Goal: Contribute content

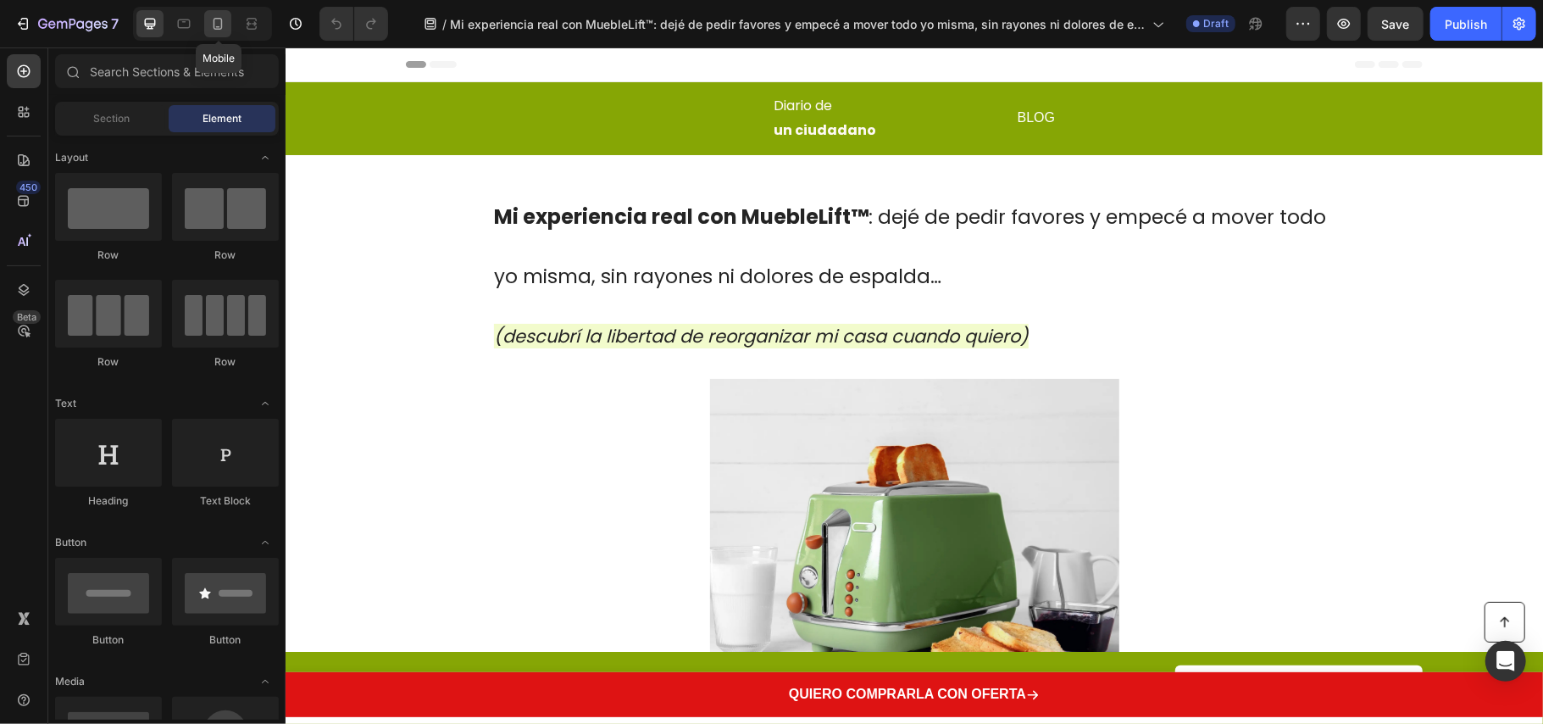
click at [218, 21] on icon at bounding box center [217, 23] width 17 height 17
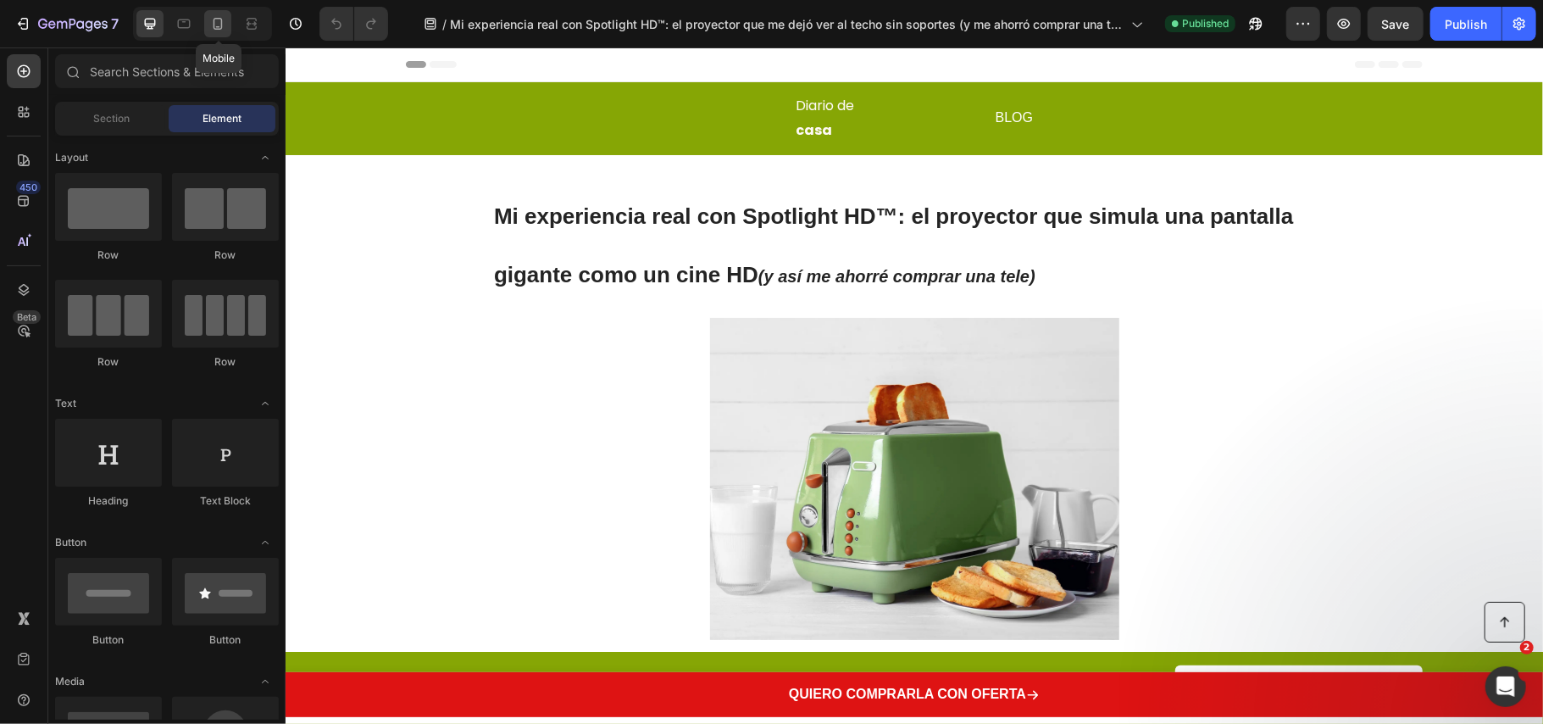
click at [220, 28] on icon at bounding box center [218, 24] width 9 height 12
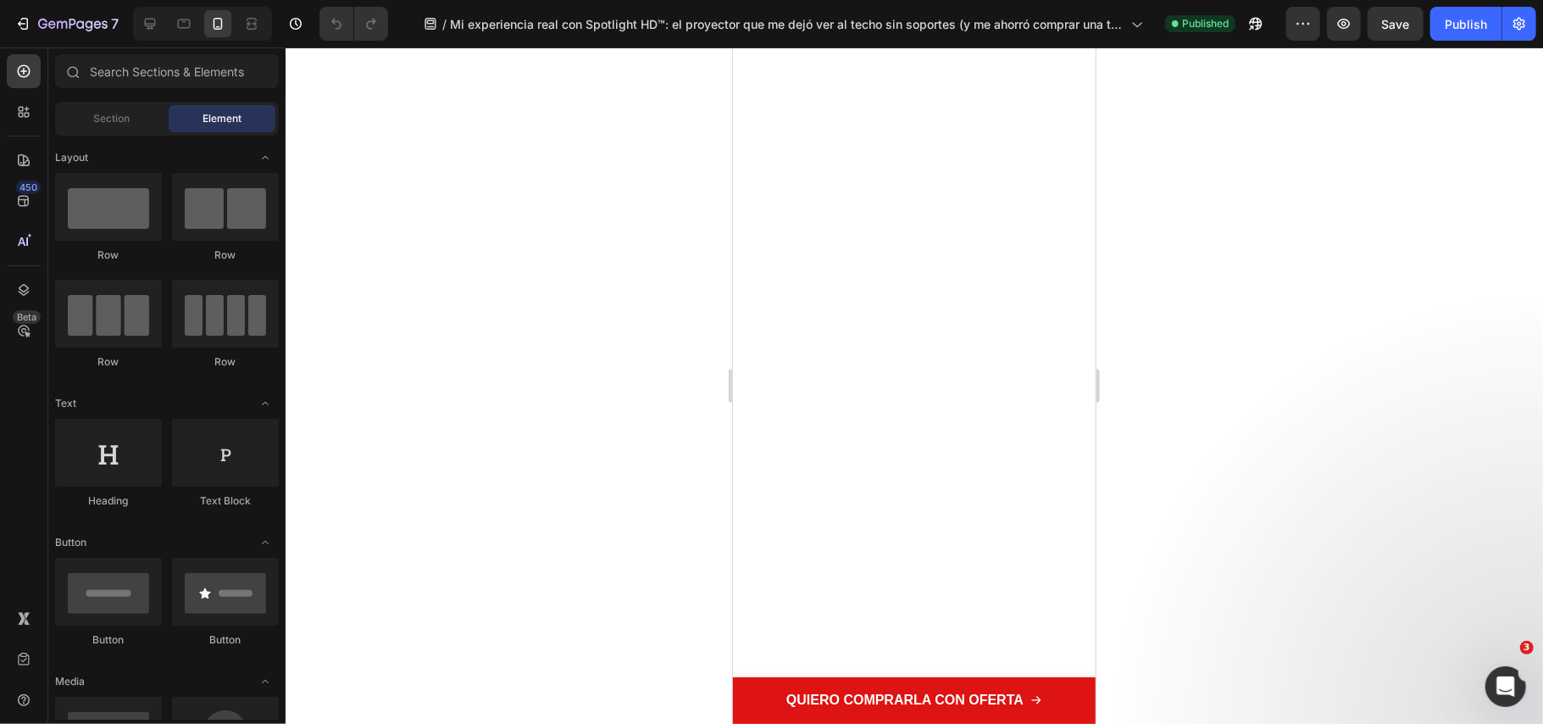
scroll to position [3304, 0]
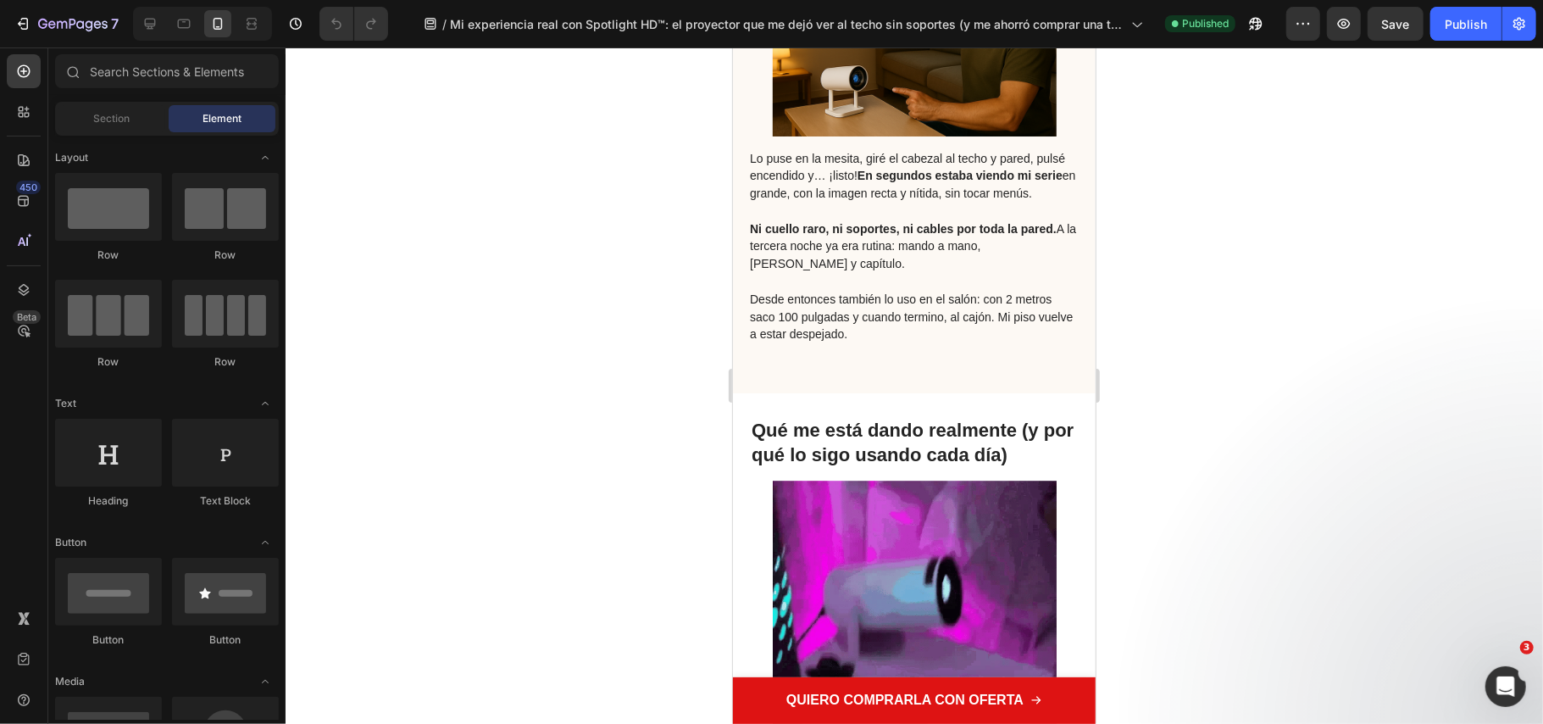
drag, startPoint x: 1082, startPoint y: 579, endPoint x: 1808, endPoint y: 84, distance: 878.2
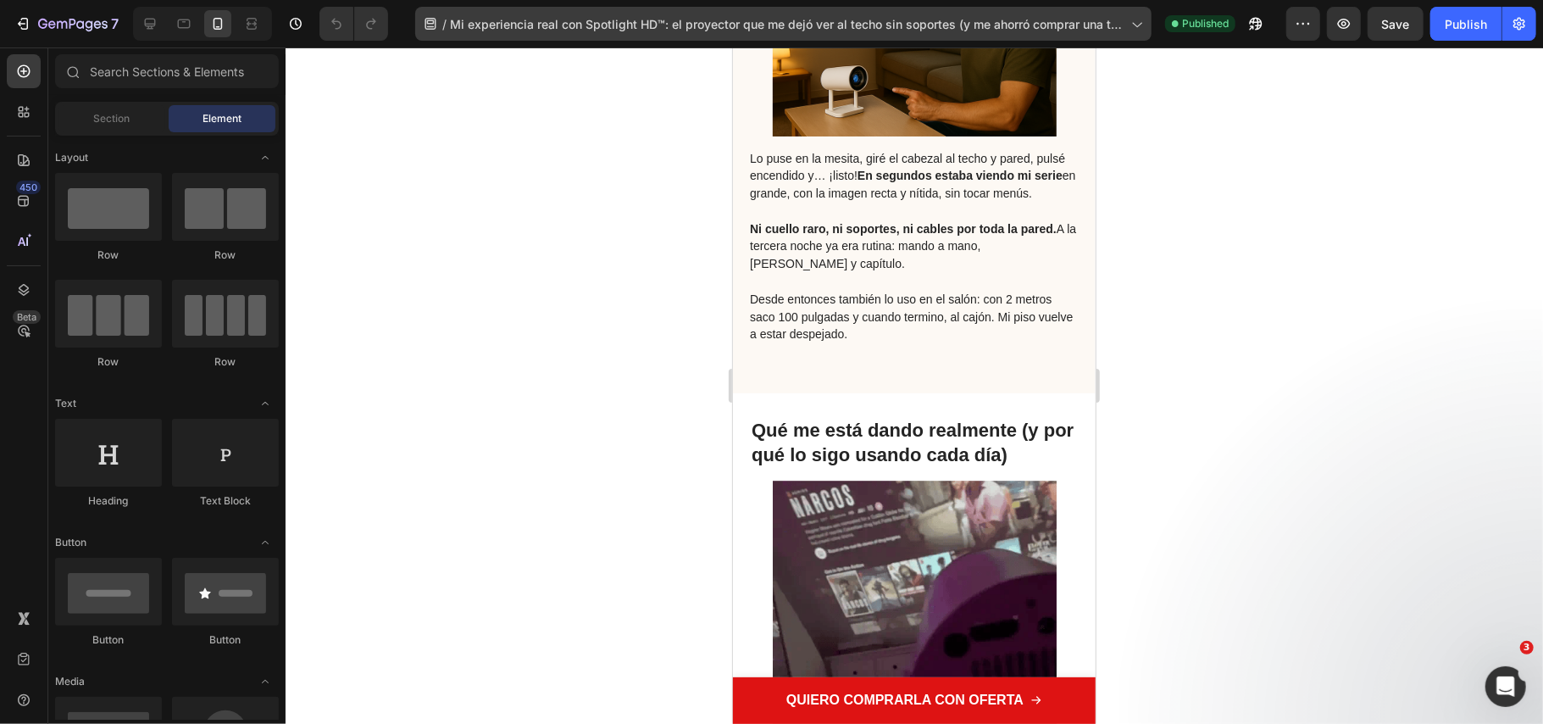
scroll to position [0, 0]
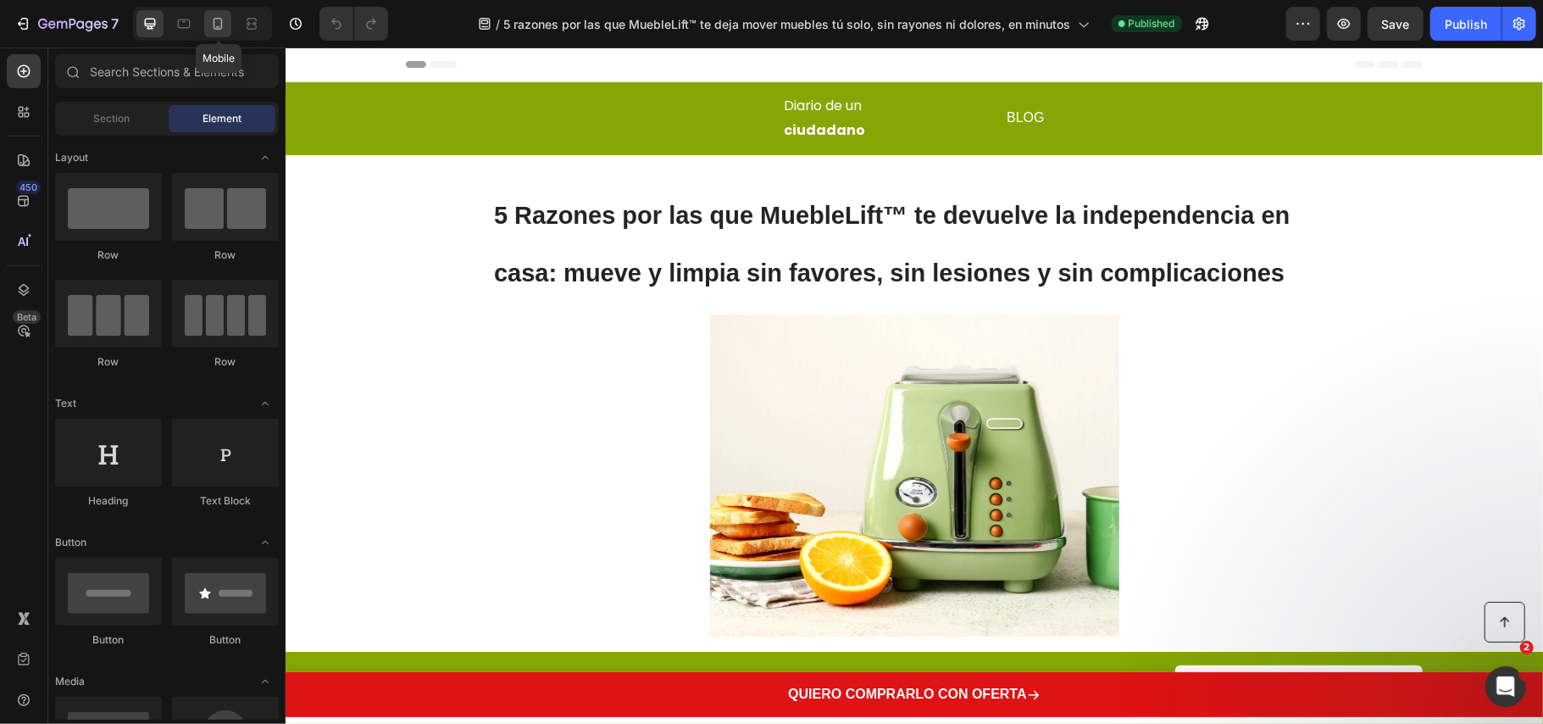
click at [222, 24] on icon at bounding box center [218, 24] width 9 height 12
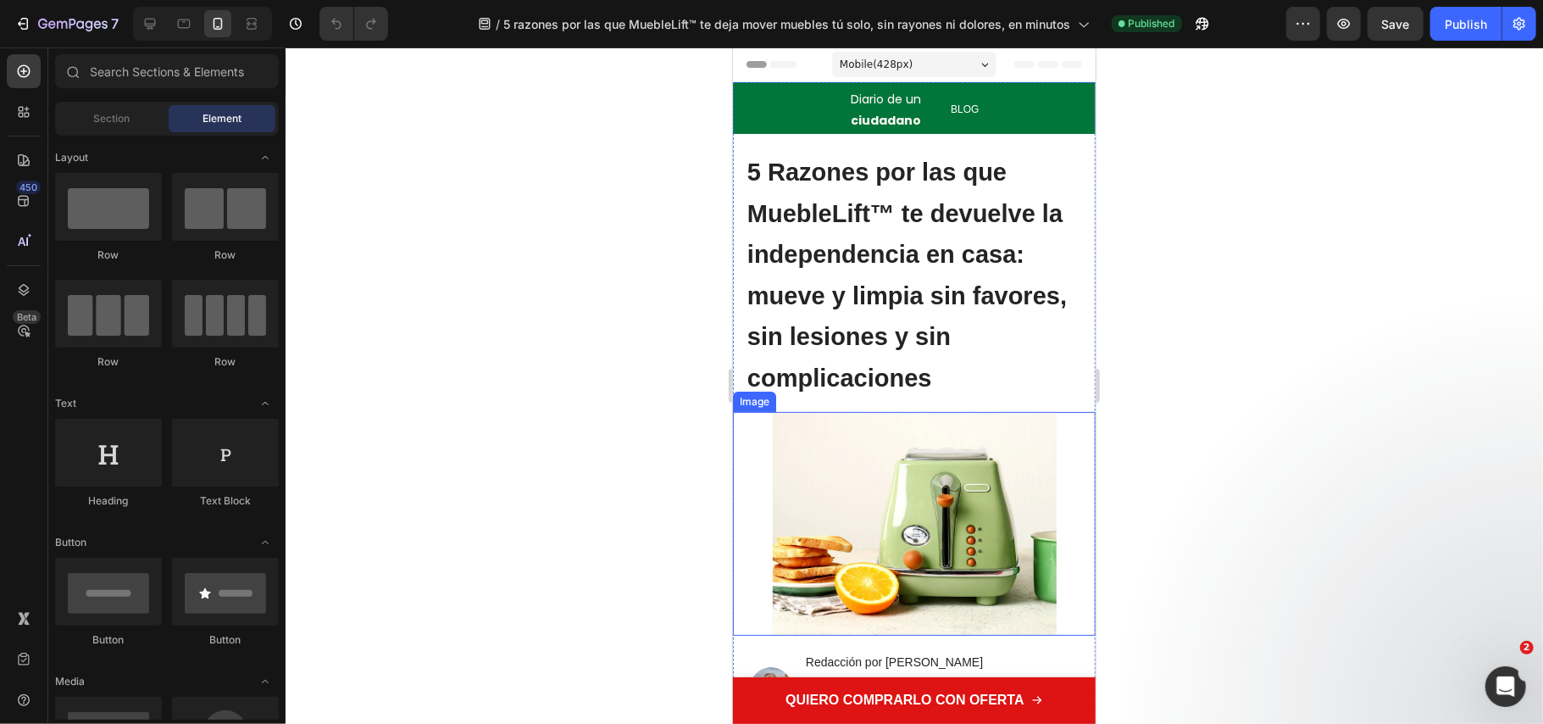
scroll to position [113, 0]
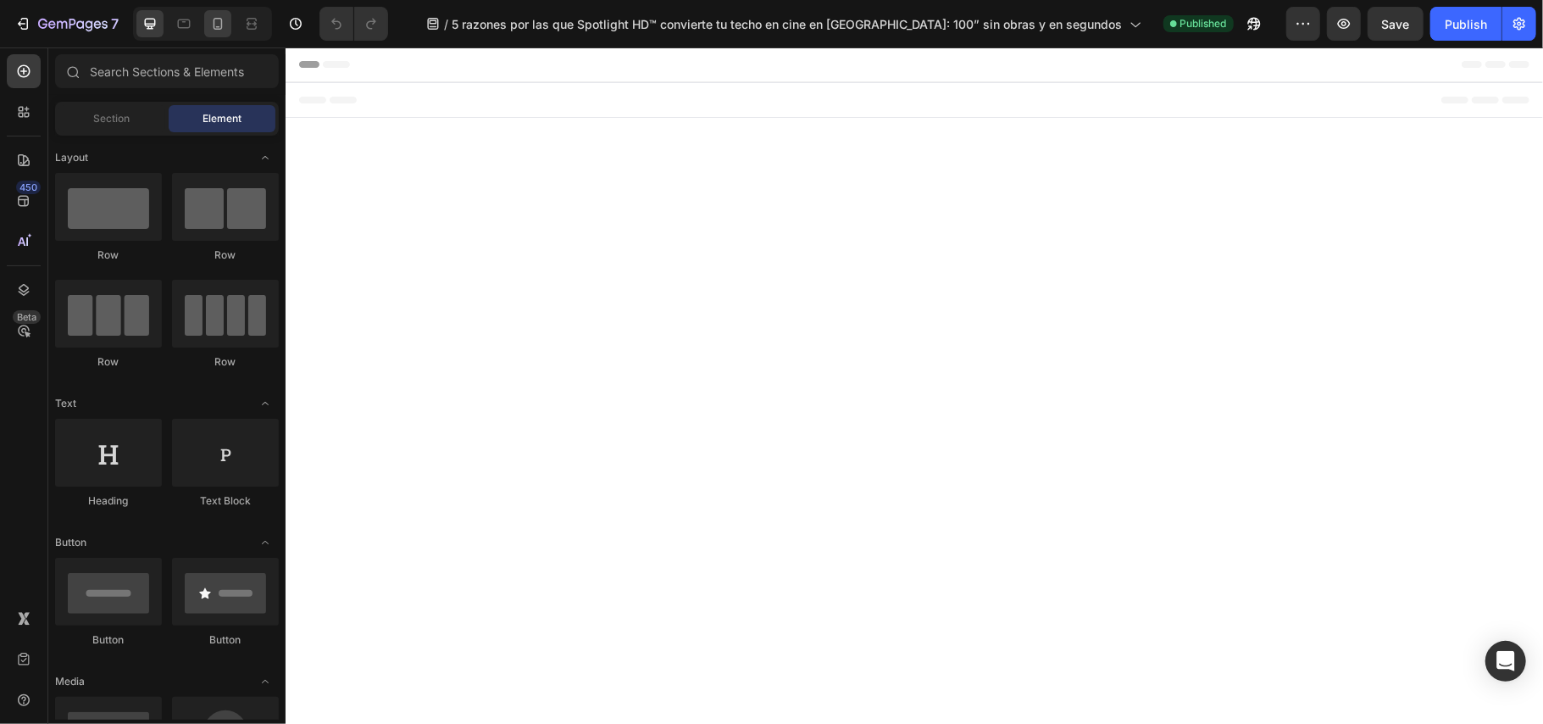
click at [211, 29] on icon at bounding box center [217, 23] width 17 height 17
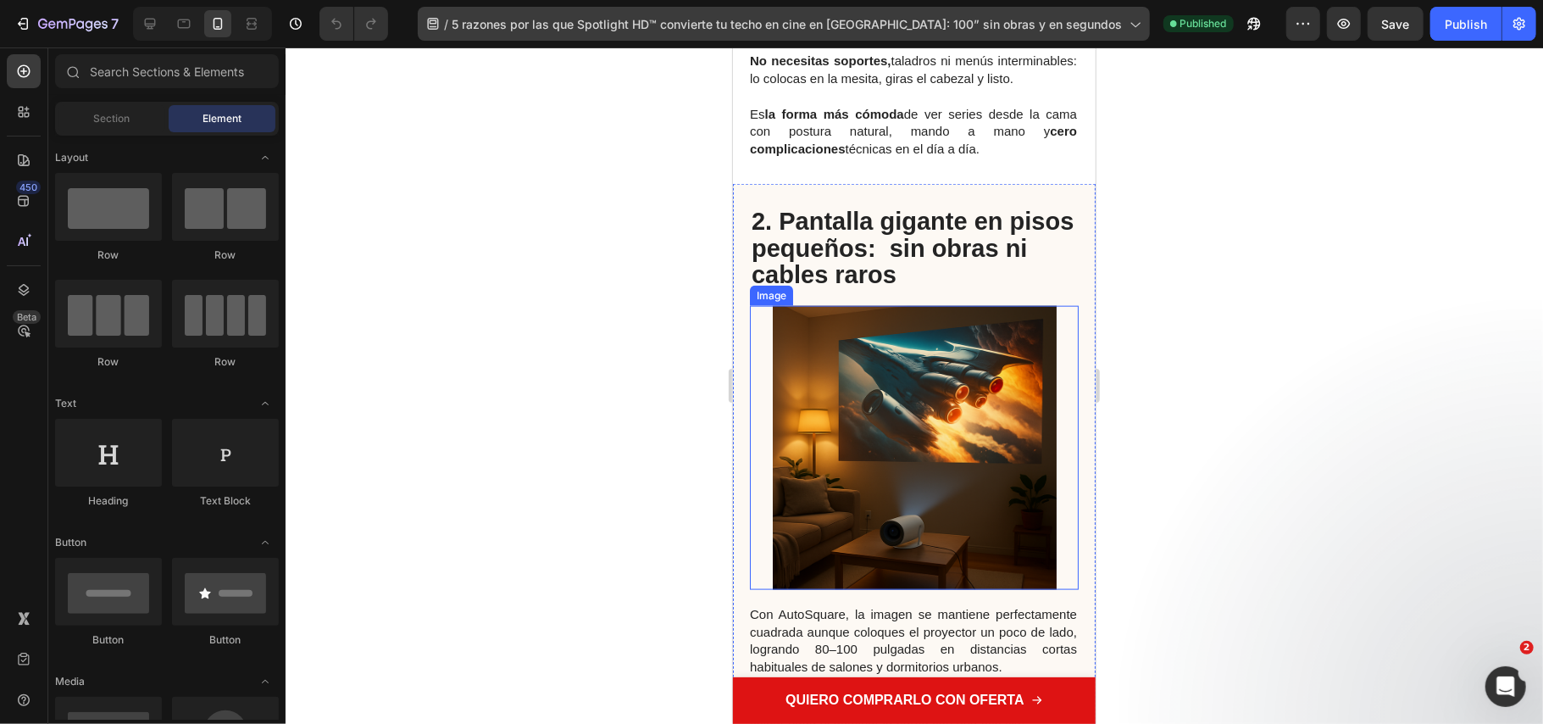
scroll to position [1808, 0]
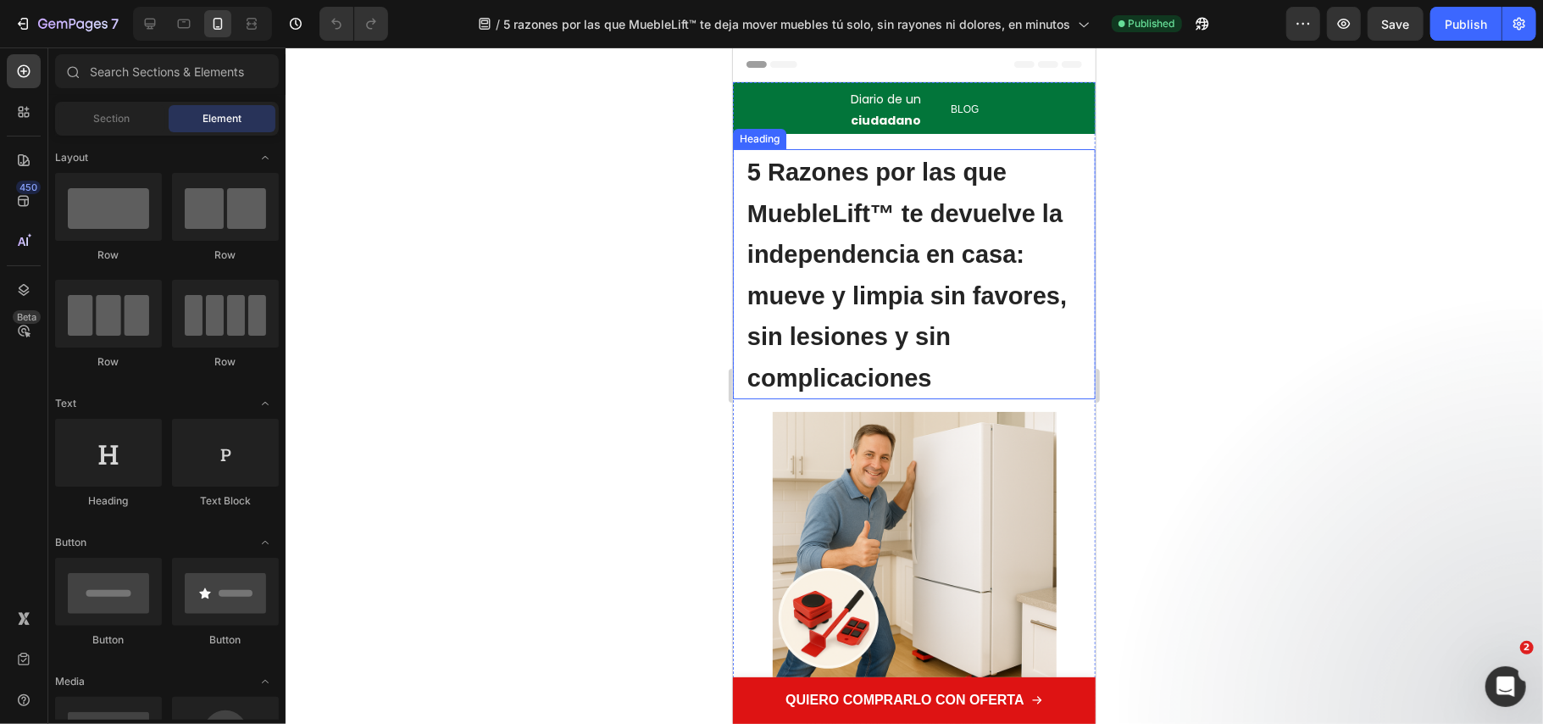
click at [841, 261] on strong "5 Razones por las que MuebleLift™ te devuelve la independencia en casa: mueve y…" at bounding box center [907, 274] width 320 height 233
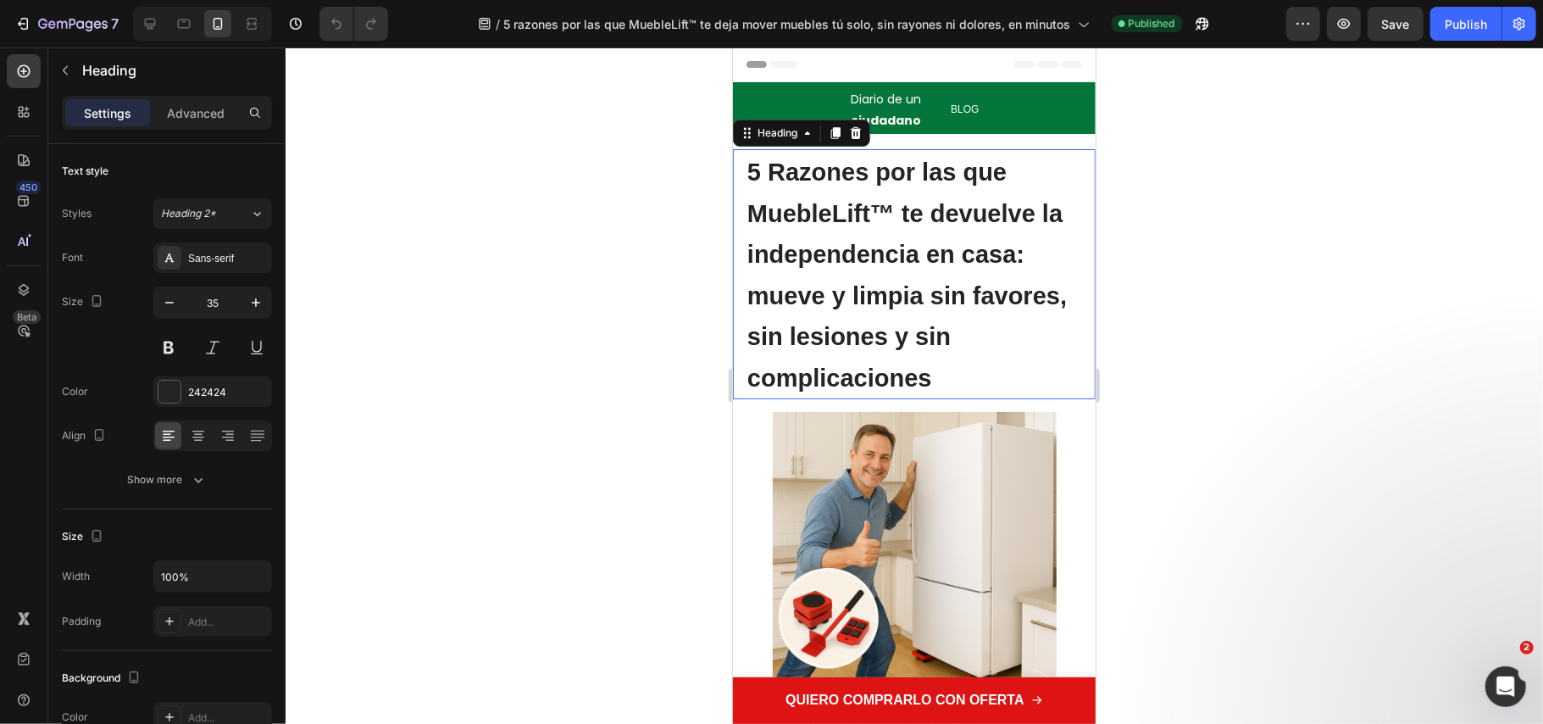
click at [844, 264] on strong "5 Razones por las que MuebleLift™ te devuelve la independencia en casa: mueve y…" at bounding box center [907, 274] width 320 height 233
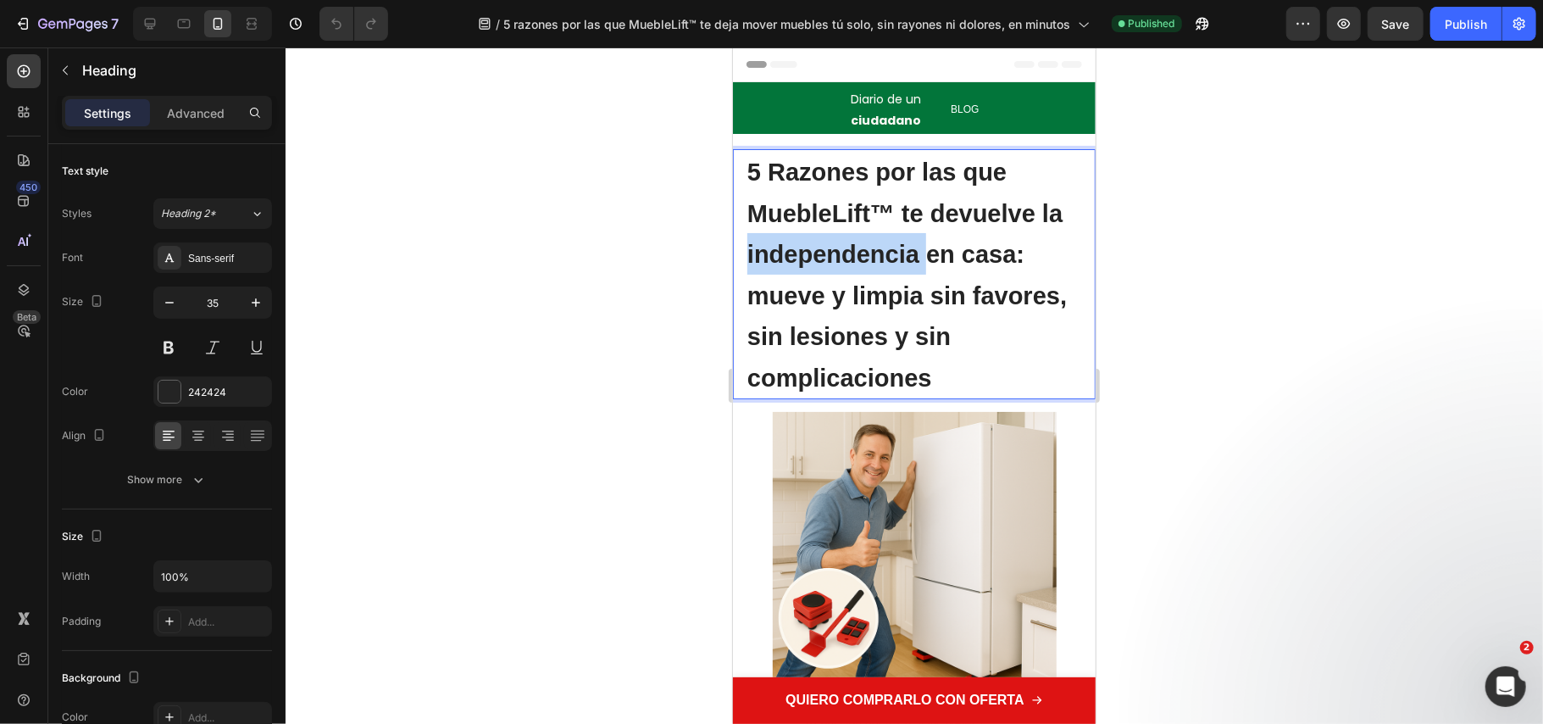
click at [844, 264] on strong "5 Razones por las que MuebleLift™ te devuelve la independencia en casa: mueve y…" at bounding box center [907, 274] width 320 height 233
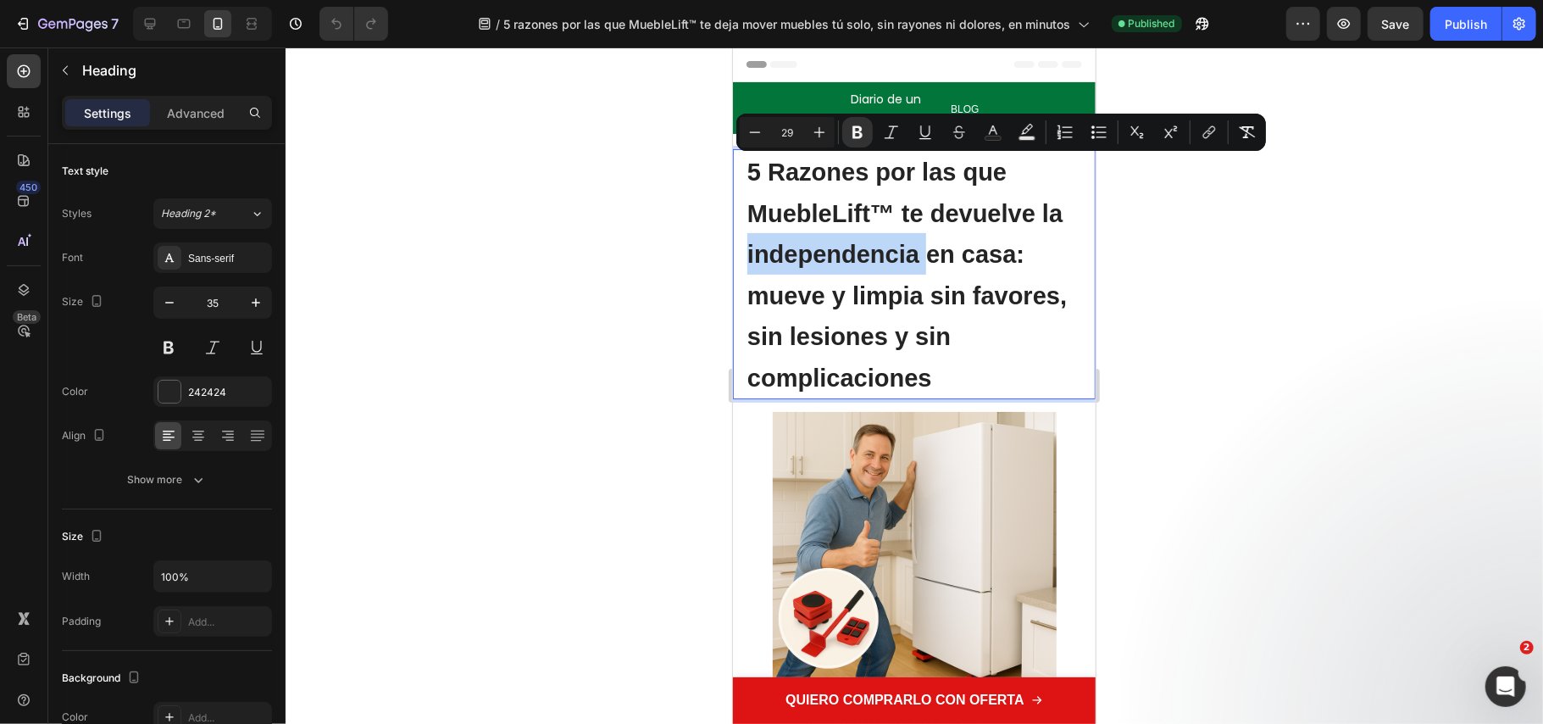
copy strong "5 Razones por las que MuebleLift™ te devuelve la independencia en casa: mueve y…"
click at [544, 374] on div at bounding box center [915, 385] width 1258 height 676
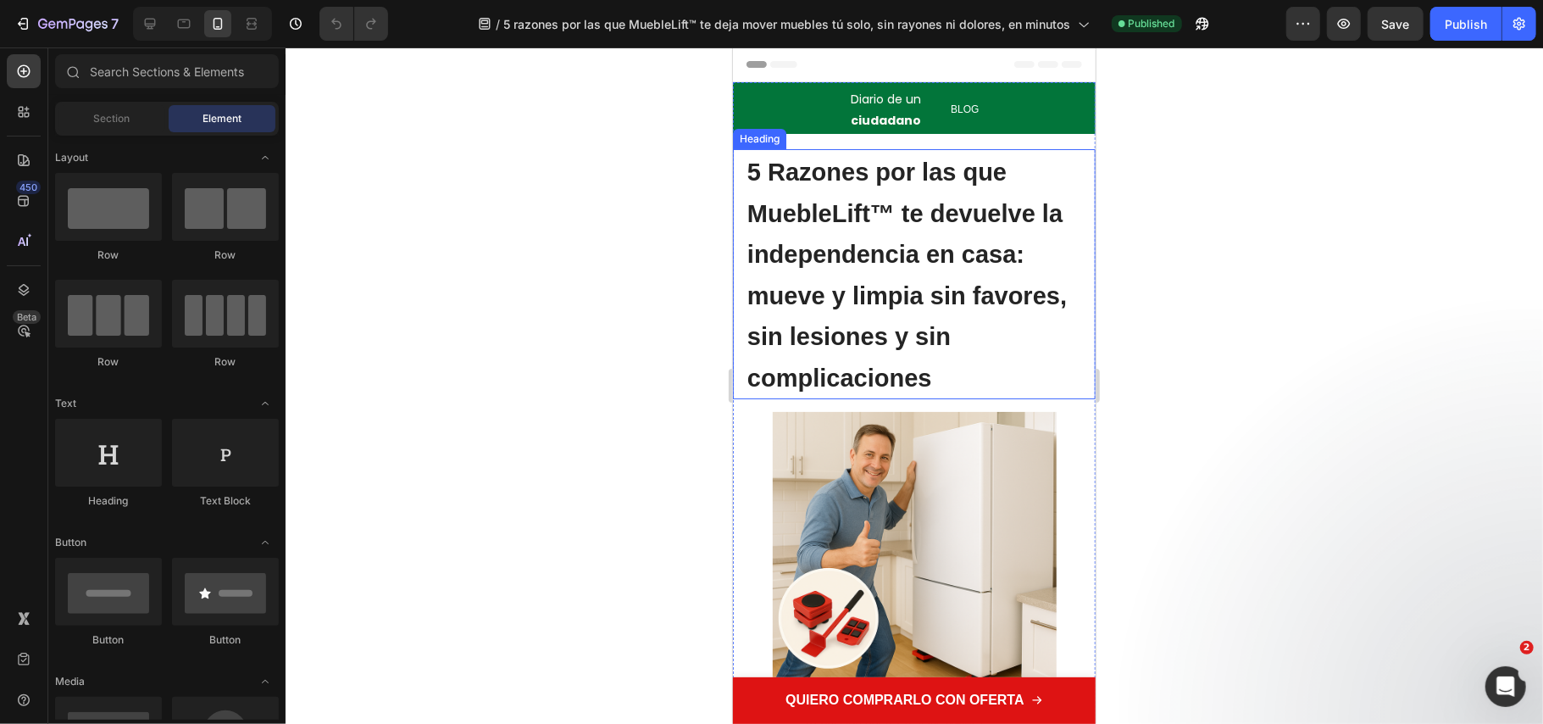
click at [927, 364] on strong "5 Razones por las que MuebleLift™ te devuelve la independencia en casa: mueve y…" at bounding box center [907, 274] width 320 height 233
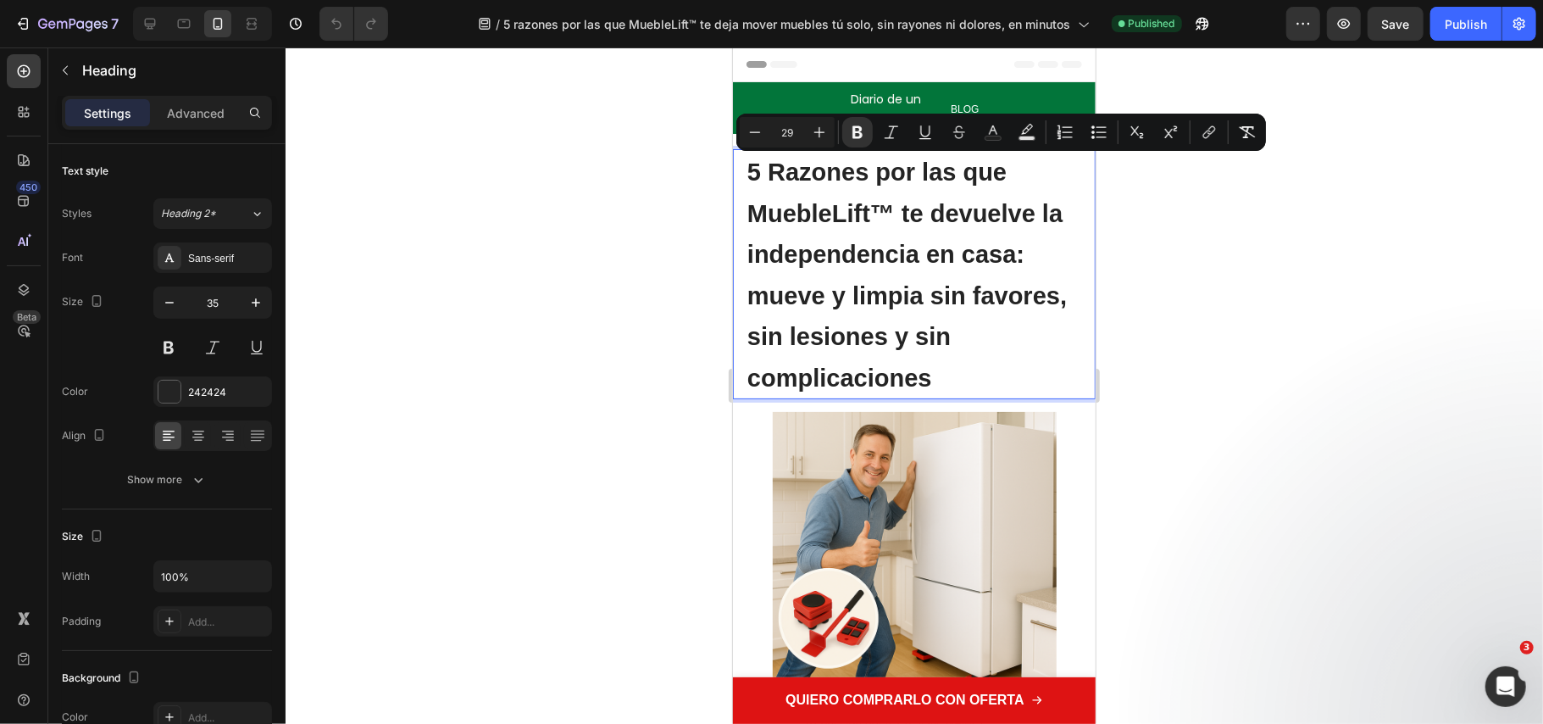
drag, startPoint x: 930, startPoint y: 372, endPoint x: 717, endPoint y: 131, distance: 321.2
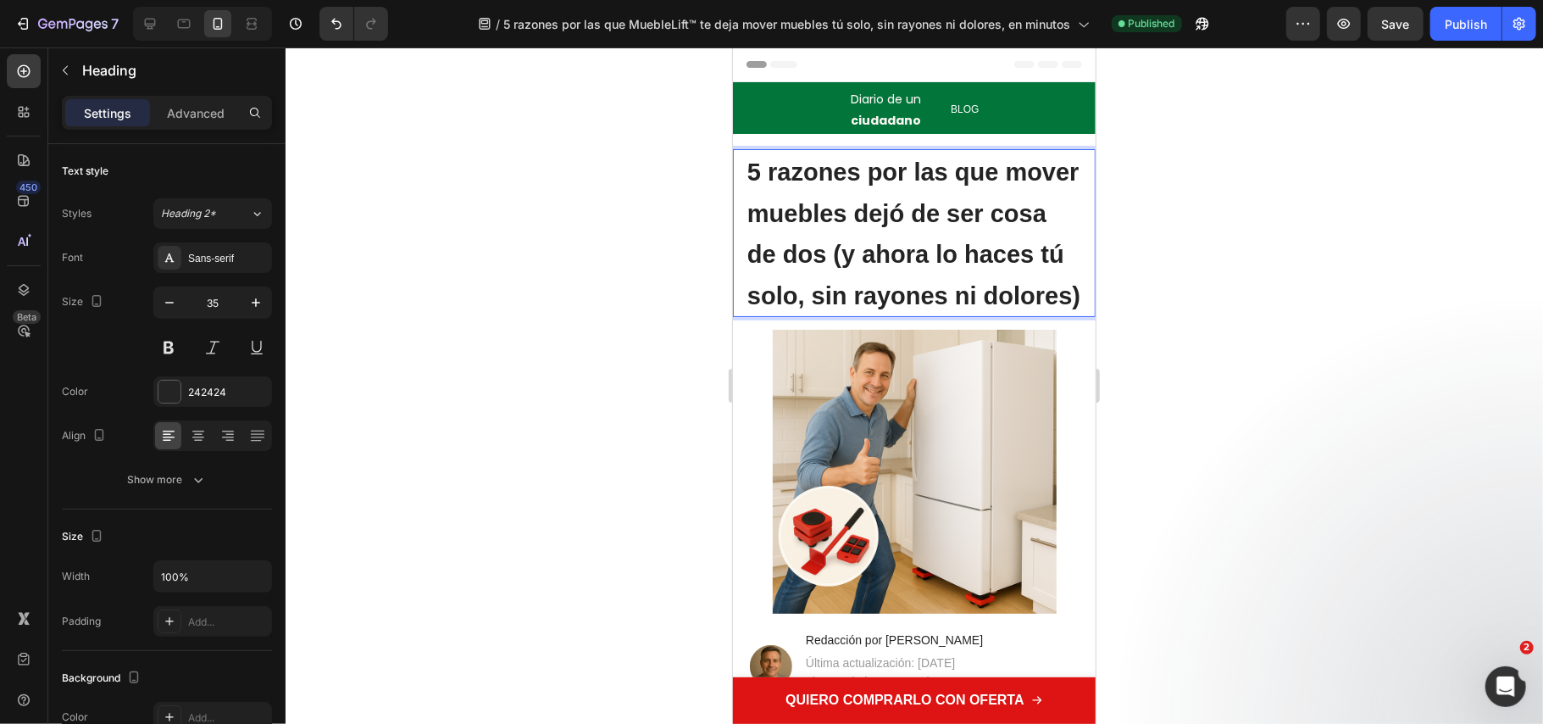
drag, startPoint x: 642, startPoint y: 387, endPoint x: 632, endPoint y: 378, distance: 13.2
click at [637, 387] on div at bounding box center [915, 385] width 1258 height 676
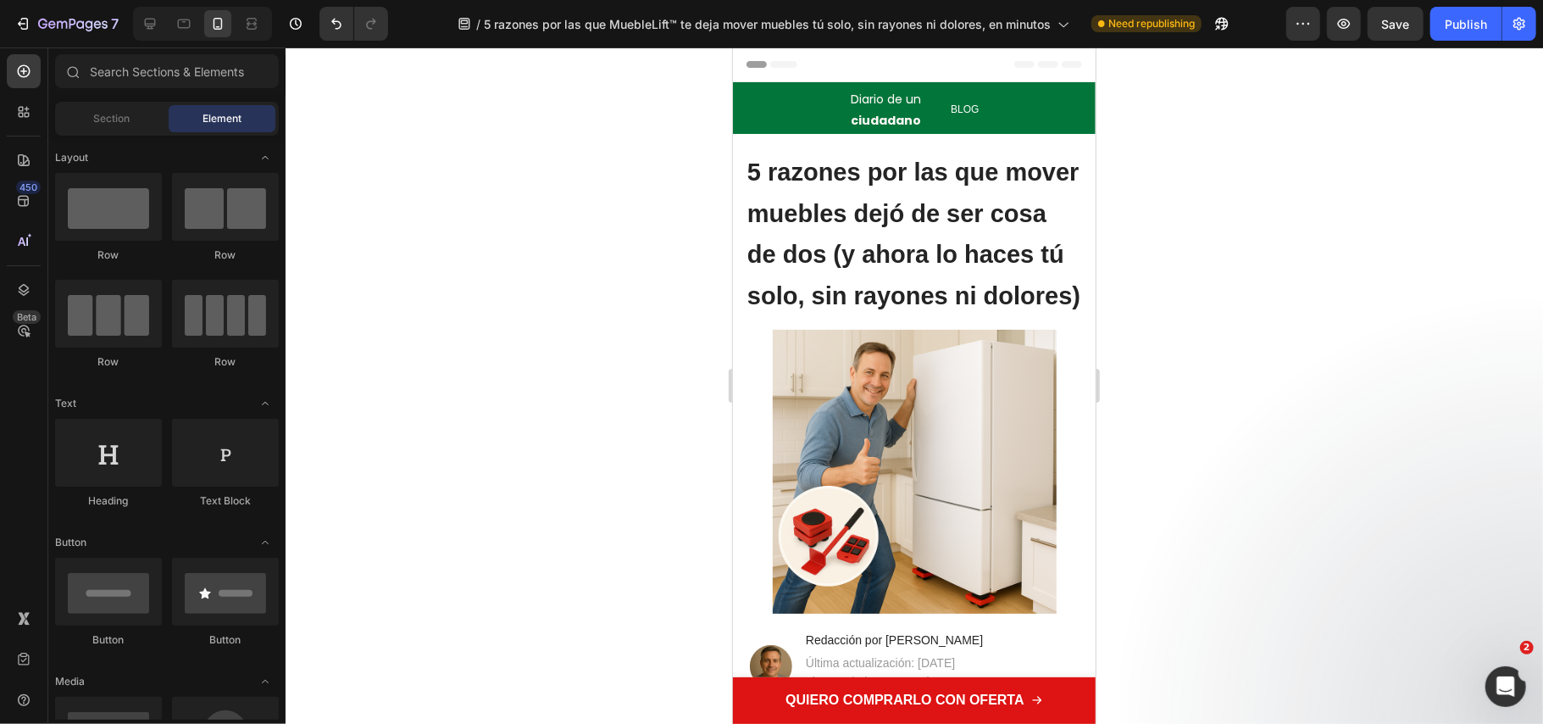
click at [1231, 370] on div at bounding box center [915, 385] width 1258 height 676
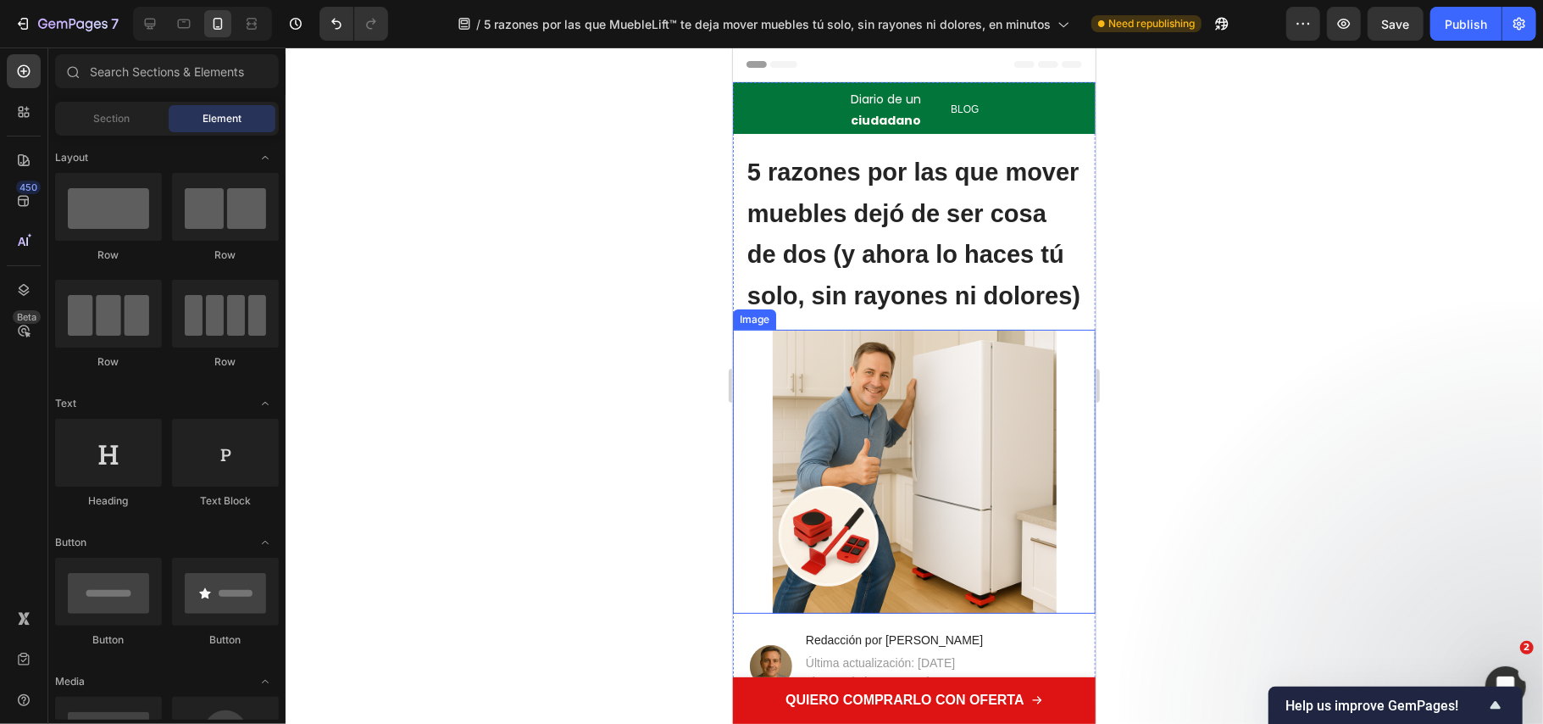
scroll to position [113, 0]
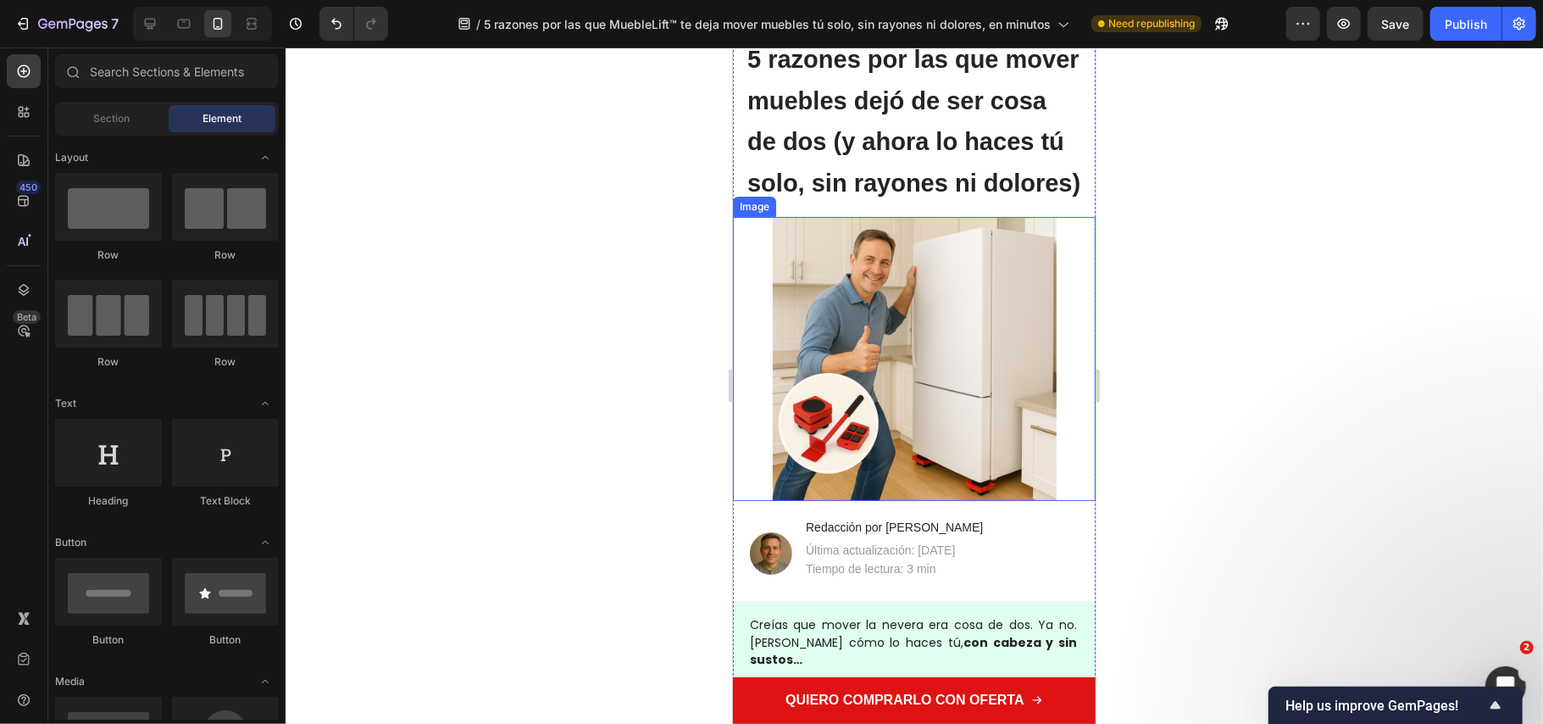
drag, startPoint x: 995, startPoint y: 377, endPoint x: 814, endPoint y: 350, distance: 182.5
click at [814, 350] on img at bounding box center [914, 358] width 284 height 284
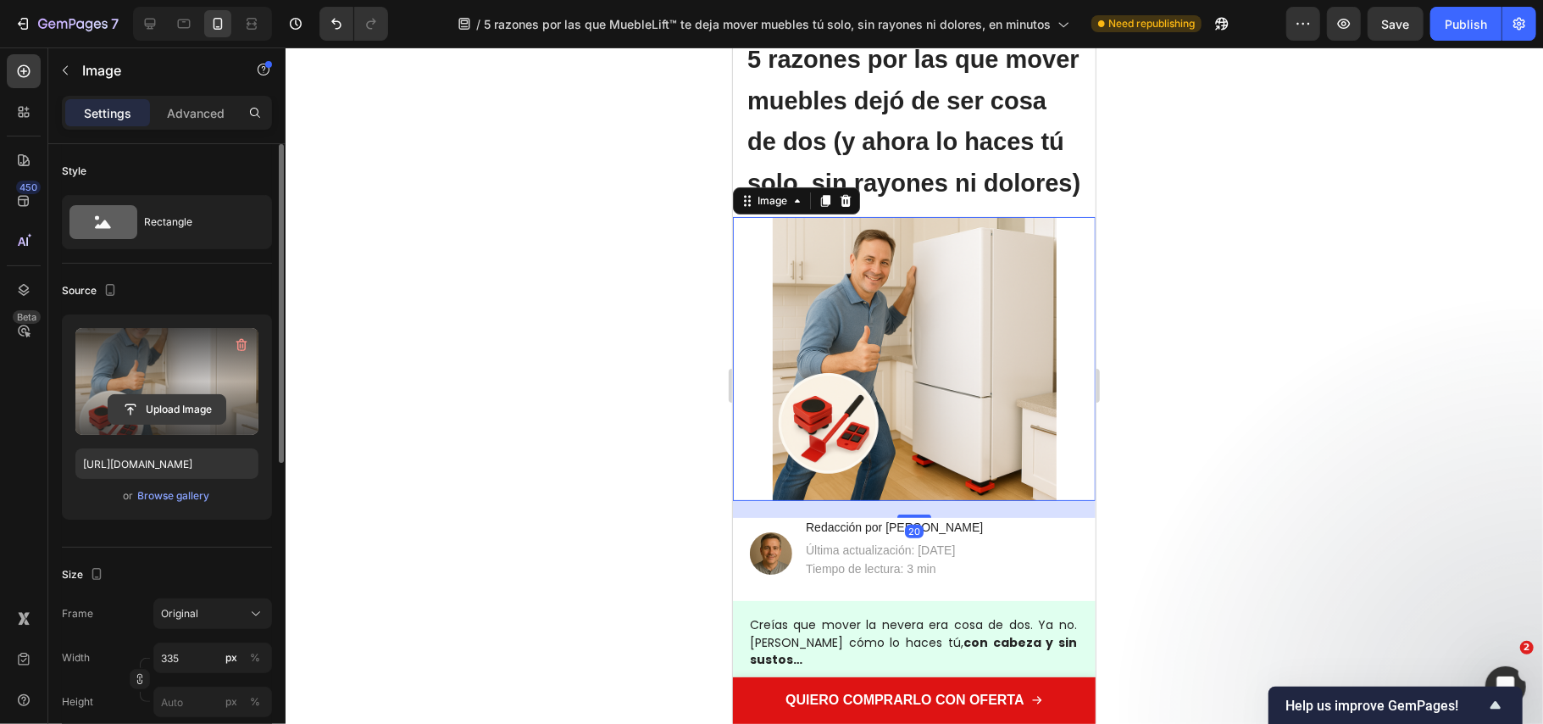
click at [177, 400] on input "file" at bounding box center [166, 409] width 117 height 29
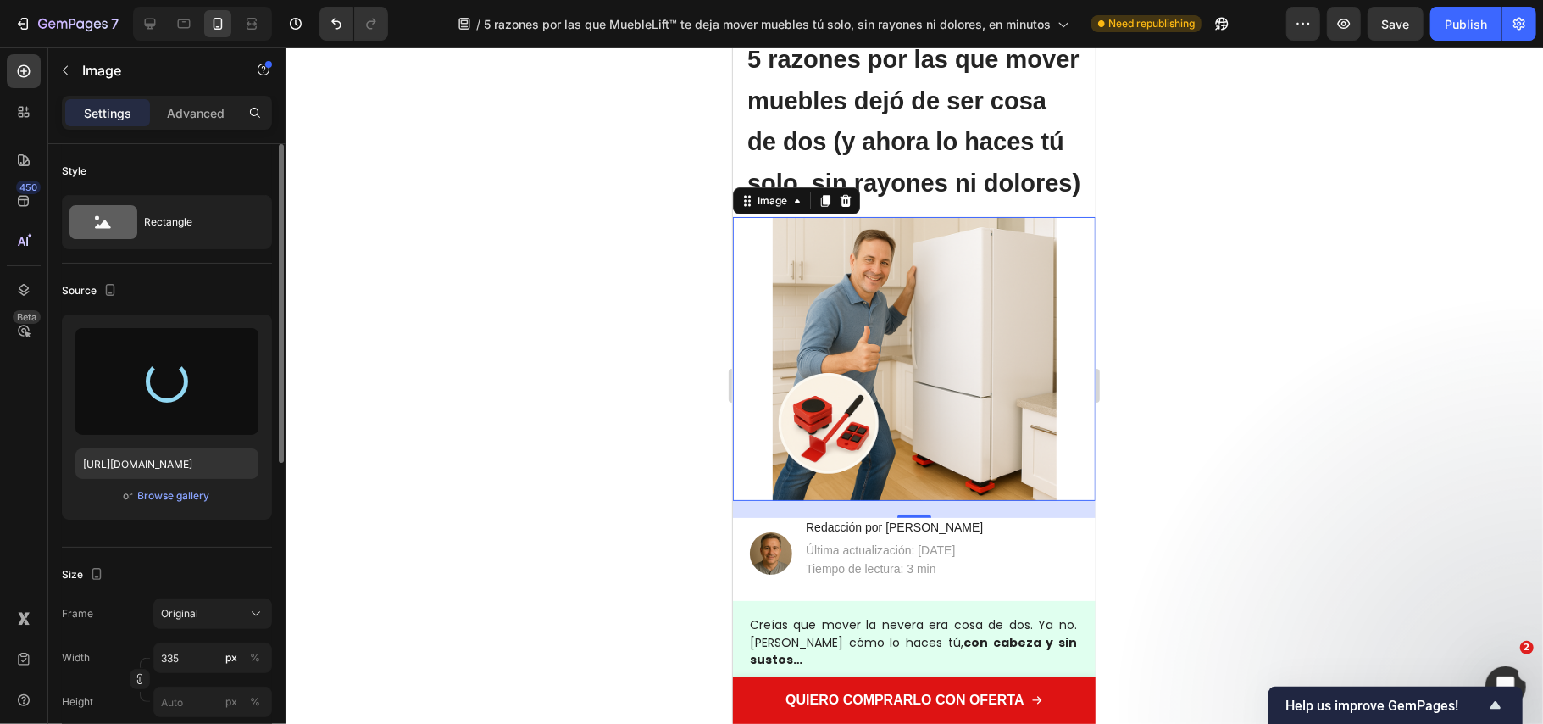
type input "https://cdn.shopify.com/s/files/1/0686/9916/0809/files/gempages_536292980345013…"
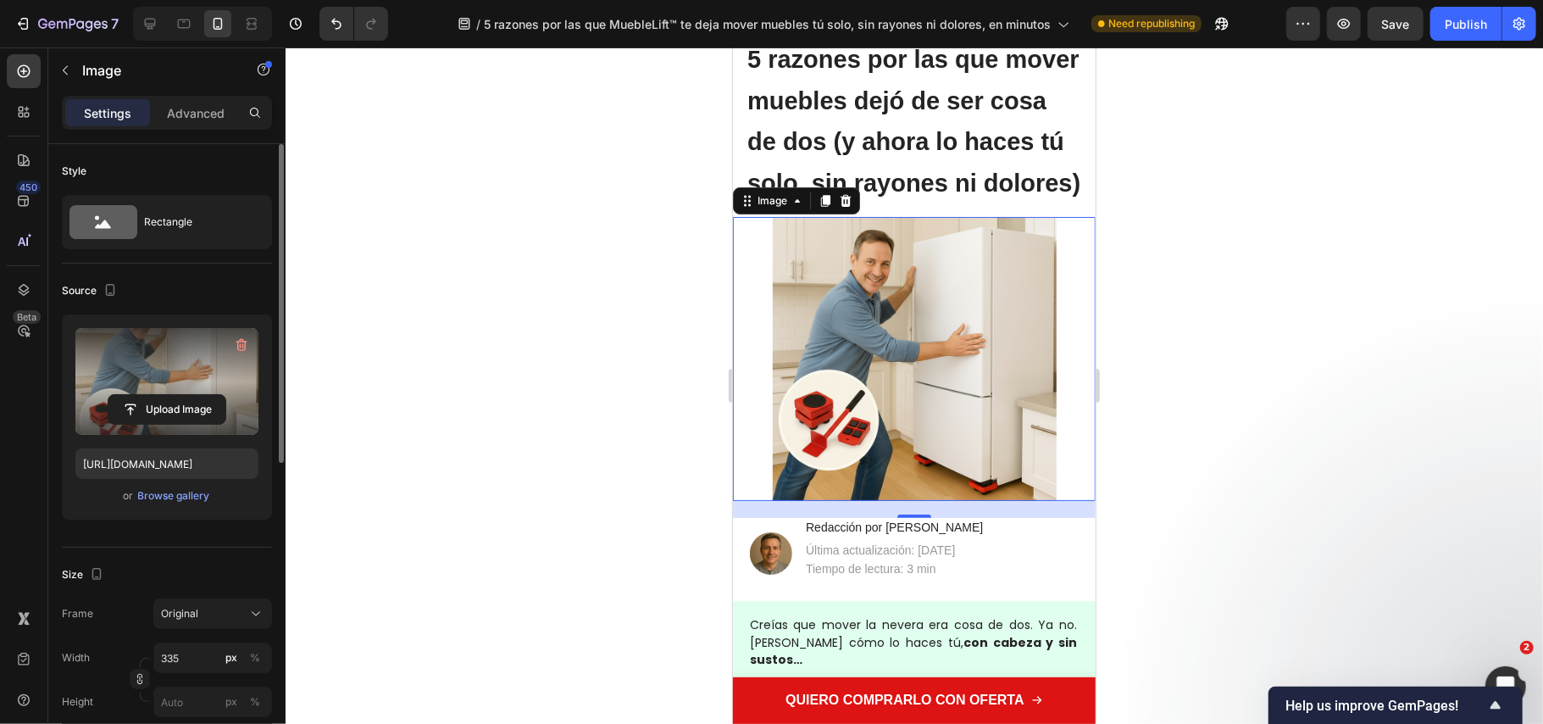
click at [685, 424] on div at bounding box center [915, 385] width 1258 height 676
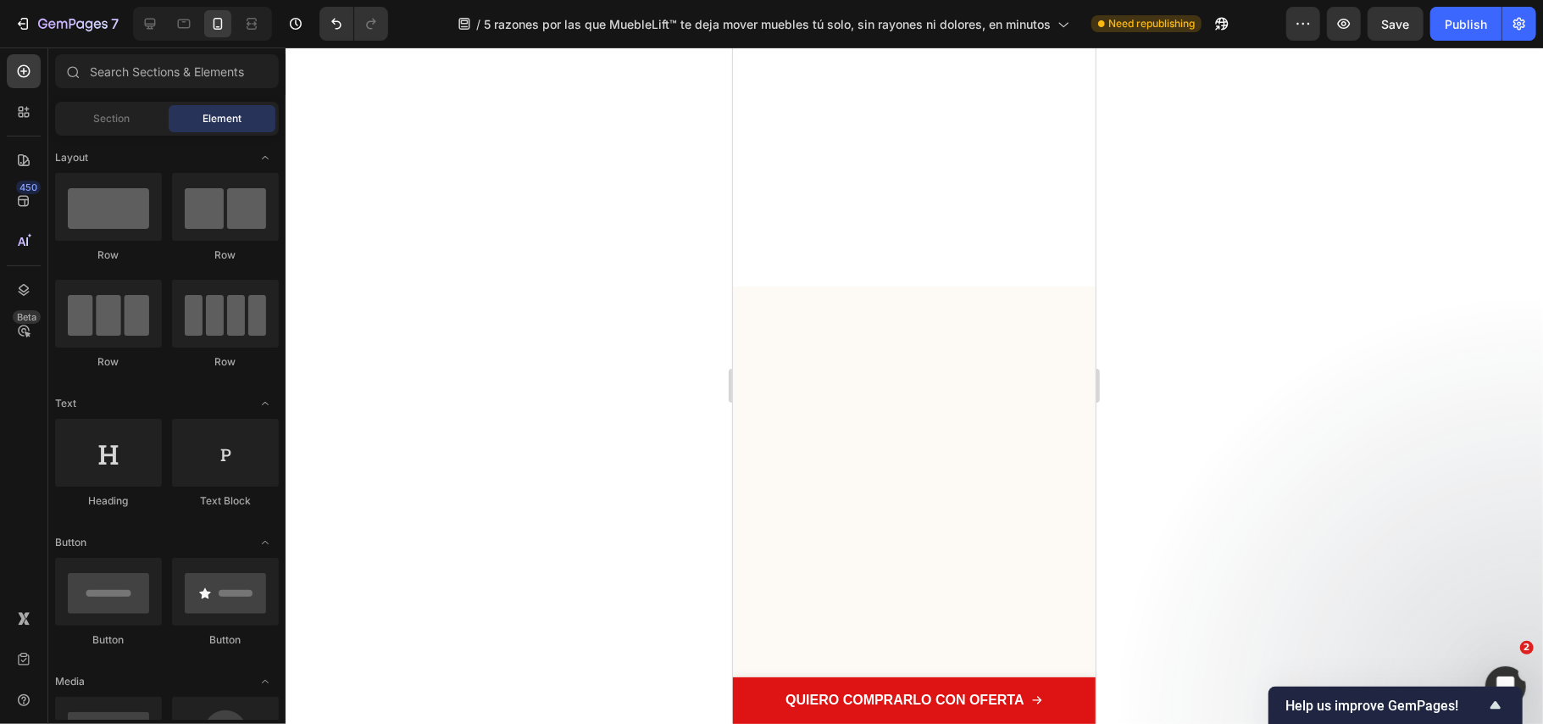
scroll to position [0, 0]
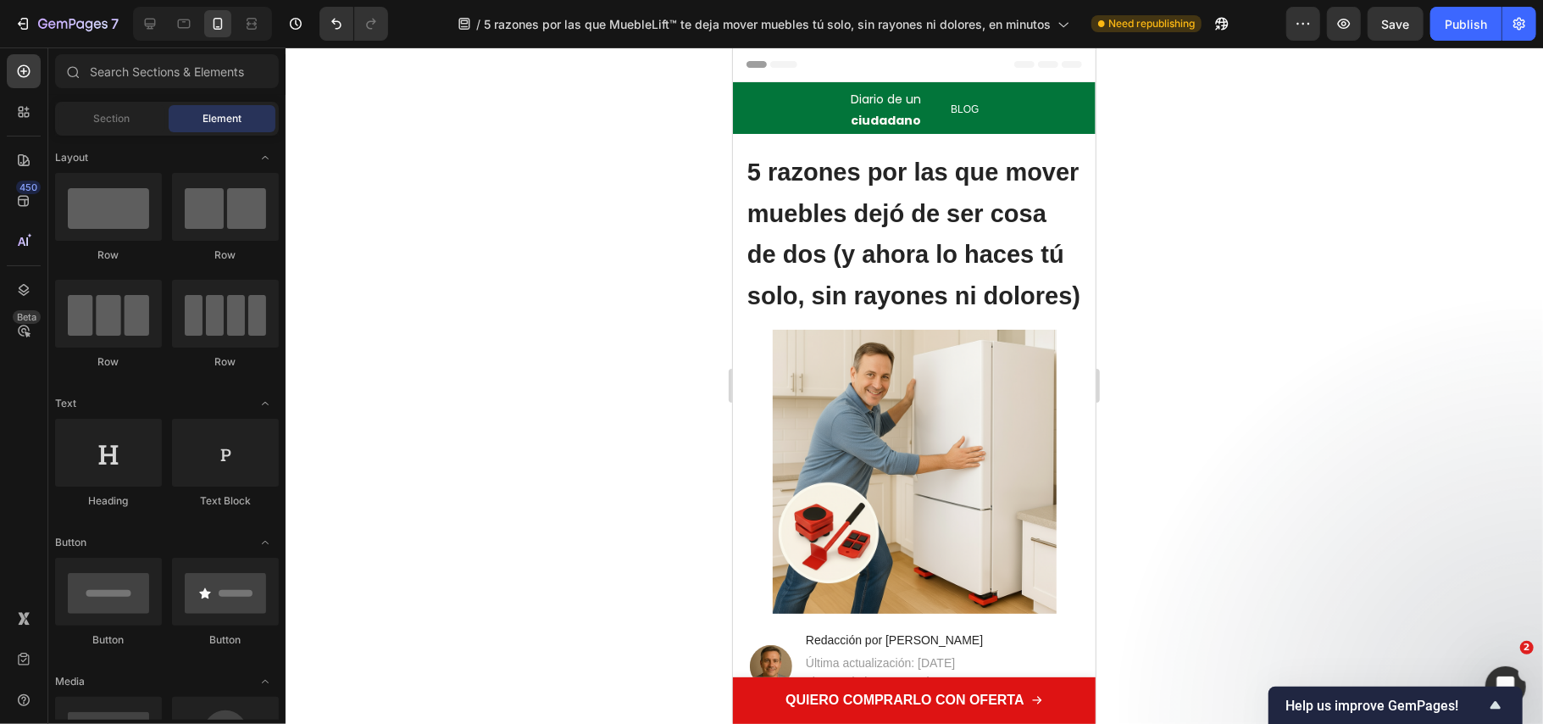
drag, startPoint x: 1087, startPoint y: 611, endPoint x: 1831, endPoint y: 99, distance: 903.2
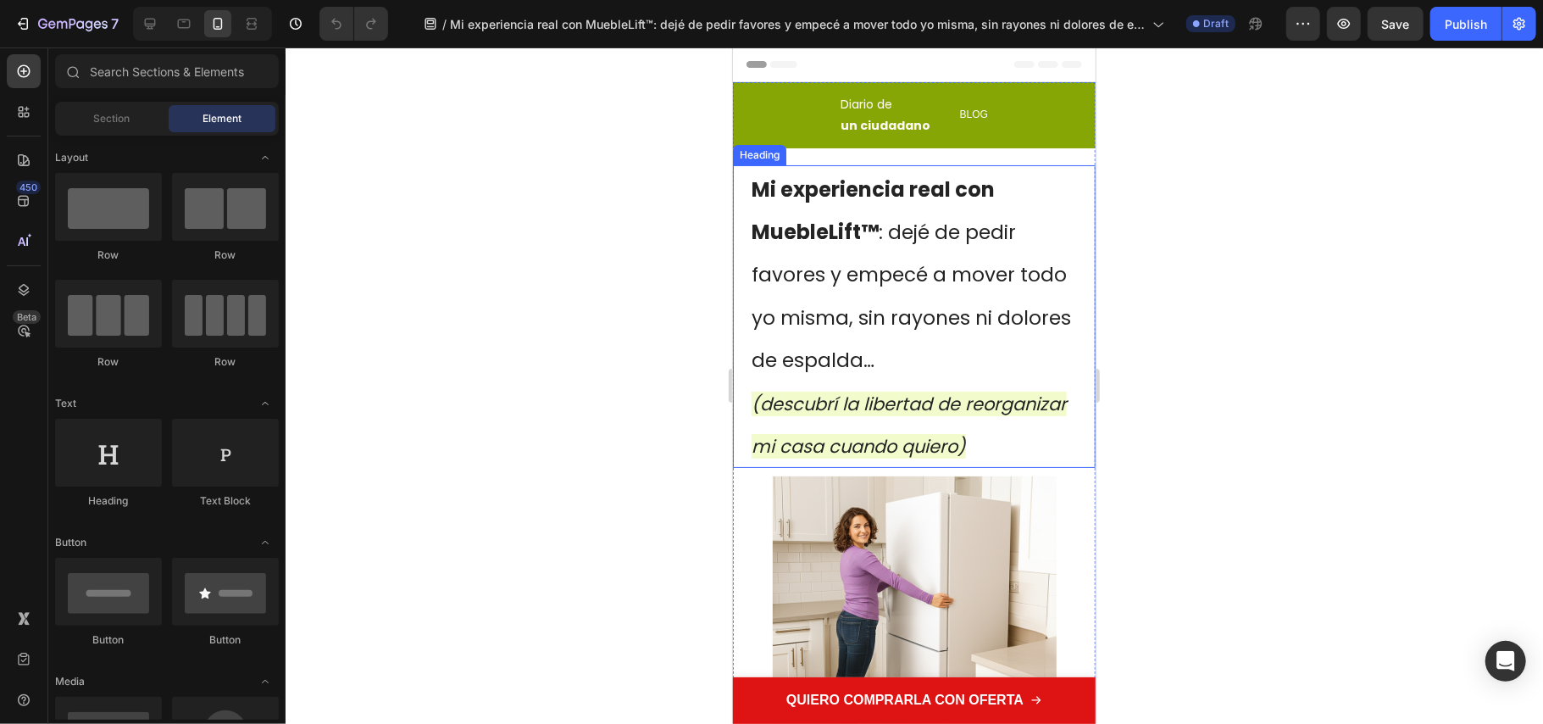
drag, startPoint x: 859, startPoint y: 397, endPoint x: 861, endPoint y: 462, distance: 64.5
click at [859, 397] on icon "(descubrí la libertad de reorganizar mi casa cuando quiero)" at bounding box center [908, 425] width 315 height 68
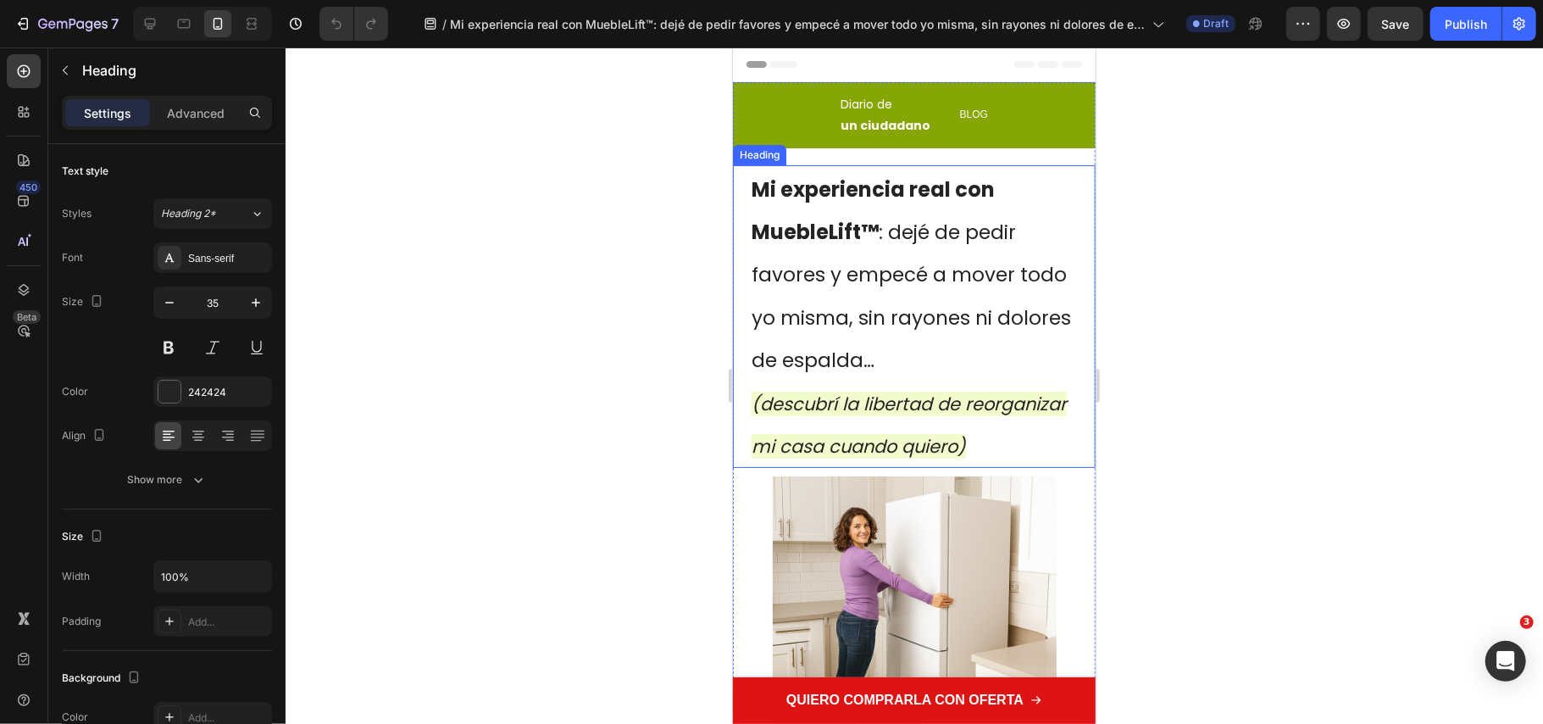
click at [861, 462] on h1 "Mi experiencia real con MuebleLift™ : dejé de pedir favores y empecé a mover to…" at bounding box center [913, 315] width 329 height 303
click at [838, 465] on p "Mi experiencia real con MuebleLift™ : dejé de pedir favores y empecé a mover to…" at bounding box center [913, 315] width 325 height 299
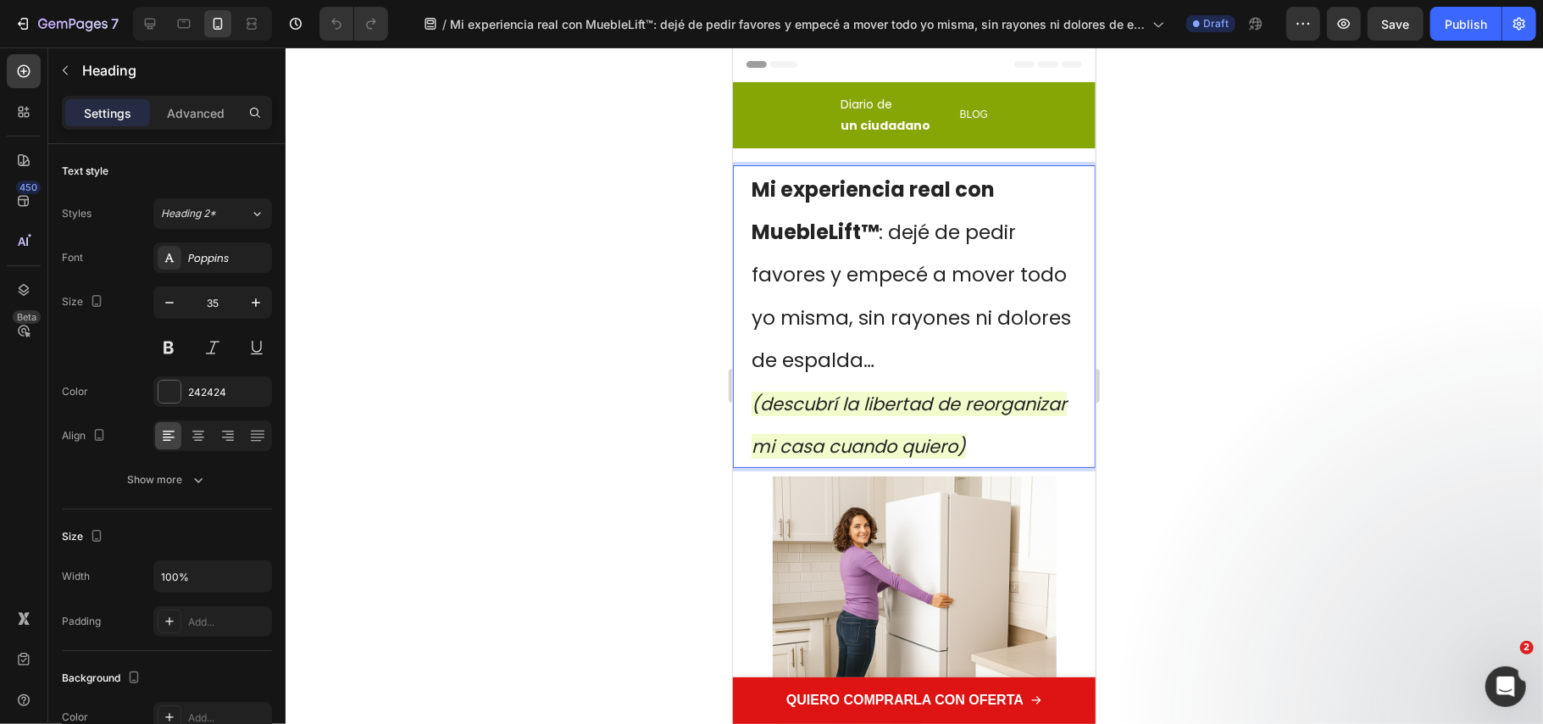
click at [854, 228] on strong "Mi experiencia real con MuebleLift™" at bounding box center [872, 210] width 243 height 70
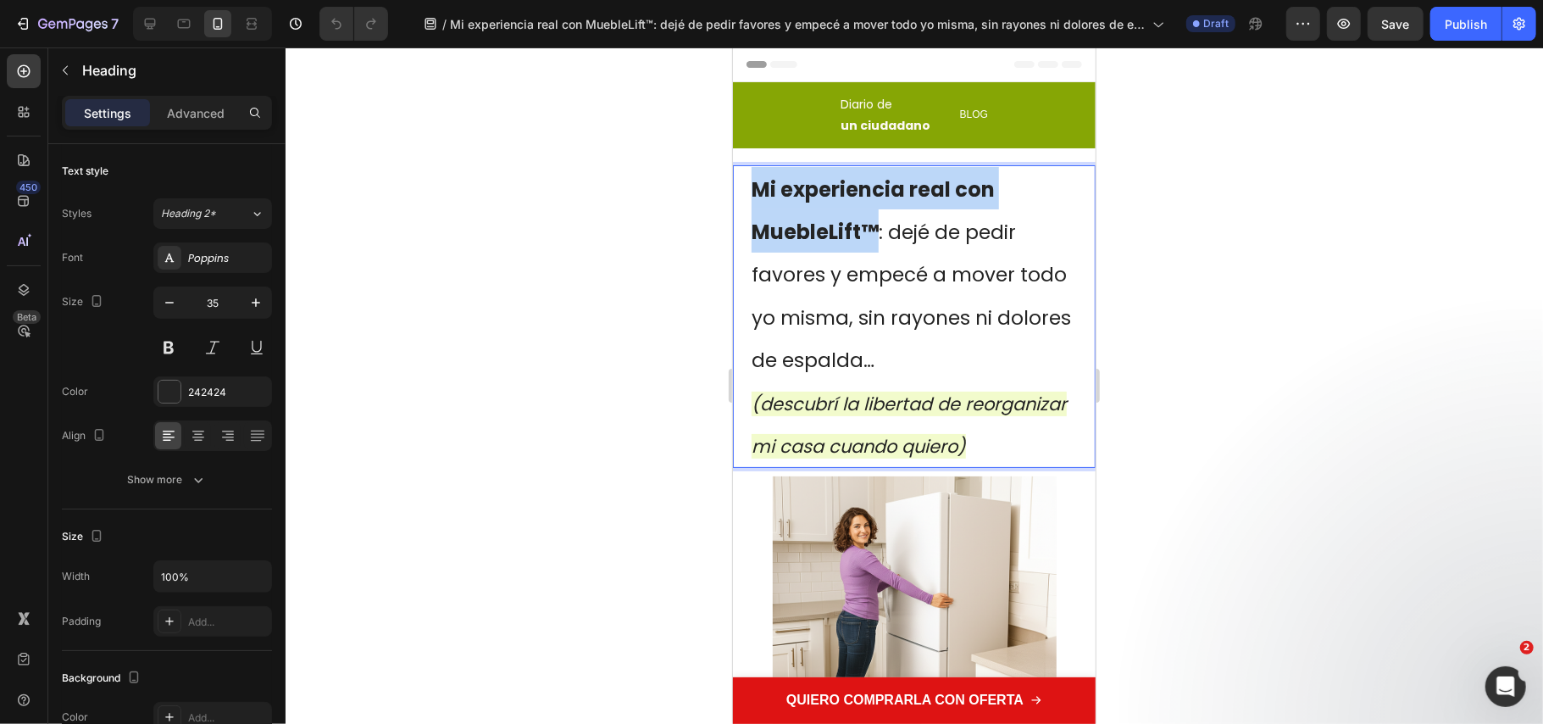
drag, startPoint x: 876, startPoint y: 225, endPoint x: 756, endPoint y: 183, distance: 127.3
click at [756, 183] on p "Mi experiencia real con MuebleLift™ : dejé de pedir favores y empecé a mover to…" at bounding box center [913, 315] width 325 height 299
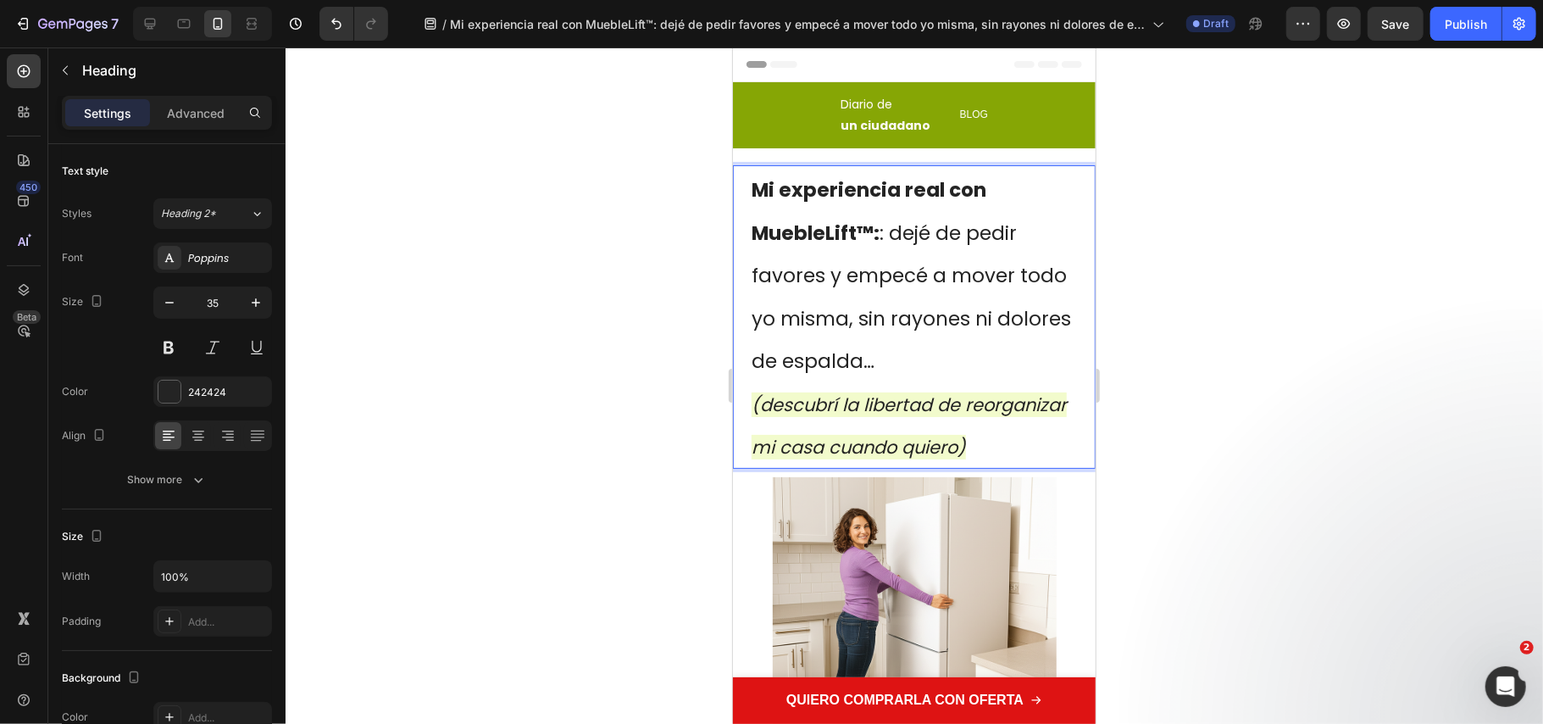
click at [881, 238] on span "Mi experiencia real con MuebleLift™: : dejé de pedir favores y empecé a mover t…" at bounding box center [911, 274] width 320 height 198
click at [870, 364] on span "Mi experiencia real con MuebleLift™: dejé de pedir favores y empecé a mover tod…" at bounding box center [911, 274] width 320 height 198
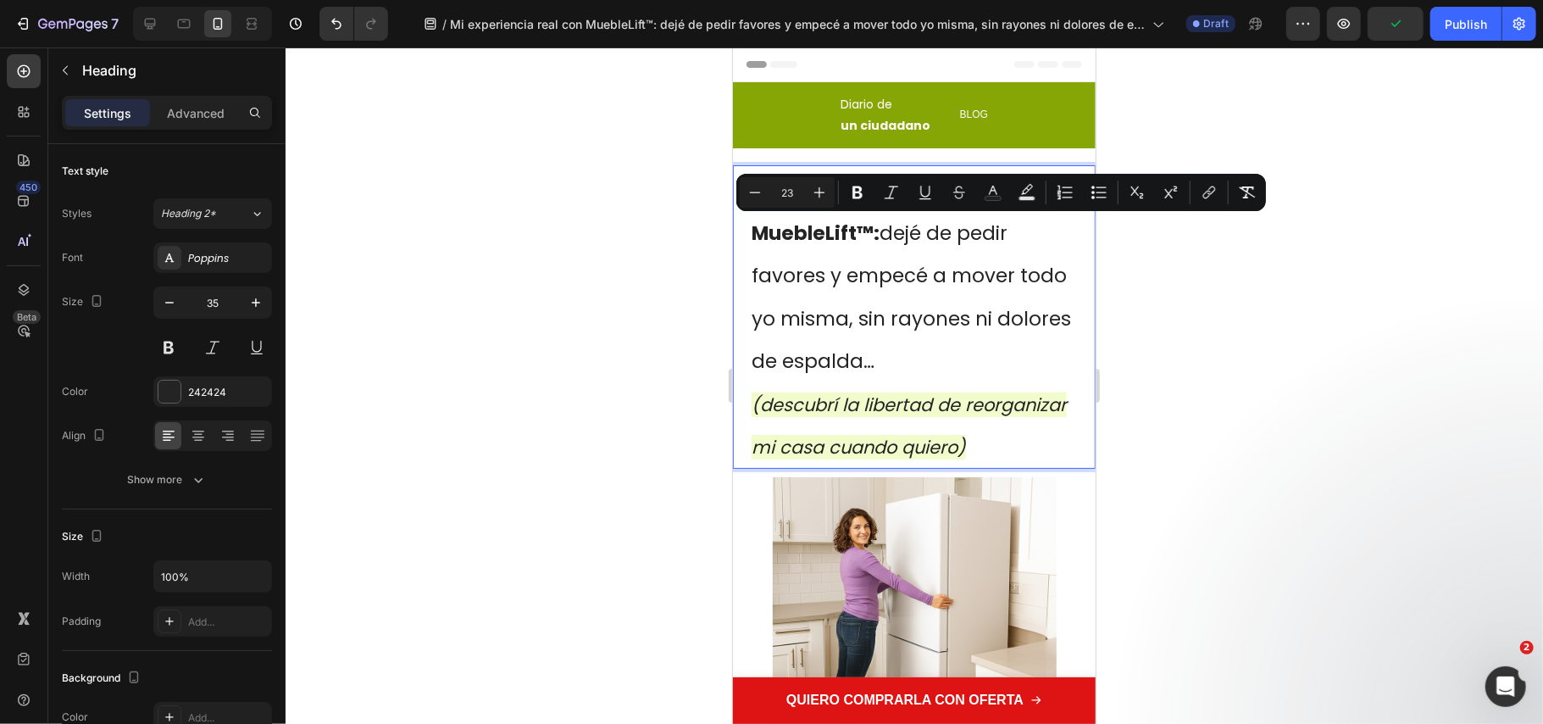
drag, startPoint x: 964, startPoint y: 345, endPoint x: 888, endPoint y: 231, distance: 137.0
click at [888, 231] on p "Mi experiencia real con MuebleLift™: dejé de pedir favores y empecé a mover tod…" at bounding box center [913, 316] width 325 height 300
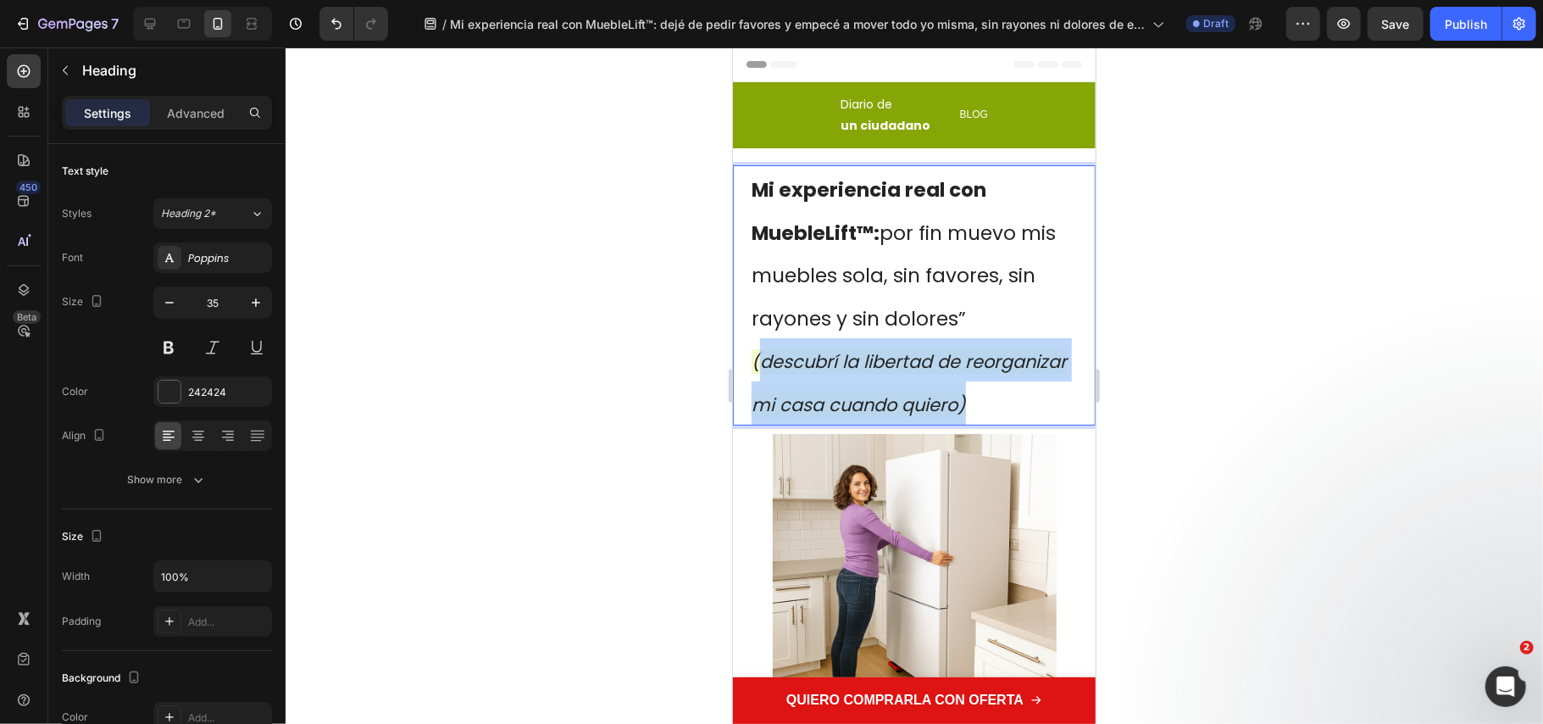
drag, startPoint x: 849, startPoint y: 433, endPoint x: 754, endPoint y: 362, distance: 118.7
click at [754, 362] on p "Mi experiencia real con MuebleLift™: por fin muevo mis muebles sola, sin favore…" at bounding box center [913, 294] width 325 height 257
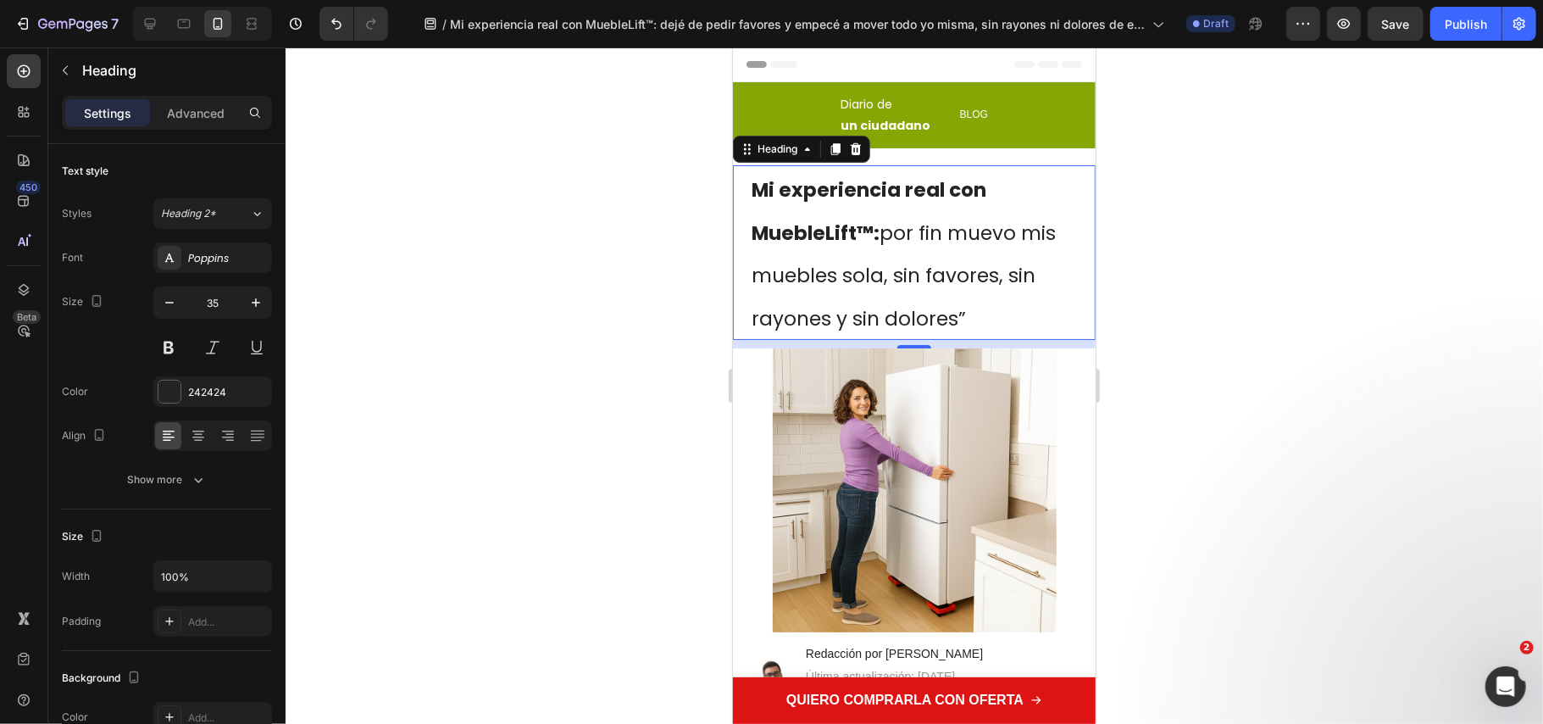
click at [1227, 364] on div at bounding box center [915, 385] width 1258 height 676
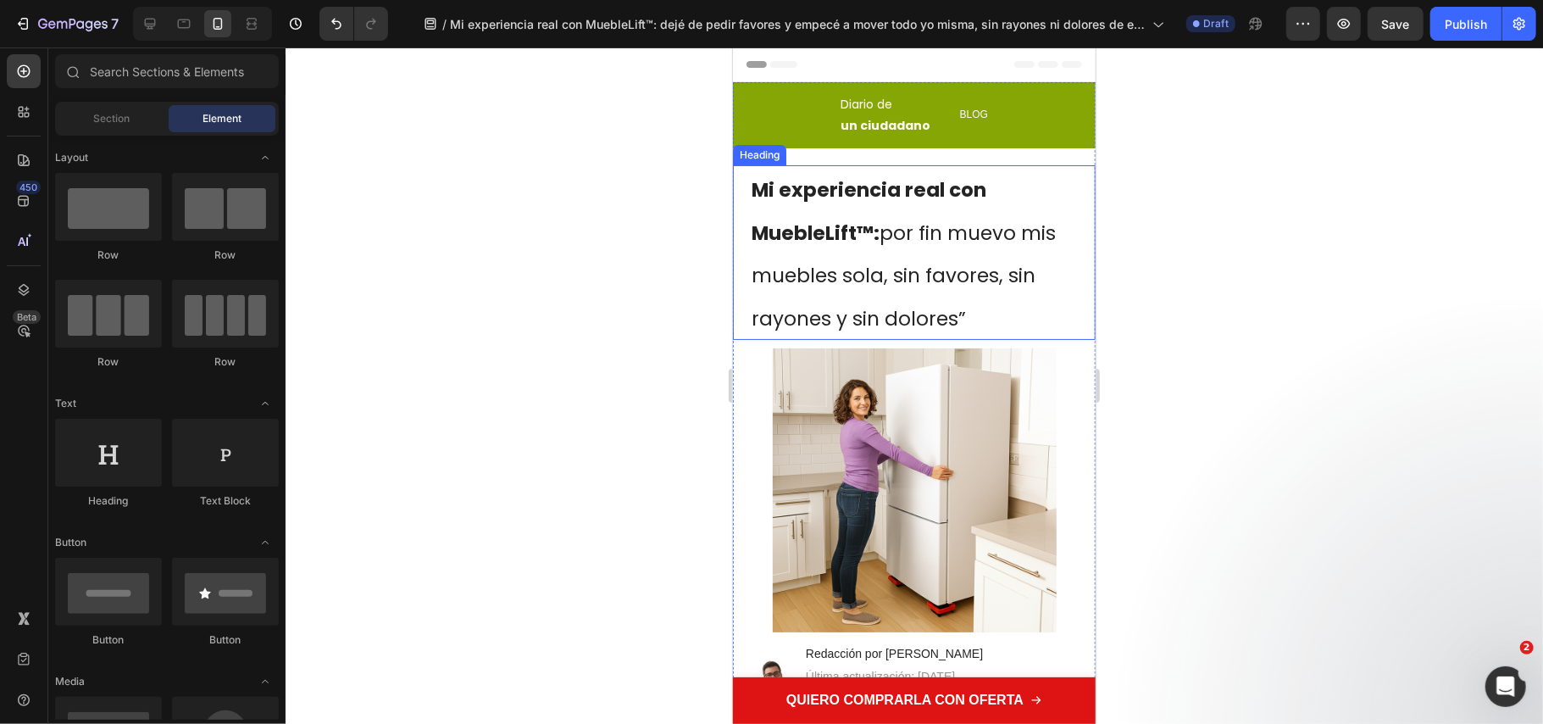
click at [940, 325] on span "Mi experiencia real con MuebleLift™: por fin muevo mis muebles sola, sin favore…" at bounding box center [903, 253] width 304 height 156
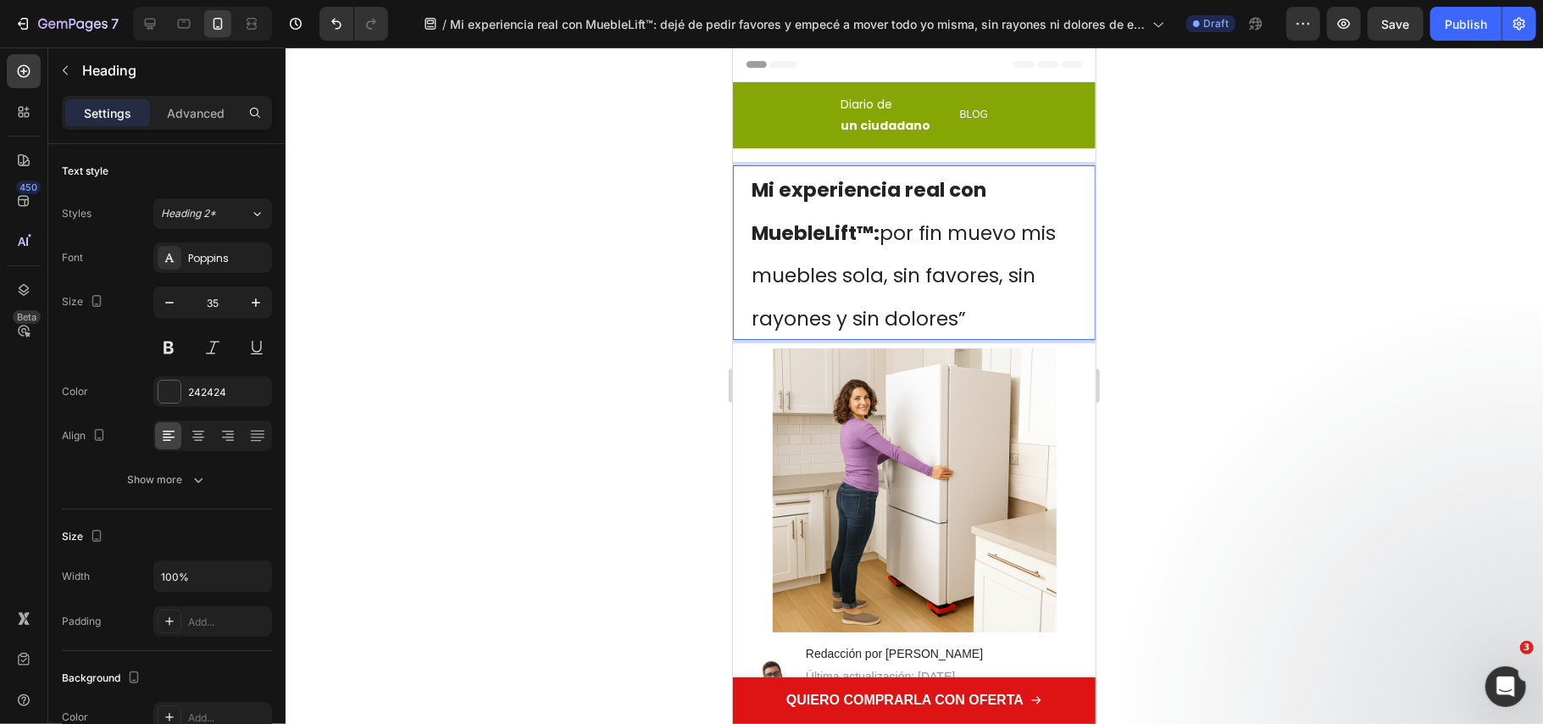
drag, startPoint x: 973, startPoint y: 309, endPoint x: 739, endPoint y: 187, distance: 263.5
click at [739, 187] on div "Mi experiencia real con MuebleLift™: por fin muevo mis muebles sola, sin favore…" at bounding box center [913, 251] width 363 height 175
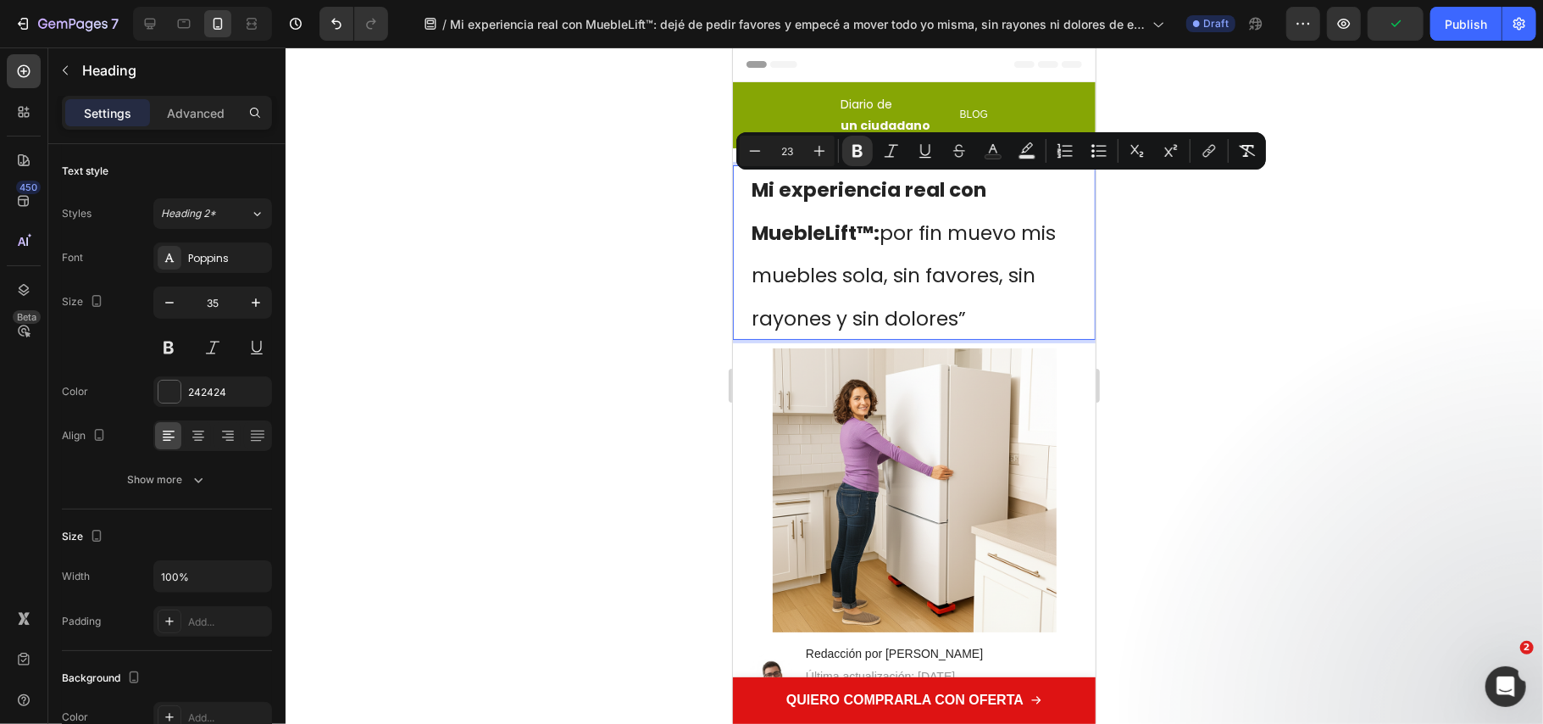
click at [766, 191] on strong "Mi experiencia real con MuebleLift™:" at bounding box center [868, 210] width 235 height 70
drag, startPoint x: 973, startPoint y: 314, endPoint x: 688, endPoint y: 152, distance: 328.0
click at [825, 149] on icon "Editor contextual toolbar" at bounding box center [819, 150] width 17 height 17
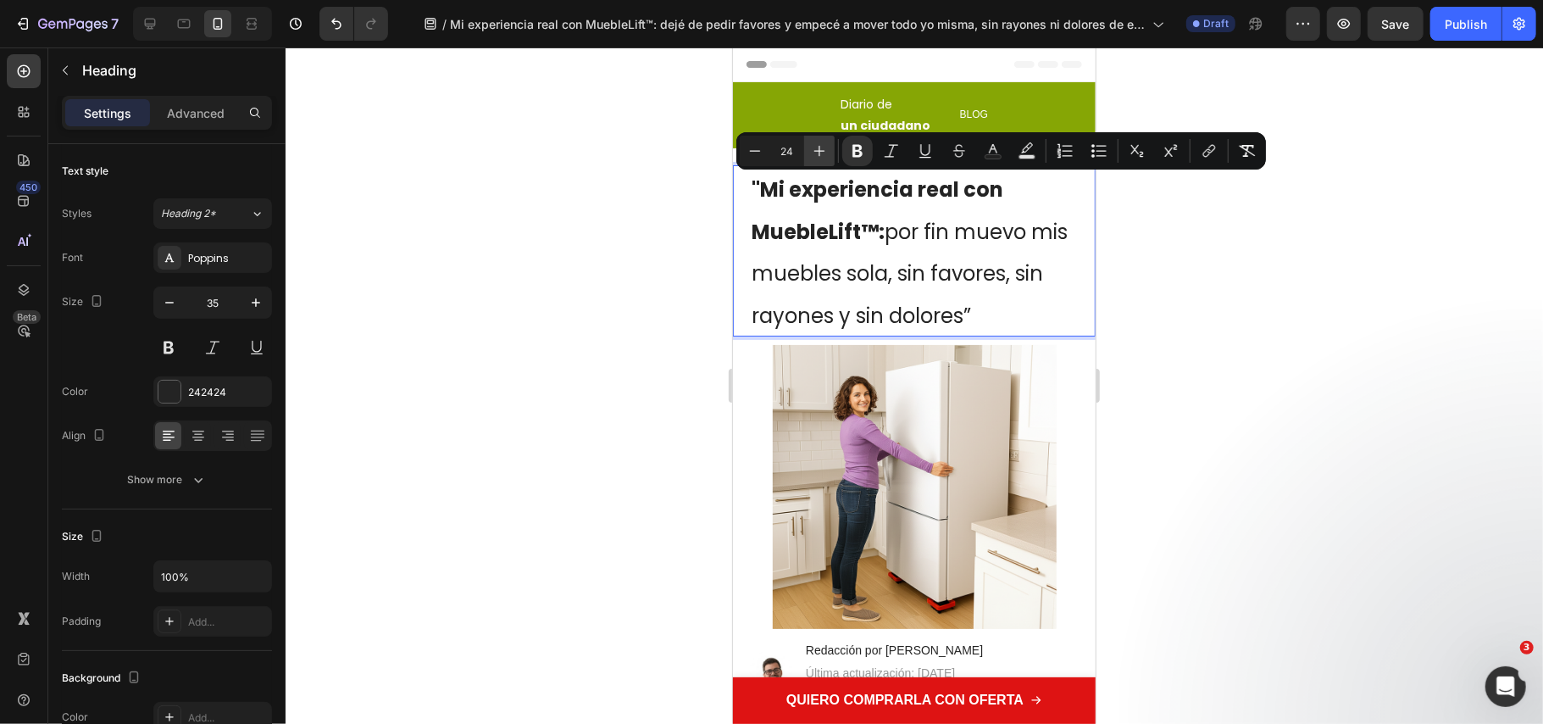
click at [825, 151] on icon "Editor contextual toolbar" at bounding box center [819, 150] width 17 height 17
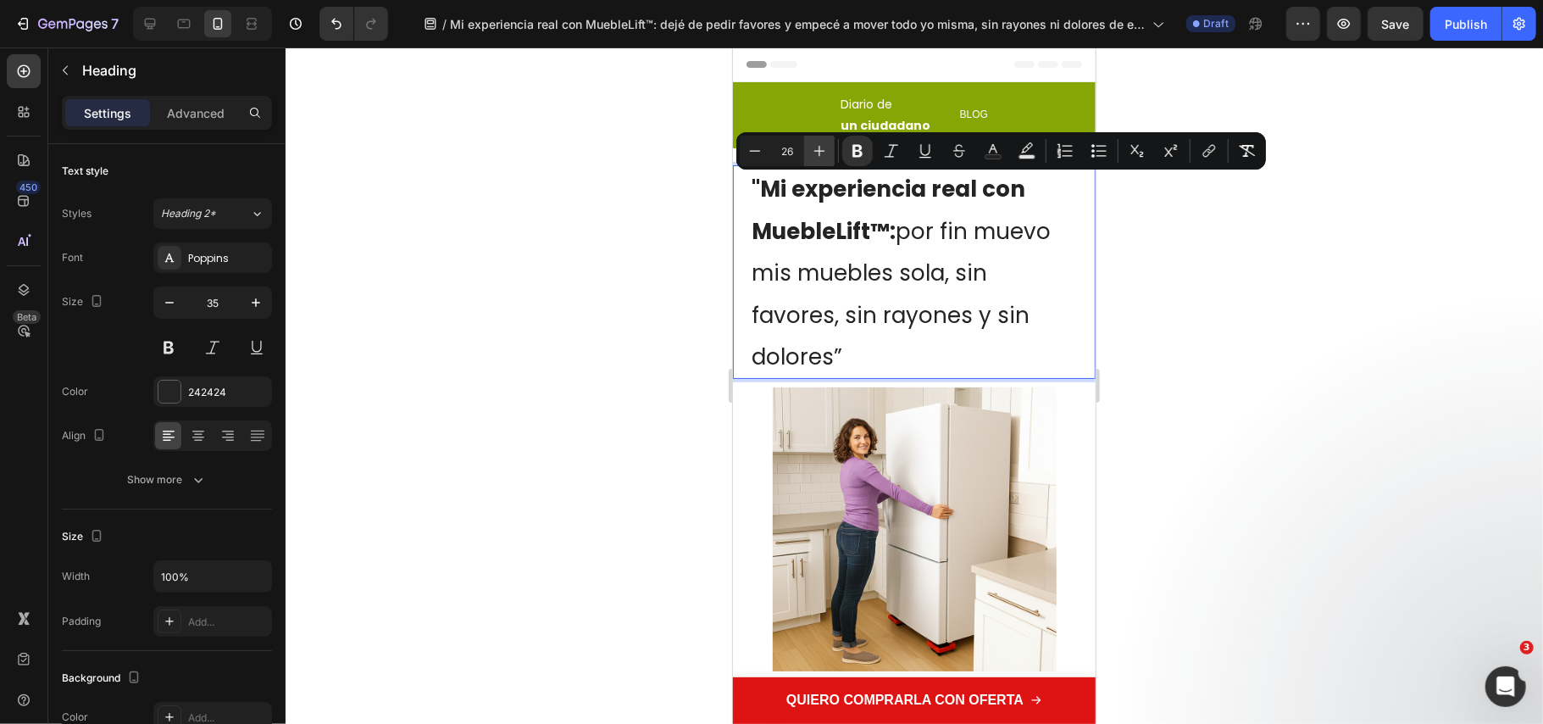
click at [825, 151] on icon "Editor contextual toolbar" at bounding box center [819, 150] width 17 height 17
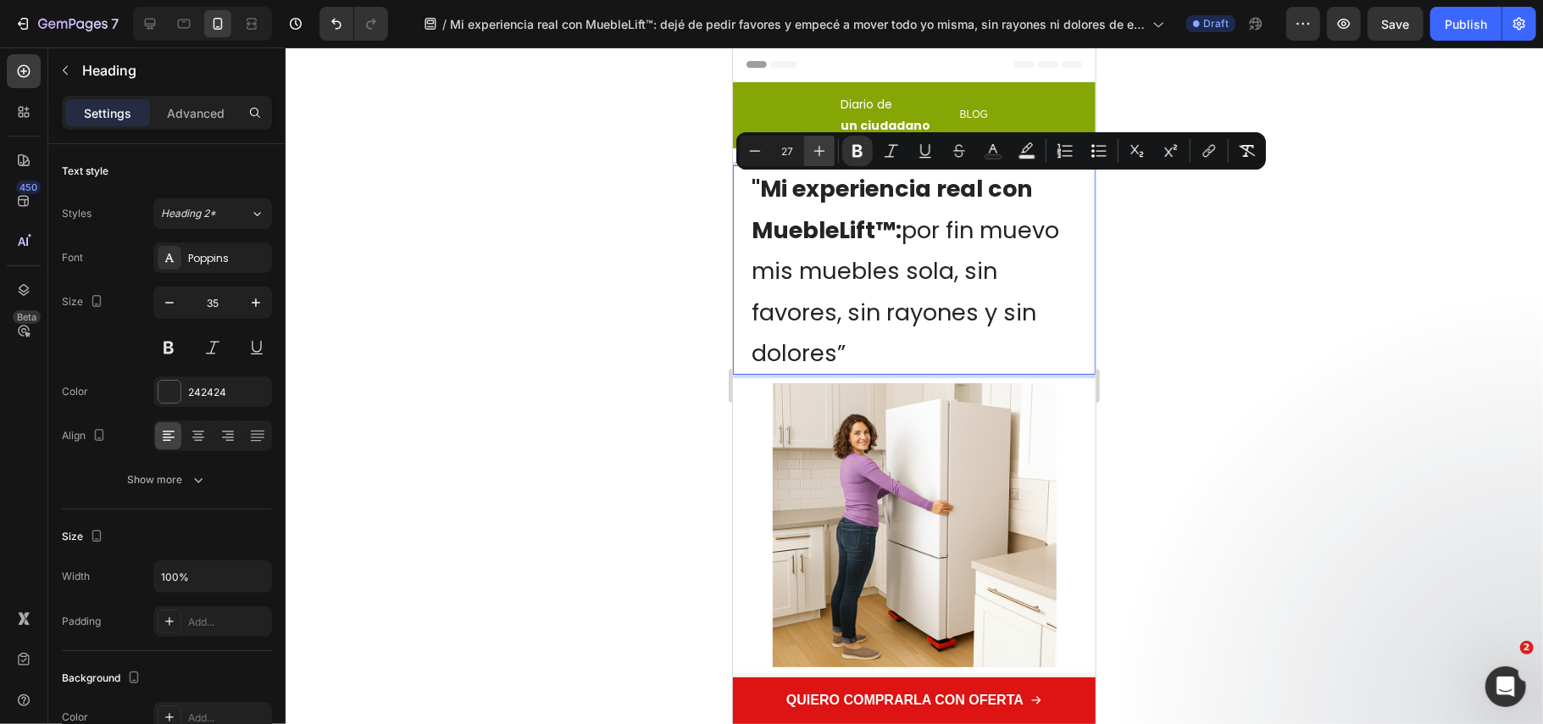
click at [825, 147] on icon "Editor contextual toolbar" at bounding box center [819, 150] width 17 height 17
click at [753, 154] on icon "Editor contextual toolbar" at bounding box center [755, 150] width 17 height 17
click at [753, 157] on icon "Editor contextual toolbar" at bounding box center [755, 150] width 17 height 17
type input "26"
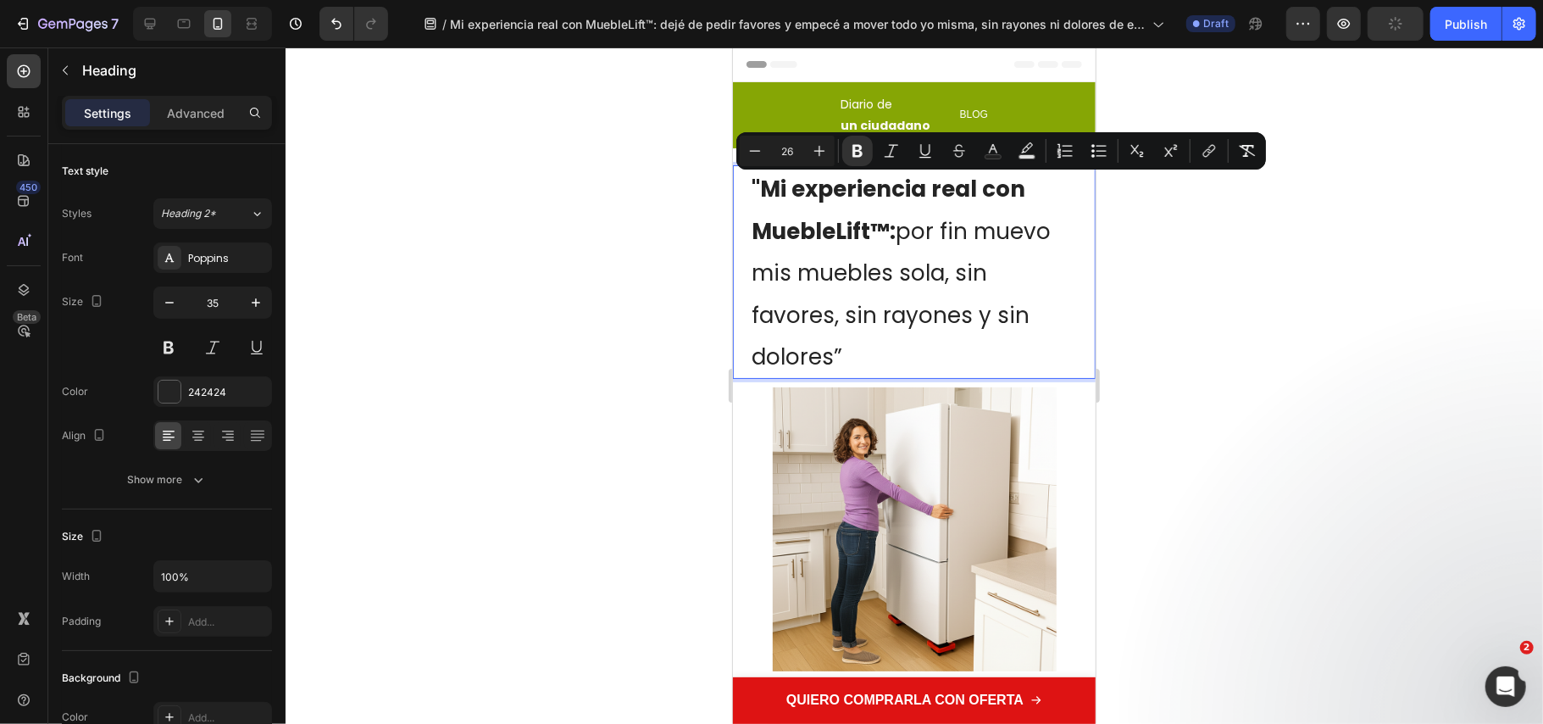
click at [1315, 578] on div at bounding box center [915, 385] width 1258 height 676
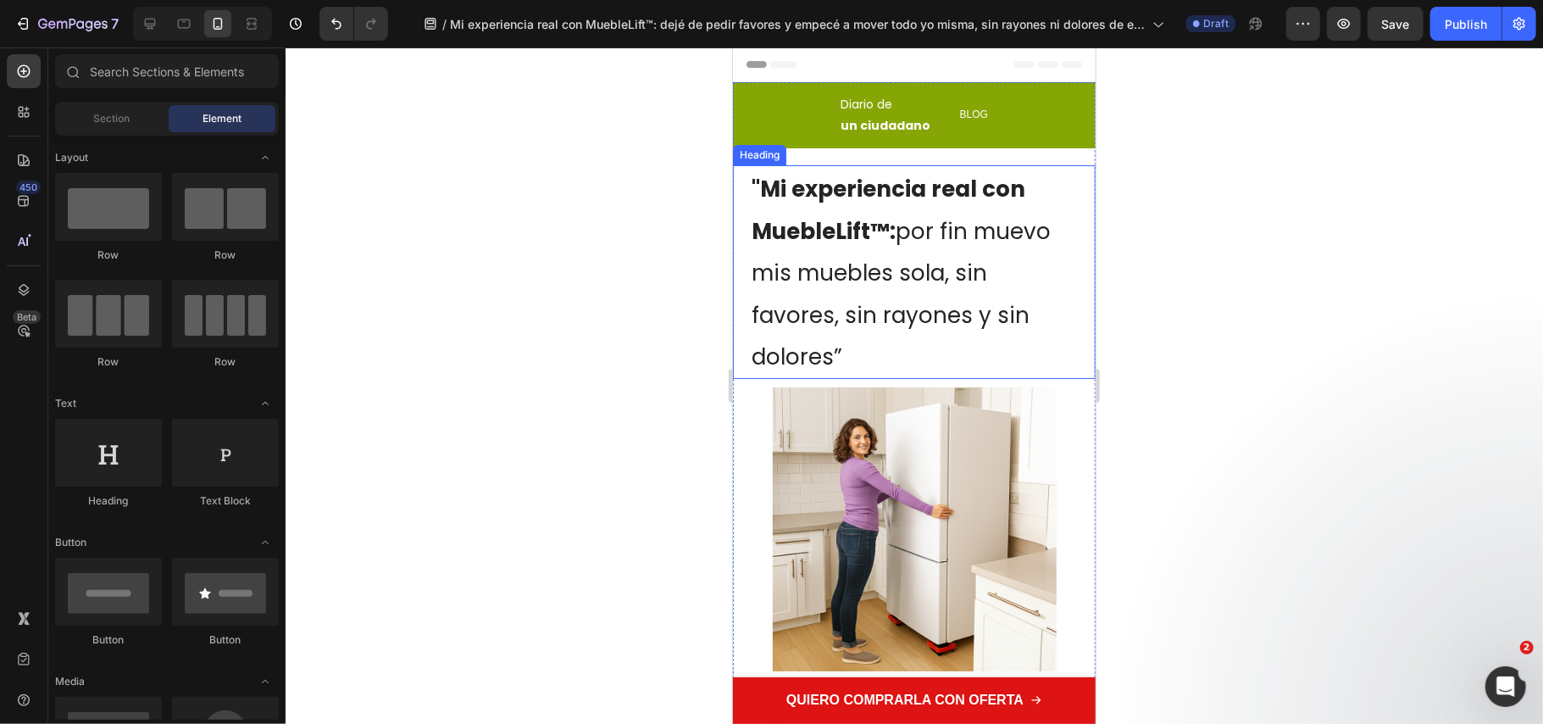
click at [922, 336] on p "⁠⁠⁠⁠⁠⁠⁠ "Mi experiencia real con MuebleLift™: por fin muevo mis muebles sola, s…" at bounding box center [913, 271] width 325 height 210
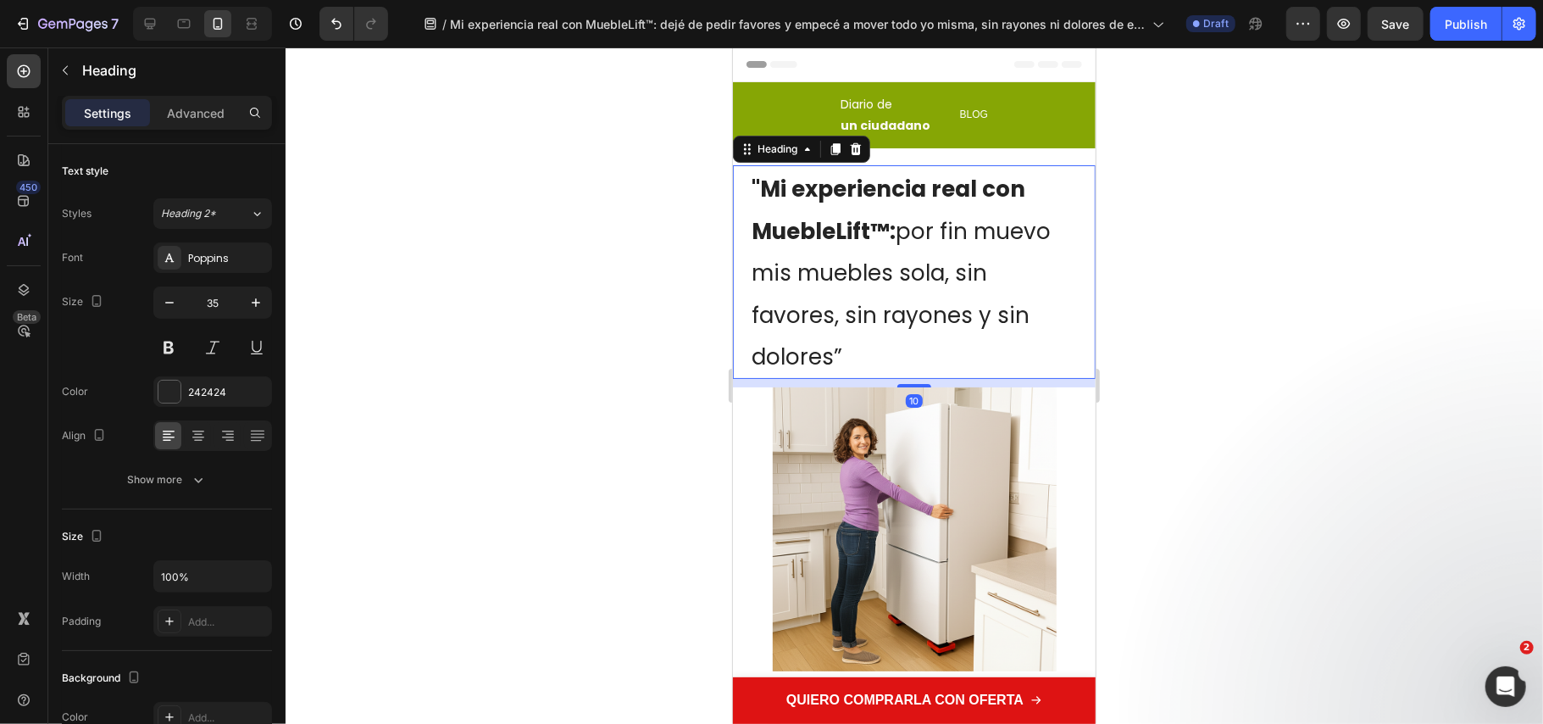
click at [514, 309] on div at bounding box center [915, 385] width 1258 height 676
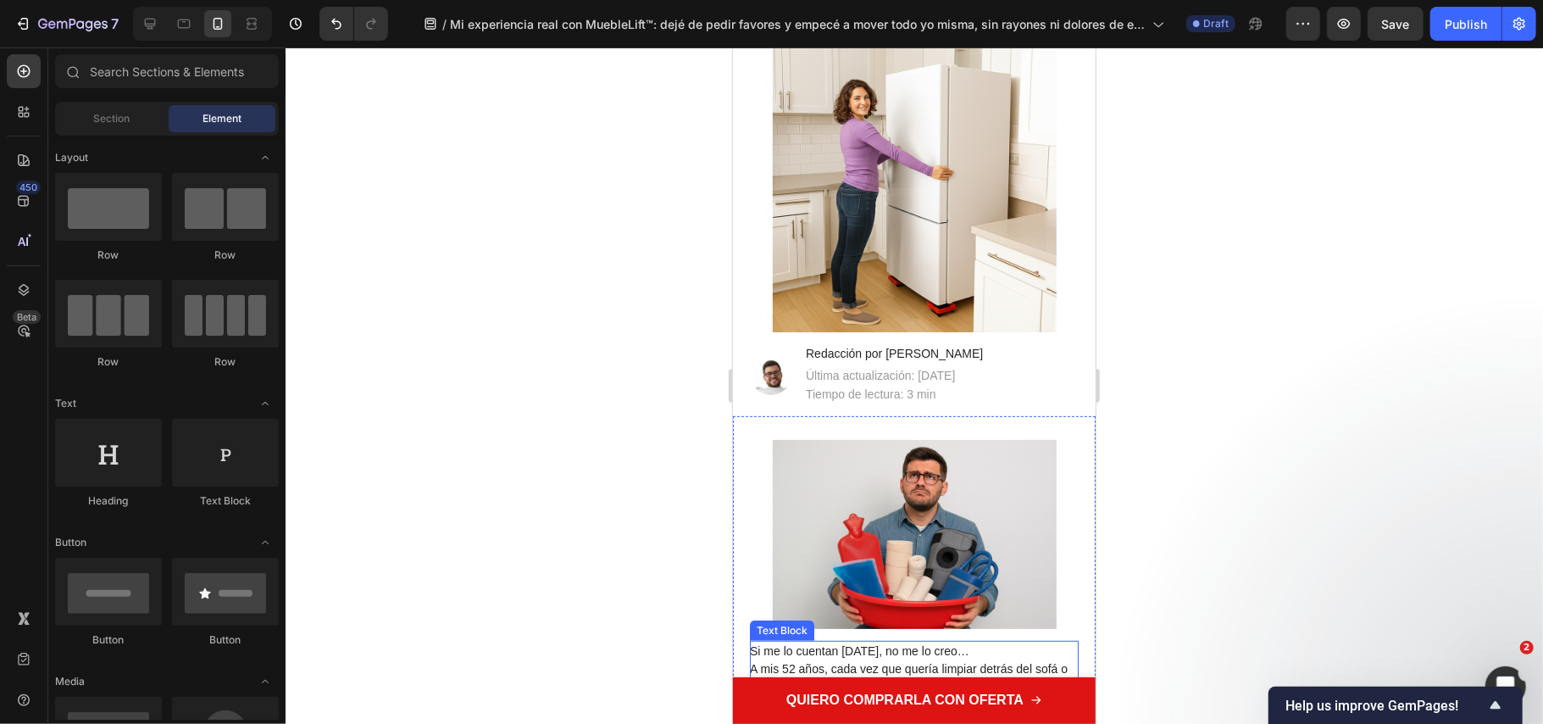
scroll to position [564, 0]
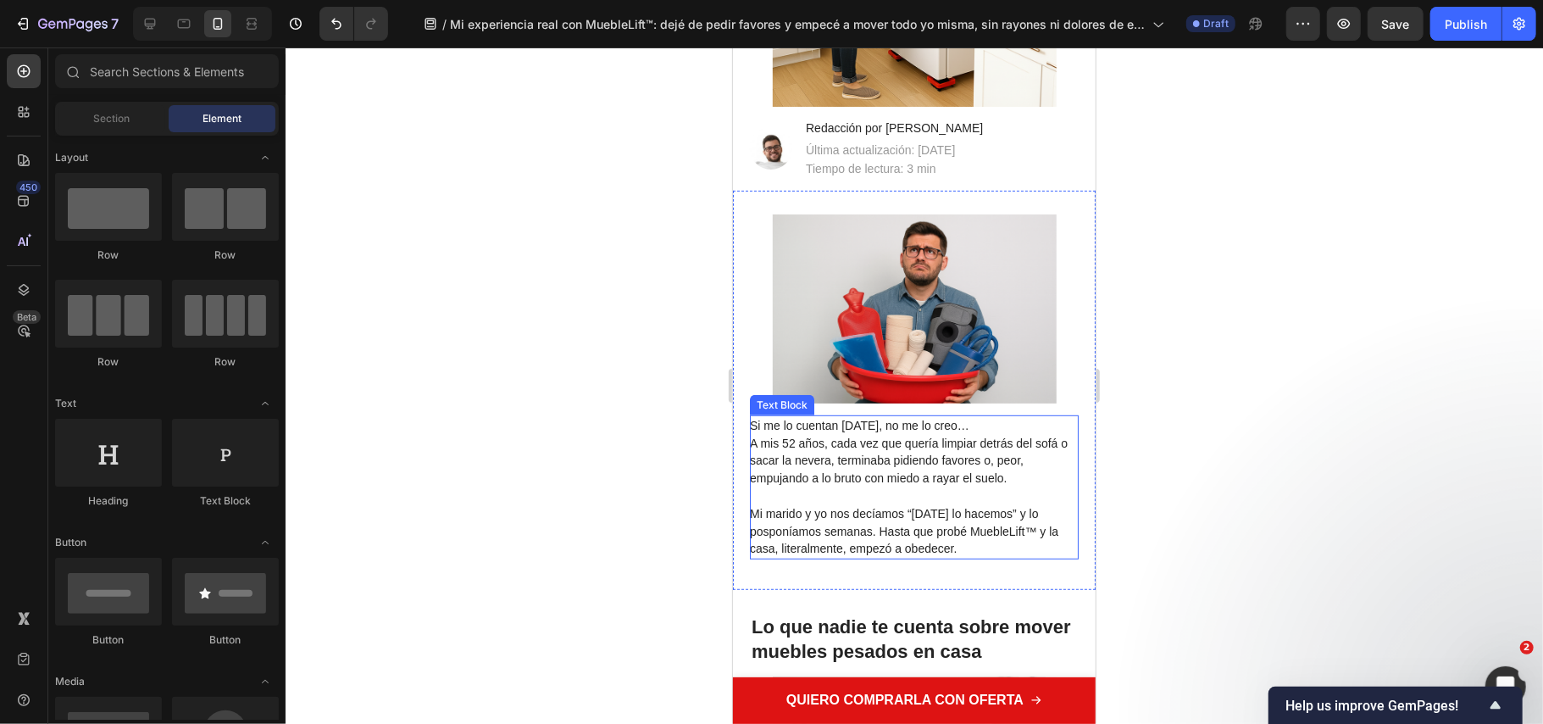
click at [835, 535] on span "Mi marido y yo nos decíamos “[DATE] lo hacemos” y lo posponíamos semanas. Hasta…" at bounding box center [903, 530] width 309 height 49
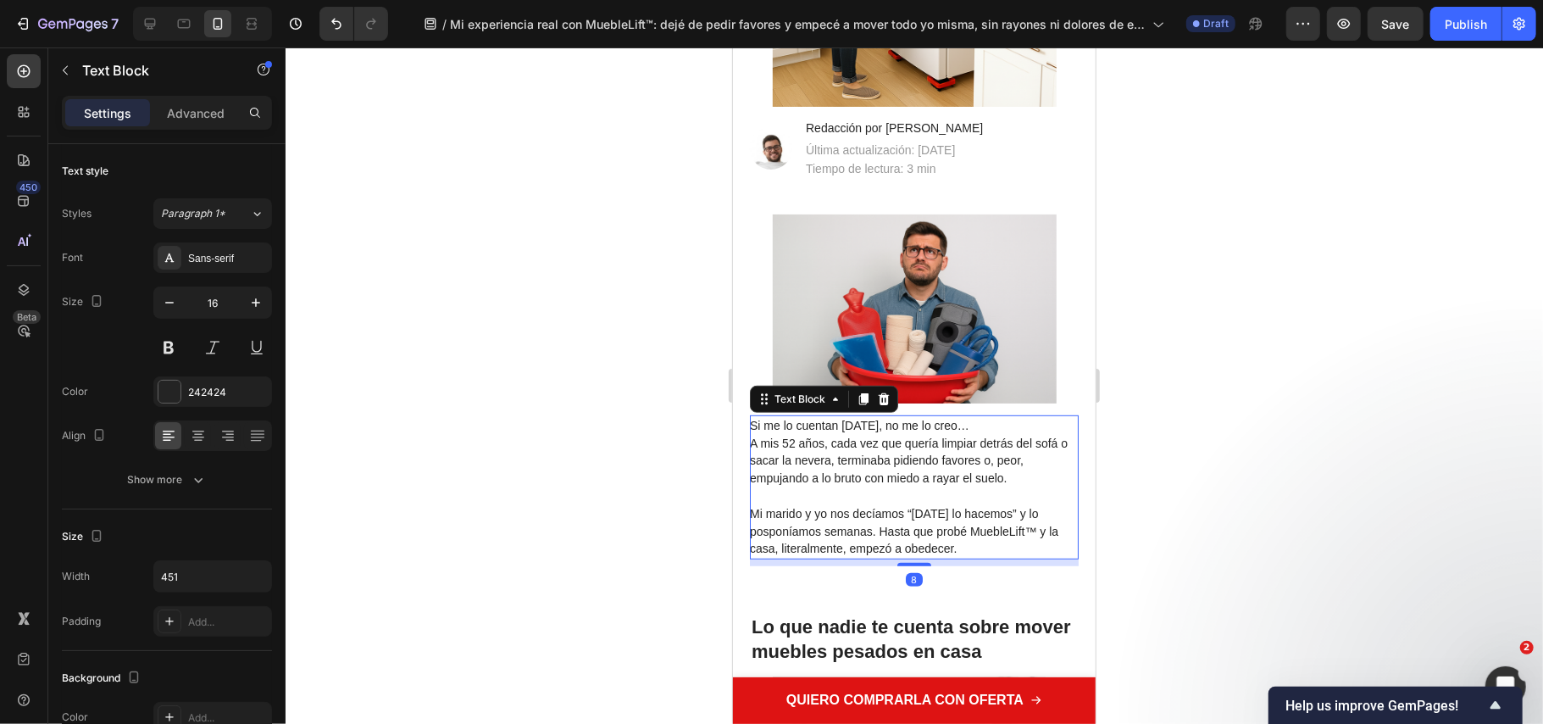
click at [1202, 532] on div at bounding box center [915, 385] width 1258 height 676
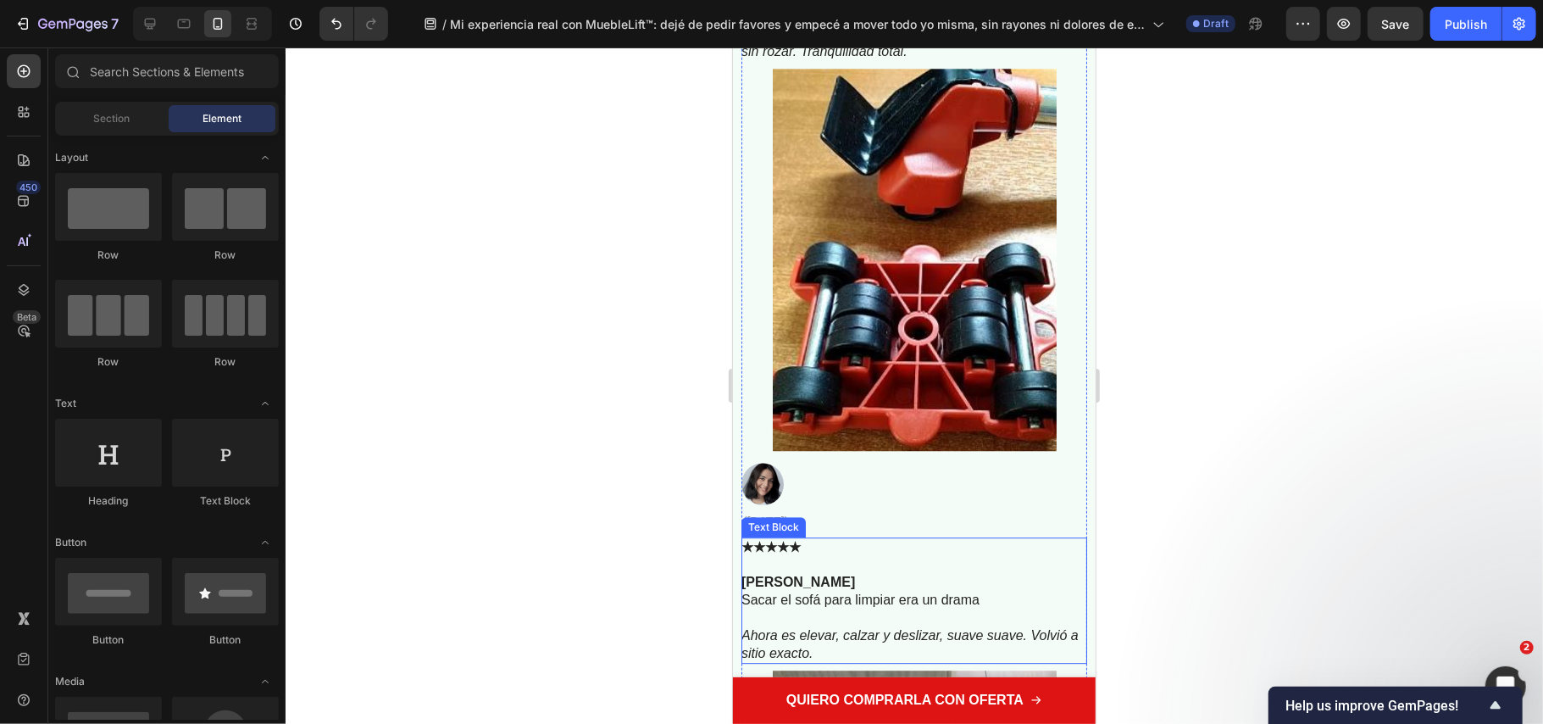
scroll to position [8362, 0]
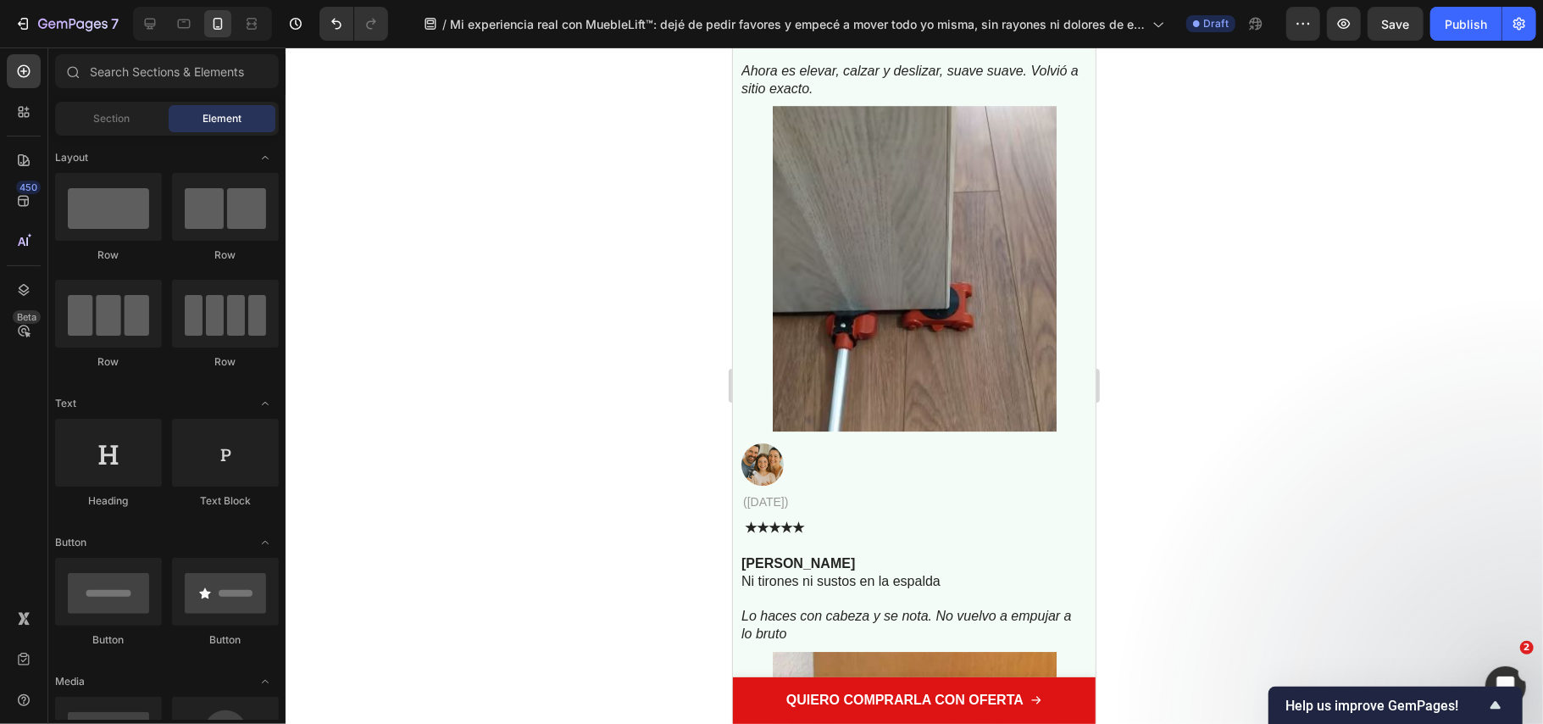
drag, startPoint x: 1300, startPoint y: 516, endPoint x: 1292, endPoint y: 509, distance: 10.9
click at [1292, 509] on div at bounding box center [915, 385] width 1258 height 676
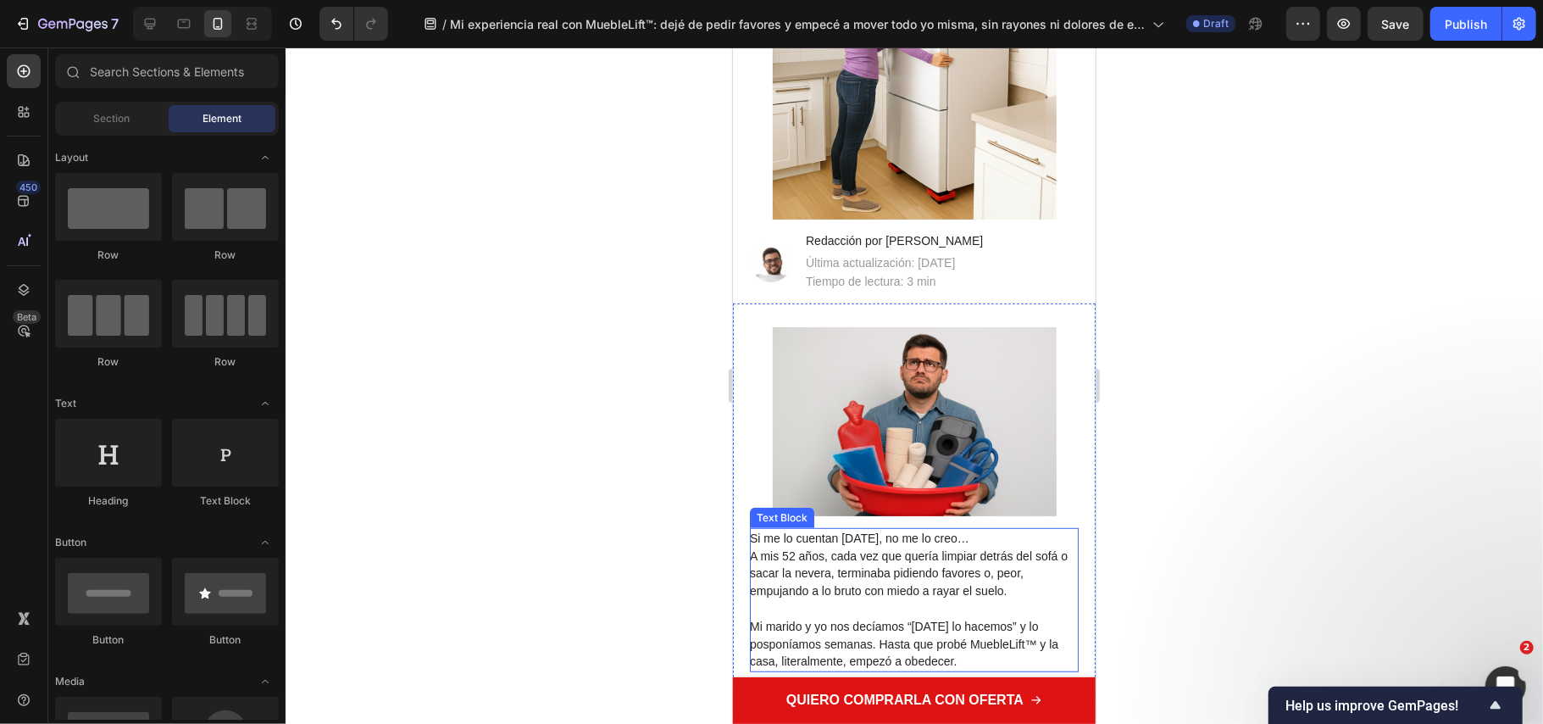
scroll to position [564, 0]
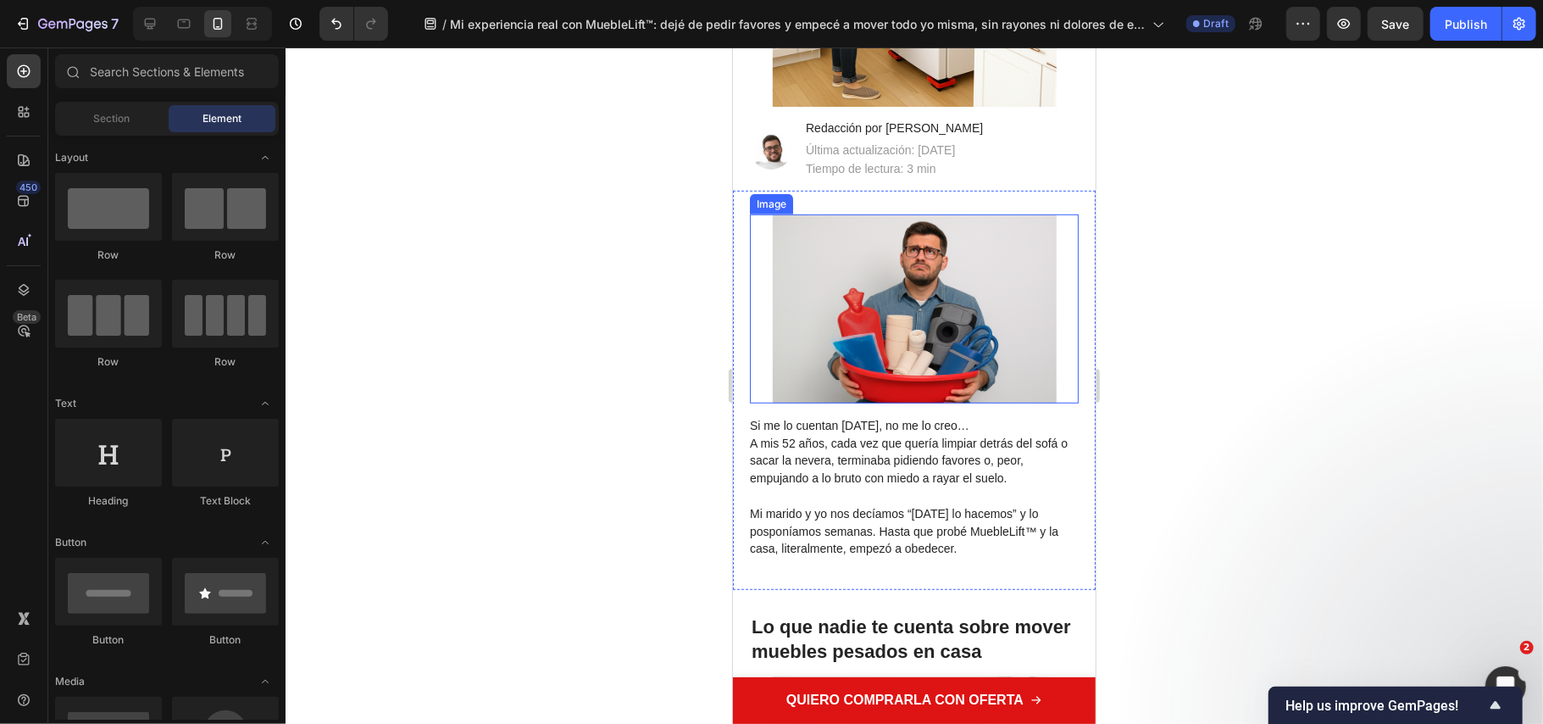
click at [930, 262] on img at bounding box center [914, 308] width 284 height 189
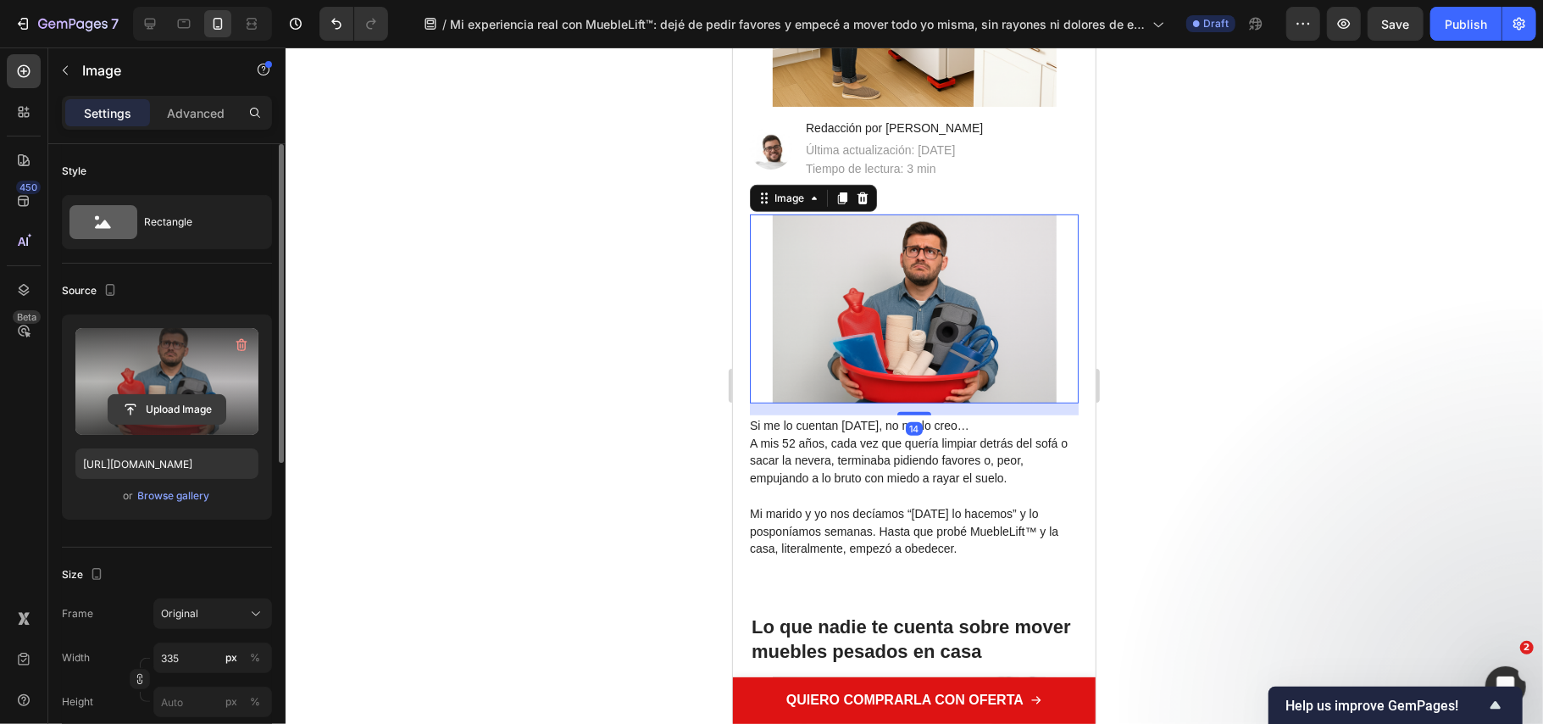
click at [171, 414] on input "file" at bounding box center [166, 409] width 117 height 29
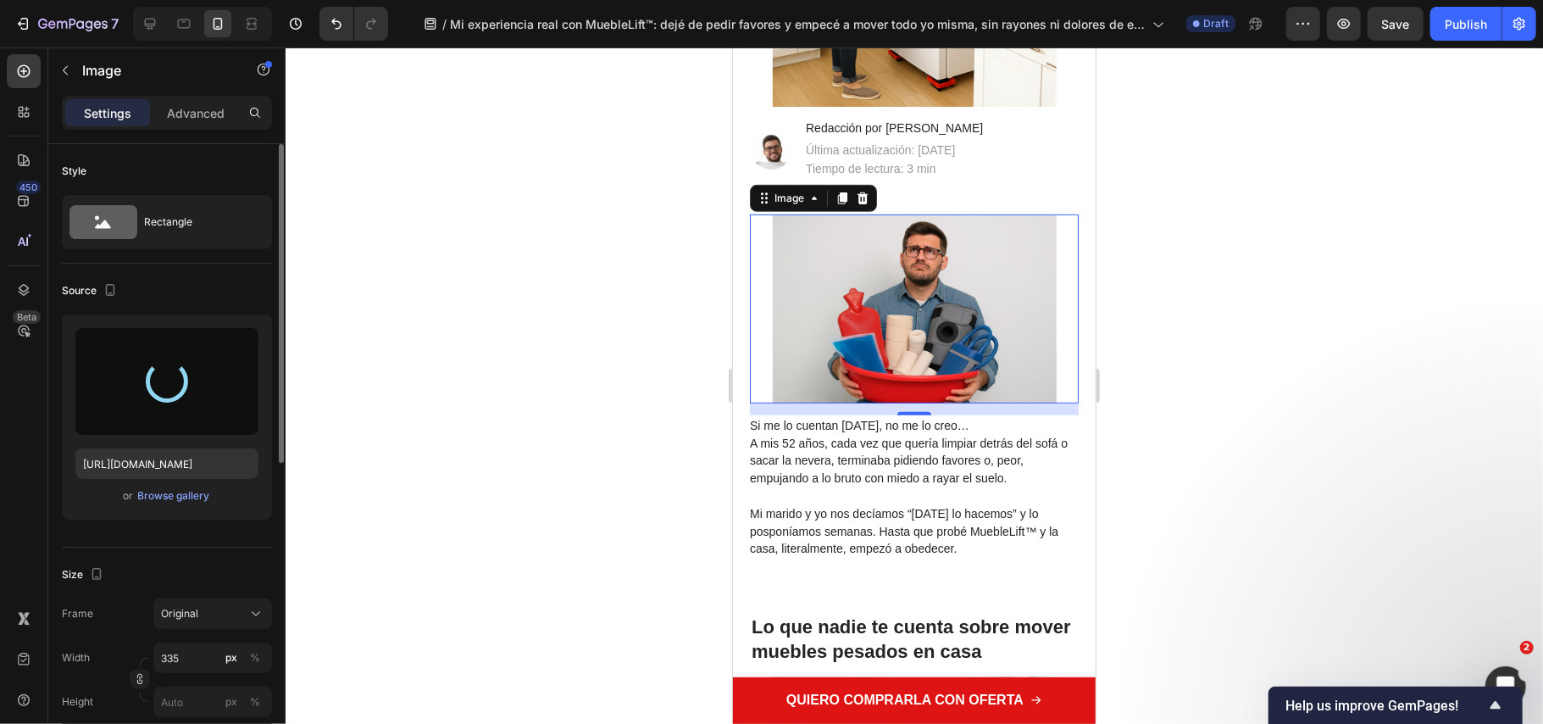
click at [1326, 428] on div at bounding box center [915, 385] width 1258 height 676
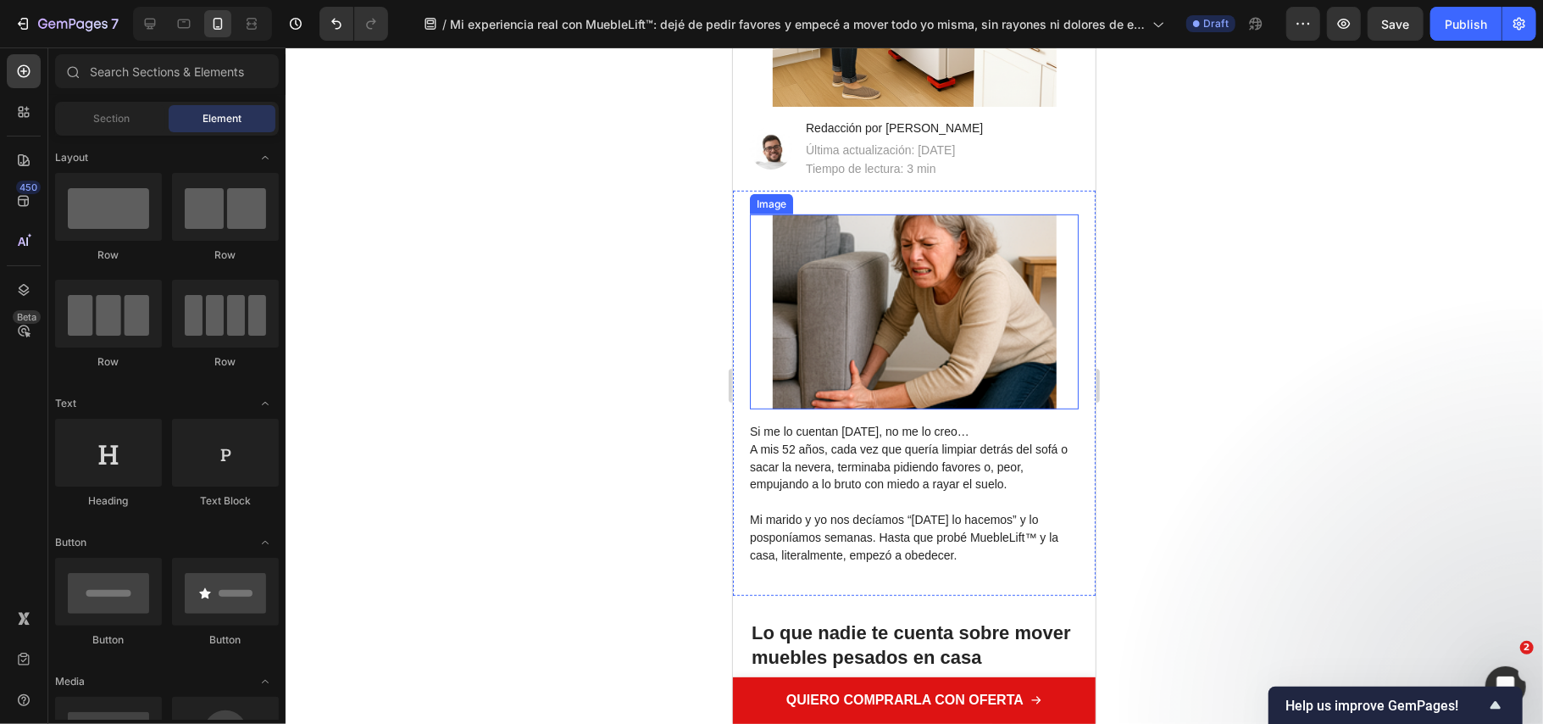
click at [913, 348] on img at bounding box center [914, 311] width 284 height 195
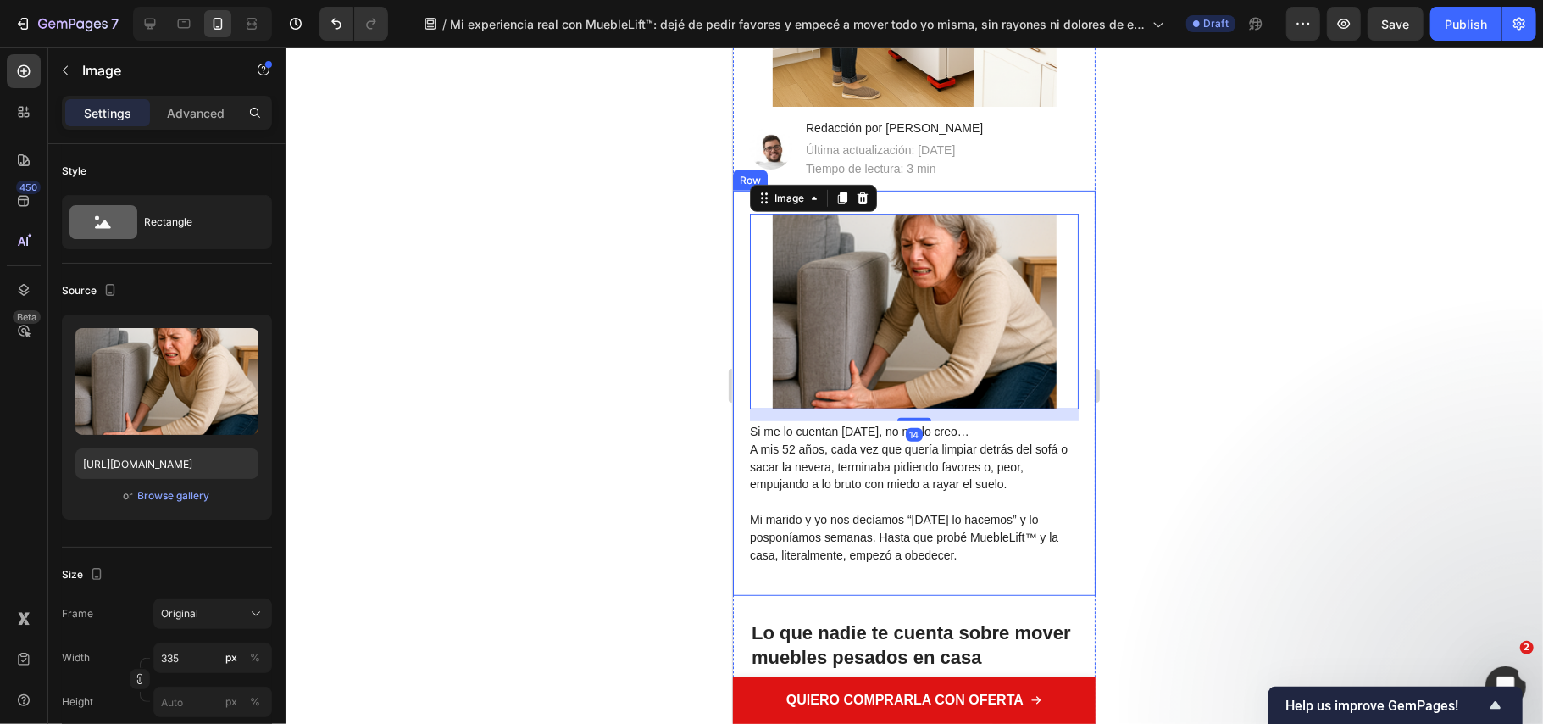
click at [1254, 469] on div at bounding box center [915, 385] width 1258 height 676
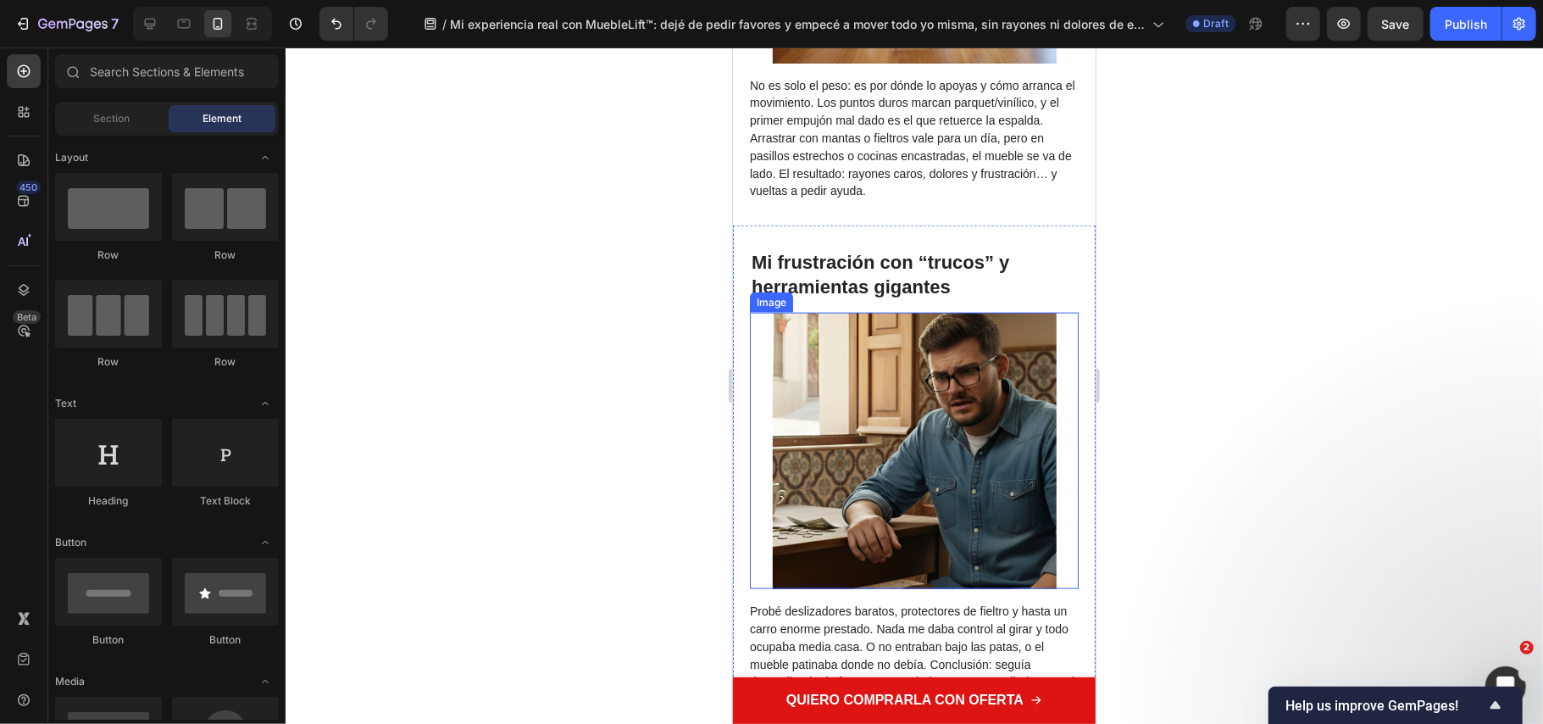
scroll to position [1581, 0]
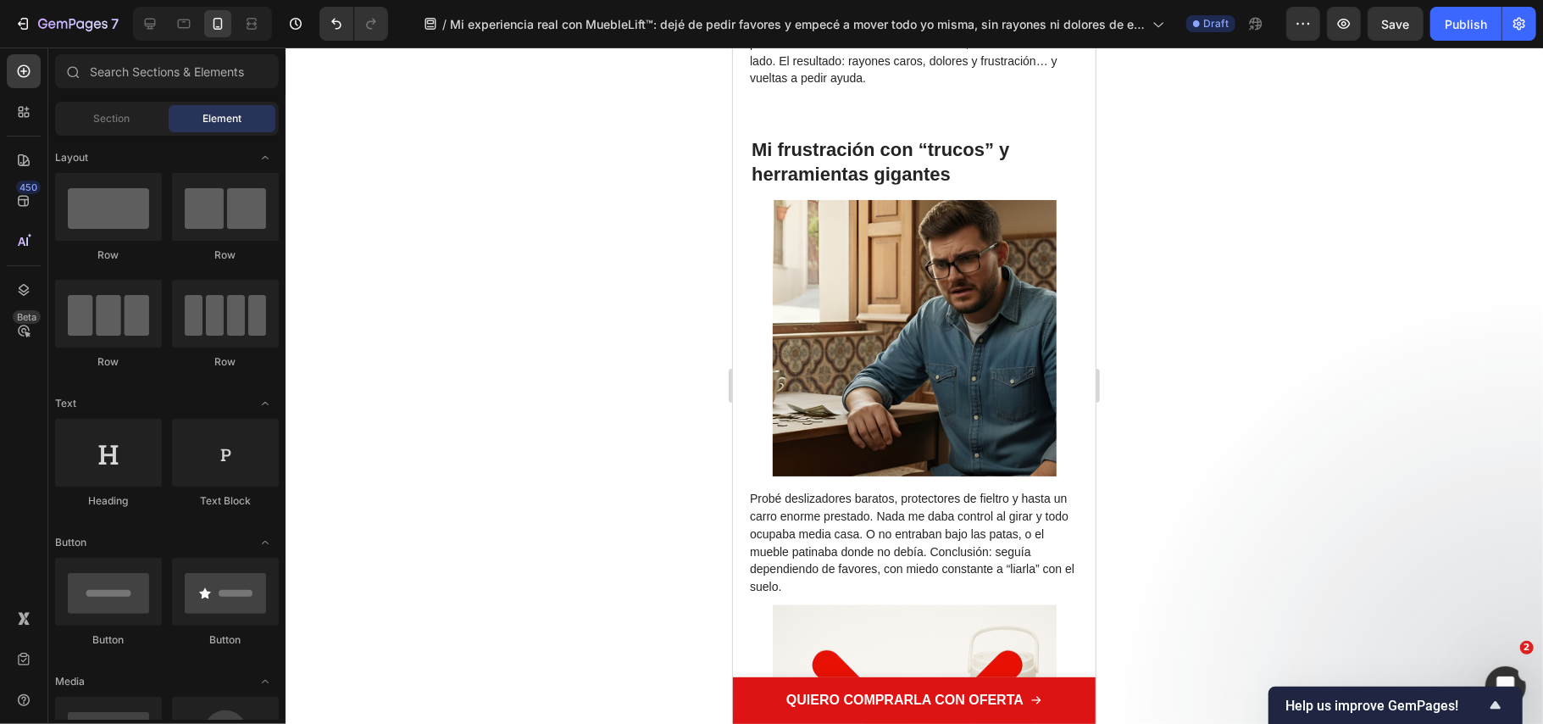
drag, startPoint x: 1259, startPoint y: 495, endPoint x: 1170, endPoint y: 520, distance: 92.3
click at [1258, 493] on div at bounding box center [915, 385] width 1258 height 676
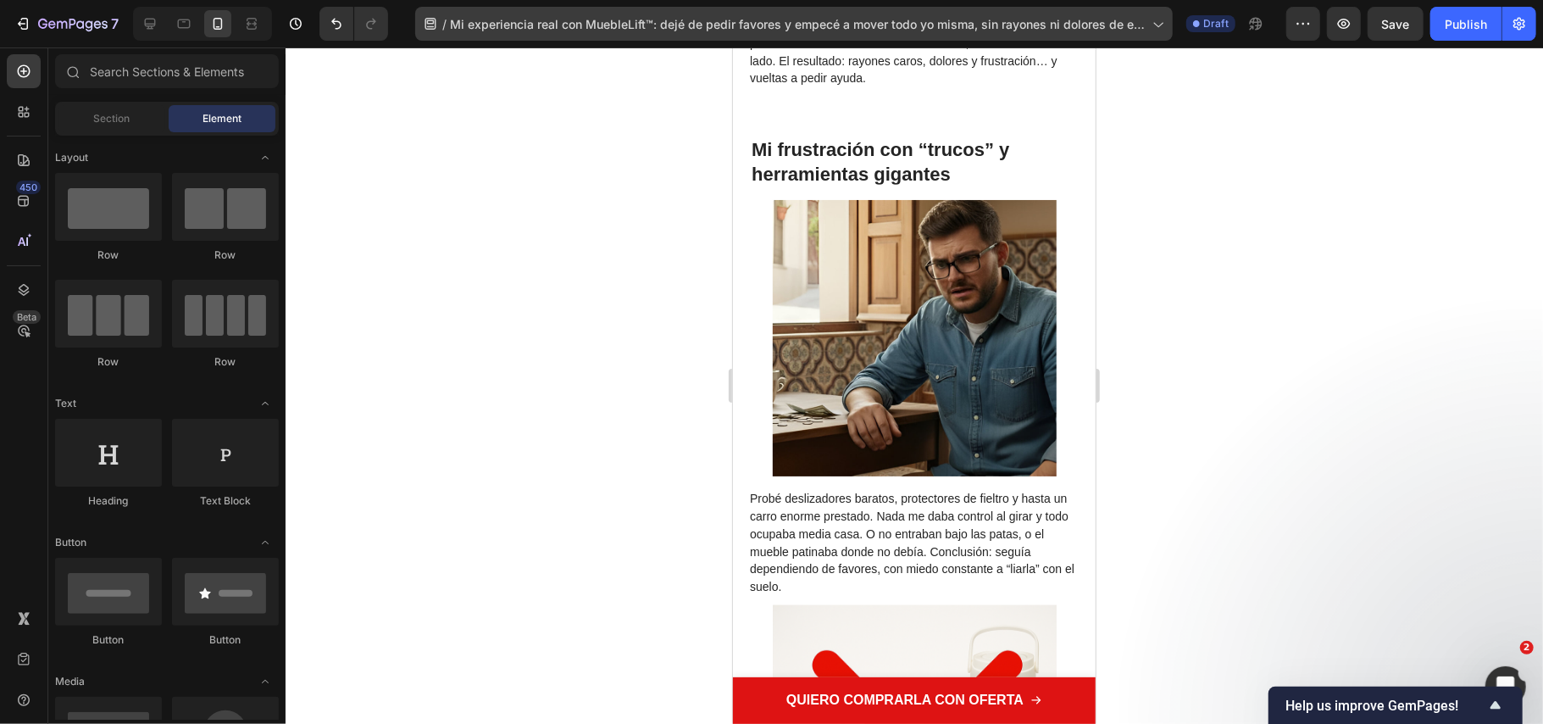
drag, startPoint x: 459, startPoint y: 332, endPoint x: 628, endPoint y: 39, distance: 338.3
click at [459, 330] on div at bounding box center [915, 385] width 1258 height 676
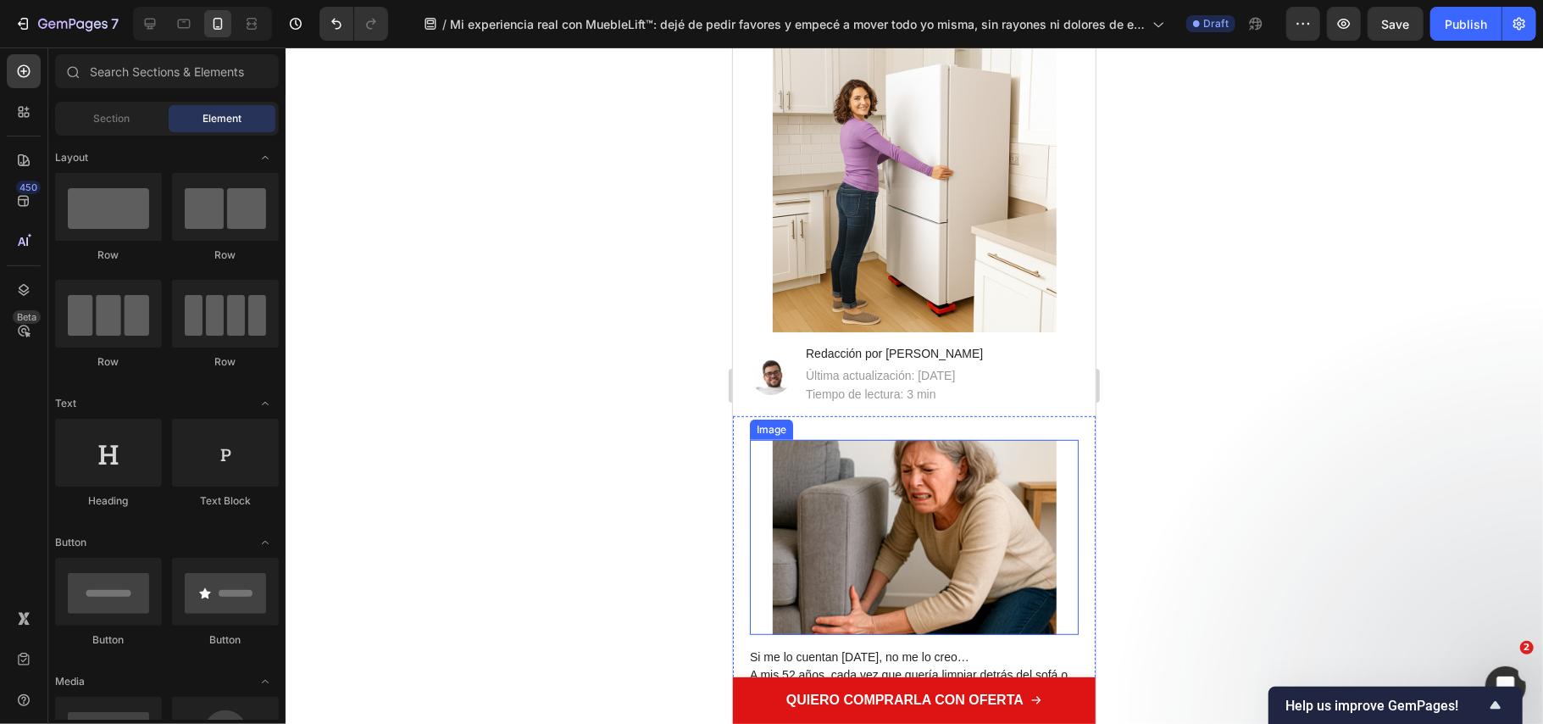
scroll to position [452, 0]
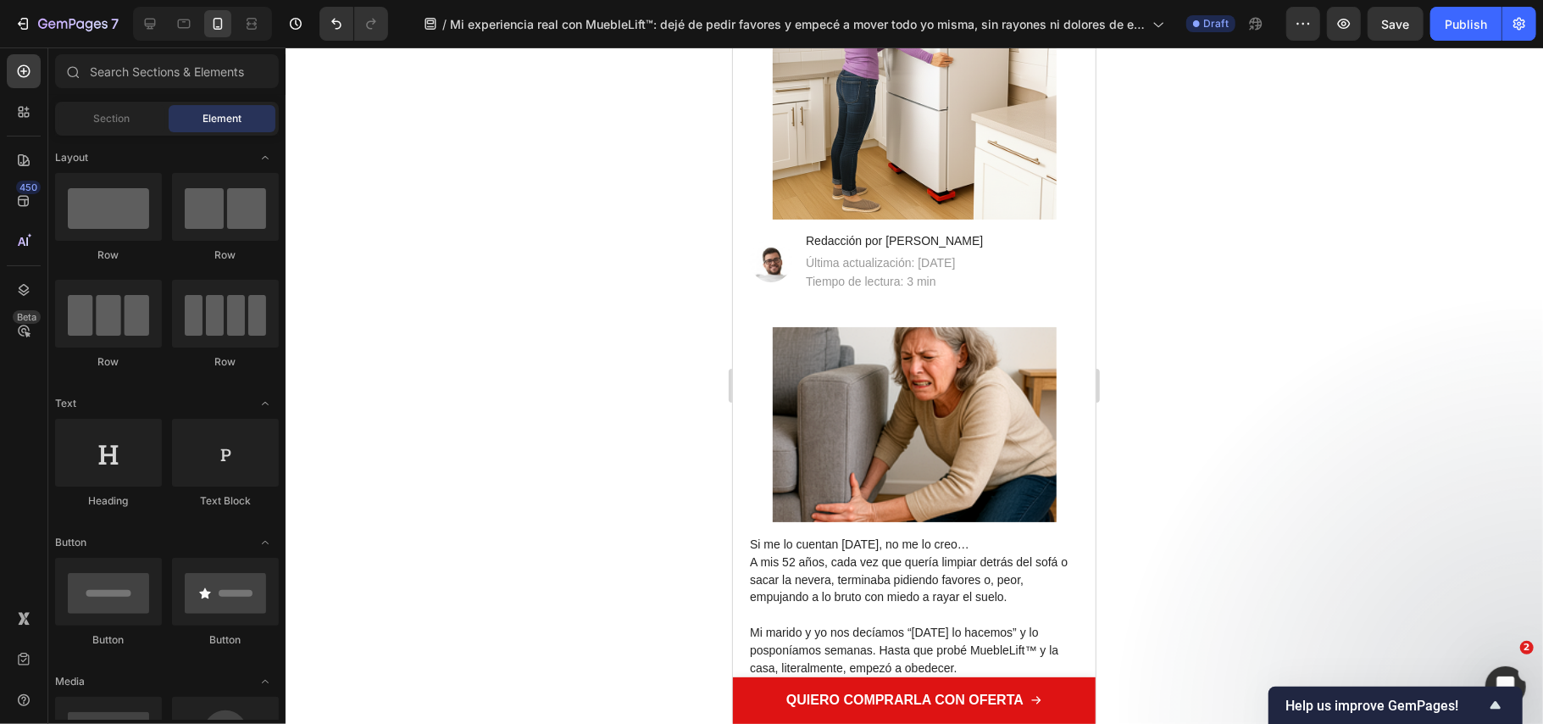
click at [676, 456] on div at bounding box center [915, 385] width 1258 height 676
drag, startPoint x: 902, startPoint y: 550, endPoint x: 841, endPoint y: 583, distance: 69.4
click at [902, 549] on p "Si me lo cuentan hace dos meses, no me lo creo… A mis 52 años, cada vez que que…" at bounding box center [912, 570] width 327 height 70
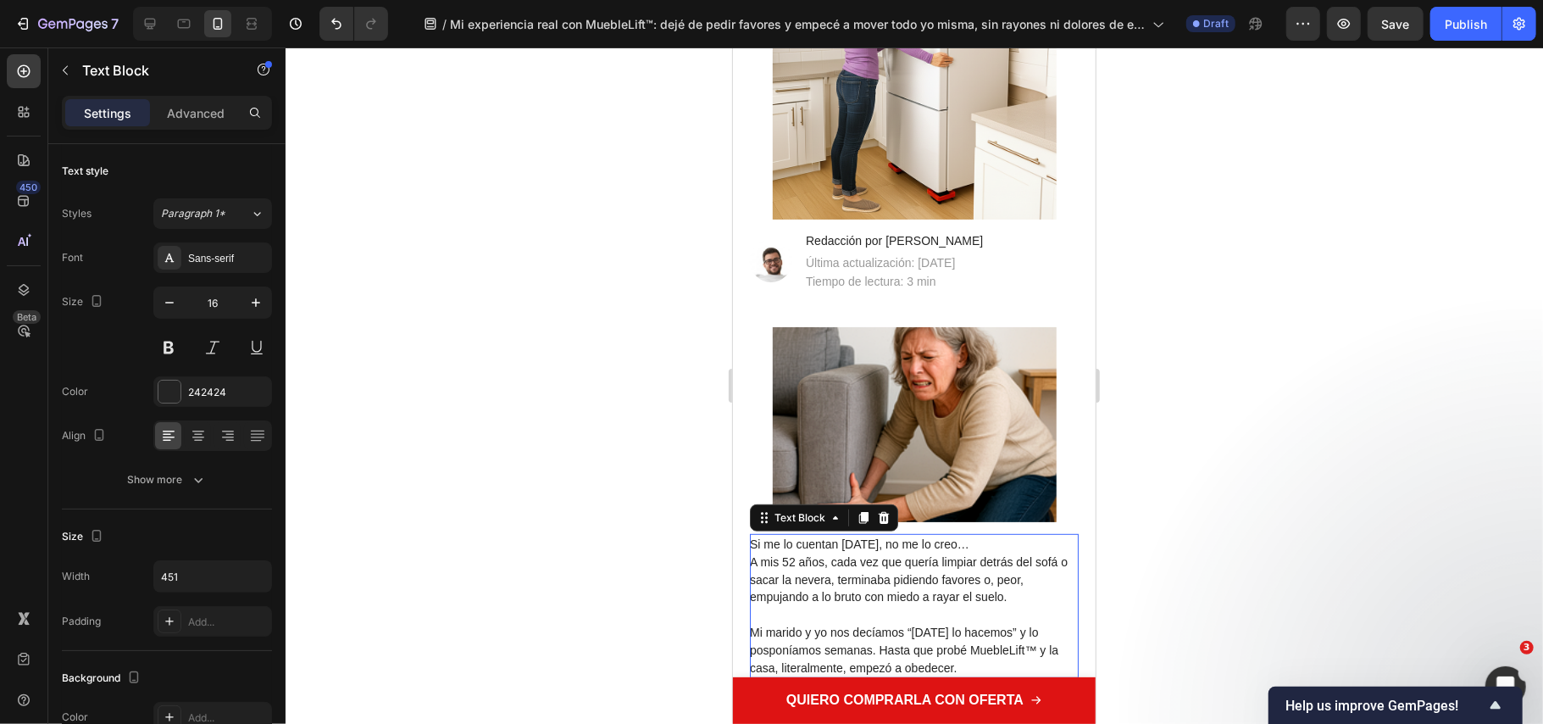
click at [841, 583] on span "A mis 52 años, cada vez que quería limpiar detrás del sofá o sacar la nevera, t…" at bounding box center [908, 578] width 318 height 49
click at [812, 567] on p "Si me lo cuentan hace dos meses, no me lo creo… A mis 52 años, cada vez que que…" at bounding box center [912, 570] width 327 height 70
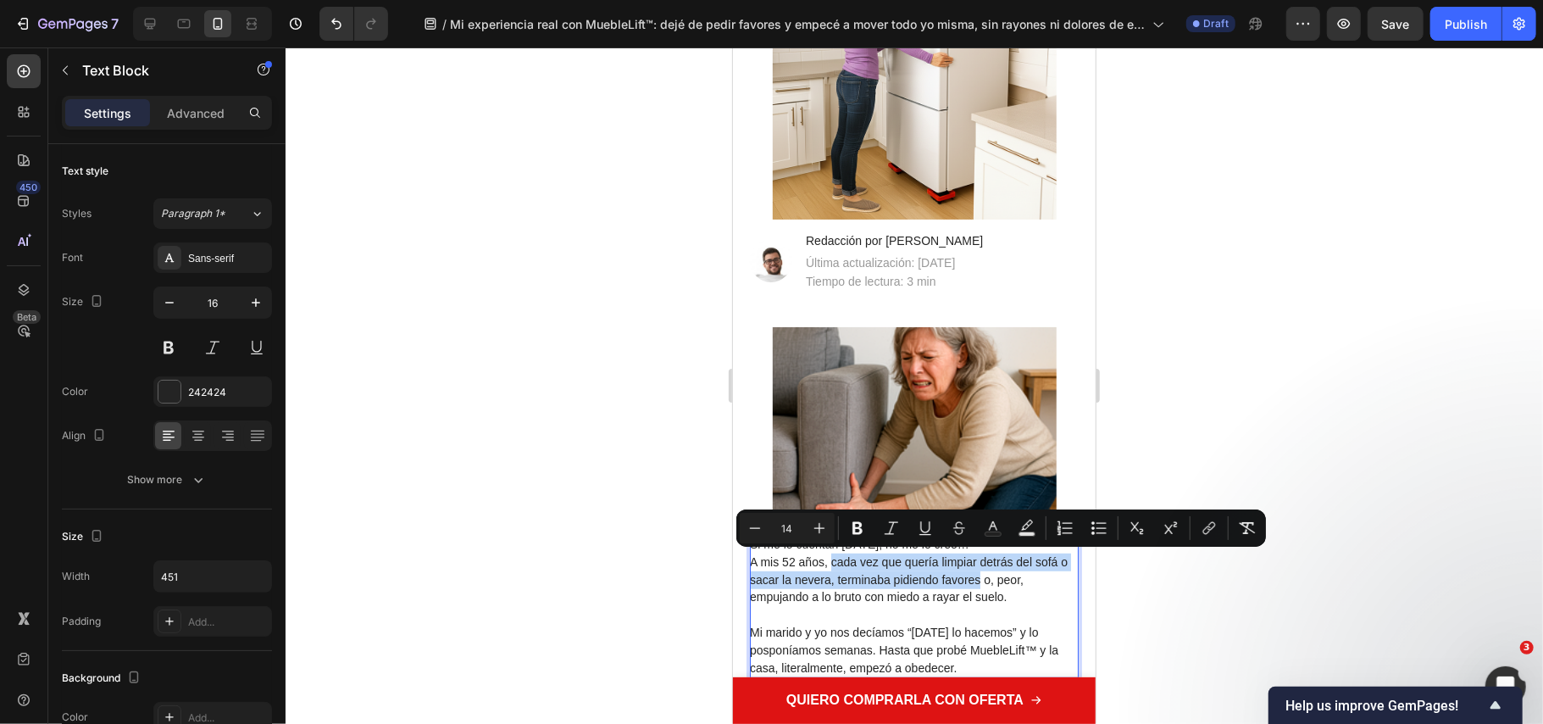
drag, startPoint x: 831, startPoint y: 559, endPoint x: 990, endPoint y: 579, distance: 159.8
click at [990, 579] on span "A mis 52 años, cada vez que quería limpiar detrás del sofá o sacar la nevera, t…" at bounding box center [908, 578] width 318 height 49
click at [859, 533] on icon "Editor contextual toolbar" at bounding box center [858, 528] width 10 height 13
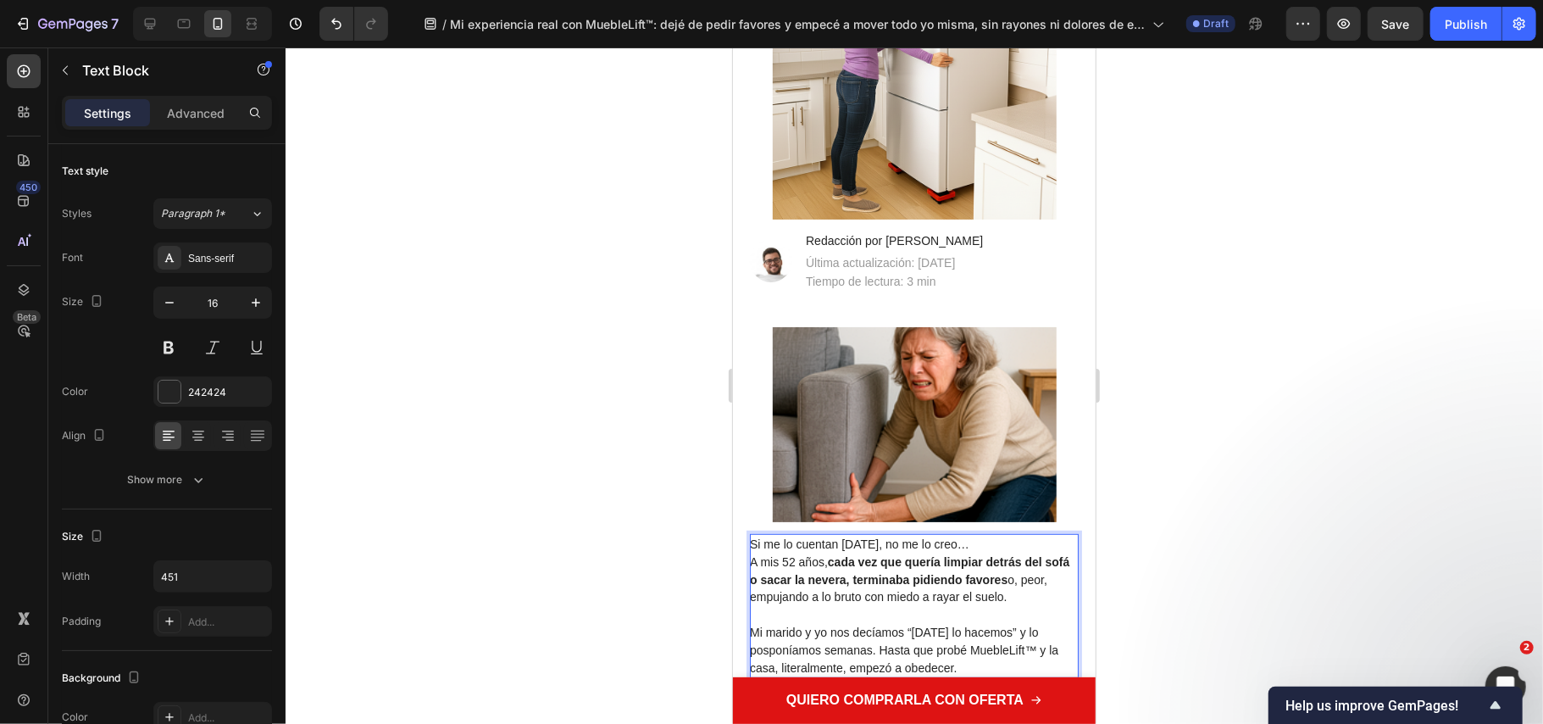
click at [1021, 577] on strong "cada vez que quería limpiar detrás del sofá o sacar la nevera, terminaba pidien…" at bounding box center [909, 569] width 320 height 31
drag, startPoint x: 781, startPoint y: 596, endPoint x: 913, endPoint y: 604, distance: 132.5
click at [916, 607] on div "Si me lo cuentan hace dos meses, no me lo creo… A mis 52 años, cada vez que que…" at bounding box center [913, 605] width 329 height 144
click at [913, 603] on p "Si me lo cuentan hace dos meses, no me lo creo… A mis 52 años, cada vez que que…" at bounding box center [912, 570] width 327 height 70
drag, startPoint x: 892, startPoint y: 597, endPoint x: 780, endPoint y: 597, distance: 111.9
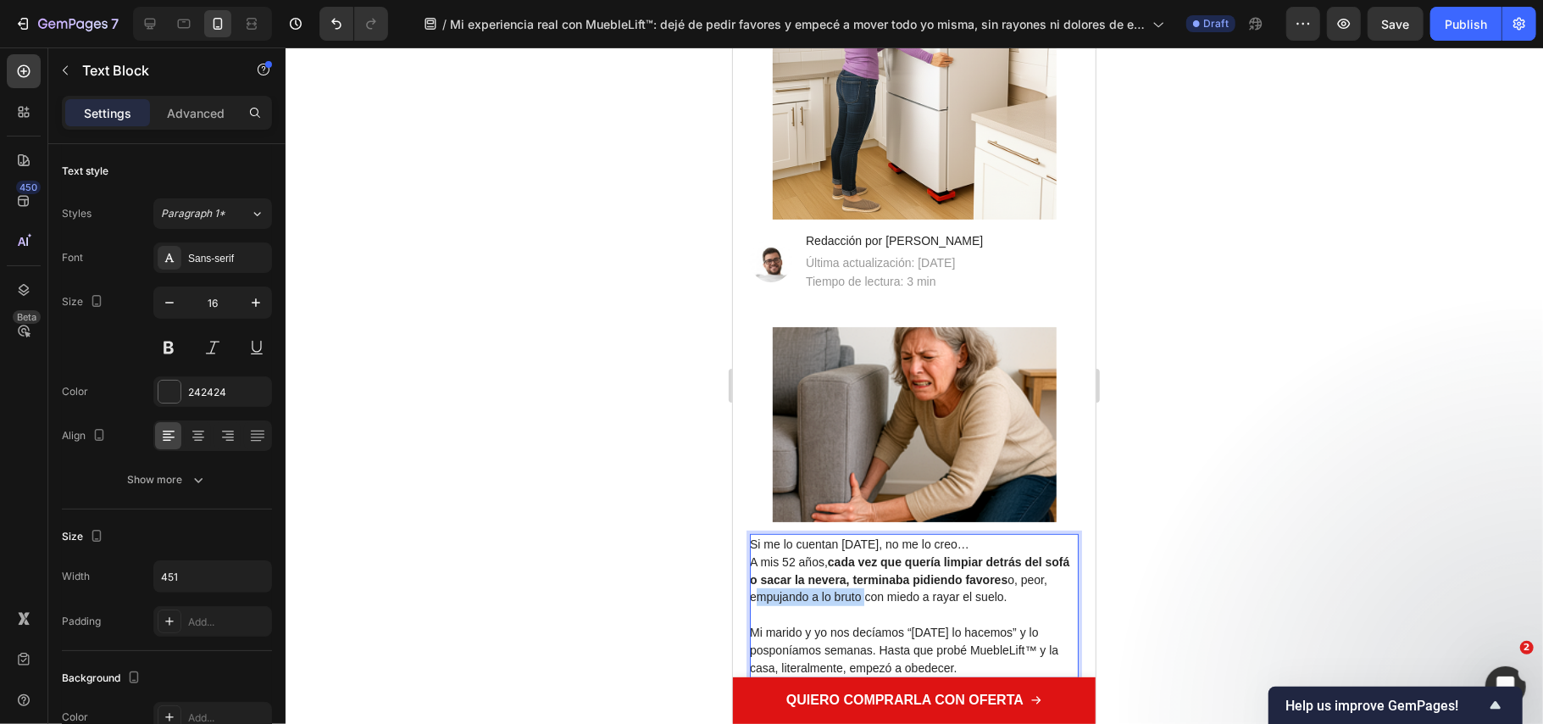
click at [780, 597] on span "A mis 52 años, cada vez que quería limpiar detrás del sofá o sacar la nevera, t…" at bounding box center [909, 578] width 320 height 49
click at [1302, 575] on div at bounding box center [915, 385] width 1258 height 676
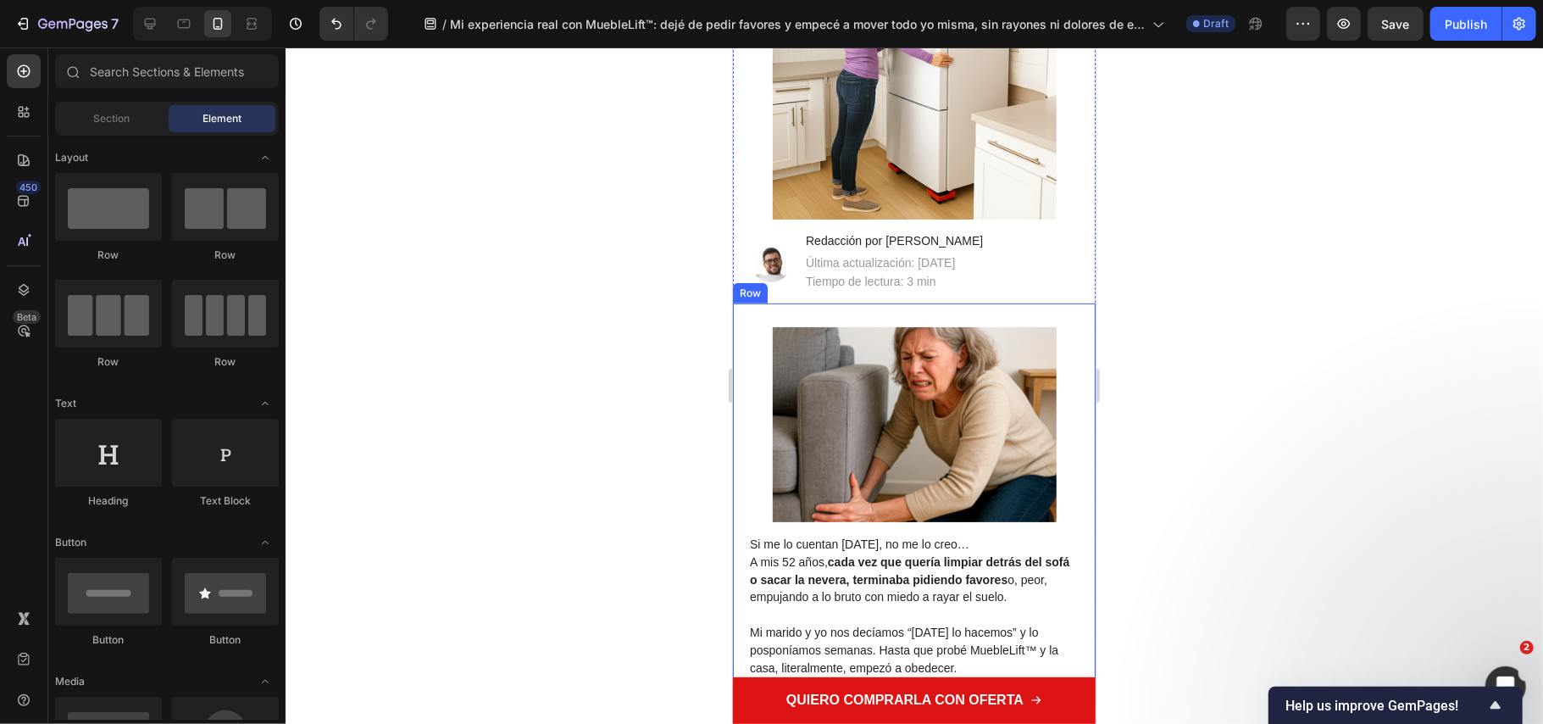
click at [825, 599] on span "A mis 52 años, cada vez que quería limpiar detrás del sofá o sacar la nevera, t…" at bounding box center [909, 578] width 320 height 49
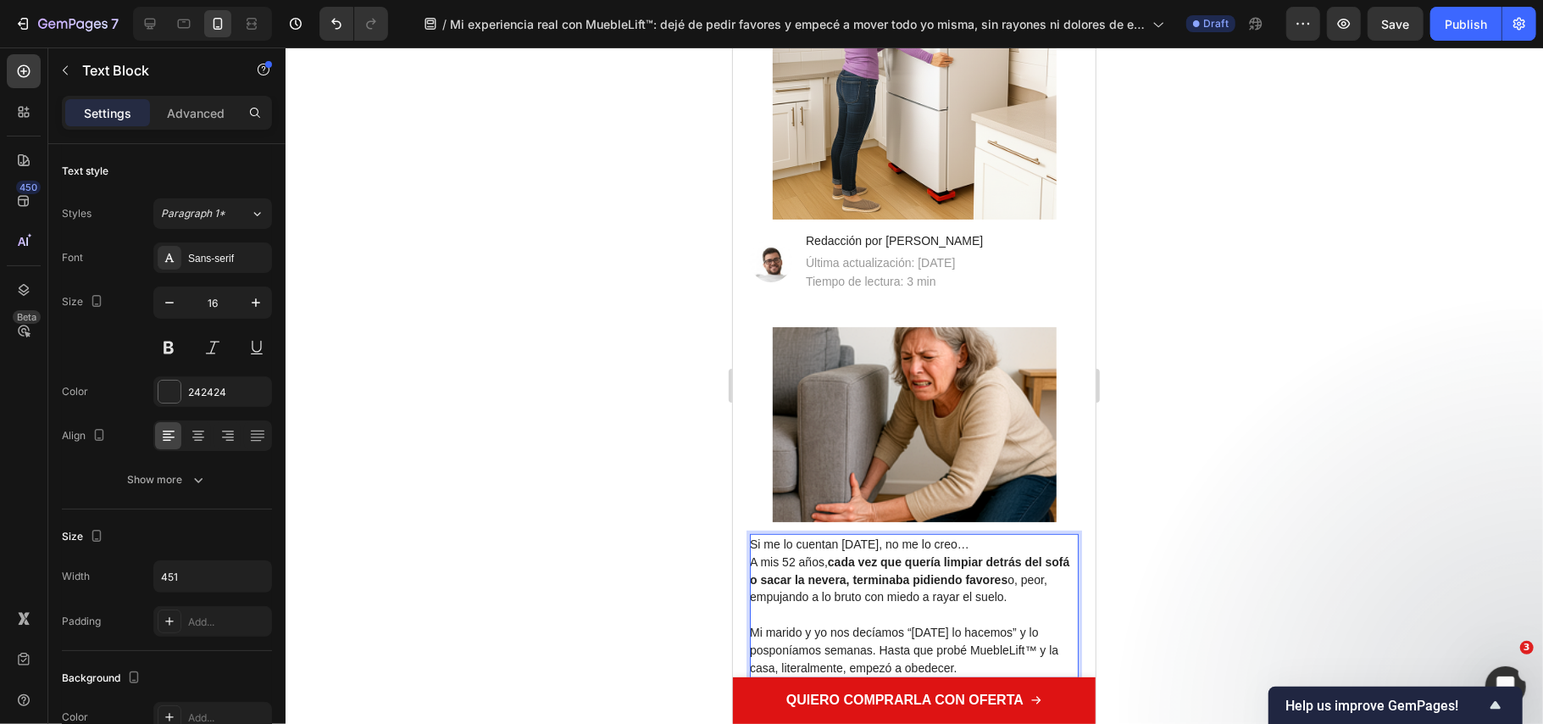
click at [892, 598] on span "A mis 52 años, cada vez que quería limpiar detrás del sofá o sacar la nevera, t…" at bounding box center [909, 578] width 320 height 49
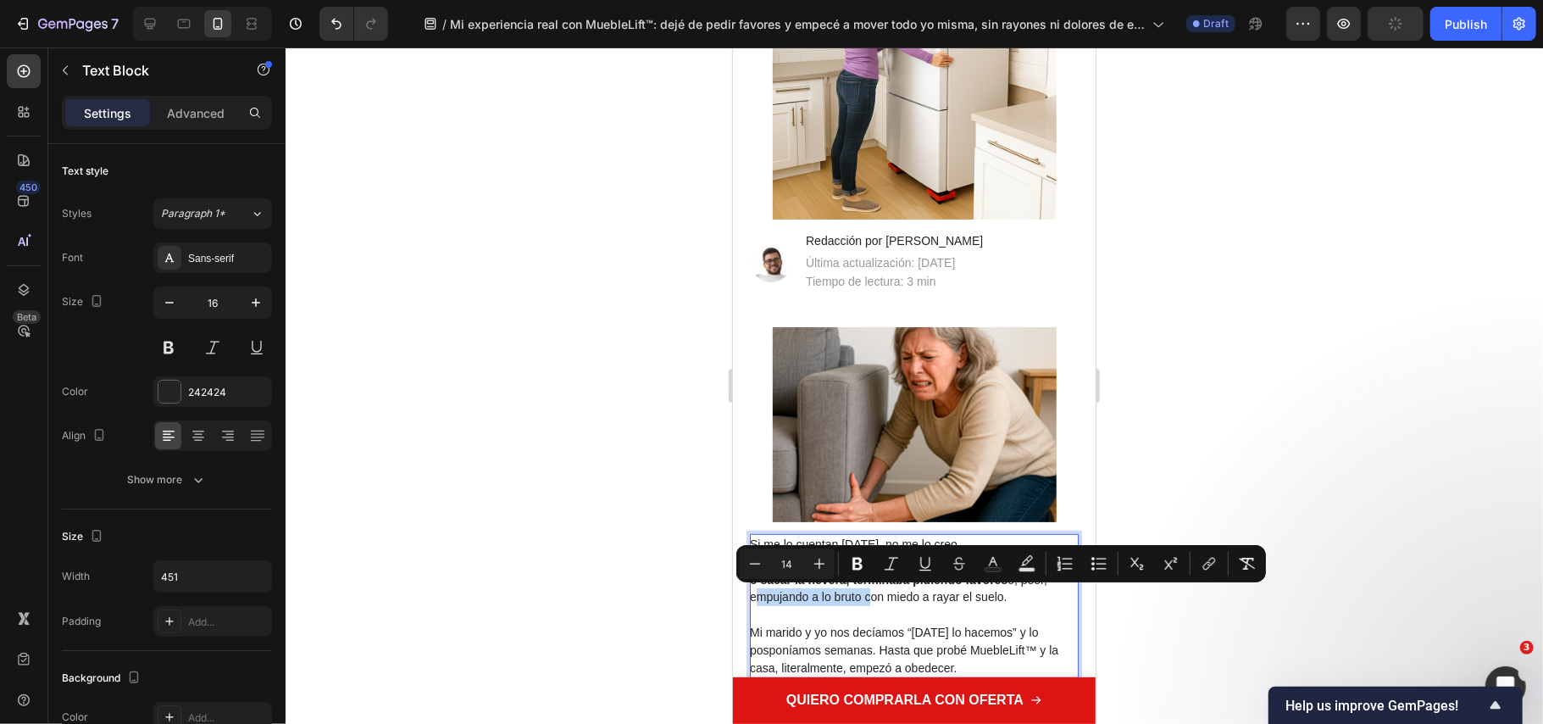
drag, startPoint x: 892, startPoint y: 591, endPoint x: 780, endPoint y: 594, distance: 112.8
click at [780, 594] on span "A mis 52 años, cada vez que quería limpiar detrás del sofá o sacar la nevera, t…" at bounding box center [909, 578] width 320 height 49
drag, startPoint x: 848, startPoint y: 564, endPoint x: 173, endPoint y: 586, distance: 675.9
click at [848, 564] on button "Bold" at bounding box center [857, 563] width 31 height 31
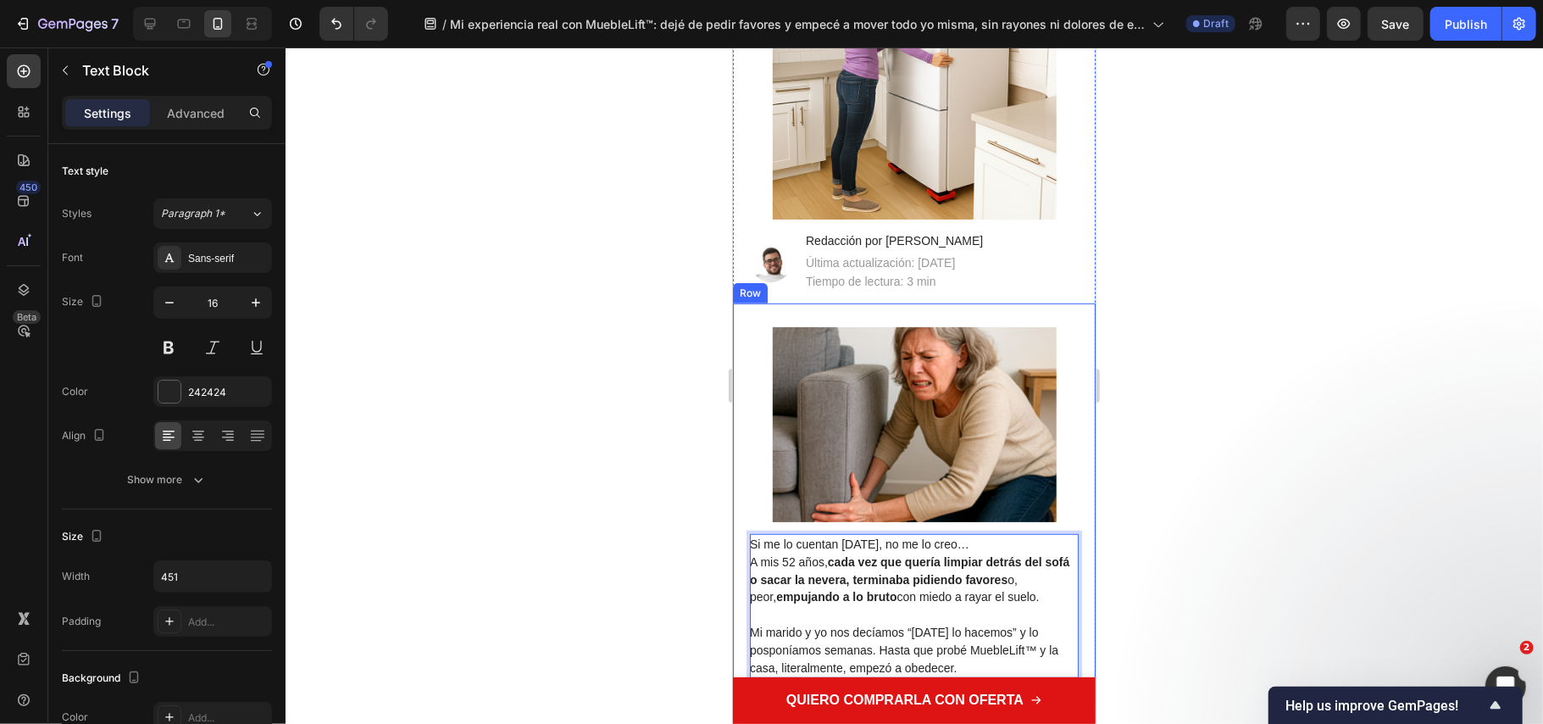
click at [651, 463] on div at bounding box center [915, 385] width 1258 height 676
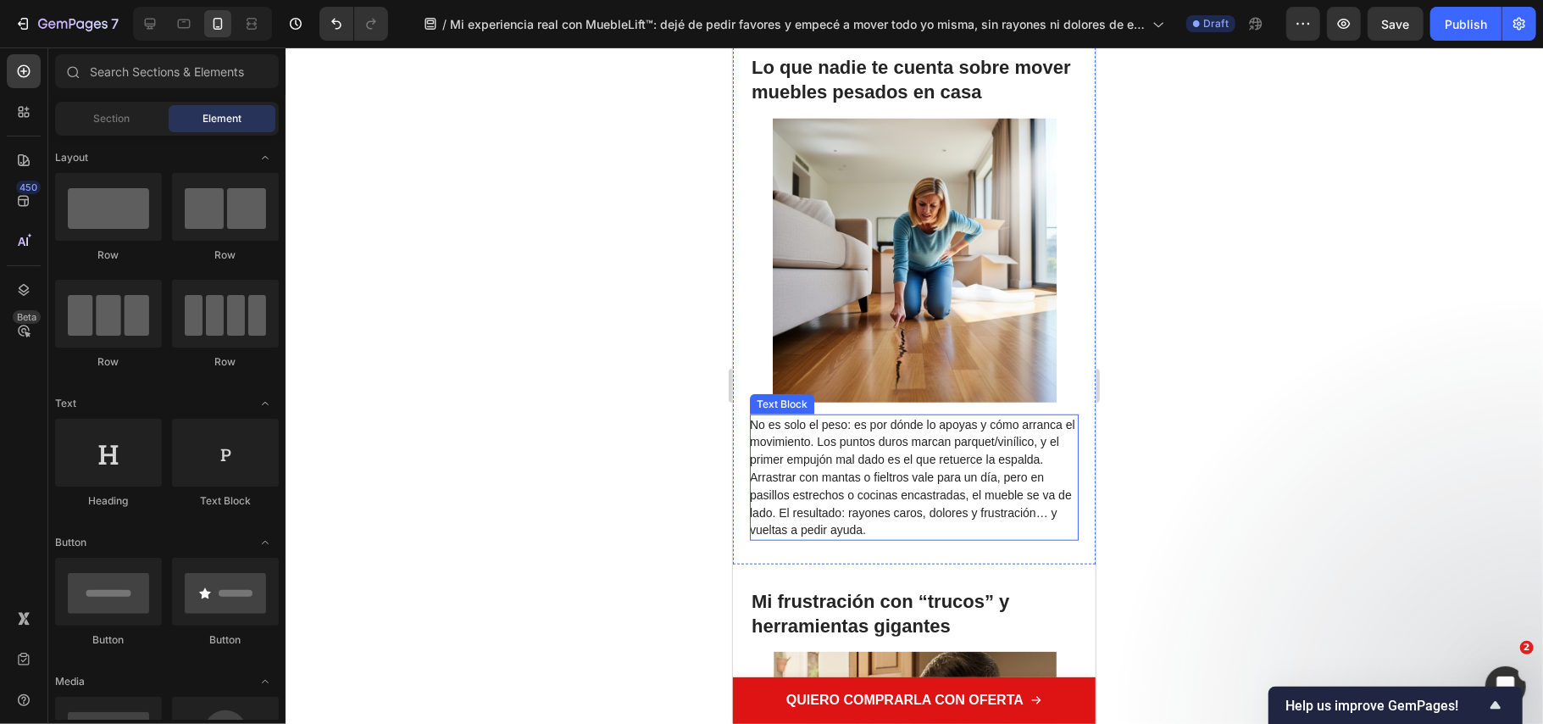
scroll to position [1581, 0]
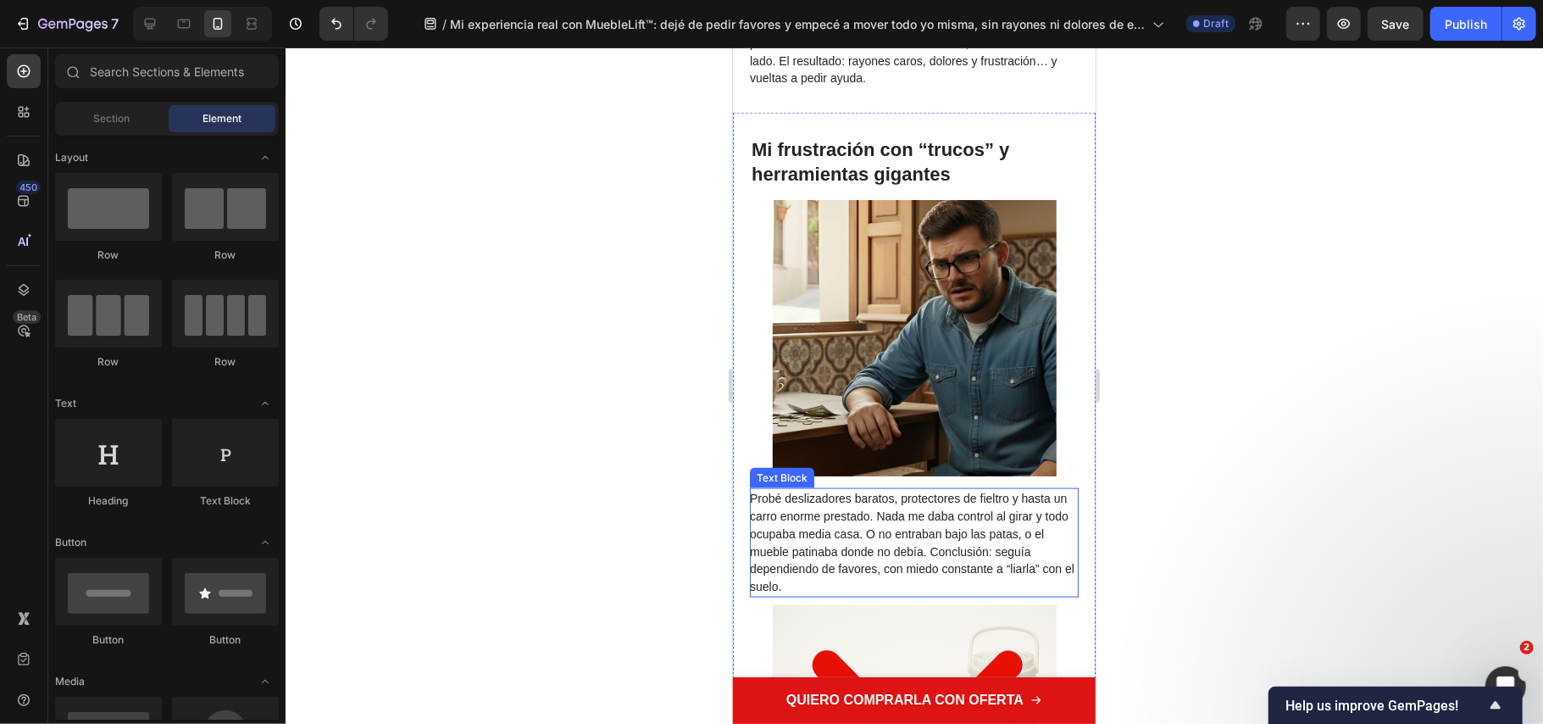
click at [892, 531] on span "Probé deslizadores baratos, protectores de fieltro y hasta un carro enorme pres…" at bounding box center [911, 542] width 325 height 102
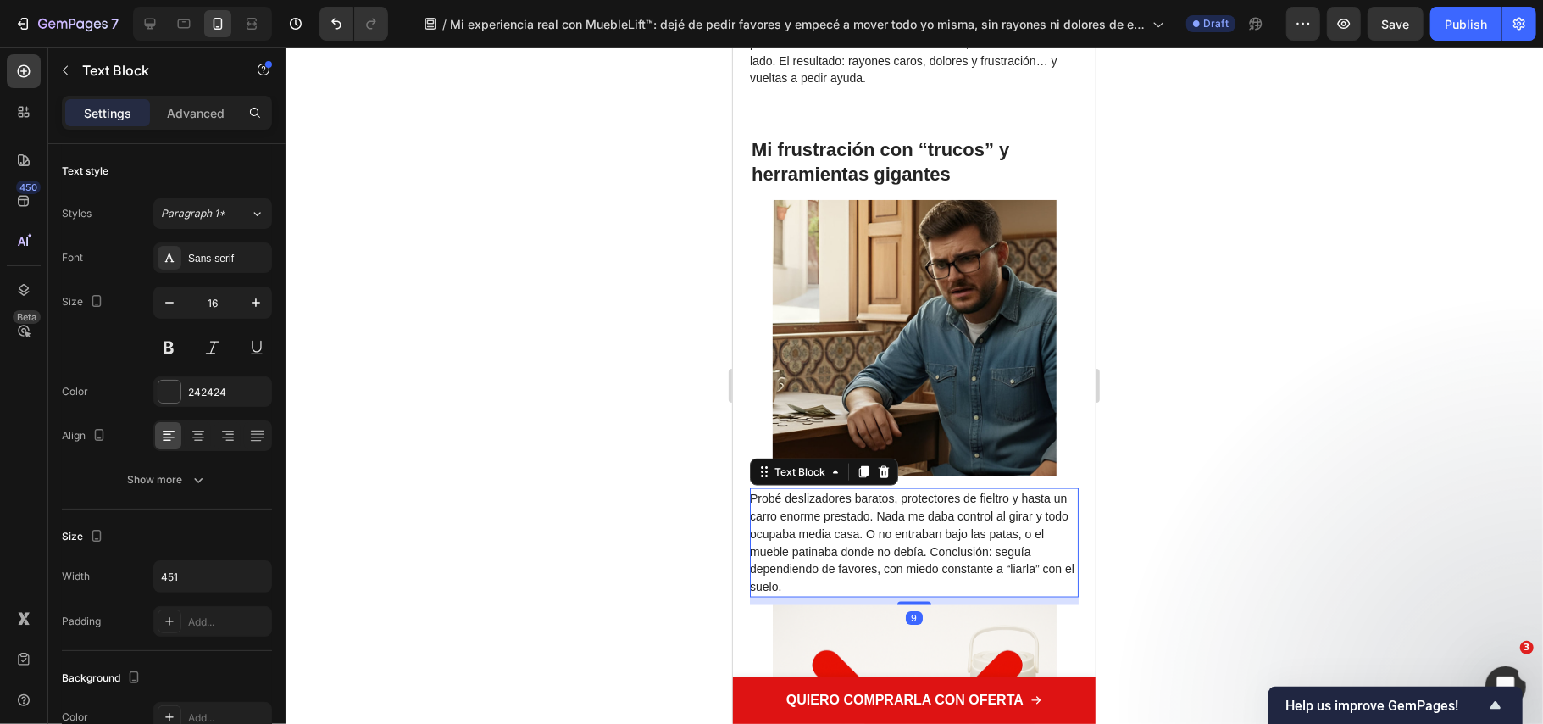
click at [892, 532] on span "Probé deslizadores baratos, protectores de fieltro y hasta un carro enorme pres…" at bounding box center [911, 542] width 325 height 102
click at [889, 532] on span "Probé deslizadores baratos, protectores de fieltro y hasta un carro enorme pres…" at bounding box center [911, 542] width 325 height 102
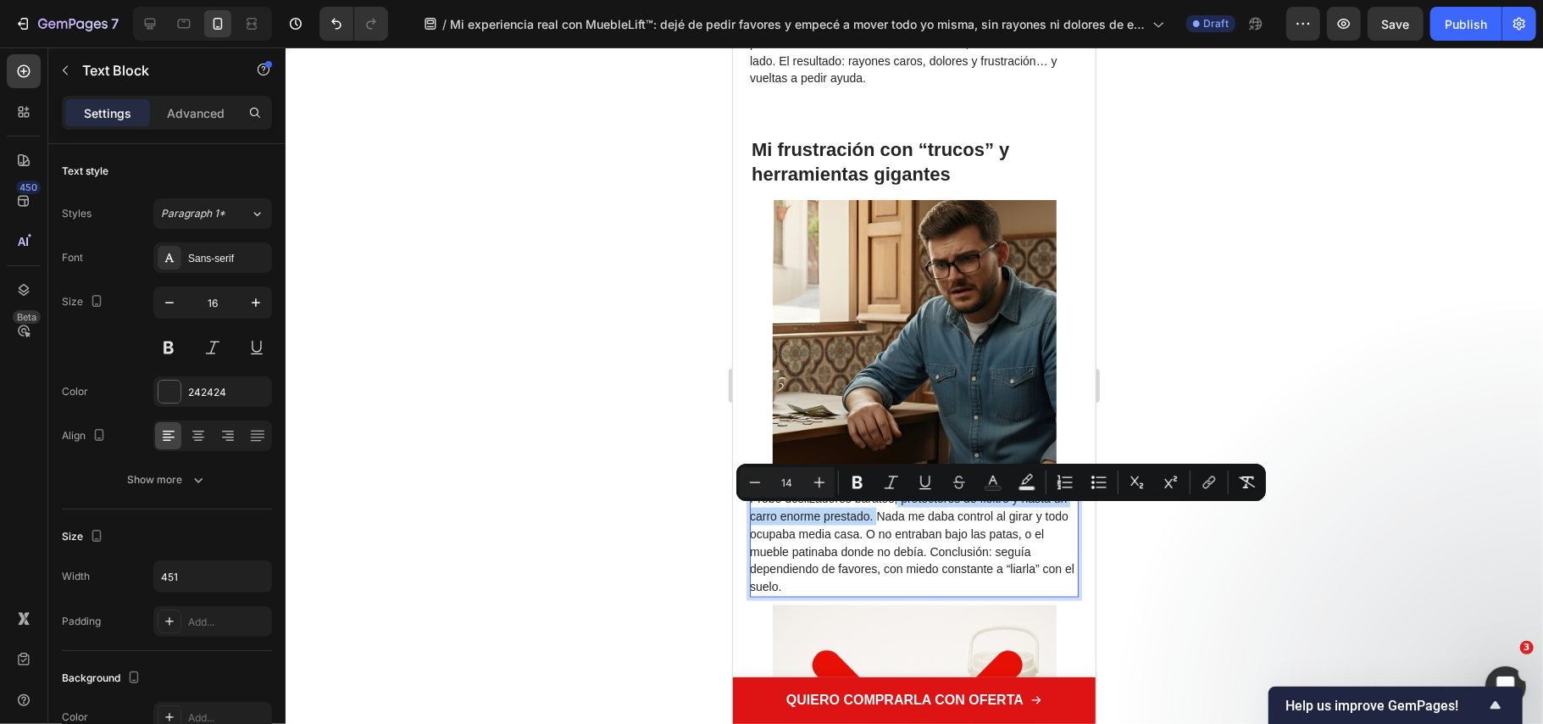
drag, startPoint x: 888, startPoint y: 531, endPoint x: 898, endPoint y: 516, distance: 18.3
click at [898, 516] on span "Probé deslizadores baratos, protectores de fieltro y hasta un carro enorme pres…" at bounding box center [911, 542] width 325 height 102
copy span "protectores de fieltro y hasta un carro enorme prestado."
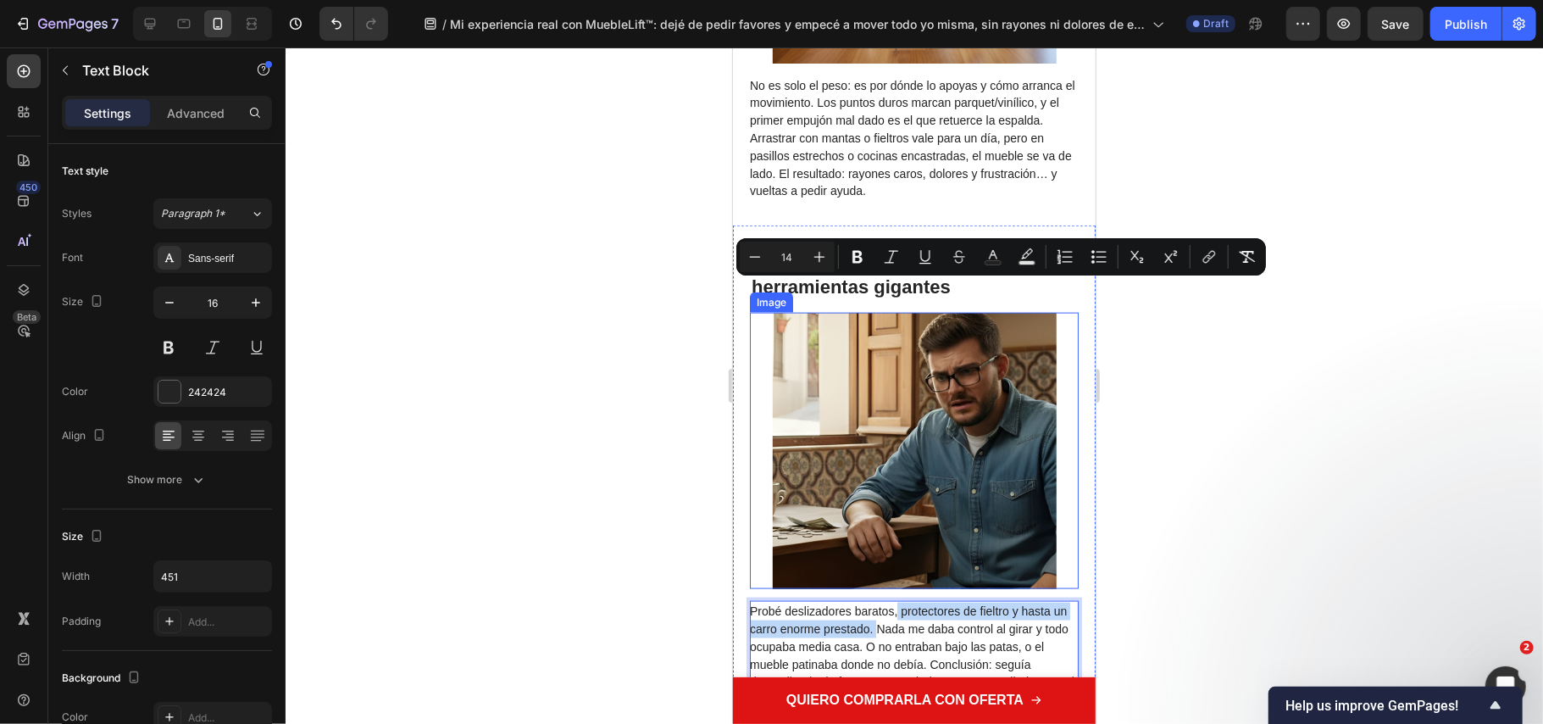
scroll to position [1808, 0]
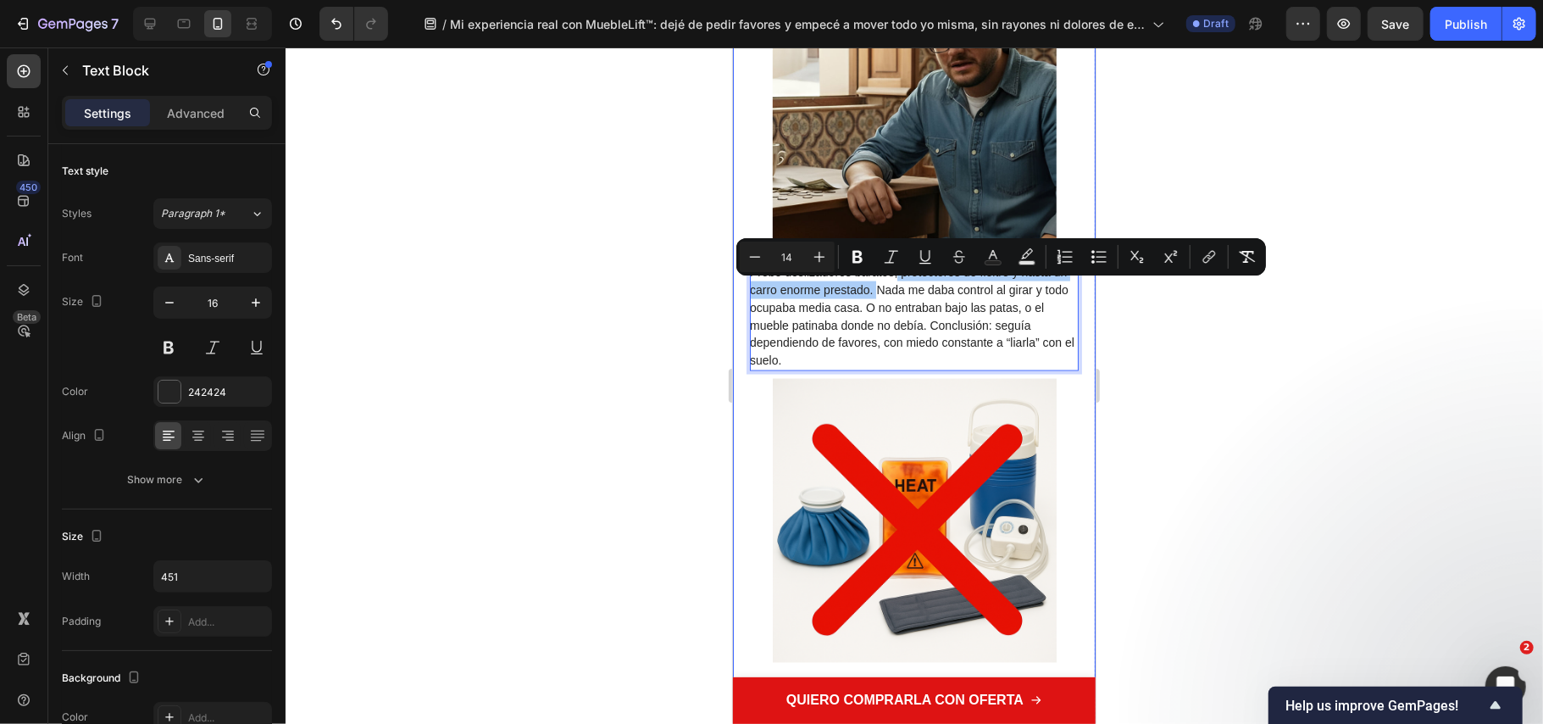
click at [621, 405] on div at bounding box center [915, 385] width 1258 height 676
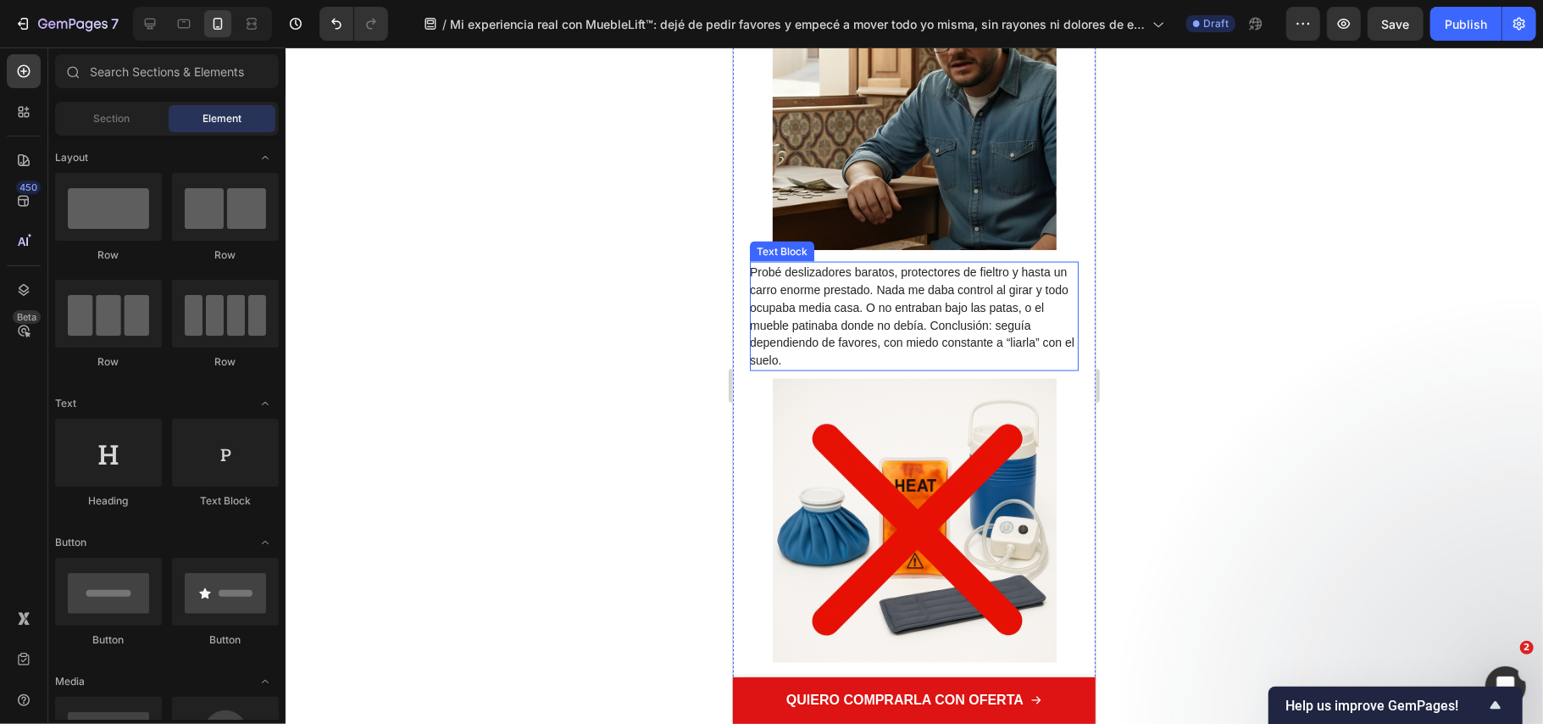
click at [923, 326] on span "Probé deslizadores baratos, protectores de fieltro y hasta un carro enorme pres…" at bounding box center [911, 315] width 325 height 102
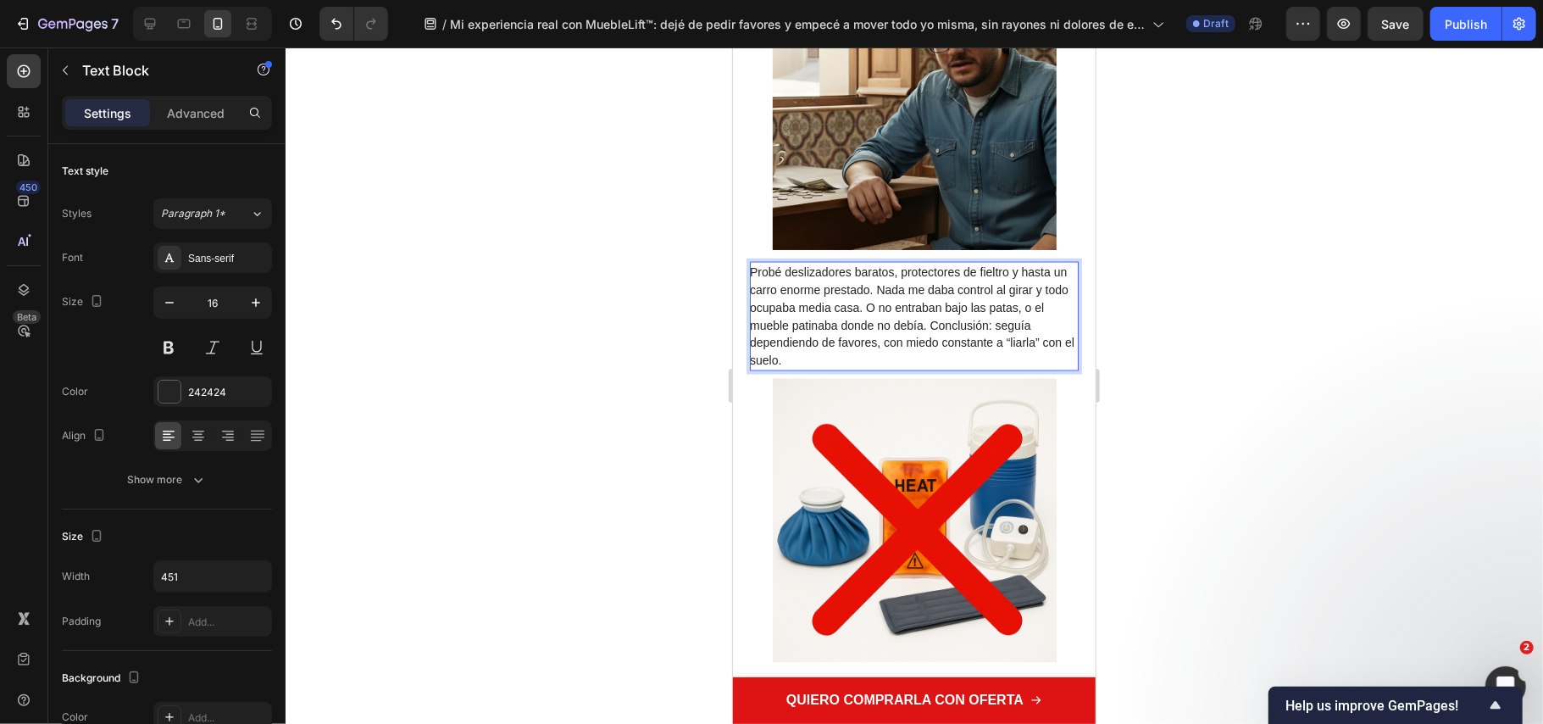
click at [898, 306] on span "Probé deslizadores baratos, protectores de fieltro y hasta un carro enorme pres…" at bounding box center [911, 315] width 325 height 102
click at [893, 304] on span "Probé deslizadores baratos, protectores de fieltro y hasta un carro enorme pres…" at bounding box center [911, 315] width 325 height 102
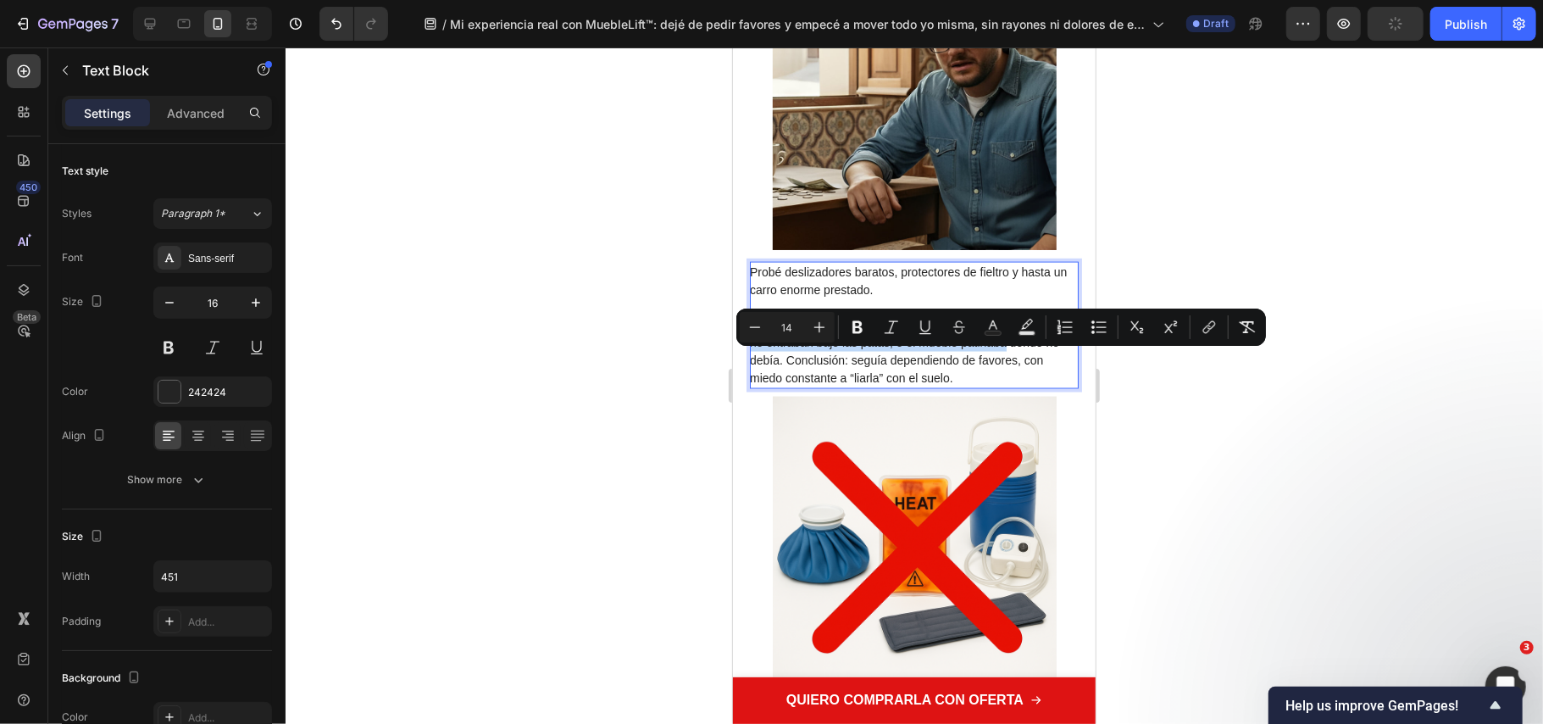
drag, startPoint x: 760, startPoint y: 359, endPoint x: 1018, endPoint y: 355, distance: 257.7
click at [1018, 355] on span "Nada me daba control al girar y todo ocupaba media casa. O no entraban bajo las…" at bounding box center [909, 351] width 320 height 66
click at [859, 334] on icon "Editor contextual toolbar" at bounding box center [857, 327] width 17 height 17
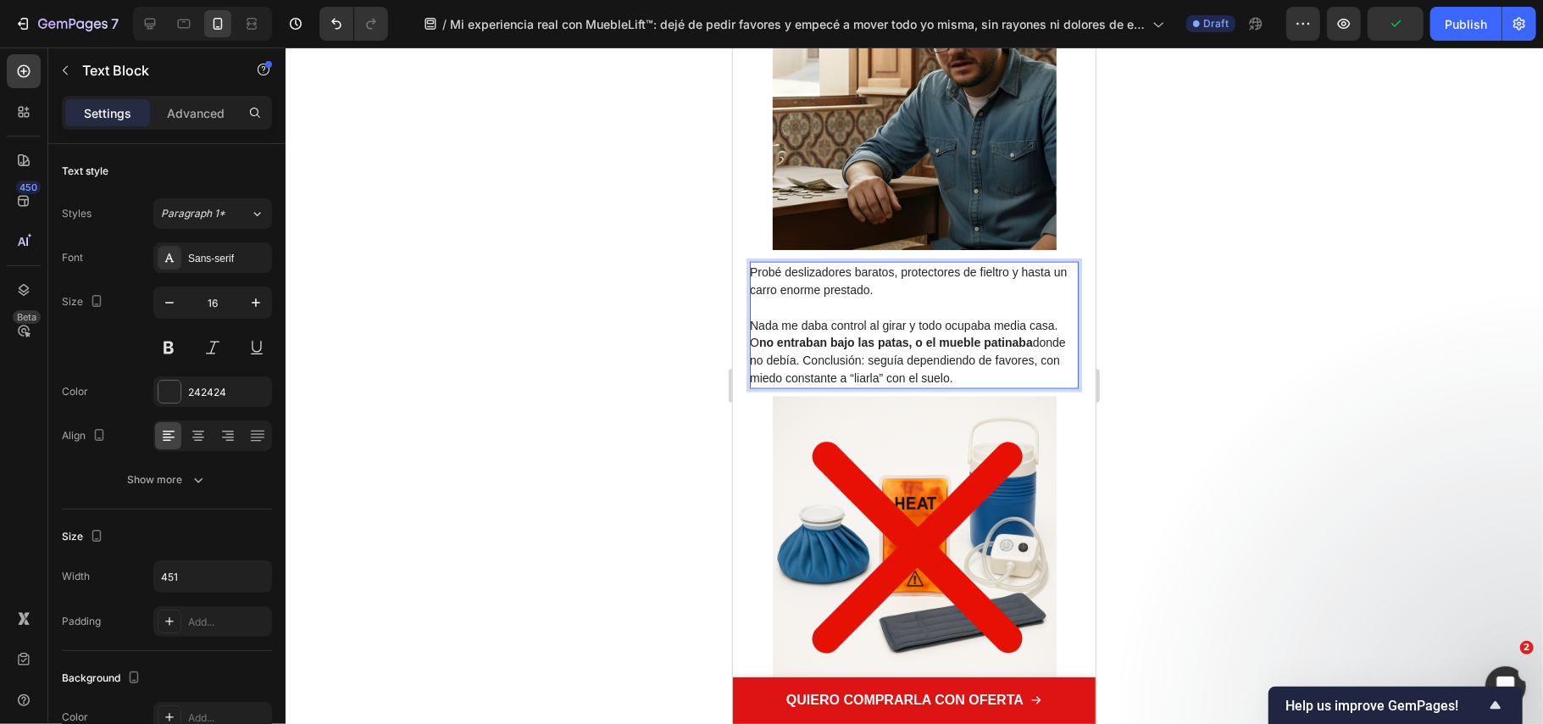
click at [899, 383] on p "Nada me daba control al girar y todo ocupaba media casa. O no entraban bajo las…" at bounding box center [912, 351] width 327 height 70
click at [841, 379] on span "Nada me daba control al girar y todo ocupaba media casa. O no entraban bajo las…" at bounding box center [907, 351] width 316 height 66
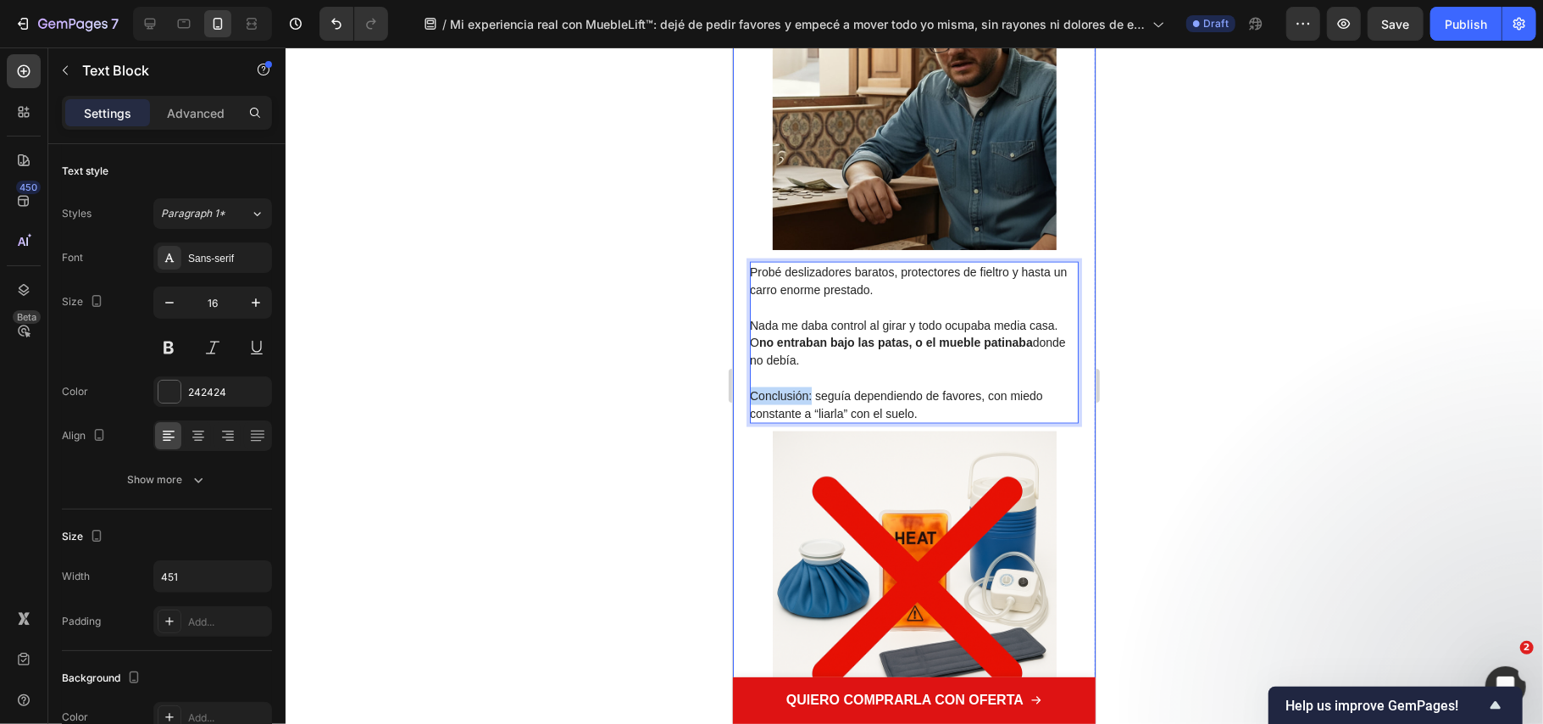
drag, startPoint x: 810, startPoint y: 417, endPoint x: 732, endPoint y: 411, distance: 78.2
click at [732, 411] on div "Mi frustración con “trucos” y herramientas gigantes Heading Image Probé desliza…" at bounding box center [913, 318] width 363 height 864
click at [1262, 414] on div at bounding box center [915, 385] width 1258 height 676
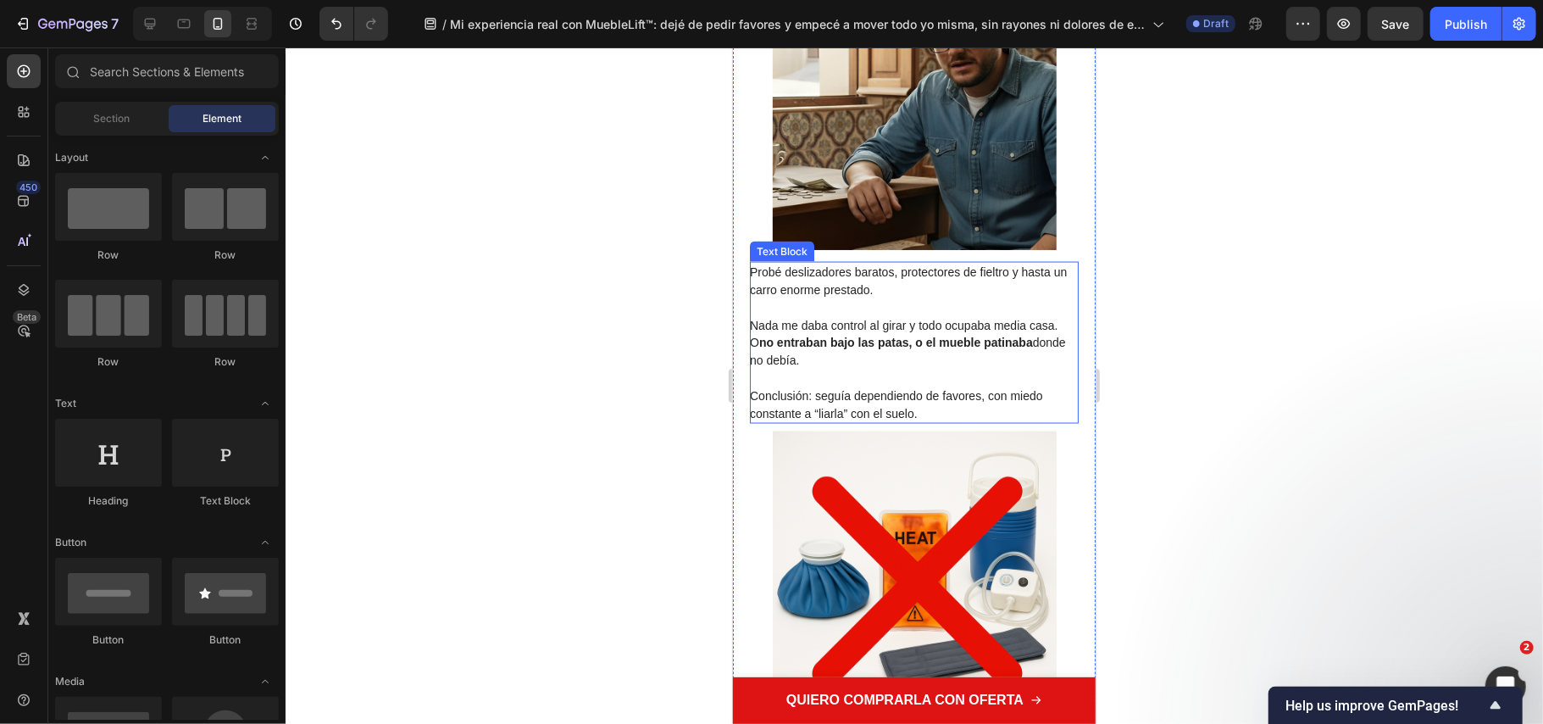
click at [798, 409] on span "Conclusión: seguía dependiendo de favores, con miedo constante a “liarla” con e…" at bounding box center [895, 403] width 293 height 31
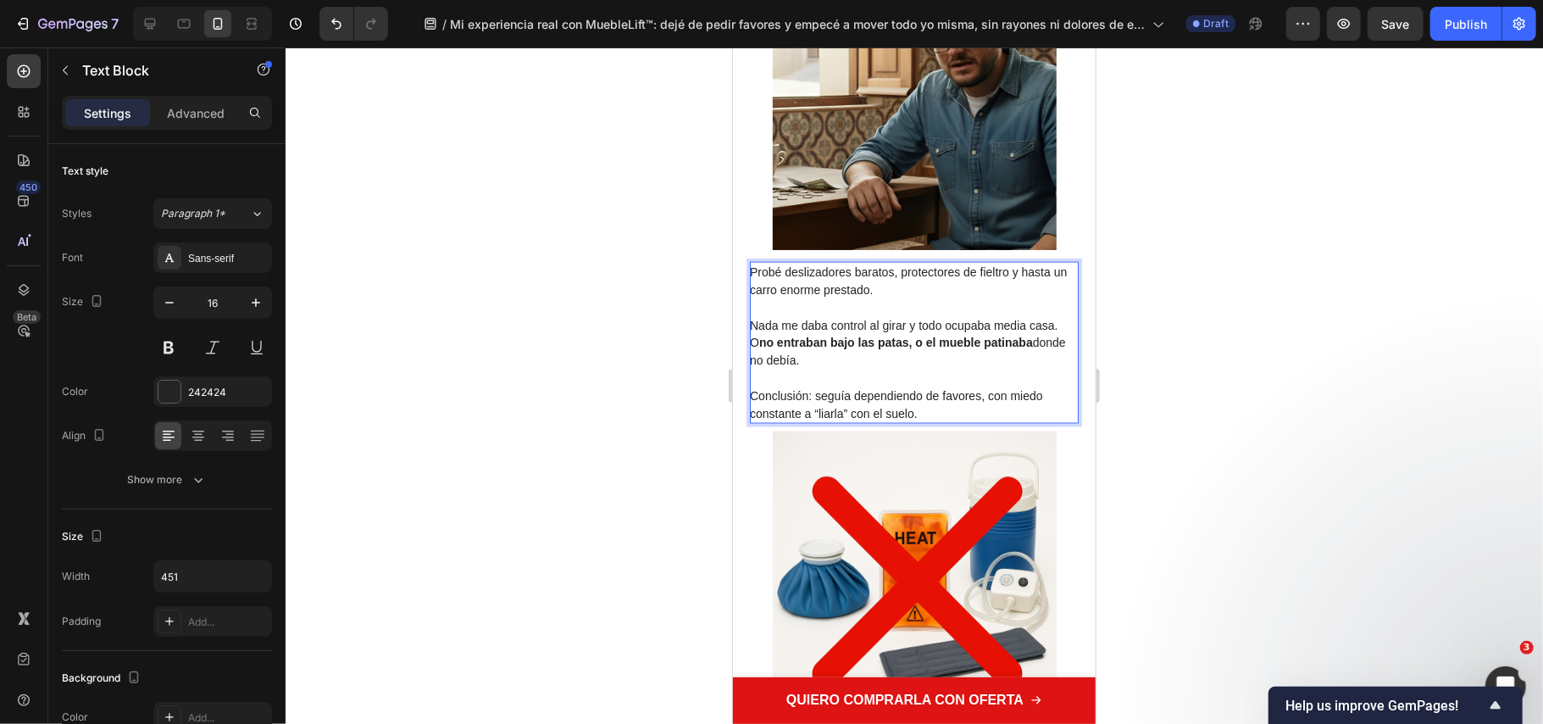
click at [812, 410] on span "Conclusión: seguía dependiendo de favores, con miedo constante a “liarla” con e…" at bounding box center [895, 403] width 293 height 31
drag, startPoint x: 812, startPoint y: 410, endPoint x: 733, endPoint y: 411, distance: 78.8
click at [733, 411] on div "Mi frustración con “trucos” y herramientas gigantes Heading Image Probé desliza…" at bounding box center [913, 318] width 363 height 864
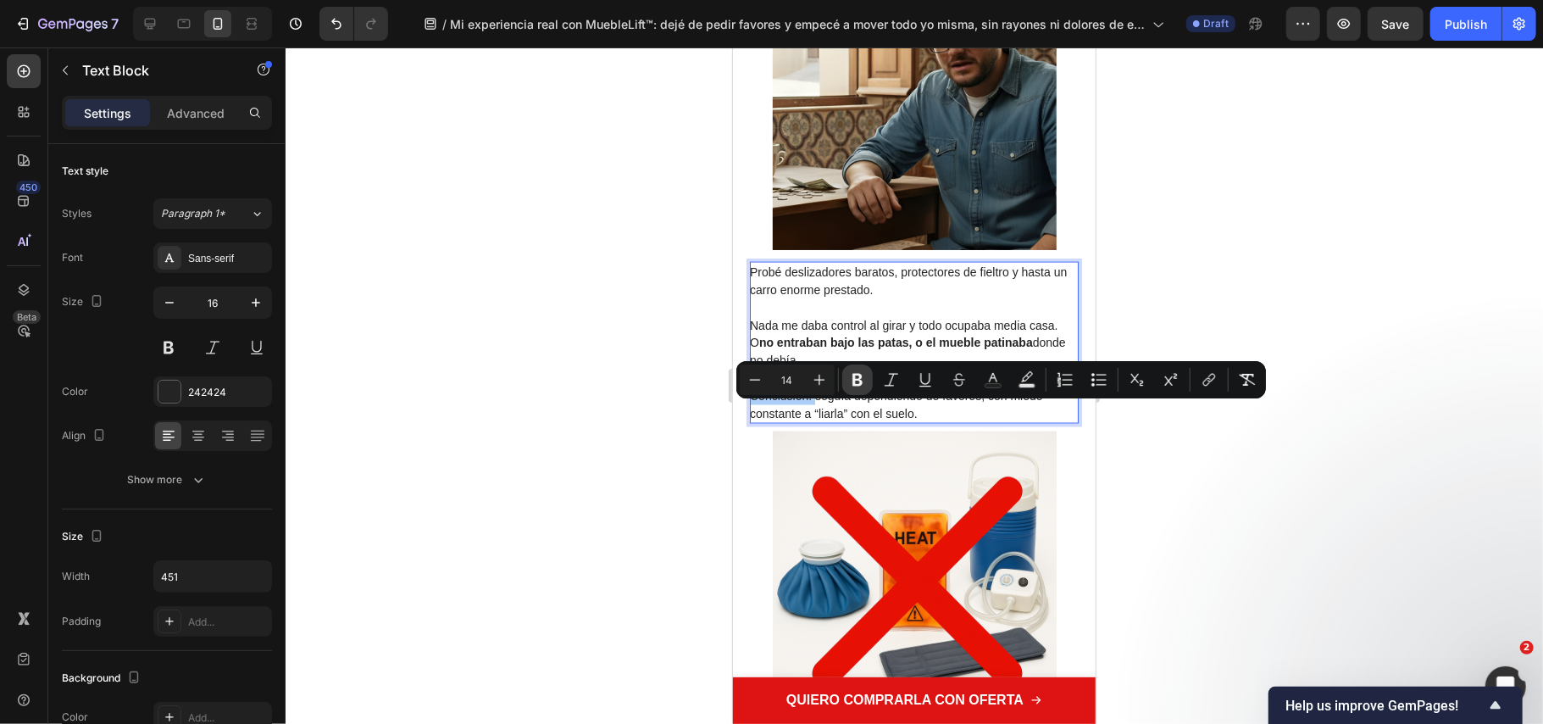
click at [851, 387] on icon "Editor contextual toolbar" at bounding box center [857, 379] width 17 height 17
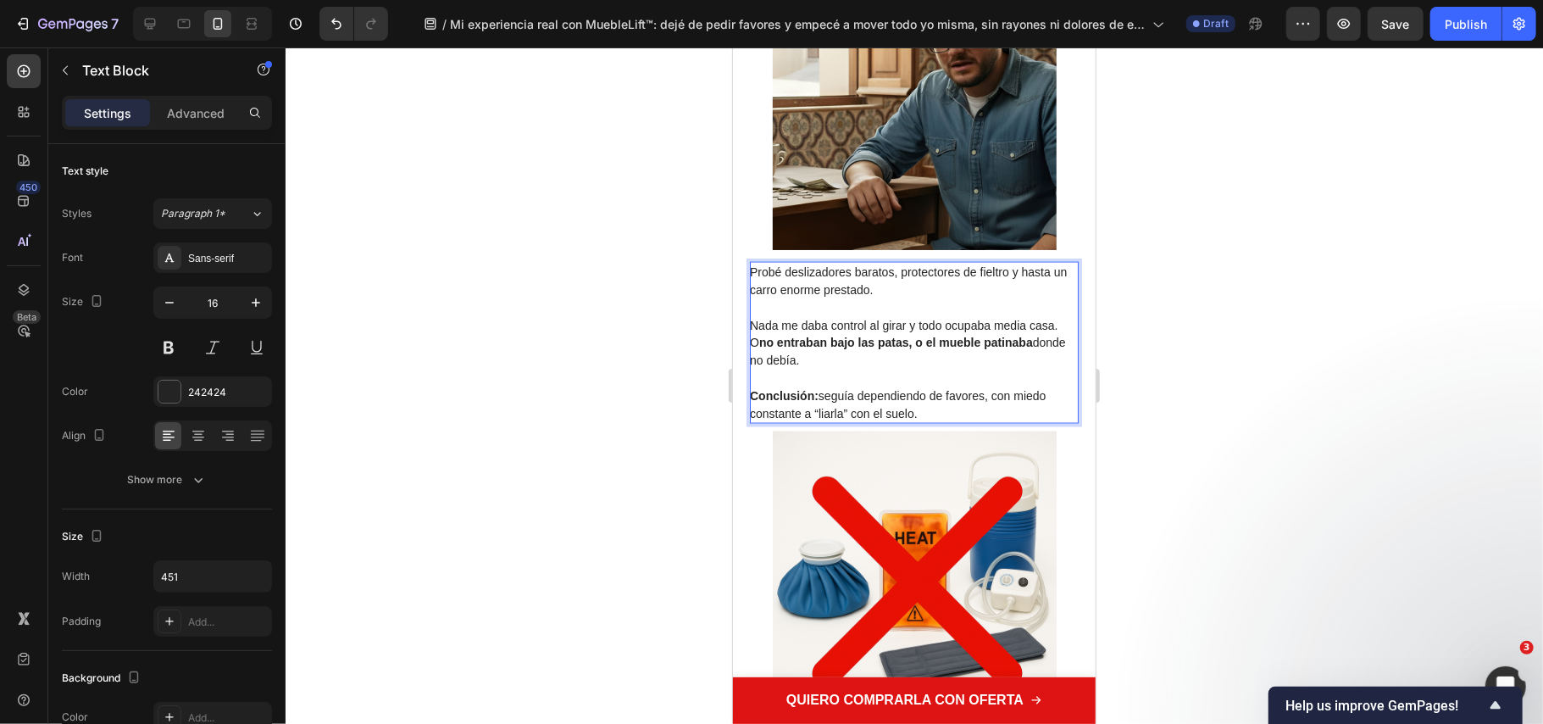
click at [639, 228] on div at bounding box center [915, 385] width 1258 height 676
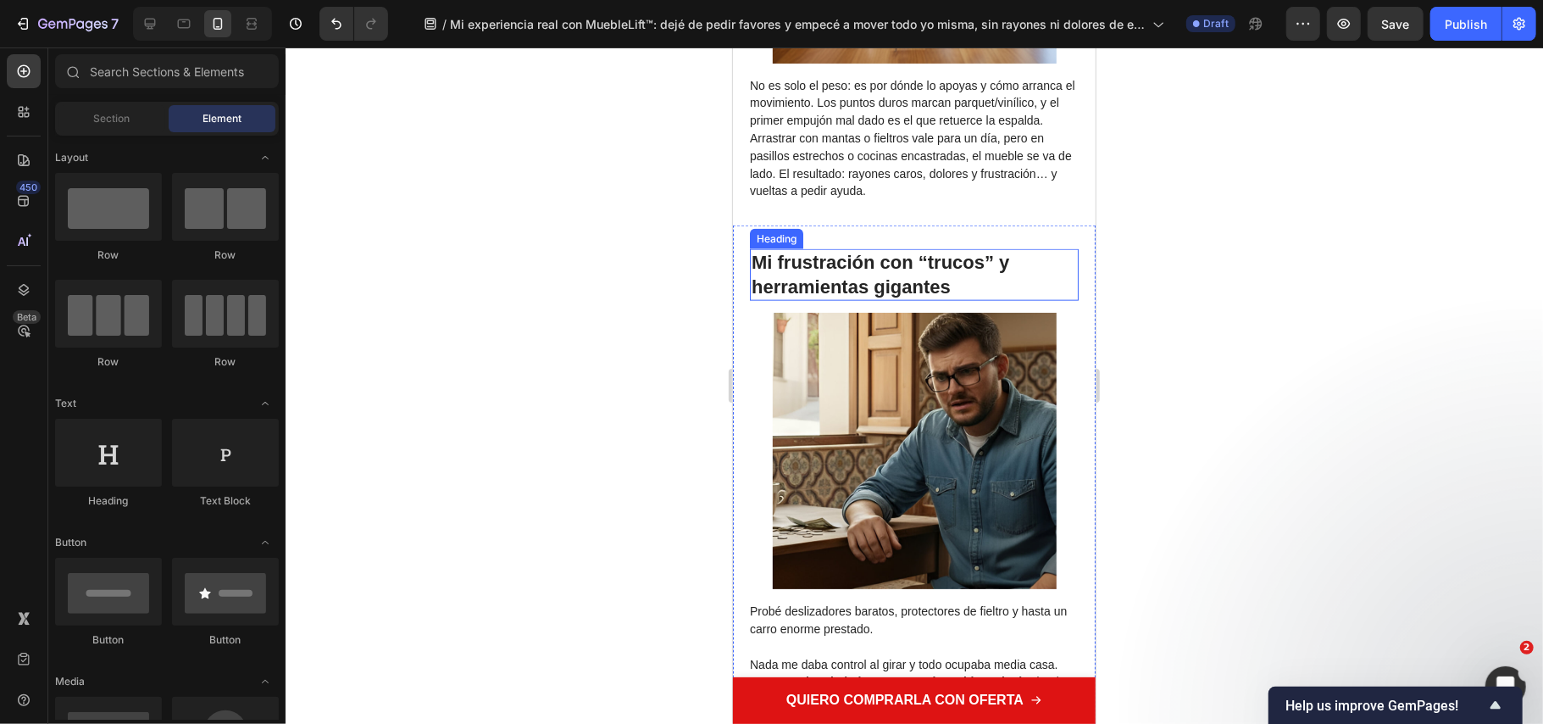
scroll to position [1581, 0]
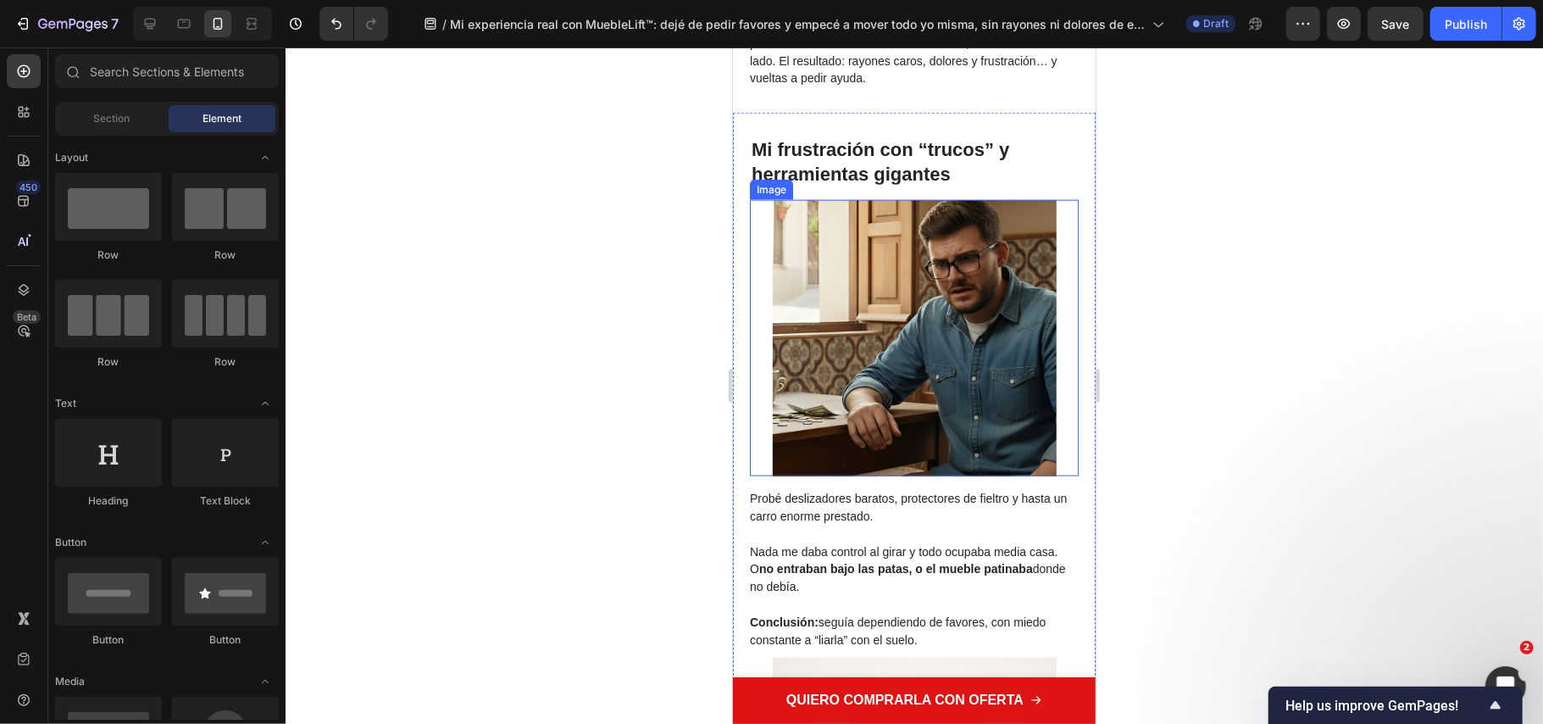
drag, startPoint x: 1071, startPoint y: 425, endPoint x: 841, endPoint y: 411, distance: 230.9
click at [841, 411] on img at bounding box center [914, 337] width 284 height 276
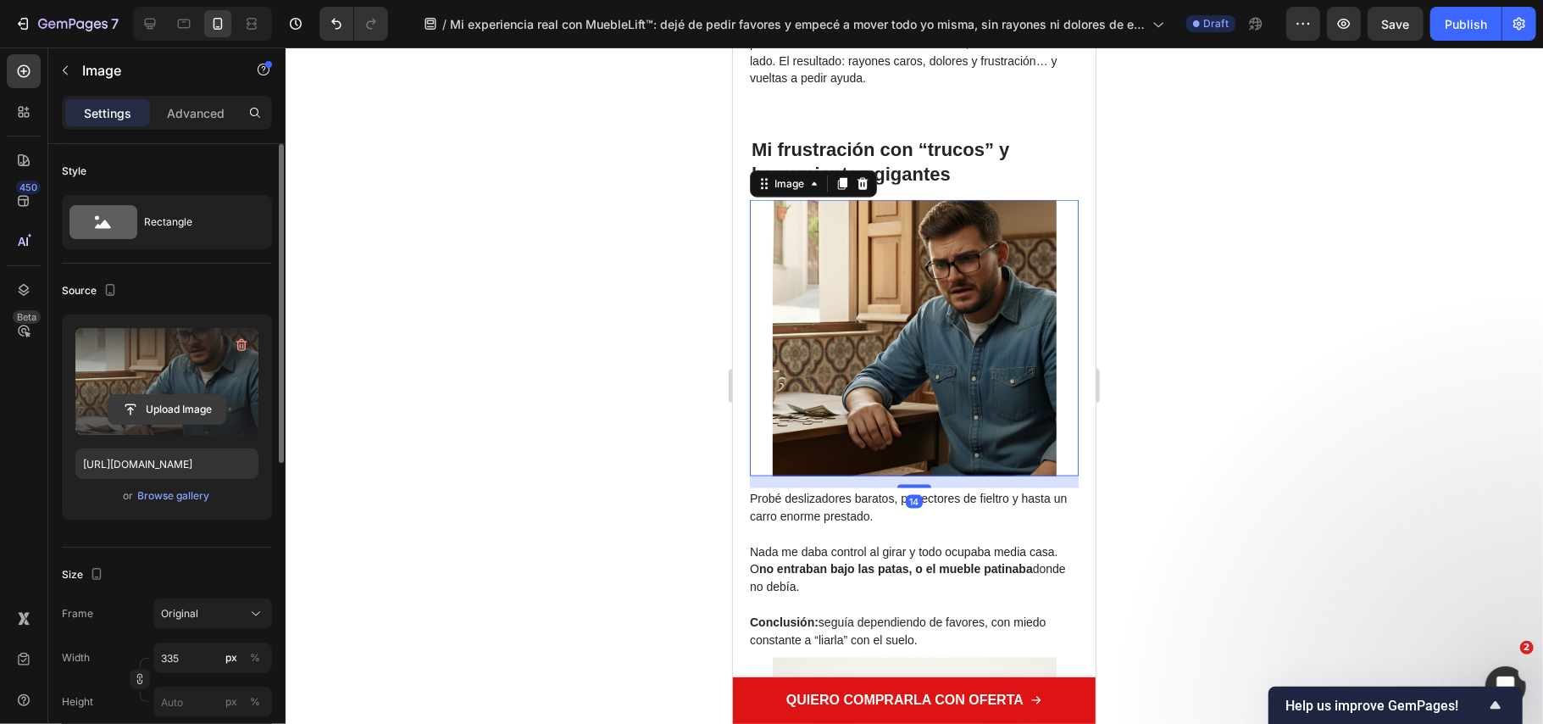
click at [164, 402] on input "file" at bounding box center [166, 409] width 117 height 29
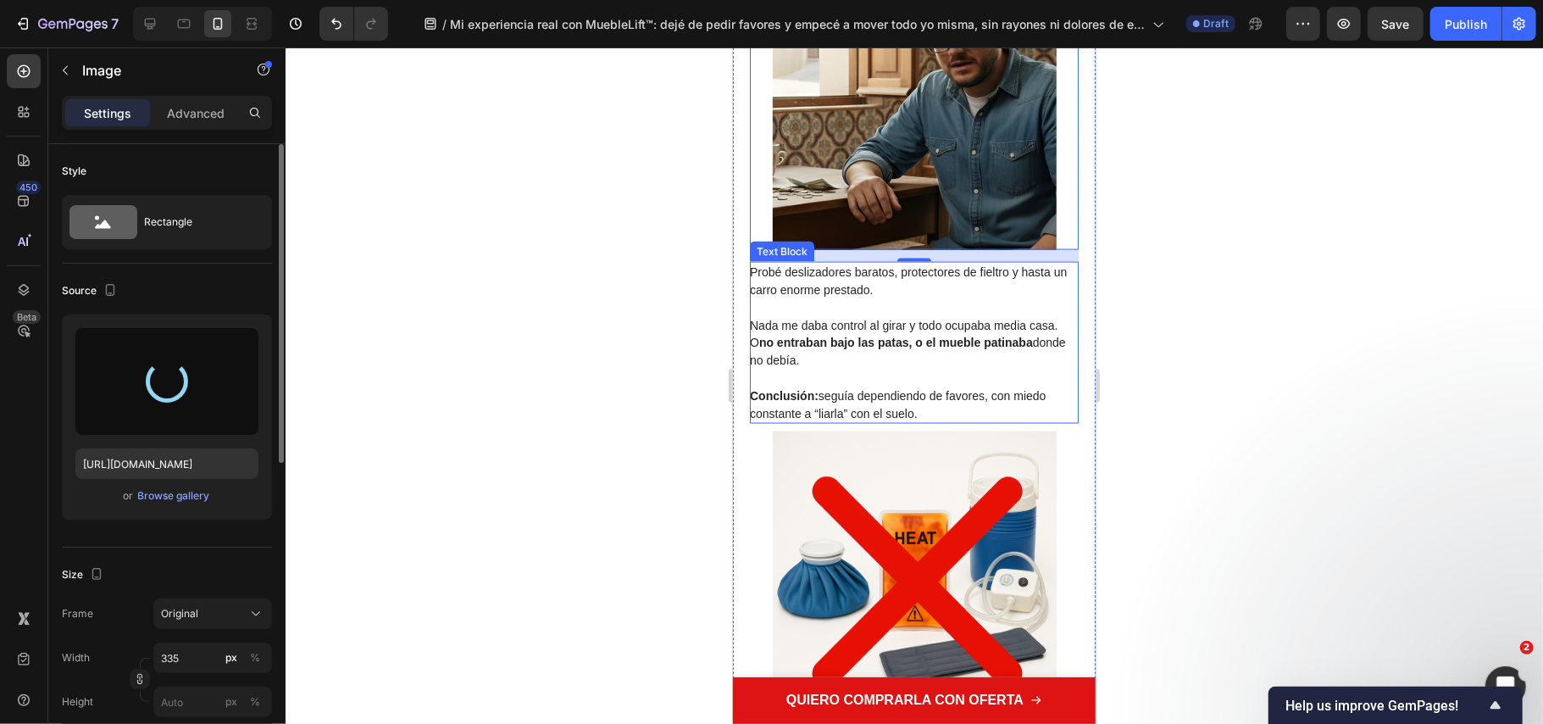
scroll to position [2034, 0]
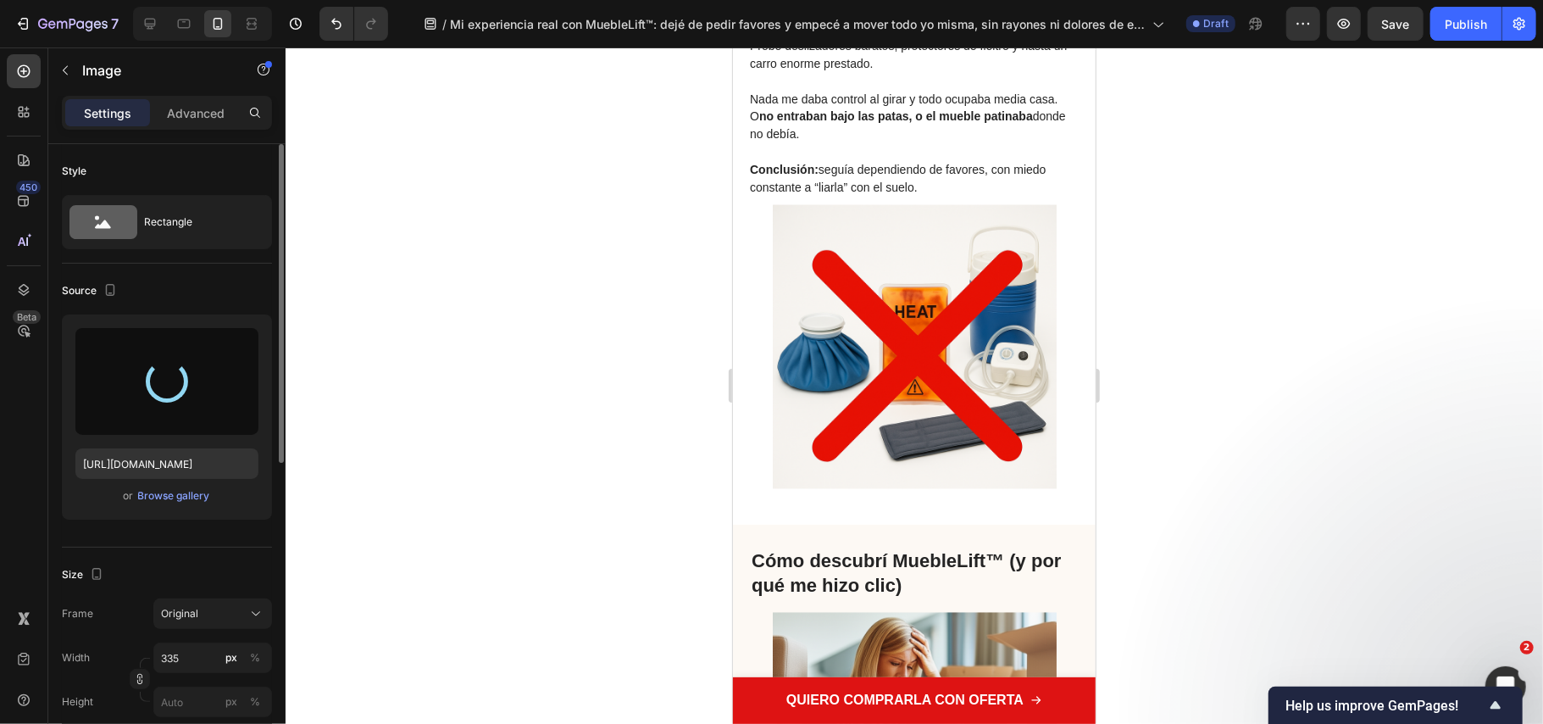
click at [373, 417] on div at bounding box center [915, 385] width 1258 height 676
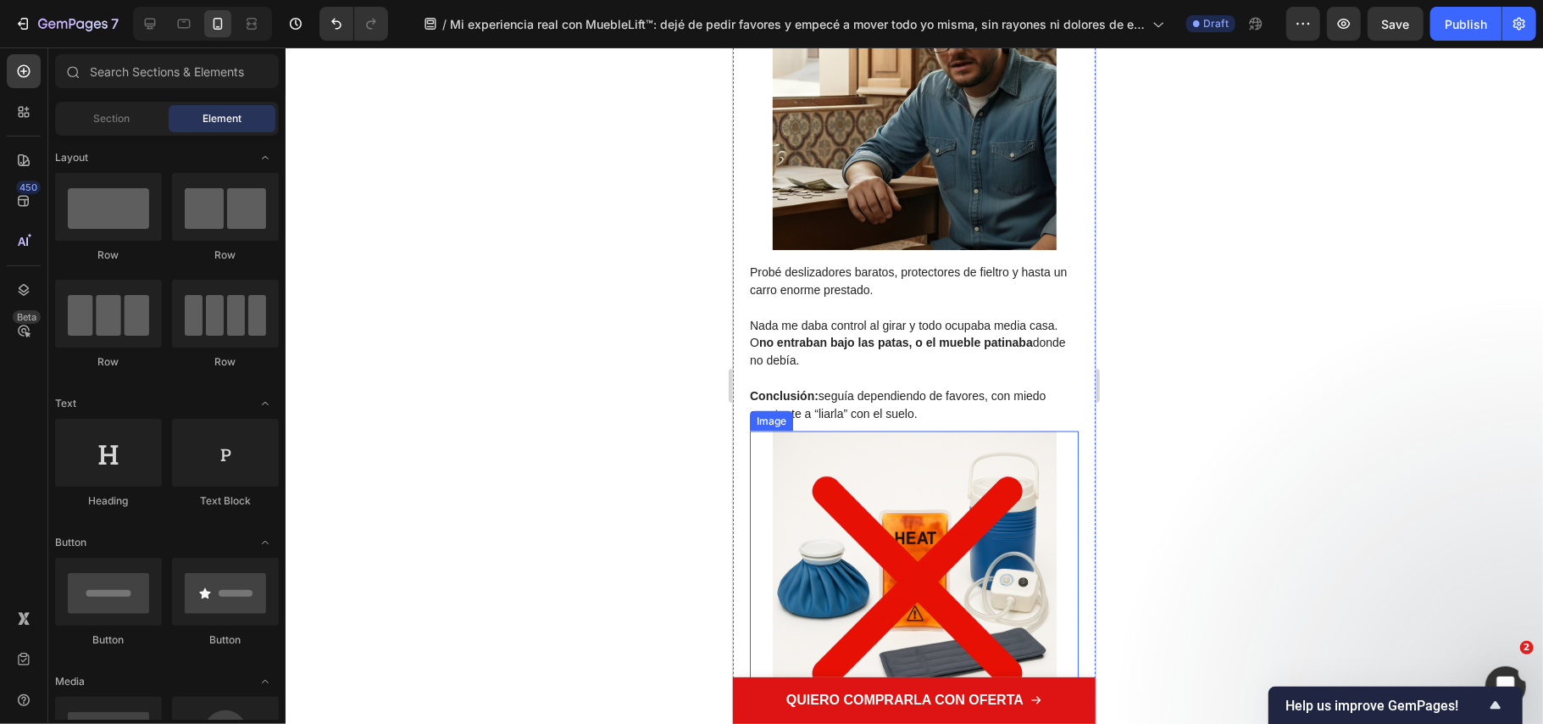
scroll to position [1695, 0]
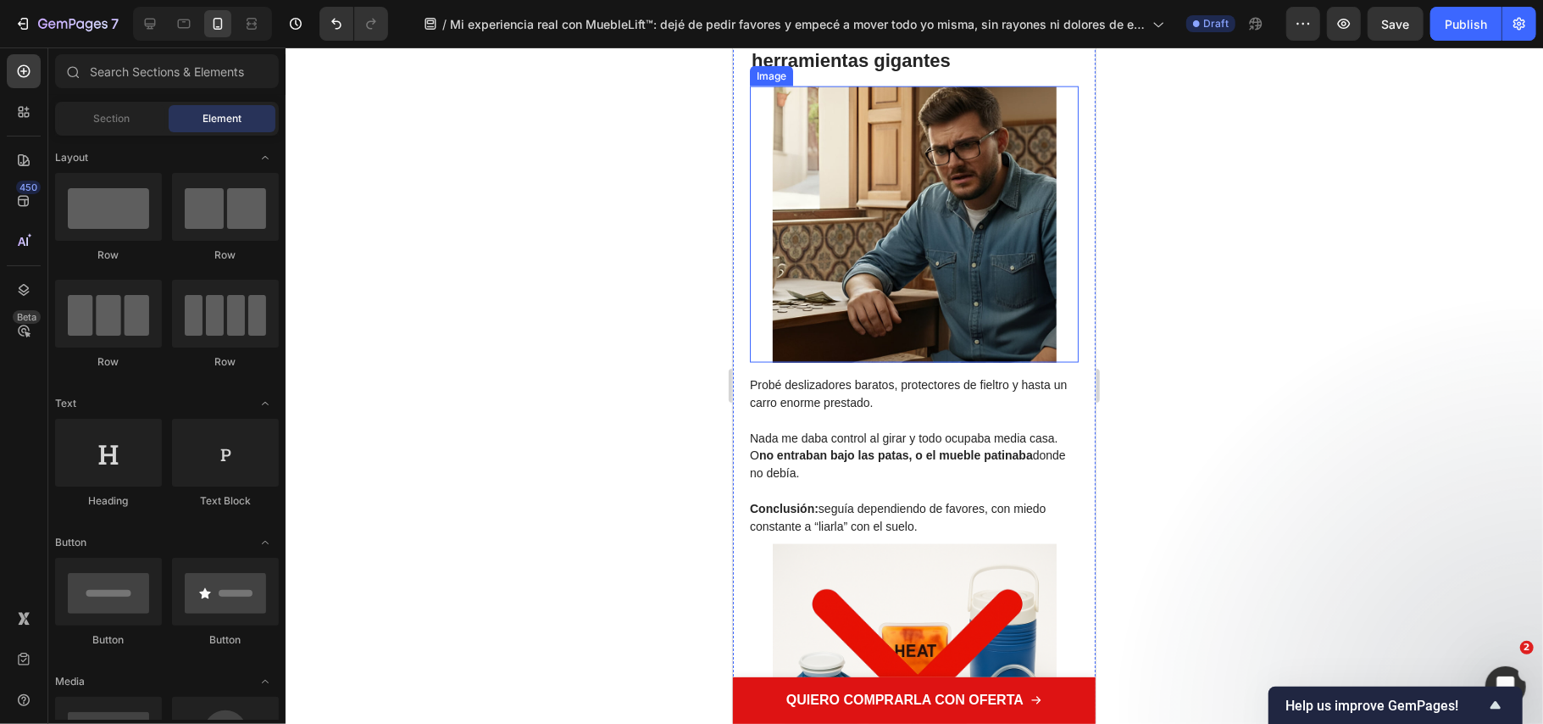
click at [829, 248] on img at bounding box center [914, 224] width 284 height 276
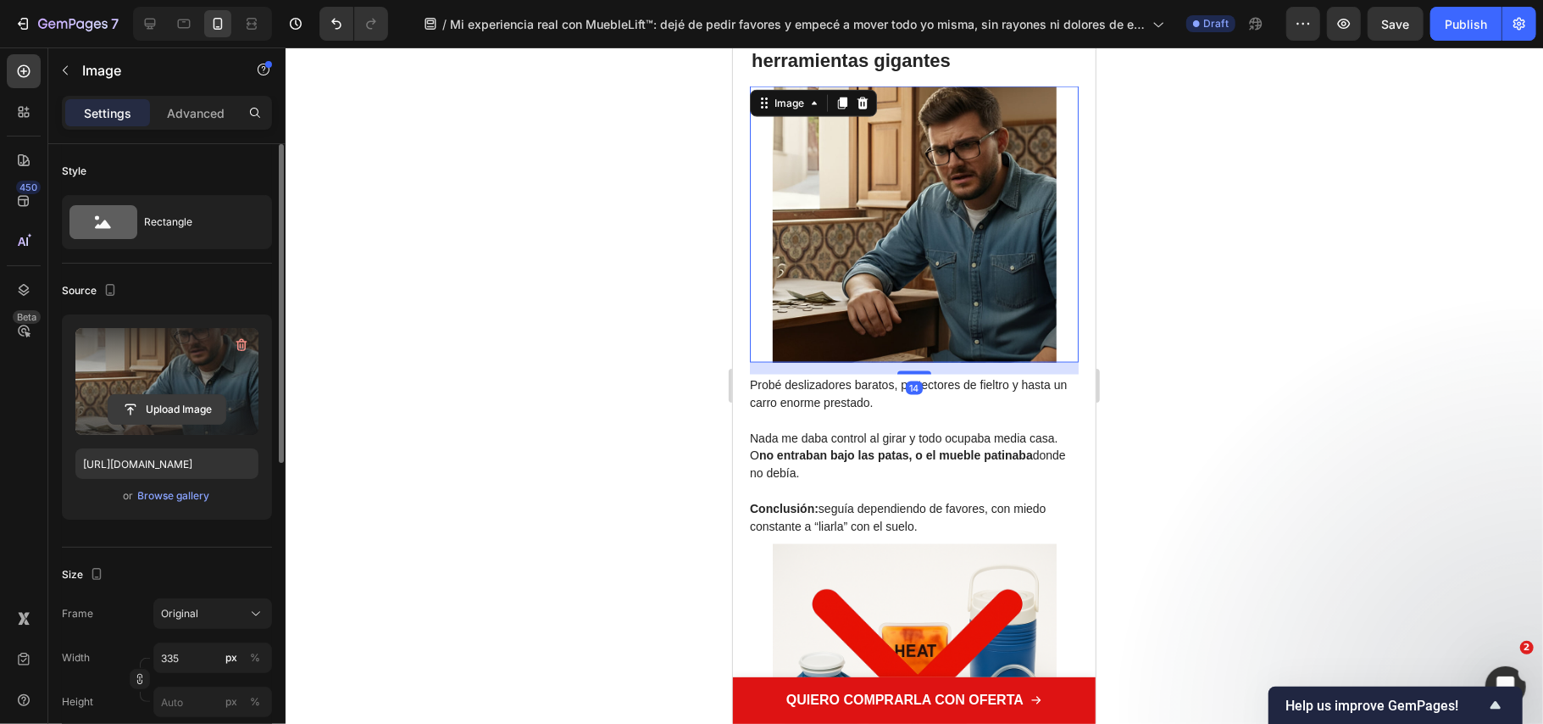
click at [124, 414] on input "file" at bounding box center [166, 409] width 117 height 29
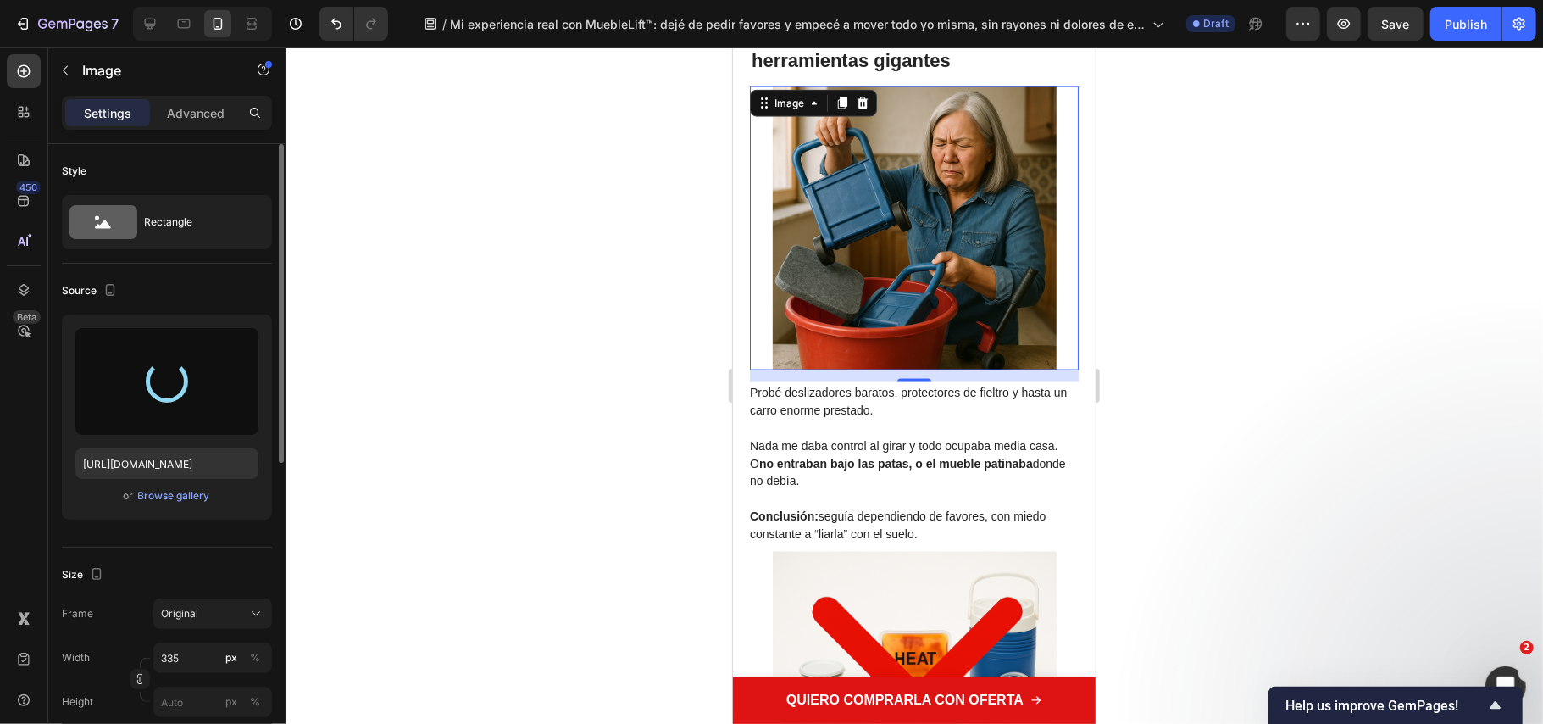
type input "https://cdn.shopify.com/s/files/1/0686/9916/0809/files/gempages_536292980345013…"
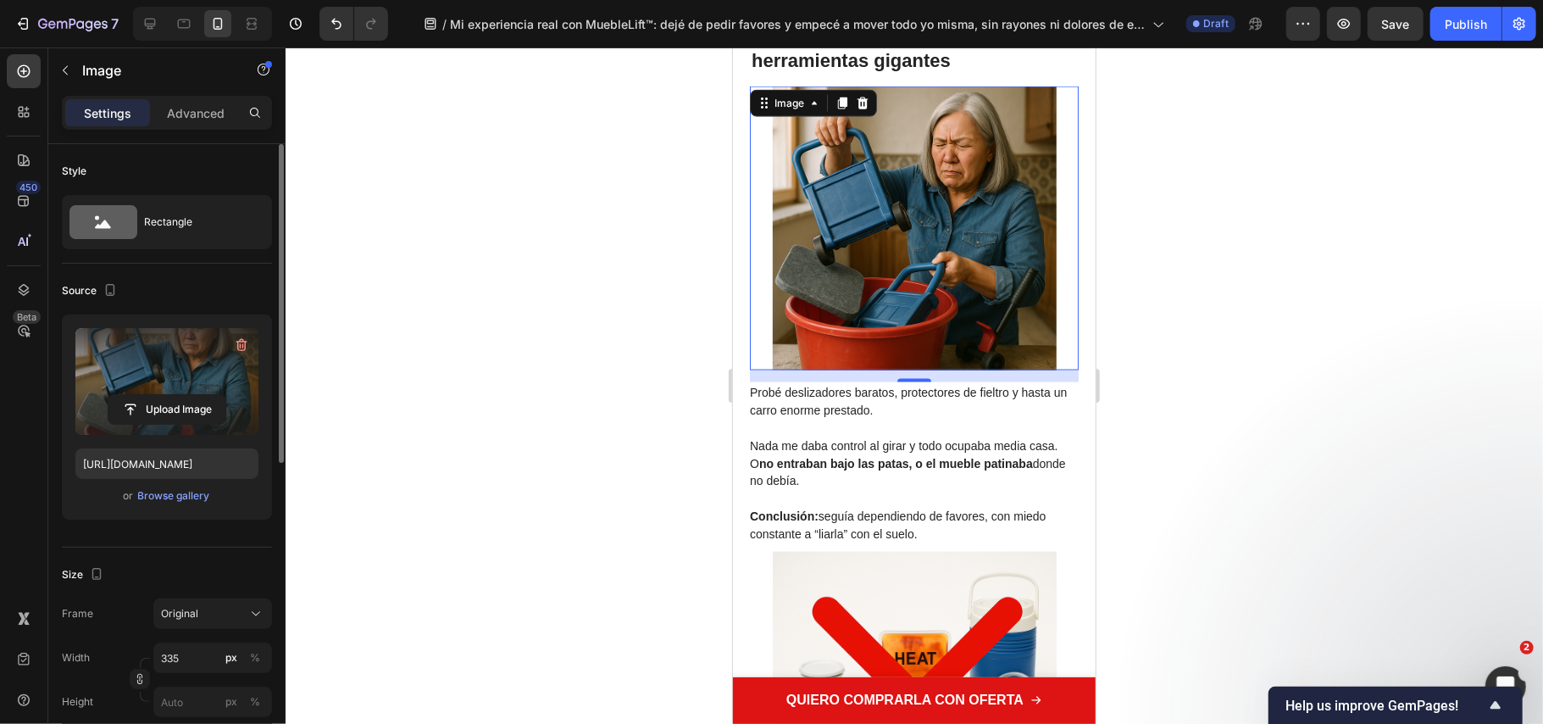
click at [594, 429] on div at bounding box center [915, 385] width 1258 height 676
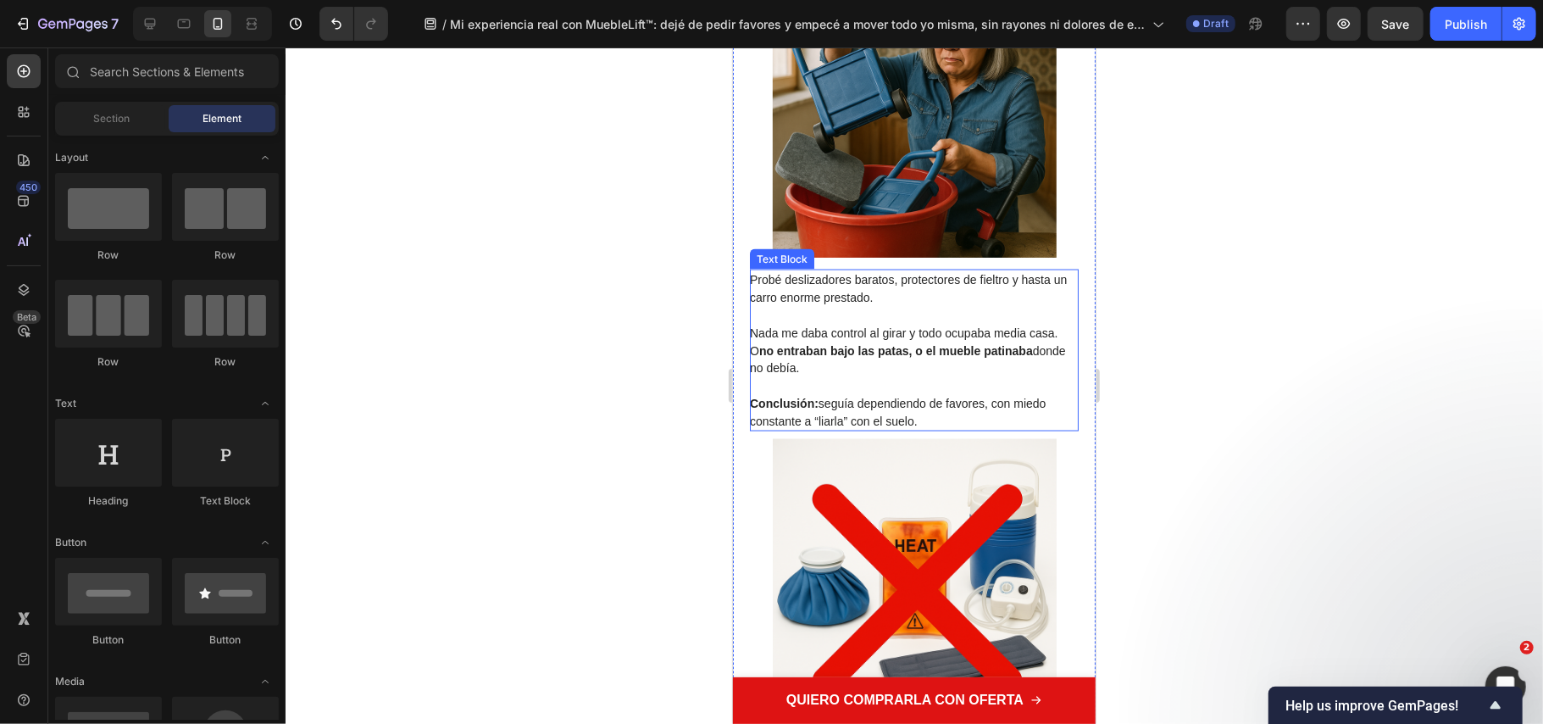
scroll to position [1356, 0]
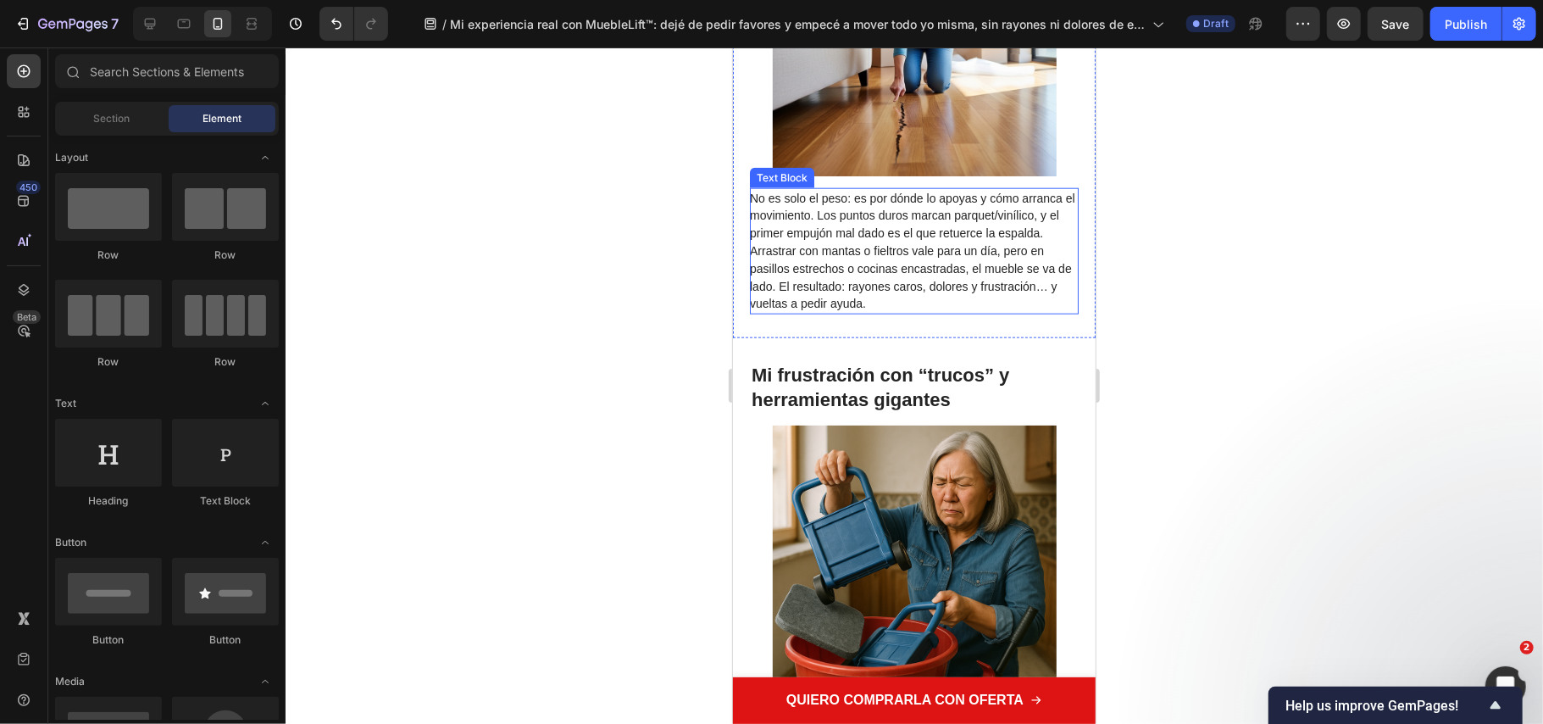
click at [939, 235] on span "No es solo el peso: es por dónde lo apoyas y cómo arranca el movimiento. Los pu…" at bounding box center [911, 251] width 325 height 120
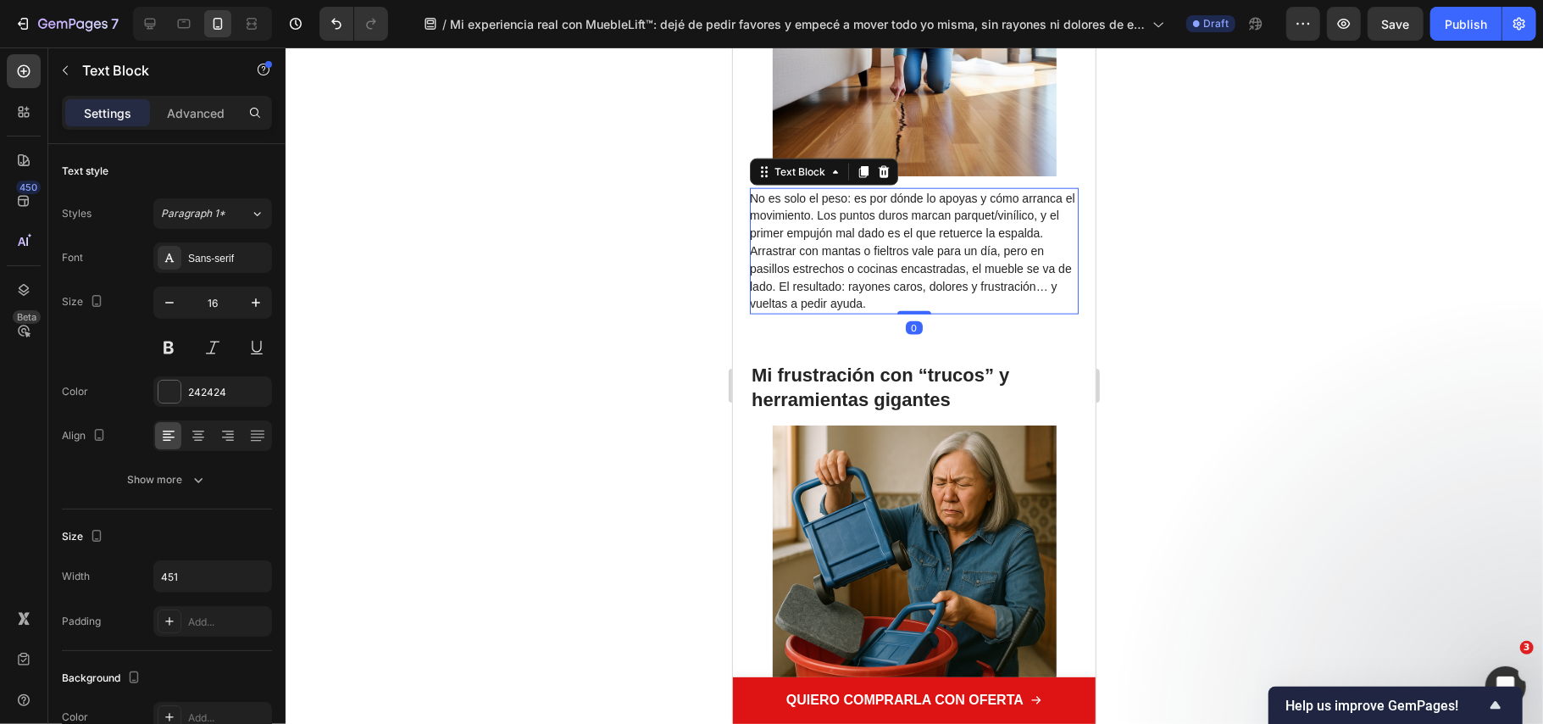
scroll to position [1242, 0]
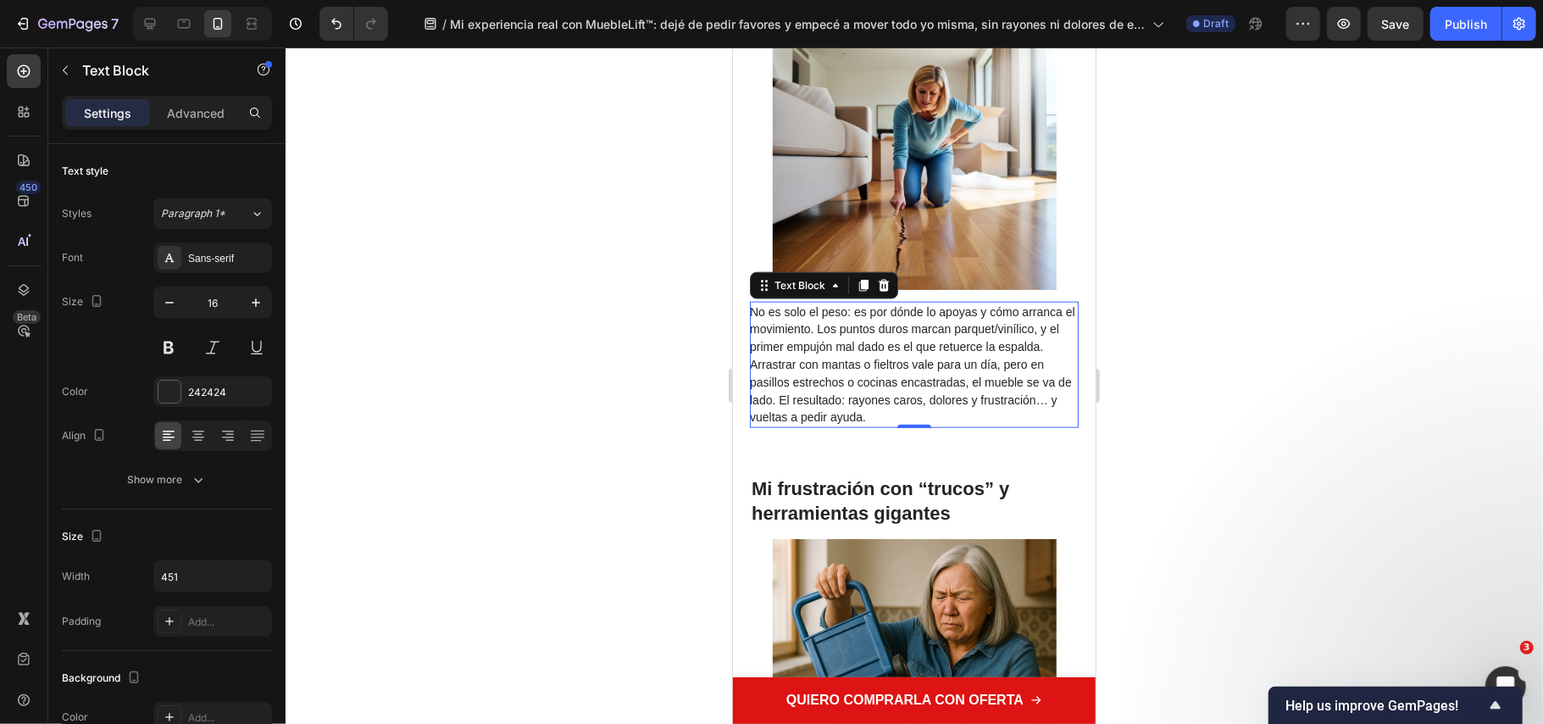
click at [846, 333] on span "No es solo el peso: es por dónde lo apoyas y cómo arranca el movimiento. Los pu…" at bounding box center [911, 364] width 325 height 120
click at [870, 326] on span "No es solo el peso: es por dónde lo apoyas y cómo arranca el movimiento. Los pu…" at bounding box center [911, 364] width 325 height 120
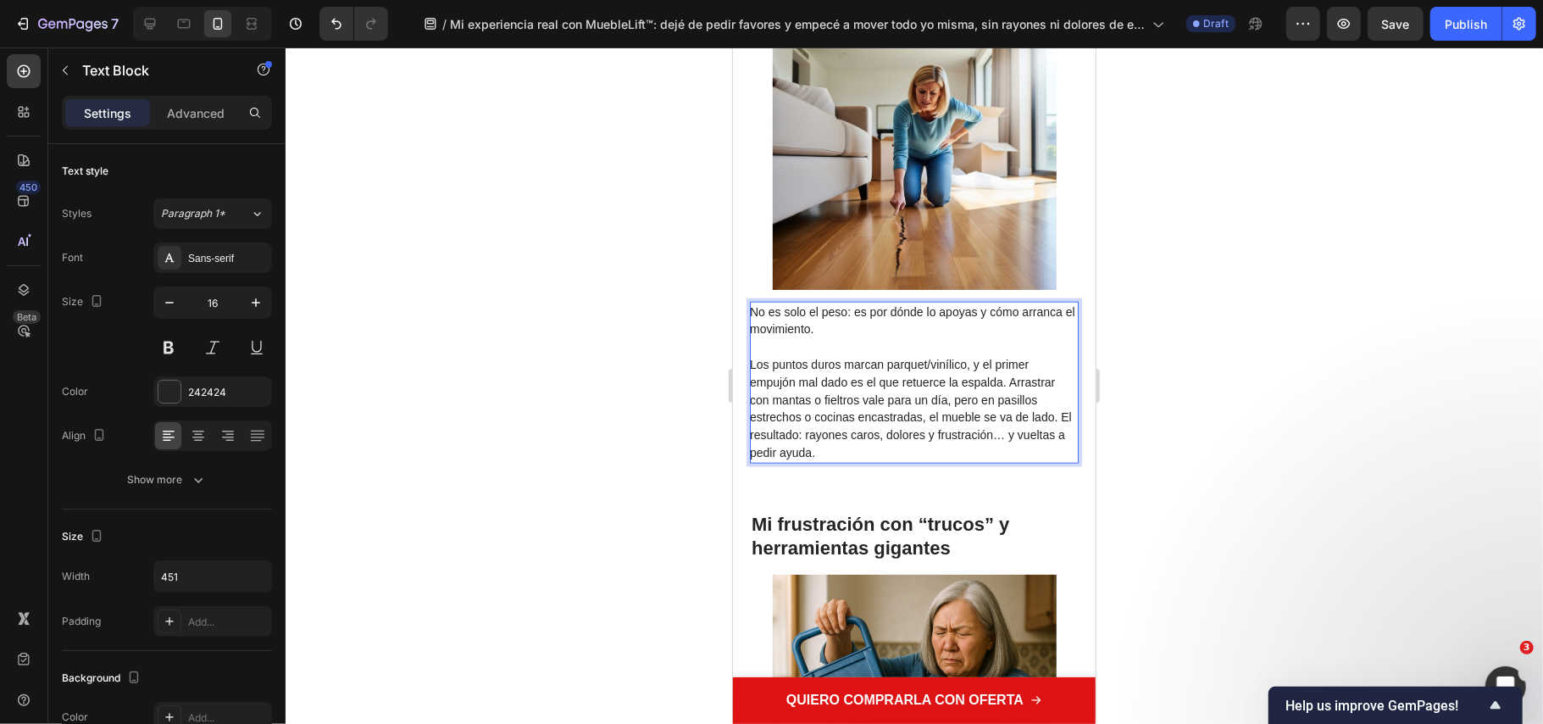
click at [753, 364] on span "Los puntos duros marcan parquet/vinílico, y el primer empujón mal dado es el qu…" at bounding box center [910, 408] width 322 height 102
click at [1009, 375] on span "Los puntos duros marcan parquet/vinílico, y el primer empujón mal dado es el qu…" at bounding box center [910, 408] width 322 height 102
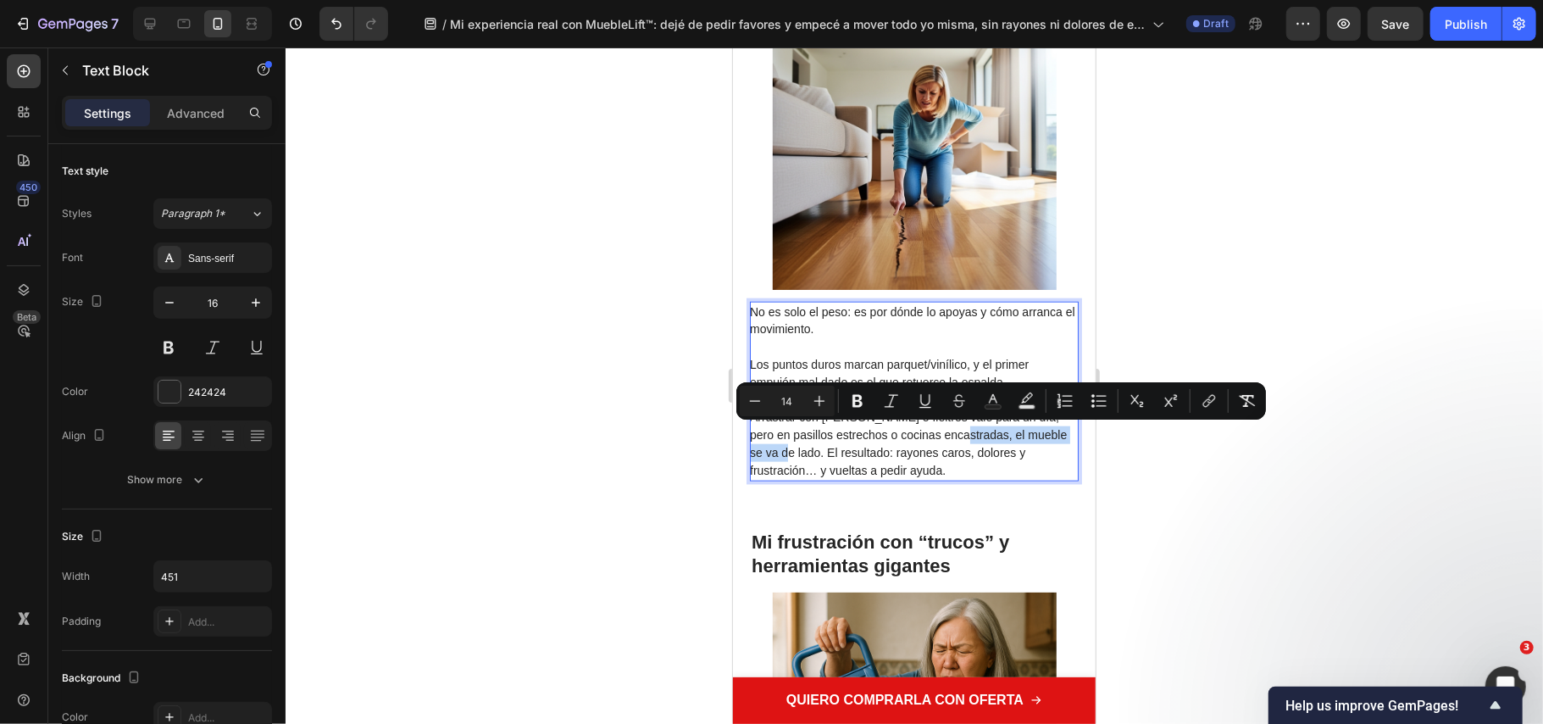
drag, startPoint x: 966, startPoint y: 431, endPoint x: 790, endPoint y: 453, distance: 177.8
click at [790, 453] on span "Arrastrar con mantas o fieltros vale para un día, pero en pasillos estrechos o …" at bounding box center [907, 442] width 317 height 66
click at [809, 454] on span "Arrastrar con mantas o fieltros vale para un día, pero en pasillos estrechos o …" at bounding box center [907, 442] width 317 height 66
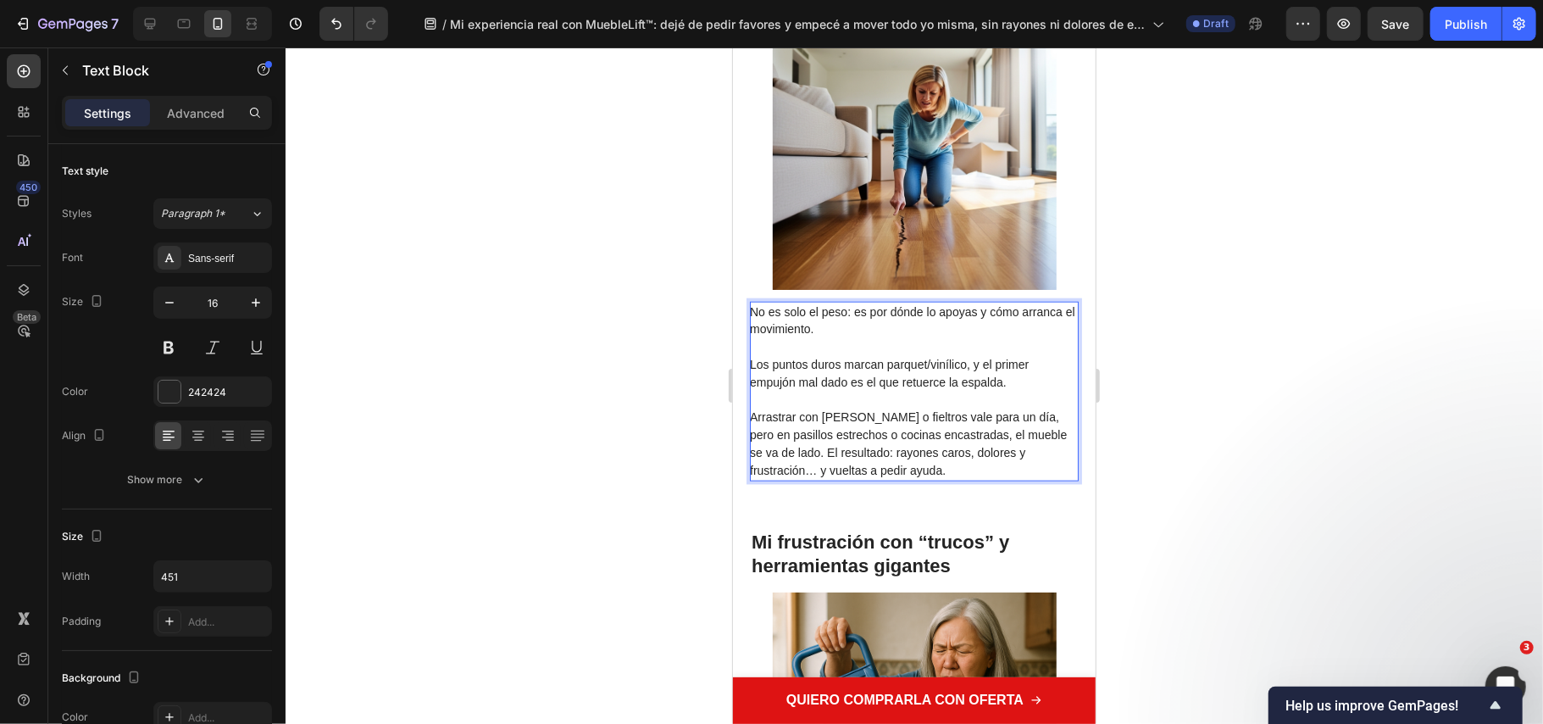
click at [793, 453] on span "Arrastrar con mantas o fieltros vale para un día, pero en pasillos estrechos o …" at bounding box center [907, 442] width 317 height 66
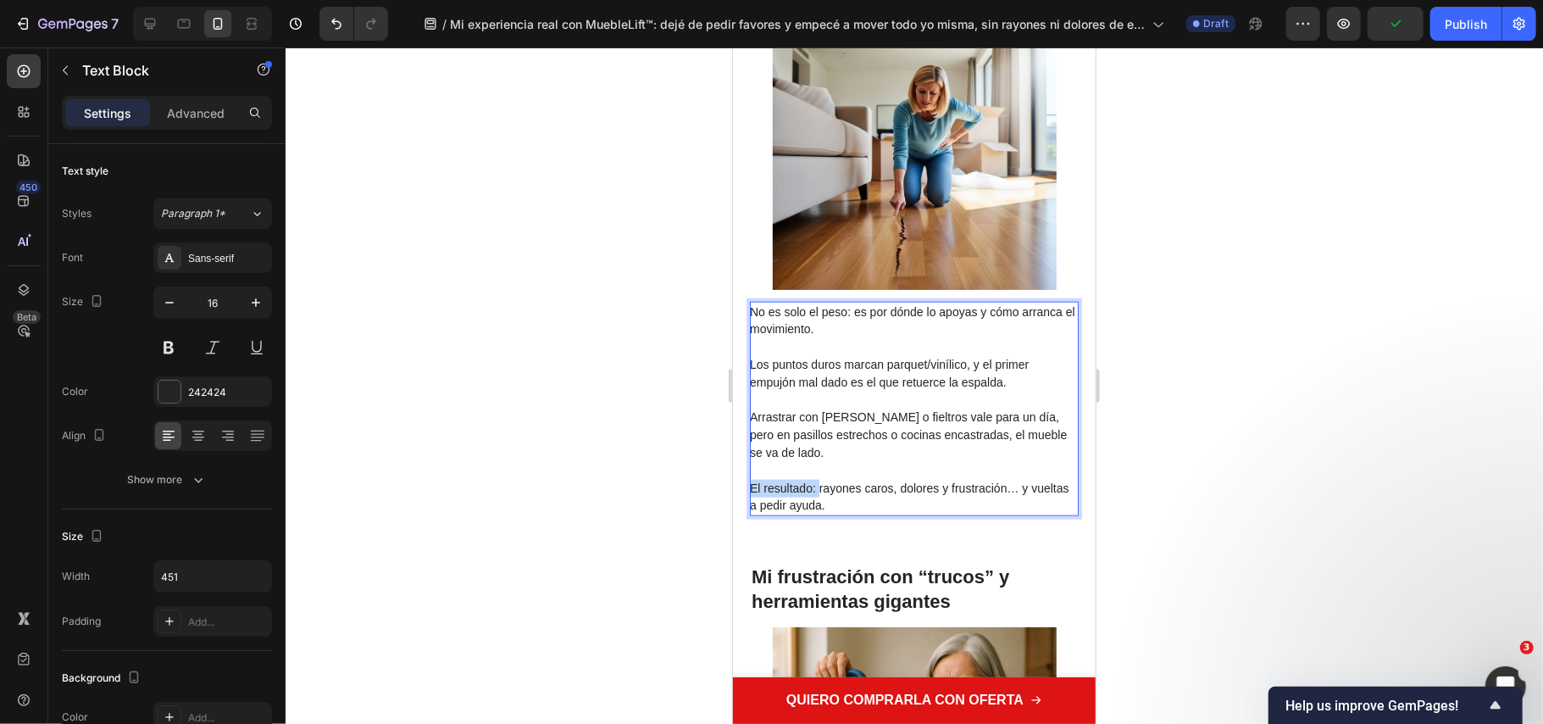
drag, startPoint x: 817, startPoint y: 488, endPoint x: 750, endPoint y: 487, distance: 67.0
click at [750, 487] on span "El resultado: rayones caros, dolores y frustración… y vueltas a pedir ayuda." at bounding box center [909, 496] width 320 height 31
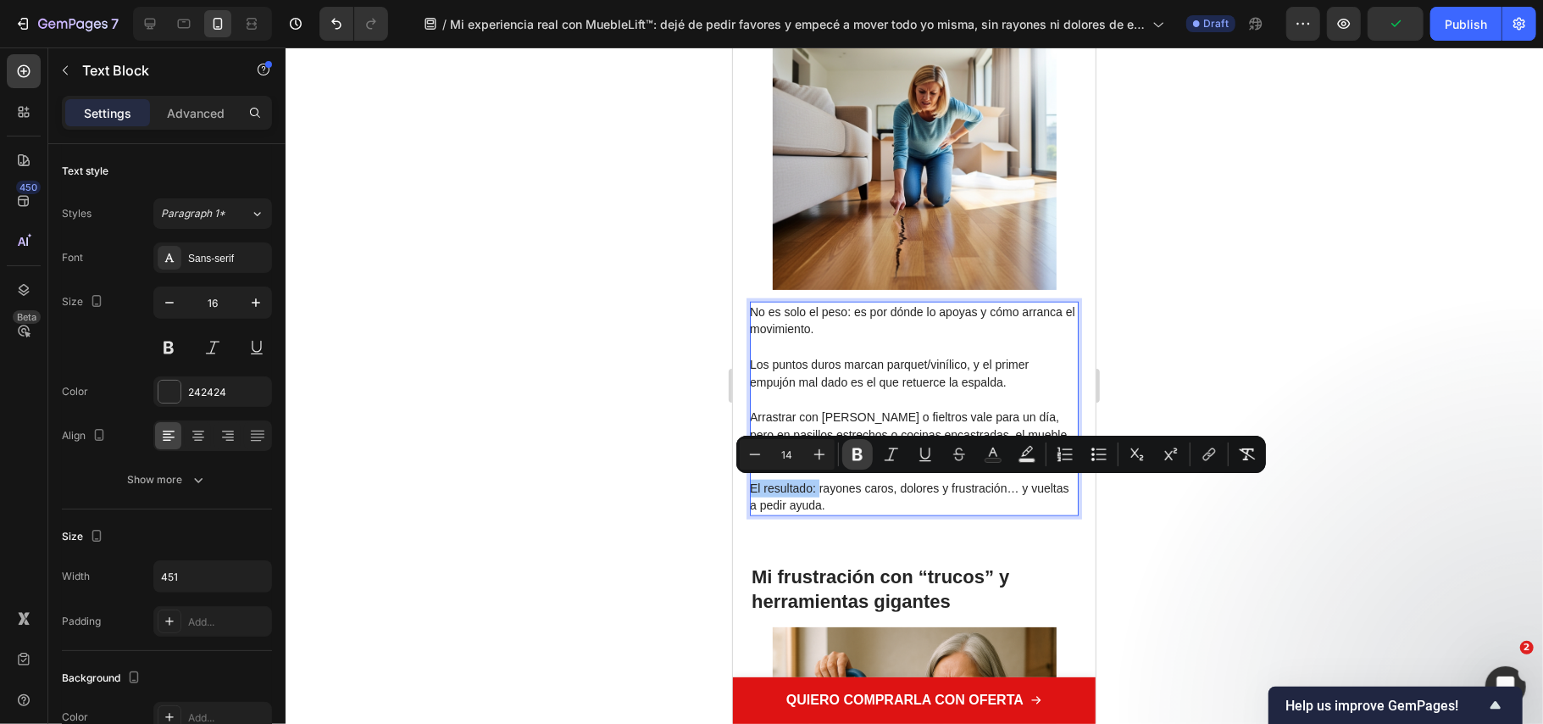
drag, startPoint x: 859, startPoint y: 459, endPoint x: 99, endPoint y: 276, distance: 780.9
click at [859, 459] on icon "Editor contextual toolbar" at bounding box center [857, 454] width 17 height 17
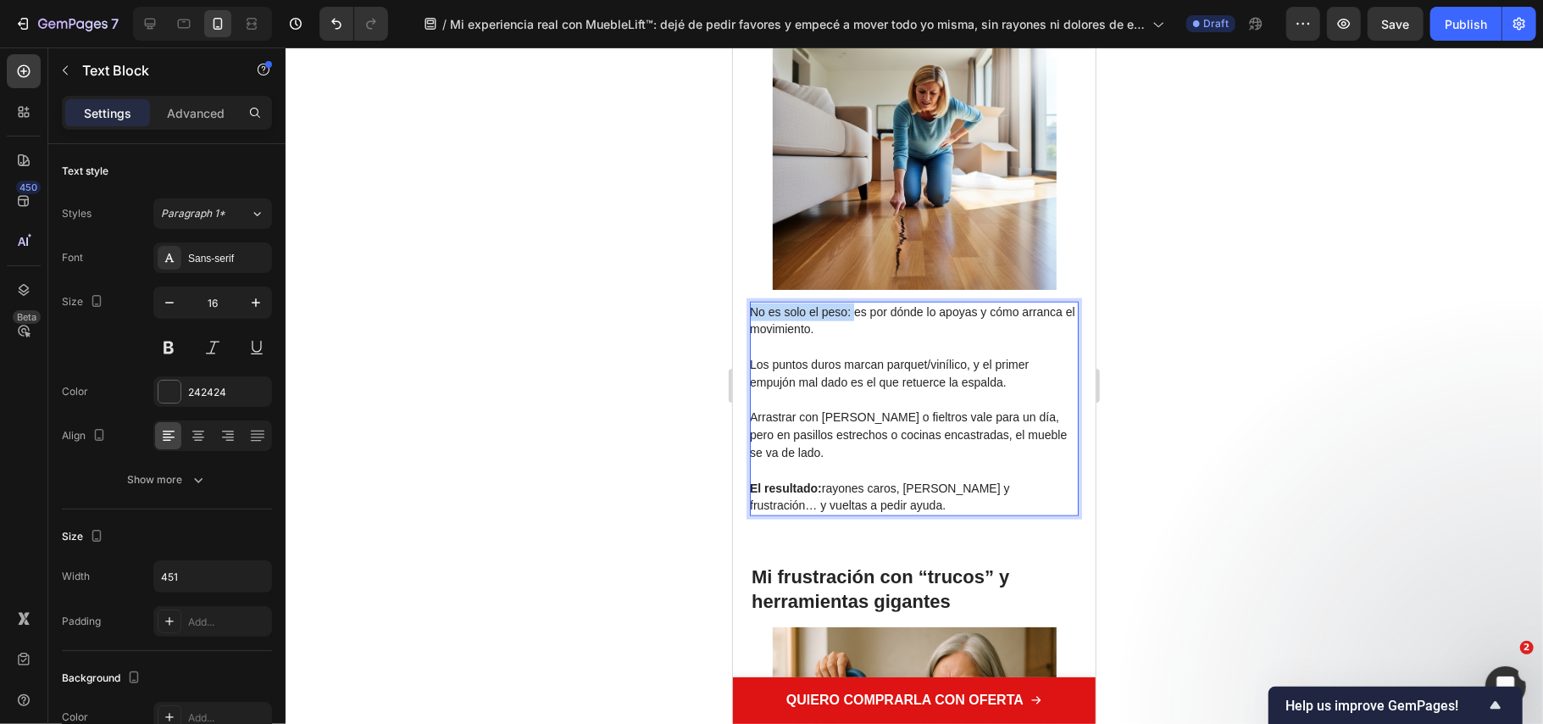
drag, startPoint x: 848, startPoint y: 305, endPoint x: 724, endPoint y: 303, distance: 124.6
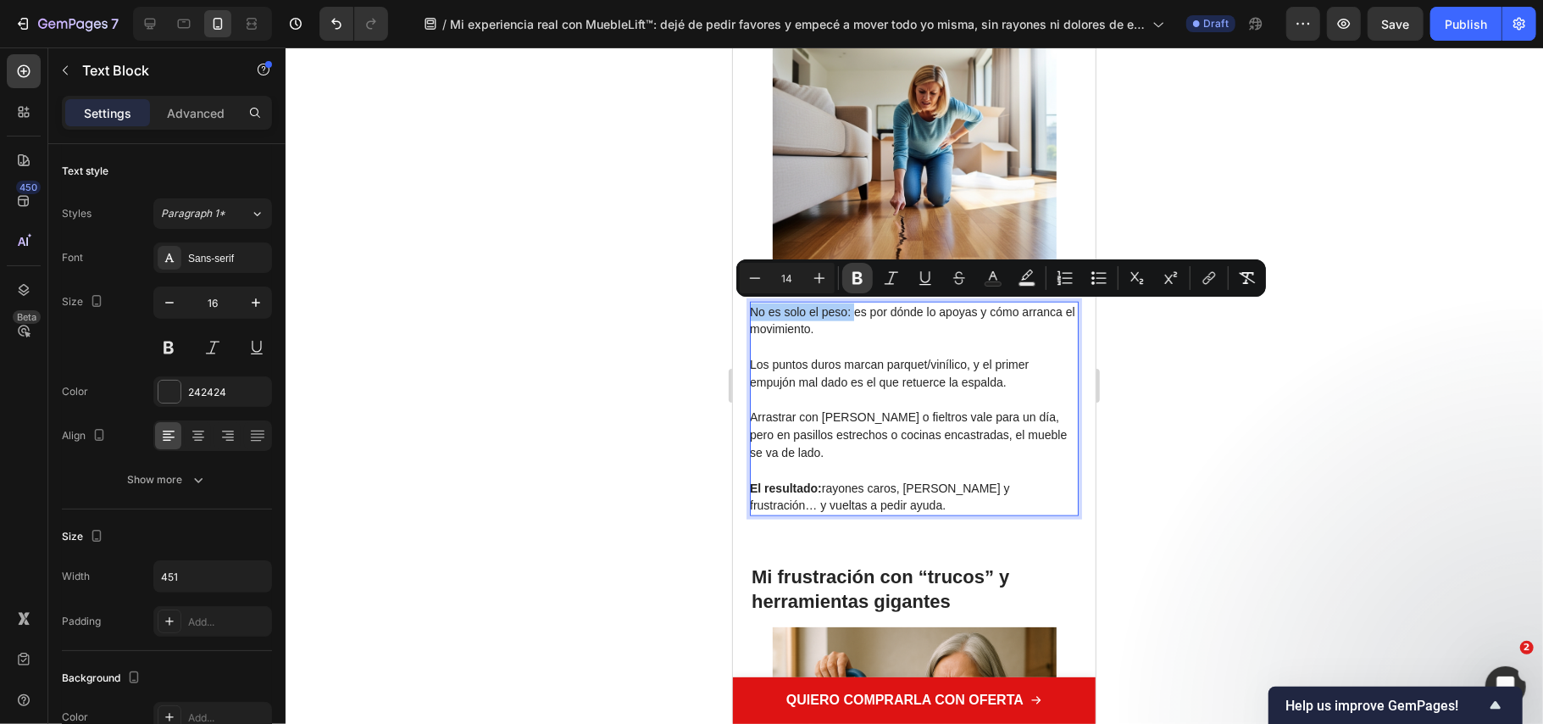
drag, startPoint x: 858, startPoint y: 279, endPoint x: 96, endPoint y: 343, distance: 764.6
click at [858, 279] on icon "Editor contextual toolbar" at bounding box center [858, 278] width 10 height 13
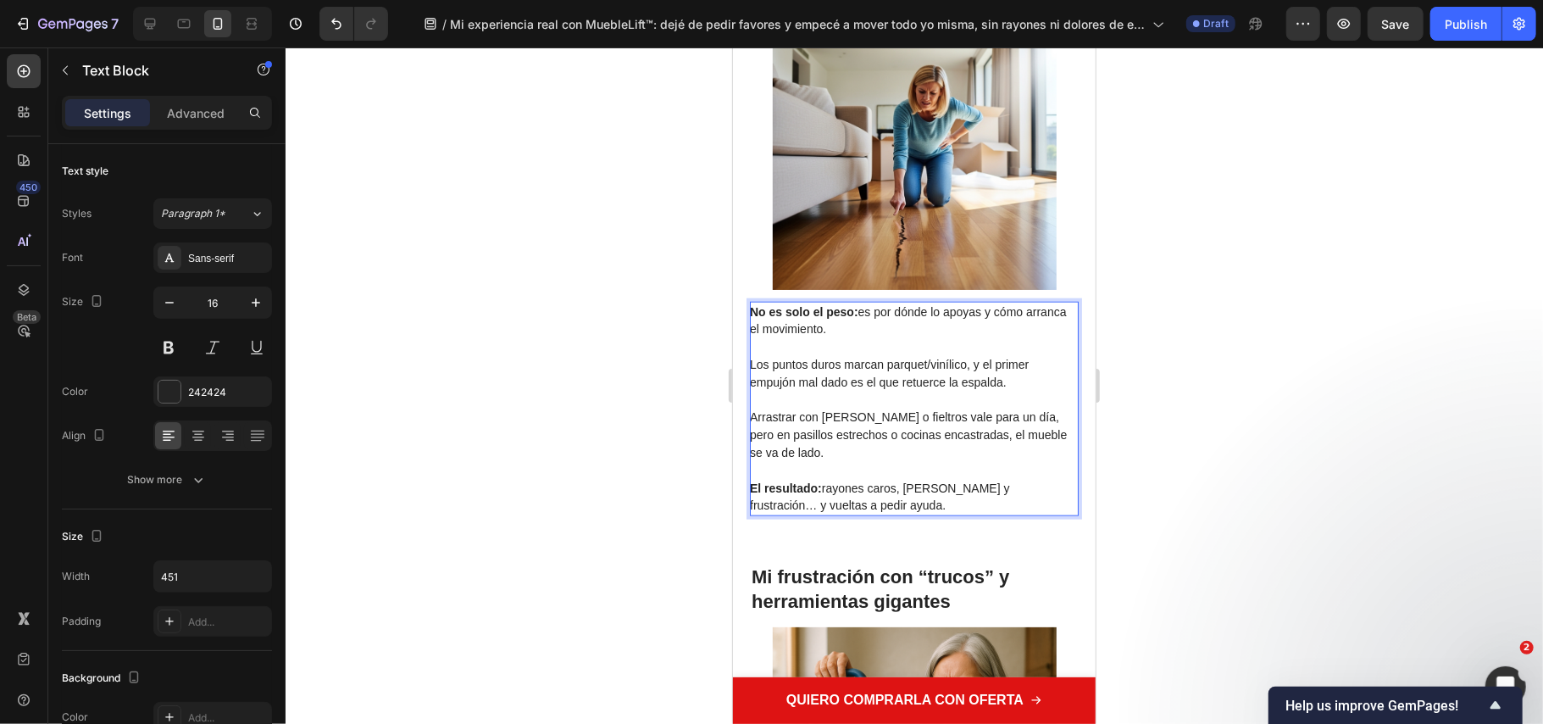
click at [825, 424] on p "Arrastrar con mantas o fieltros vale para un día, pero en pasillos estrechos o …" at bounding box center [912, 434] width 327 height 53
drag, startPoint x: 973, startPoint y: 437, endPoint x: 1042, endPoint y: 451, distance: 70.8
click at [1042, 451] on p "Arrastrar con mantas o fieltros vale para un día, pero en pasillos estrechos o …" at bounding box center [912, 434] width 327 height 53
click at [926, 452] on p "Arrastrar con mantas o fieltros vale para un día, pero en pasillos estrechos o …" at bounding box center [912, 434] width 327 height 53
drag, startPoint x: 964, startPoint y: 440, endPoint x: 997, endPoint y: 453, distance: 34.9
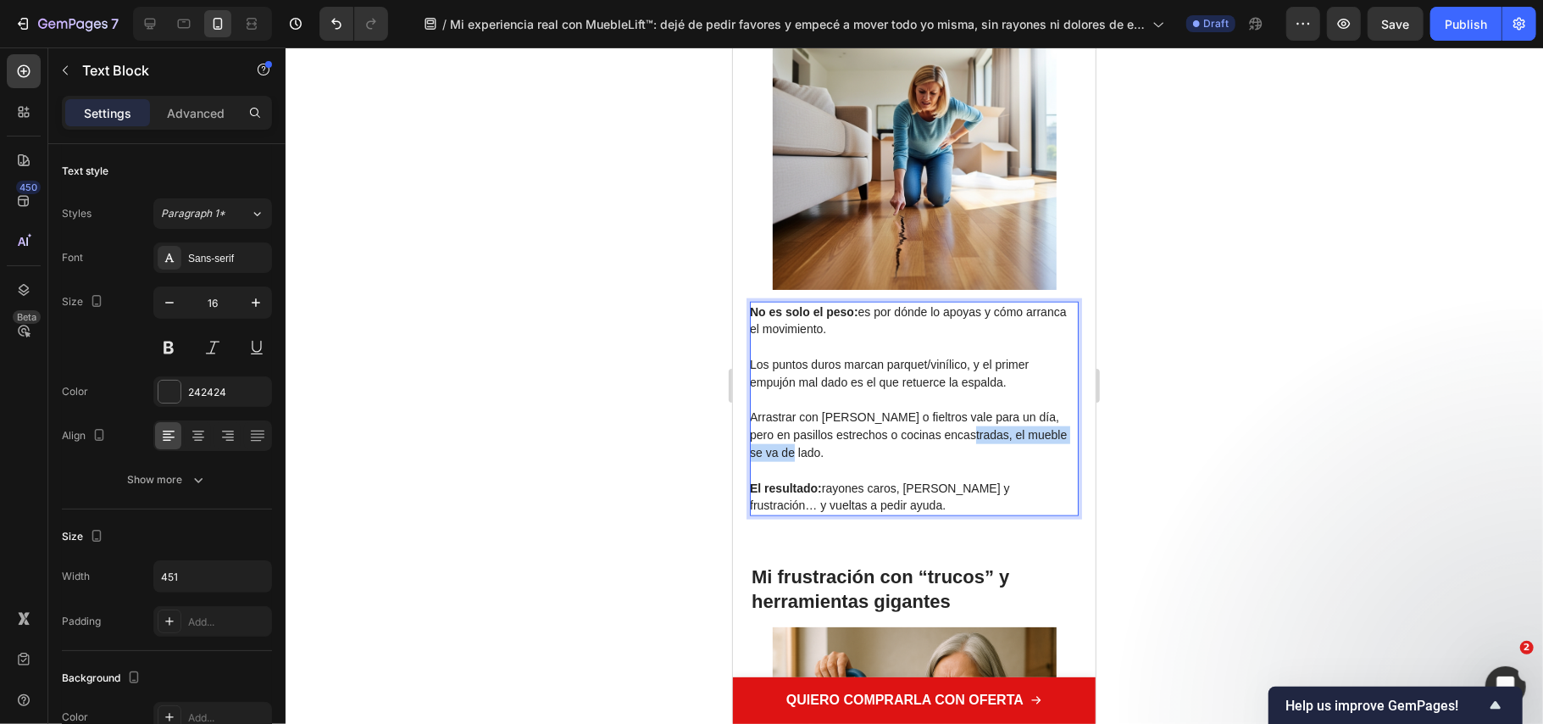
click at [997, 453] on p "Arrastrar con mantas o fieltros vale para un día, pero en pasillos estrechos o …" at bounding box center [912, 434] width 327 height 53
click at [1192, 452] on div at bounding box center [915, 385] width 1258 height 676
click at [976, 453] on p "Arrastrar con mantas o fieltros vale para un día, pero en pasillos estrechos o …" at bounding box center [912, 434] width 327 height 53
click at [964, 360] on span "Los puntos duros marcan parquet/vinílico, y el primer empujón mal dado es el qu…" at bounding box center [888, 372] width 279 height 31
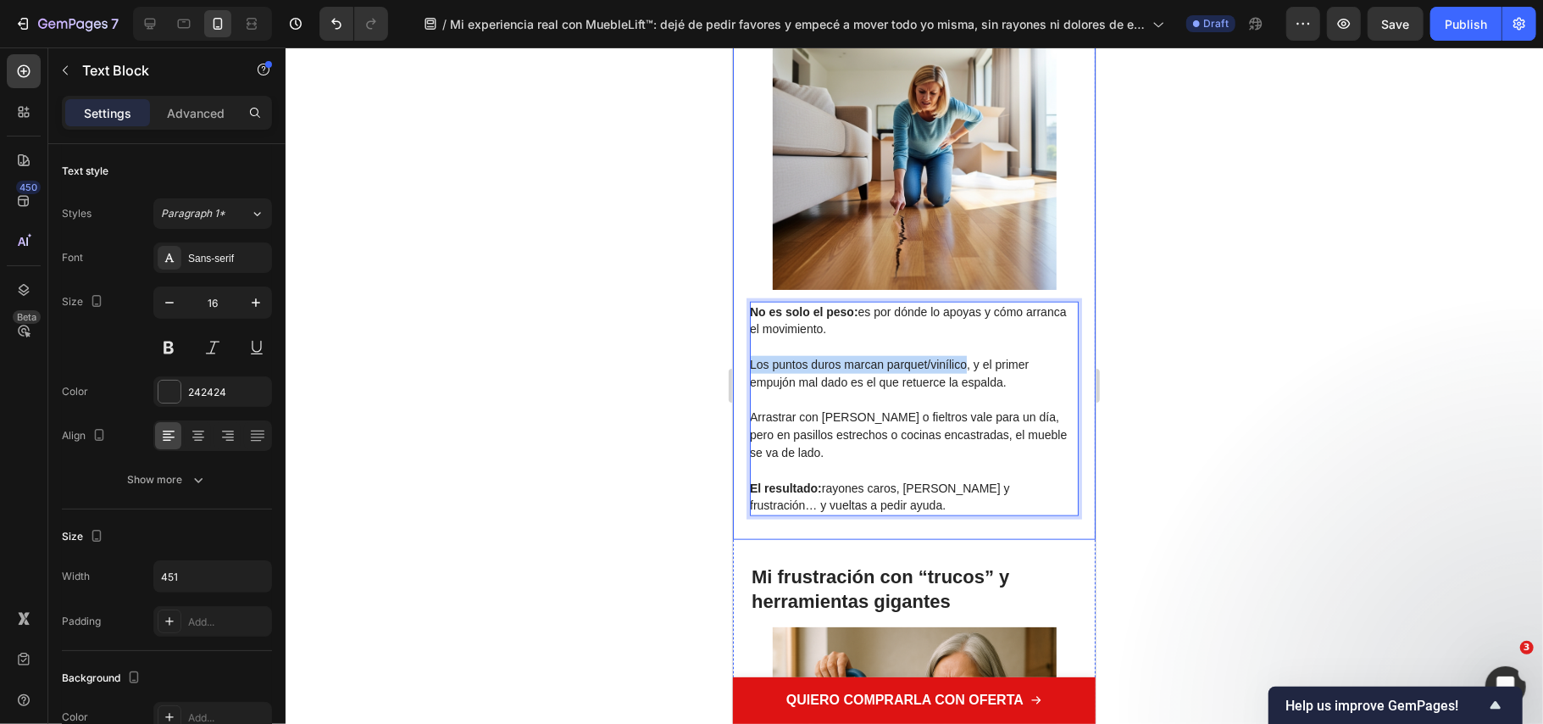
drag, startPoint x: 954, startPoint y: 359, endPoint x: 740, endPoint y: 359, distance: 214.4
click at [740, 359] on div "Lo que nadie te cuenta sobre mover muebles pesados en casa Heading Image No es …" at bounding box center [913, 228] width 363 height 622
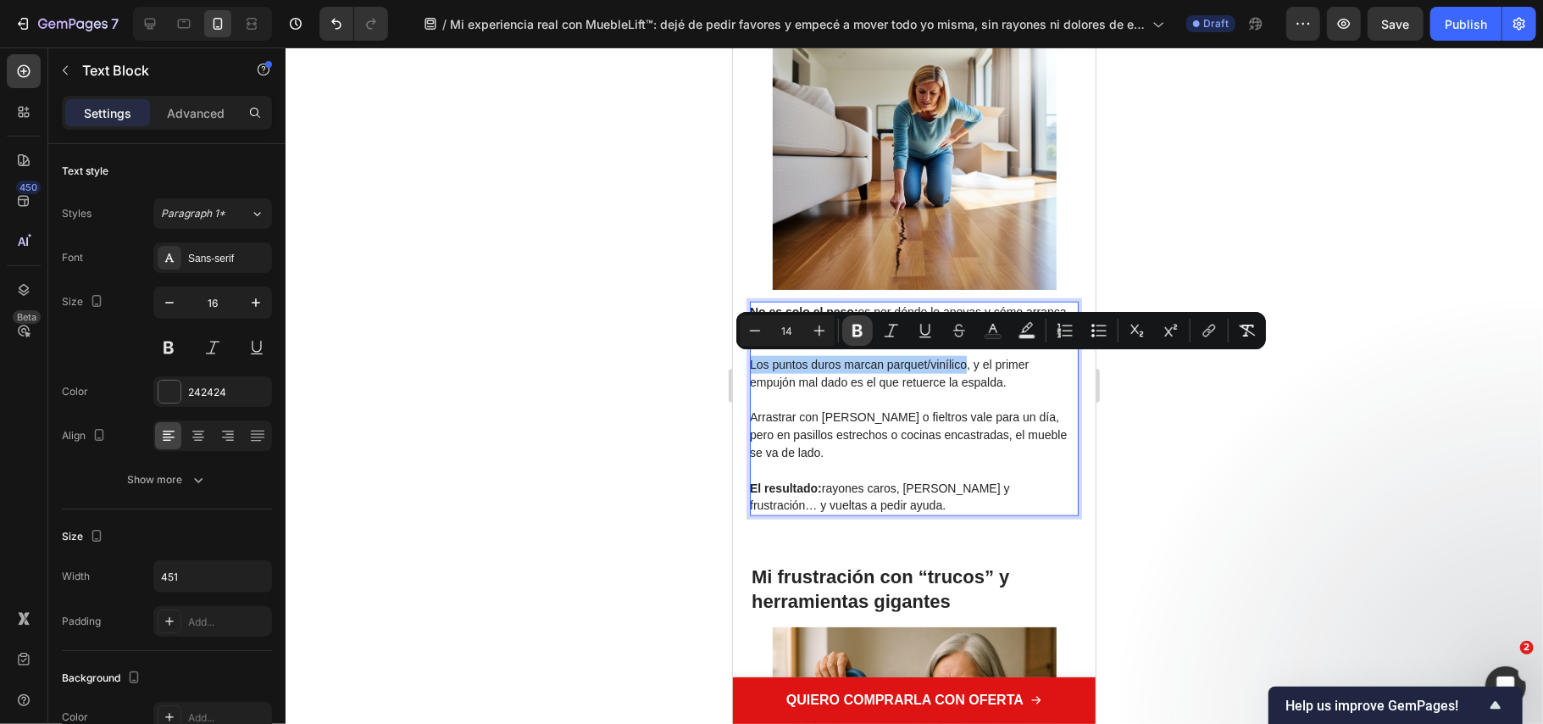
click at [848, 332] on button "Bold" at bounding box center [857, 330] width 31 height 31
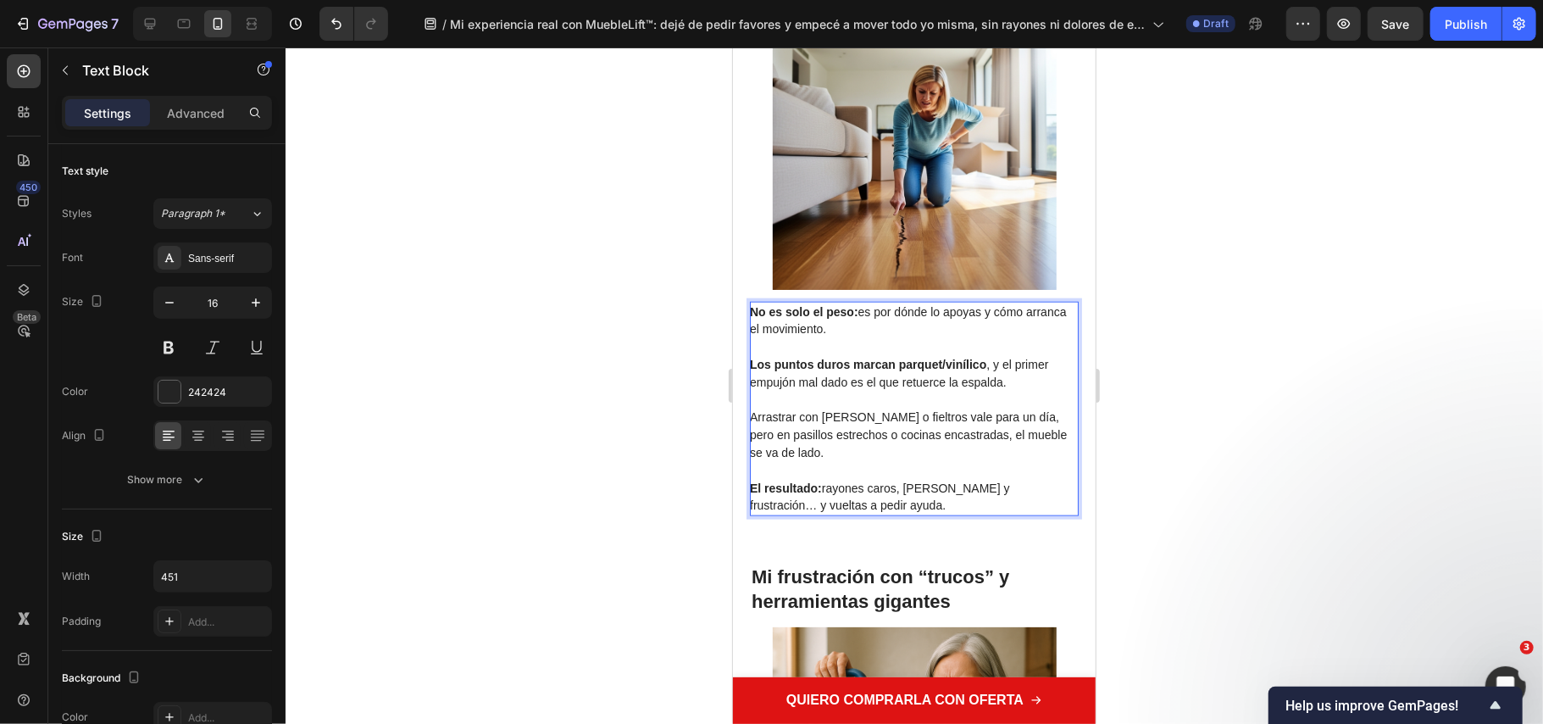
click at [665, 326] on div at bounding box center [915, 385] width 1258 height 676
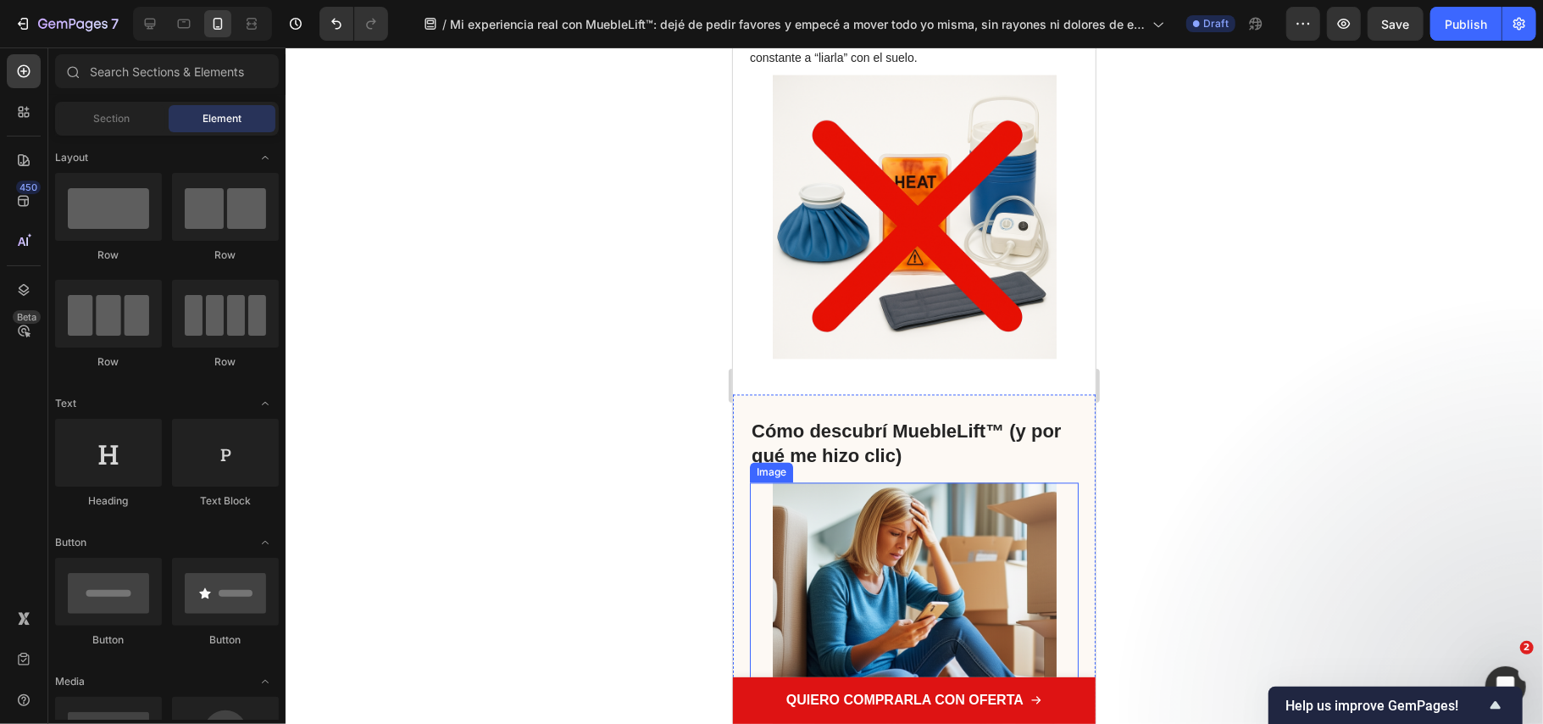
scroll to position [2599, 0]
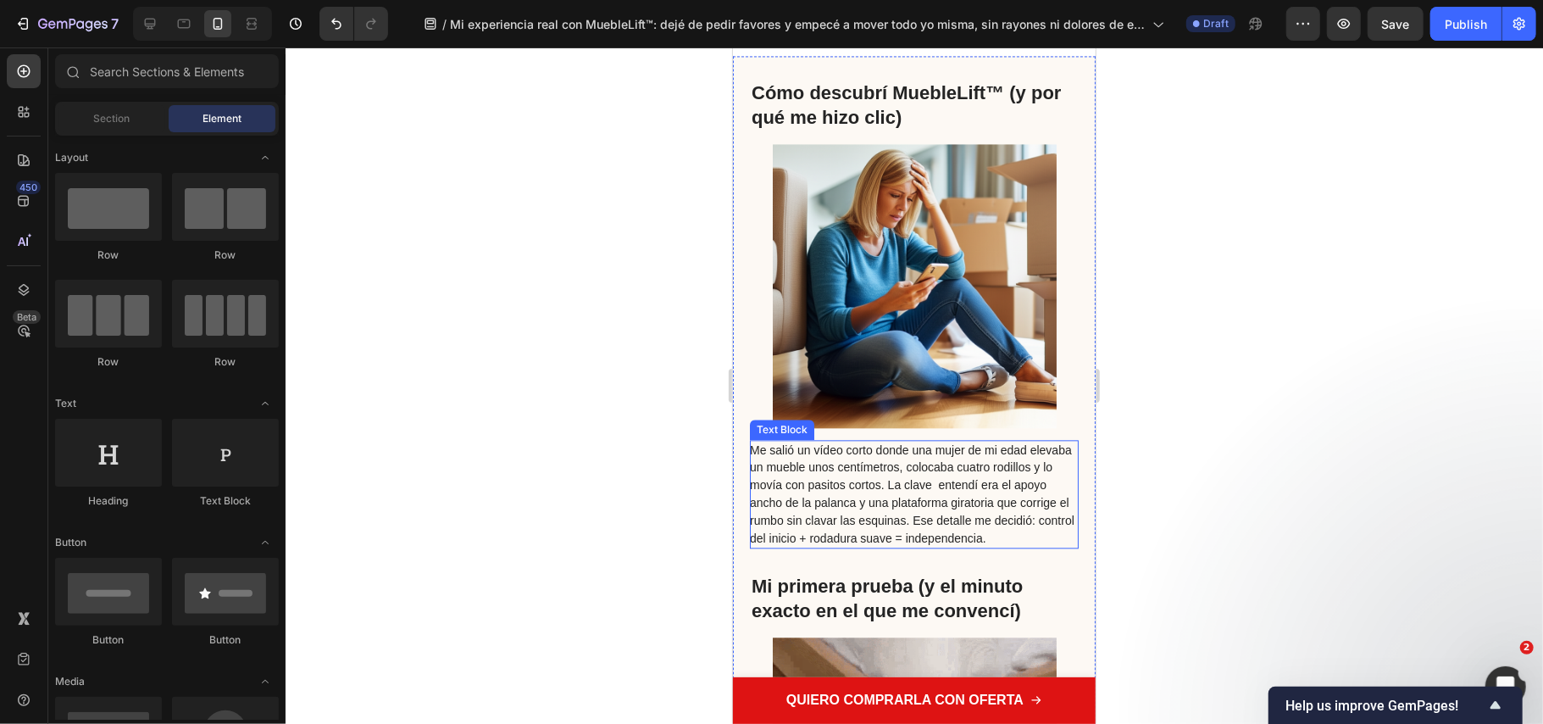
click at [849, 460] on span "Me salió un vídeo corto donde una mujer de mi edad elevaba un mueble unos centí…" at bounding box center [911, 493] width 325 height 102
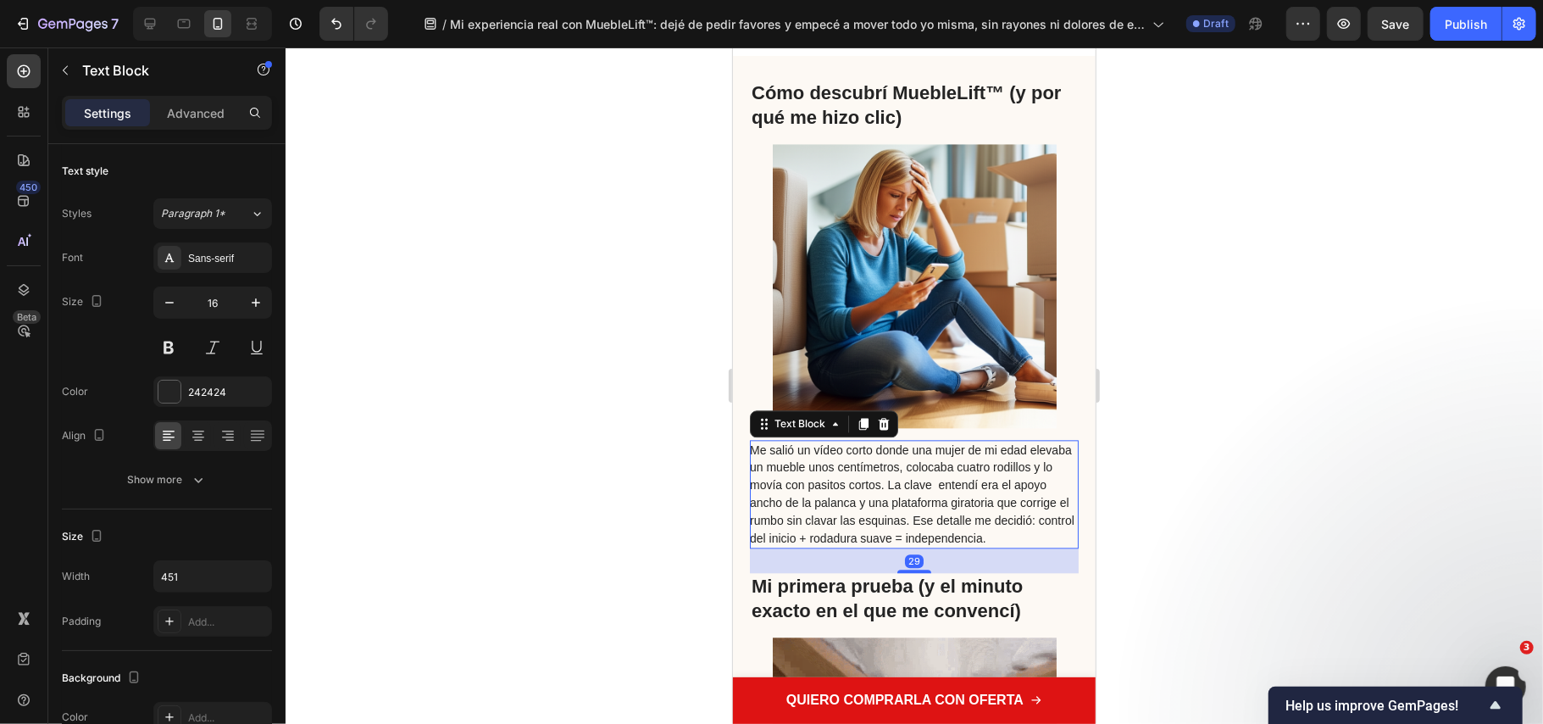
click at [924, 464] on span "Me salió un vídeo corto donde una mujer de mi edad elevaba un mueble unos centí…" at bounding box center [911, 493] width 325 height 102
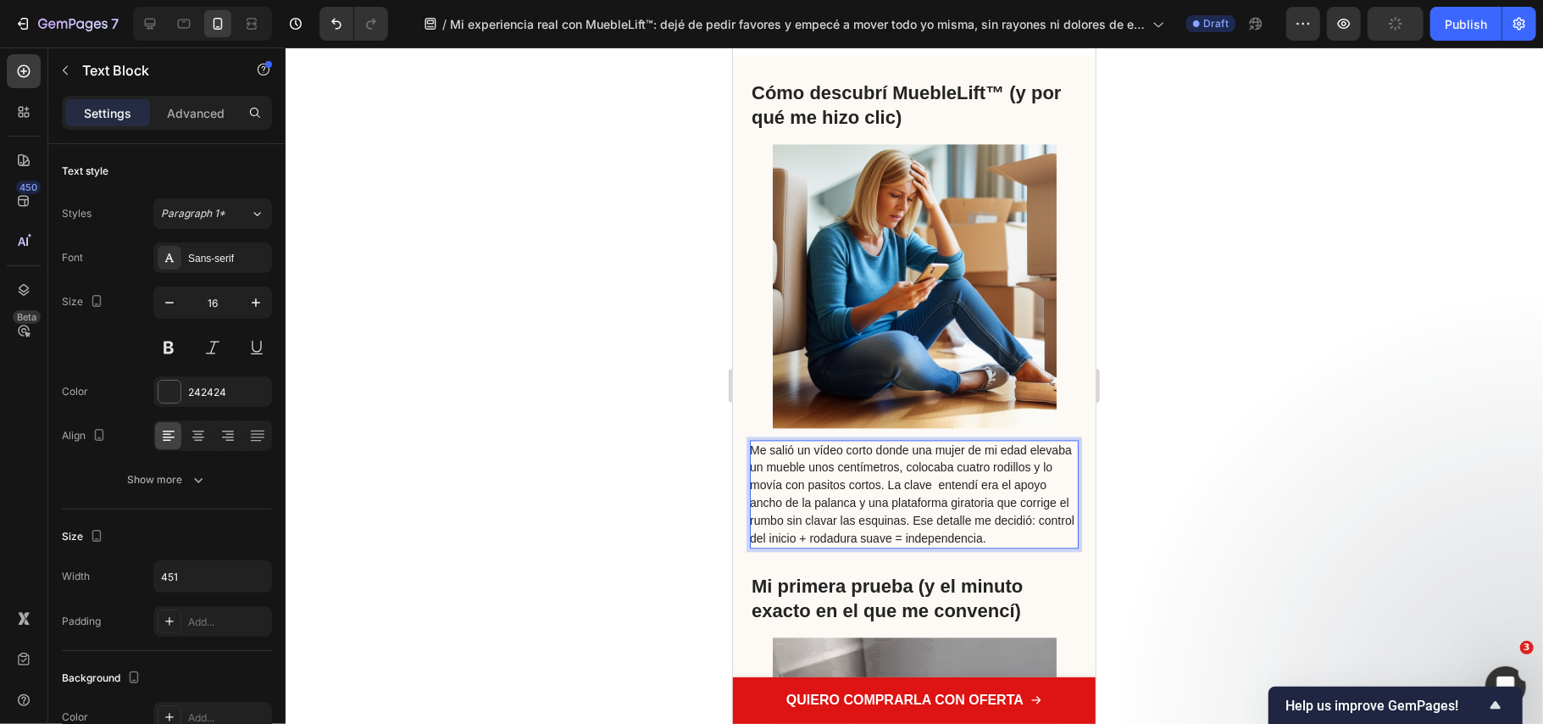
click at [950, 486] on span "Me salió un vídeo corto donde una mujer de mi edad elevaba un mueble unos centí…" at bounding box center [911, 493] width 325 height 102
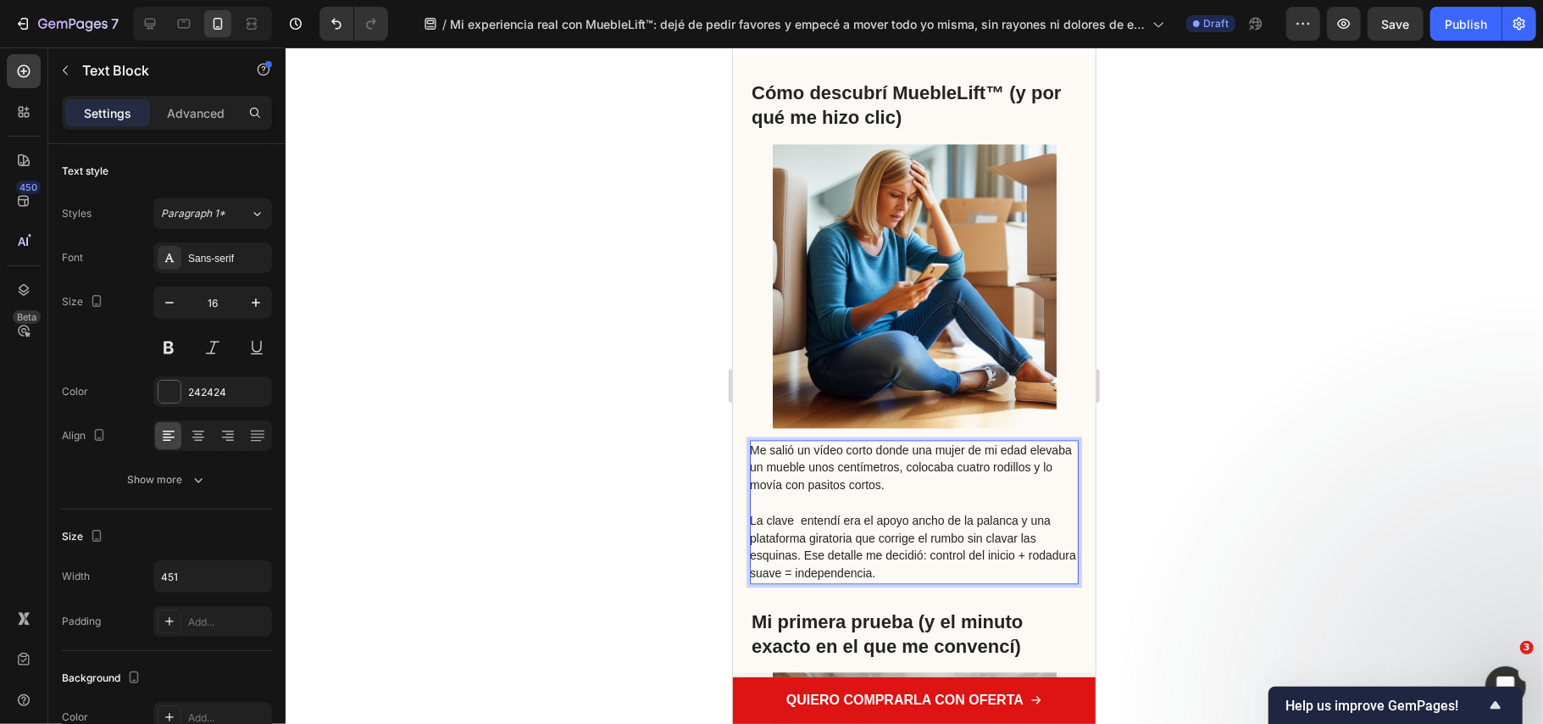
click at [800, 553] on span "La clave entendí era el apoyo ancho de la palanca y una plataforma giratoria qu…" at bounding box center [912, 546] width 326 height 66
click at [802, 556] on span "La clave entendí era el apoyo ancho de la palanca y una plataforma giratoria qu…" at bounding box center [912, 546] width 326 height 66
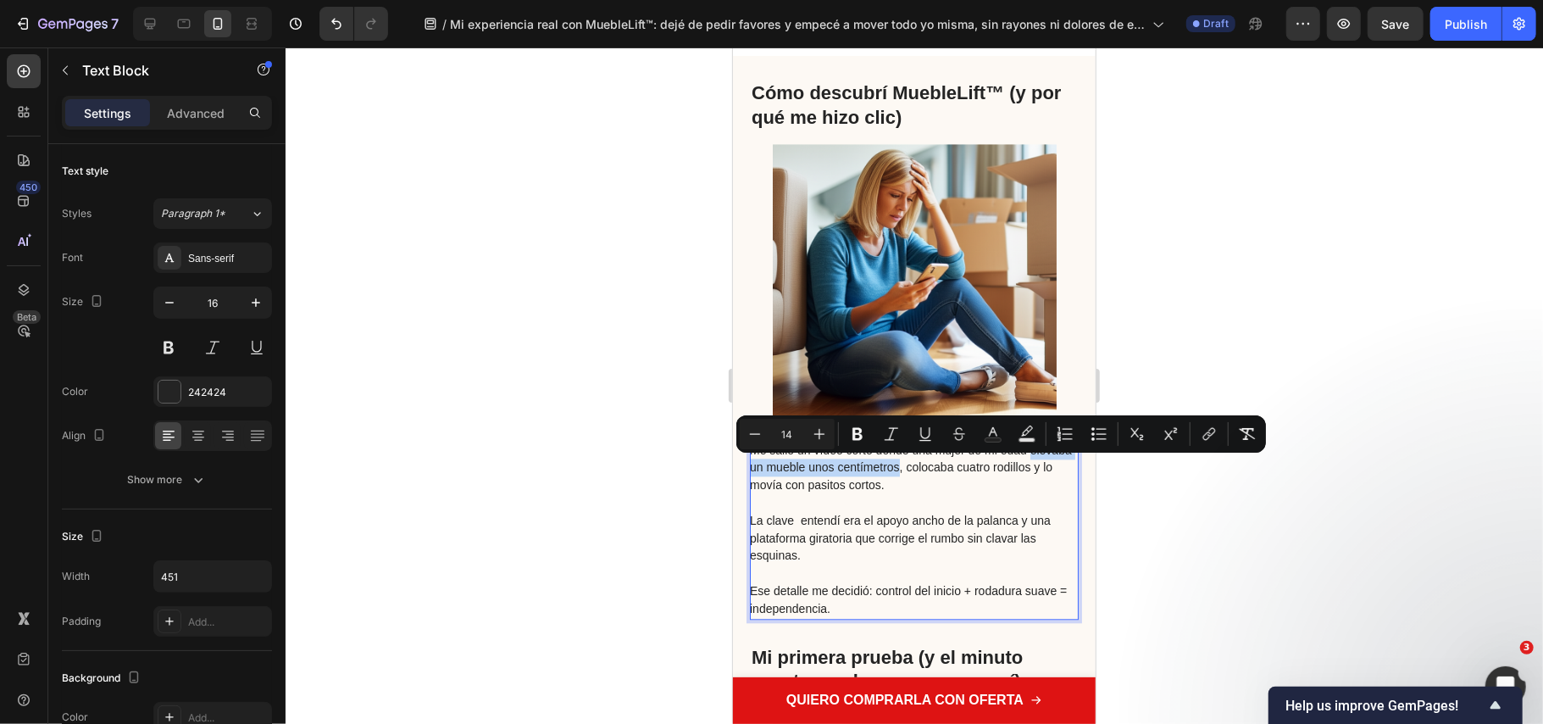
drag, startPoint x: 943, startPoint y: 468, endPoint x: 724, endPoint y: 467, distance: 219.5
click at [878, 489] on span "Me salió un vídeo corto donde una mujer de mi edad elevaba un mueble unos centí…" at bounding box center [910, 466] width 322 height 49
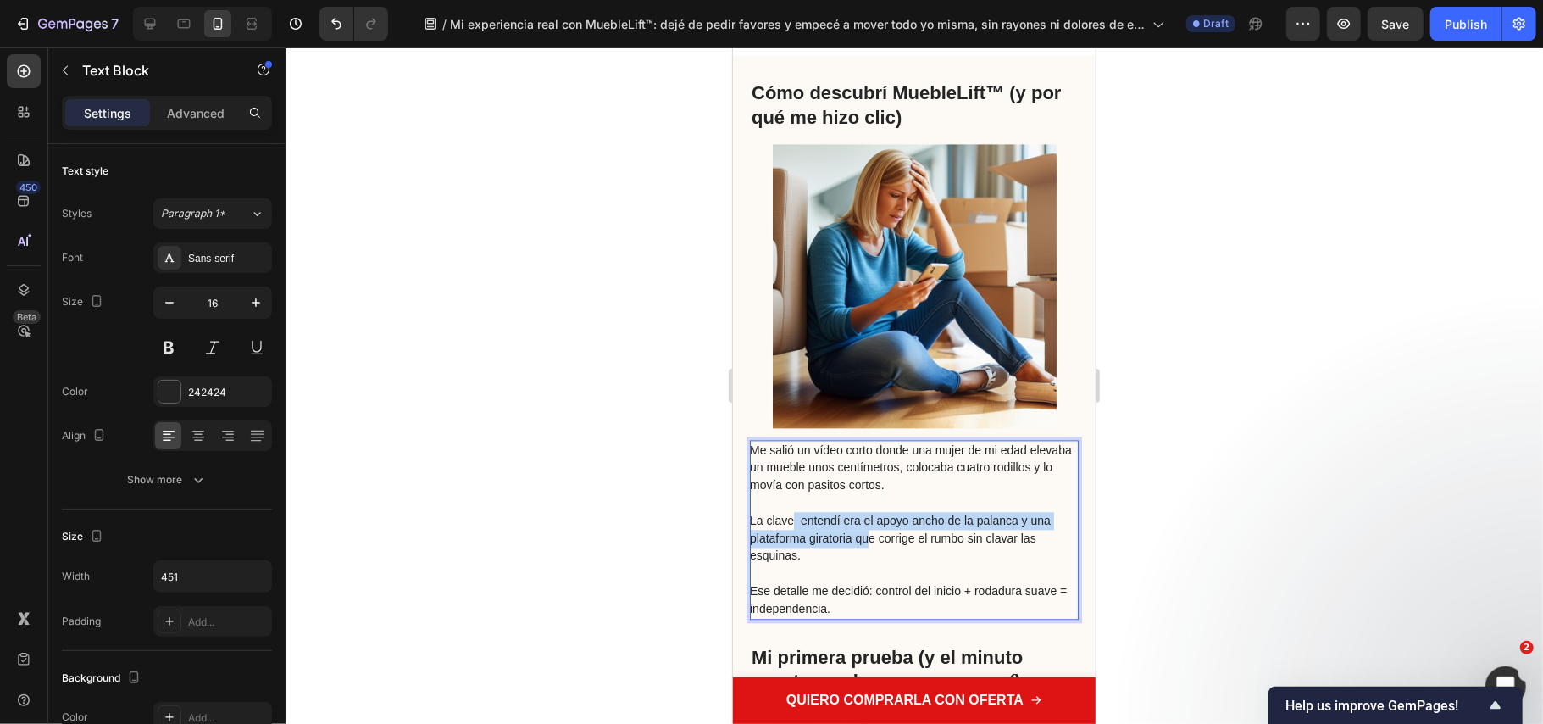
drag, startPoint x: 794, startPoint y: 516, endPoint x: 865, endPoint y: 542, distance: 75.6
click at [865, 542] on span "La clave entendí era el apoyo ancho de la palanca y una plataforma giratoria qu…" at bounding box center [899, 537] width 301 height 49
click at [926, 557] on p "La clave entendí era el apoyo ancho de la palanca y una plataforma giratoria qu…" at bounding box center [912, 537] width 327 height 53
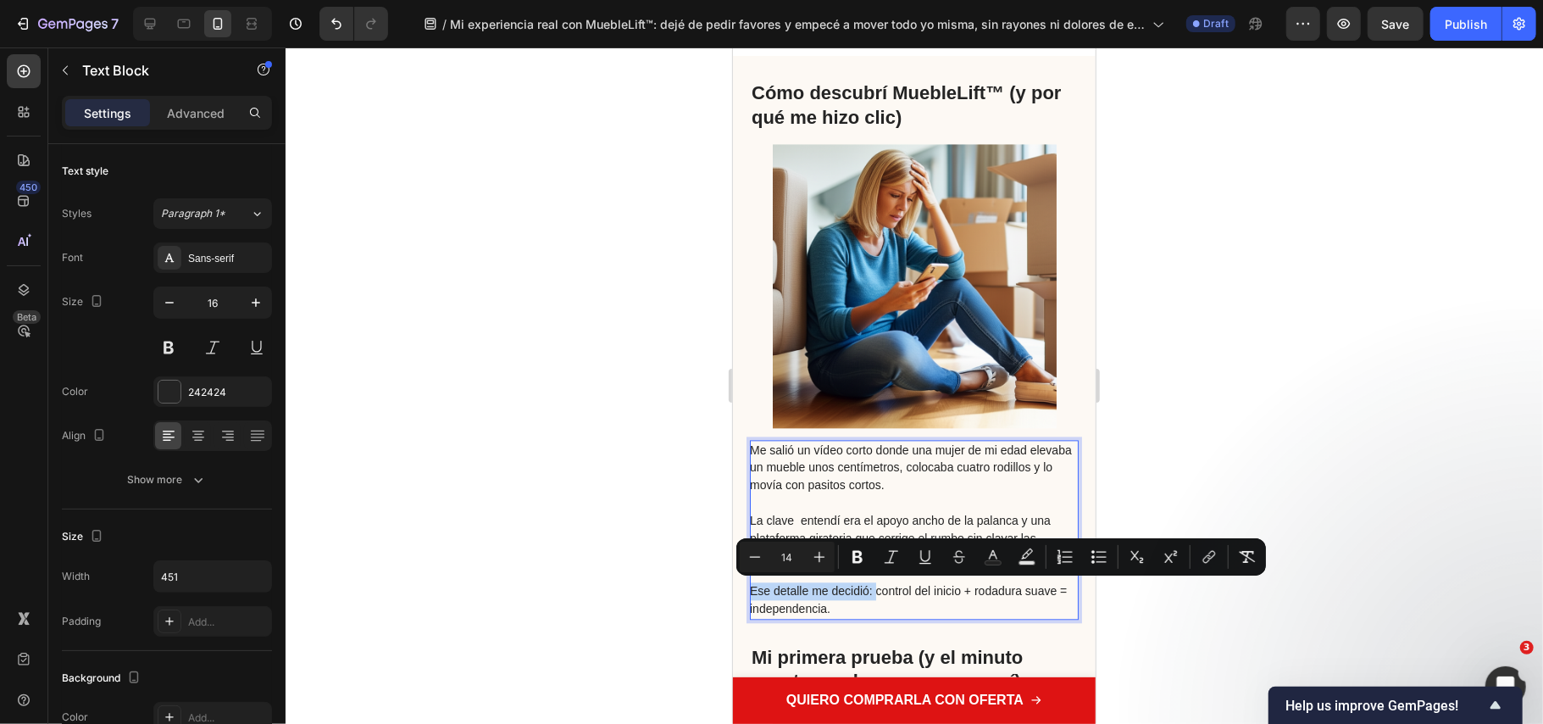
drag, startPoint x: 875, startPoint y: 589, endPoint x: 747, endPoint y: 592, distance: 128.0
click at [747, 592] on div "Cómo descubrí MuebleLift™ (y por qué me hizo clic) Heading Image Me salió un ví…" at bounding box center [913, 617] width 363 height 1125
click at [853, 564] on button "Bold" at bounding box center [857, 557] width 31 height 31
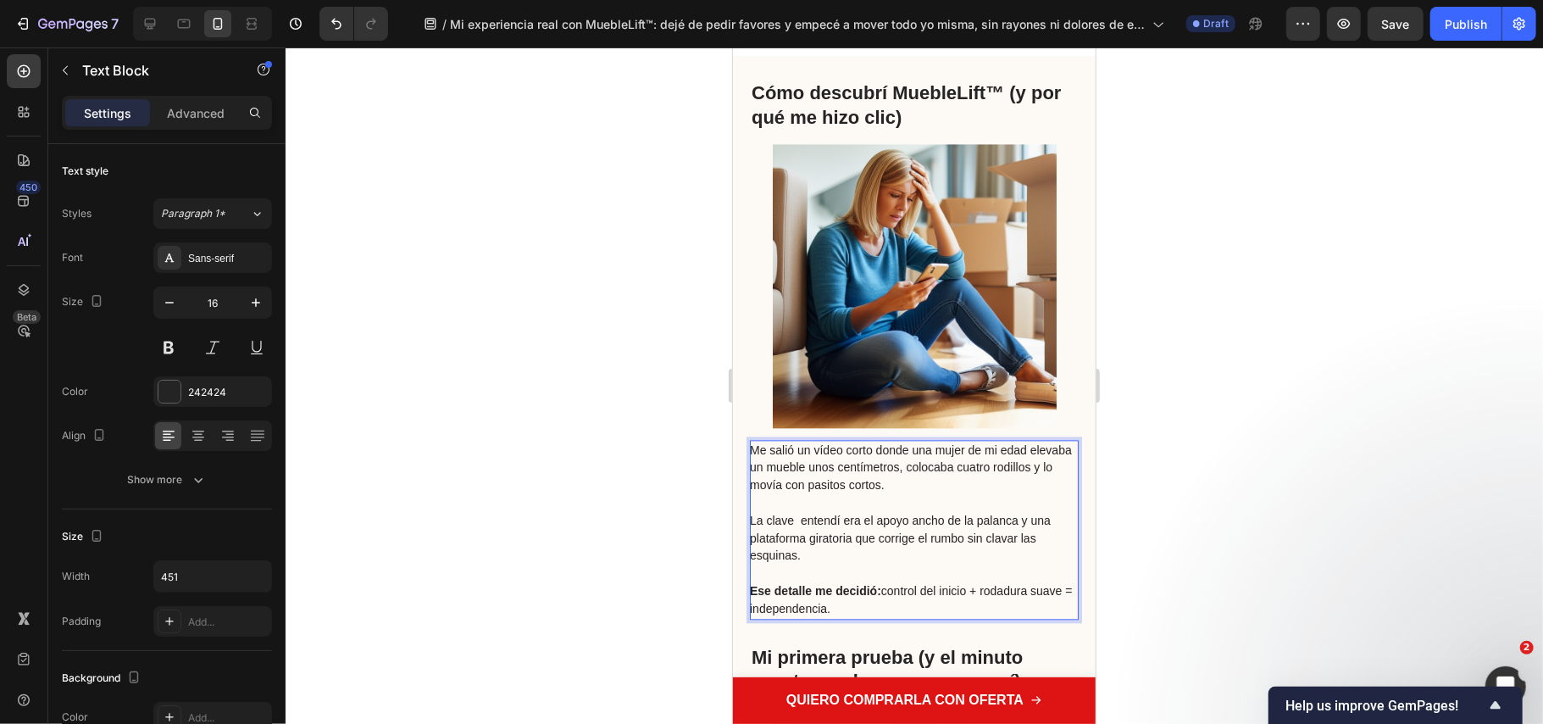
click at [879, 487] on span "Me salió un vídeo corto donde una mujer de mi edad elevaba un mueble unos centí…" at bounding box center [910, 466] width 322 height 49
drag, startPoint x: 805, startPoint y: 516, endPoint x: 924, endPoint y: 525, distance: 119.0
click at [924, 525] on span "La clave entendí era el apoyo ancho de la palanca y una plataforma giratoria qu…" at bounding box center [899, 537] width 301 height 49
click at [898, 526] on p "La clave entendí era el apoyo ancho de la palanca y una plataforma giratoria qu…" at bounding box center [912, 537] width 327 height 53
drag, startPoint x: 947, startPoint y: 468, endPoint x: 770, endPoint y: 474, distance: 177.2
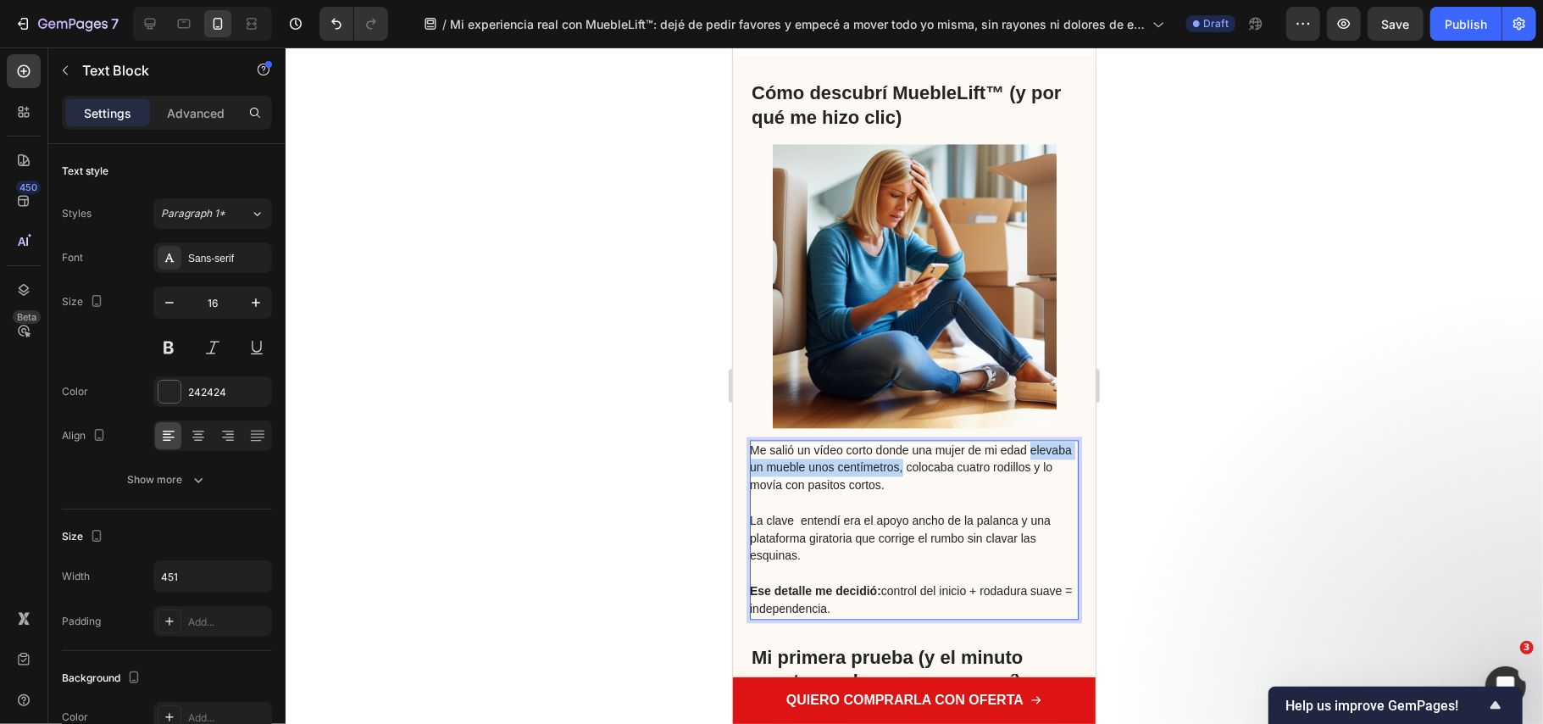
click at [753, 468] on span "Me salió un vídeo corto donde una mujer de mi edad elevaba un mueble unos centí…" at bounding box center [910, 466] width 322 height 49
click at [878, 504] on p "Rich Text Editor. Editing area: main" at bounding box center [912, 502] width 327 height 18
drag, startPoint x: 966, startPoint y: 489, endPoint x: 946, endPoint y: 468, distance: 29.4
click at [946, 468] on div "Me salió un vídeo corto donde una mujer de mi edad elevaba un mueble unos centí…" at bounding box center [913, 529] width 329 height 180
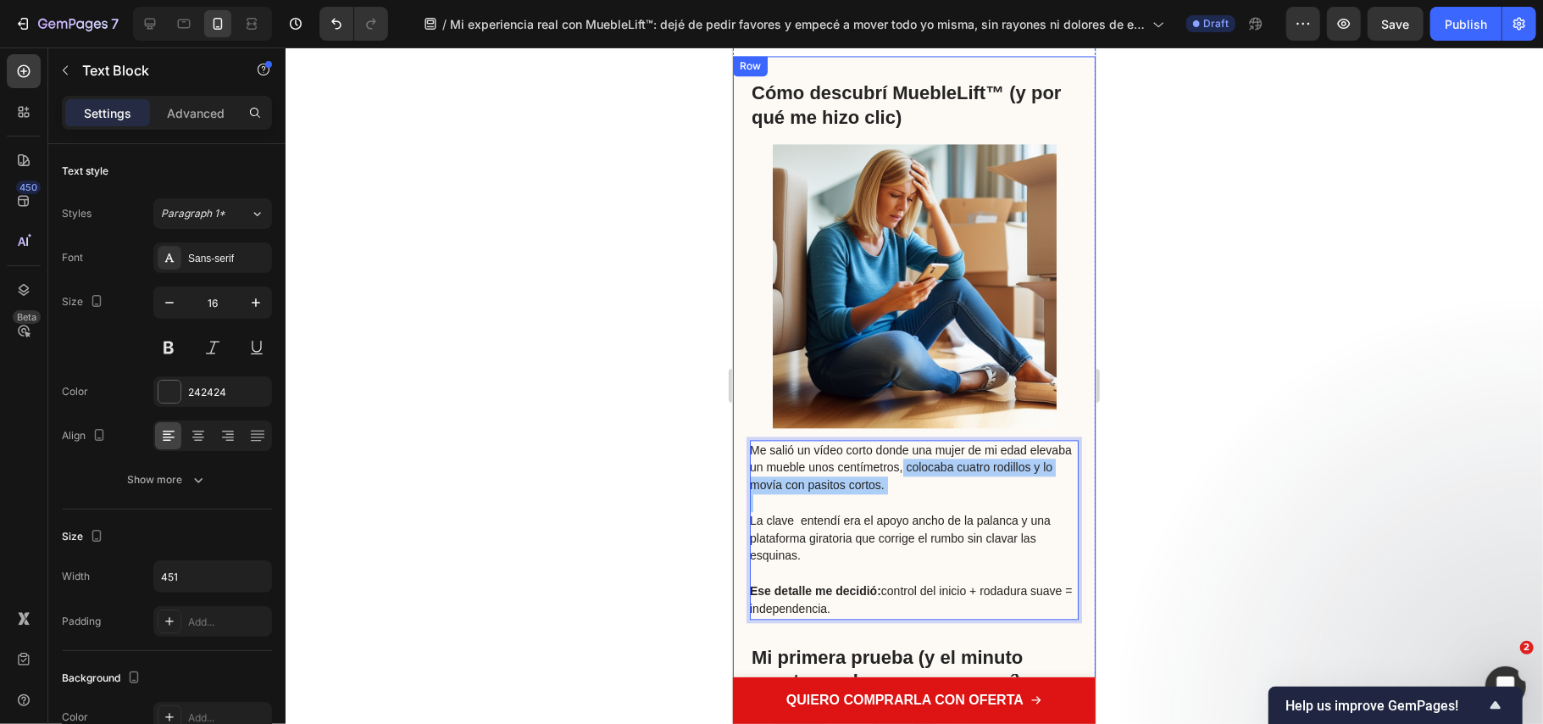
click at [1226, 492] on div at bounding box center [915, 385] width 1258 height 676
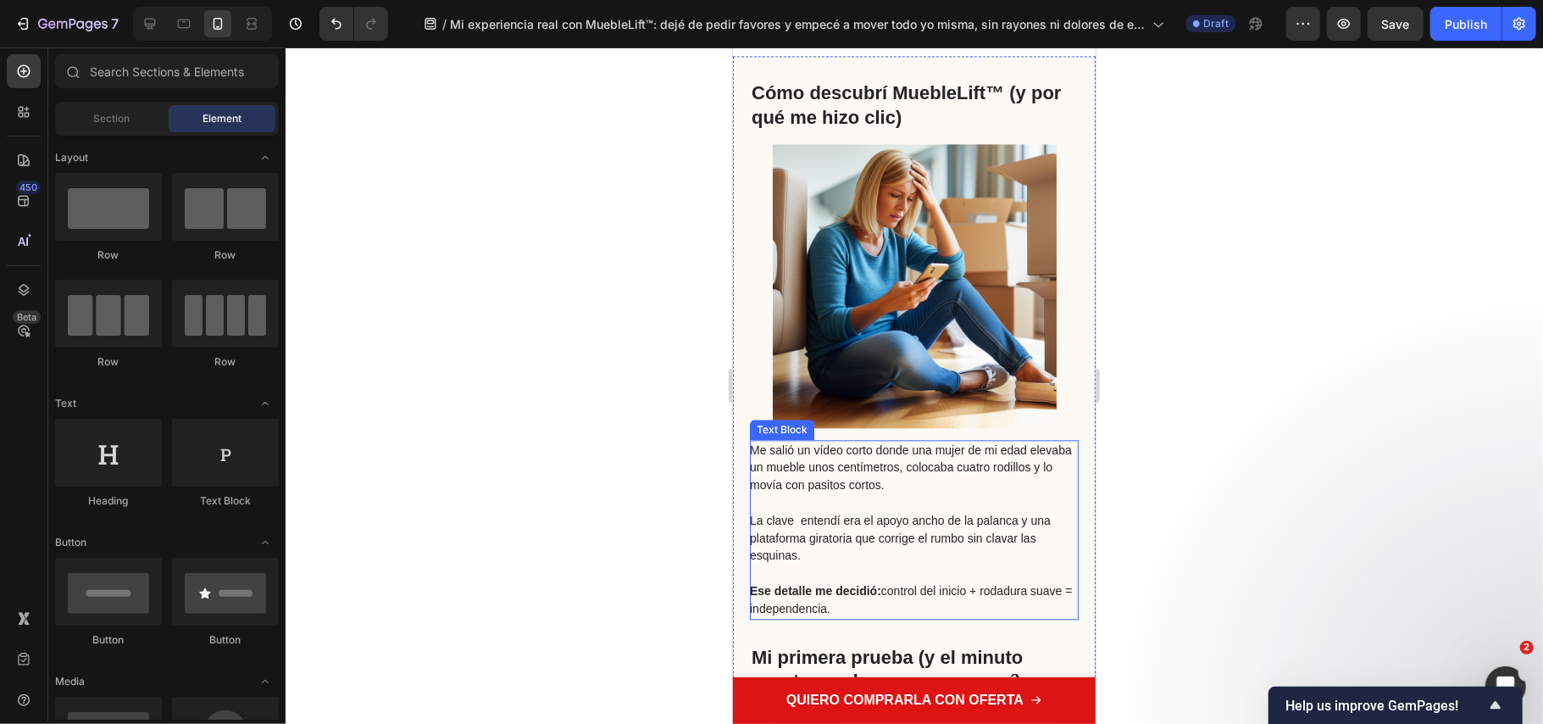
click at [990, 493] on p "Rich Text Editor. Editing area: main" at bounding box center [912, 502] width 327 height 18
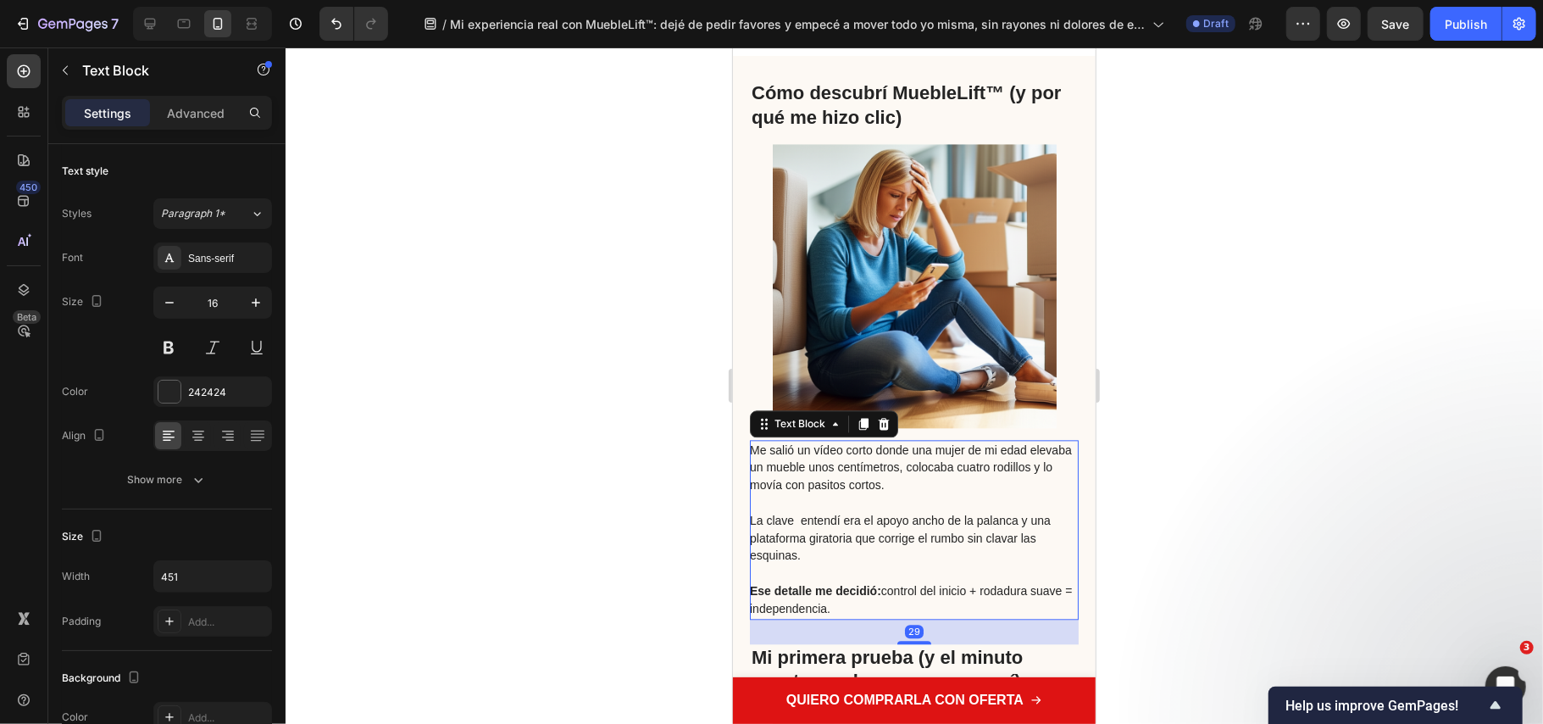
click at [964, 481] on p "Me salió un vídeo corto donde una mujer de mi edad elevaba un mueble unos centí…" at bounding box center [912, 467] width 327 height 53
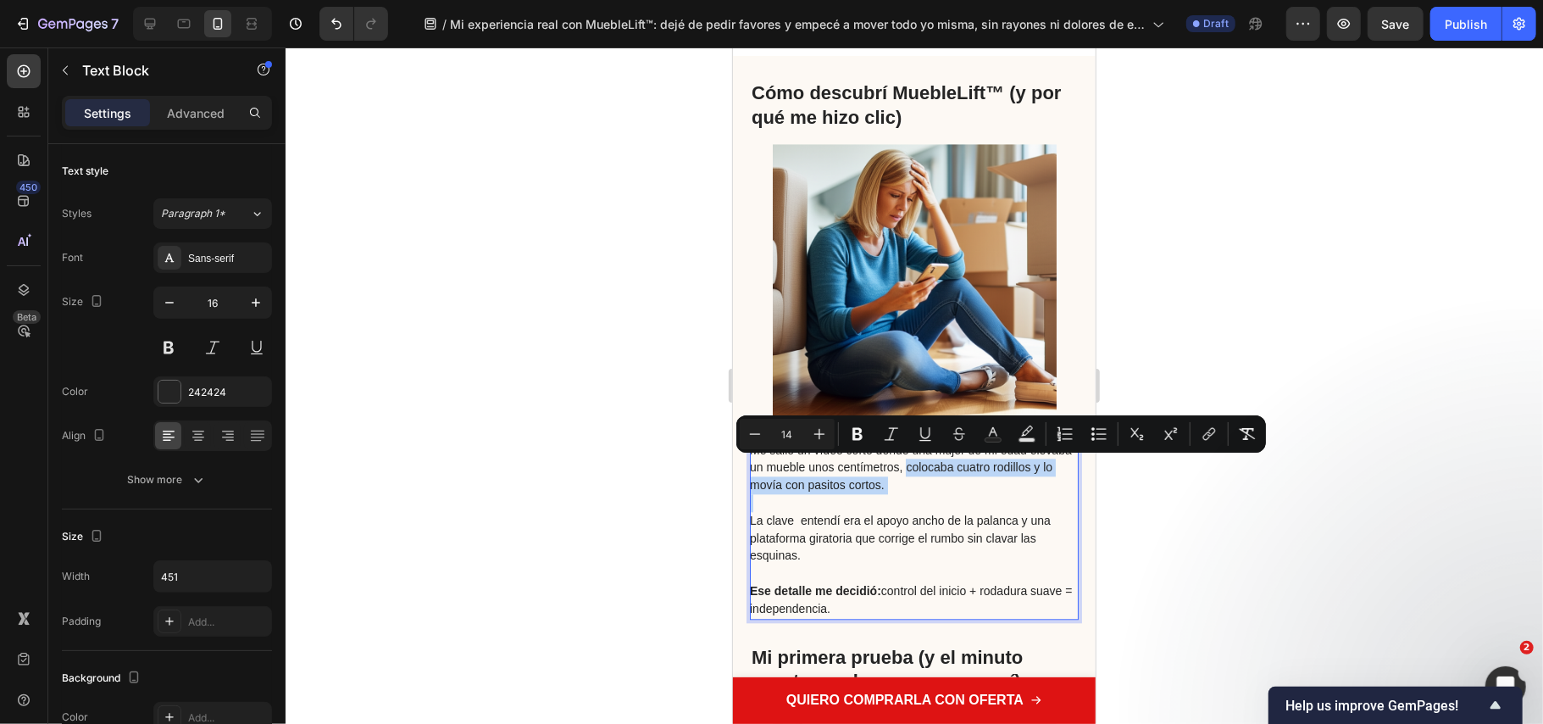
drag, startPoint x: 964, startPoint y: 481, endPoint x: 953, endPoint y: 465, distance: 20.0
click at [953, 465] on p "Me salió un vídeo corto donde una mujer de mi edad elevaba un mueble unos centí…" at bounding box center [912, 467] width 327 height 53
click at [862, 442] on icon "Editor contextual toolbar" at bounding box center [857, 433] width 17 height 17
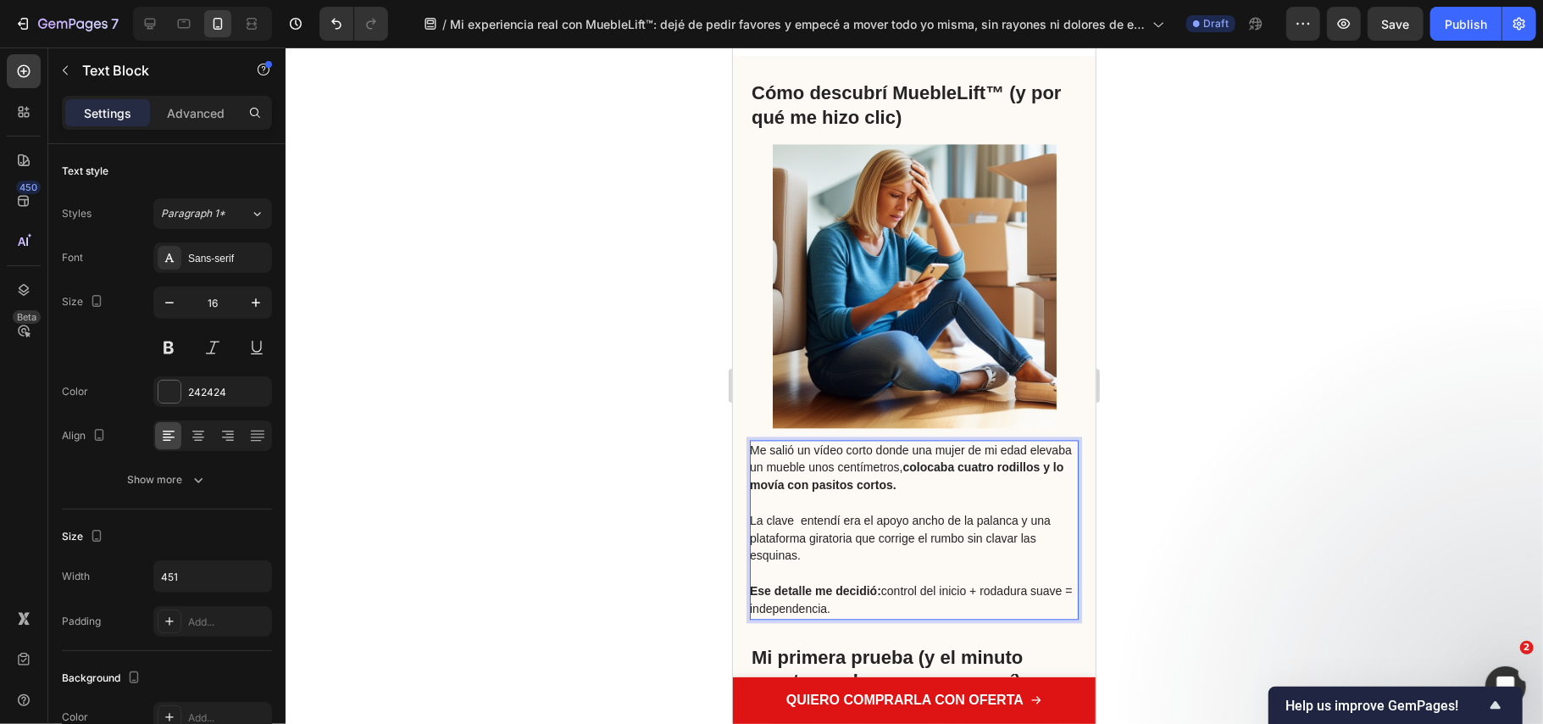
click at [1159, 536] on div at bounding box center [915, 385] width 1258 height 676
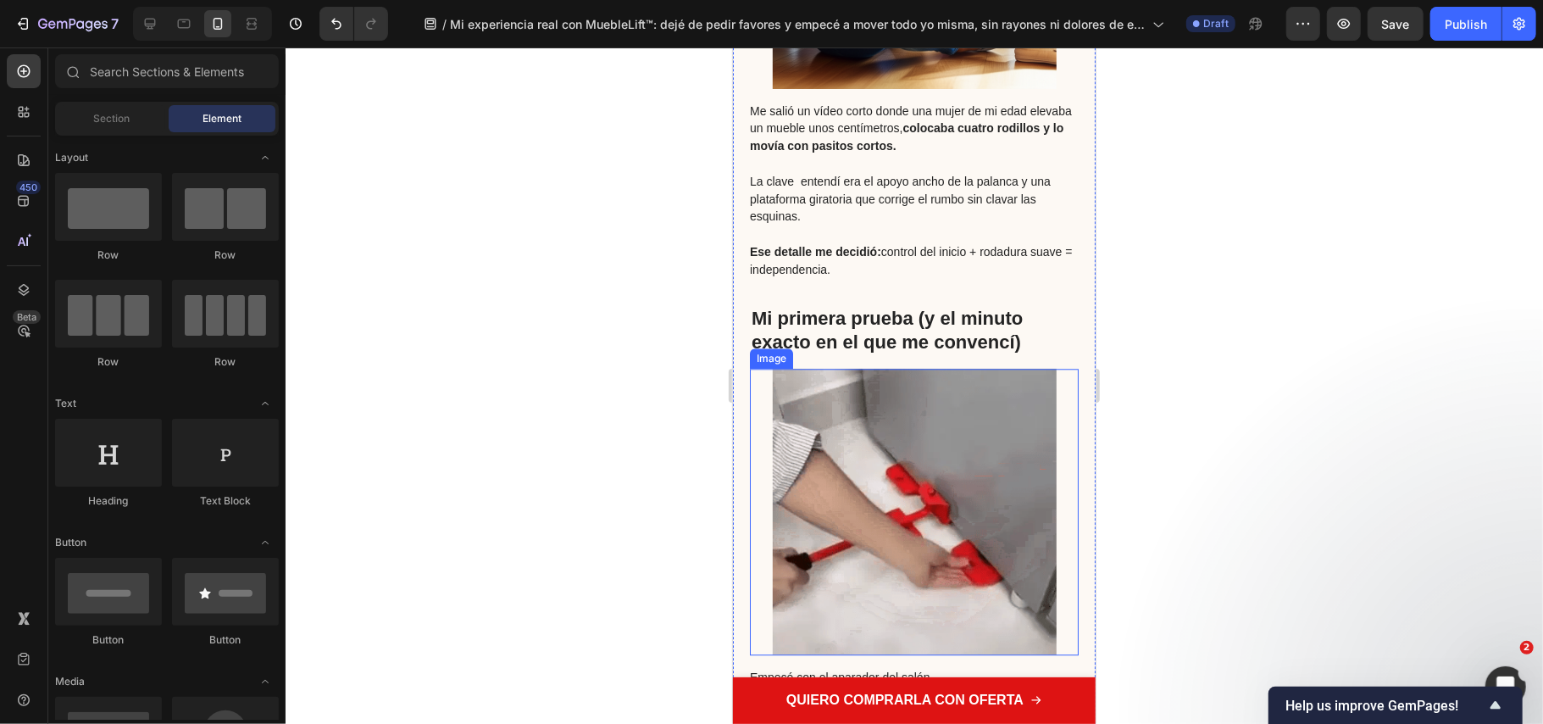
scroll to position [3164, 0]
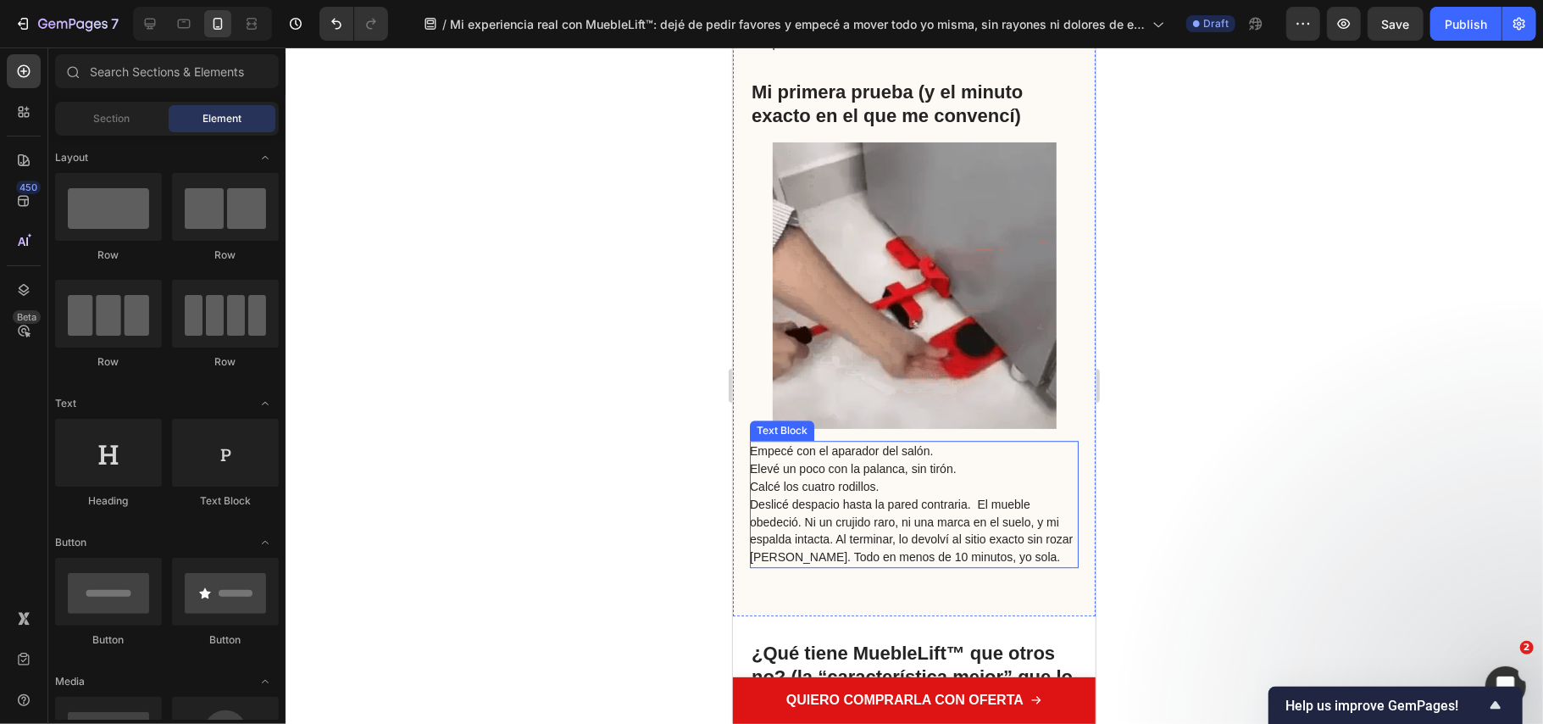
click at [753, 448] on span "Empecé con el aparador del salón." at bounding box center [840, 450] width 183 height 14
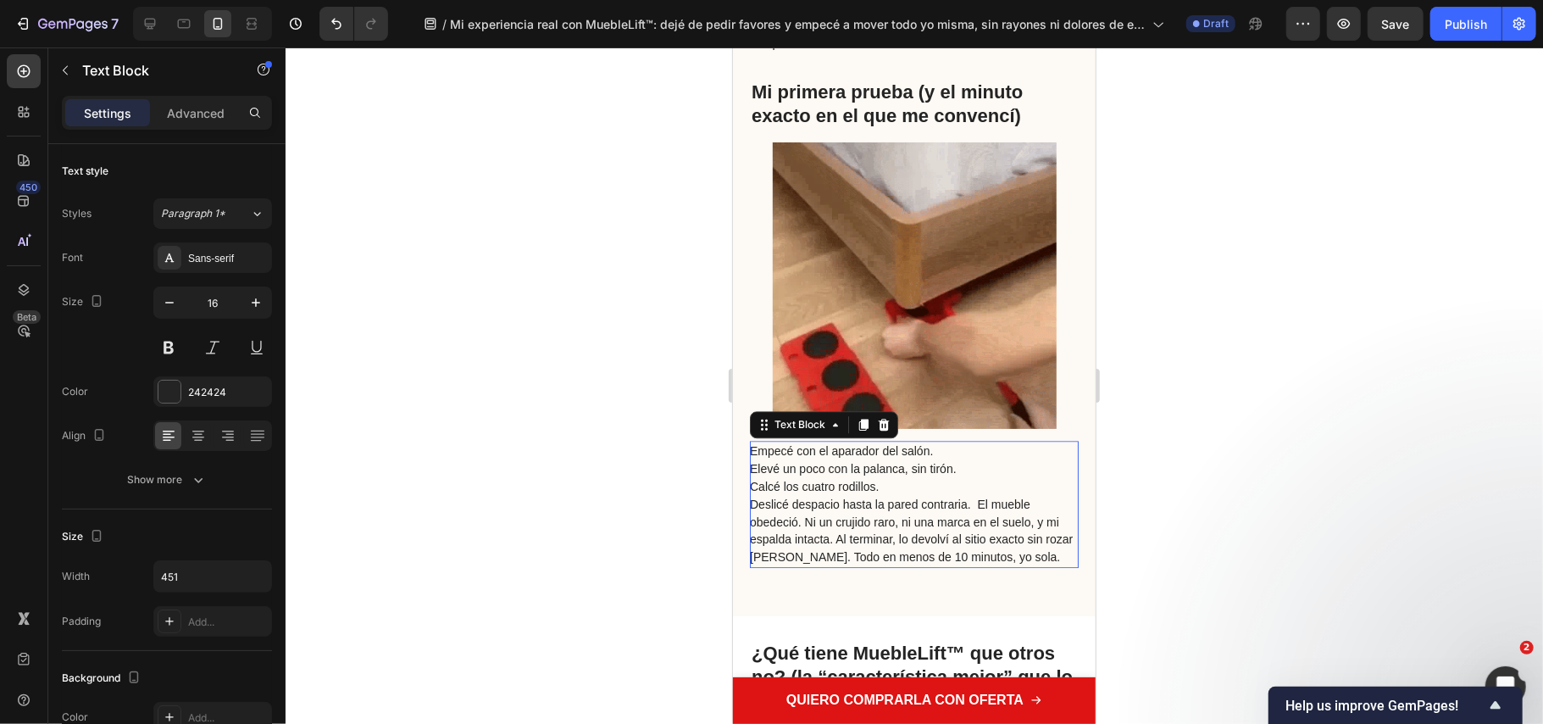
click at [754, 447] on span "Empecé con el aparador del salón." at bounding box center [840, 450] width 183 height 14
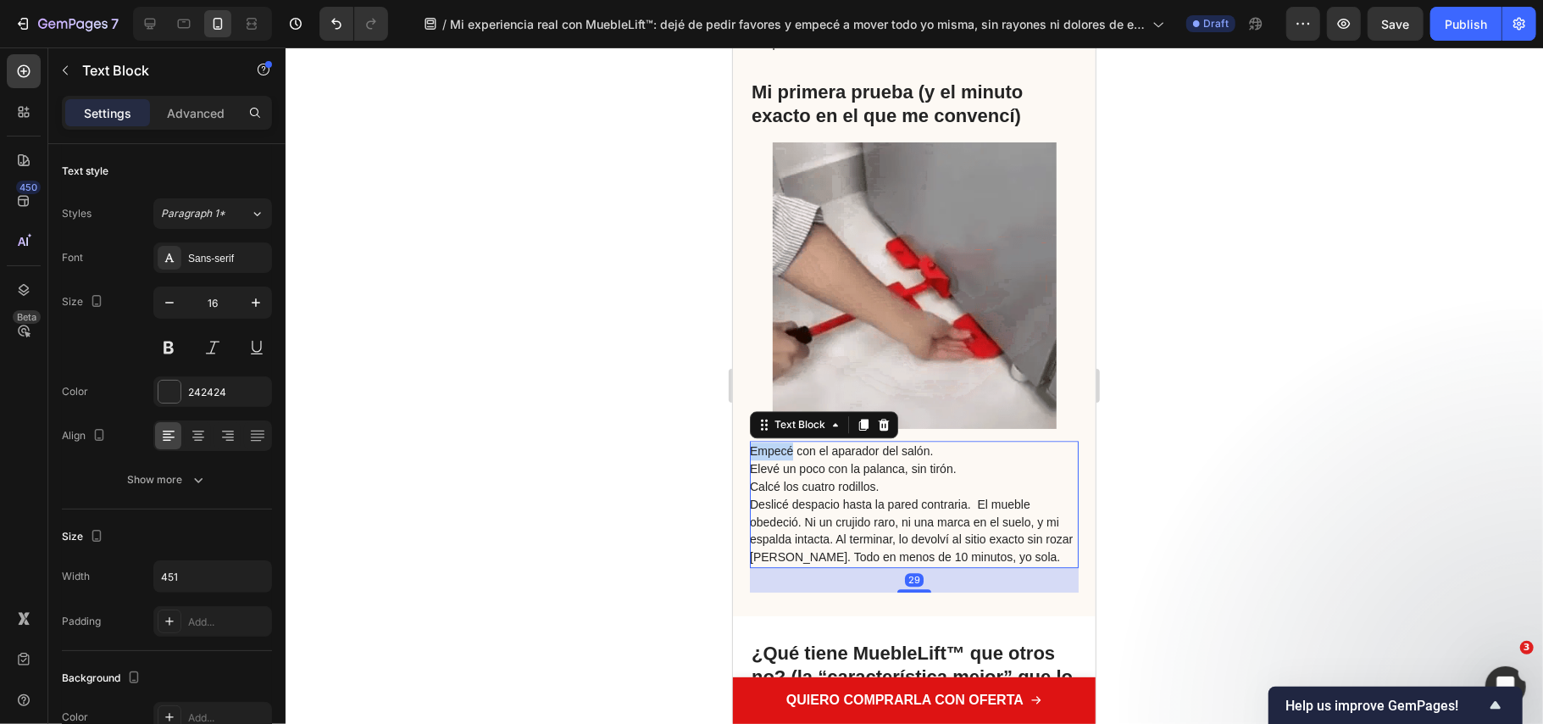
click at [754, 452] on span "Empecé con el aparador del salón." at bounding box center [840, 450] width 183 height 14
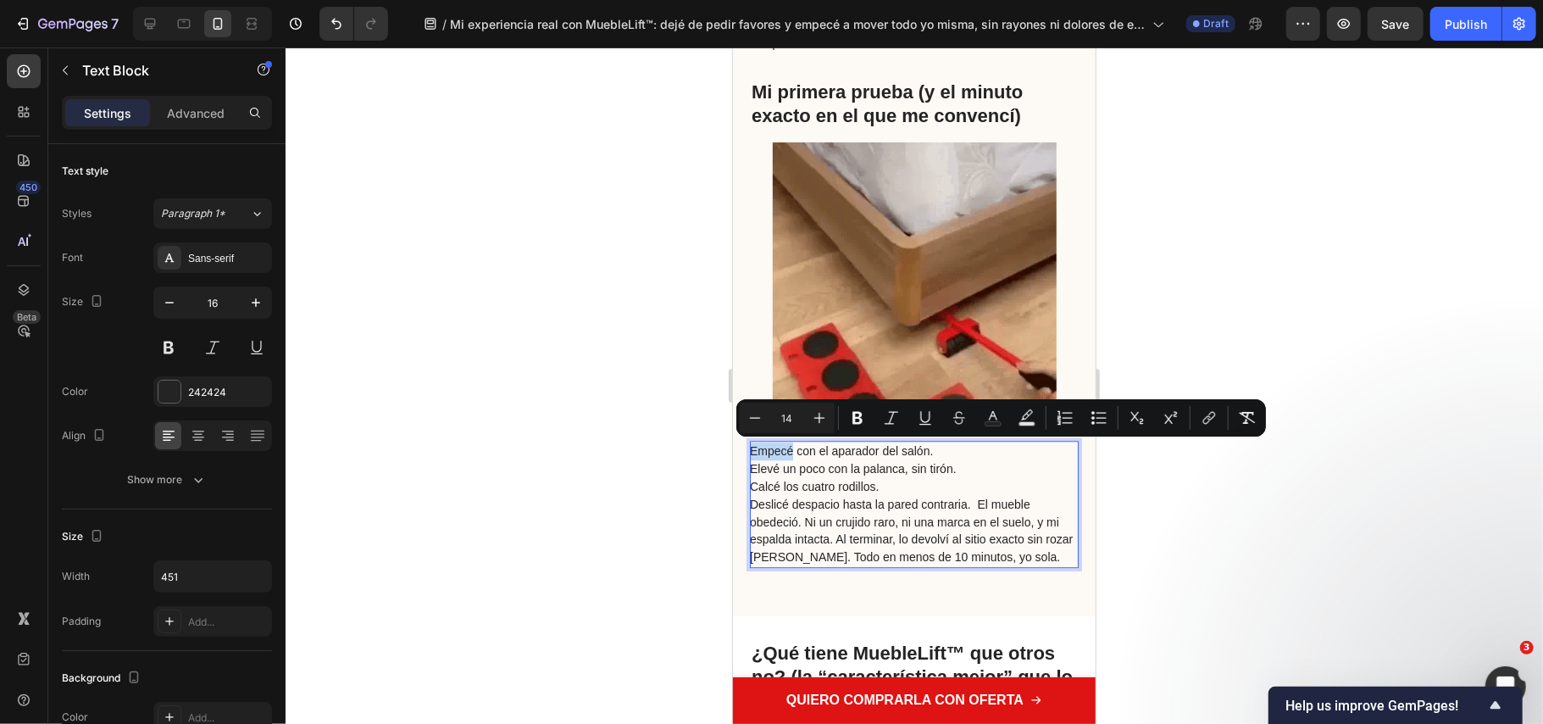
click at [754, 452] on span "Empecé con el aparador del salón." at bounding box center [840, 450] width 183 height 14
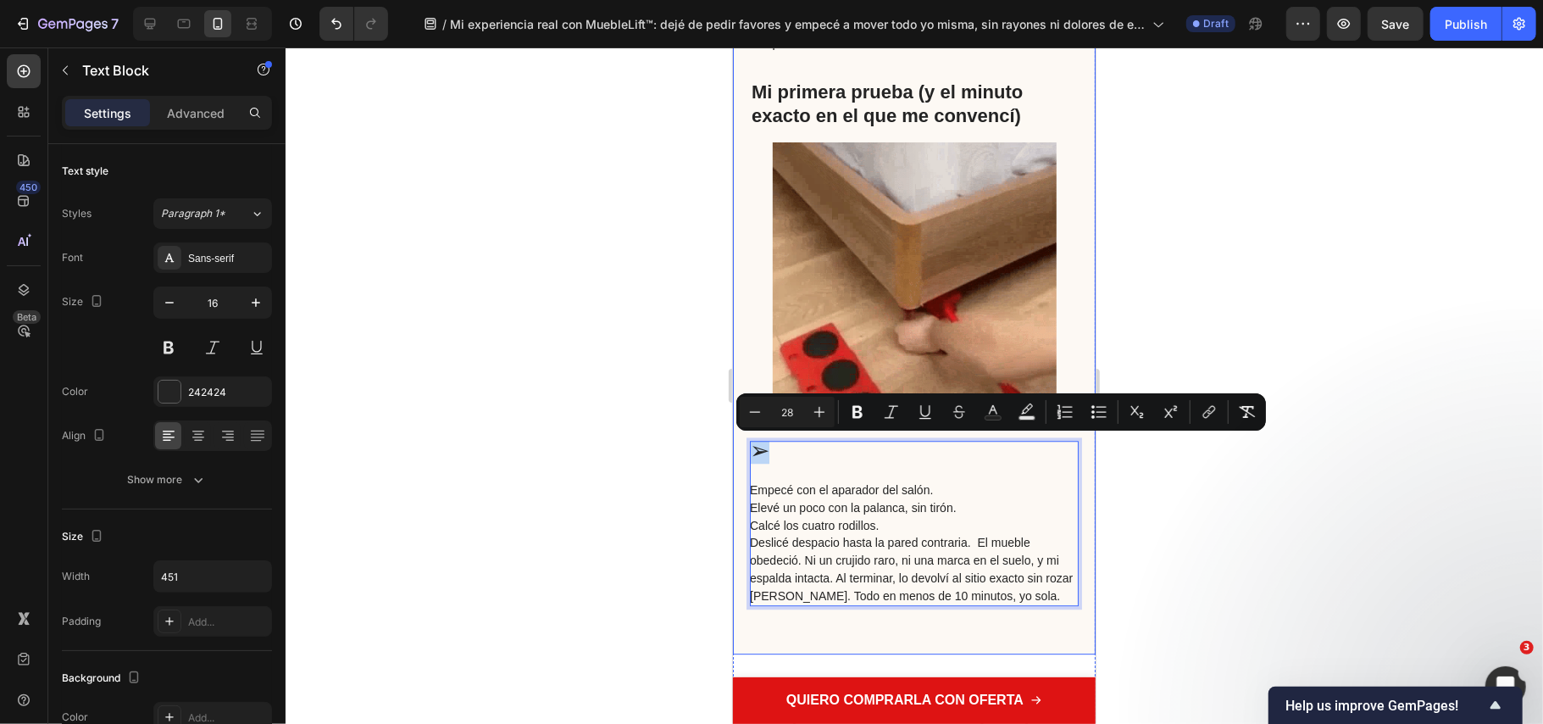
drag, startPoint x: 770, startPoint y: 441, endPoint x: 747, endPoint y: 431, distance: 25.5
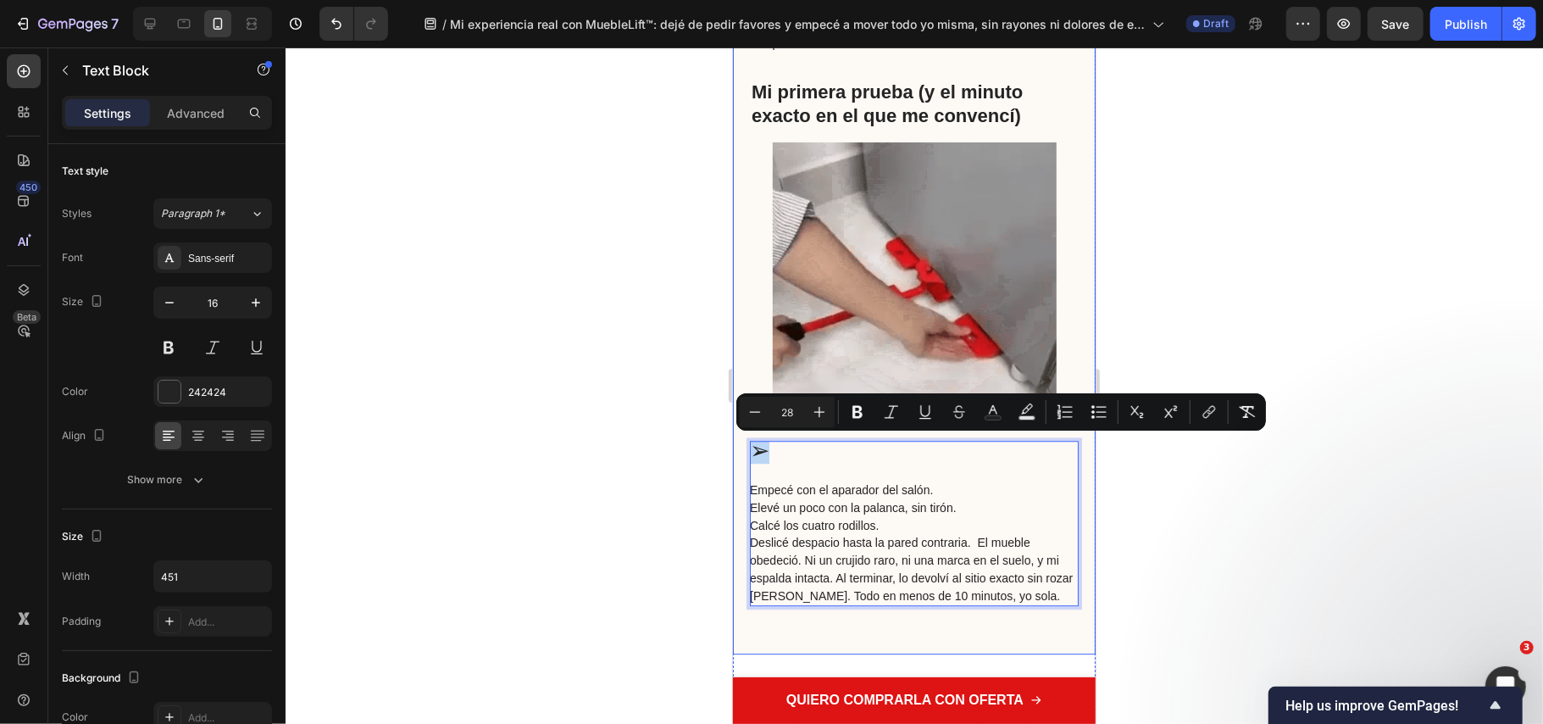
click at [747, 431] on div "Cómo descubrí MuebleLift™ (y por qué me hizo clic) Heading Image Me salió un ví…" at bounding box center [913, 72] width 363 height 1164
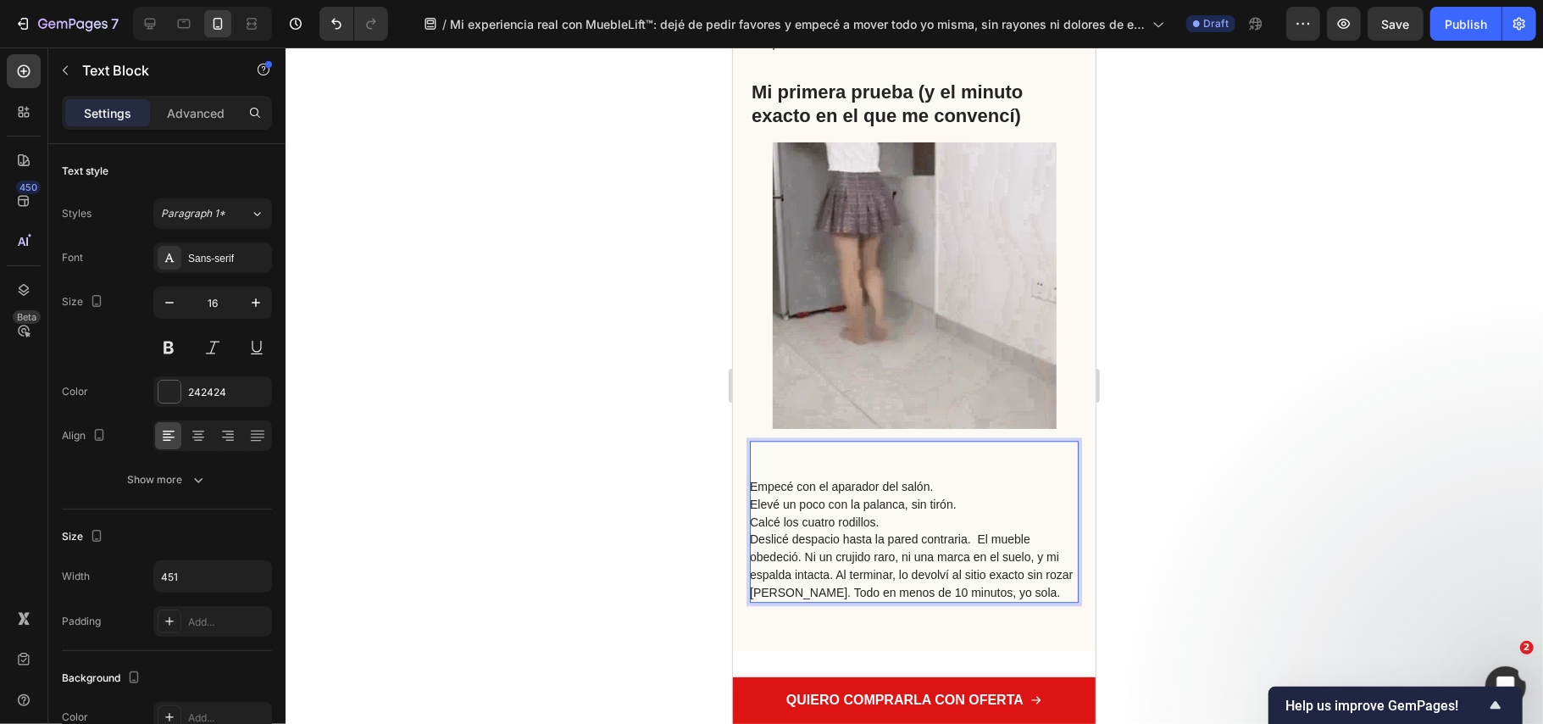
click at [763, 485] on span "Empecé con el aparador del salón." at bounding box center [840, 486] width 183 height 14
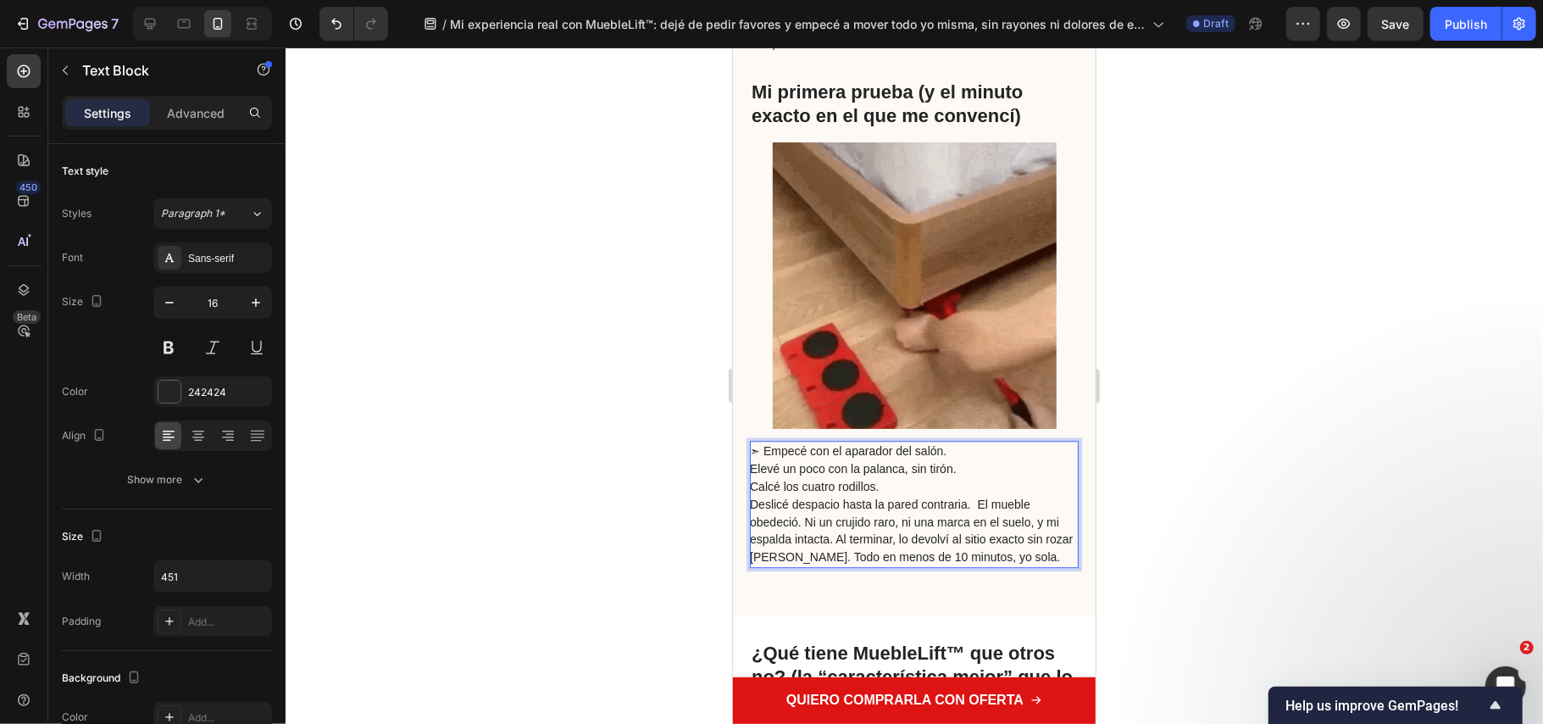
click at [758, 474] on span "Elevé un poco con la palanca, sin tirón." at bounding box center [852, 468] width 207 height 14
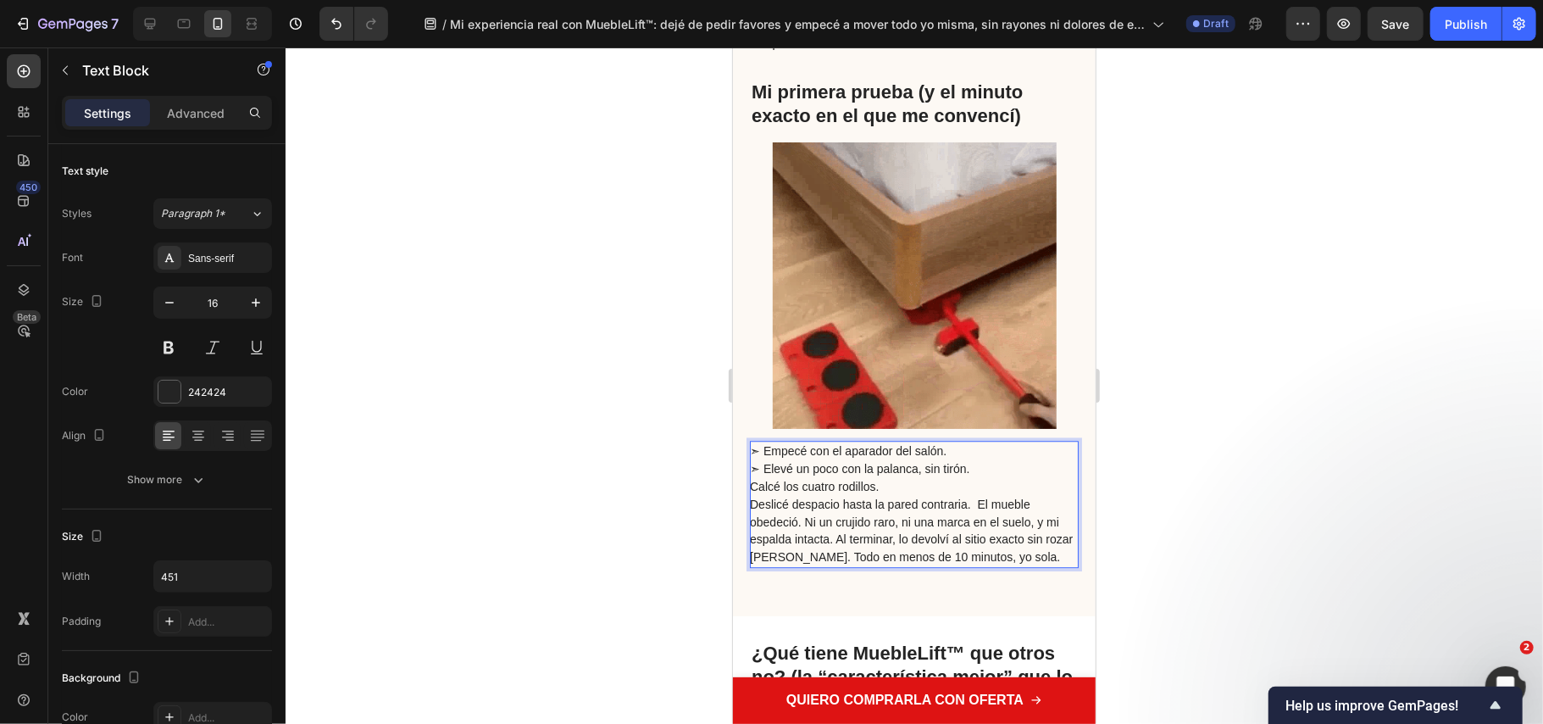
click at [759, 482] on span "Calcé los cuatro rodillos." at bounding box center [814, 486] width 130 height 14
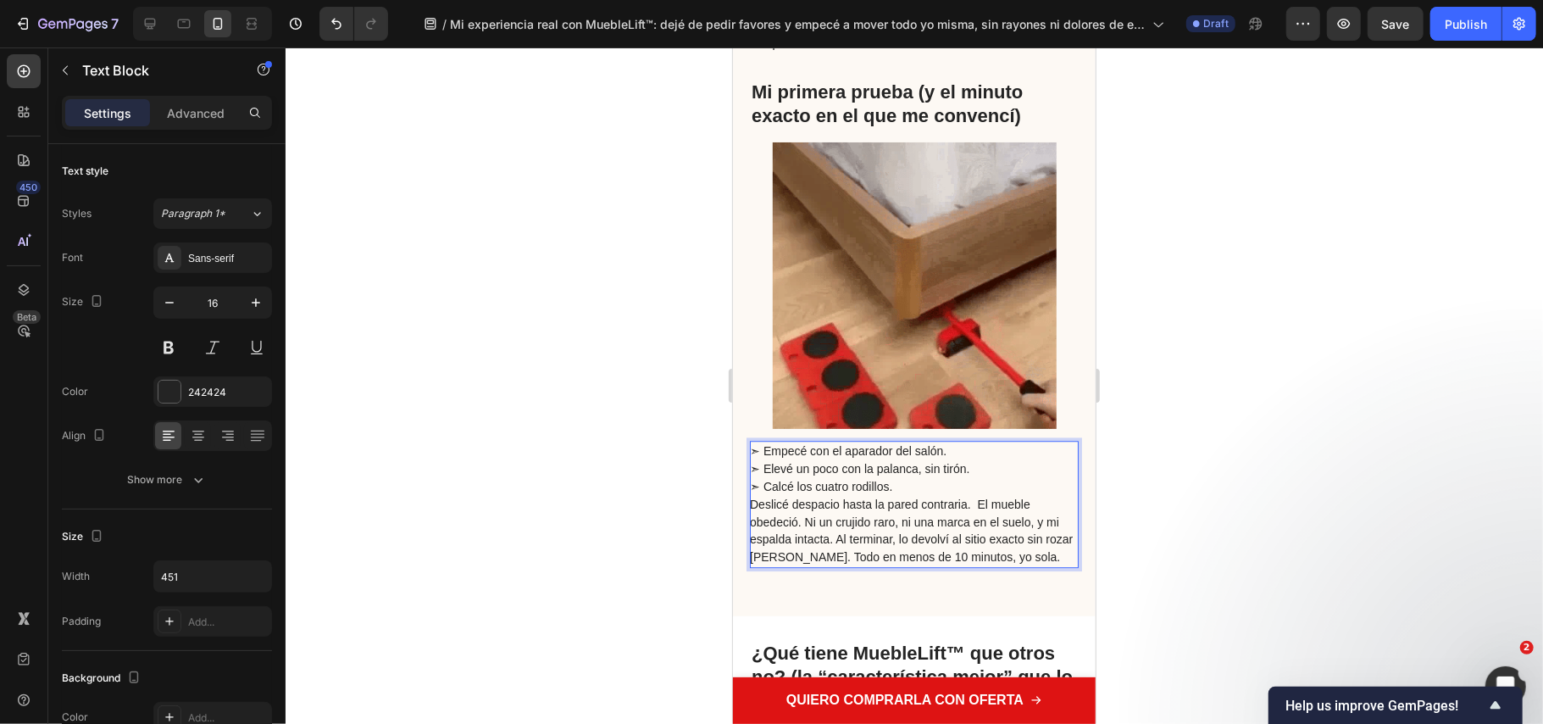
click at [753, 503] on span "Deslicé despacio hasta la pared contraria. El mueble obedeció. Ni un crujido ra…" at bounding box center [910, 530] width 323 height 66
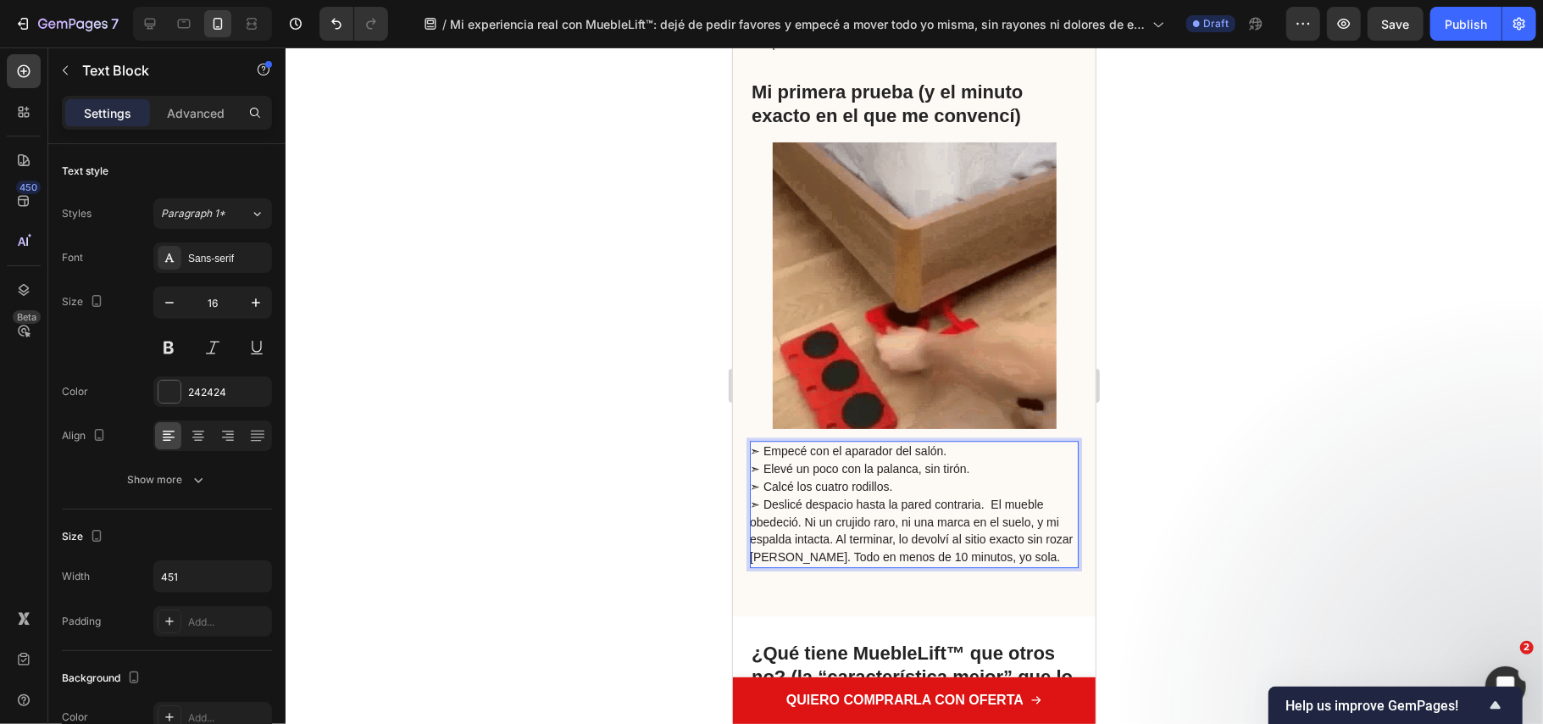
click at [987, 504] on span "➣ Deslicé despacio hasta la pared contraria. El mueble obedeció. Ni un crujido …" at bounding box center [910, 530] width 323 height 66
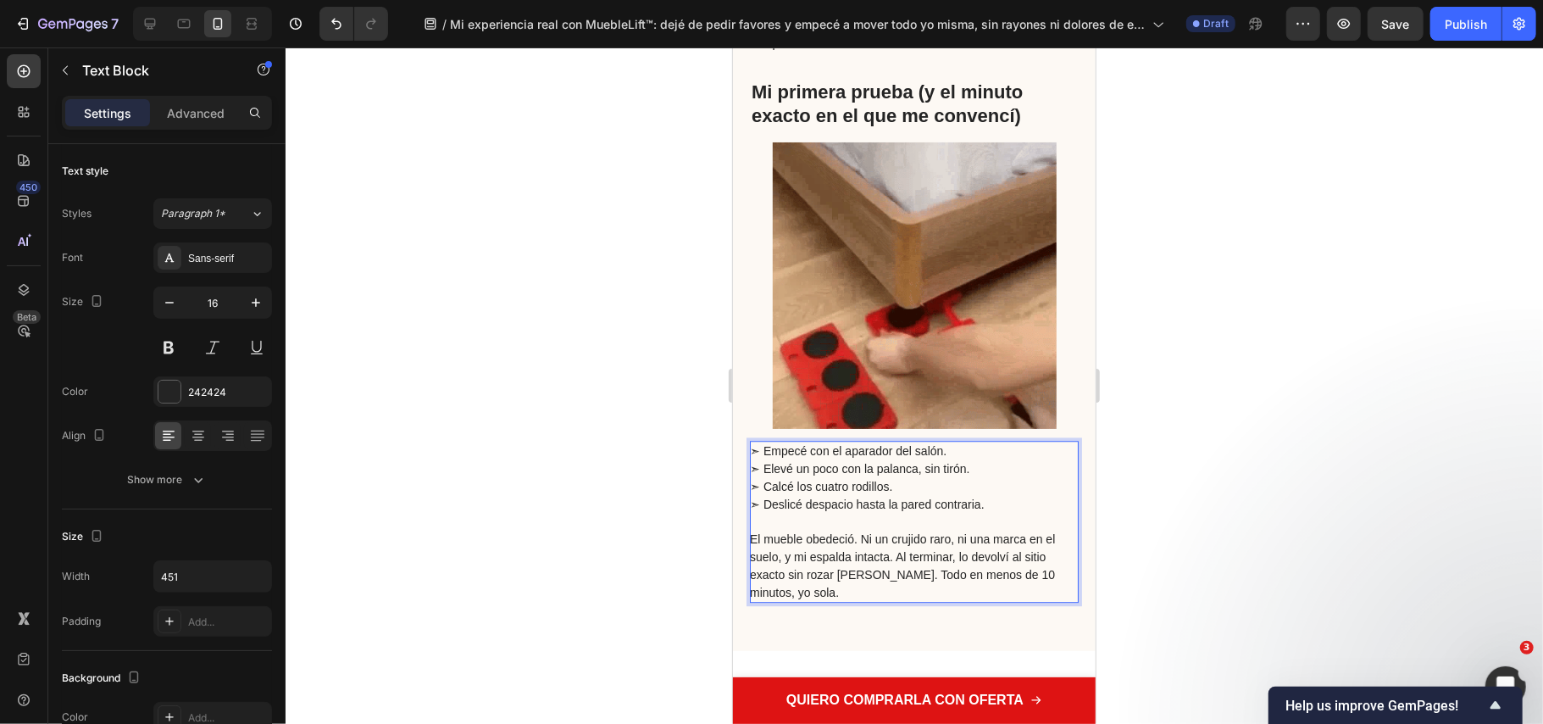
click at [754, 538] on span "El mueble obedeció. Ni un crujido raro, ni una marca en el suelo, y mi espalda …" at bounding box center [901, 564] width 305 height 66
click at [868, 540] on span "➣ El mueble obedeció. Ni un crujido raro, ni una marca en el suelo, y mi espald…" at bounding box center [908, 564] width 319 height 66
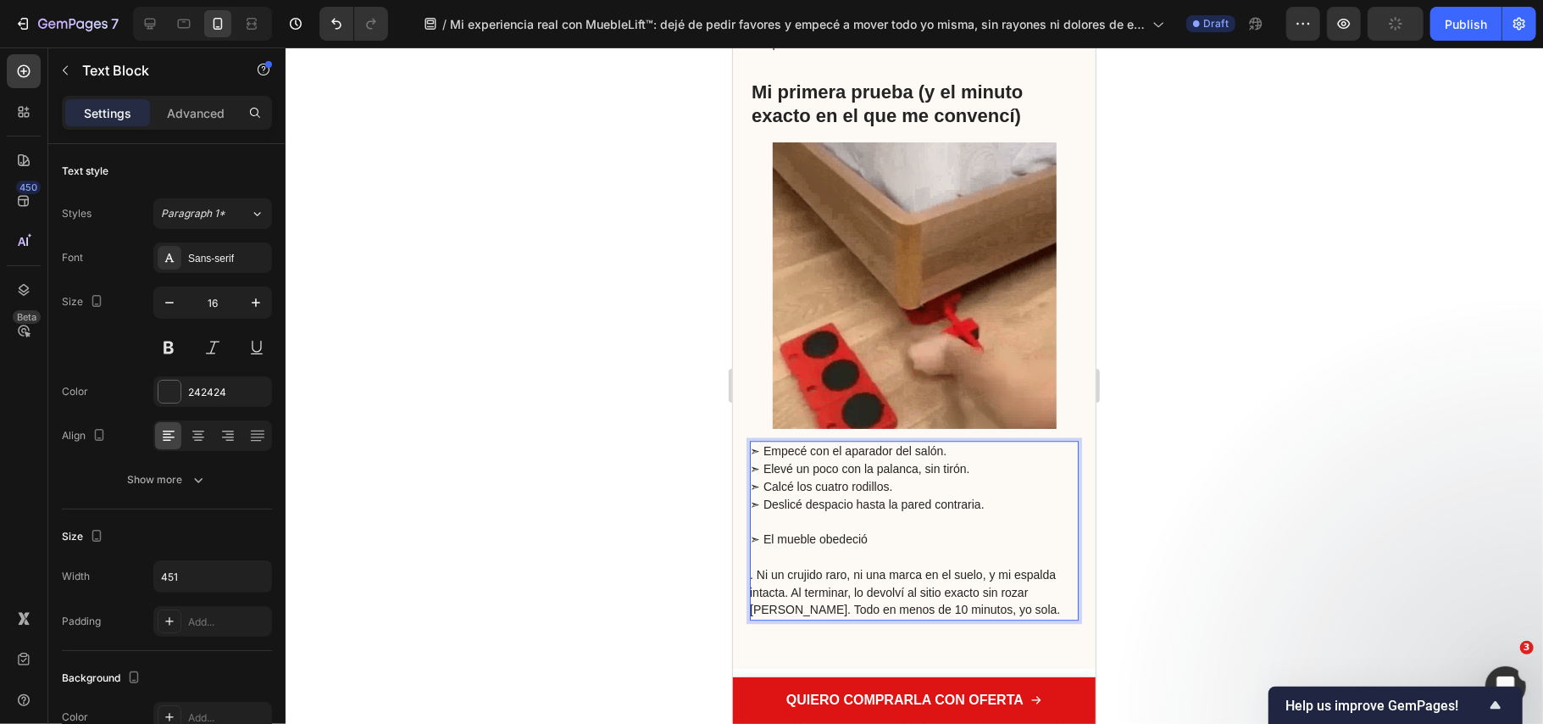
click at [754, 543] on span "➣ El mueble obedeció" at bounding box center [808, 538] width 118 height 14
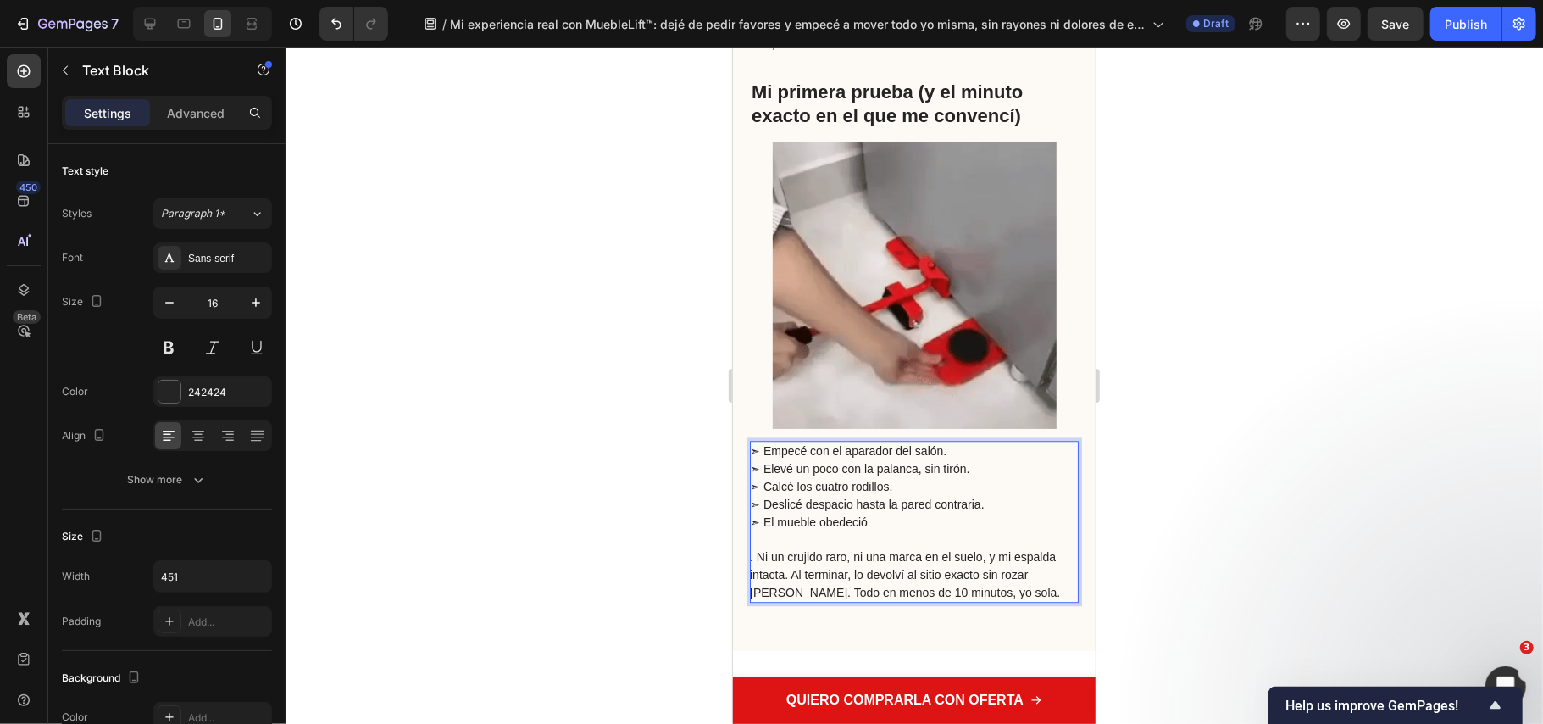
click at [754, 555] on span ". Ni un crujido raro, ni una marca en el suelo, y mi espalda intacta. Al termin…" at bounding box center [904, 573] width 310 height 49
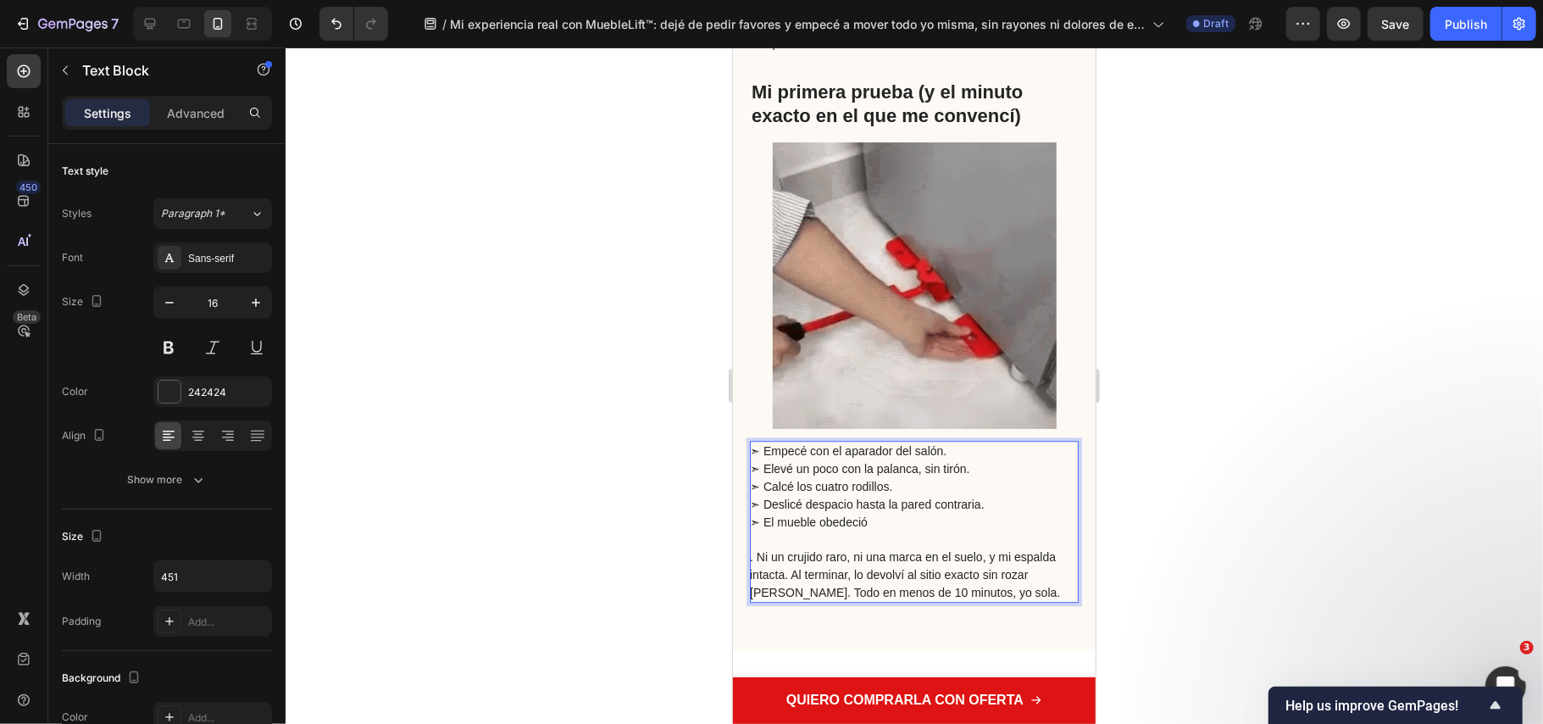
click at [881, 522] on p "➣ El mueble obedeció" at bounding box center [912, 522] width 327 height 18
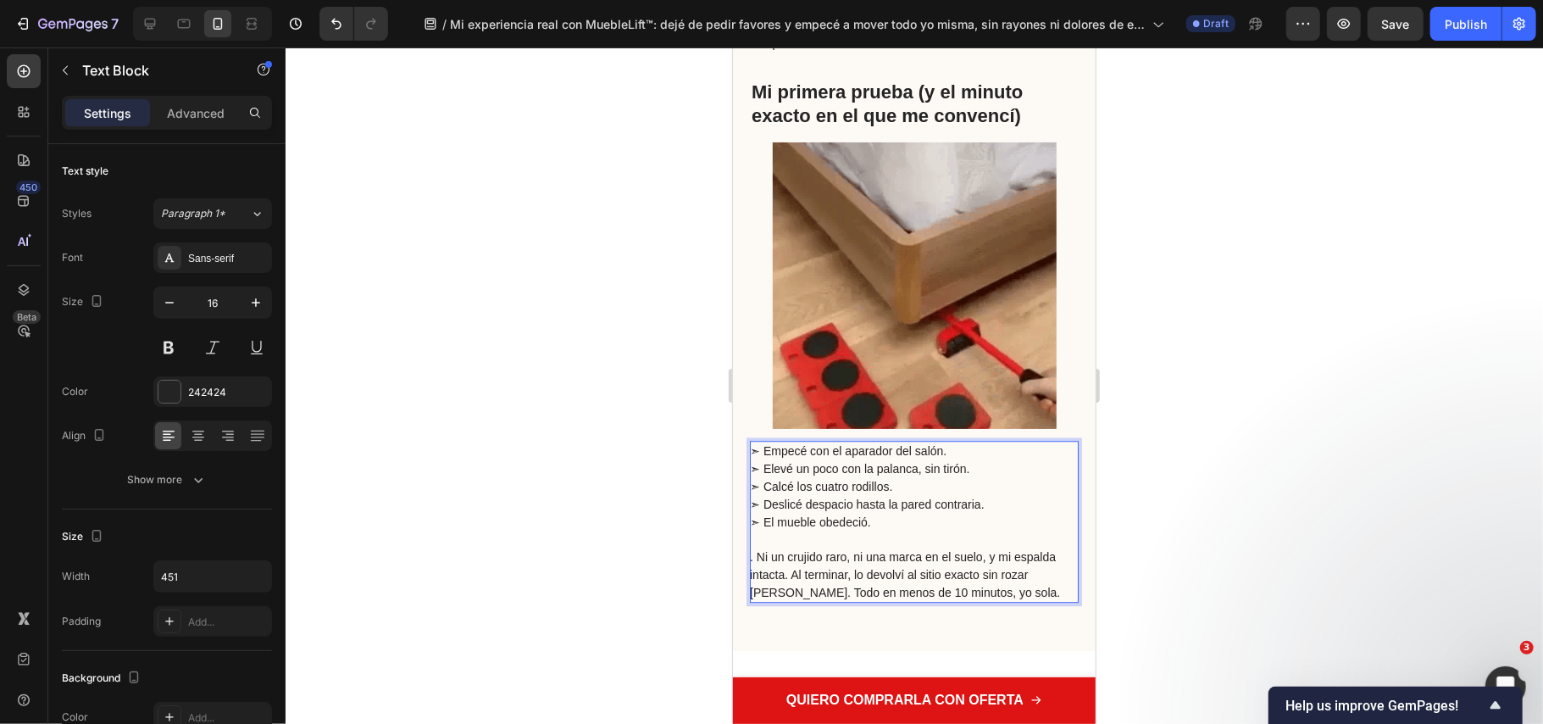
click at [761, 559] on span ". Ni un crujido raro, ni una marca en el suelo, y mi espalda intacta. Al termin…" at bounding box center [904, 573] width 310 height 49
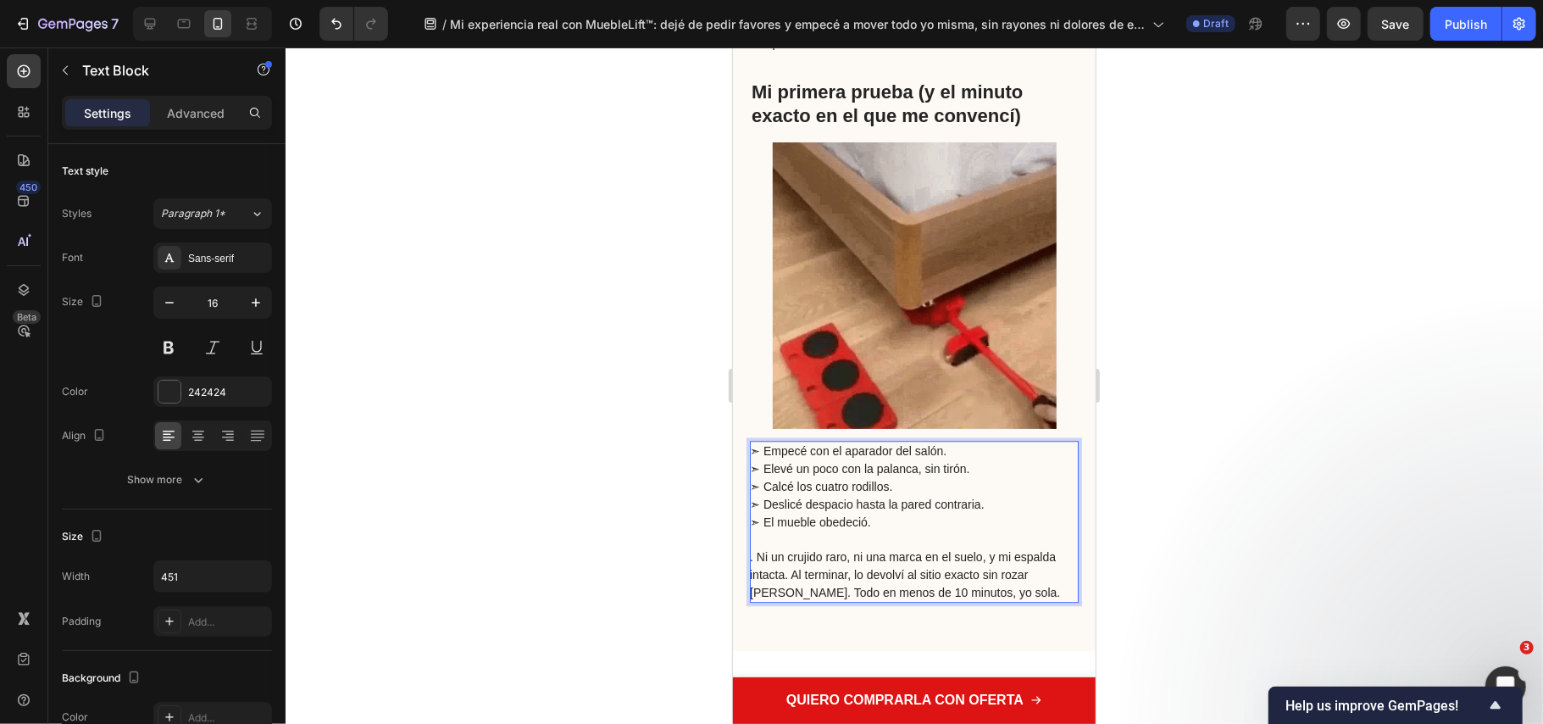
click at [759, 557] on span ". Ni un crujido raro, ni una marca en el suelo, y mi espalda intacta. Al termin…" at bounding box center [904, 573] width 310 height 49
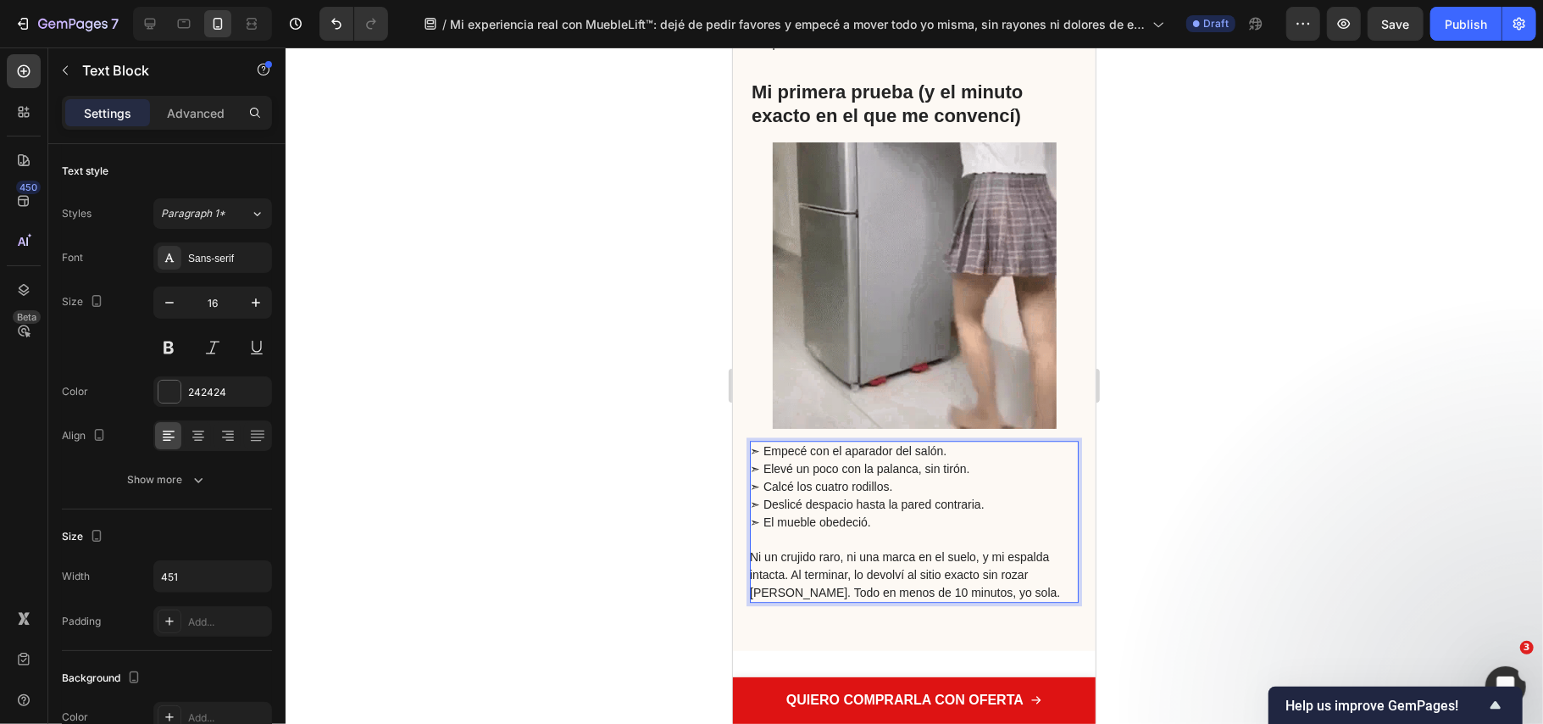
click at [790, 575] on span "Ni un crujido raro, ni una marca en el suelo, y mi espalda intacta. Al terminar…" at bounding box center [904, 573] width 310 height 49
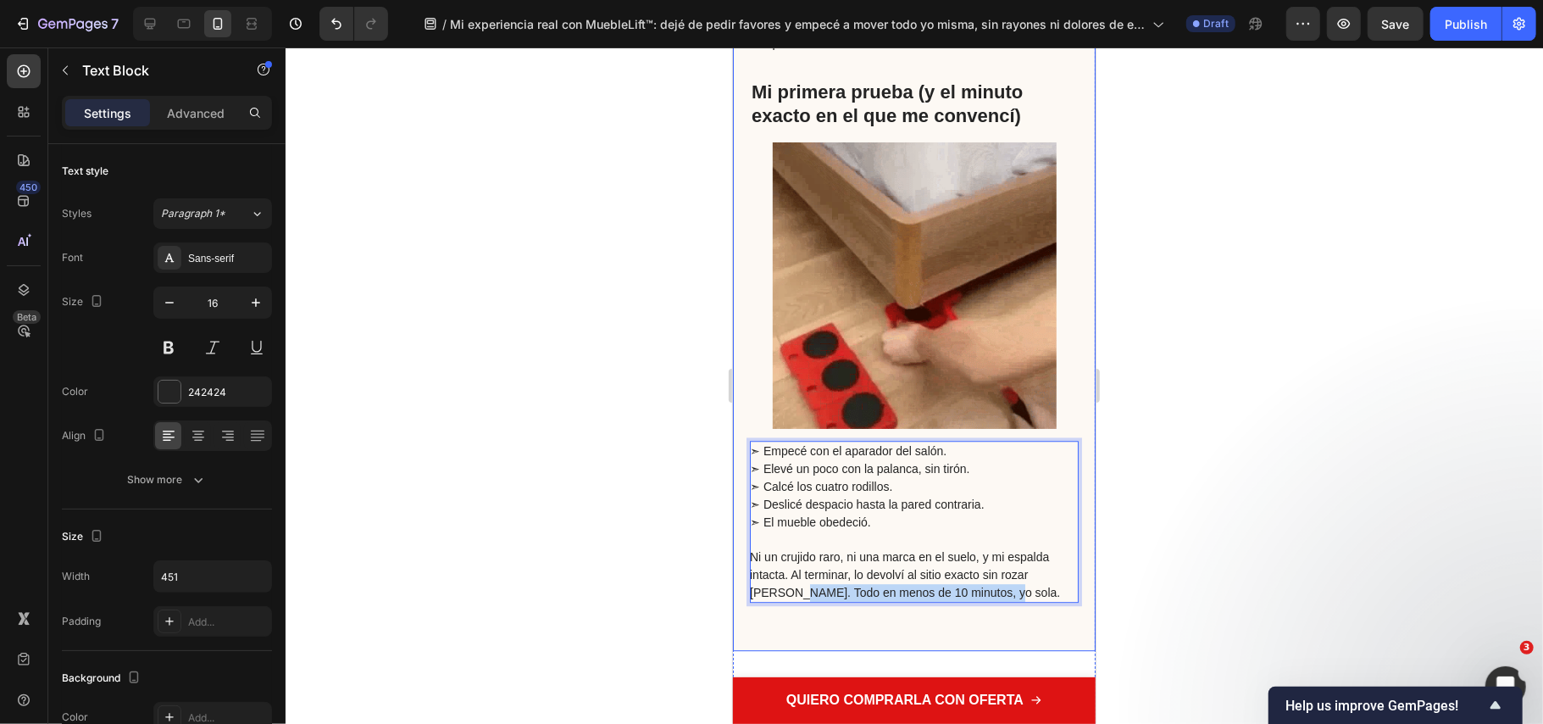
drag, startPoint x: 1015, startPoint y: 591, endPoint x: 795, endPoint y: 608, distance: 221.0
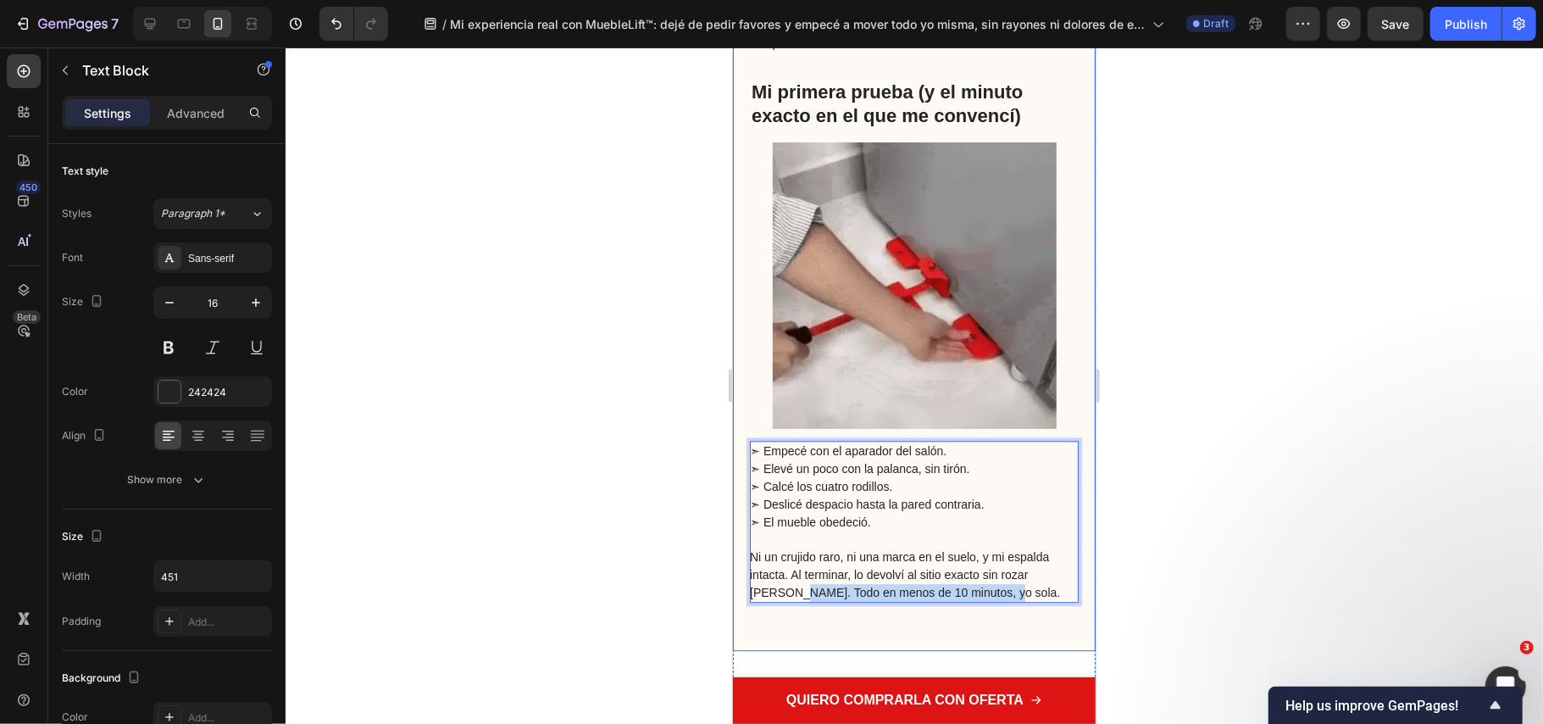
click at [795, 608] on div "Me salió un vídeo corto donde una mujer de mi edad elevaba un mueble unos centí…" at bounding box center [913, 250] width 329 height 753
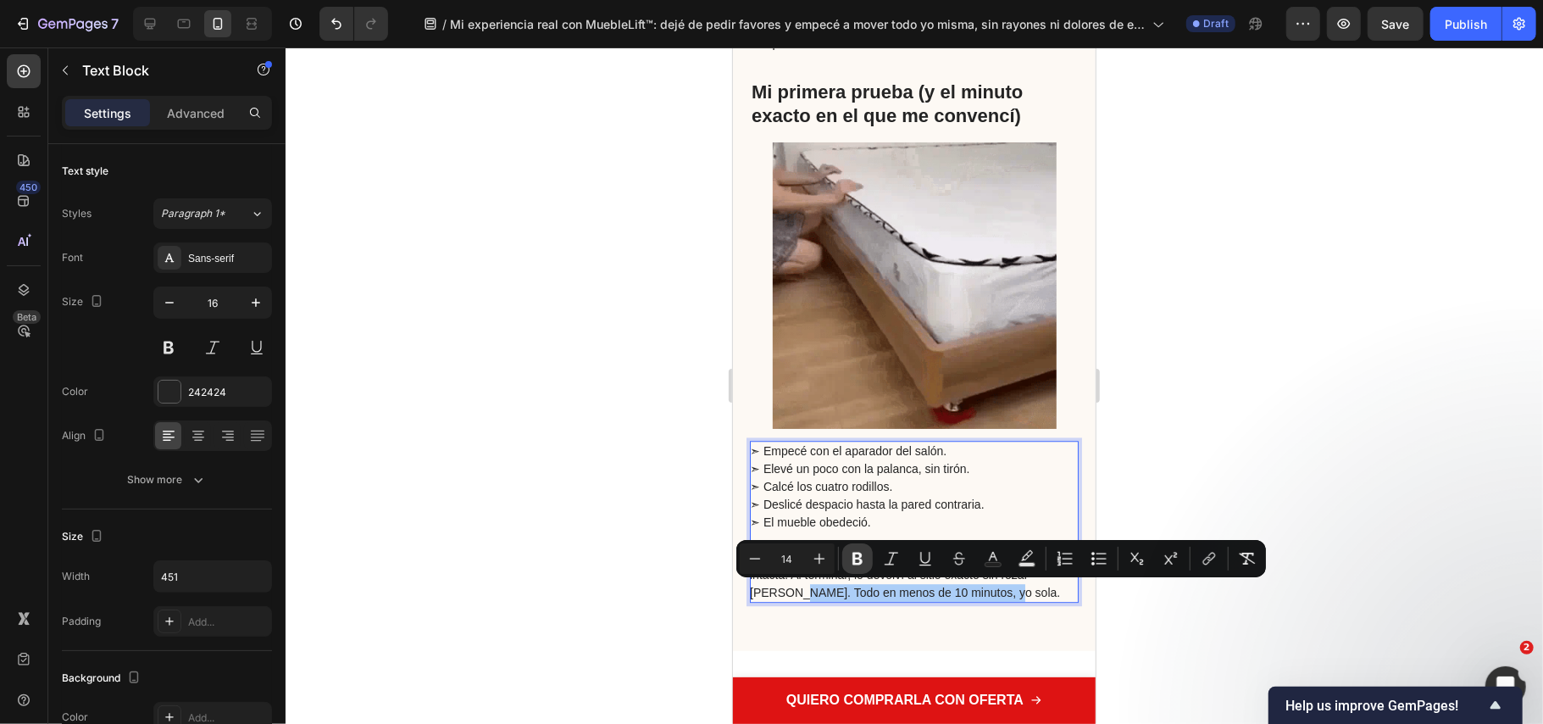
click at [856, 564] on icon "Editor contextual toolbar" at bounding box center [858, 559] width 10 height 13
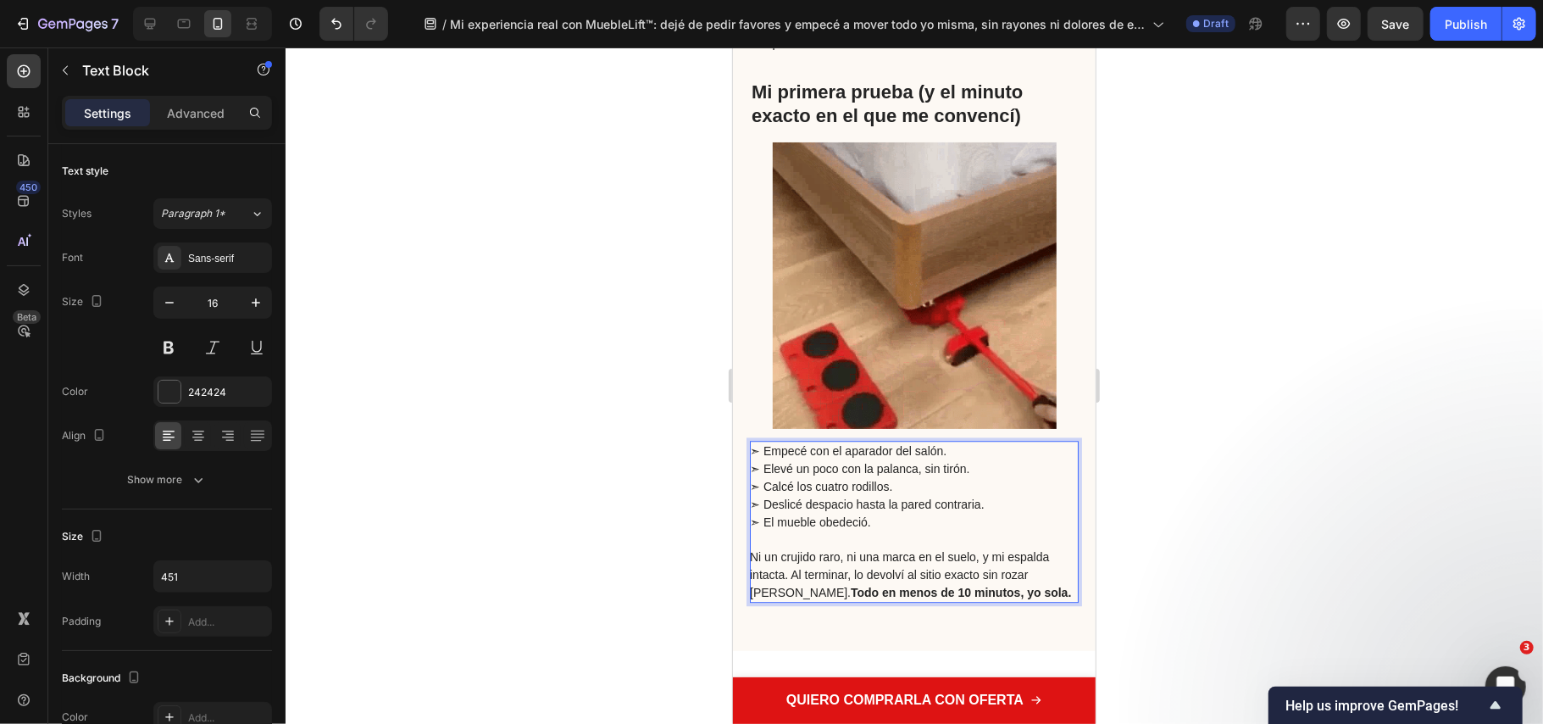
click at [1259, 400] on div at bounding box center [915, 385] width 1258 height 676
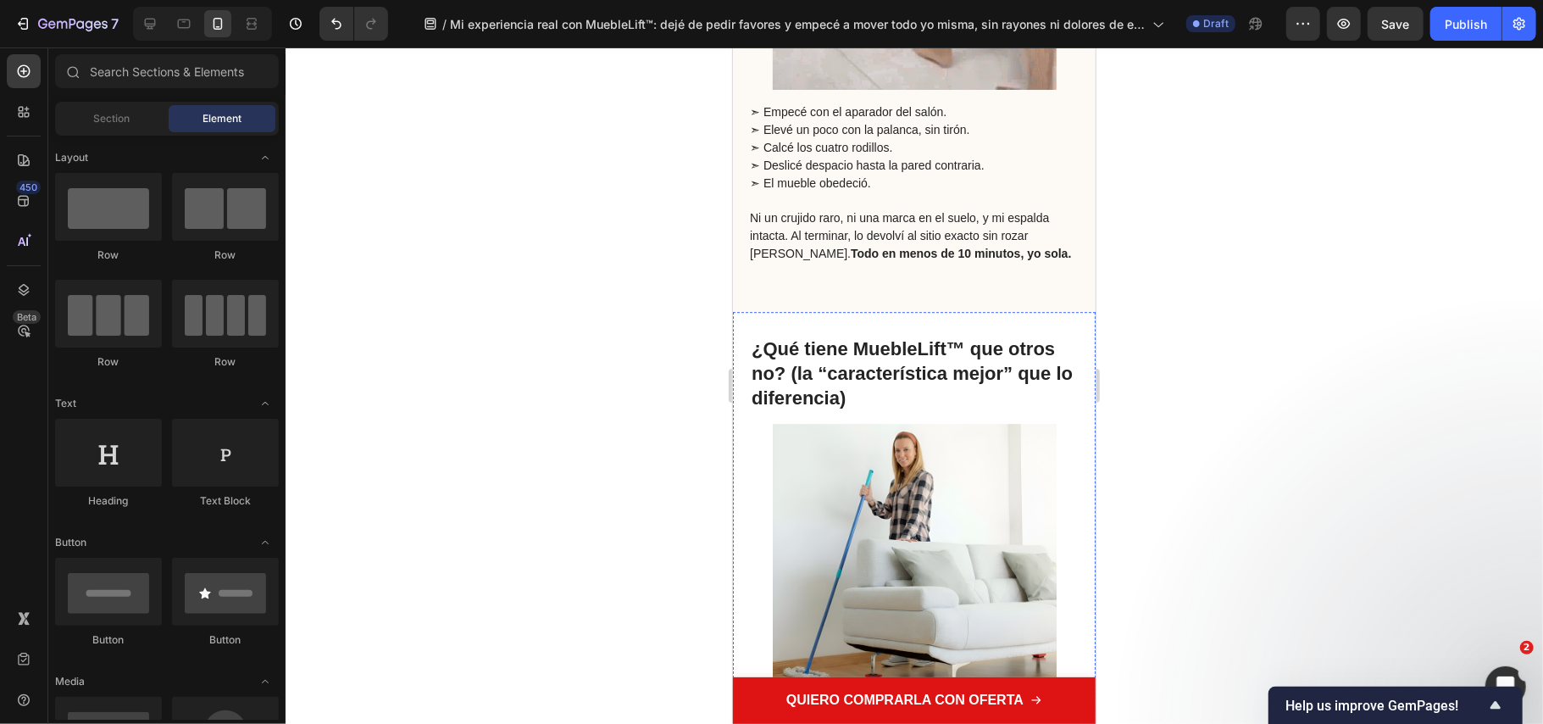
scroll to position [3842, 0]
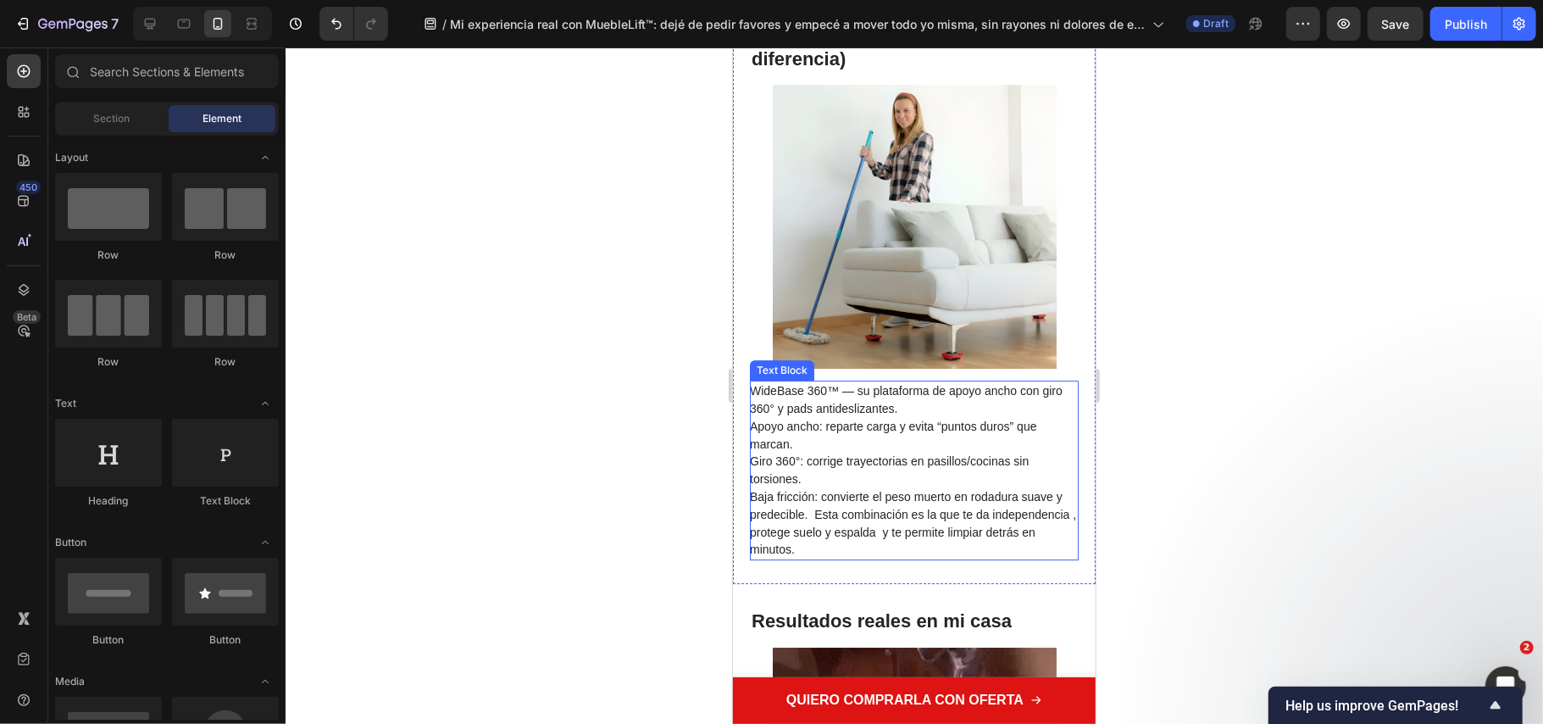
click at [861, 396] on span "WideBase 360™ — su plataforma de apoyo ancho con giro 360° y pads antideslizant…" at bounding box center [905, 398] width 313 height 31
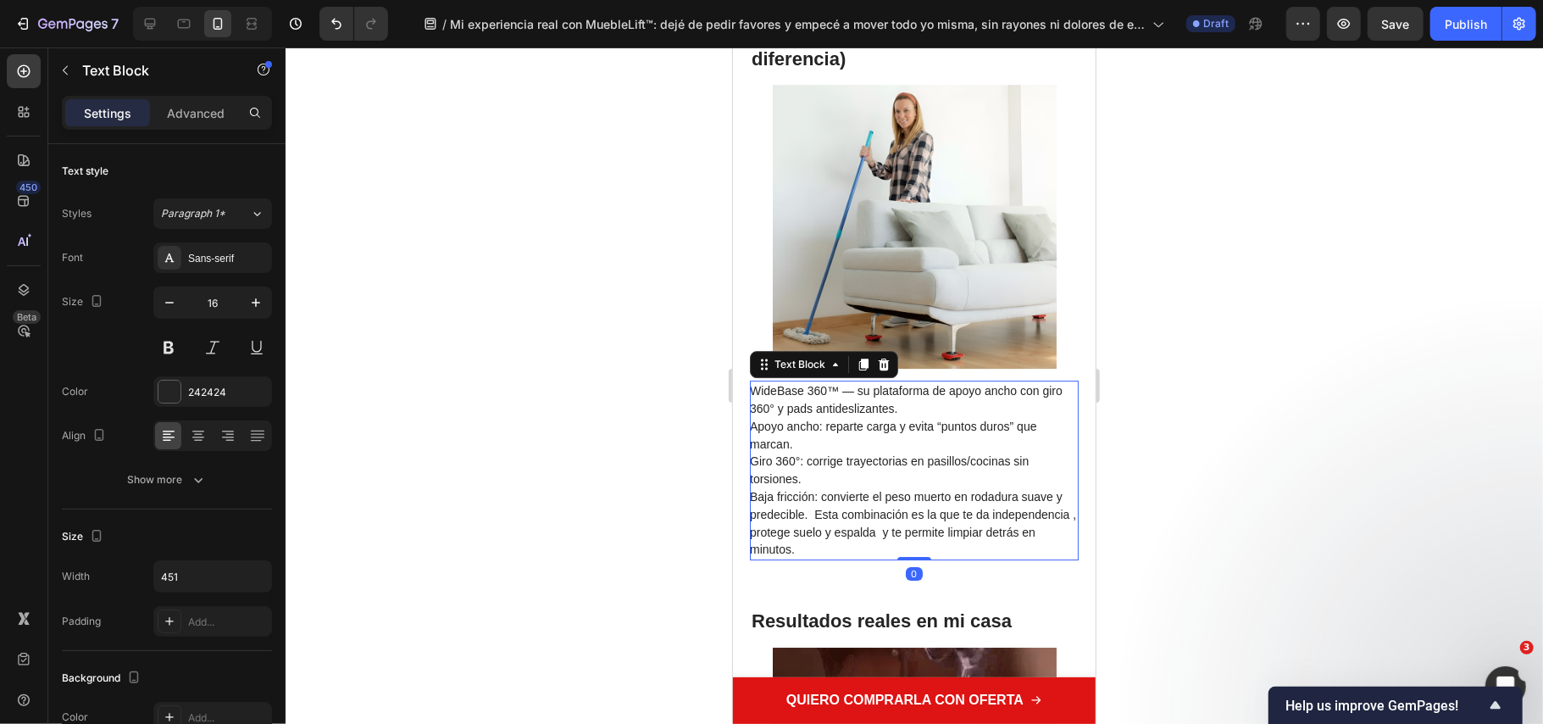
click at [859, 393] on span "WideBase 360™ — su plataforma de apoyo ancho con giro 360° y pads antideslizant…" at bounding box center [905, 398] width 313 height 31
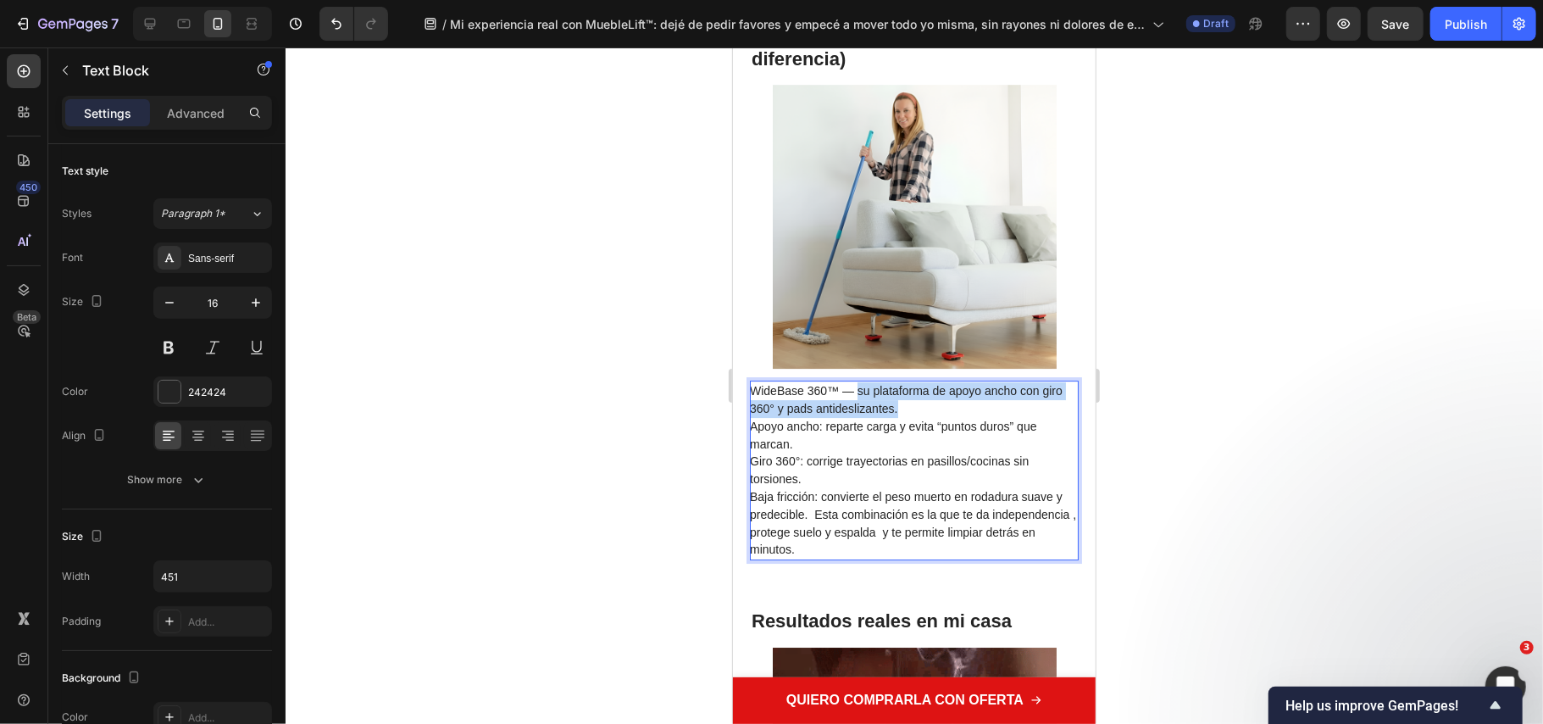
drag, startPoint x: 859, startPoint y: 392, endPoint x: 933, endPoint y: 410, distance: 76.7
click at [933, 410] on p "WideBase 360™ — su plataforma de apoyo ancho con giro 360° y pads antideslizant…" at bounding box center [912, 469] width 327 height 176
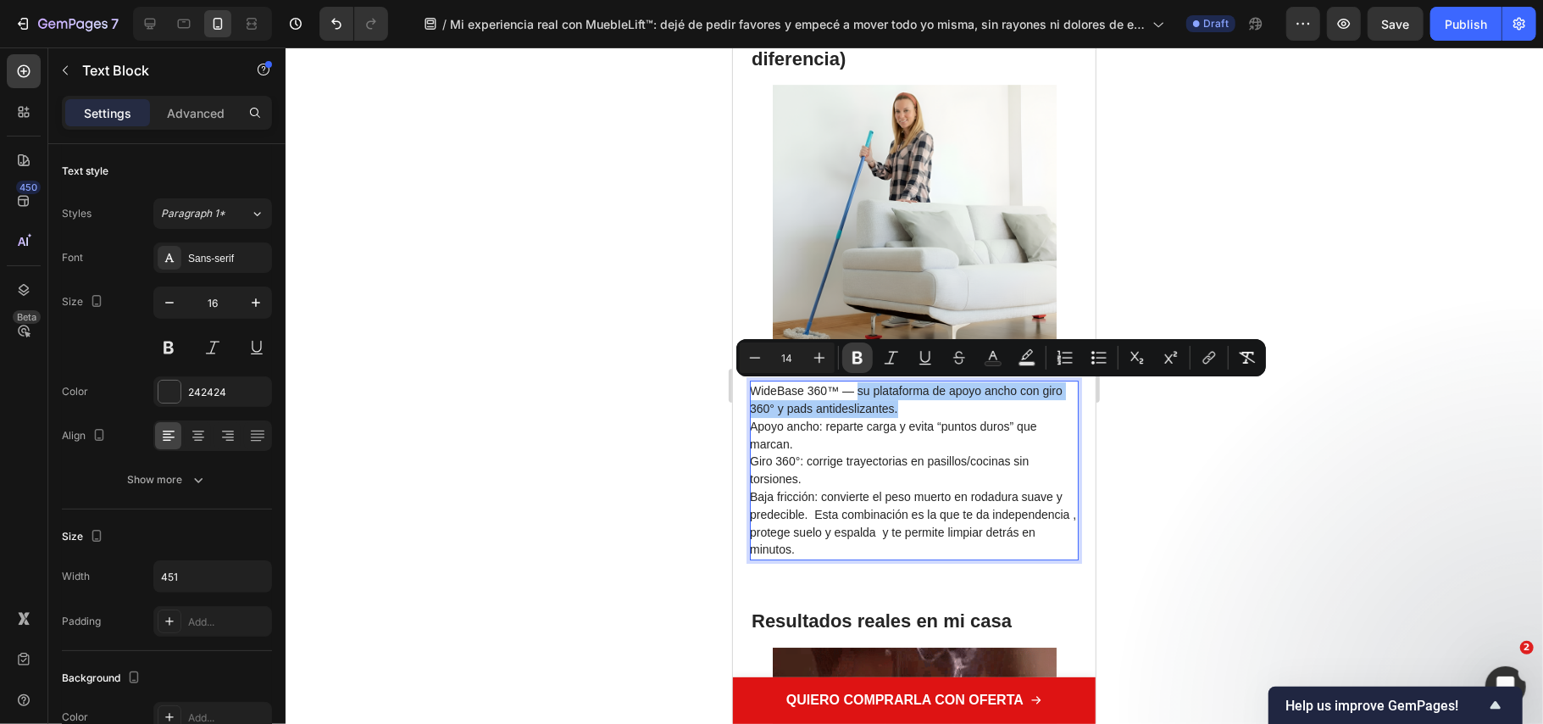
click at [869, 361] on button "Bold" at bounding box center [857, 357] width 31 height 31
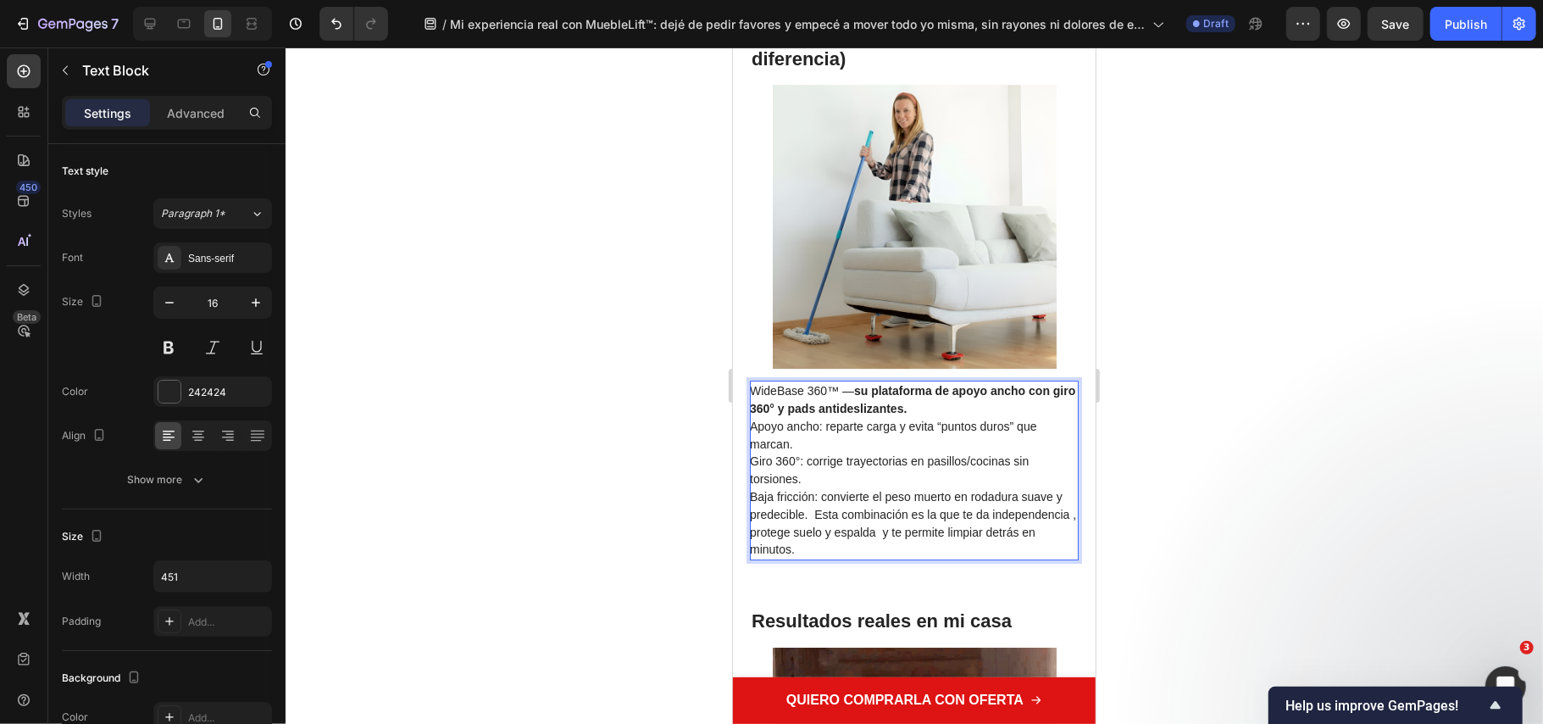
drag, startPoint x: 1601, startPoint y: 408, endPoint x: 861, endPoint y: 393, distance: 740.0
click at [861, 393] on strong "su plataforma de apoyo ancho con giro 360° y pads antideslizantes." at bounding box center [911, 398] width 325 height 31
click at [859, 389] on strong "su plataforma de apoyo ancho con giro 360° y pads antideslizantes." at bounding box center [911, 398] width 325 height 31
click at [942, 406] on p "WideBase 360™ su plataforma de apoyo ancho con giro 360° y pads antideslizantes…" at bounding box center [912, 469] width 327 height 176
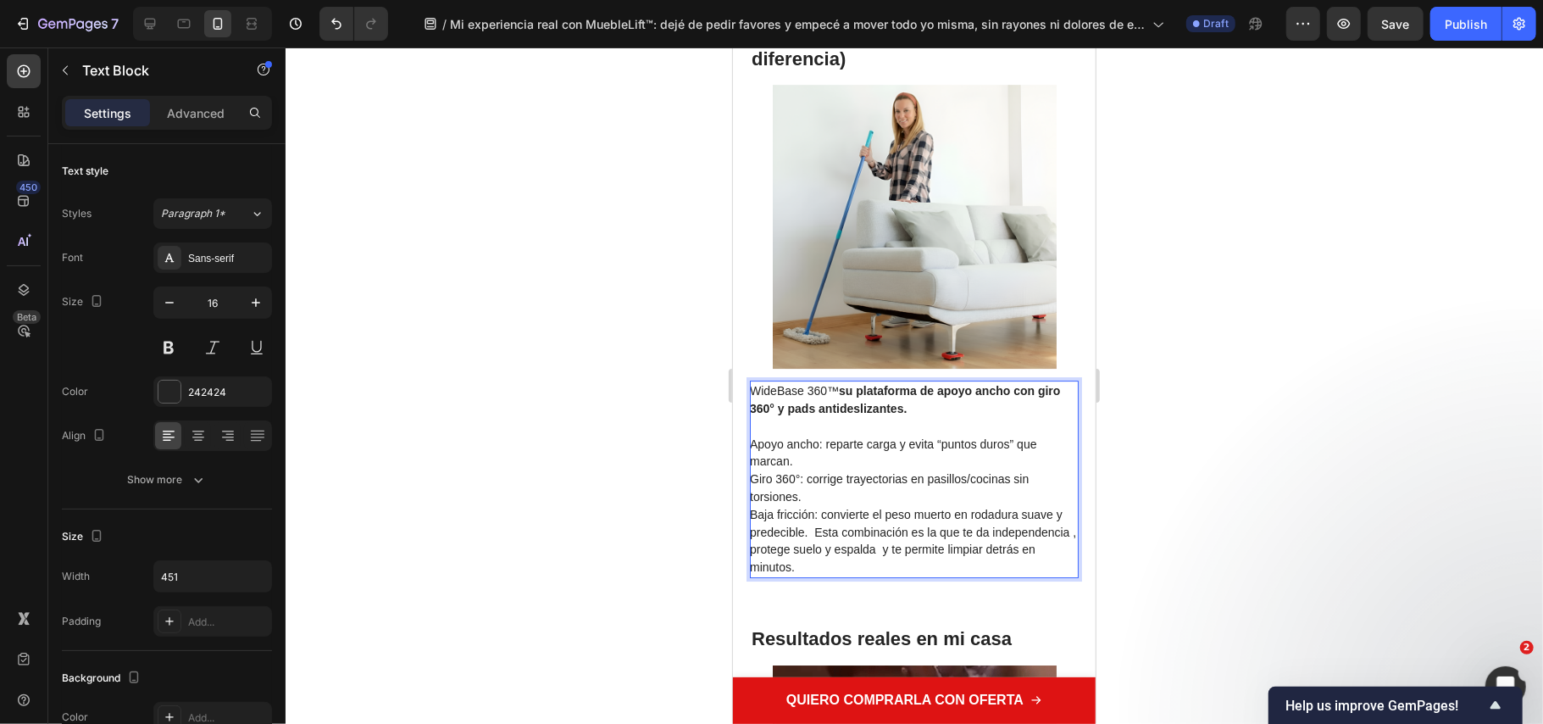
click at [875, 459] on p "Apoyo ancho: reparte carga y evita “puntos duros” que marcan. Giro 360°: corrig…" at bounding box center [912, 496] width 327 height 158
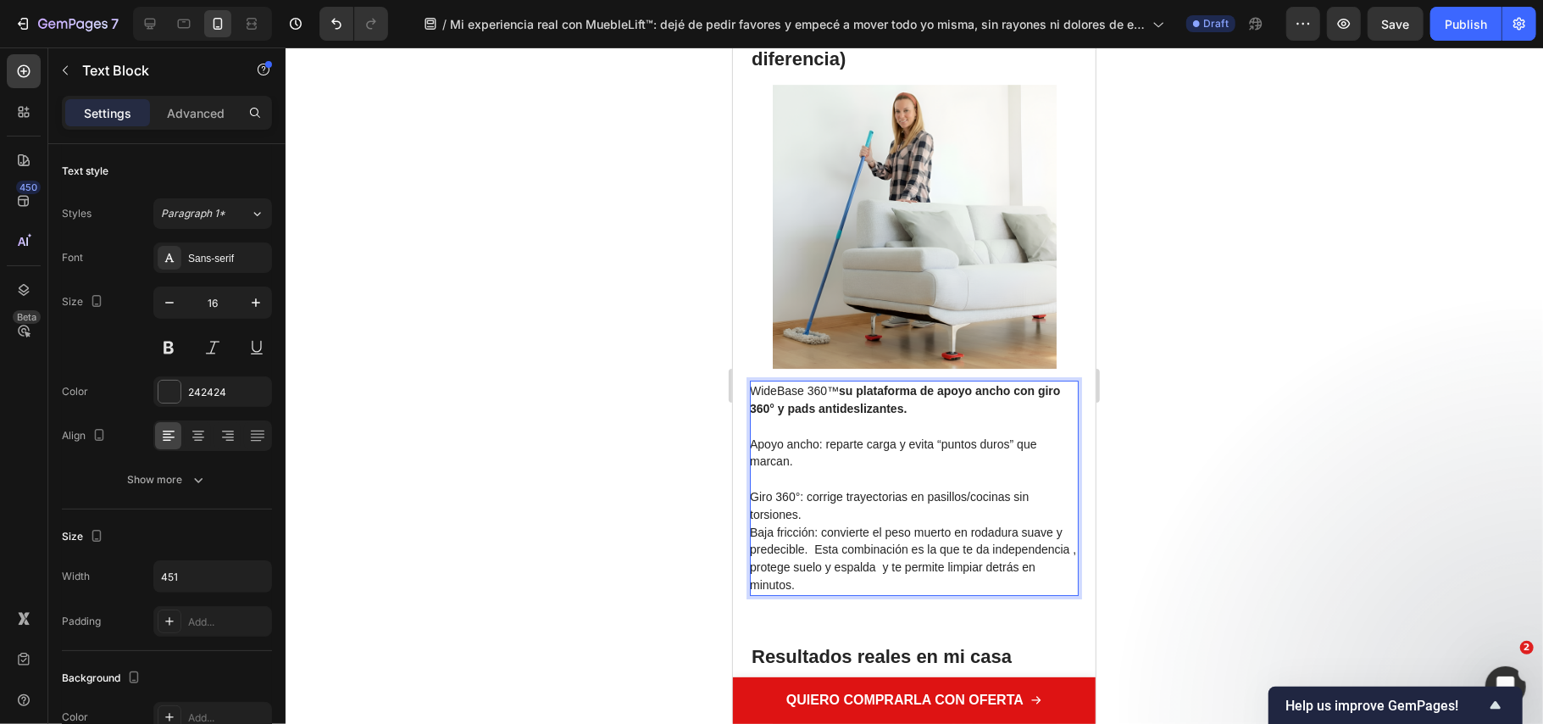
click at [814, 511] on p "⁠⁠⁠⁠⁠⁠⁠ Giro 360°: corrige trayectorias en pasillos/cocinas sin torsiones. Baja…" at bounding box center [912, 532] width 327 height 124
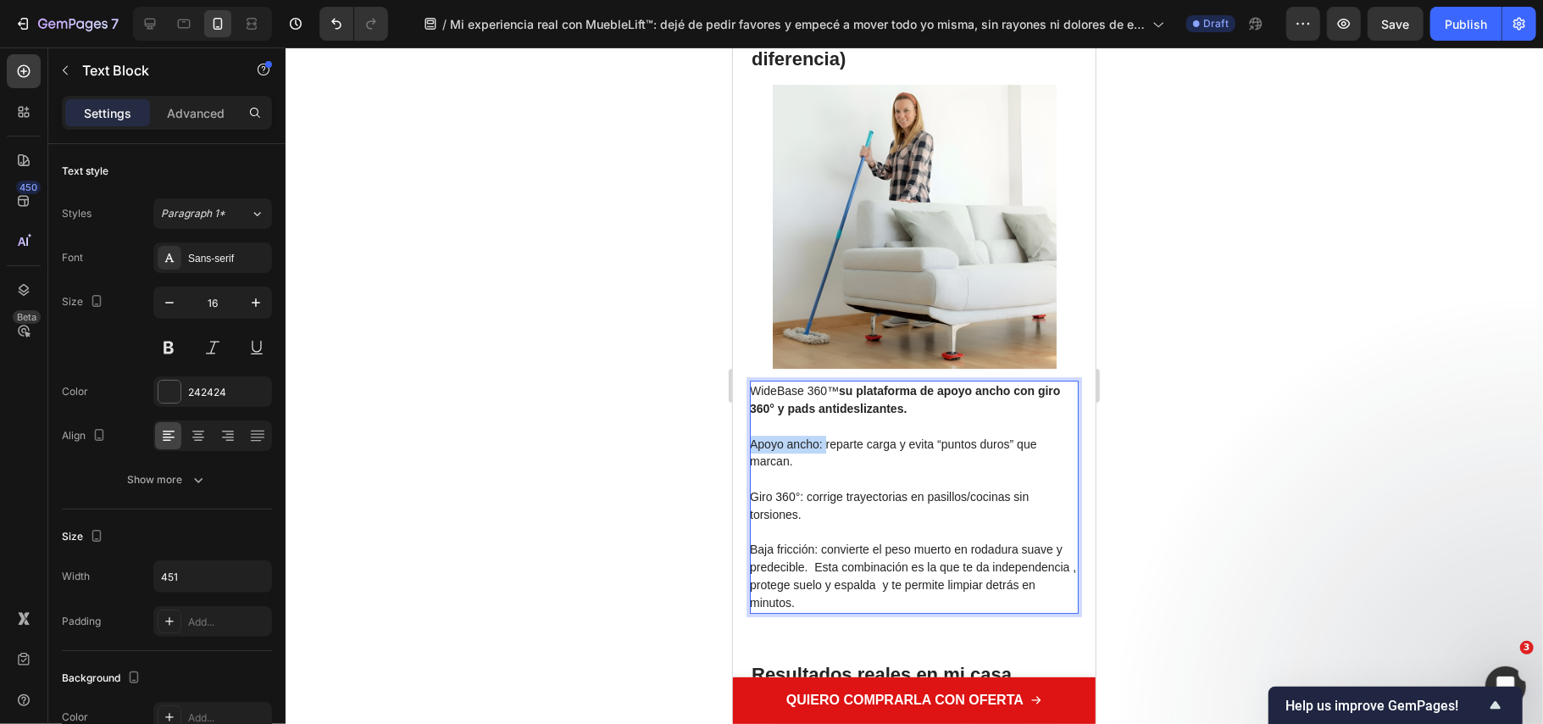
drag, startPoint x: 824, startPoint y: 436, endPoint x: 1456, endPoint y: 494, distance: 634.9
click at [825, 452] on p "Apoyo ancho: reparte carga y evita “puntos duros” que marcan." at bounding box center [912, 443] width 327 height 53
drag, startPoint x: 820, startPoint y: 443, endPoint x: 746, endPoint y: 434, distance: 75.2
click at [746, 434] on div "¿Qué tiene MuebleLift™ que otros no? (la “característica mejor” que lo diferenc…" at bounding box center [913, 304] width 363 height 664
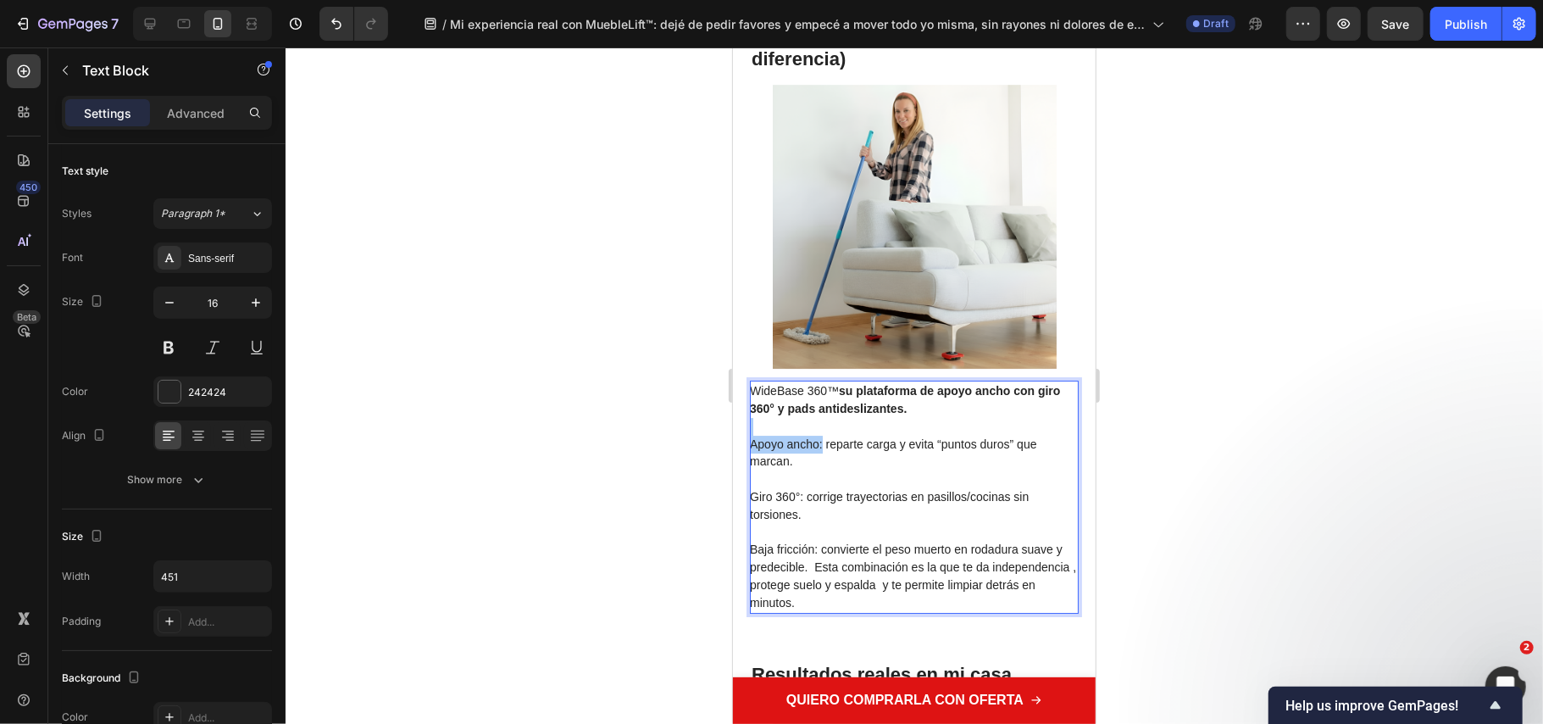
drag, startPoint x: 1180, startPoint y: 478, endPoint x: 1119, endPoint y: 483, distance: 61.2
click at [1180, 476] on div at bounding box center [915, 385] width 1258 height 676
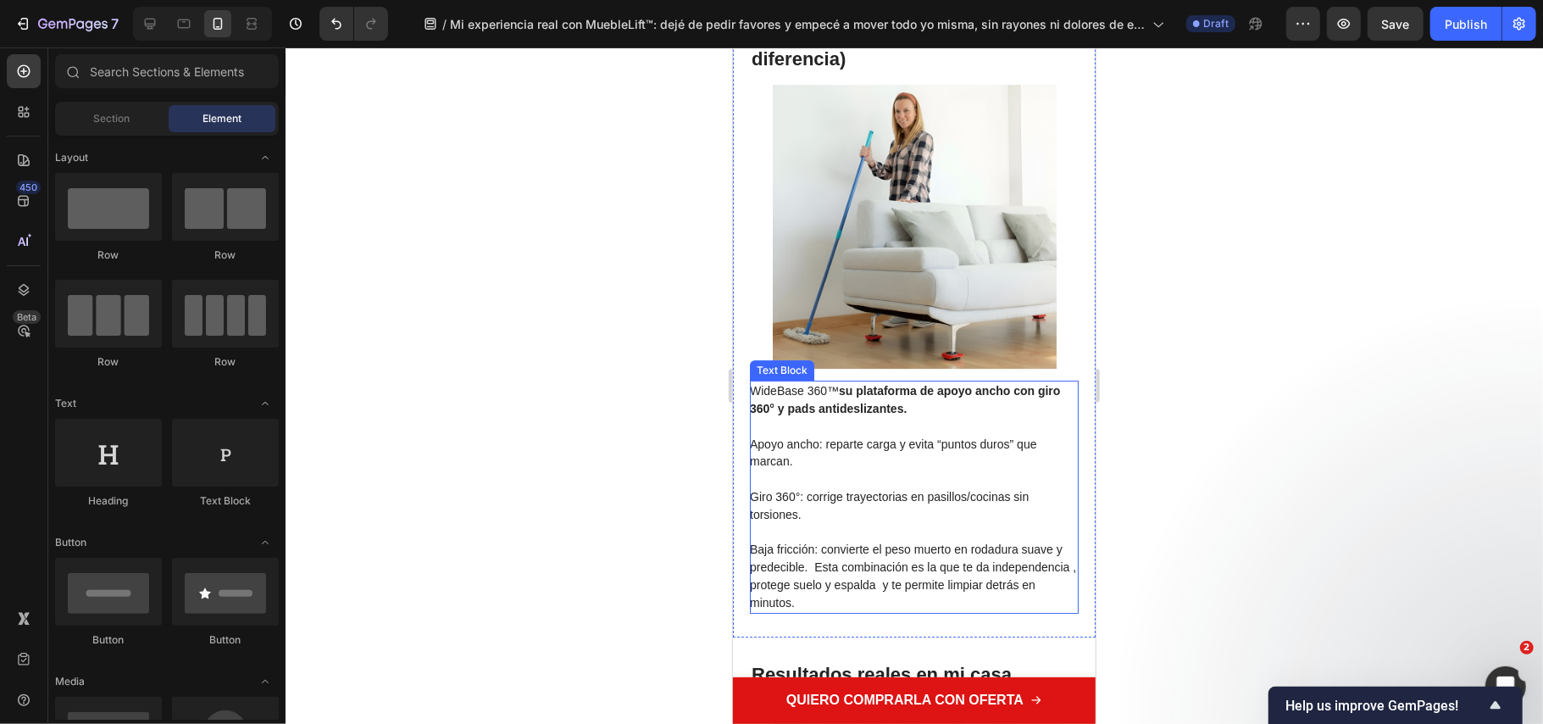
click at [853, 555] on p "Baja fricción: convierte el peso muerto en rodadura suave y predecible. Esta co…" at bounding box center [912, 567] width 327 height 88
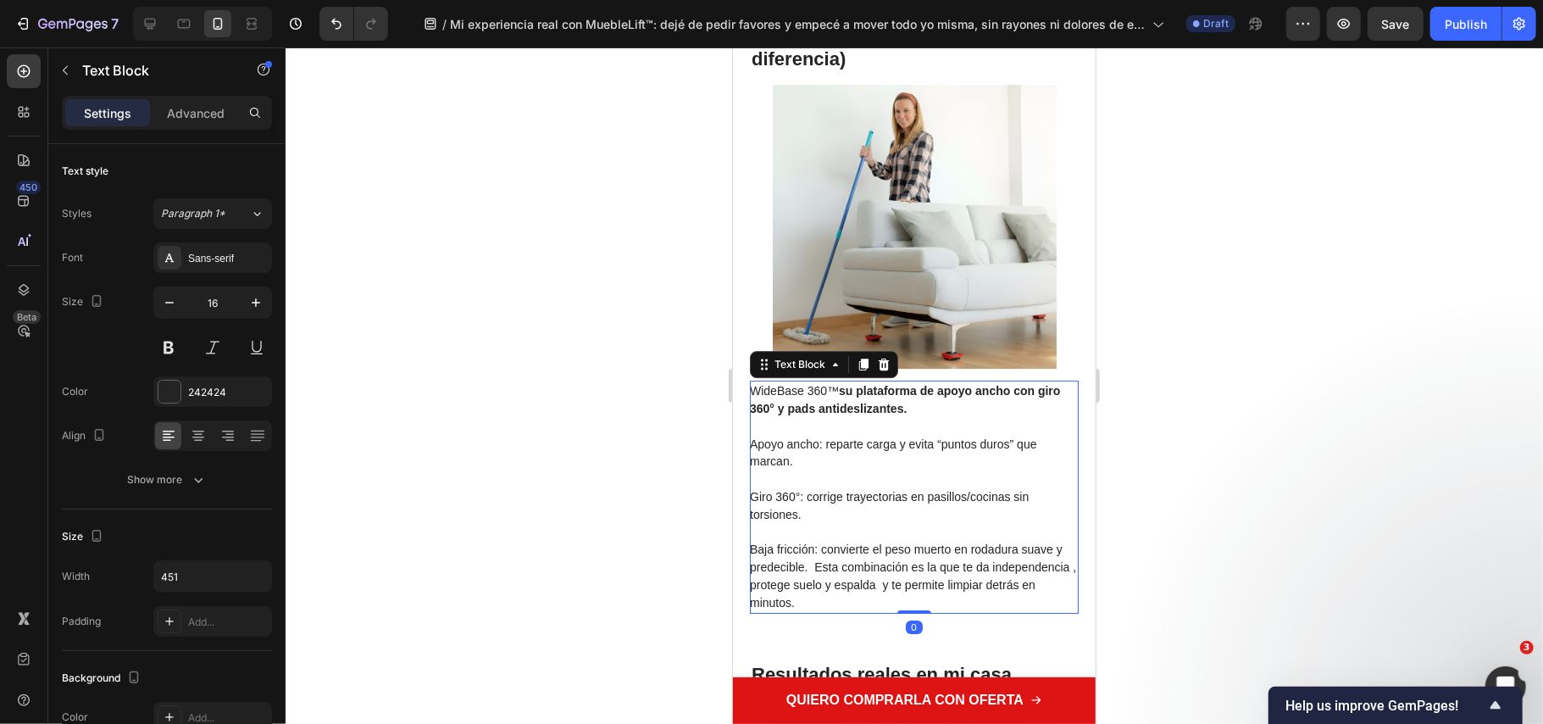
click at [825, 566] on span "Baja fricción: convierte el peso muerto en rodadura suave y predecible. Esta co…" at bounding box center [912, 575] width 326 height 66
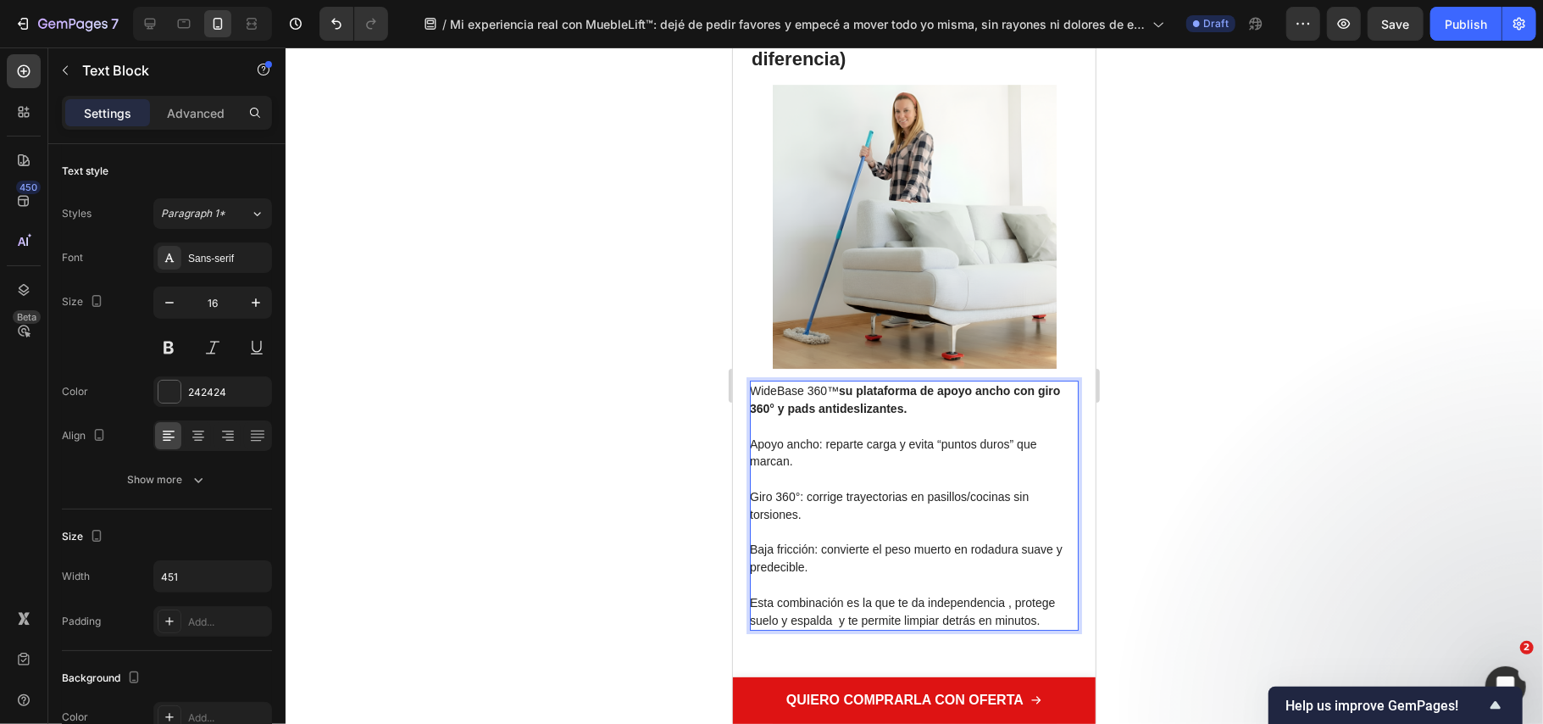
click at [759, 442] on span "Apoyo ancho: reparte carga y evita “puntos duros” que marcan." at bounding box center [892, 451] width 287 height 31
click at [758, 502] on p "Giro 360°: corrige trayectorias en pasillos/cocinas sin torsiones." at bounding box center [912, 496] width 327 height 53
click at [761, 553] on span "Baja fricción: convierte el peso muerto en rodadura suave y predecible." at bounding box center [905, 557] width 313 height 31
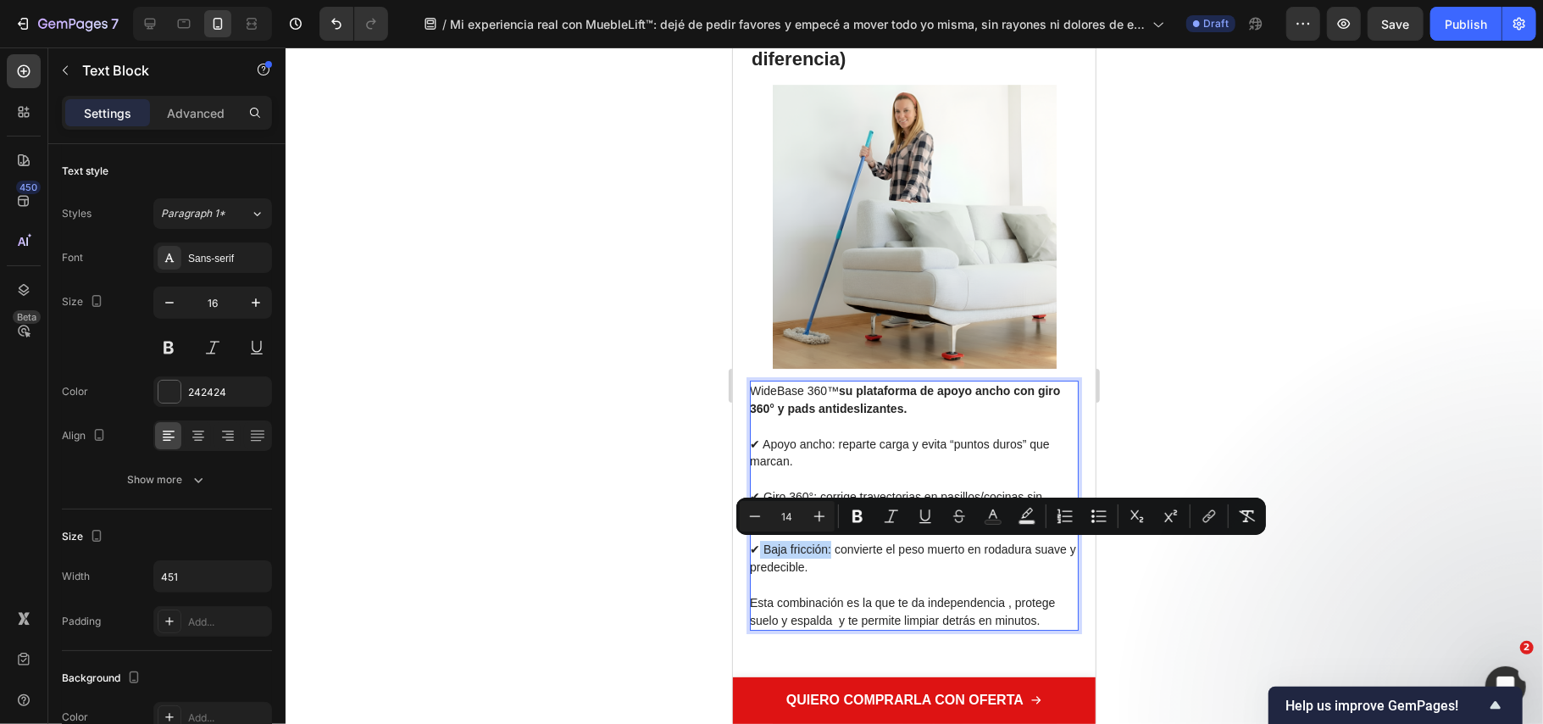
drag, startPoint x: 831, startPoint y: 543, endPoint x: 756, endPoint y: 542, distance: 74.6
click at [756, 542] on span "✔ Baja fricción: convierte el peso muerto en rodadura suave y predecible." at bounding box center [912, 557] width 326 height 31
click at [856, 520] on icon "Editor contextual toolbar" at bounding box center [857, 516] width 17 height 17
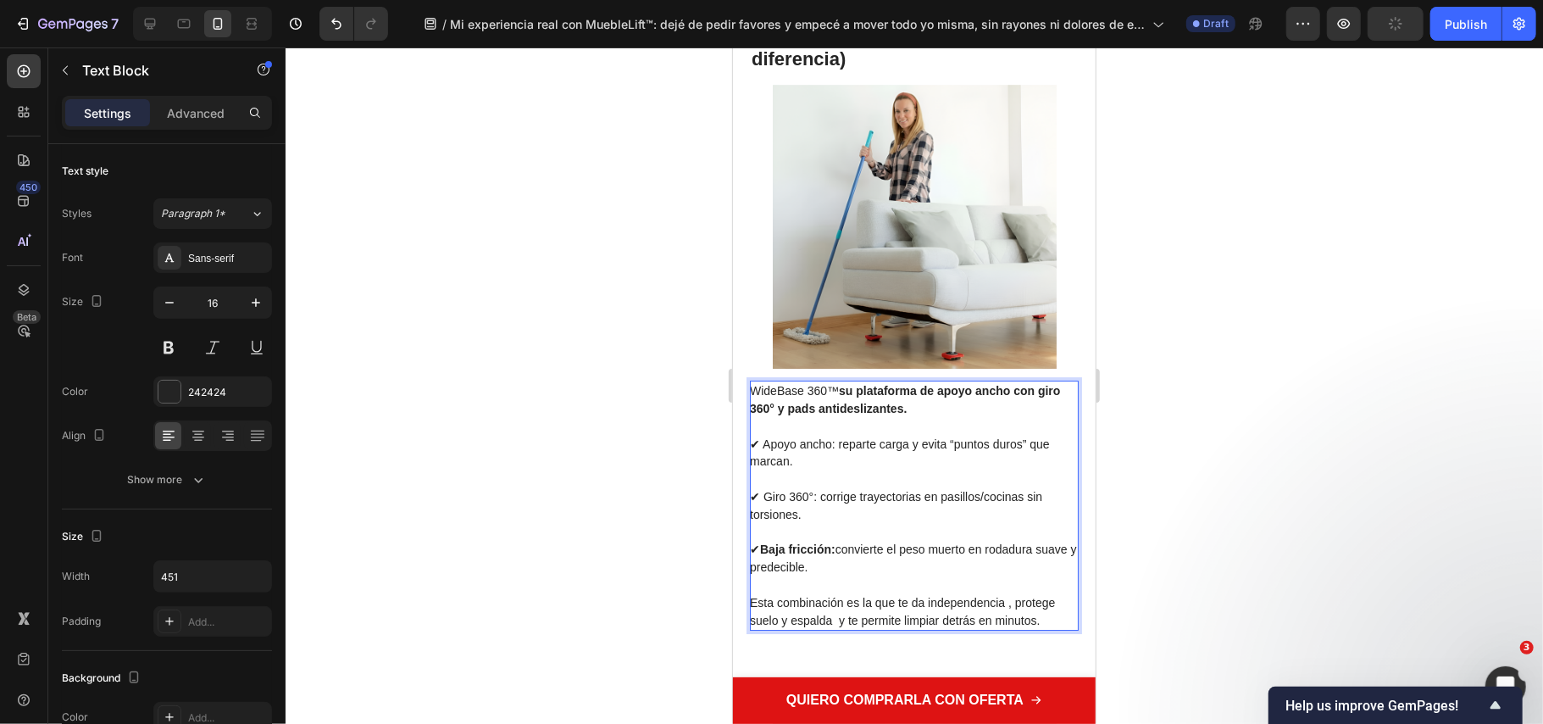
click at [838, 436] on span "✔ Apoyo ancho: reparte carga y evita “puntos duros” que marcan." at bounding box center [899, 451] width 300 height 31
drag, startPoint x: 814, startPoint y: 491, endPoint x: 764, endPoint y: 498, distance: 51.3
click at [764, 498] on span "✔ Giro 360°: corrige trayectorias en pasillos/cocinas sin torsiones." at bounding box center [895, 504] width 292 height 31
click at [973, 509] on p "✔ Giro 360°: corrige trayectorias en pasillos/cocinas sin torsiones." at bounding box center [912, 496] width 327 height 53
drag, startPoint x: 819, startPoint y: 495, endPoint x: 764, endPoint y: 502, distance: 54.7
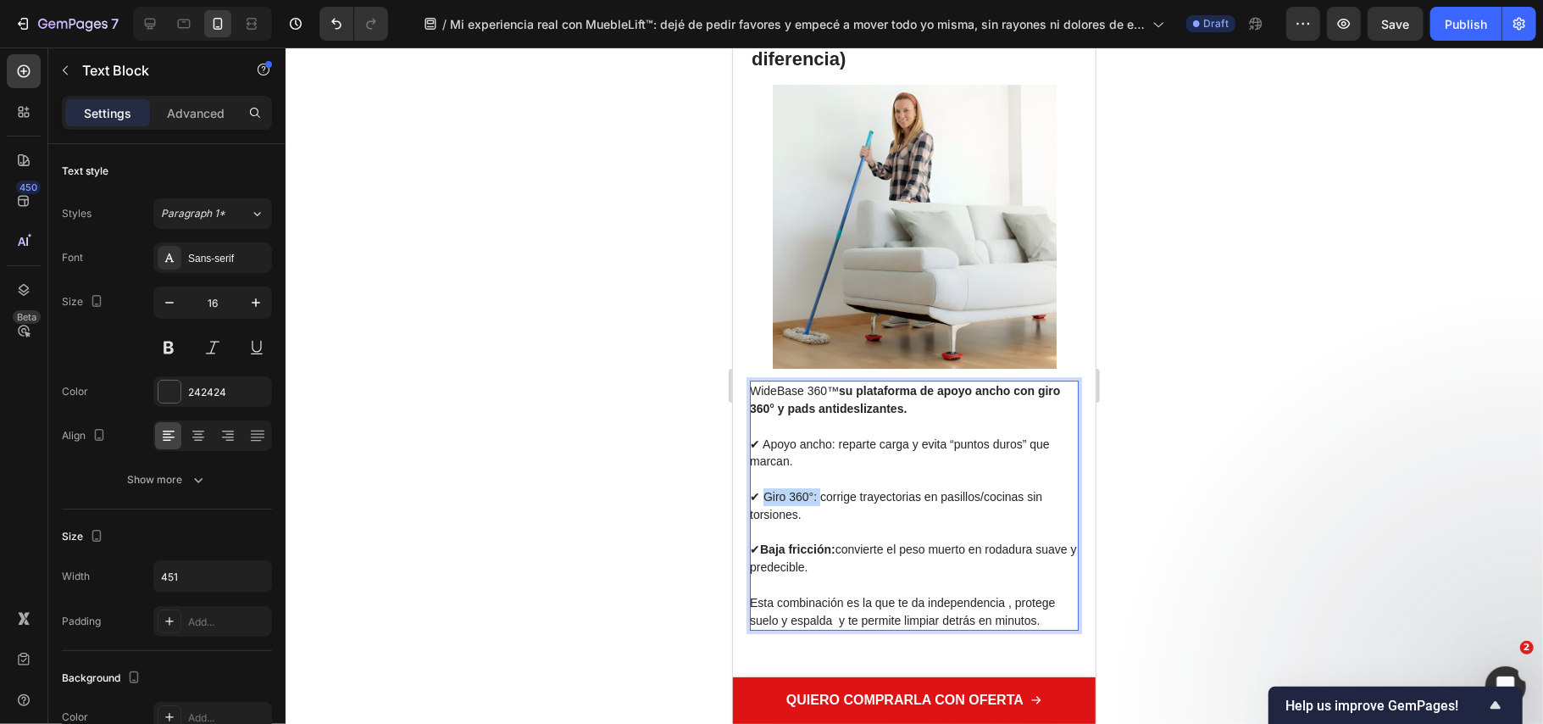
click at [764, 502] on p "✔ Giro 360°: corrige trayectorias en pasillos/cocinas sin torsiones." at bounding box center [912, 496] width 327 height 53
click at [1359, 499] on div at bounding box center [915, 385] width 1258 height 676
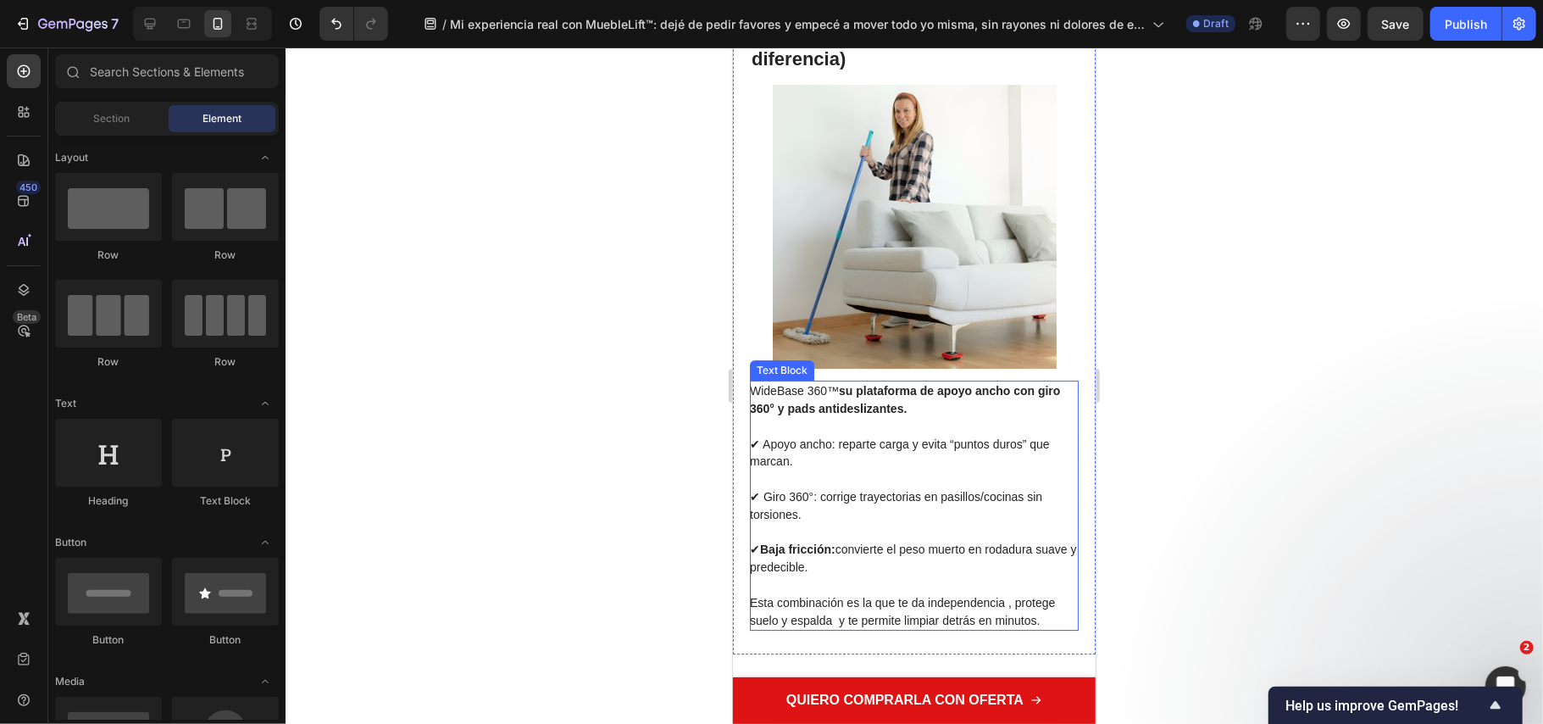
click at [810, 489] on span "✔ Giro 360°: corrige trayectorias en pasillos/cocinas sin torsiones." at bounding box center [895, 504] width 292 height 31
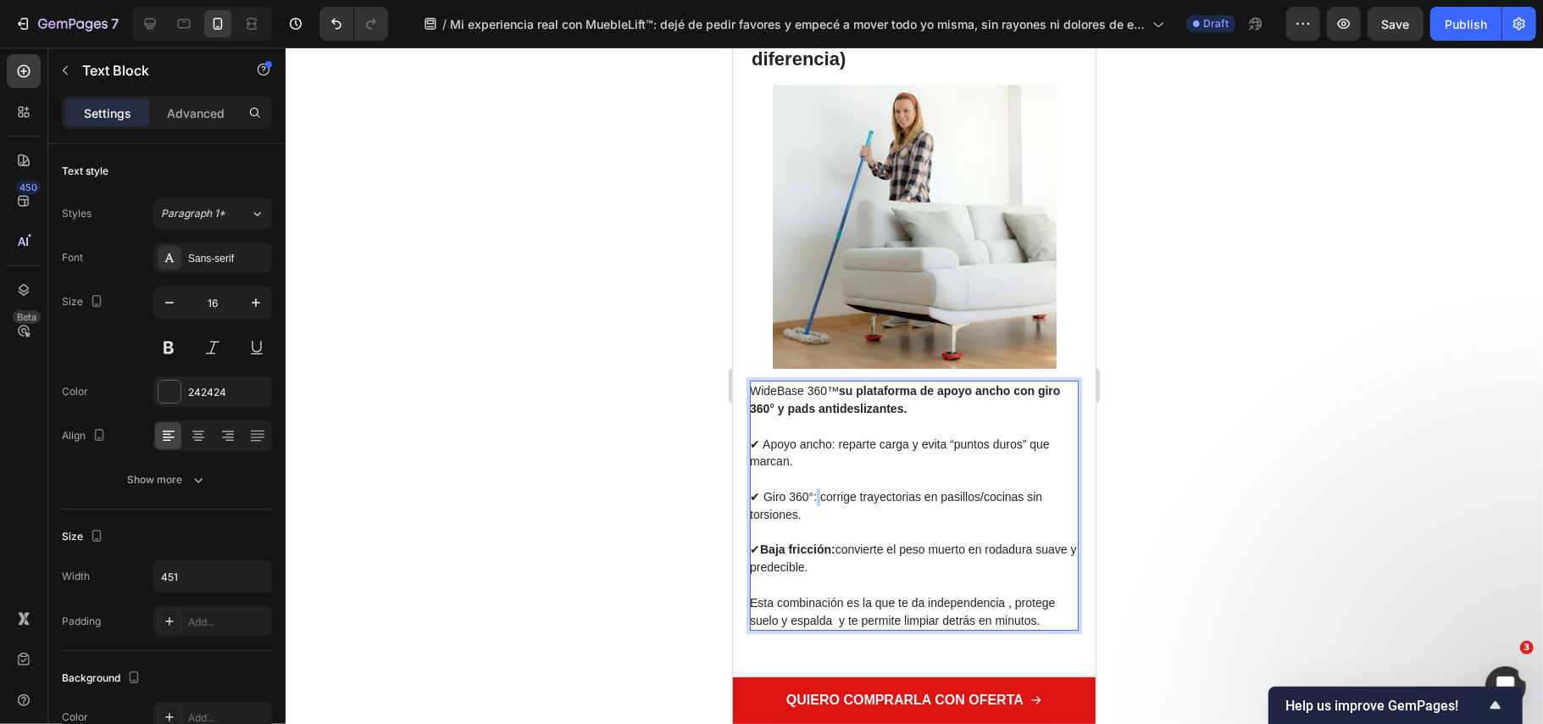
click at [814, 495] on span "✔ Giro 360°: corrige trayectorias en pasillos/cocinas sin torsiones." at bounding box center [895, 504] width 292 height 31
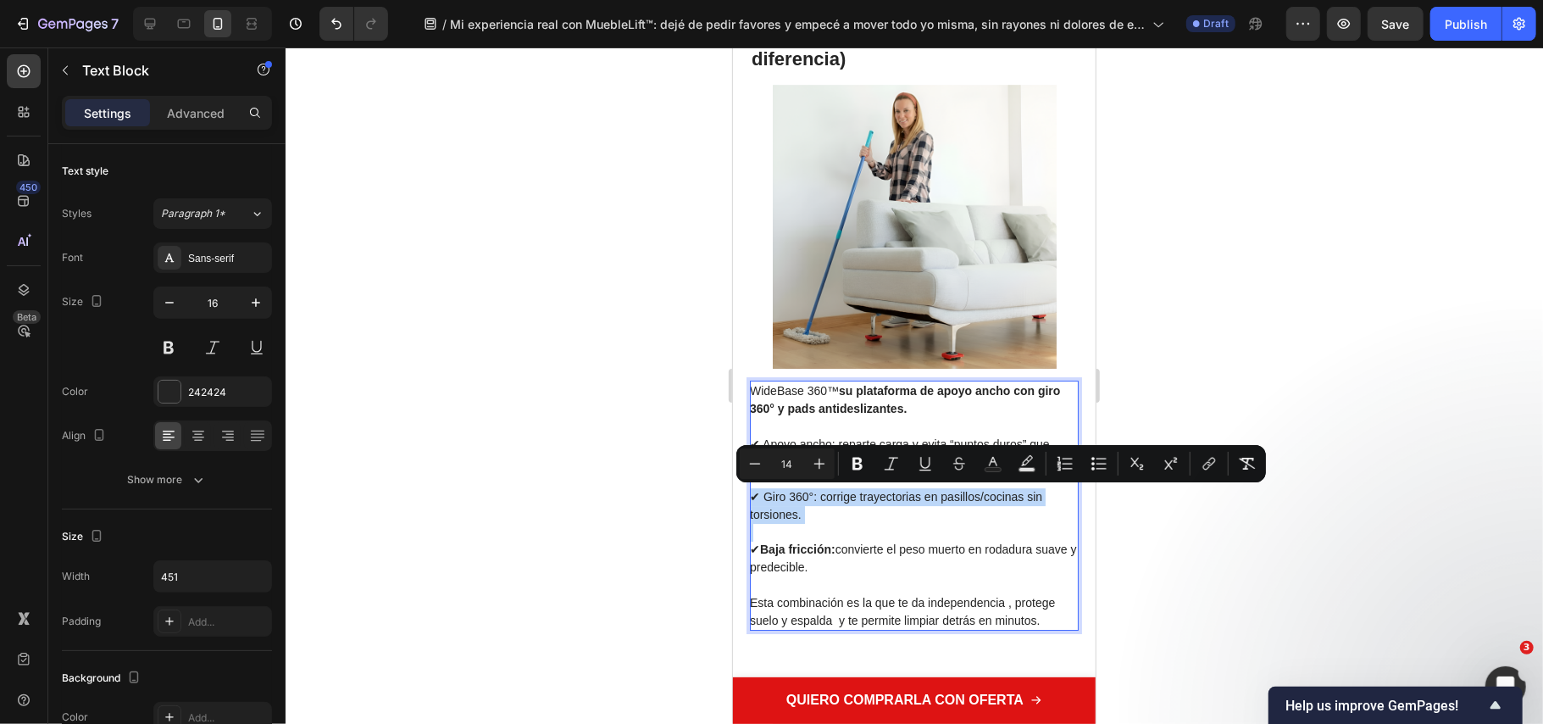
drag, startPoint x: 812, startPoint y: 495, endPoint x: 773, endPoint y: 495, distance: 39.0
click at [773, 495] on span "✔ Giro 360°: corrige trayectorias en pasillos/cocinas sin torsiones." at bounding box center [895, 504] width 292 height 31
click at [773, 498] on span "✔ Giro 360°: corrige trayectorias en pasillos/cocinas sin torsiones." at bounding box center [895, 504] width 292 height 31
click at [825, 502] on p "✔ Giro 360°: corrige trayectorias en pasillos/cocinas sin torsiones." at bounding box center [912, 496] width 327 height 53
drag, startPoint x: 820, startPoint y: 495, endPoint x: 764, endPoint y: 491, distance: 56.1
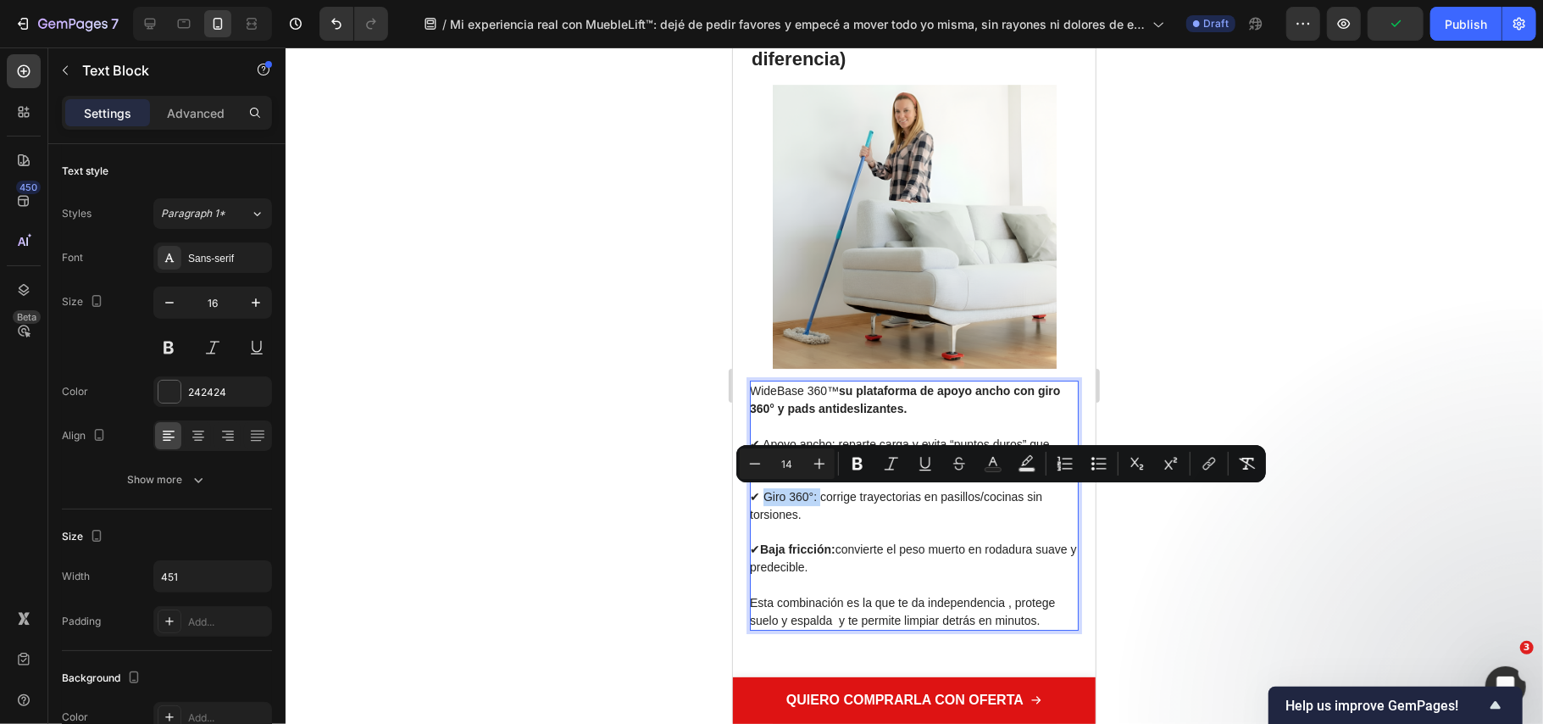
click at [764, 491] on span "✔ Giro 360°: corrige trayectorias en pasillos/cocinas sin torsiones." at bounding box center [895, 504] width 292 height 31
click at [827, 466] on icon "Editor contextual toolbar" at bounding box center [819, 463] width 17 height 17
click at [758, 470] on icon "Editor contextual toolbar" at bounding box center [755, 463] width 17 height 17
type input "14"
click at [870, 459] on button "Bold" at bounding box center [857, 463] width 31 height 31
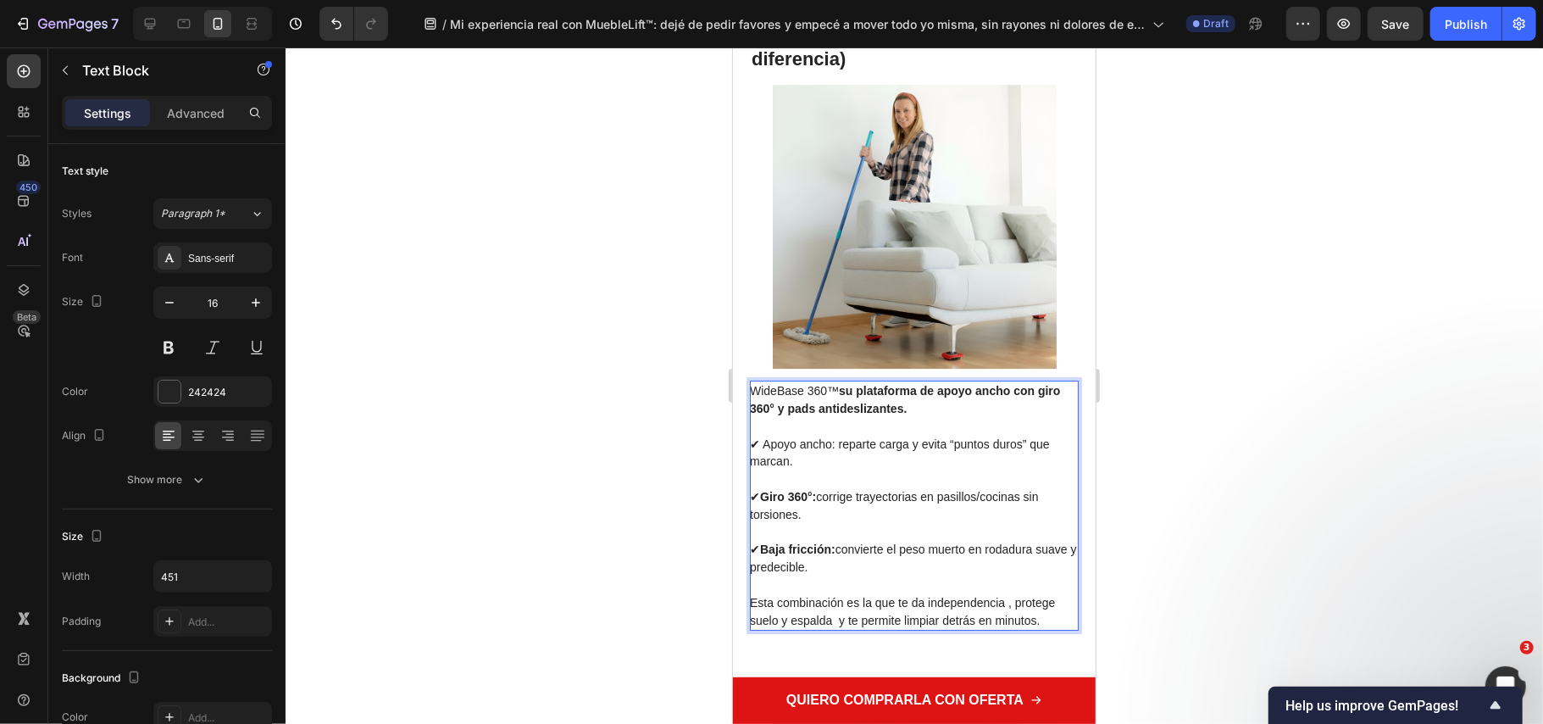
click at [835, 536] on p "✔ Baja fricción: convierte el peso muerto en rodadura suave y predecible." at bounding box center [912, 549] width 327 height 53
click at [817, 451] on p "✔ Apoyo ancho: reparte carga y evita “puntos duros” que marcan." at bounding box center [912, 443] width 327 height 53
click at [836, 443] on span "✔ Apoyo ancho: reparte carga y evita “puntos duros” que marcan." at bounding box center [899, 451] width 300 height 31
drag, startPoint x: 831, startPoint y: 441, endPoint x: 747, endPoint y: 436, distance: 84.9
click at [747, 435] on div "¿Qué tiene MuebleLift™ que otros no? (la “característica mejor” que lo diferenc…" at bounding box center [913, 312] width 363 height 681
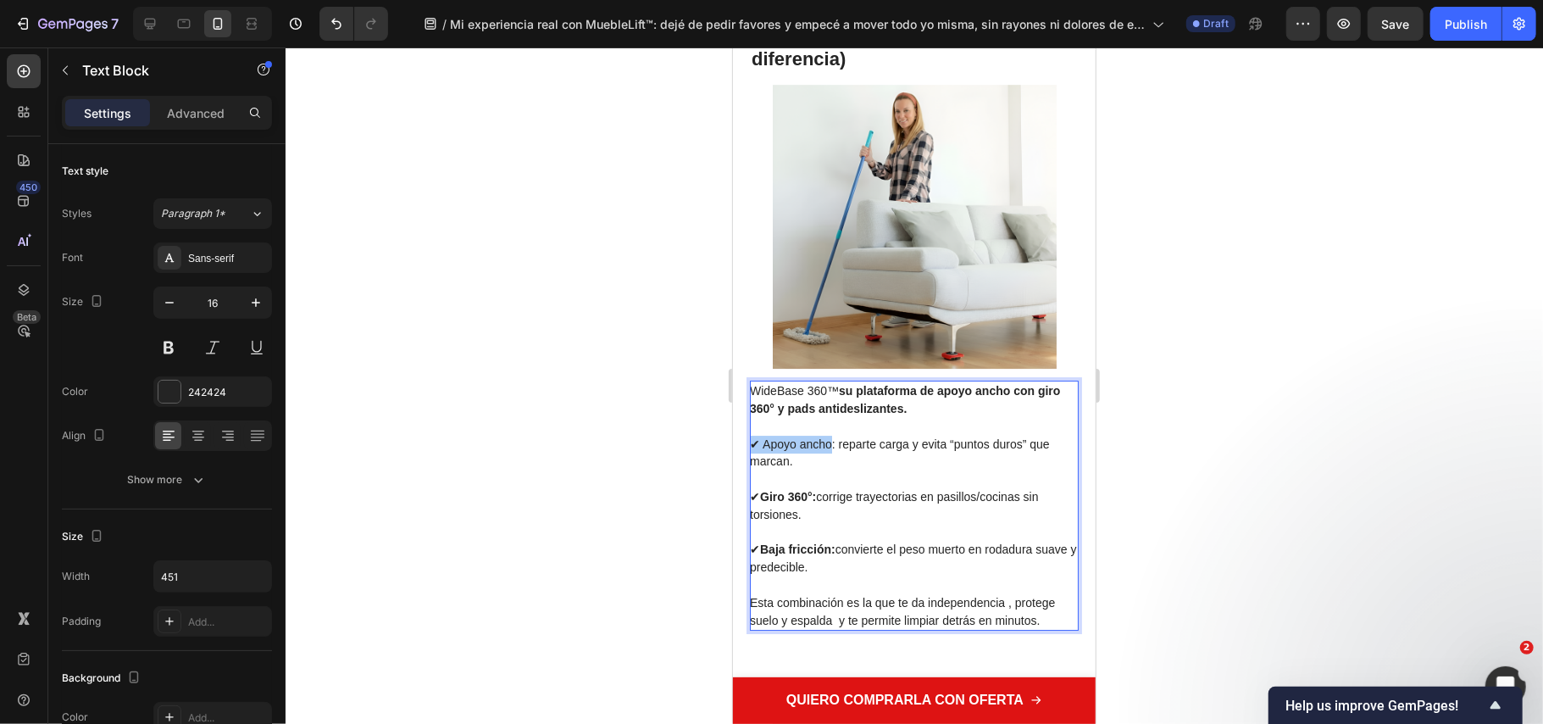
click at [1248, 533] on div at bounding box center [915, 385] width 1258 height 676
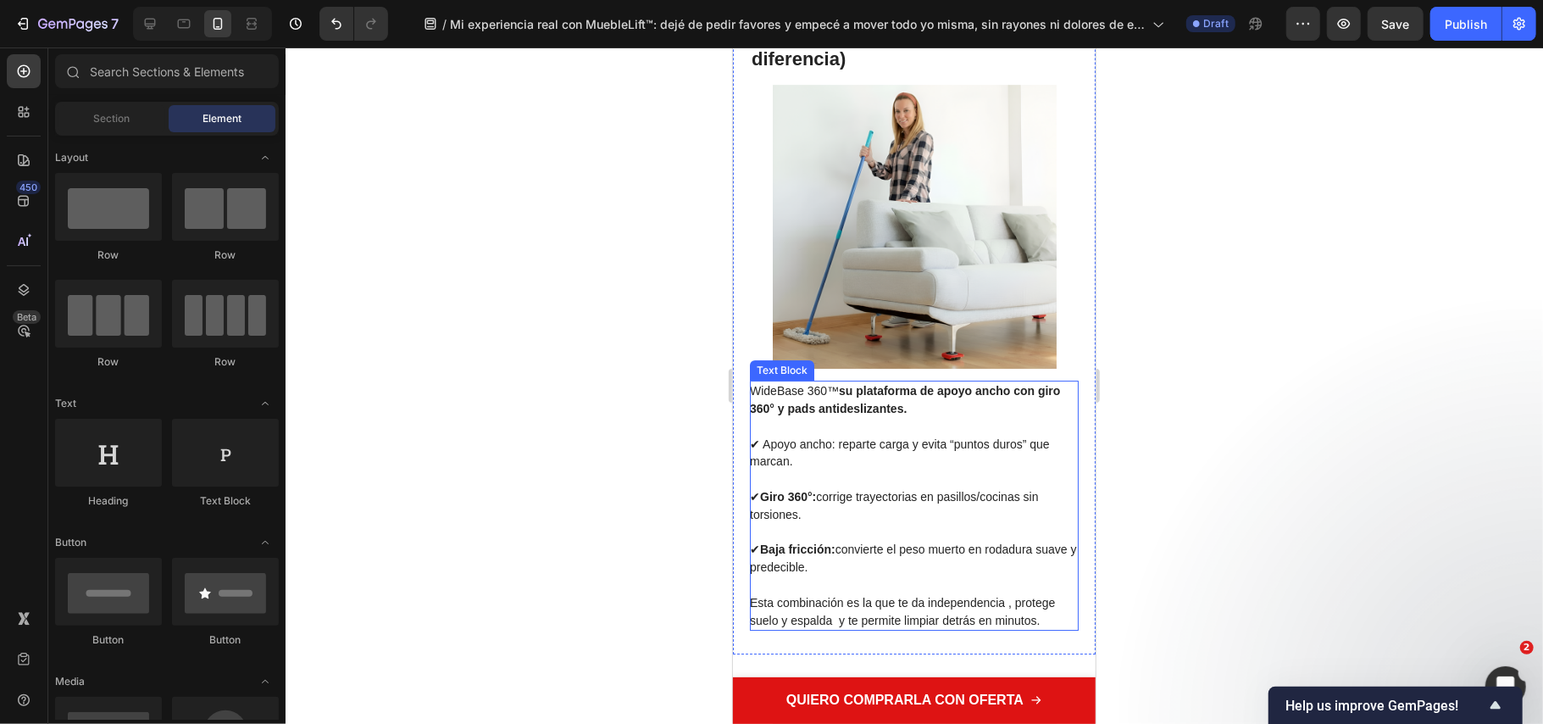
click at [775, 447] on span "✔ Apoyo ancho: reparte carga y evita “puntos duros” que marcan." at bounding box center [899, 451] width 300 height 31
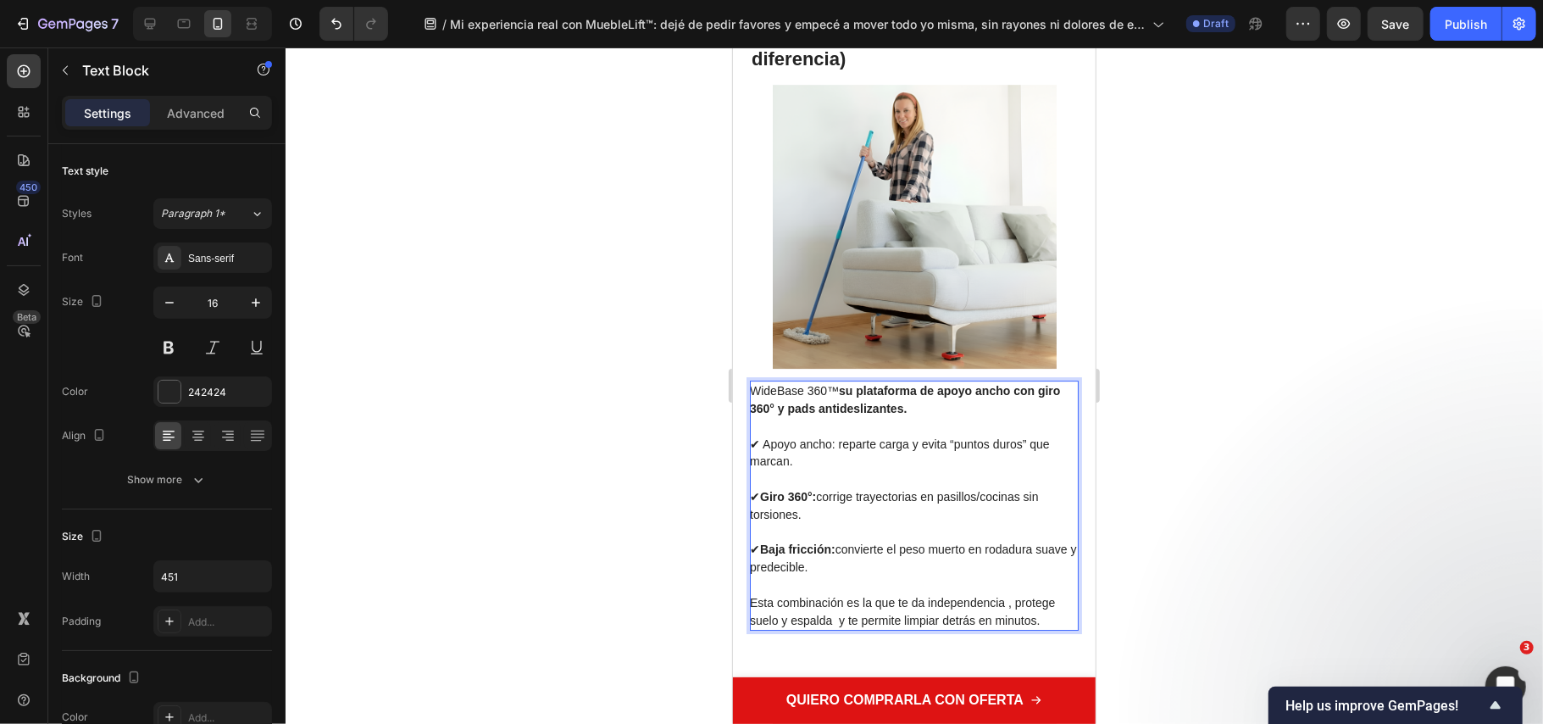
click at [810, 444] on span "✔ Apoyo ancho: reparte carga y evita “puntos duros” que marcan." at bounding box center [899, 451] width 300 height 31
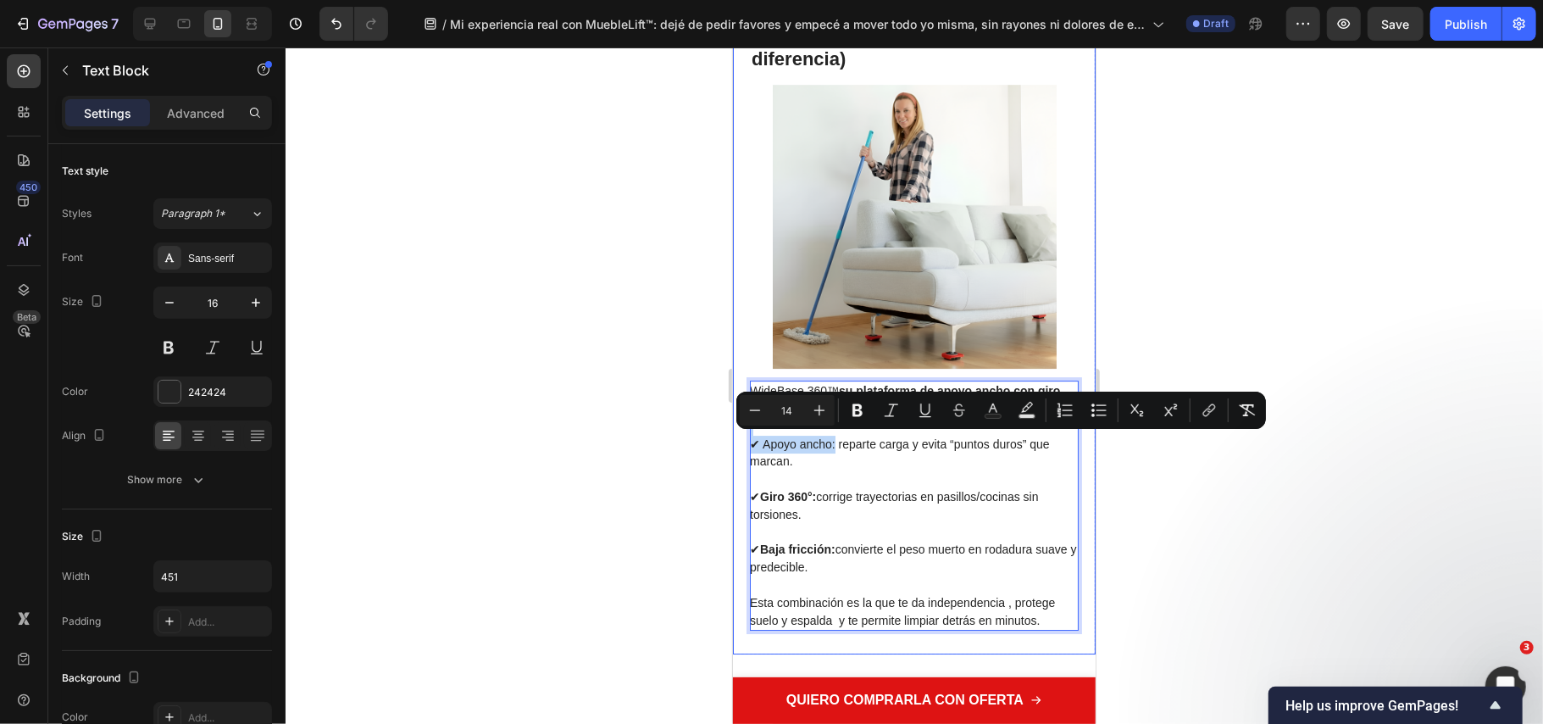
drag, startPoint x: 835, startPoint y: 440, endPoint x: 732, endPoint y: 431, distance: 102.9
click at [732, 431] on div "¿Qué tiene MuebleLift™ que otros no? (la “característica mejor” que lo diferenc…" at bounding box center [913, 312] width 363 height 681
click at [856, 425] on button "Bold" at bounding box center [857, 410] width 31 height 31
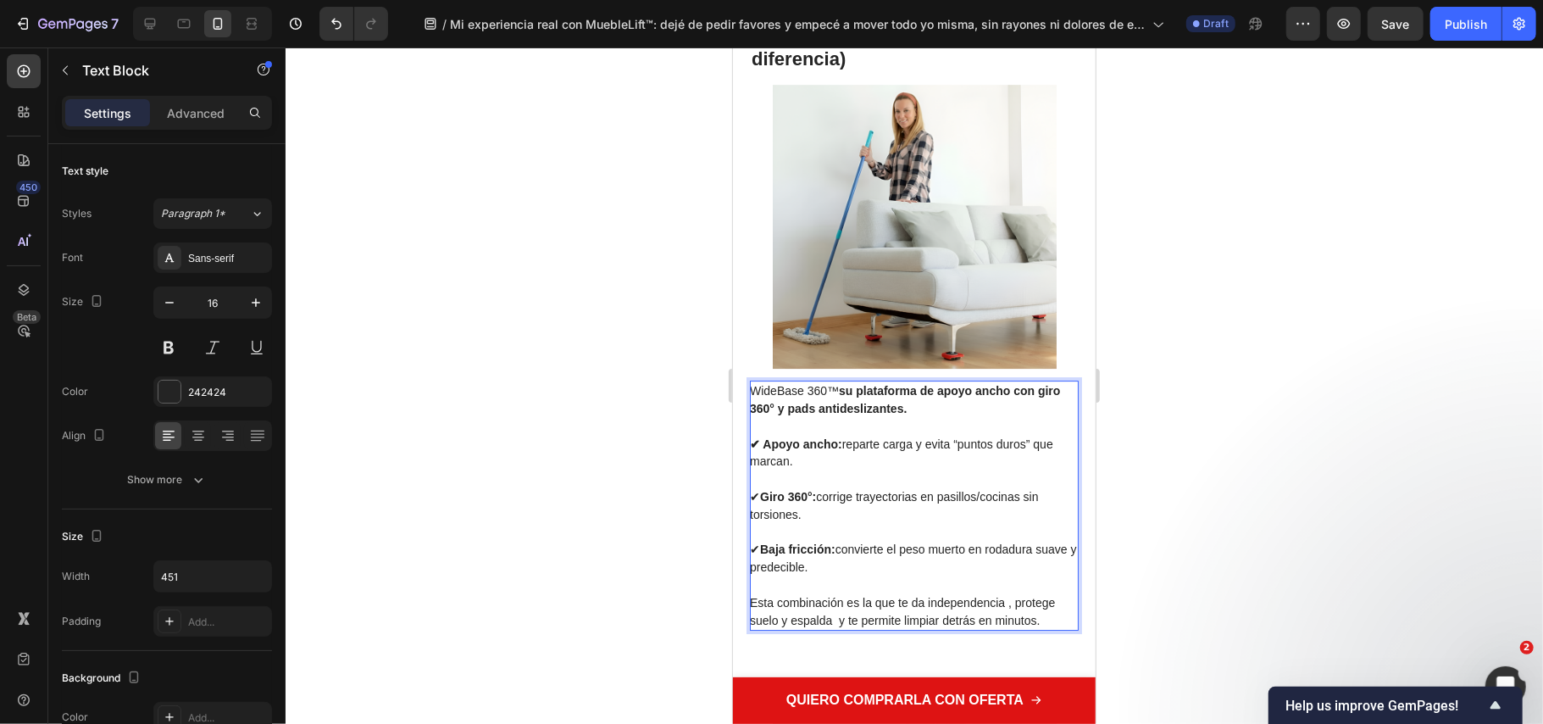
click at [781, 505] on span "✔ Giro 360°: corrige trayectorias en pasillos/cocinas sin torsiones." at bounding box center [893, 504] width 289 height 31
drag, startPoint x: 760, startPoint y: 492, endPoint x: 750, endPoint y: 494, distance: 10.5
click at [750, 494] on span "✔ Giro 360°: corrige trayectorias en pasillos/cocinas sin torsiones." at bounding box center [893, 504] width 289 height 31
drag, startPoint x: 1224, startPoint y: 502, endPoint x: 1204, endPoint y: 498, distance: 19.8
click at [1224, 499] on div at bounding box center [915, 385] width 1258 height 676
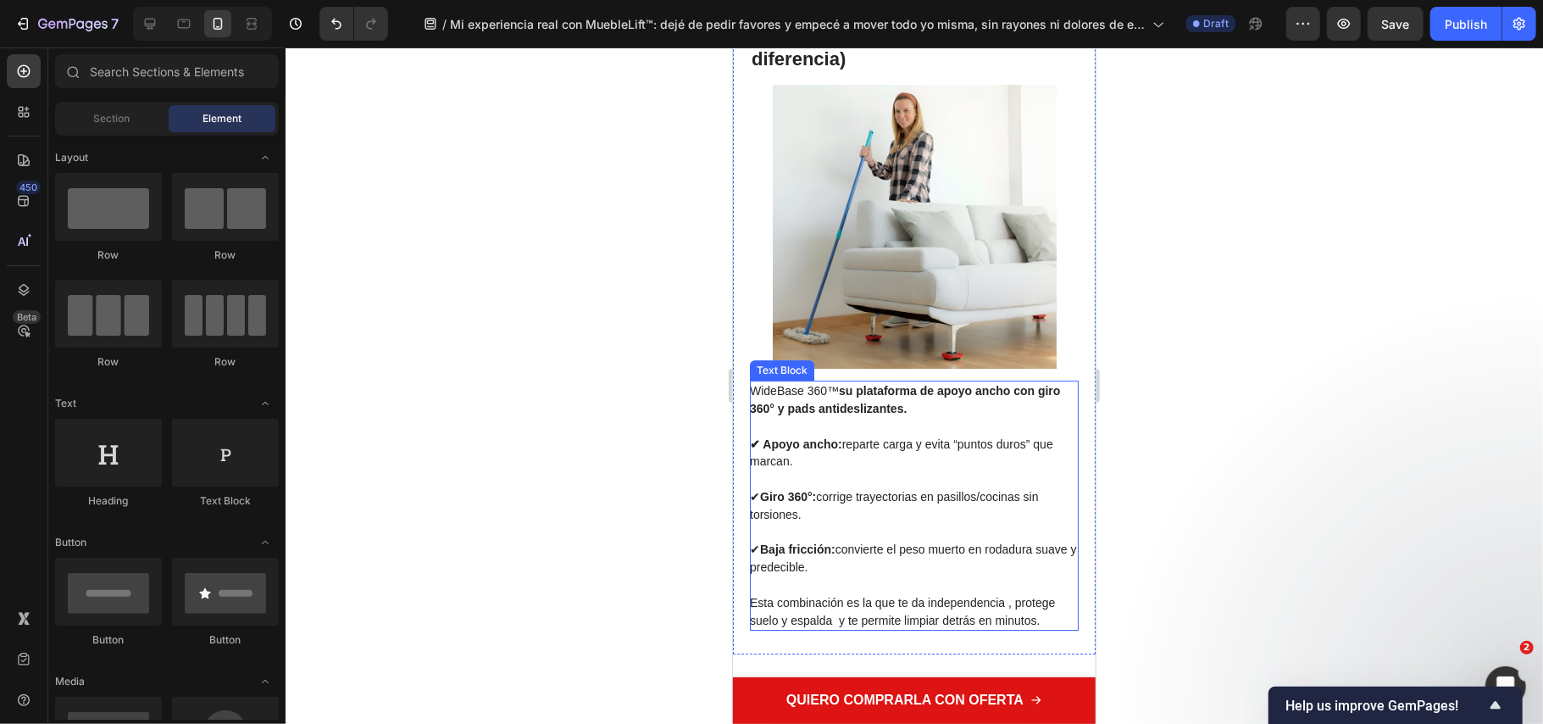
click at [766, 489] on strong "Giro 360°:" at bounding box center [787, 496] width 56 height 14
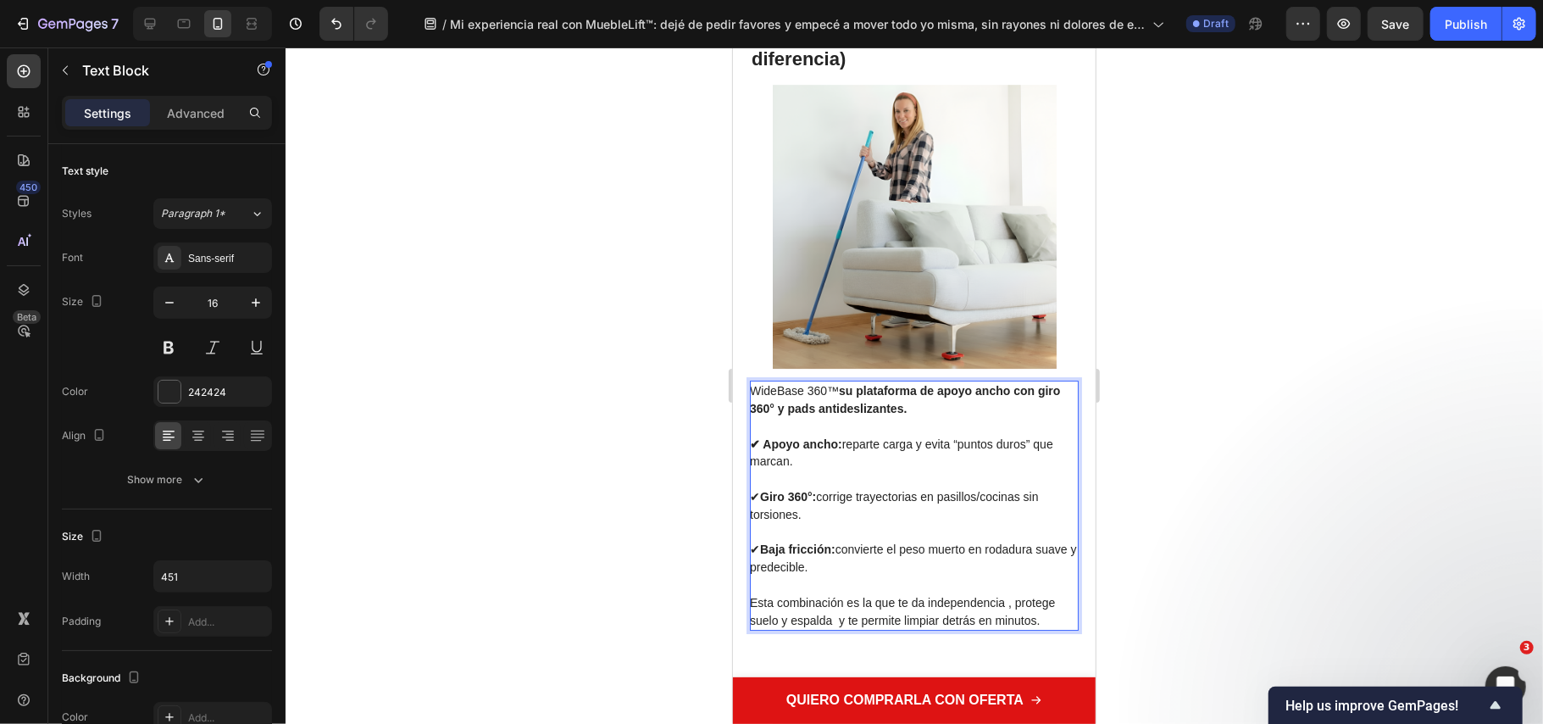
click at [757, 498] on span "✔ Giro 360°: corrige trayectorias en pasillos/cocinas sin torsiones." at bounding box center [893, 504] width 289 height 31
drag, startPoint x: 757, startPoint y: 498, endPoint x: 746, endPoint y: 501, distance: 11.5
click at [746, 501] on div "¿Qué tiene MuebleLift™ que otros no? (la “característica mejor” que lo diferenc…" at bounding box center [913, 312] width 363 height 681
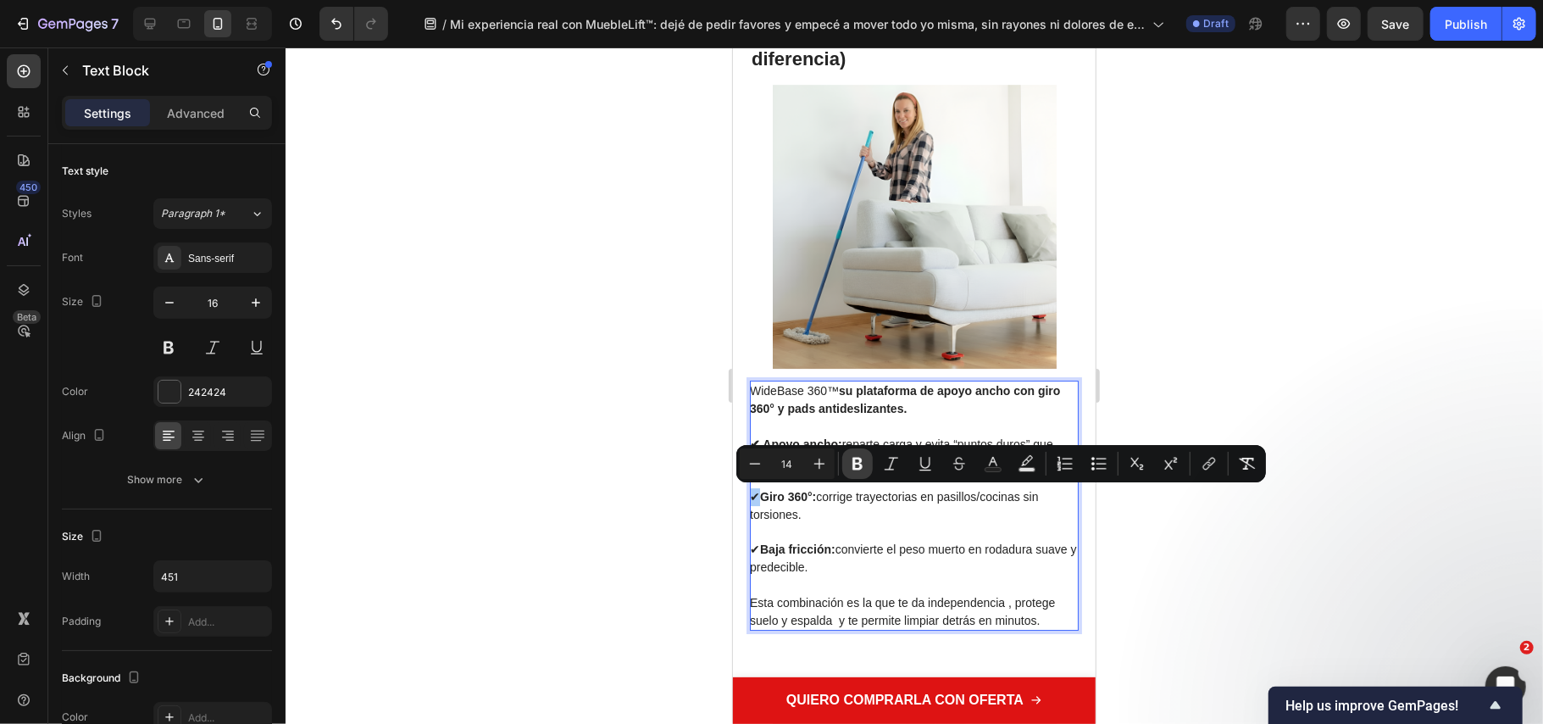
click at [846, 475] on button "Bold" at bounding box center [857, 463] width 31 height 31
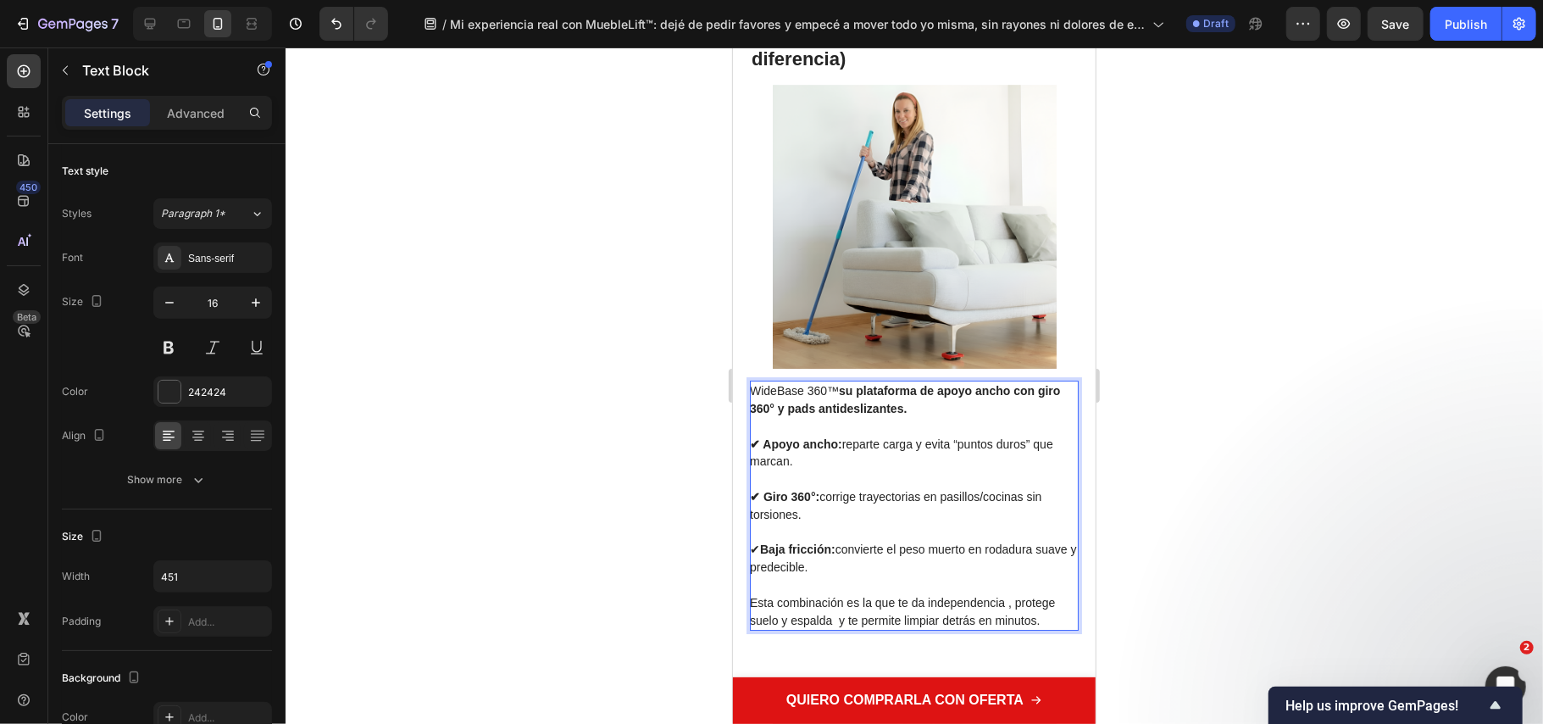
click at [760, 543] on strong "Baja fricción:" at bounding box center [796, 549] width 75 height 14
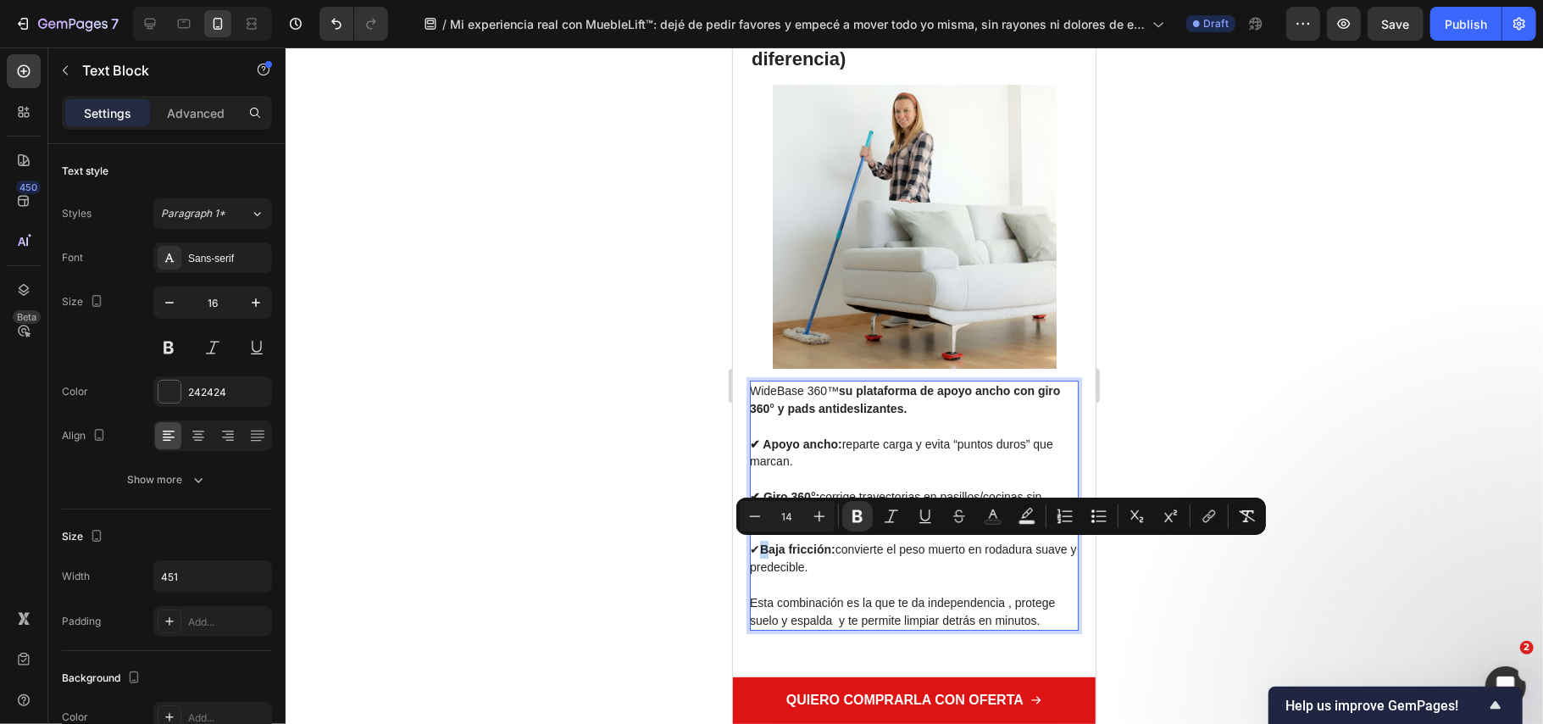
click at [761, 545] on strong "Baja fricción:" at bounding box center [796, 549] width 75 height 14
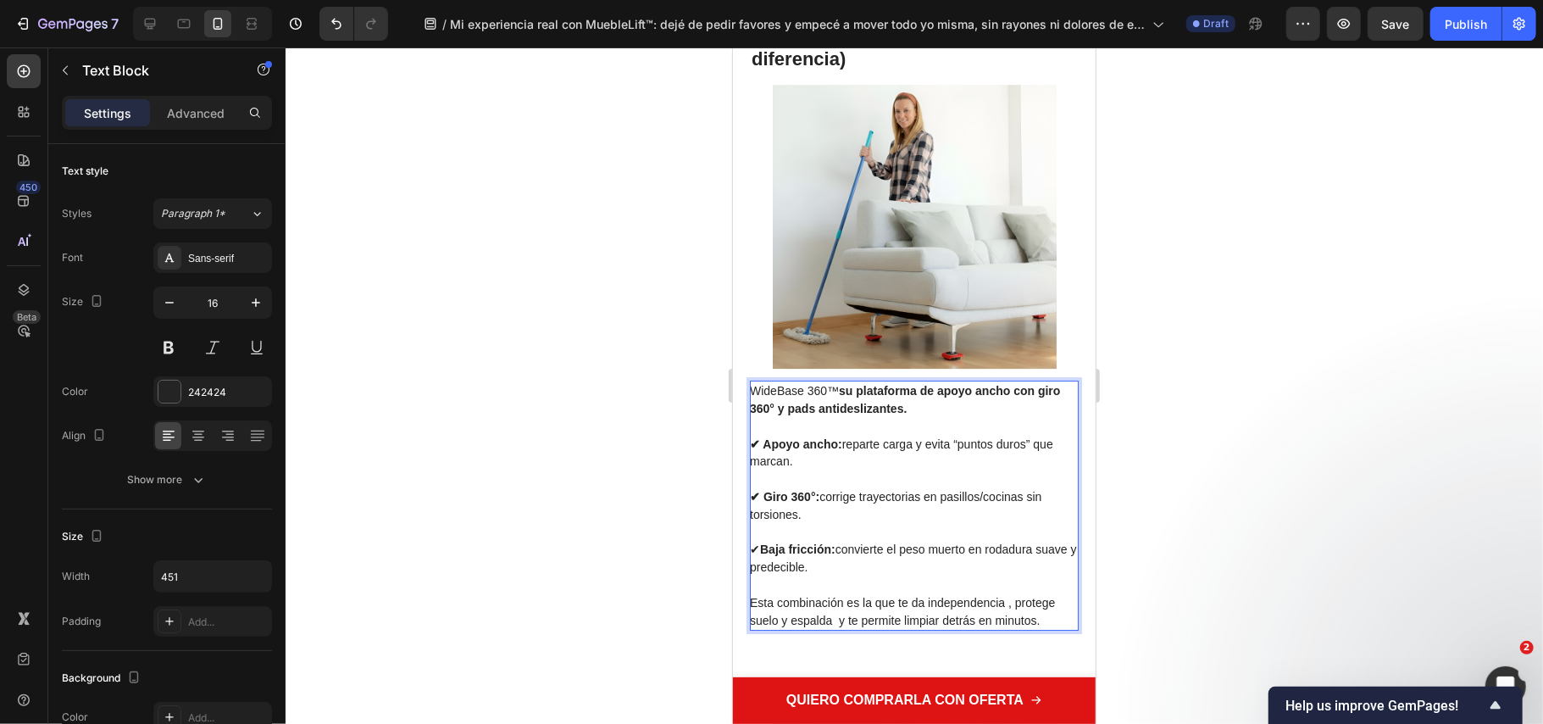
click at [754, 548] on span "✔ Baja fricción: convierte el peso muerto en rodadura suave y predecible." at bounding box center [912, 557] width 327 height 31
drag, startPoint x: 754, startPoint y: 548, endPoint x: 743, endPoint y: 540, distance: 13.9
click at [743, 540] on div "¿Qué tiene MuebleLift™ que otros no? (la “característica mejor” que lo diferenc…" at bounding box center [913, 312] width 363 height 681
click at [1255, 566] on div at bounding box center [915, 385] width 1258 height 676
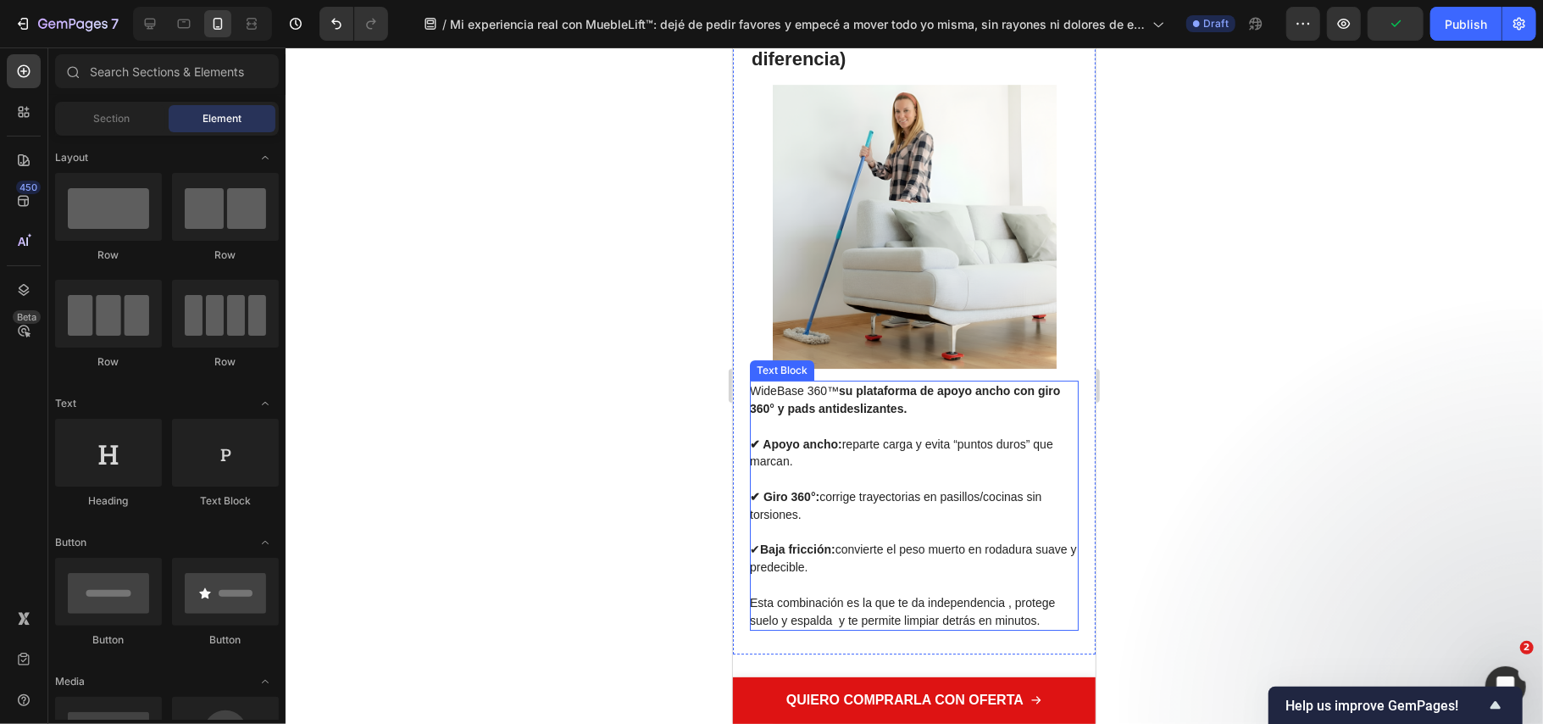
click at [767, 545] on strong "Baja fricción:" at bounding box center [796, 549] width 75 height 14
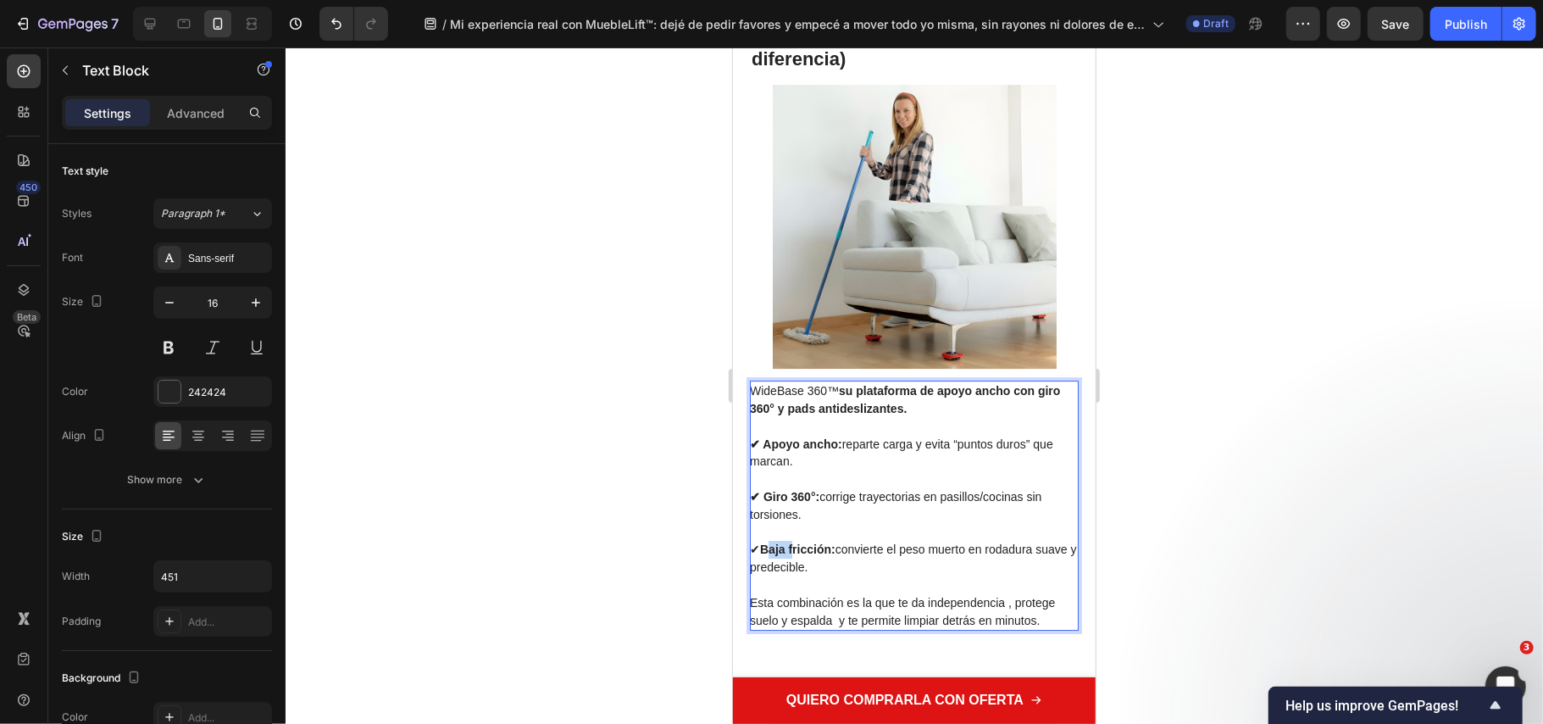
click at [760, 549] on strong "Baja fricción:" at bounding box center [796, 549] width 75 height 14
click at [759, 548] on strong "Baja fricción:" at bounding box center [796, 549] width 75 height 14
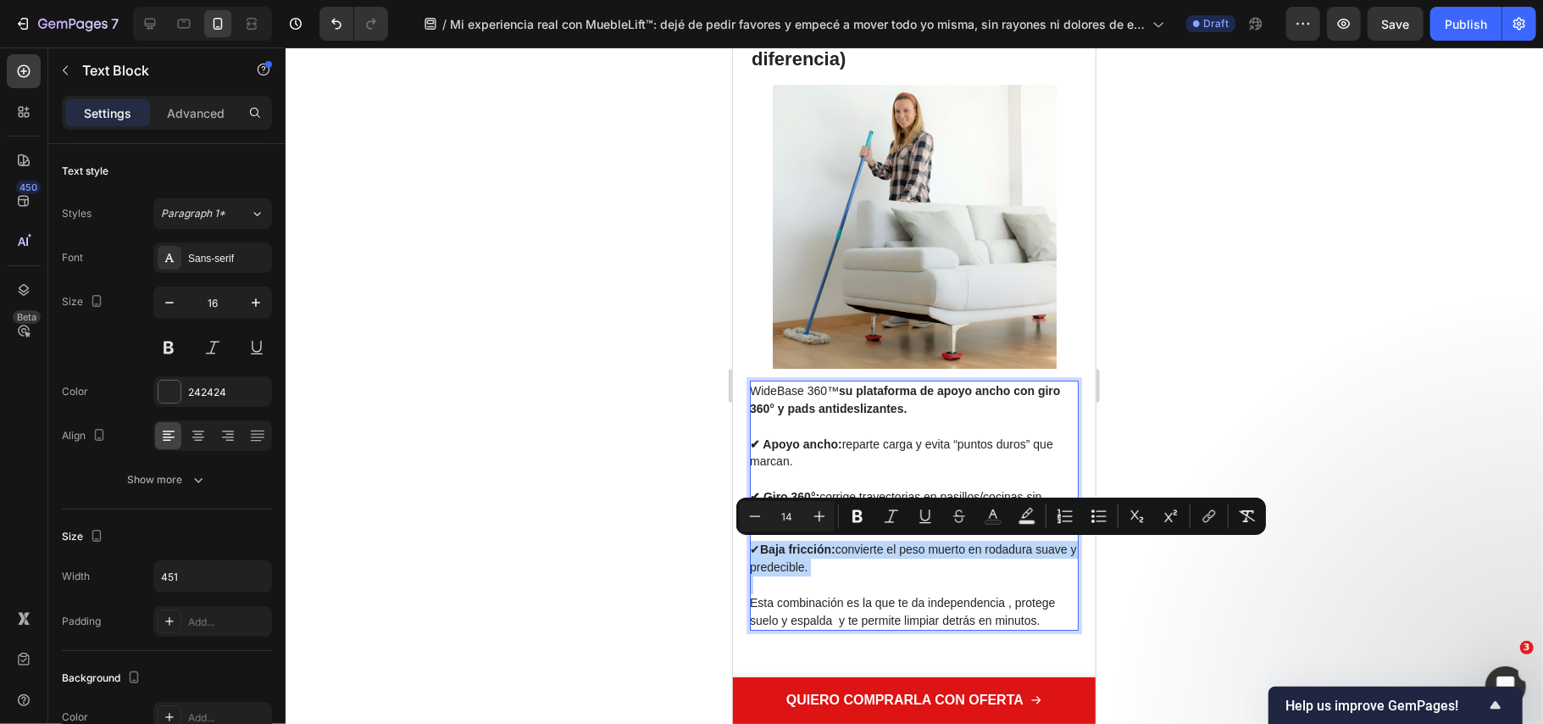
click at [759, 549] on strong "Baja fricción:" at bounding box center [796, 549] width 75 height 14
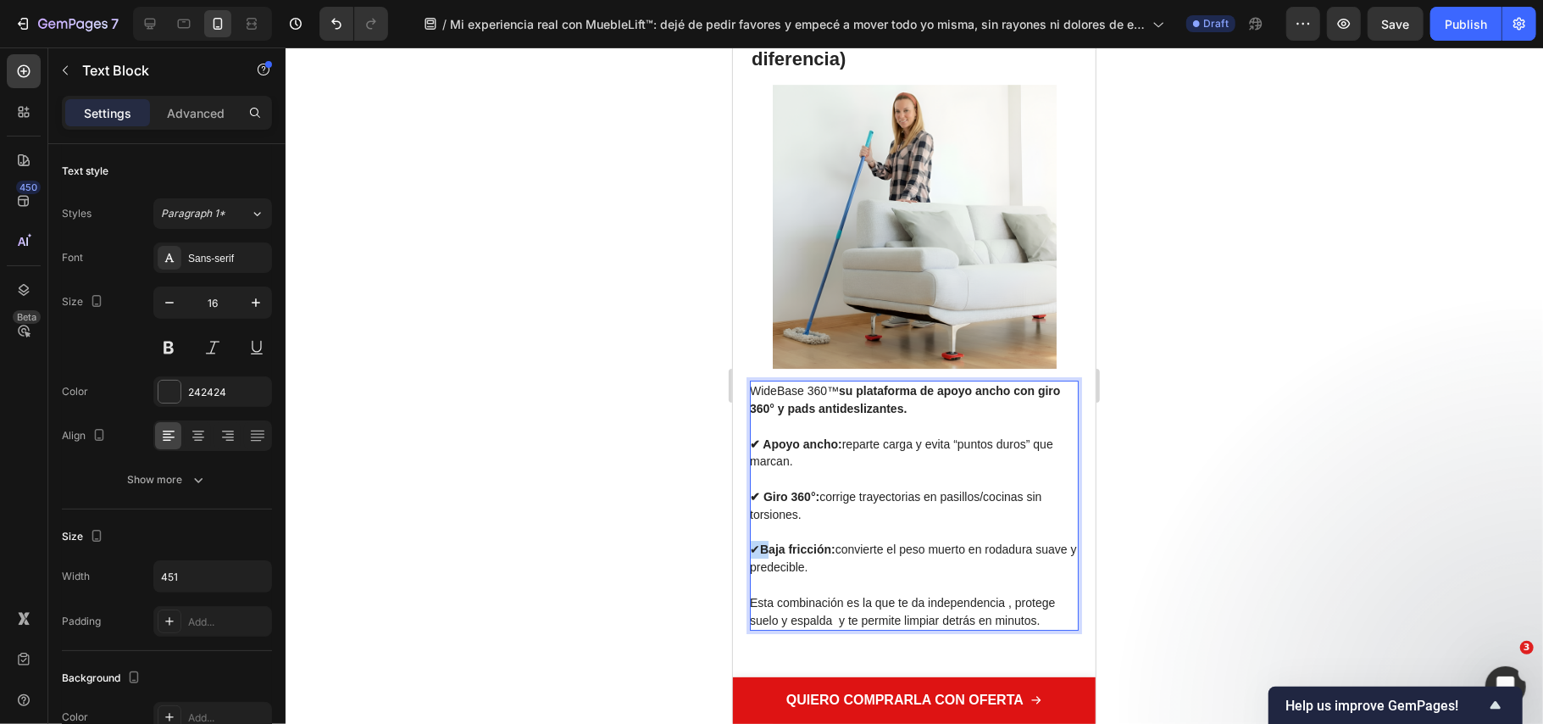
click at [750, 547] on span "✔ Baja fricción: convierte el peso muerto en rodadura suave y predecible." at bounding box center [912, 557] width 327 height 31
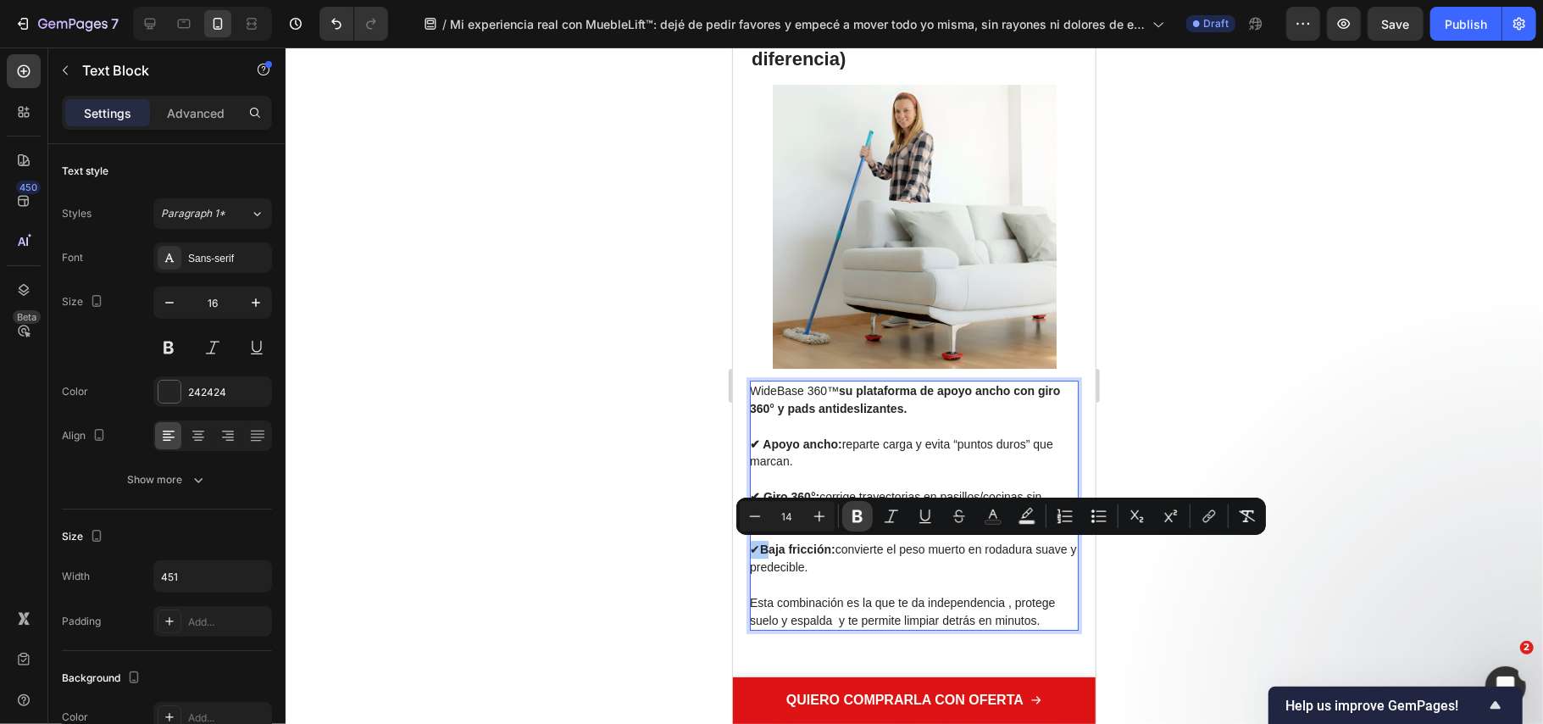
drag, startPoint x: 855, startPoint y: 520, endPoint x: 103, endPoint y: 543, distance: 752.1
click at [855, 520] on icon "Editor contextual toolbar" at bounding box center [858, 516] width 10 height 13
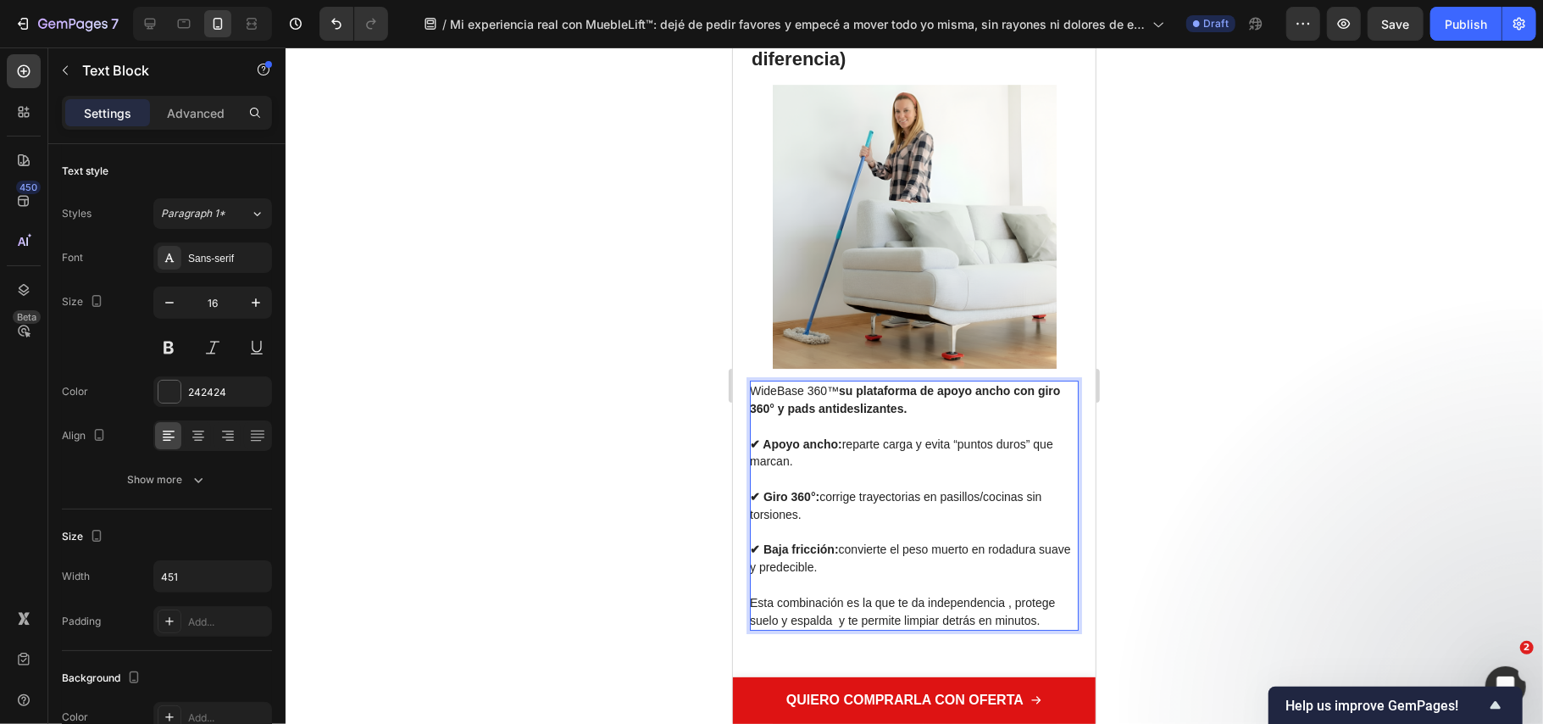
click at [875, 601] on span "Esta combinación es la que te da independencia , protege suelo y espalda y te p…" at bounding box center [901, 610] width 305 height 31
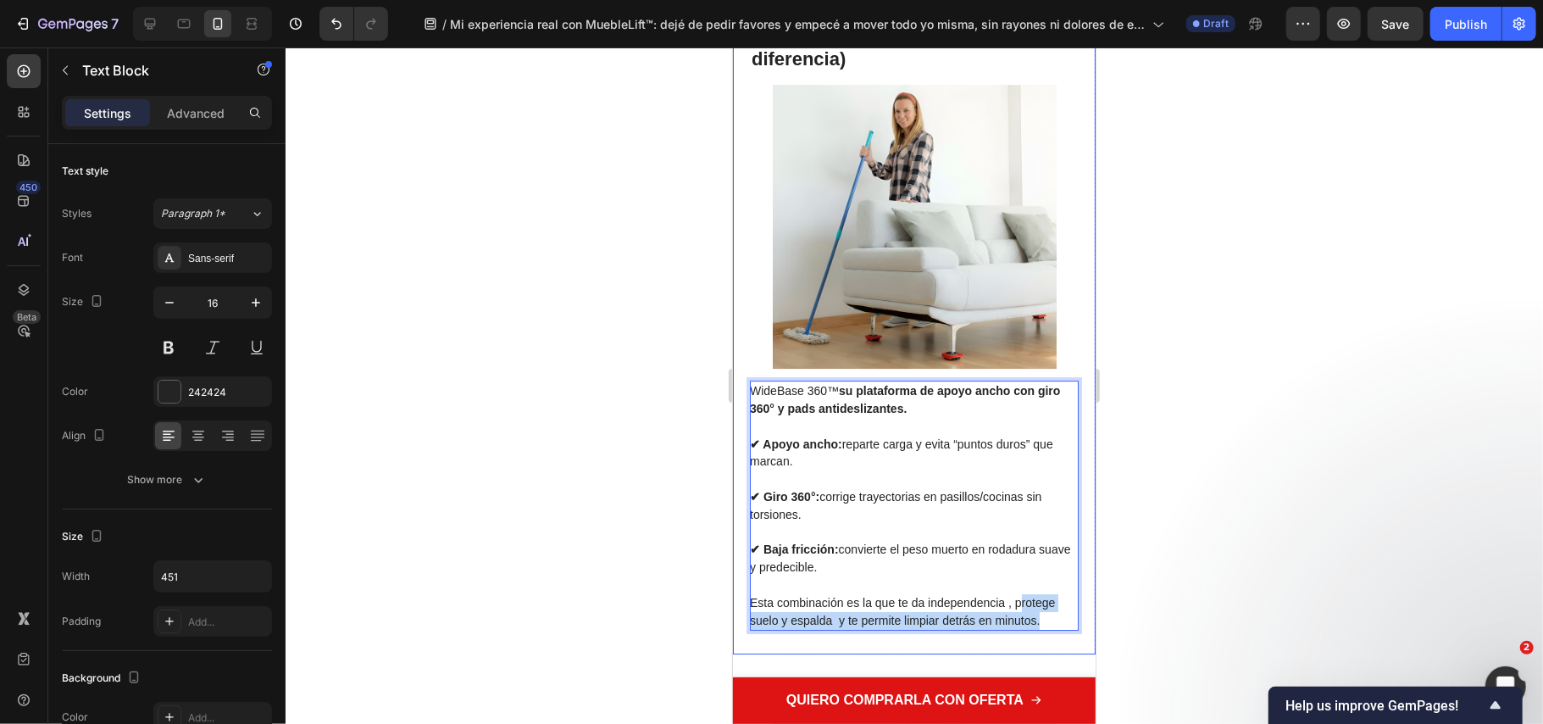
drag, startPoint x: 1019, startPoint y: 601, endPoint x: 1062, endPoint y: 611, distance: 44.4
click at [1062, 611] on div "¿Qué tiene MuebleLift™ que otros no? (la “característica mejor” que lo diferenc…" at bounding box center [913, 312] width 363 height 681
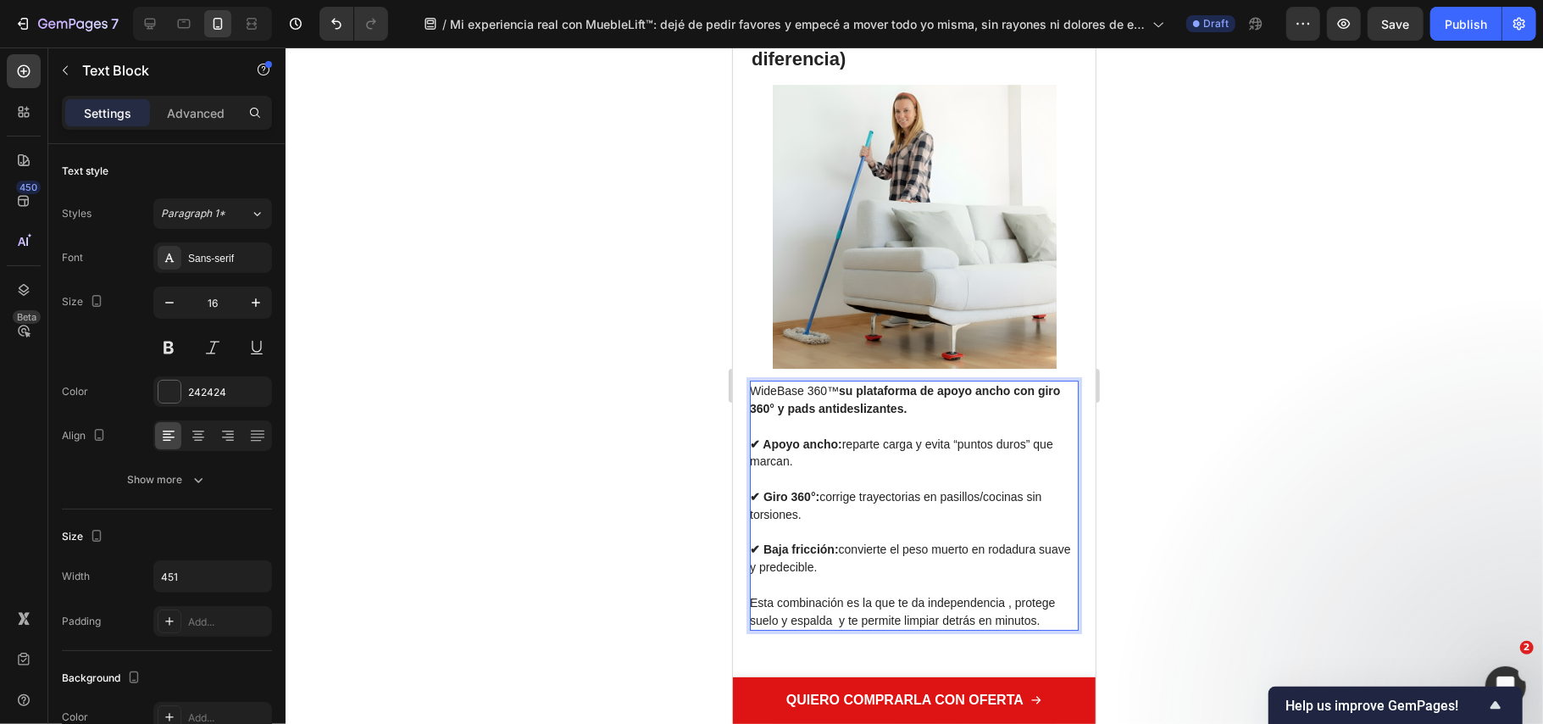
click at [1012, 608] on p "Esta combinación es la que te da independencia , protege suelo y espalda y te p…" at bounding box center [912, 611] width 327 height 36
drag, startPoint x: 893, startPoint y: 598, endPoint x: 835, endPoint y: 623, distance: 63.8
click at [835, 623] on span "Esta combinación es la que te da independencia , protege suelo y espalda y te p…" at bounding box center [901, 610] width 305 height 31
click at [1139, 588] on div at bounding box center [915, 385] width 1258 height 676
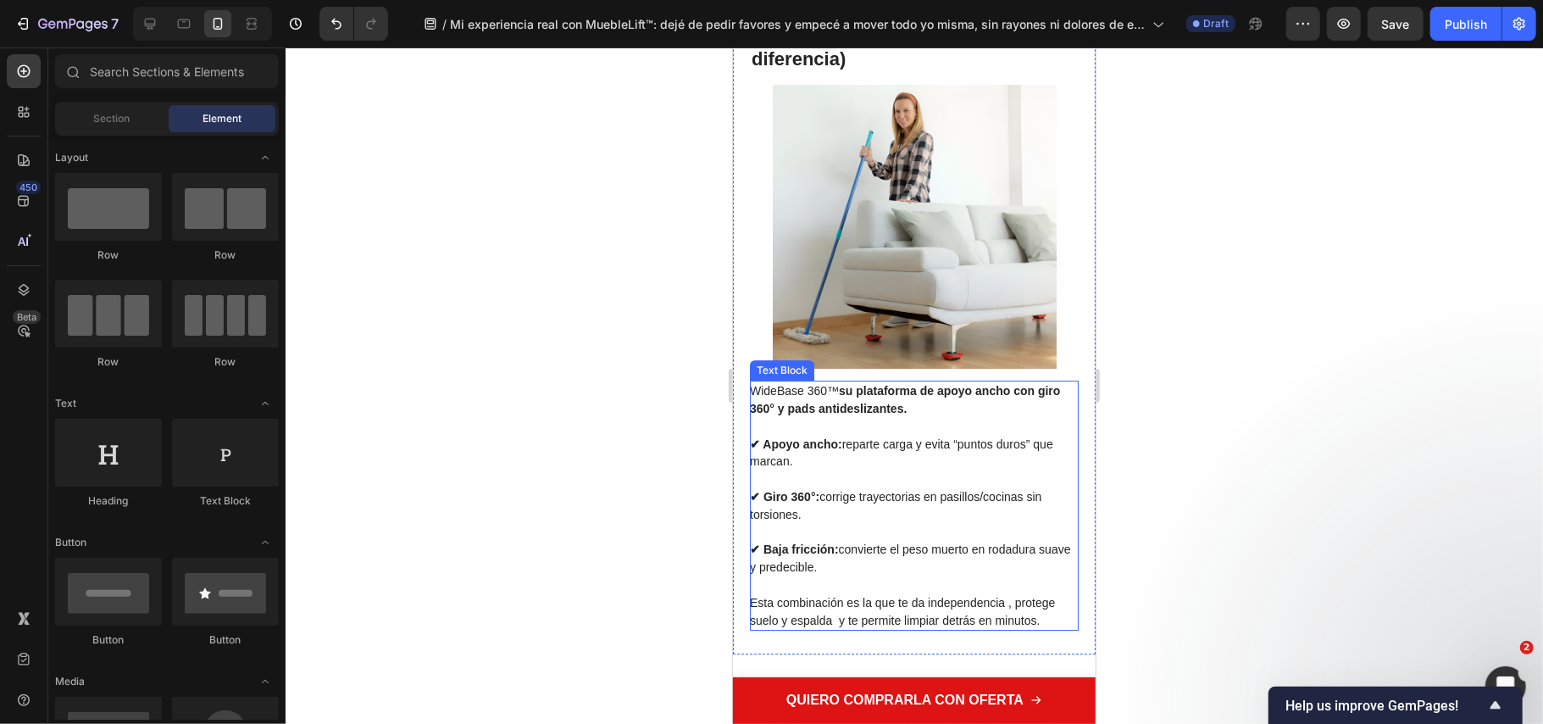
click at [898, 599] on span "Esta combinación es la que te da independencia , protege suelo y espalda y te p…" at bounding box center [901, 610] width 305 height 31
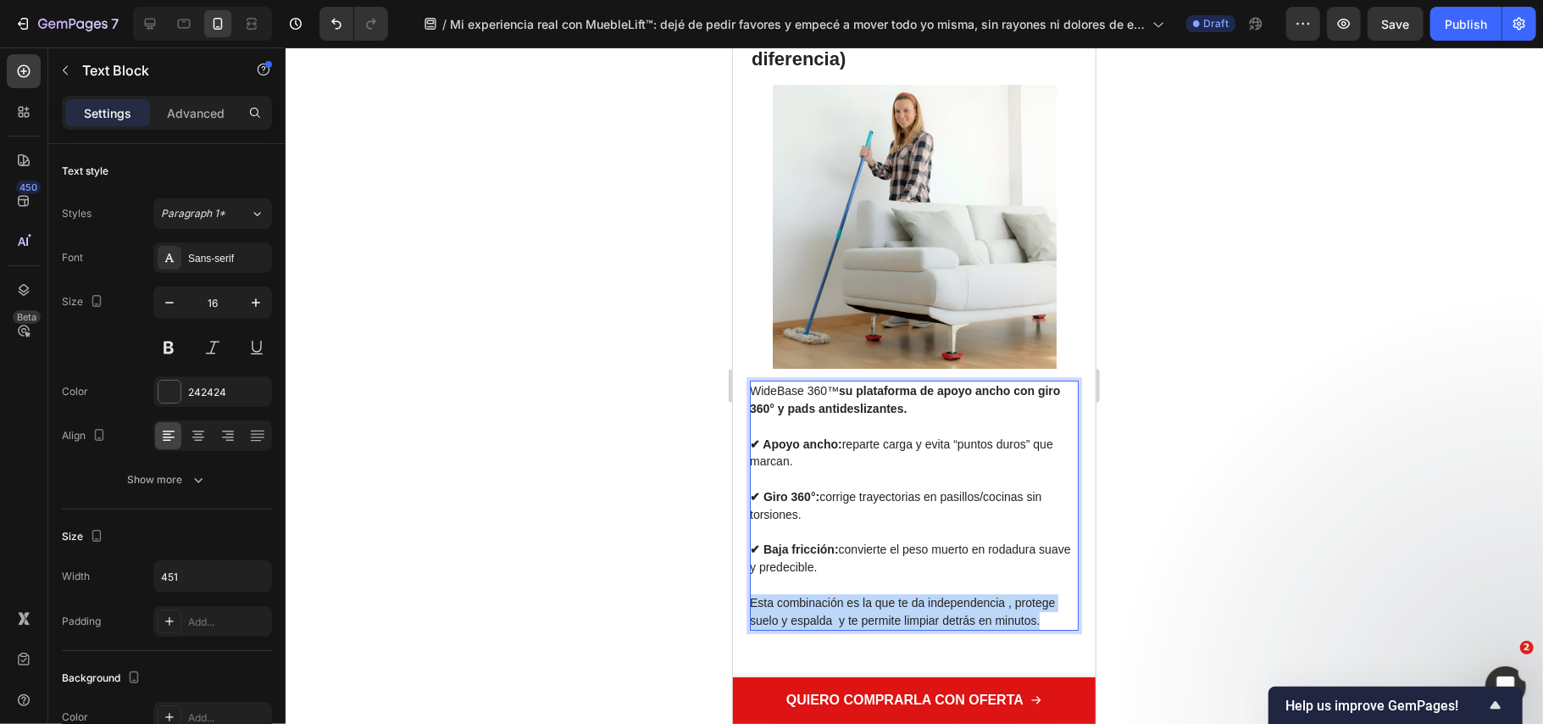
click at [898, 600] on span "Esta combinación es la que te da independencia , protege suelo y espalda y te p…" at bounding box center [901, 610] width 305 height 31
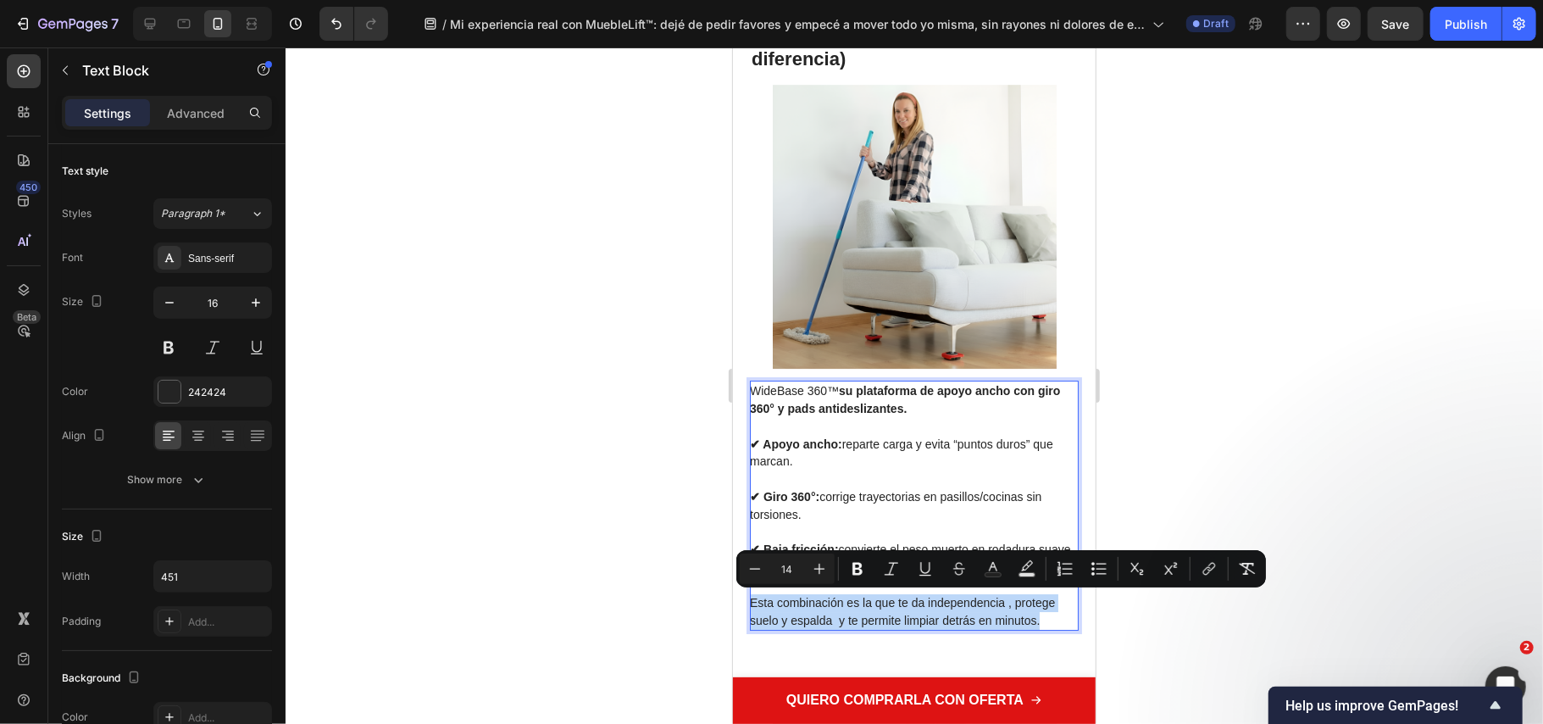
click at [898, 601] on span "Esta combinación es la que te da independencia , protege suelo y espalda y te p…" at bounding box center [901, 610] width 305 height 31
click at [897, 601] on span "Esta combinación es la que te da independencia , protege suelo y espalda y te p…" at bounding box center [901, 610] width 305 height 31
click at [875, 610] on p "Esta combinación es la que te da independencia , protege suelo y espalda y te p…" at bounding box center [912, 611] width 327 height 36
drag, startPoint x: 898, startPoint y: 601, endPoint x: 834, endPoint y: 625, distance: 68.6
click at [834, 625] on span "Esta combinación es la que te da independencia , protege suelo y espalda y te p…" at bounding box center [901, 610] width 305 height 31
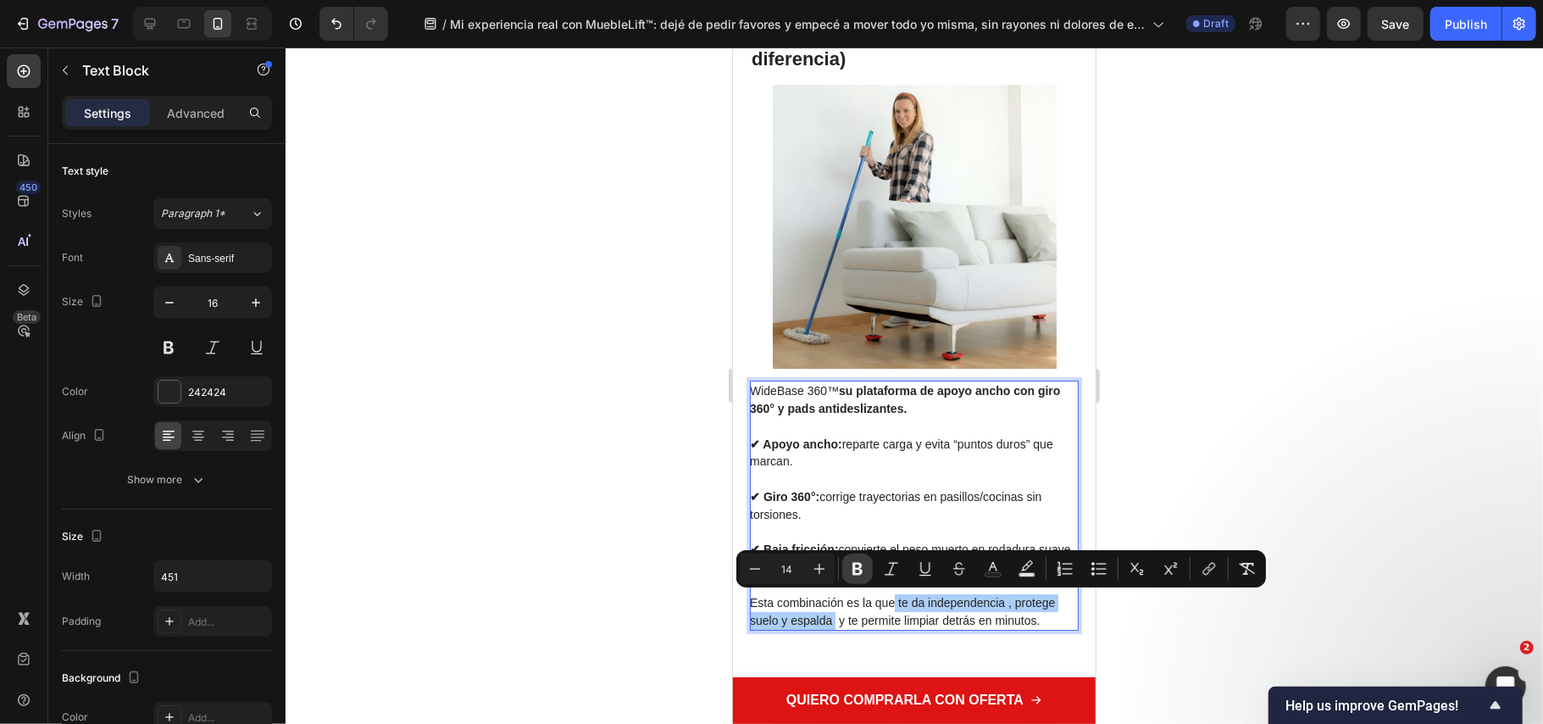
drag, startPoint x: 856, startPoint y: 567, endPoint x: 266, endPoint y: 498, distance: 593.9
click at [856, 567] on icon "Editor contextual toolbar" at bounding box center [857, 568] width 17 height 17
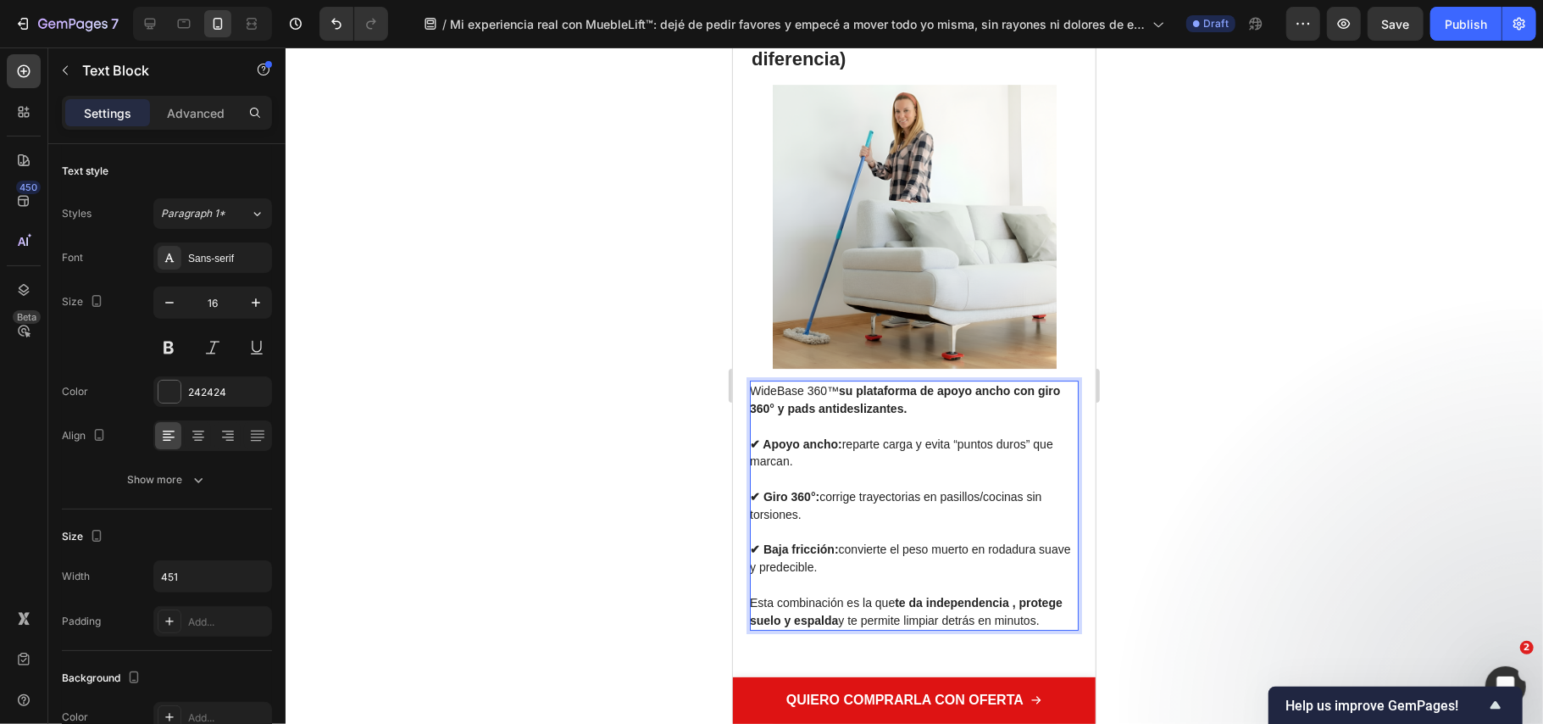
click at [1183, 490] on div at bounding box center [915, 385] width 1258 height 676
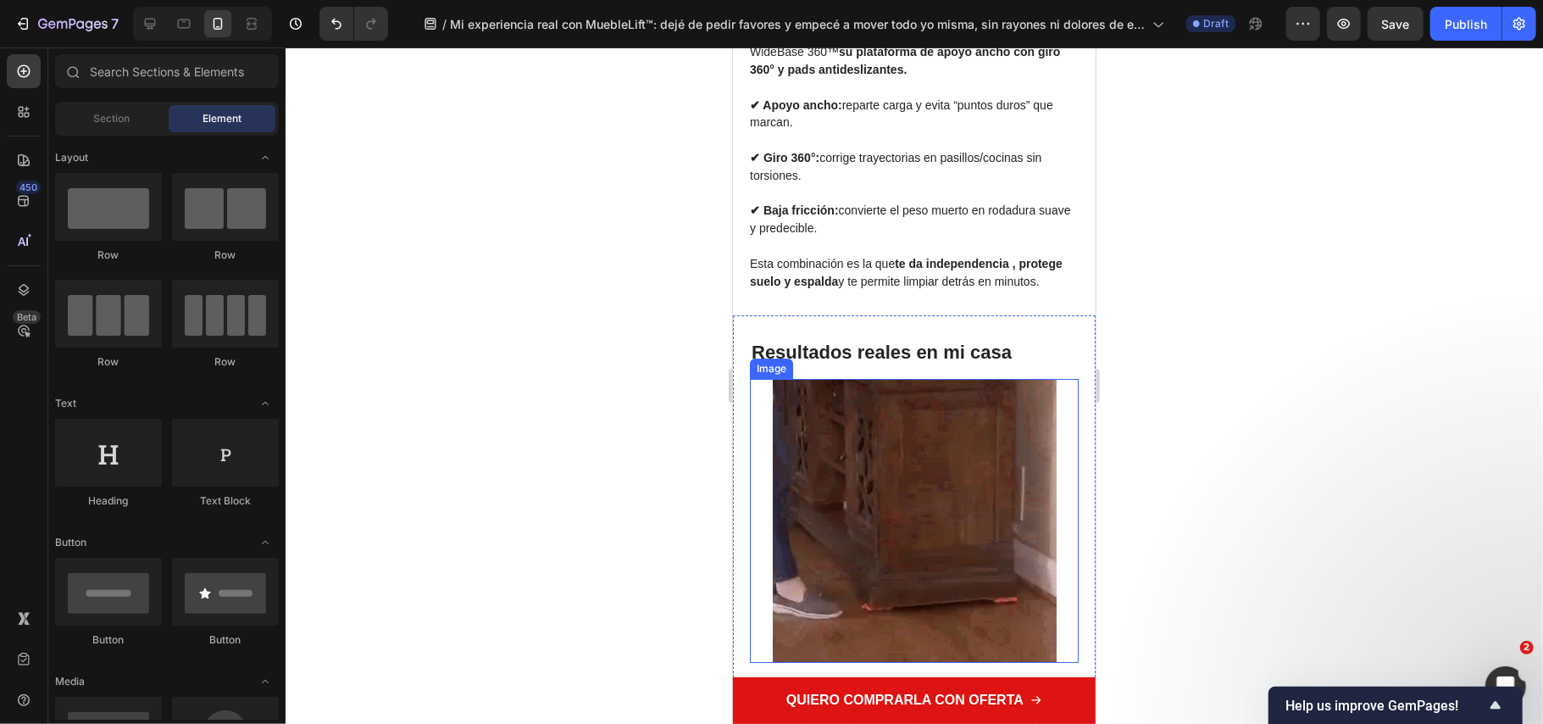
scroll to position [3955, 0]
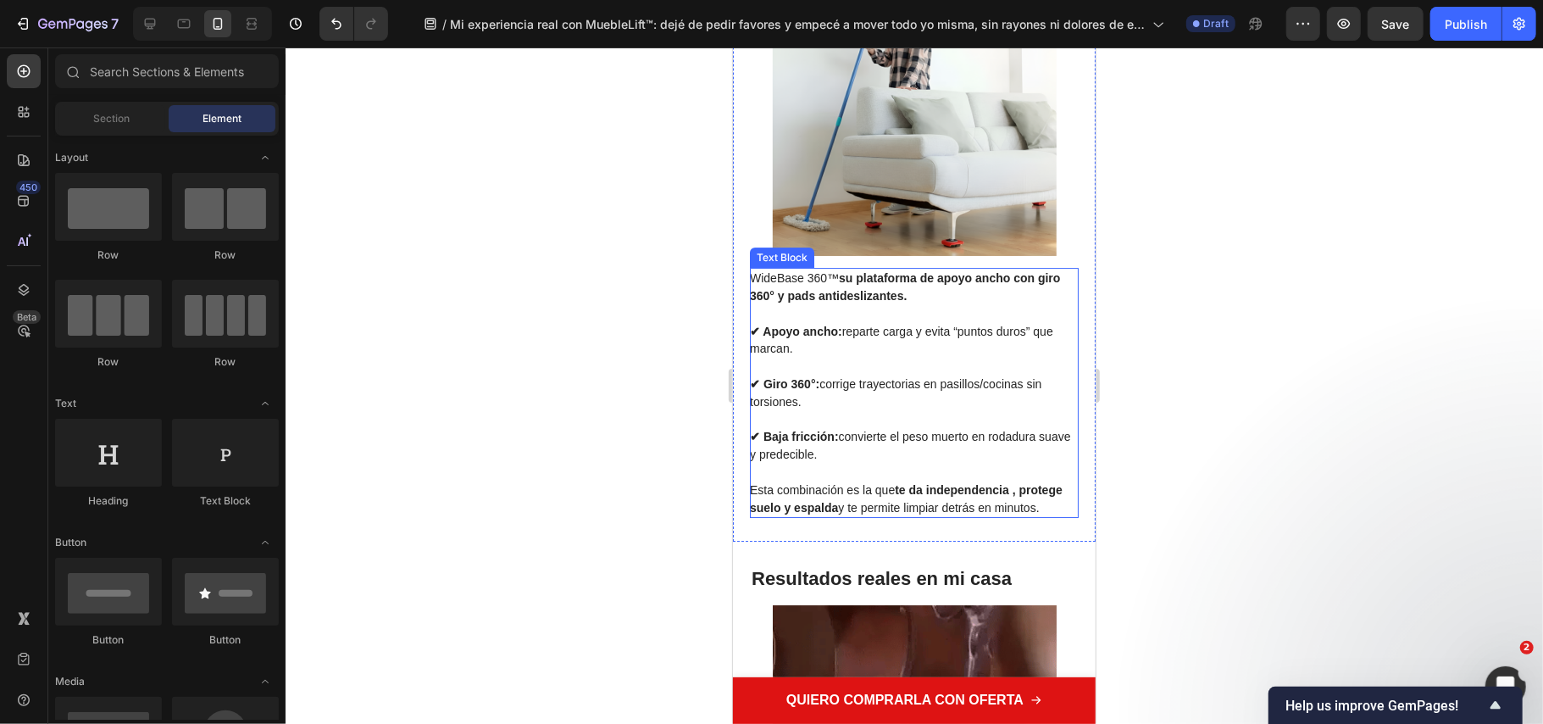
click at [854, 494] on span "Esta combinación es la que te da independencia , protege suelo y espalda y te p…" at bounding box center [905, 497] width 313 height 31
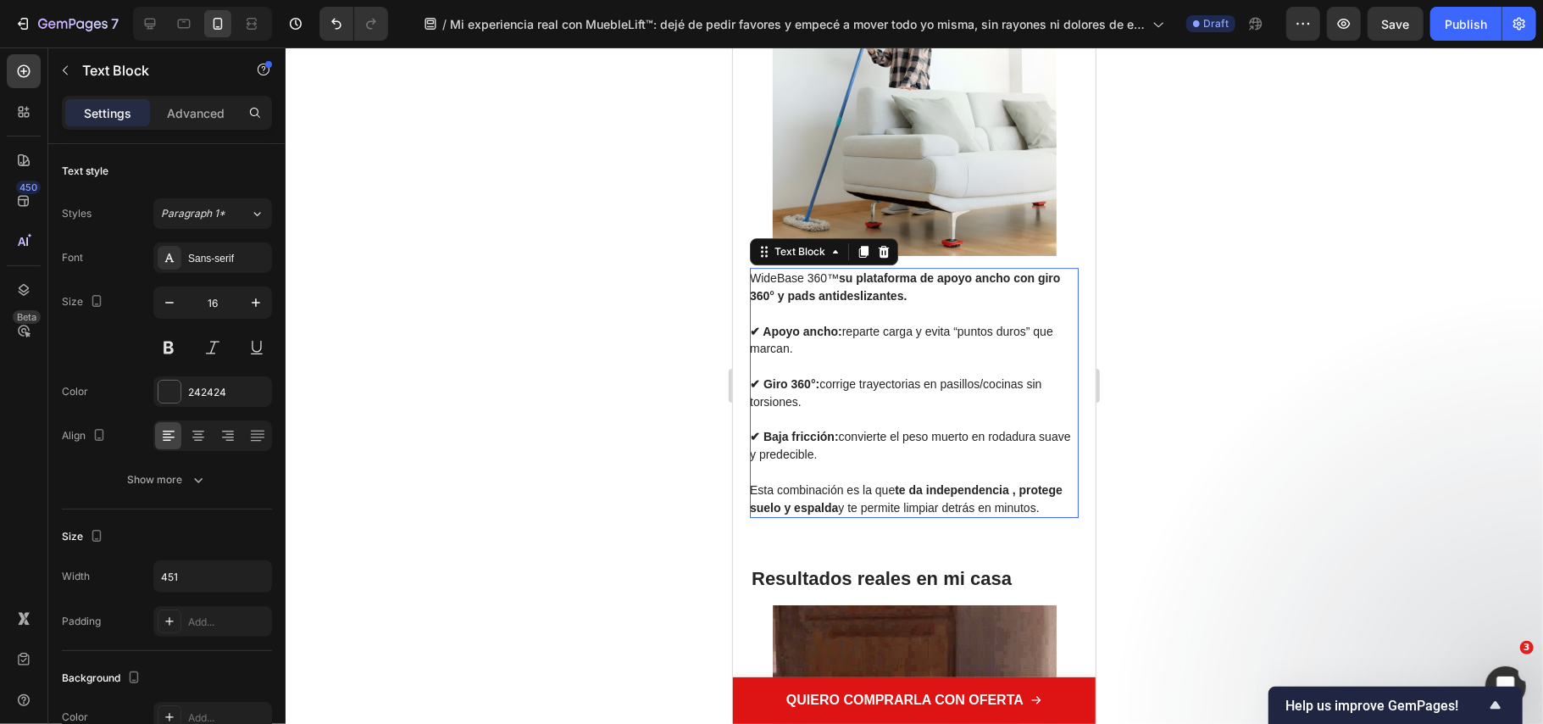
click at [855, 496] on p "Esta combinación es la que te da independencia , protege suelo y espalda y te p…" at bounding box center [912, 499] width 327 height 36
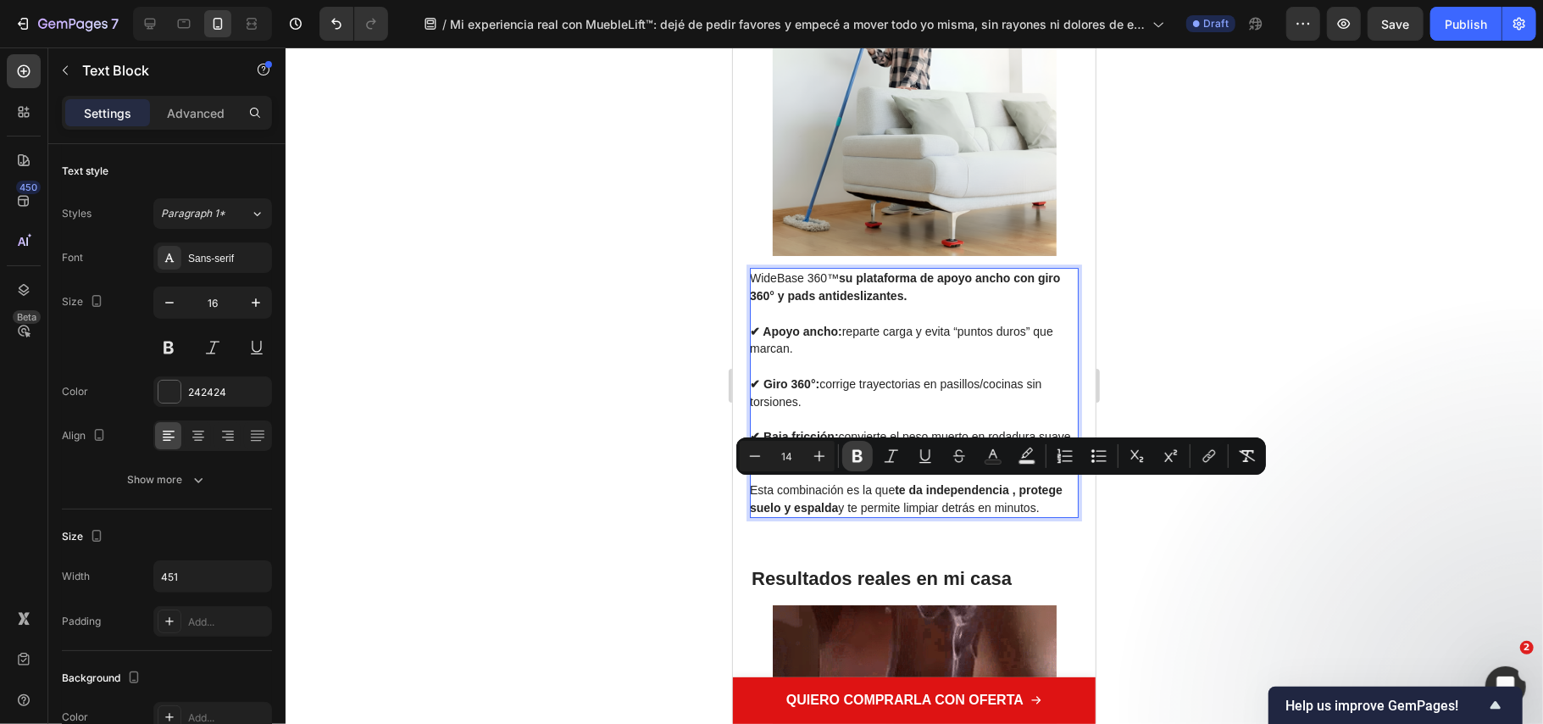
click at [859, 459] on icon "Editor contextual toolbar" at bounding box center [857, 455] width 17 height 17
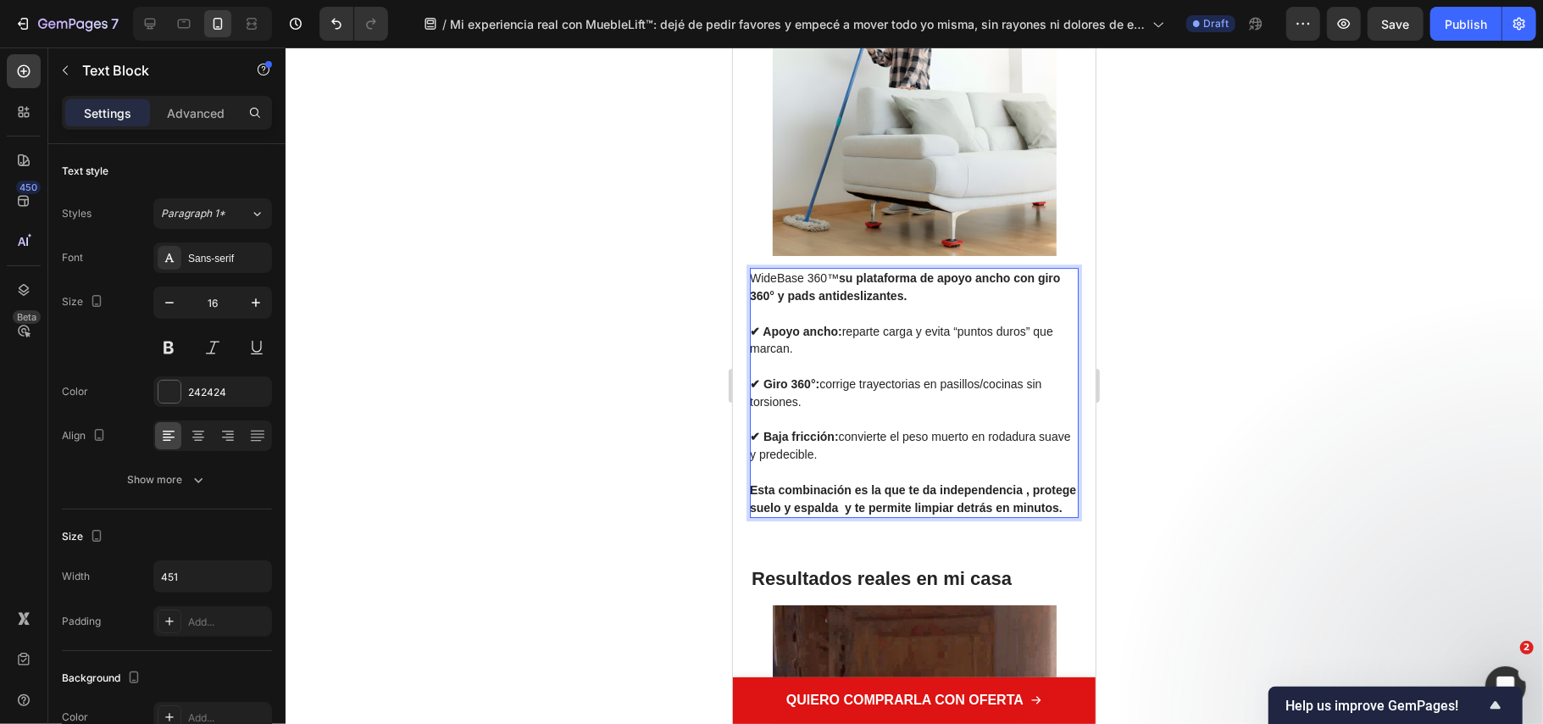
click at [859, 457] on p "✔ Baja fricción: convierte el peso muerto en rodadura suave y predecible." at bounding box center [912, 436] width 327 height 53
click at [853, 496] on p "Esta combinación es la que te da independencia , protege suelo y espalda y te p…" at bounding box center [912, 499] width 327 height 36
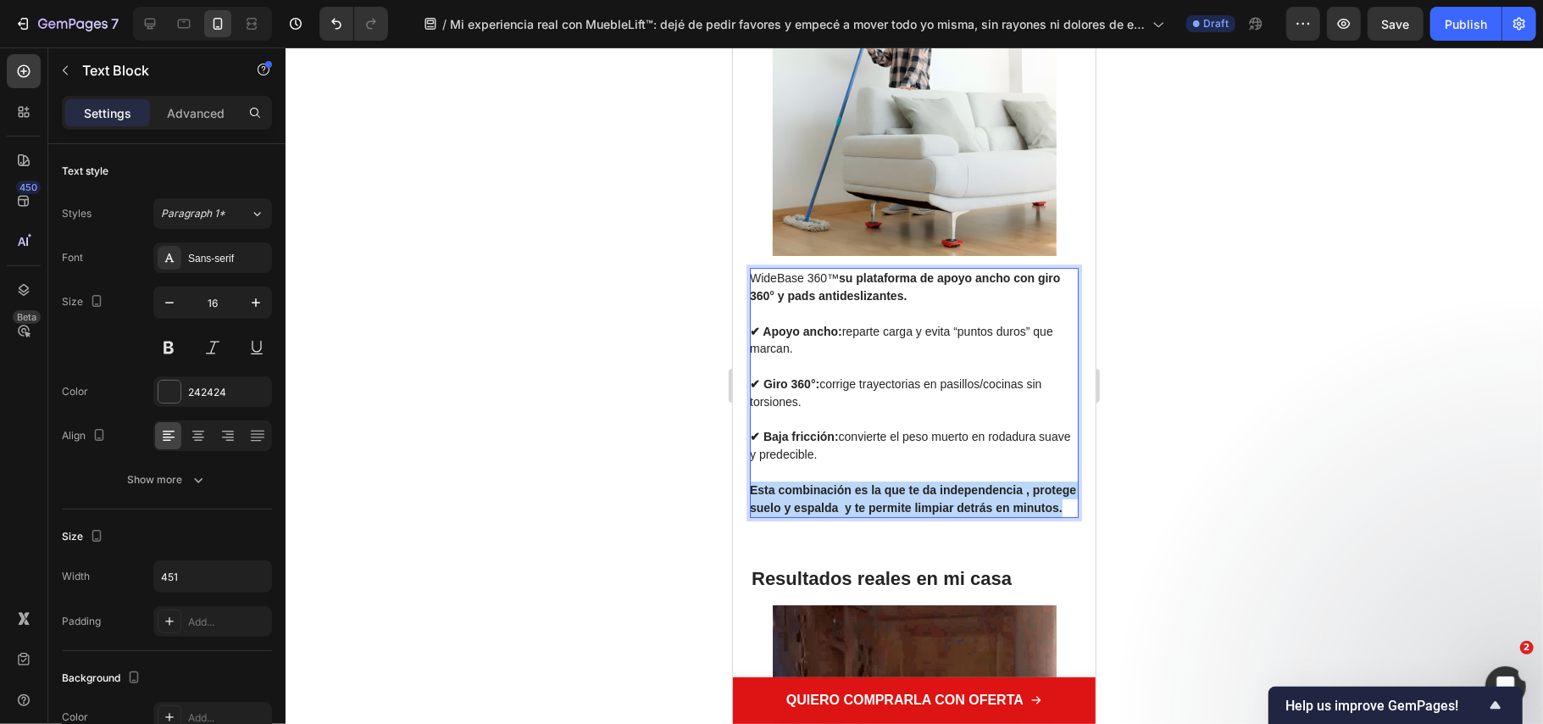
click at [853, 496] on p "Esta combinación es la que te da independencia , protege suelo y espalda y te p…" at bounding box center [912, 499] width 327 height 36
click at [898, 499] on strong "Esta combinación es la que te da independencia , protege suelo y espalda y te p…" at bounding box center [912, 497] width 326 height 31
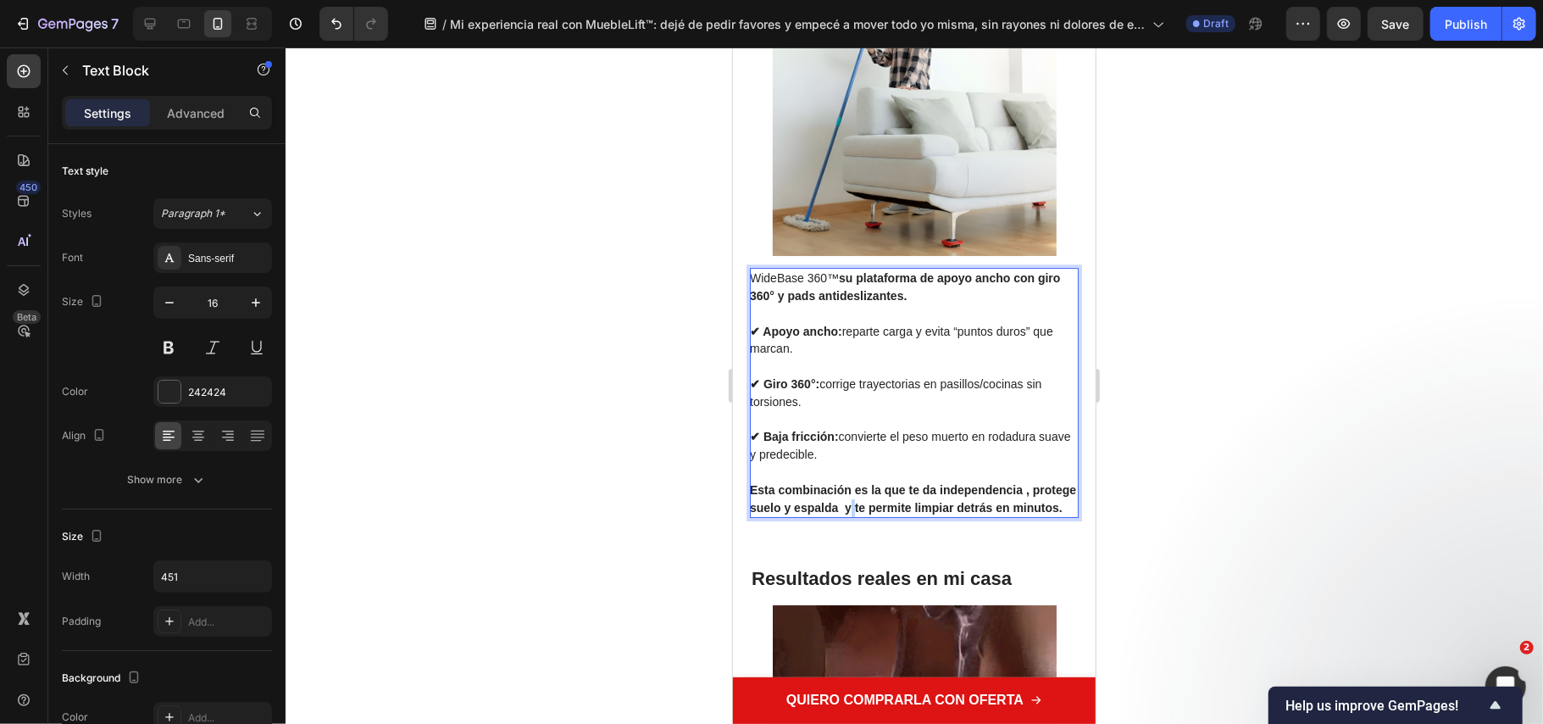
click at [898, 499] on strong "Esta combinación es la que te da independencia , protege suelo y espalda y te p…" at bounding box center [912, 497] width 326 height 31
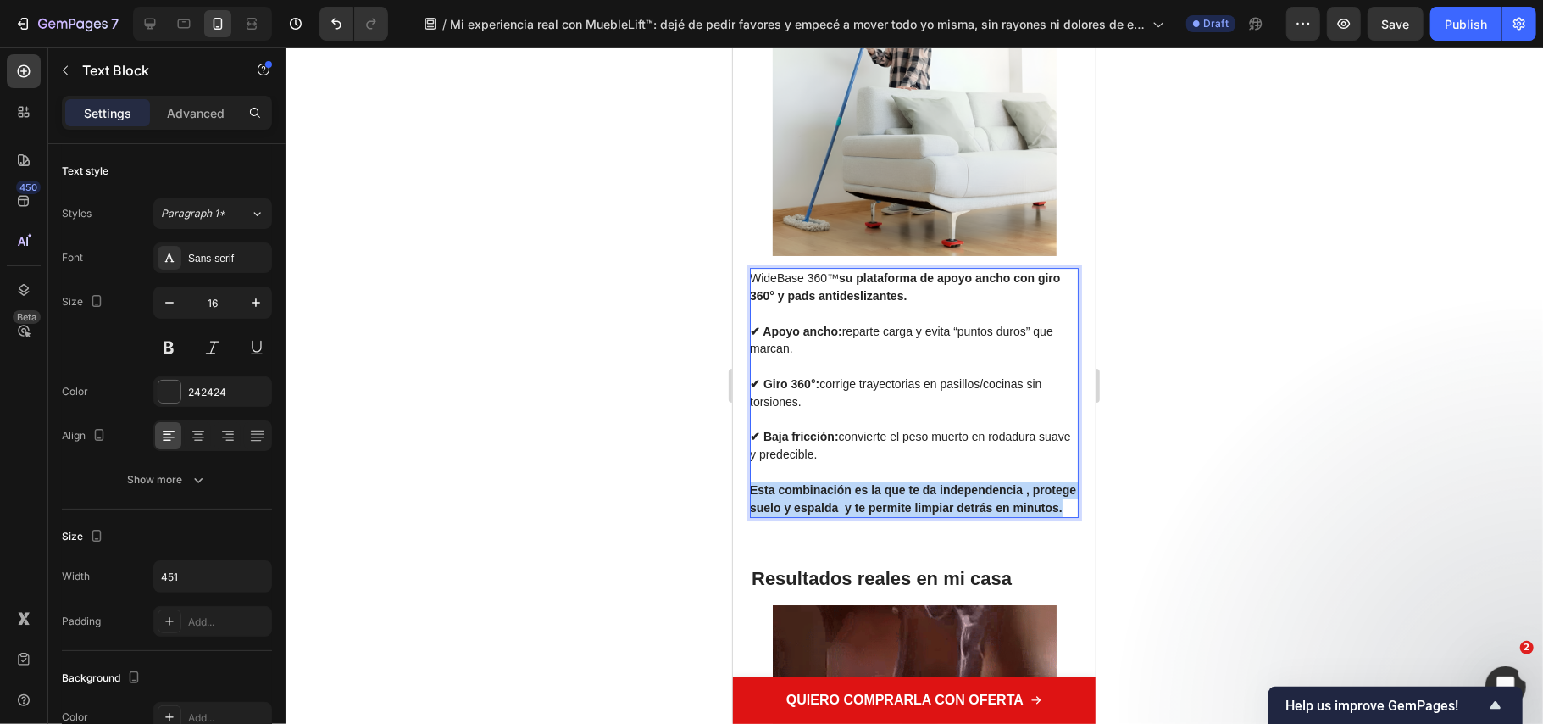
click at [898, 499] on strong "Esta combinación es la que te da independencia , protege suelo y espalda y te p…" at bounding box center [912, 497] width 326 height 31
click at [1174, 509] on div at bounding box center [915, 385] width 1258 height 676
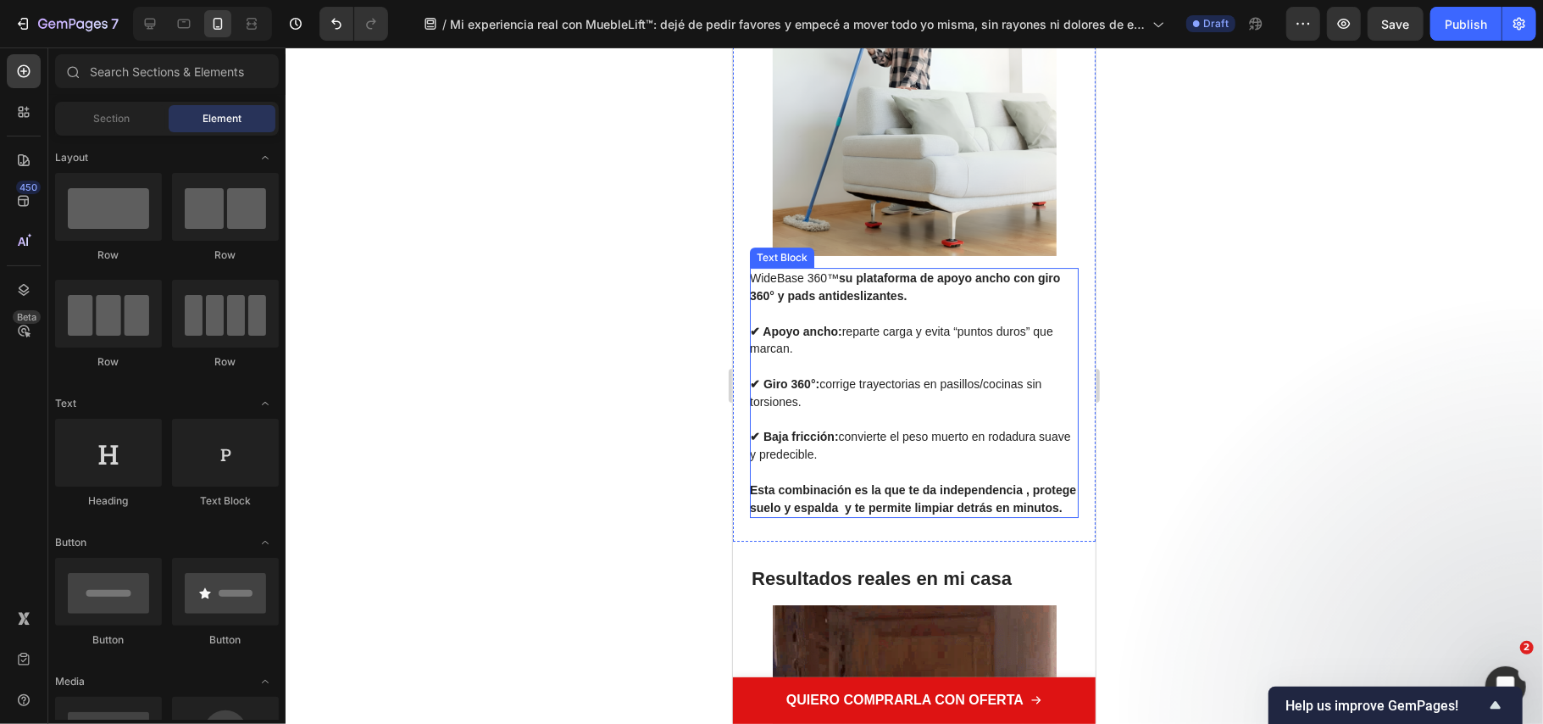
click at [842, 492] on strong "Esta combinación es la que te da independencia , protege suelo y espalda y te p…" at bounding box center [912, 497] width 326 height 31
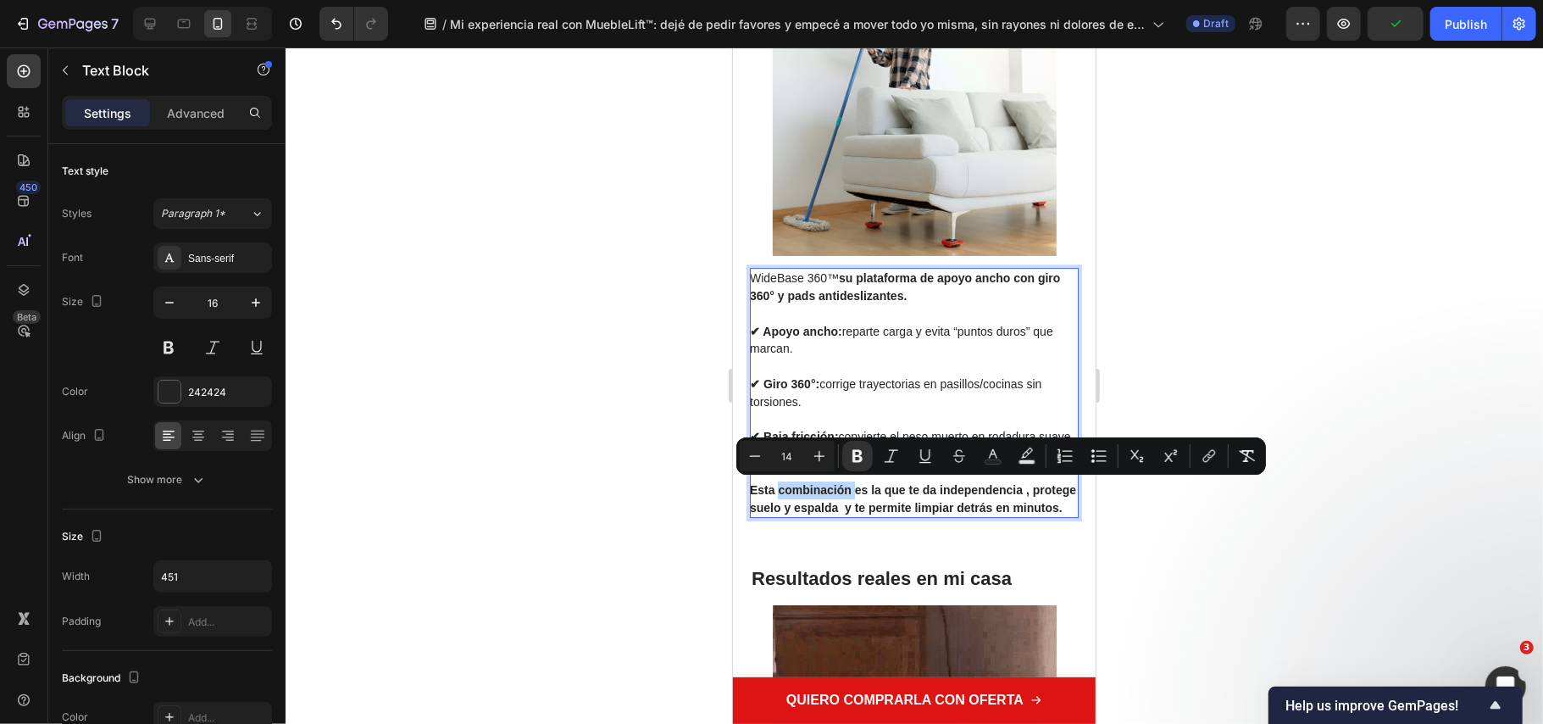
click at [846, 494] on p "Esta combinación es la que te da independencia , protege suelo y espalda y te p…" at bounding box center [912, 499] width 327 height 36
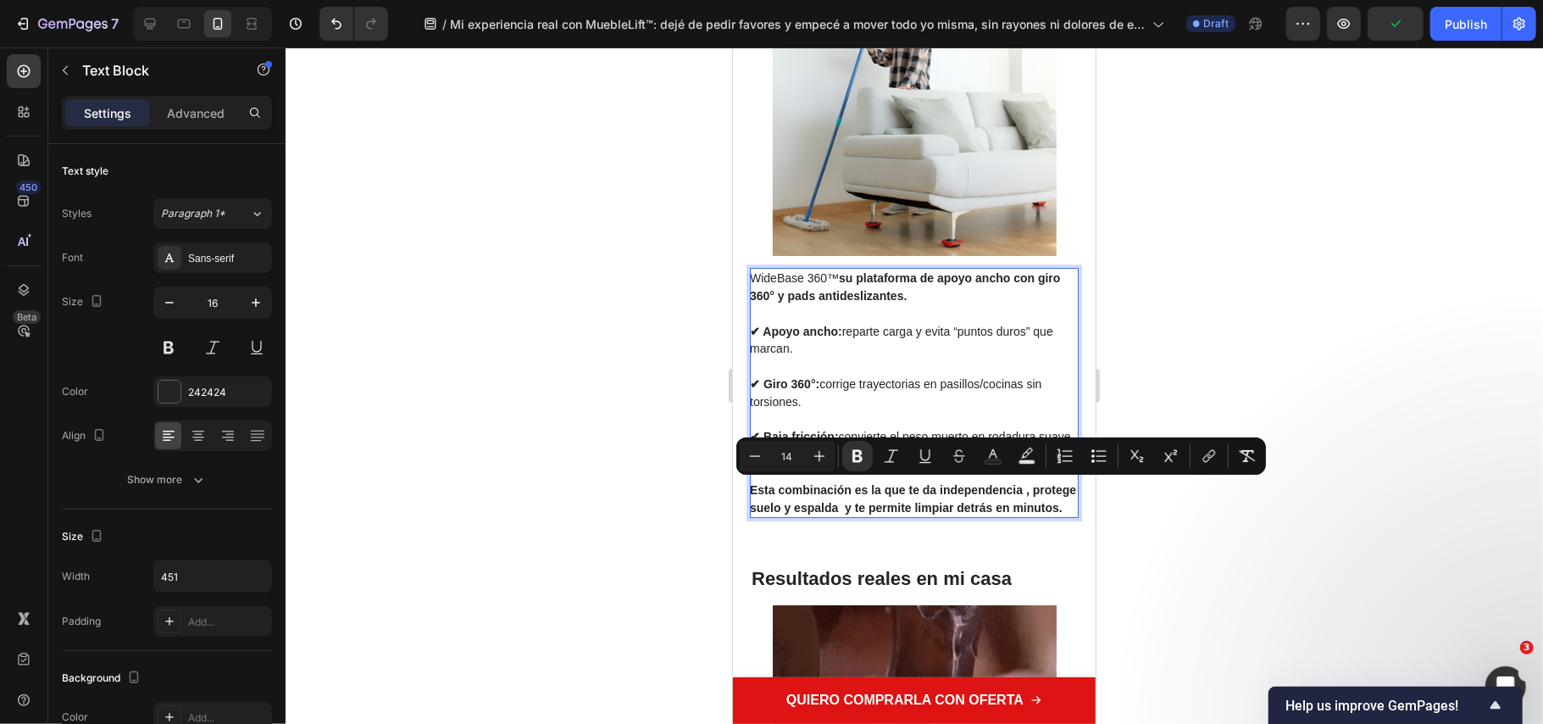
click at [853, 506] on strong "Esta combinación es la que te da independencia , protege suelo y espalda y te p…" at bounding box center [912, 497] width 326 height 31
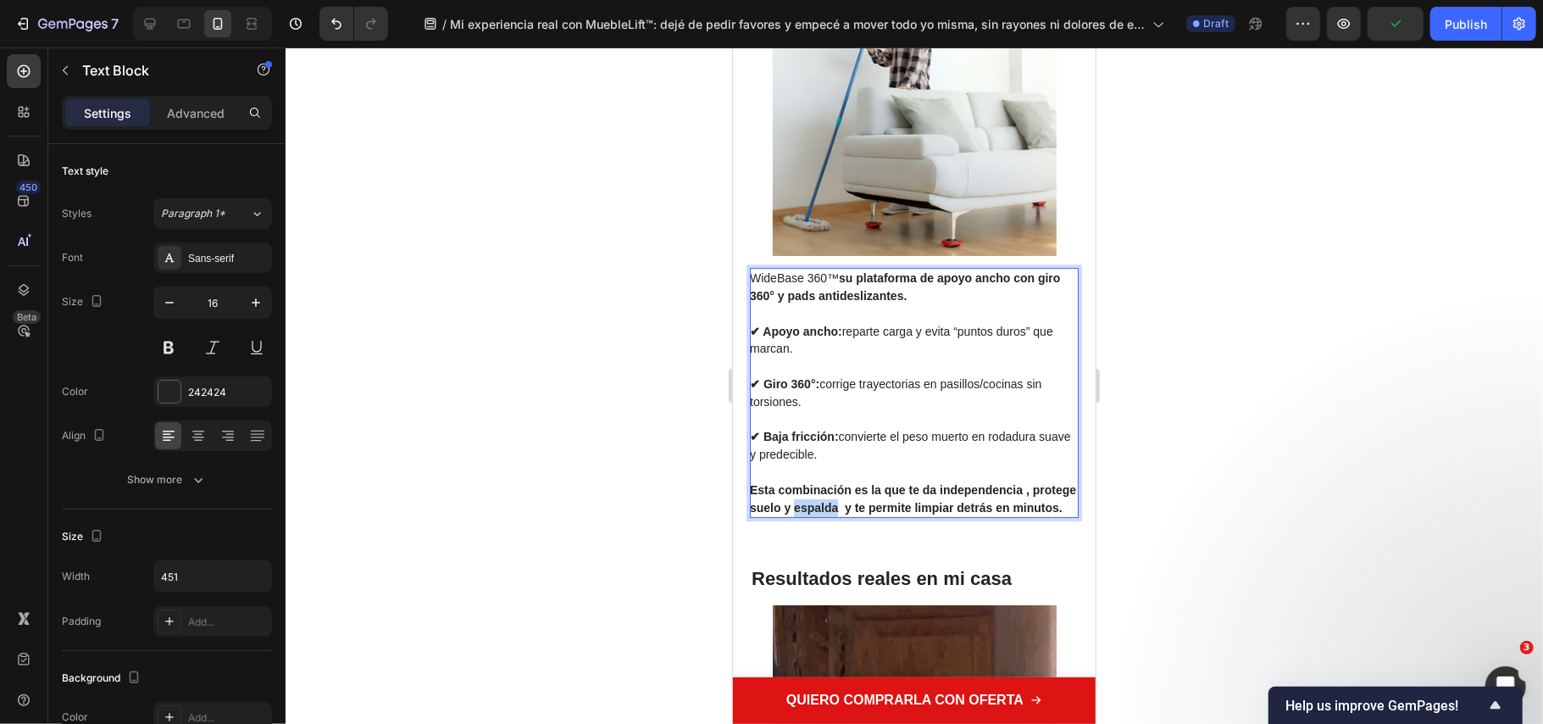
click at [854, 506] on strong "Esta combinación es la que te da independencia , protege suelo y espalda y te p…" at bounding box center [912, 497] width 326 height 31
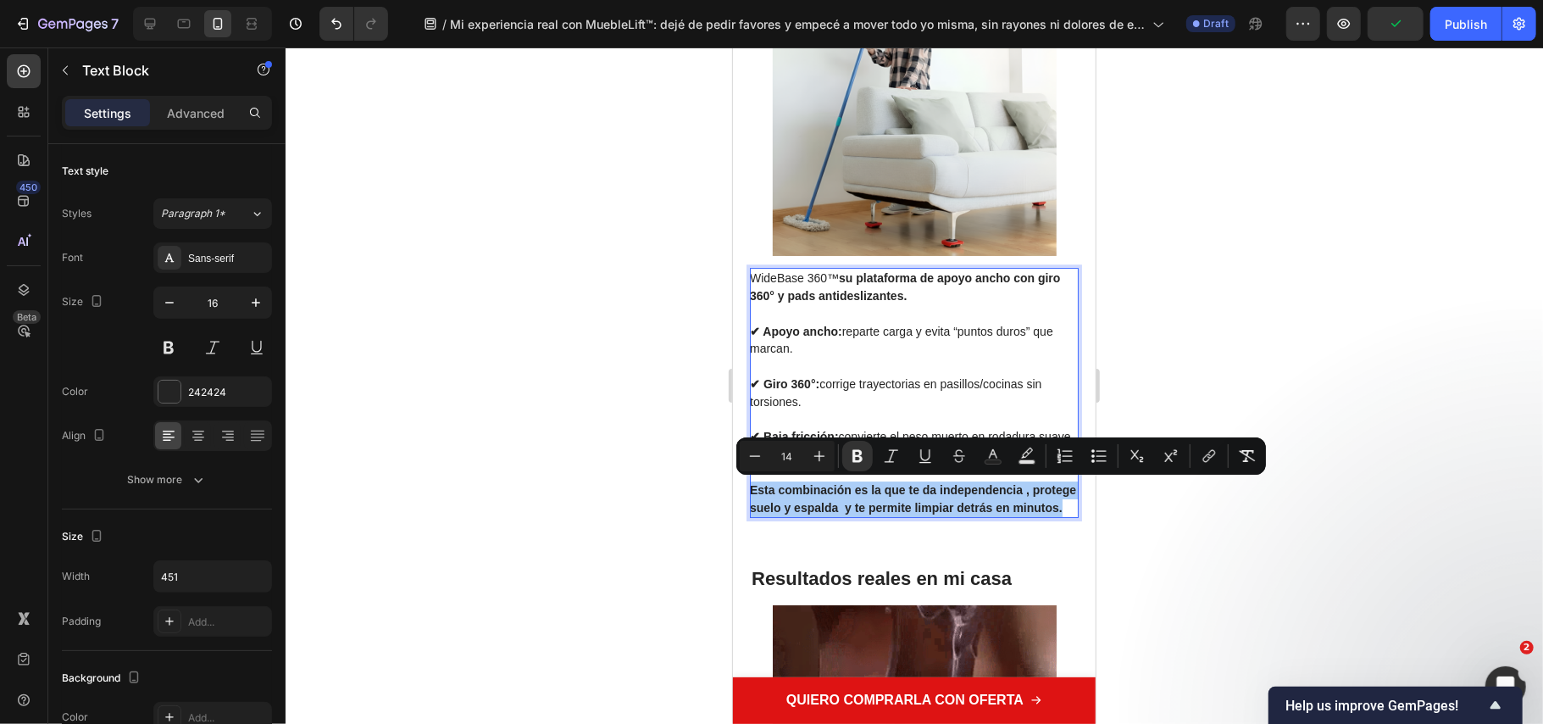
drag, startPoint x: 853, startPoint y: 469, endPoint x: 628, endPoint y: 385, distance: 239.8
click at [853, 468] on button "Bold" at bounding box center [857, 456] width 31 height 31
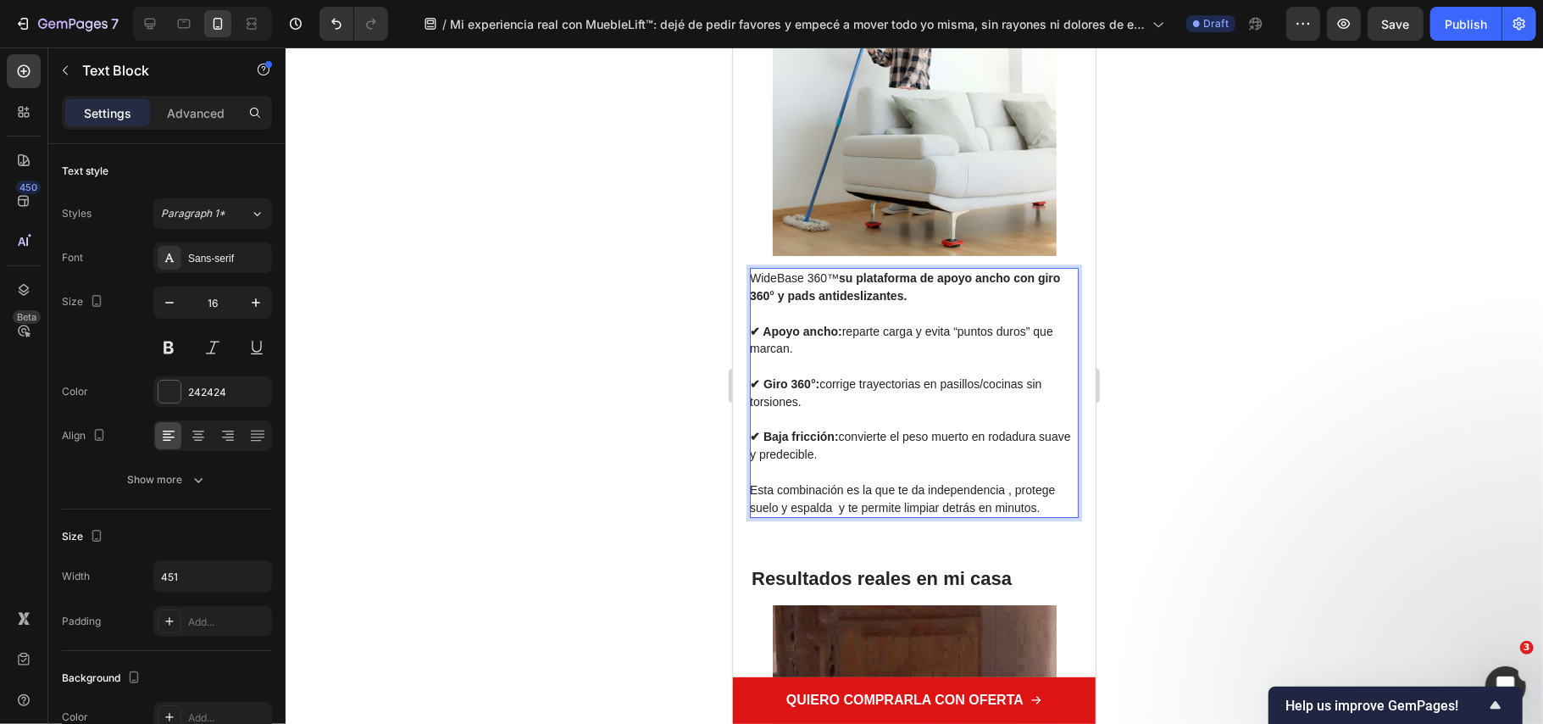
click at [601, 366] on div at bounding box center [915, 385] width 1258 height 676
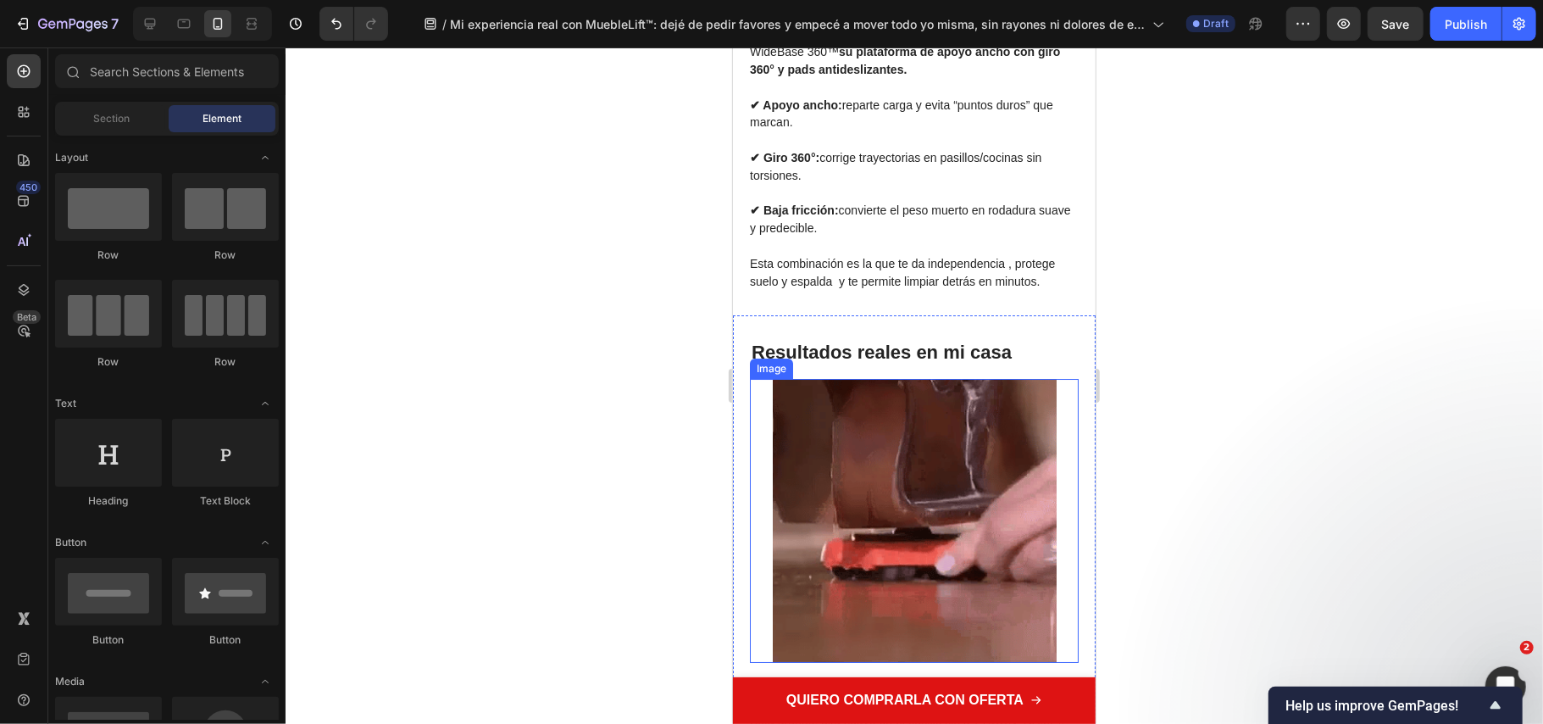
scroll to position [4294, 0]
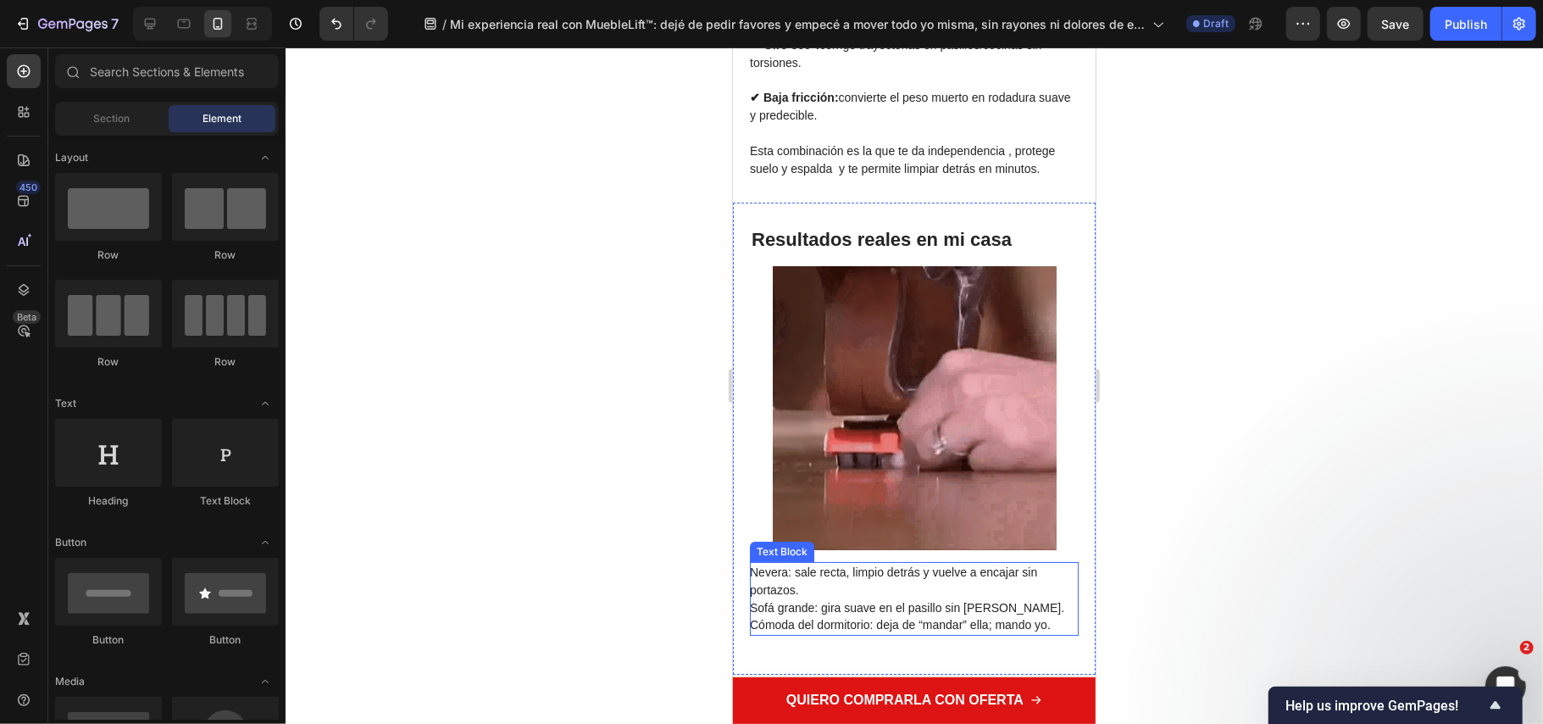
click at [793, 575] on span "Nevera: sale recta, limpio detrás y vuelve a encajar sin portazos." at bounding box center [892, 579] width 287 height 31
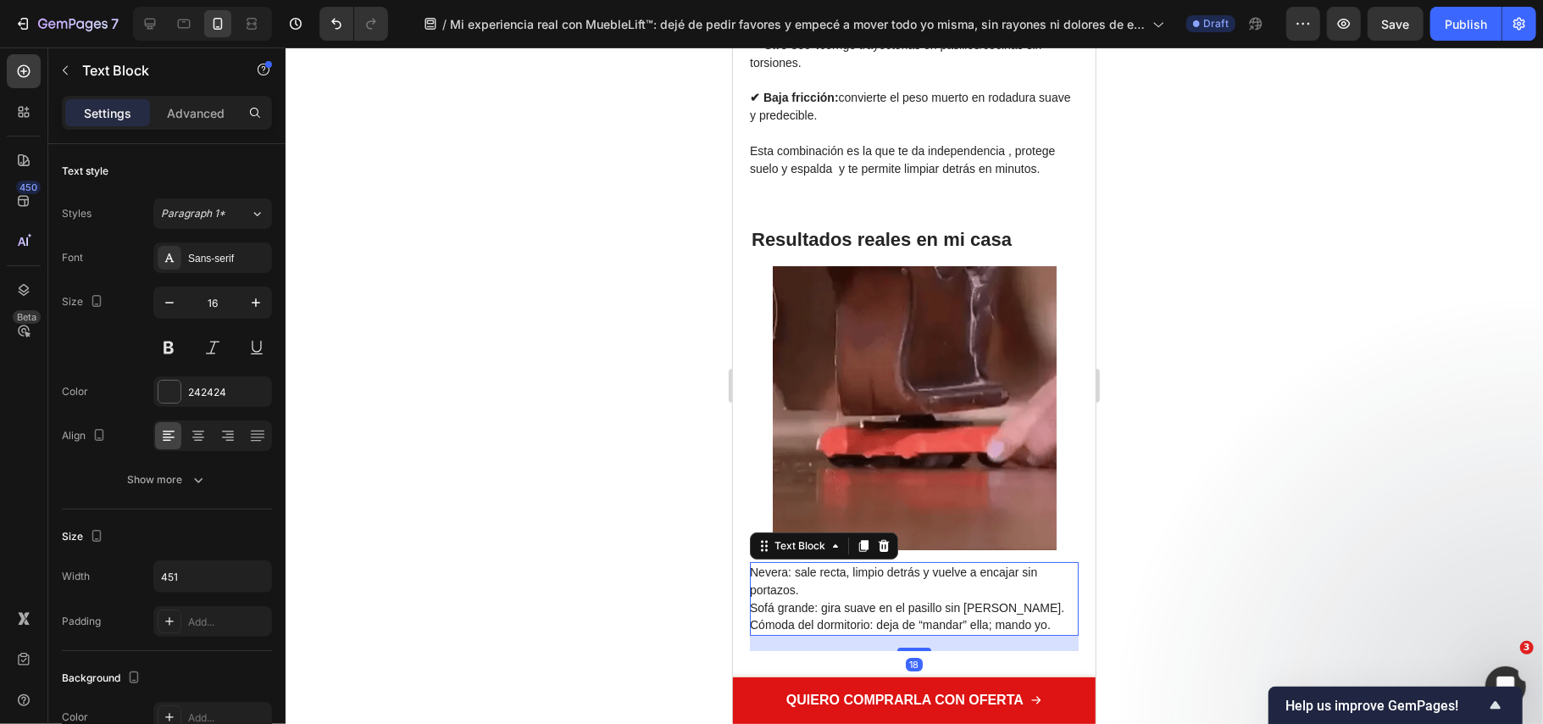
click at [790, 572] on span "Nevera: sale recta, limpio detrás y vuelve a encajar sin portazos." at bounding box center [892, 579] width 287 height 31
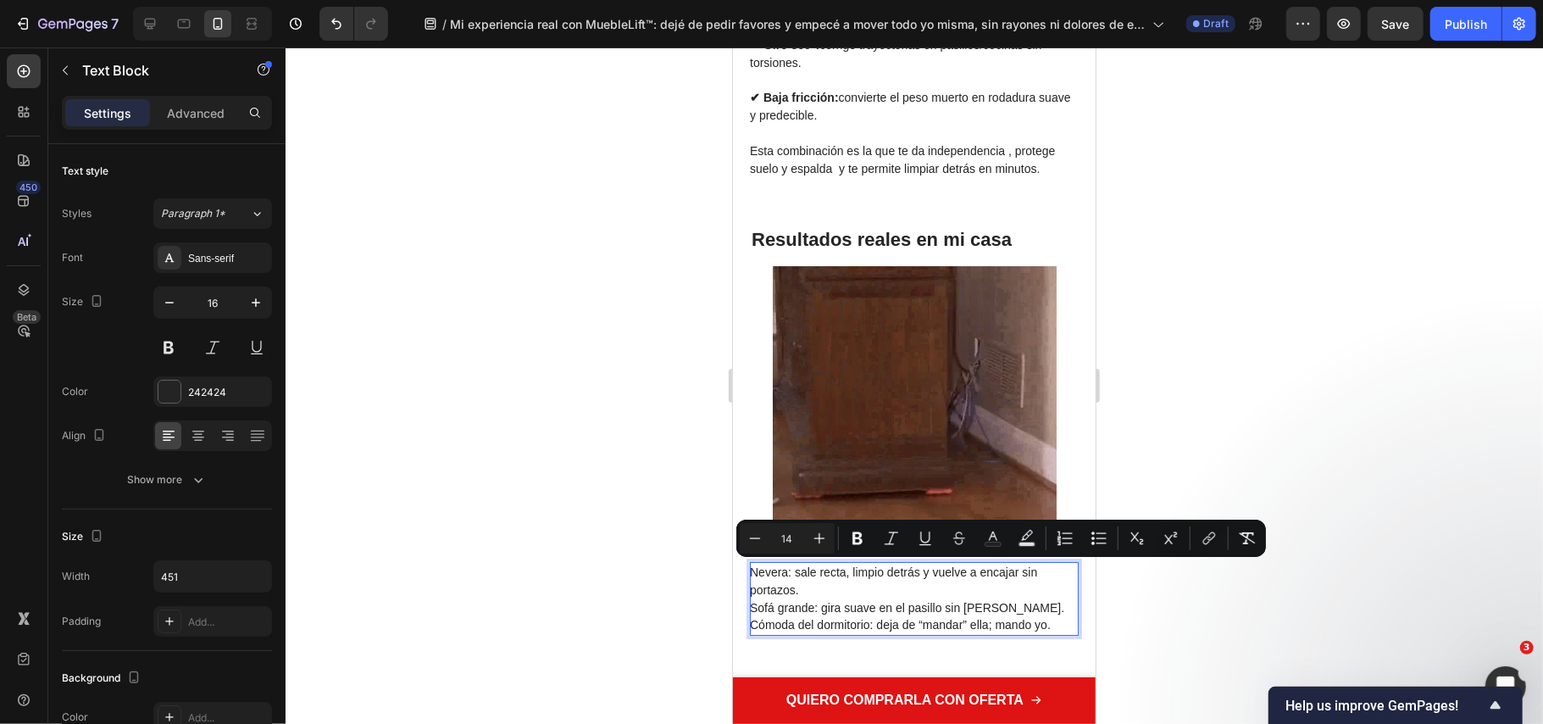
click at [787, 570] on span "Nevera: sale recta, limpio detrás y vuelve a encajar sin portazos." at bounding box center [892, 579] width 287 height 31
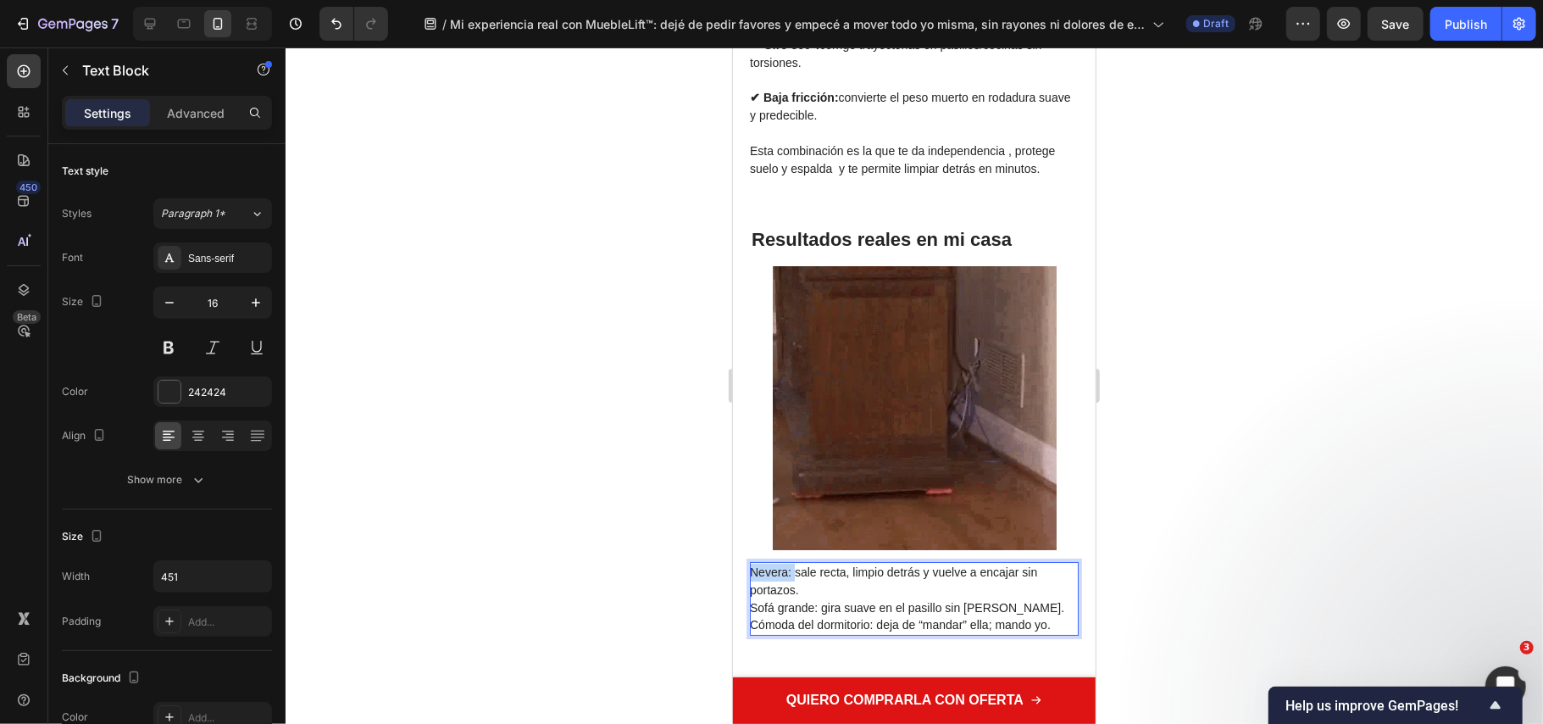
drag, startPoint x: 794, startPoint y: 569, endPoint x: 748, endPoint y: 569, distance: 46.6
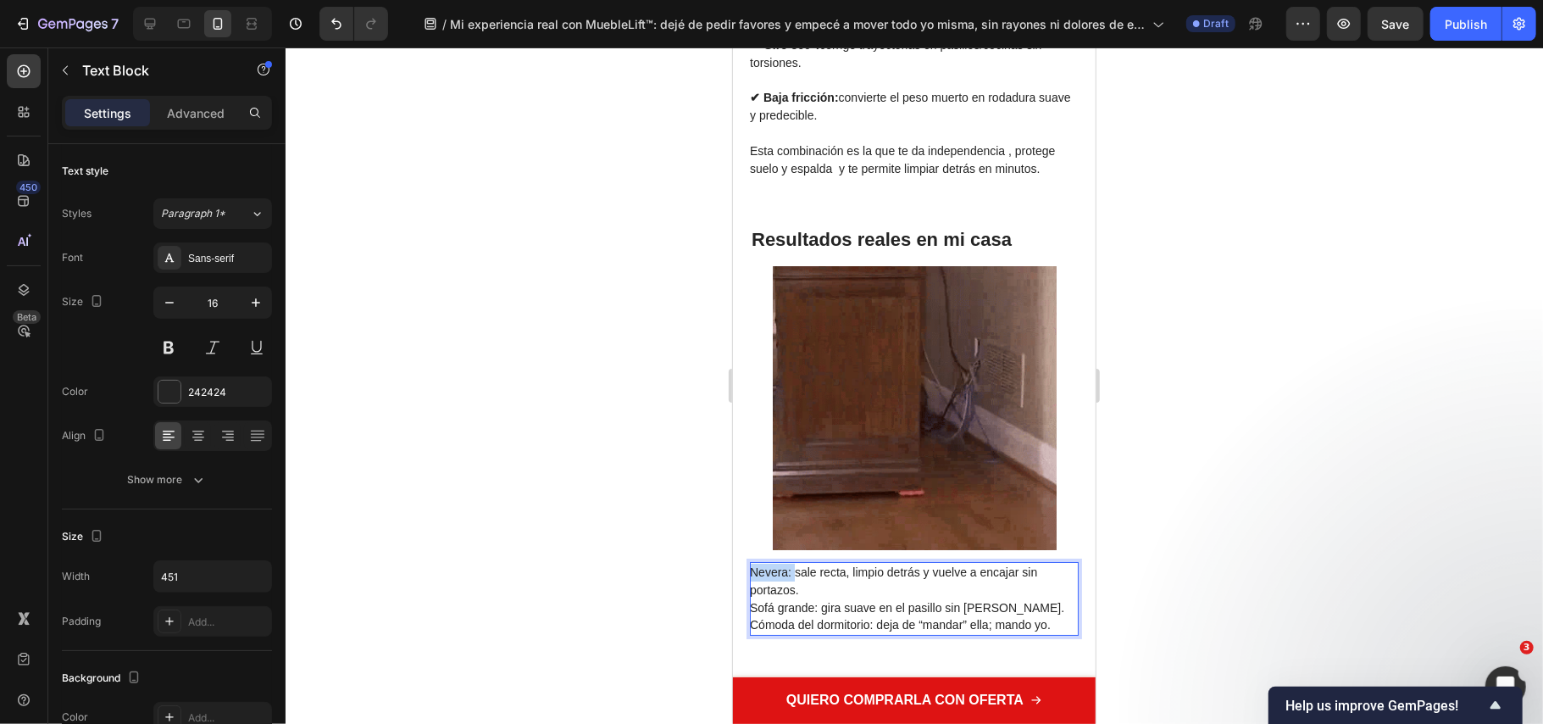
click at [740, 563] on div "Resultados reales en mi casa Heading Image Nevera: sale recta, limpio detrás y …" at bounding box center [913, 438] width 363 height 472
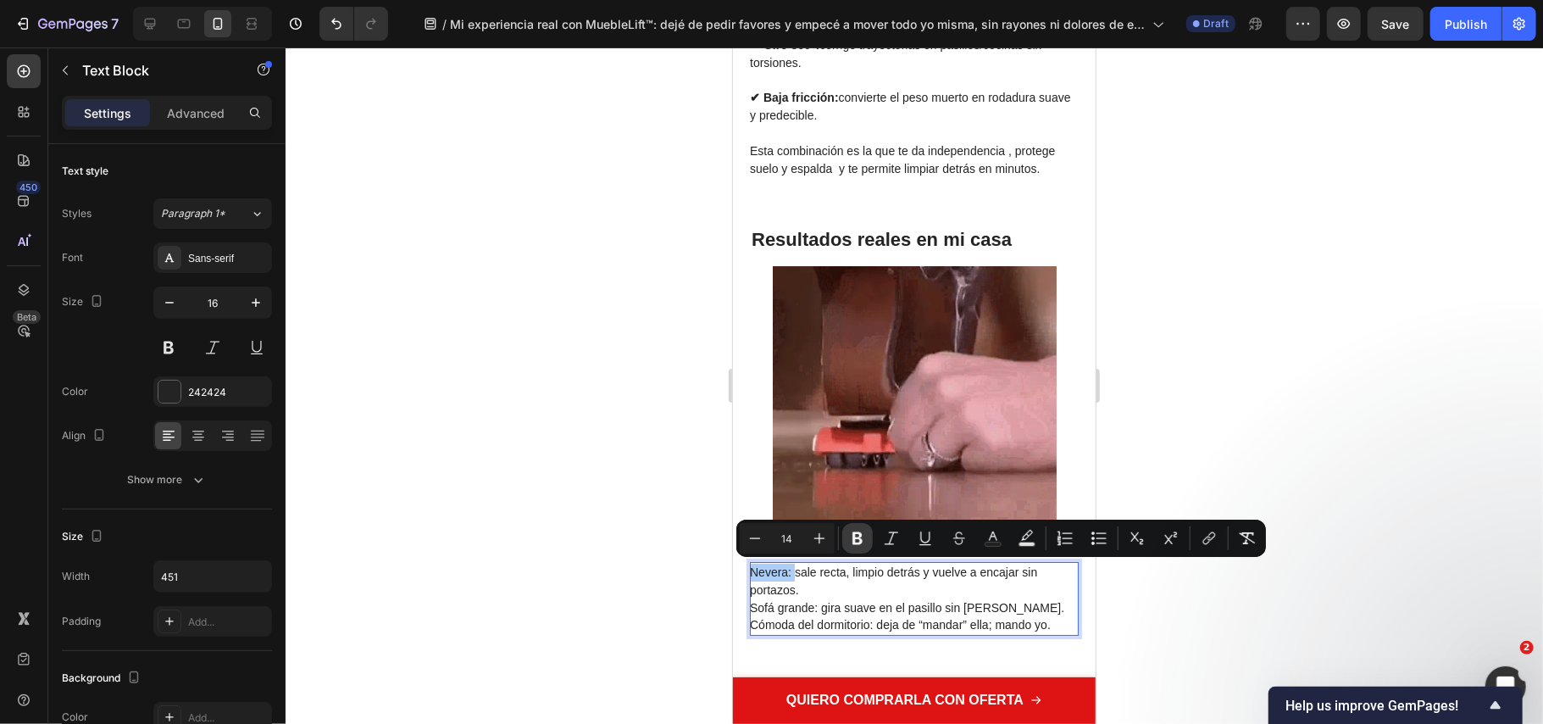
click at [868, 533] on button "Bold" at bounding box center [857, 538] width 31 height 31
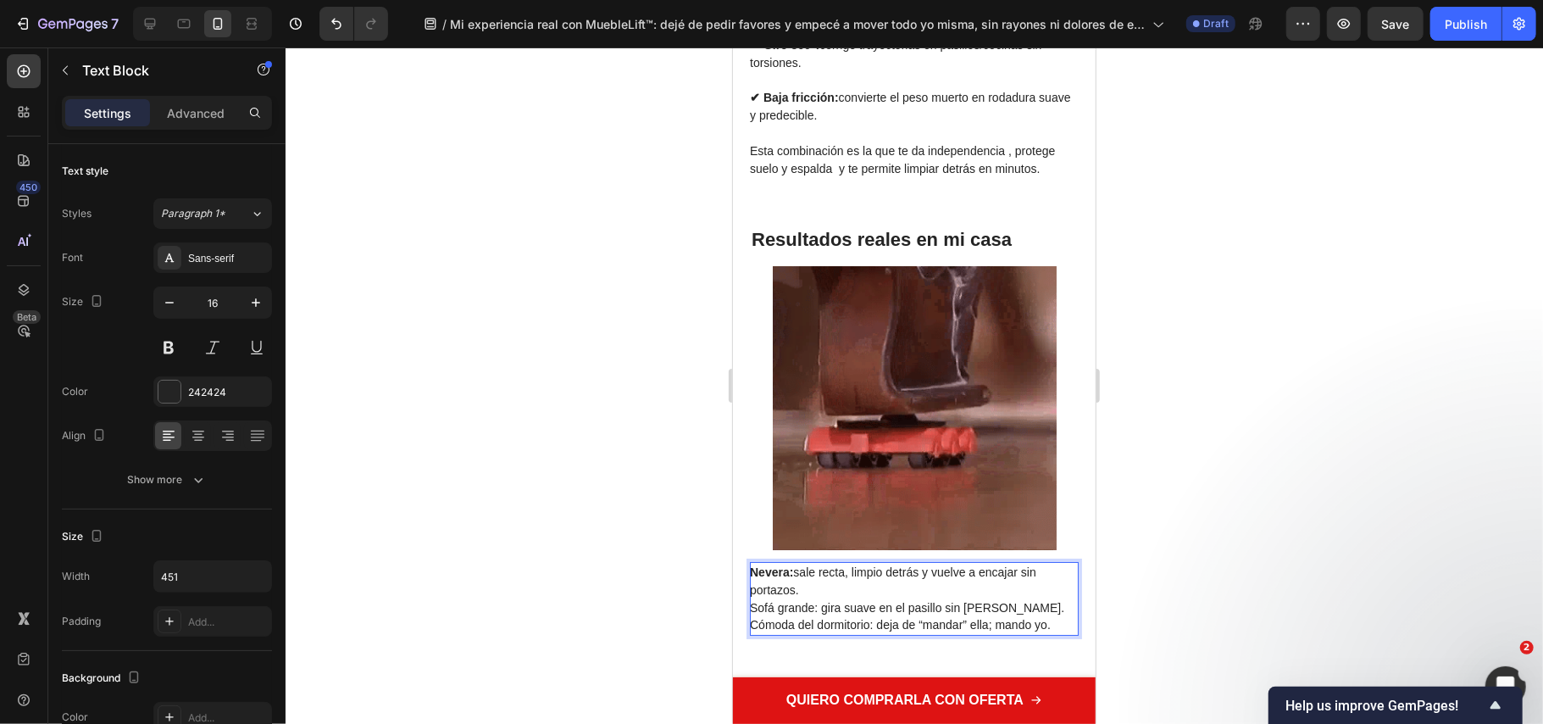
click at [808, 591] on p "Nevera: sale recta, limpio detrás y vuelve a encajar sin portazos. Sofá grande:…" at bounding box center [912, 598] width 327 height 70
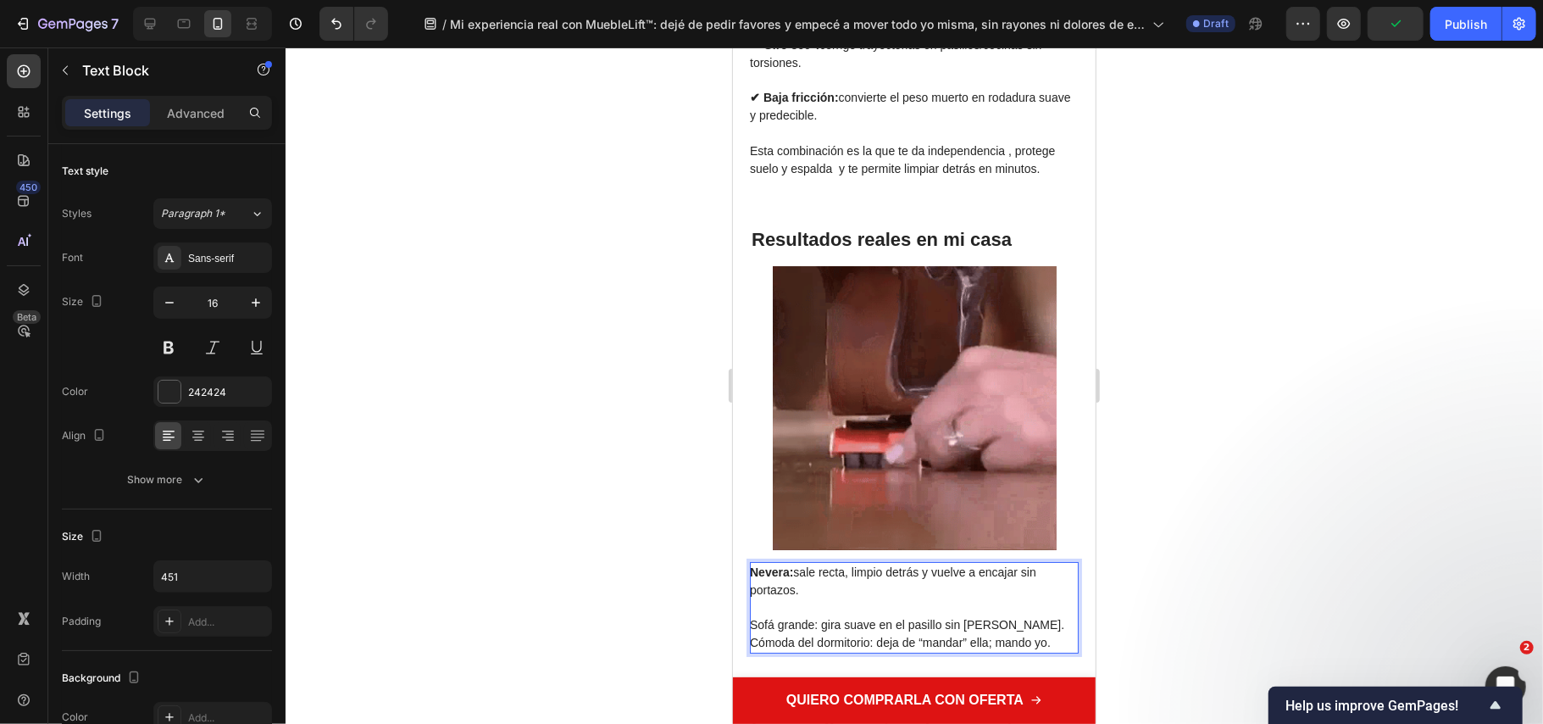
click at [1046, 620] on p "⁠⁠⁠⁠⁠⁠⁠ Sofá grande: gira suave en el pasillo sin rozar paredes. Cómoda del dor…" at bounding box center [912, 624] width 327 height 53
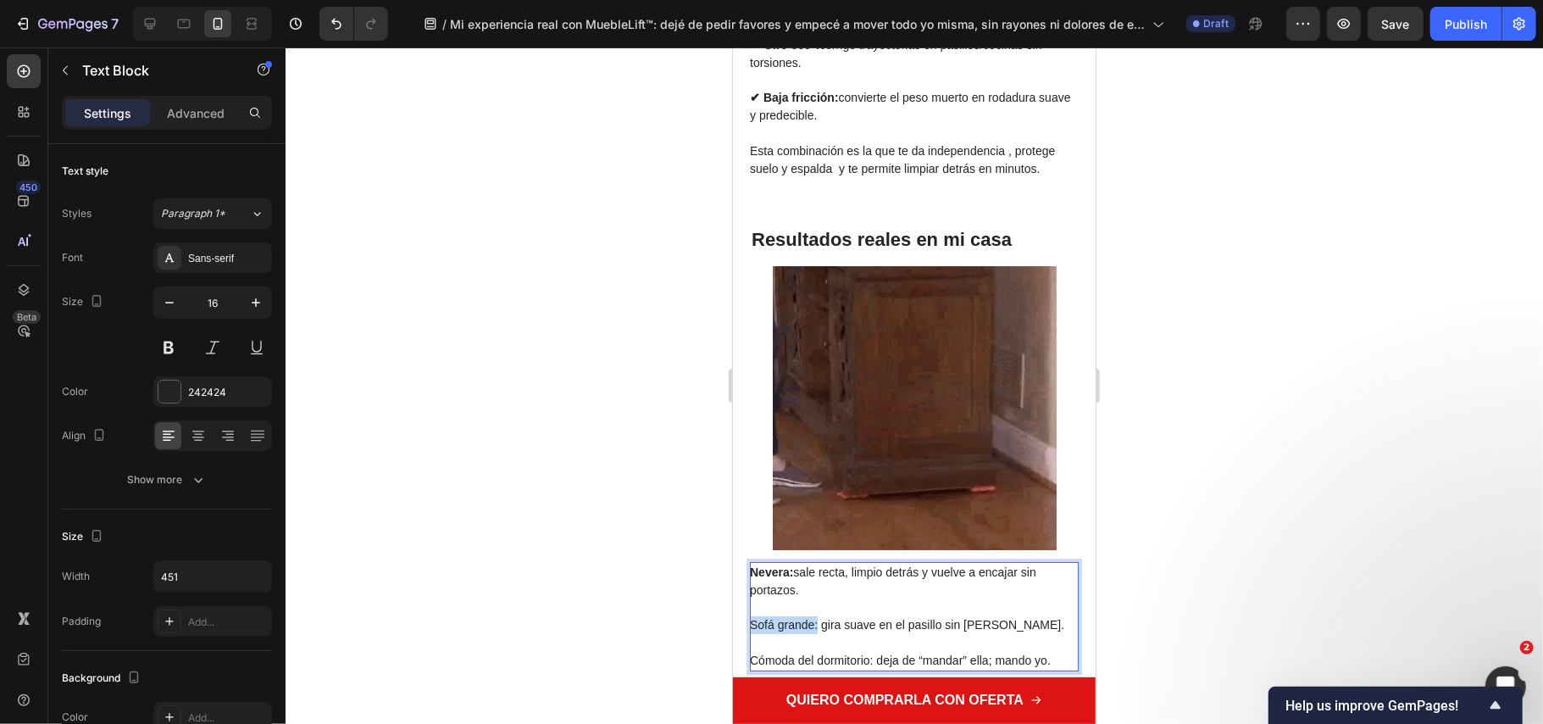
drag, startPoint x: 818, startPoint y: 627, endPoint x: 720, endPoint y: 624, distance: 98.4
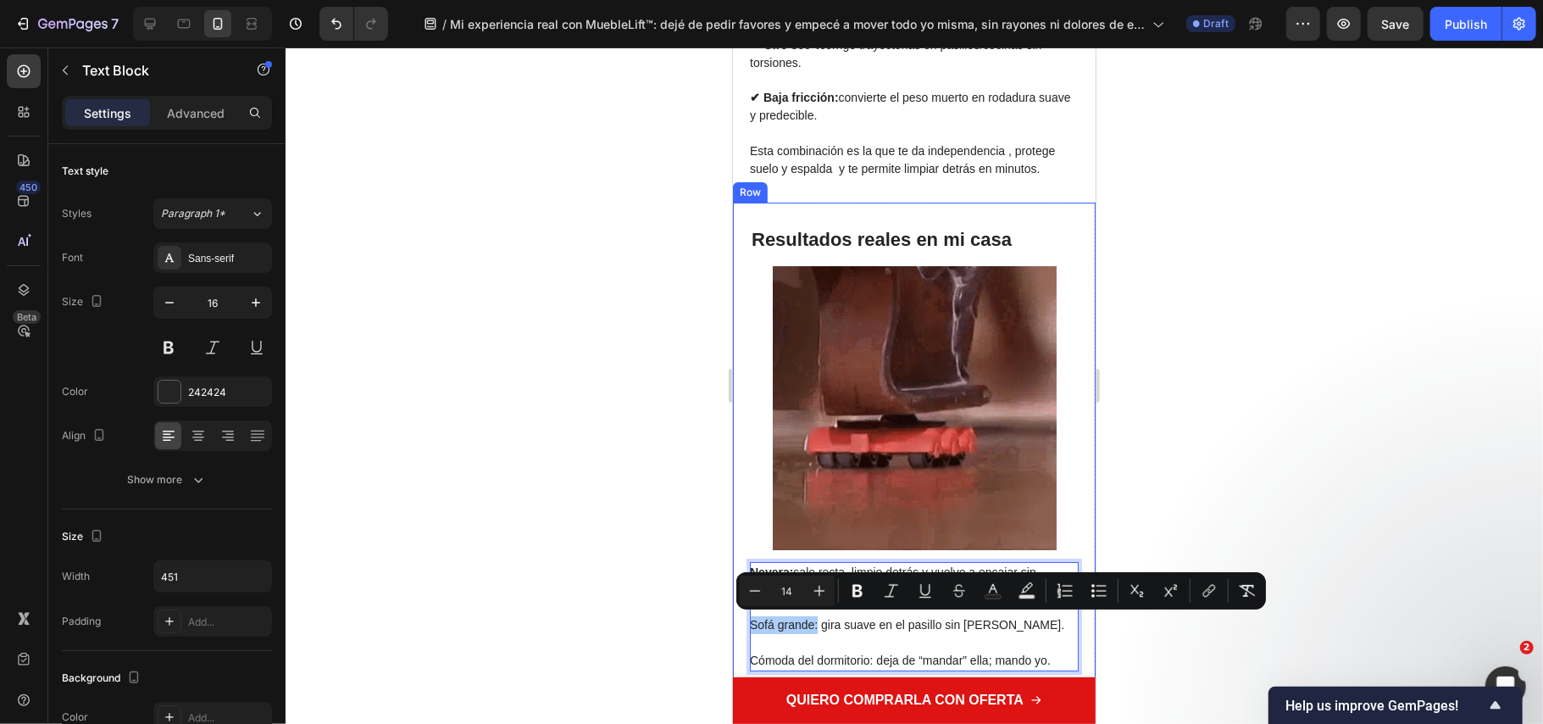
click at [573, 496] on div at bounding box center [915, 385] width 1258 height 676
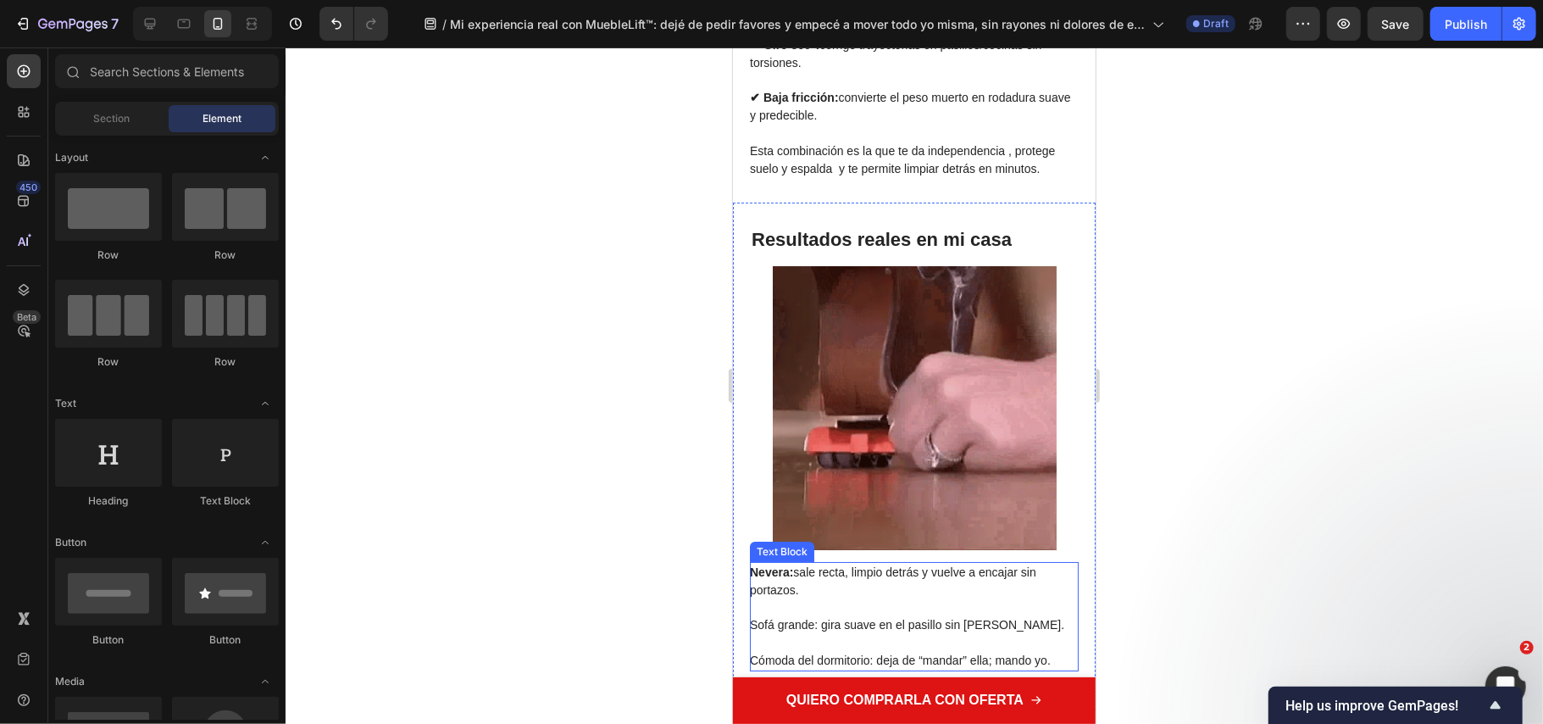
click at [756, 573] on strong "Nevera:" at bounding box center [770, 571] width 43 height 14
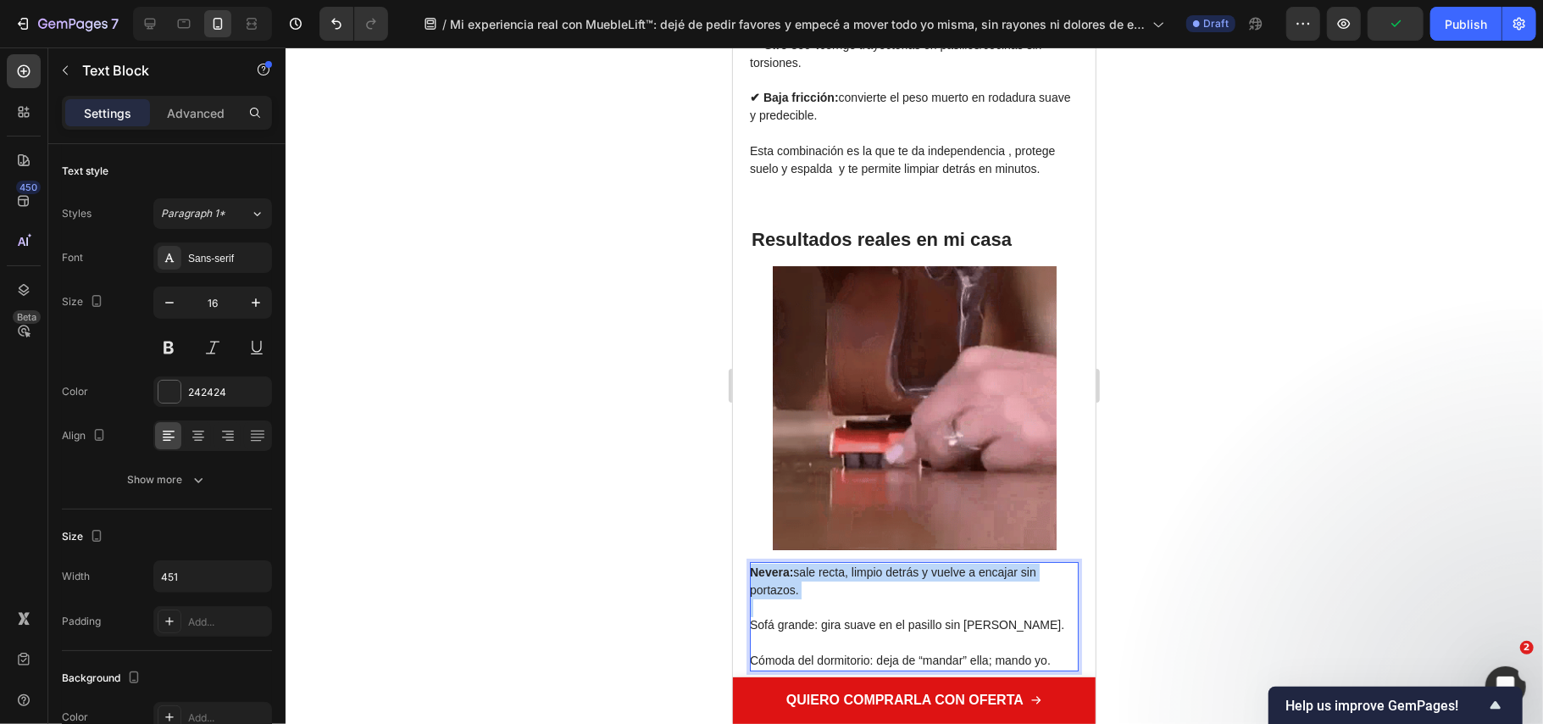
click at [758, 573] on strong "Nevera:" at bounding box center [770, 571] width 43 height 14
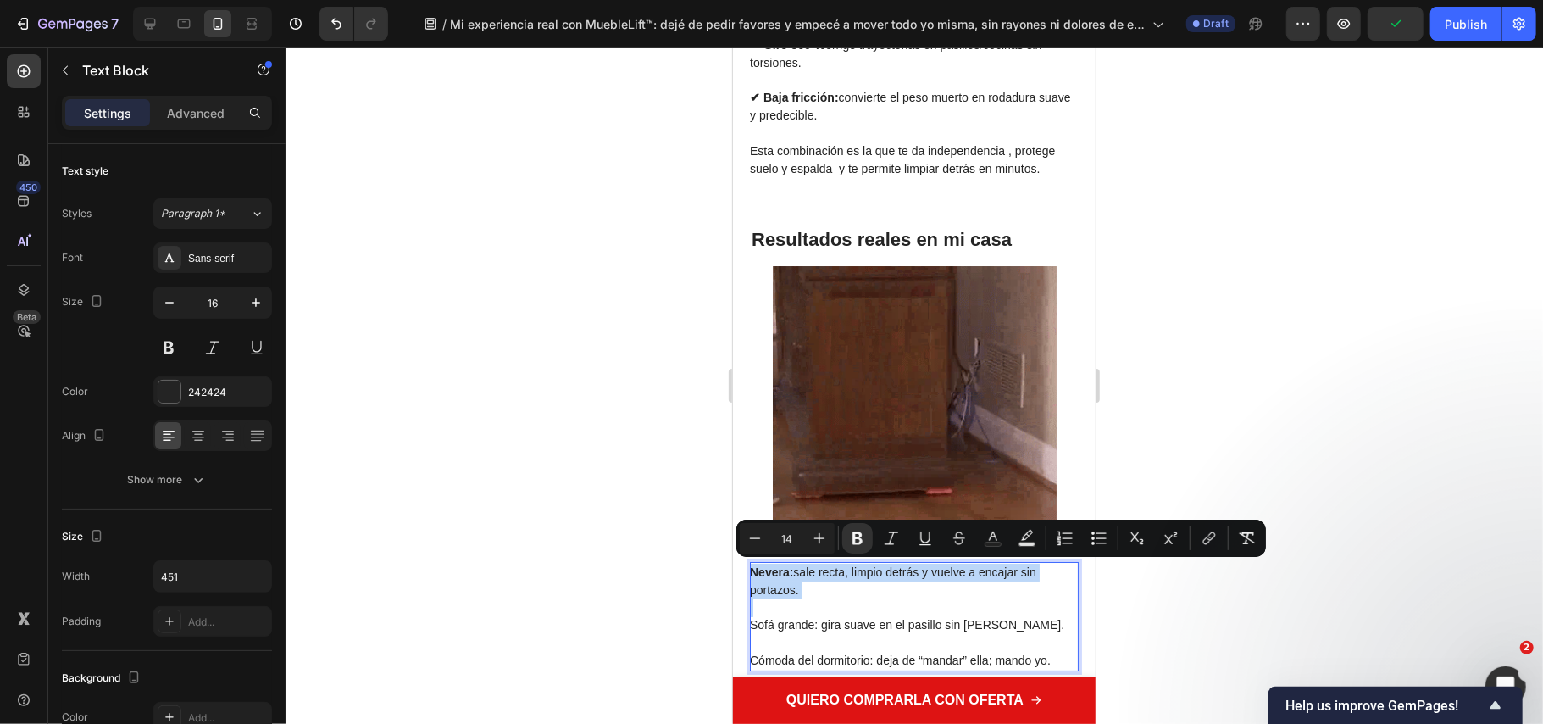
click at [758, 573] on strong "Nevera:" at bounding box center [770, 571] width 43 height 14
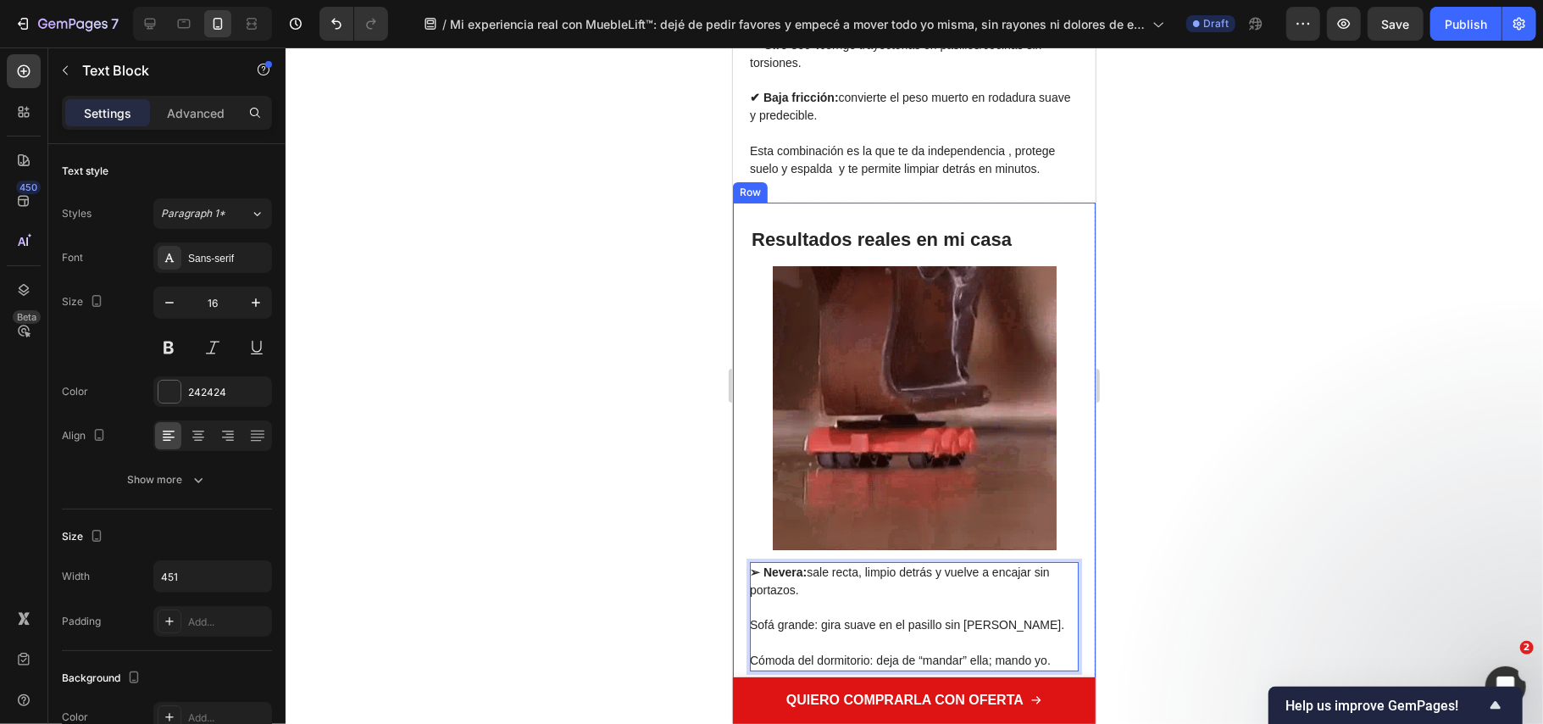
scroll to position [4407, 0]
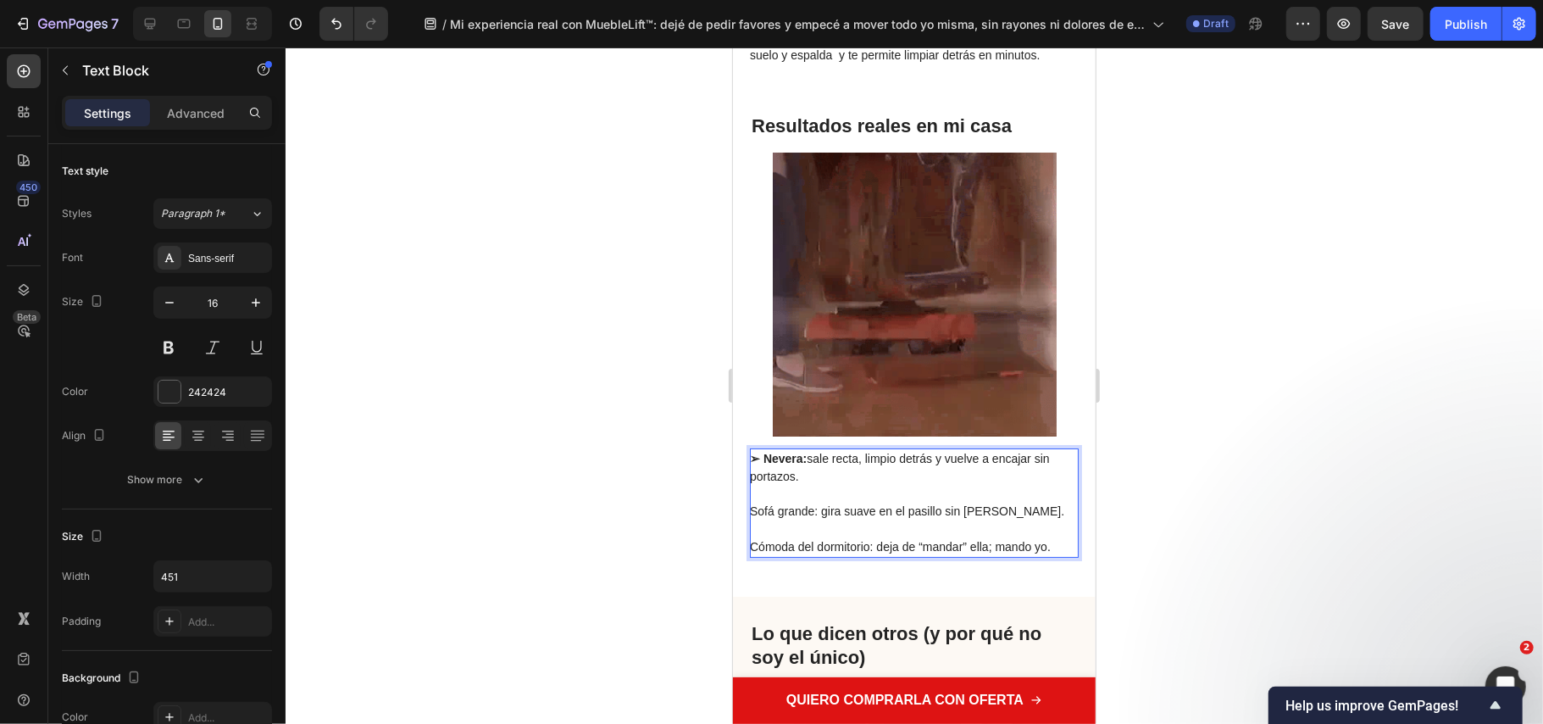
click at [754, 512] on span "Sofá grande: gira suave en el pasillo sin rozar paredes." at bounding box center [906, 510] width 314 height 14
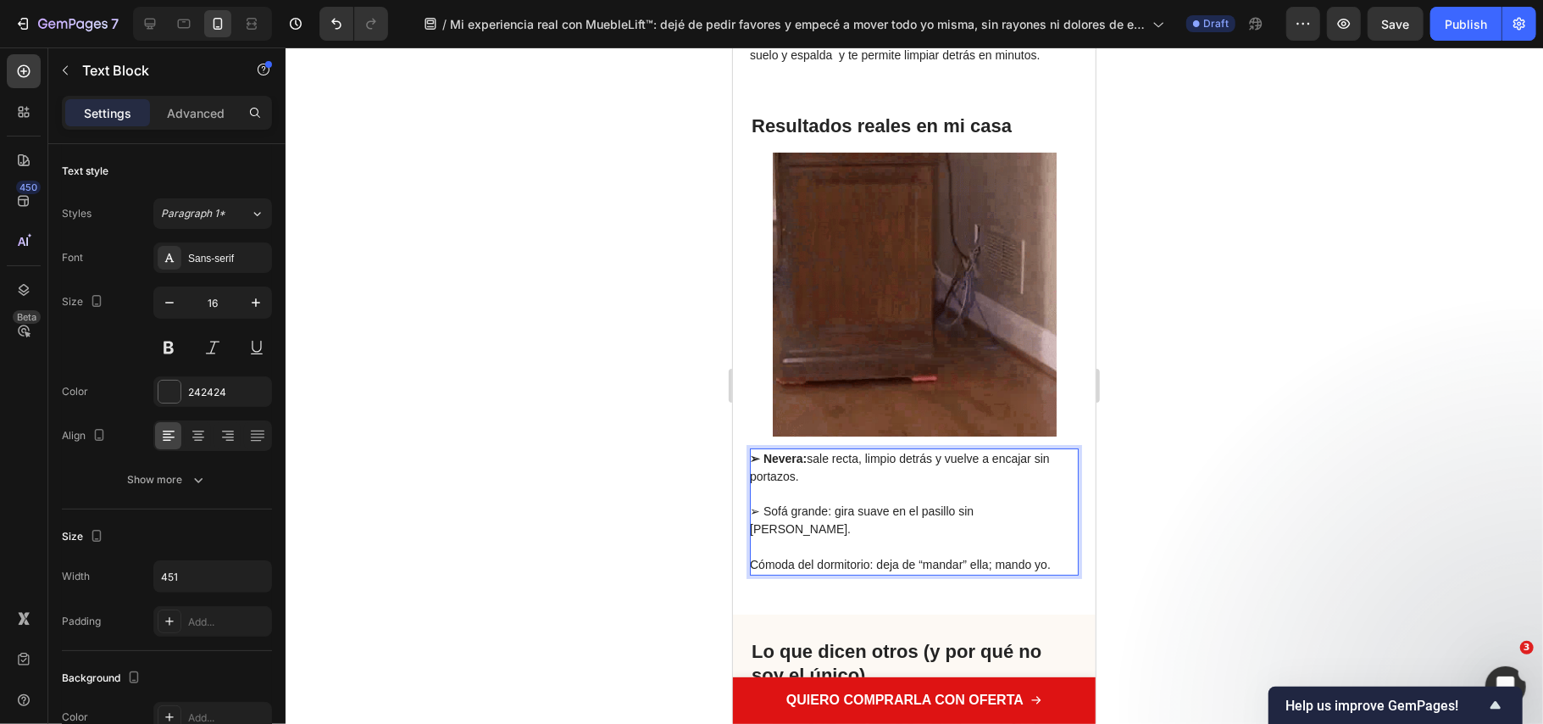
click at [754, 557] on span "Cómoda del dormitorio: deja de “mandar” ella; mando yo." at bounding box center [899, 564] width 301 height 14
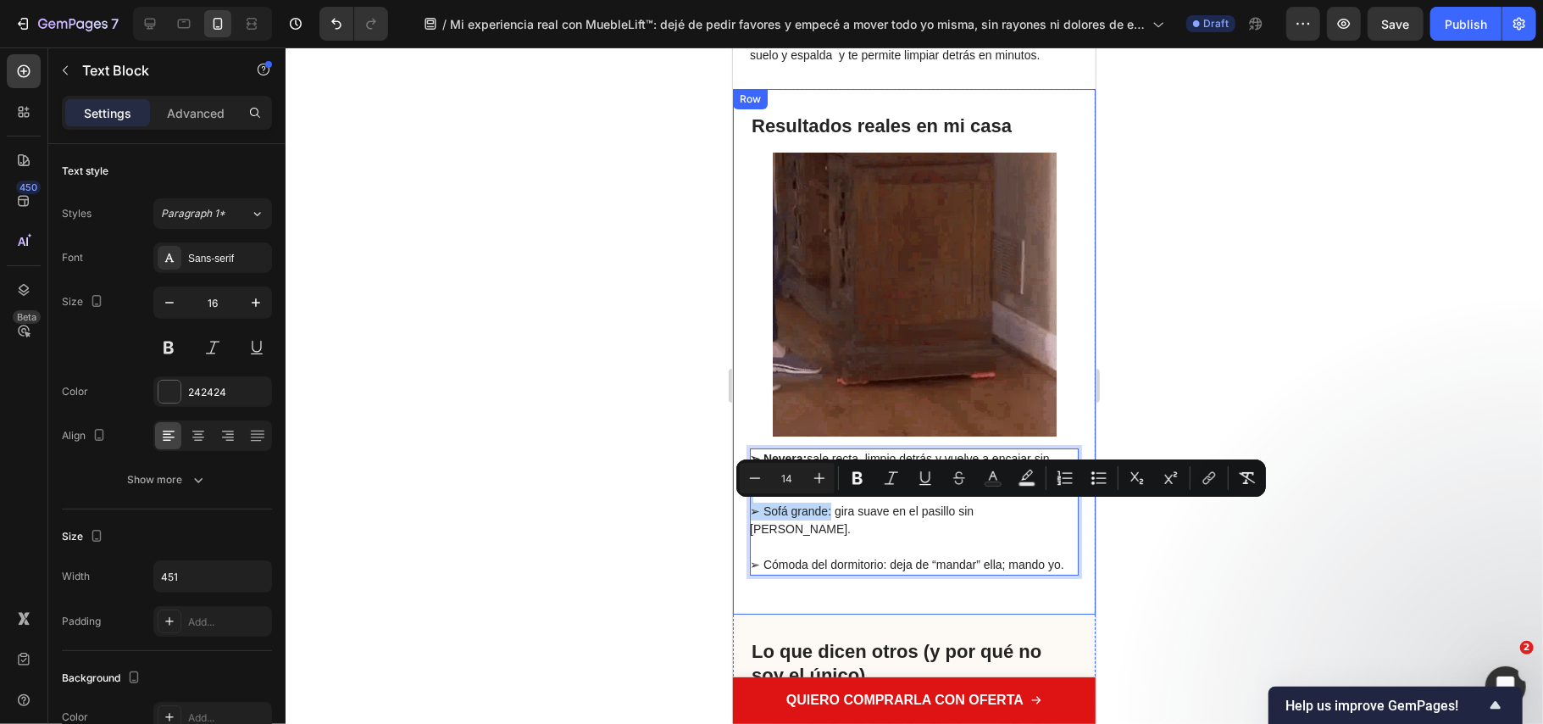
drag, startPoint x: 832, startPoint y: 504, endPoint x: 1476, endPoint y: 542, distance: 645.2
click at [742, 492] on div "Resultados reales en mi casa Heading Image ➢ Nevera: sale recta, limpio detrás …" at bounding box center [913, 350] width 363 height 525
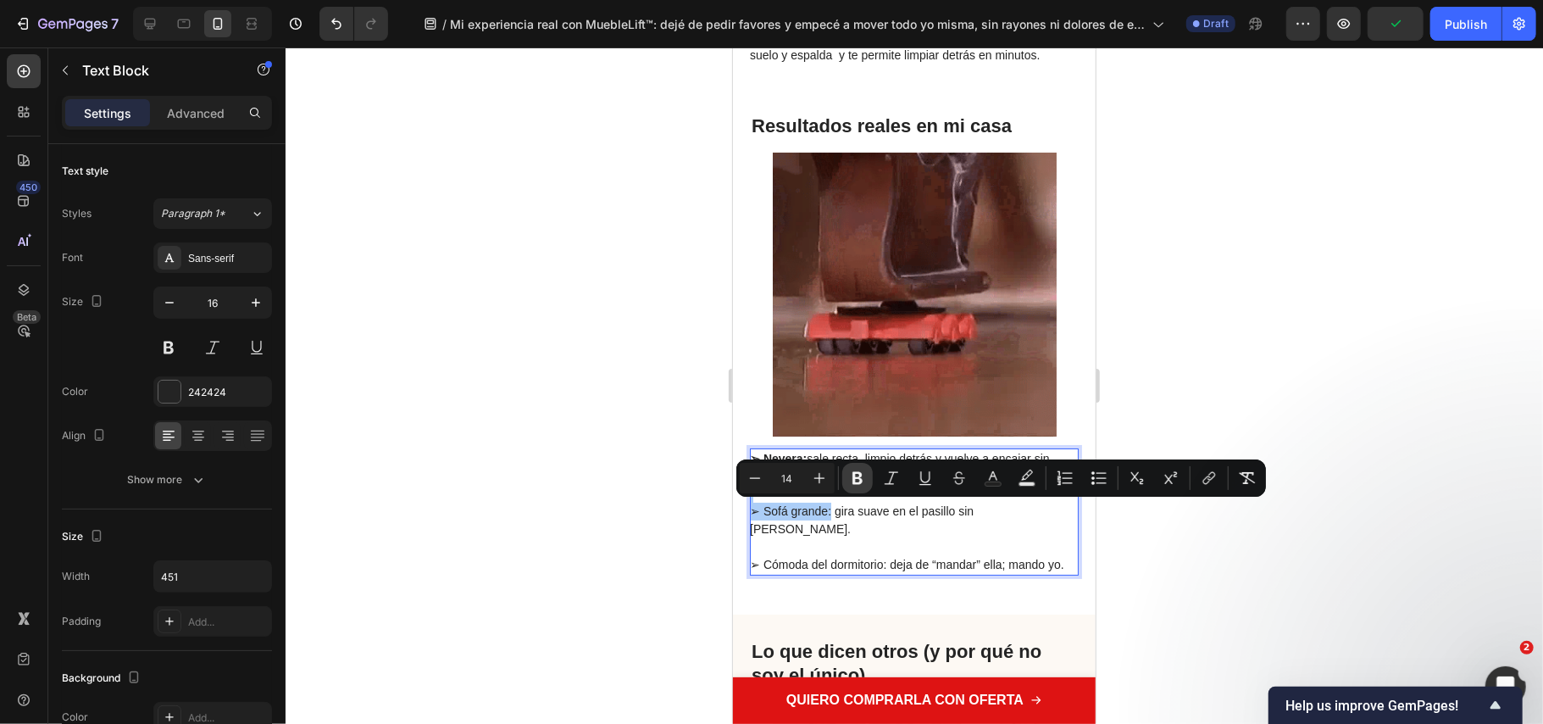
click at [848, 489] on button "Bold" at bounding box center [857, 478] width 31 height 31
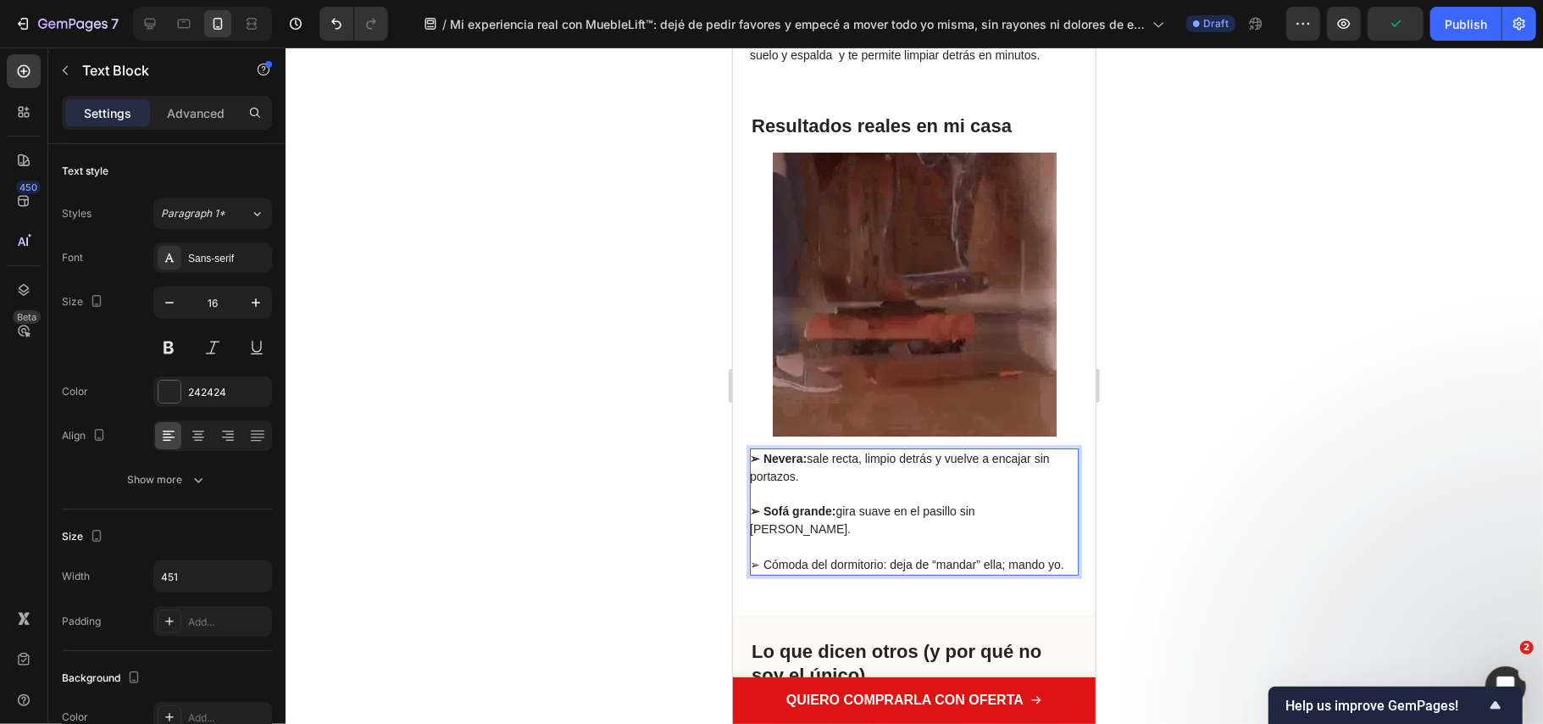
click at [781, 553] on p "➢ Cómoda del dormitorio: deja de “mandar” ella; mando yo." at bounding box center [912, 555] width 327 height 36
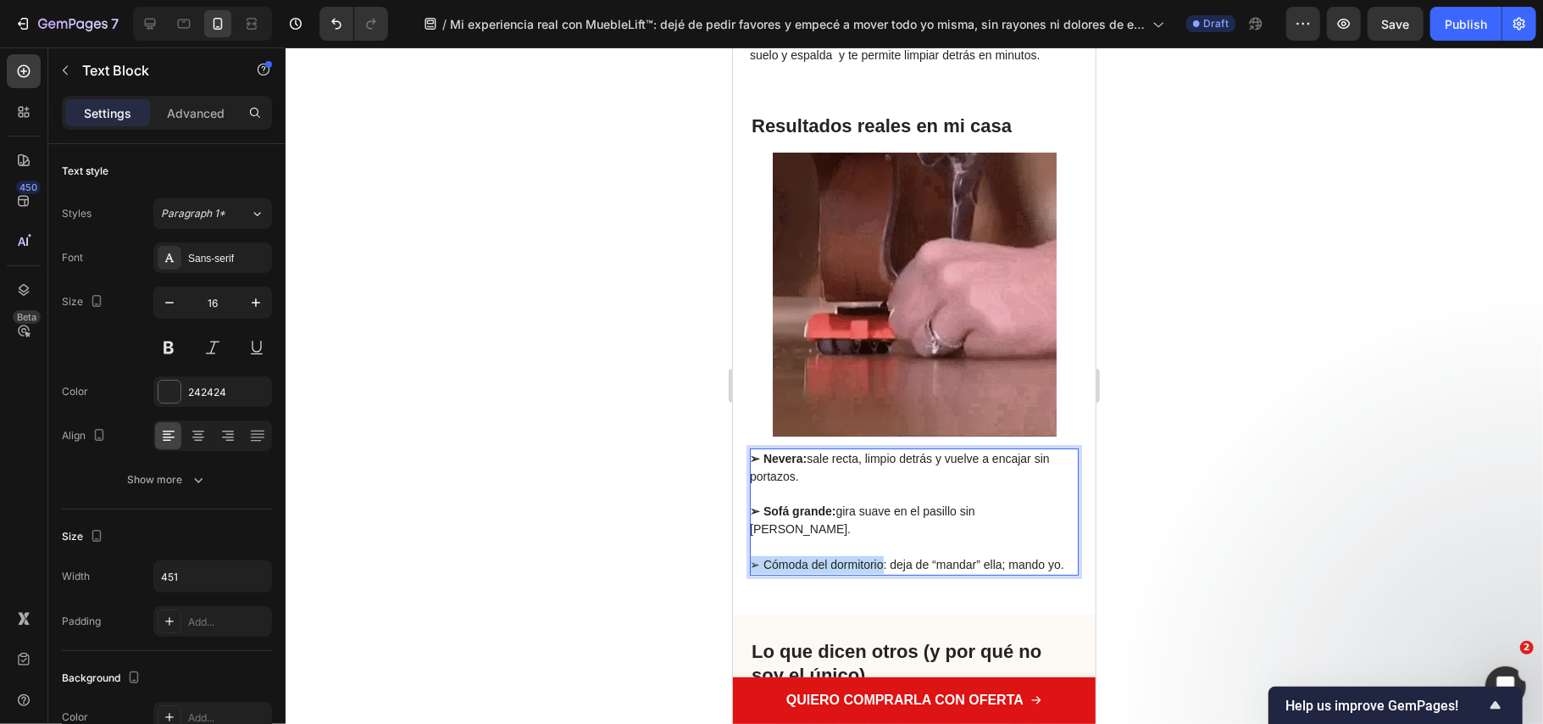
drag, startPoint x: 883, startPoint y: 546, endPoint x: 1463, endPoint y: 593, distance: 581.7
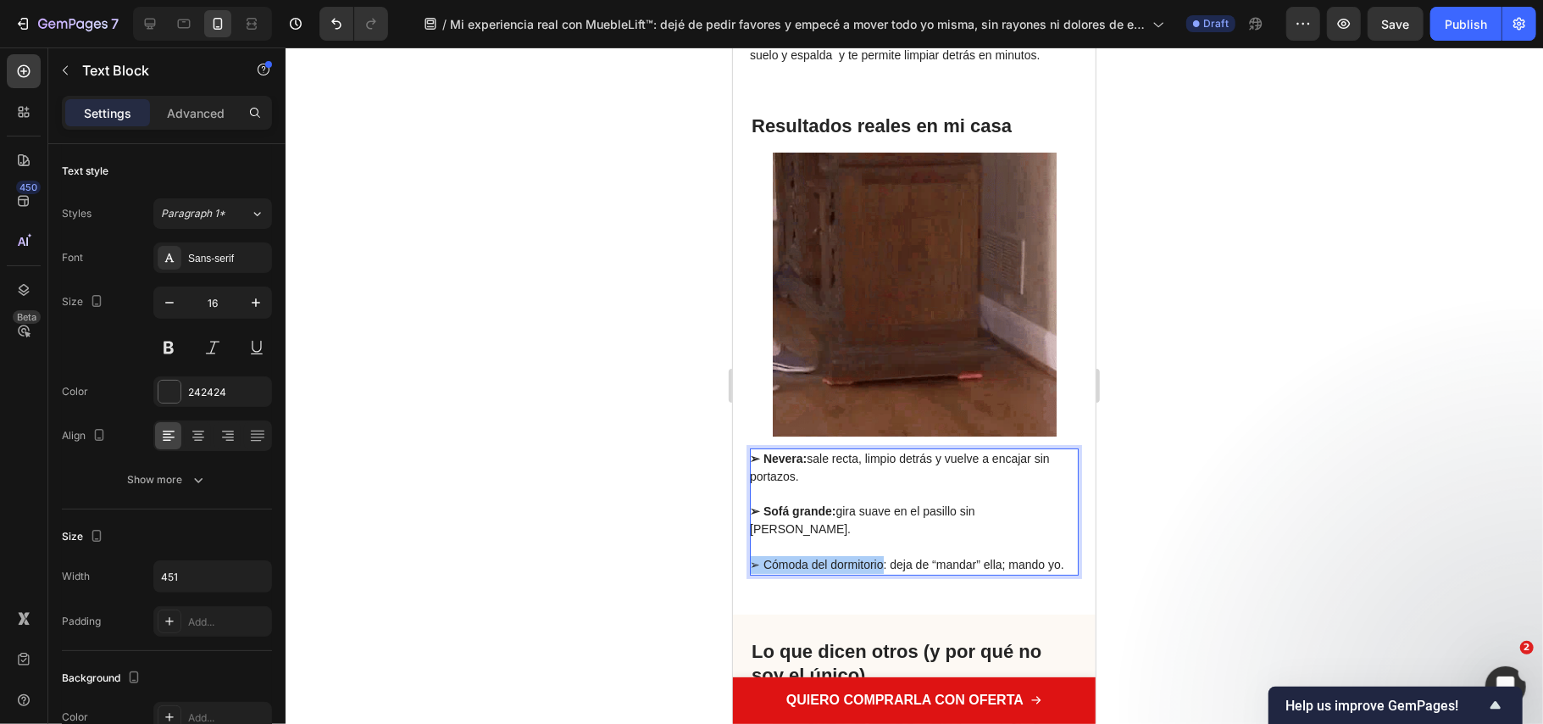
click at [1268, 539] on div at bounding box center [915, 385] width 1258 height 676
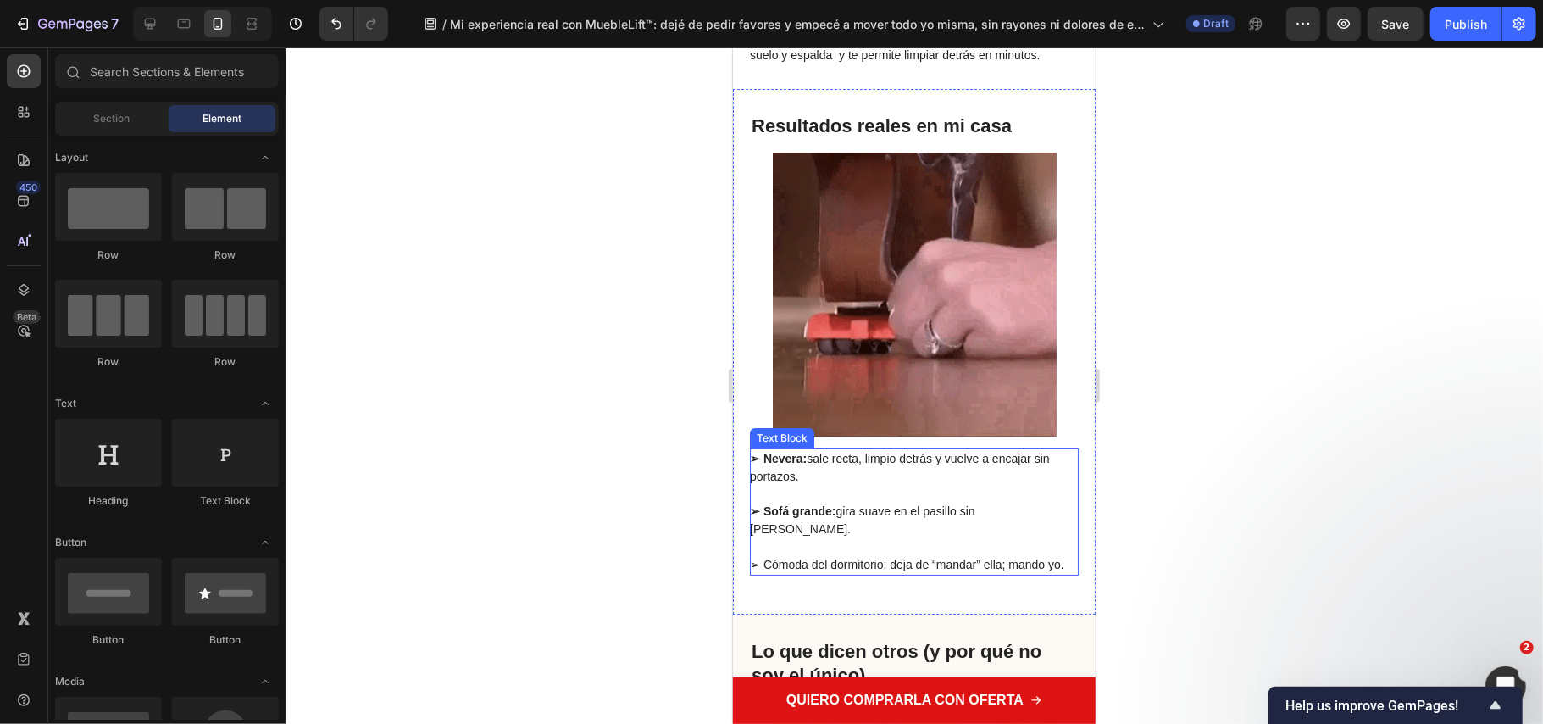
click at [808, 537] on p "➢ Cómoda del dormitorio: deja de “mandar” ella; mando yo." at bounding box center [912, 555] width 327 height 36
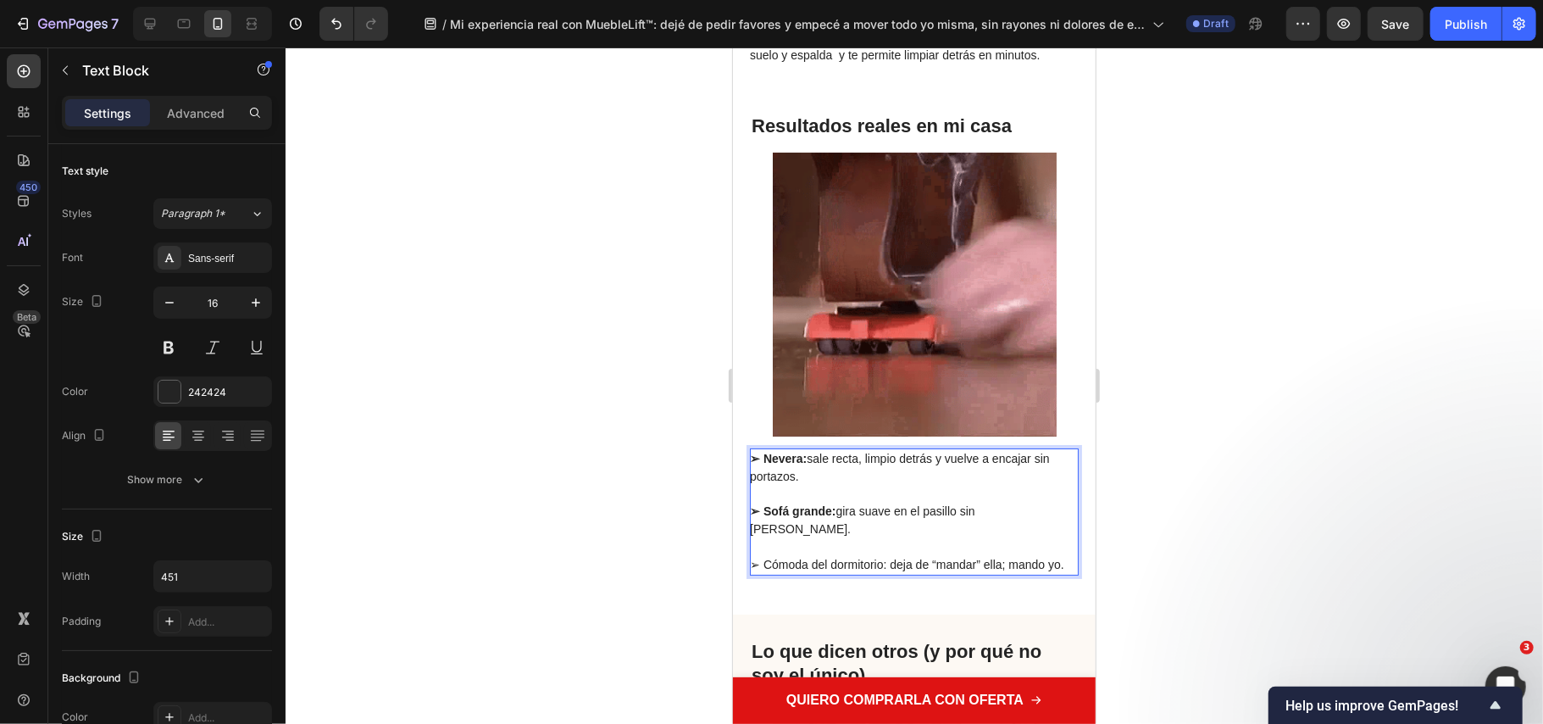
click at [903, 557] on span "➢ Cómoda del dormitorio: deja de “mandar” ella; mando yo." at bounding box center [906, 564] width 314 height 14
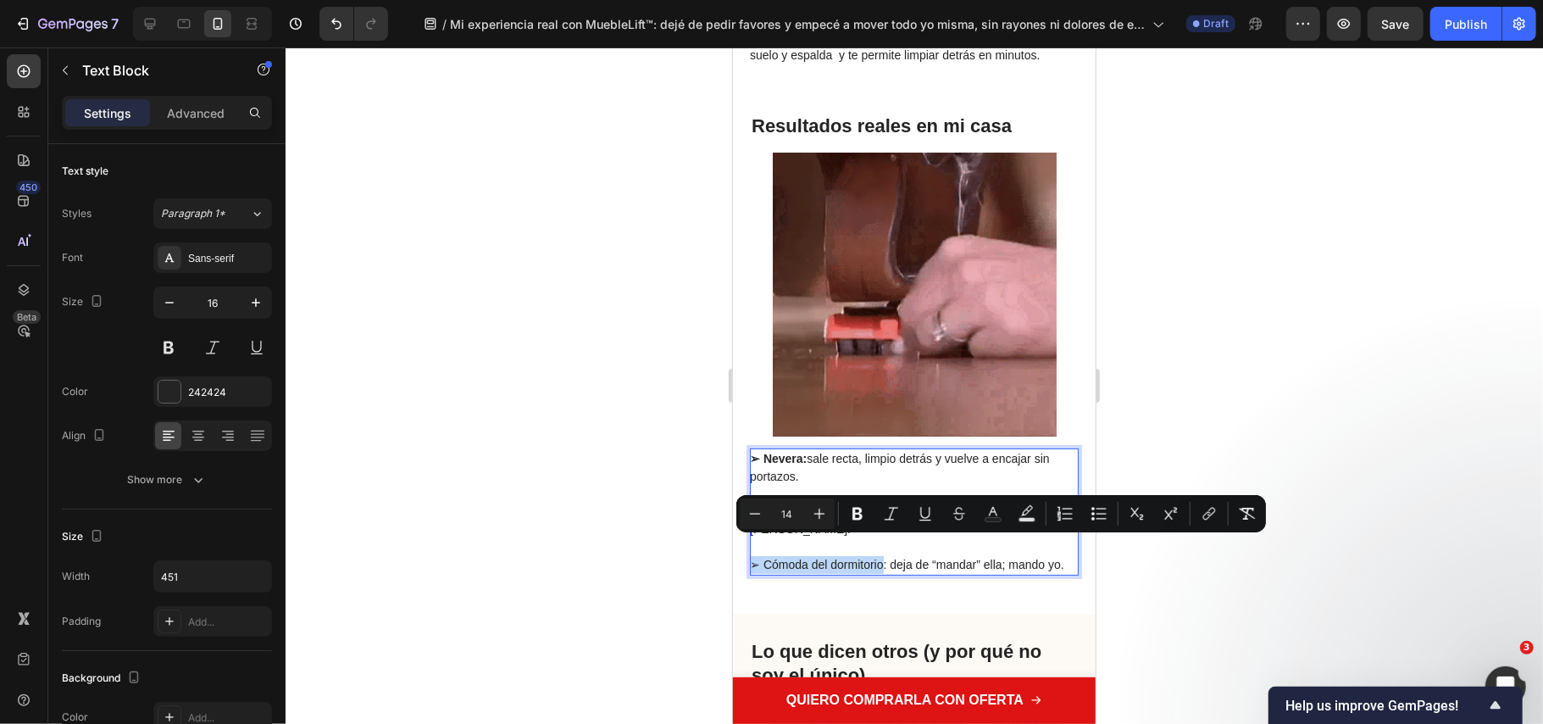
drag, startPoint x: 885, startPoint y: 548, endPoint x: 692, endPoint y: 542, distance: 193.3
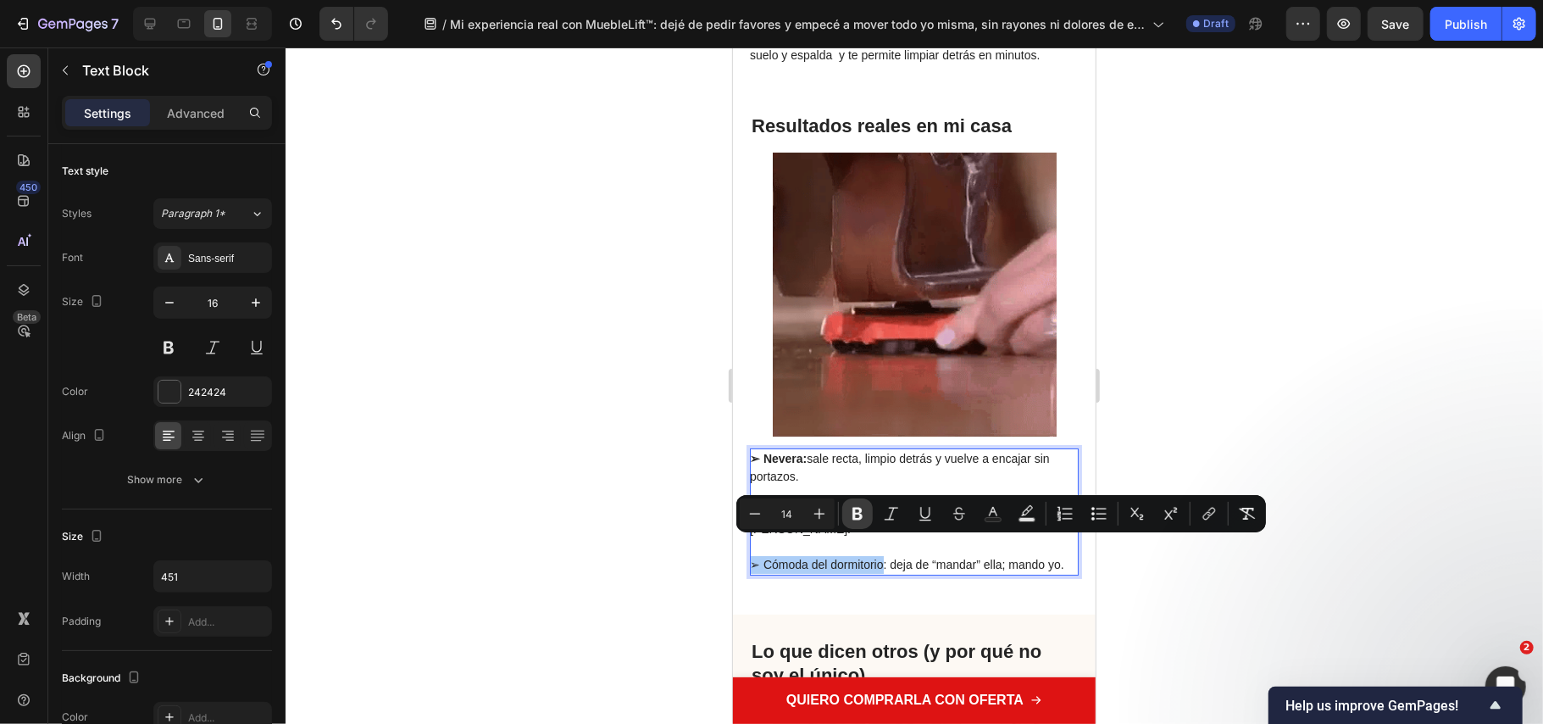
click at [856, 516] on icon "Editor contextual toolbar" at bounding box center [857, 513] width 17 height 17
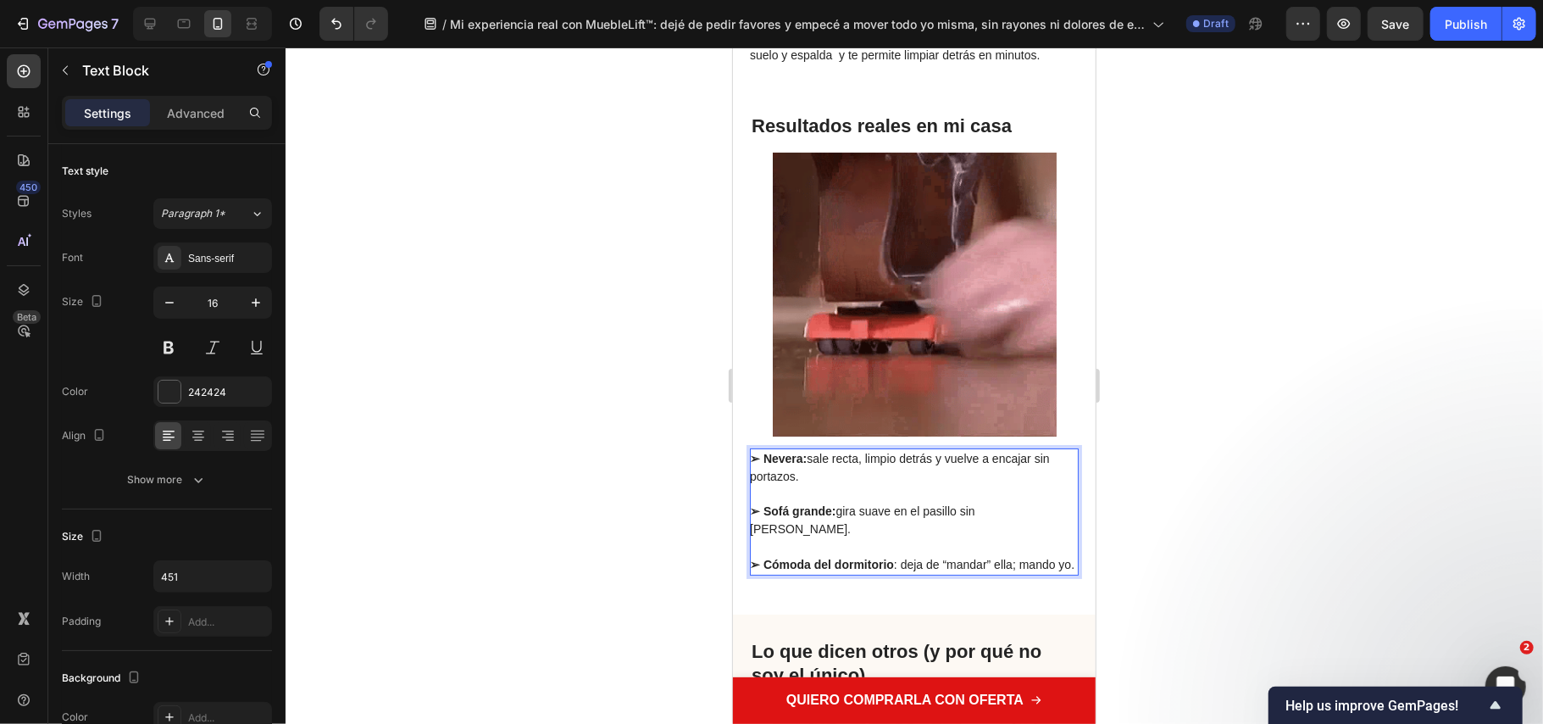
click at [656, 259] on div at bounding box center [915, 385] width 1258 height 676
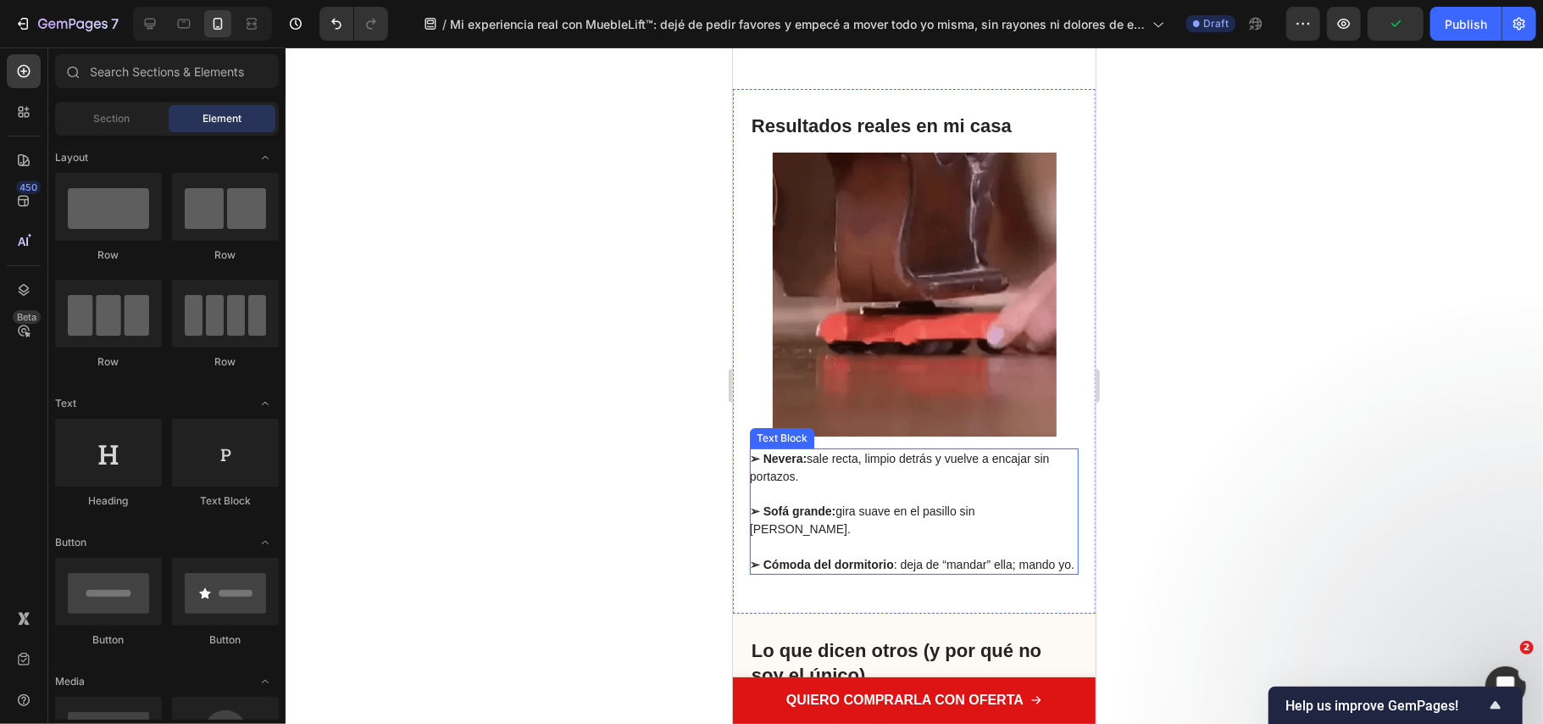
scroll to position [4746, 0]
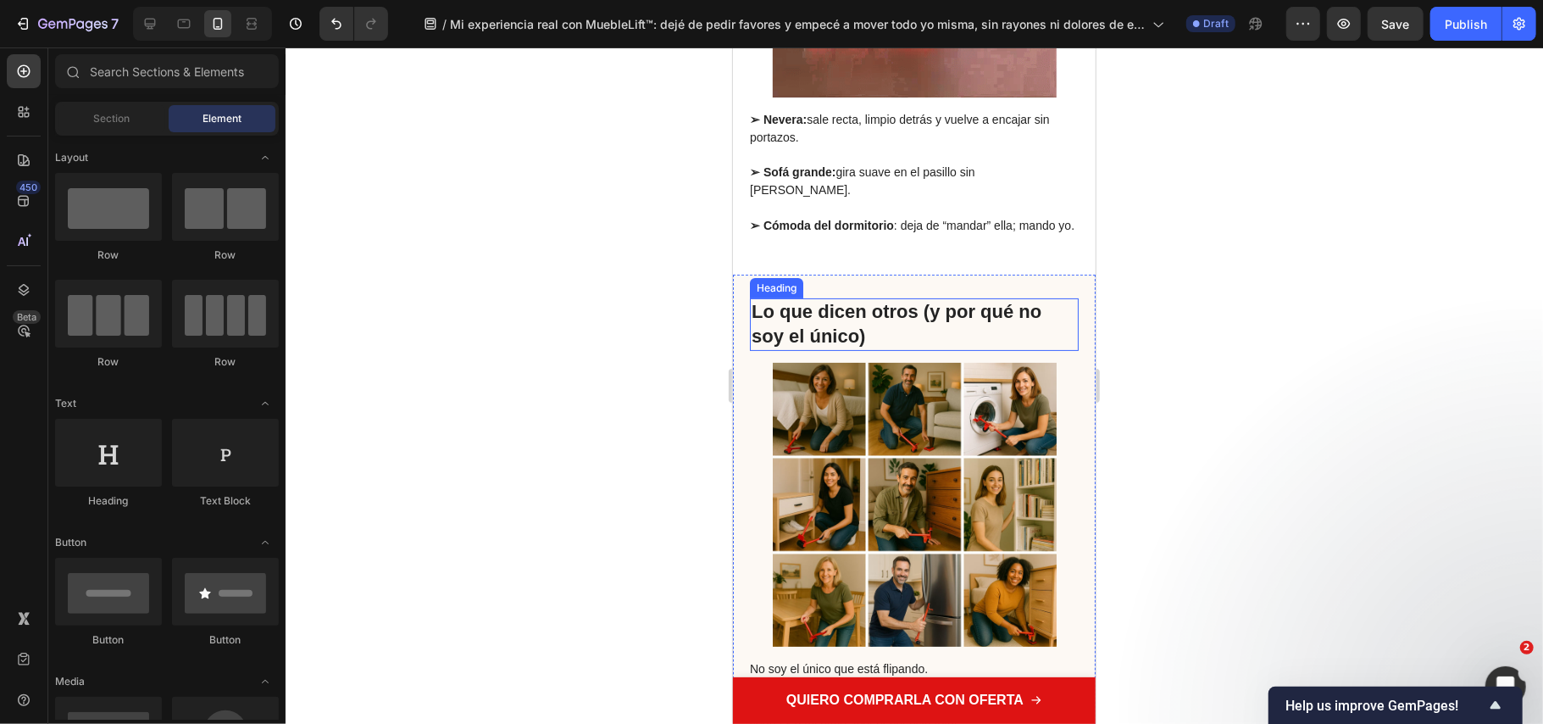
click at [853, 339] on strong "Lo que dicen otros (y por qué no soy el único)" at bounding box center [896, 323] width 290 height 46
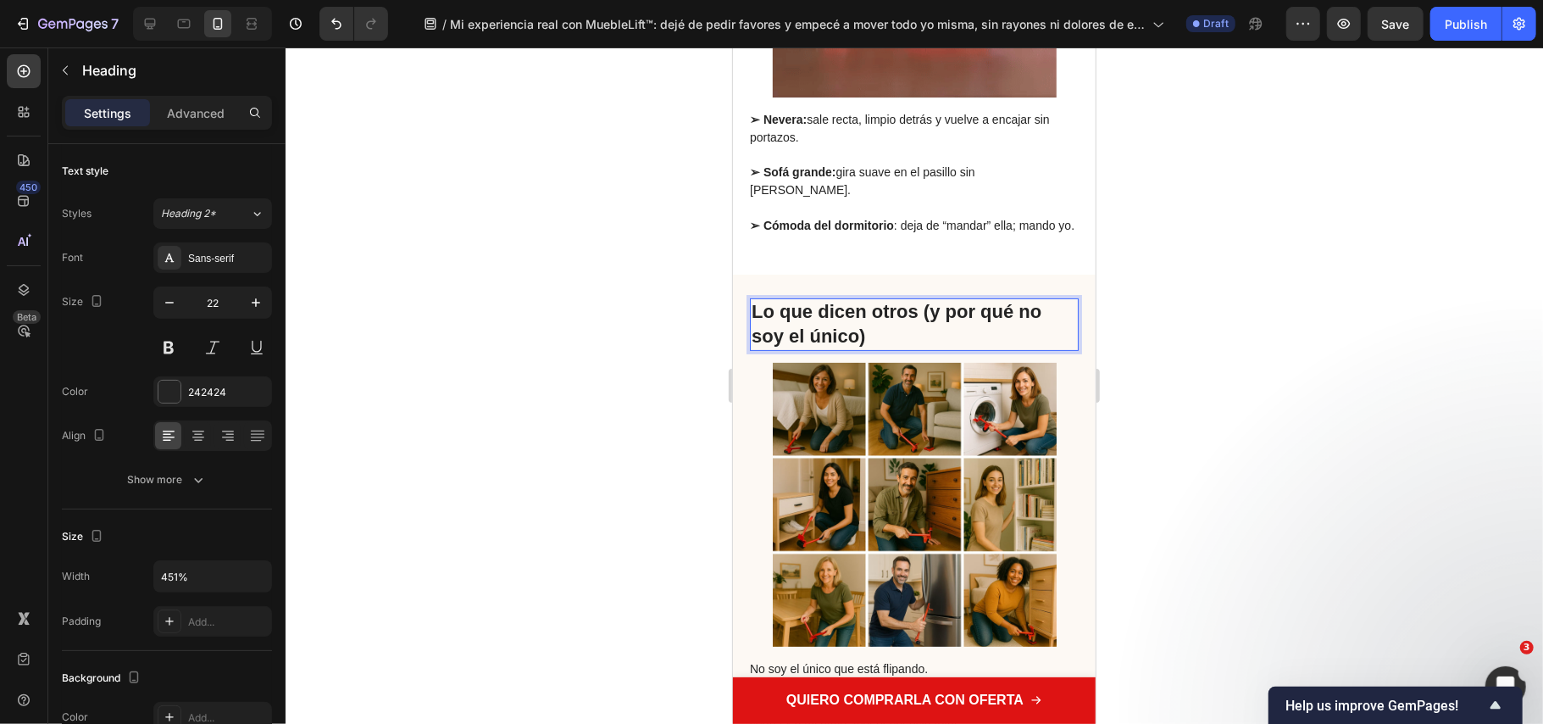
click at [853, 342] on strong "Lo que dicen otros (y por qué no soy el único)" at bounding box center [896, 323] width 290 height 46
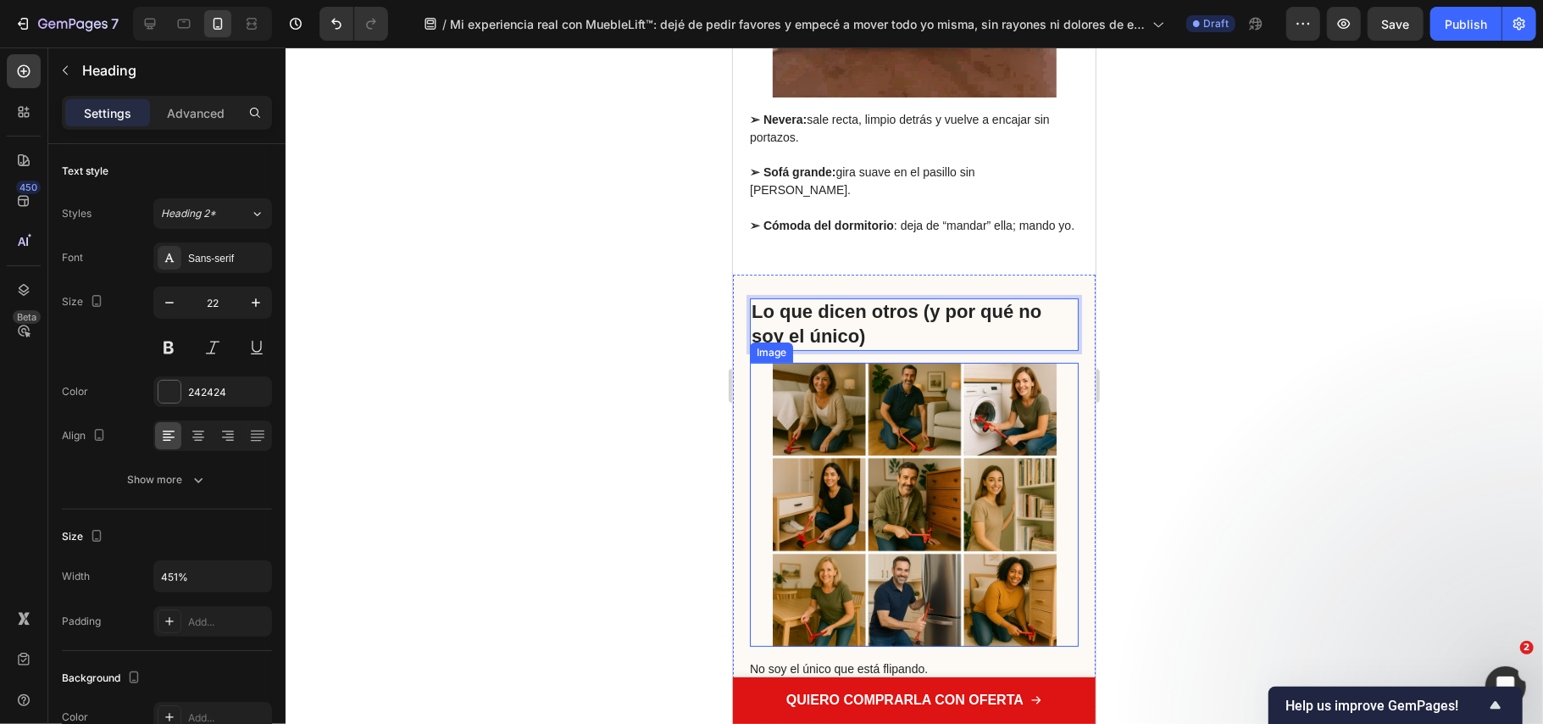
scroll to position [4520, 0]
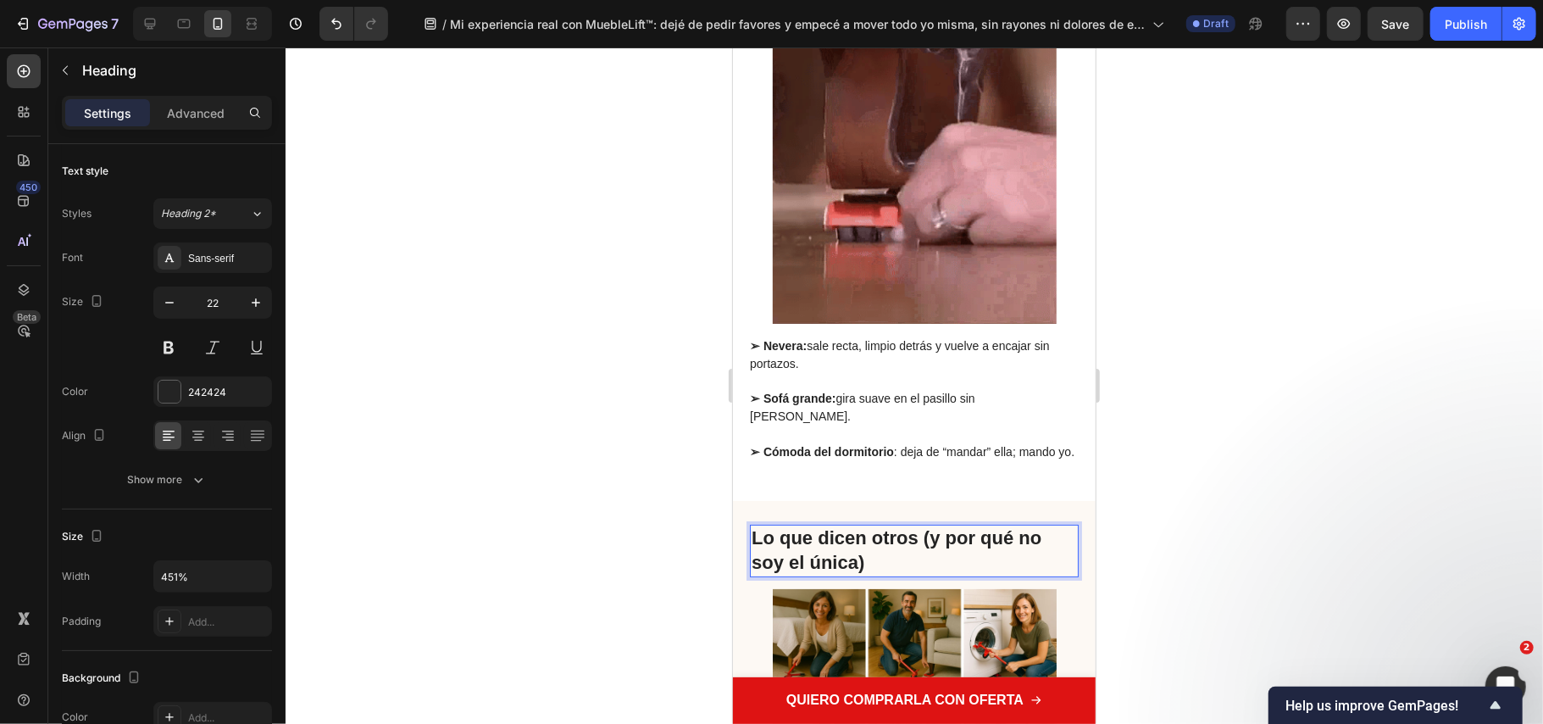
click at [804, 560] on strong "Lo que dicen otros (y por qué no soy el única)" at bounding box center [896, 549] width 290 height 46
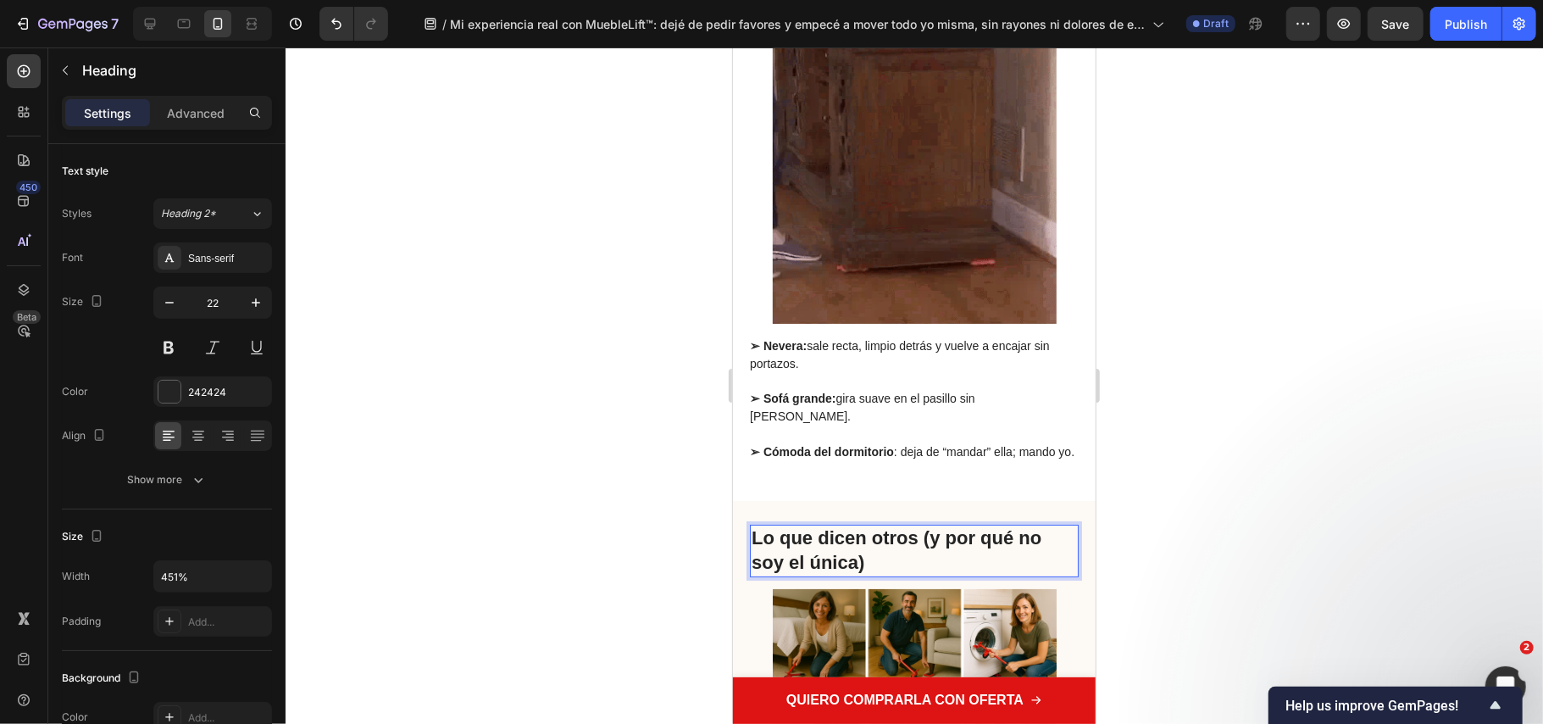
click at [798, 557] on strong "Lo que dicen otros (y por qué no soy el única)" at bounding box center [896, 549] width 290 height 46
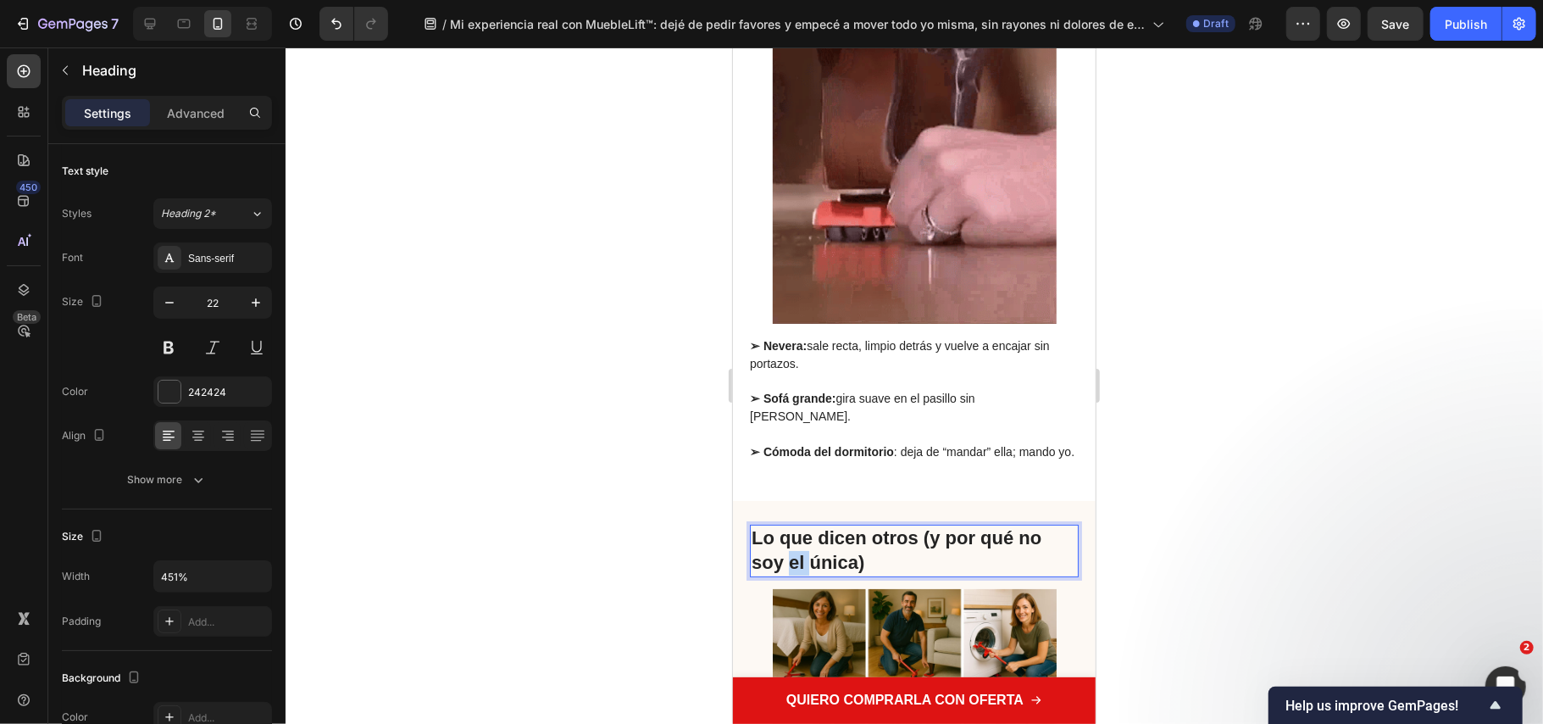
click at [798, 557] on strong "Lo que dicen otros (y por qué no soy el única)" at bounding box center [896, 549] width 290 height 46
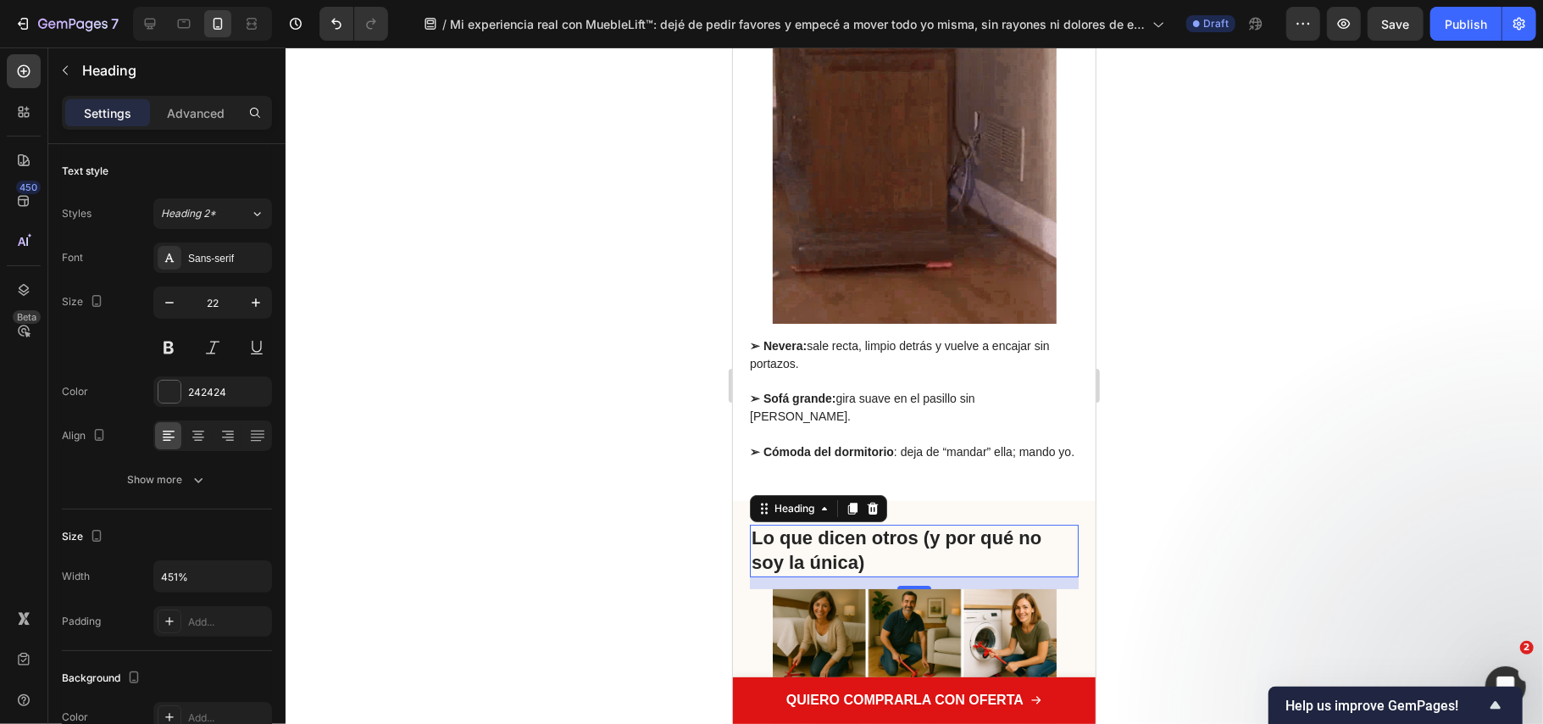
click at [566, 388] on div at bounding box center [915, 385] width 1258 height 676
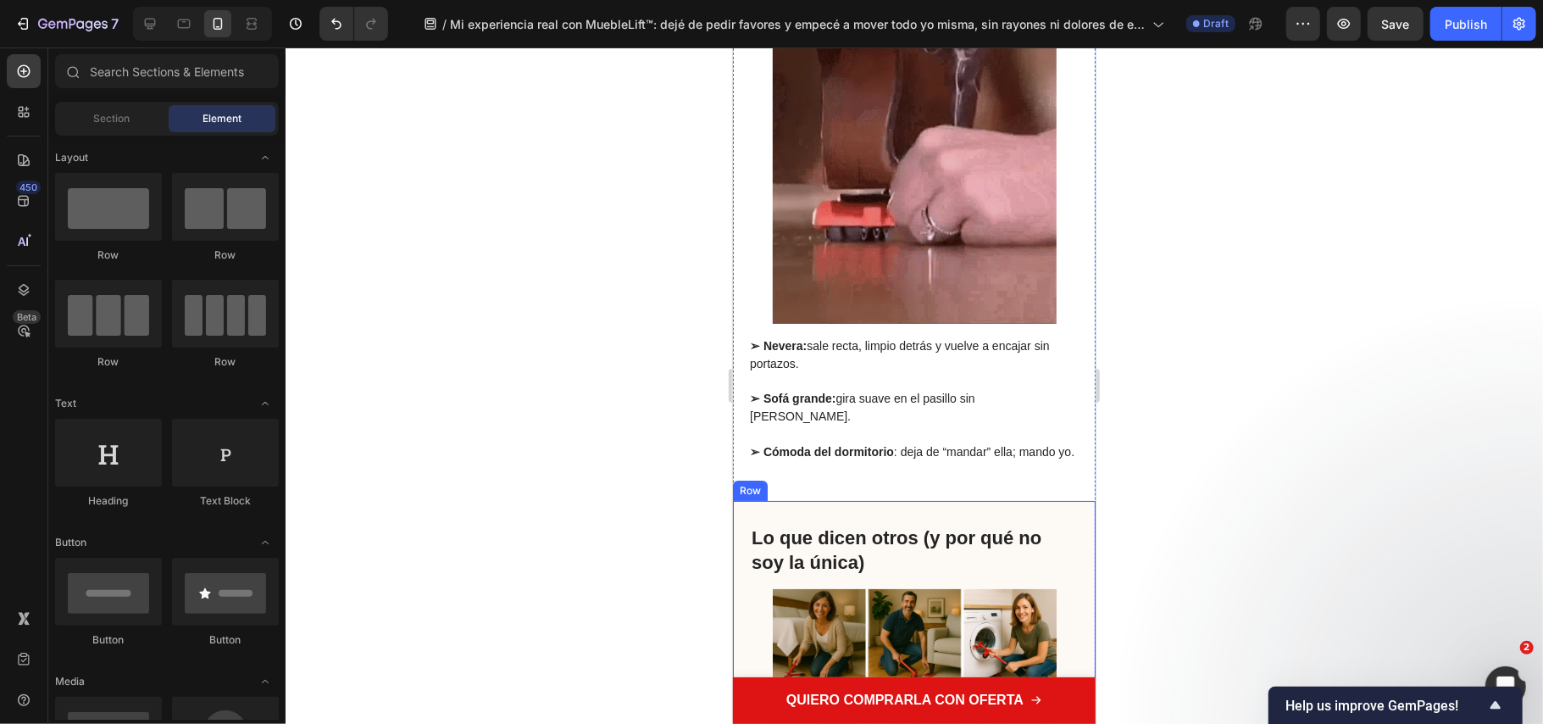
scroll to position [4972, 0]
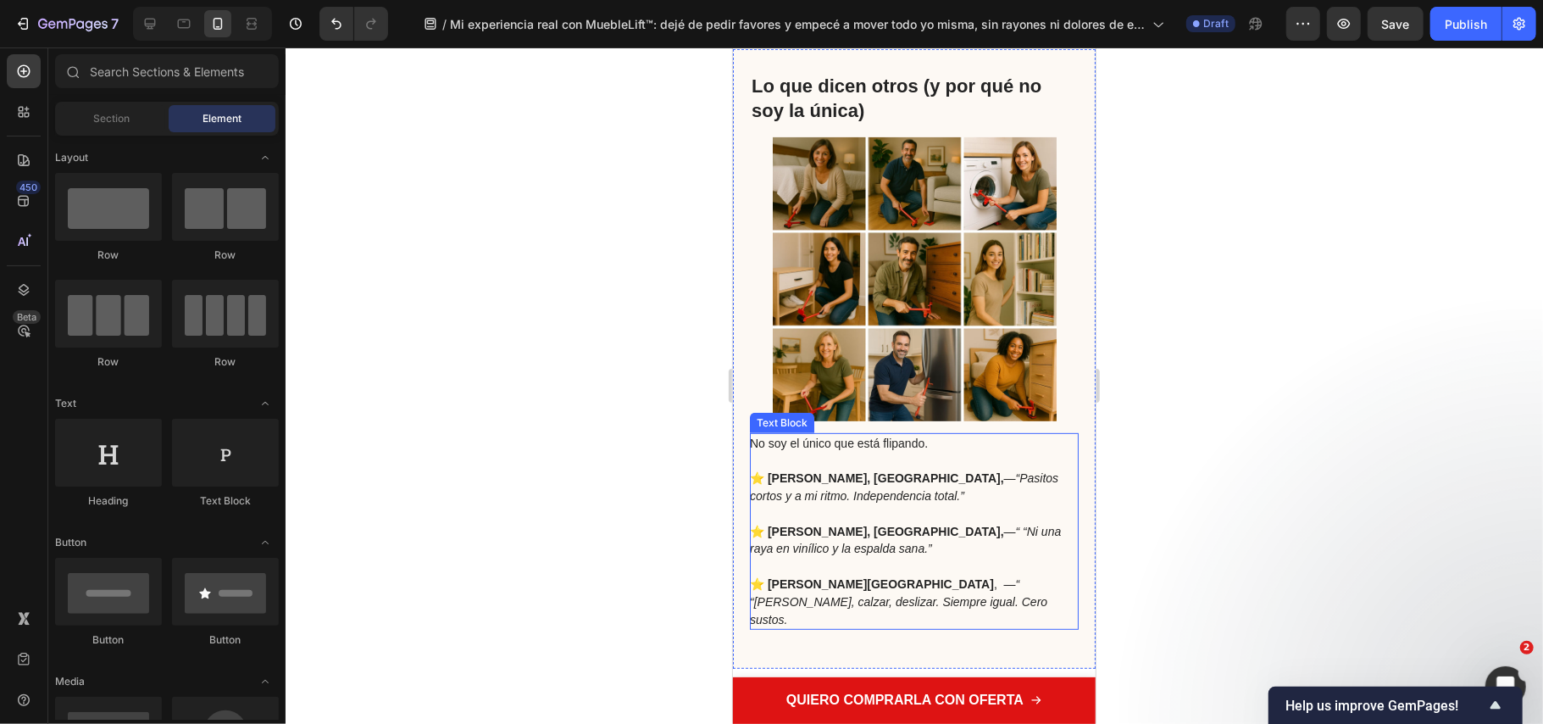
click at [804, 448] on p "No soy el único que está flipando. ⭐ Pilar S., Madrid, — “Pasitos cortos y a mi…" at bounding box center [912, 469] width 327 height 70
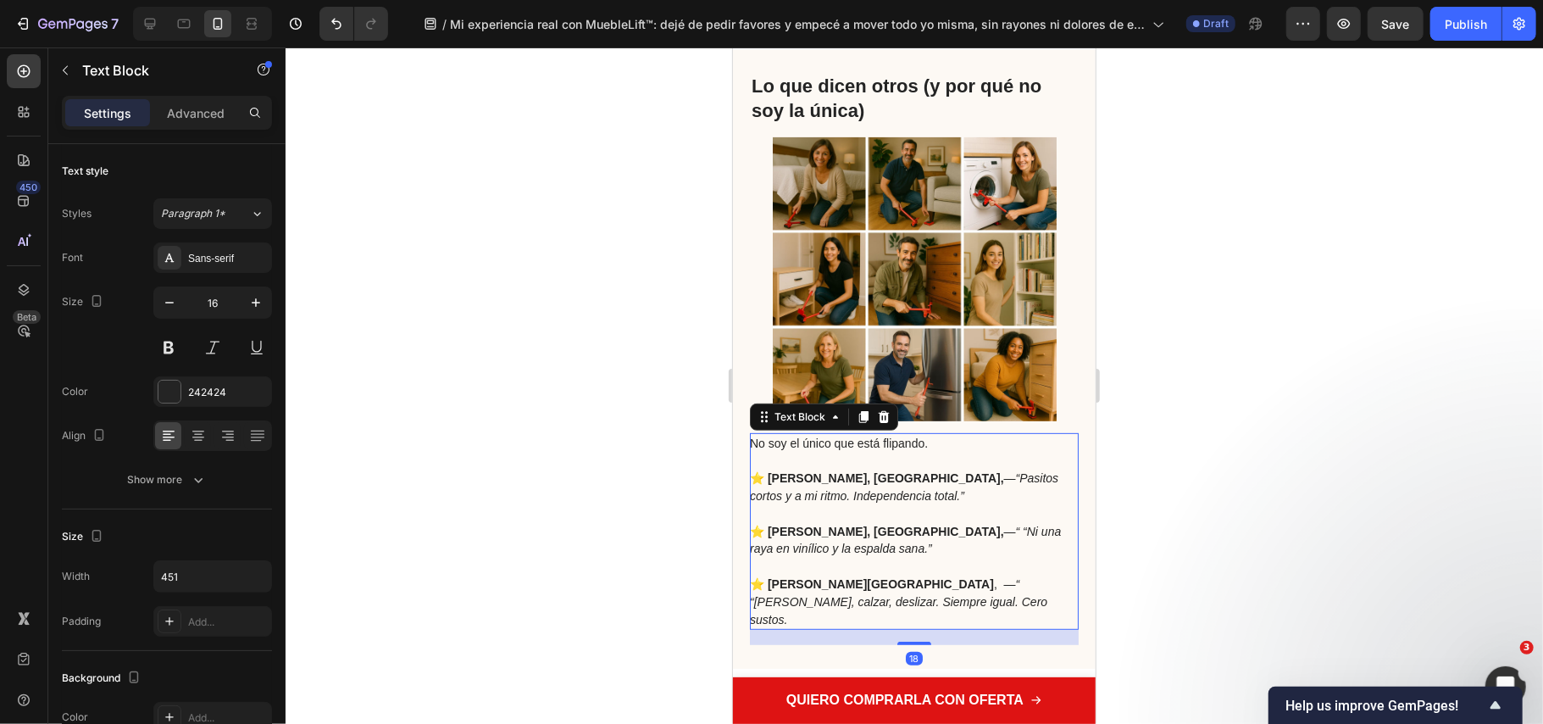
click at [814, 444] on span "No soy el único que está flipando." at bounding box center [838, 443] width 178 height 14
click at [794, 443] on span "No soy el único que está flipando." at bounding box center [838, 443] width 178 height 14
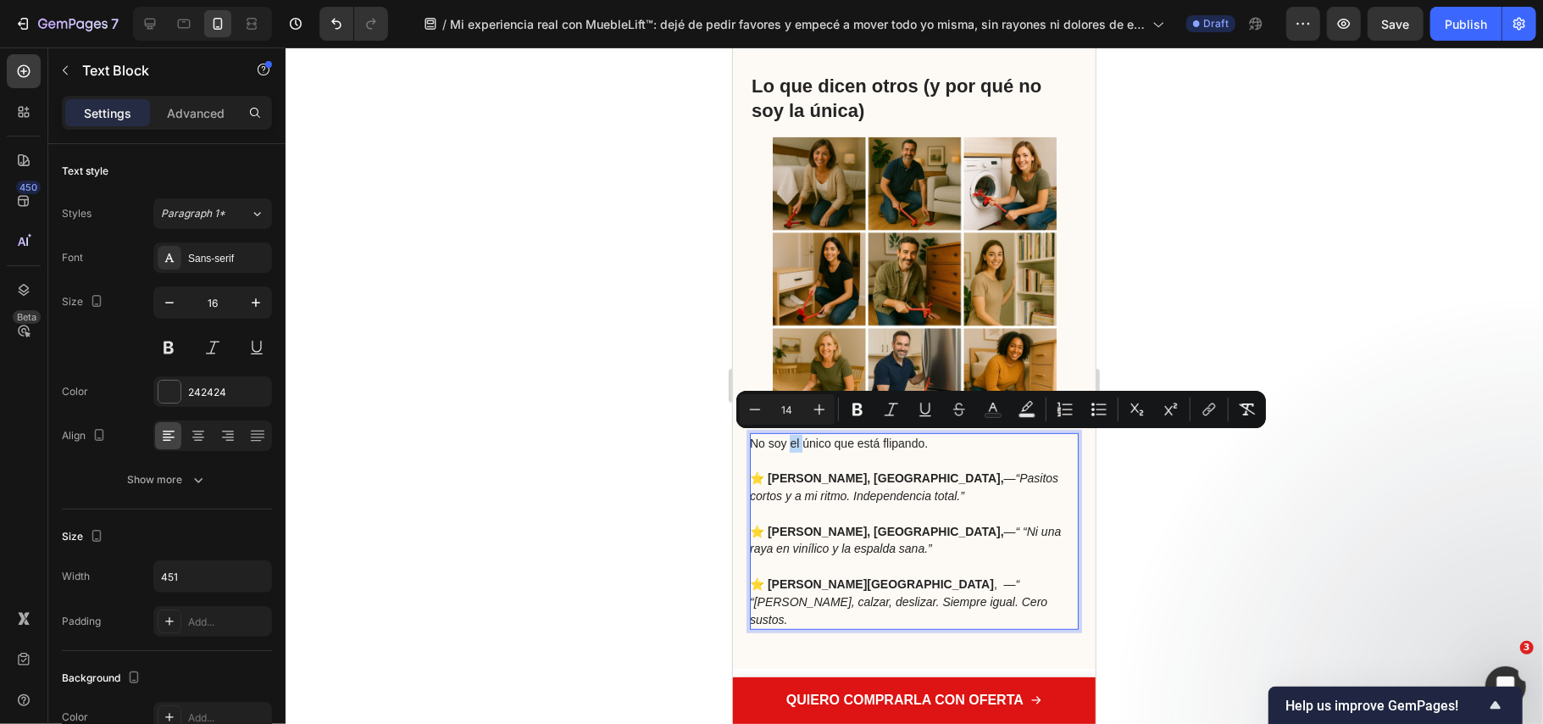
drag, startPoint x: 801, startPoint y: 444, endPoint x: 787, endPoint y: 438, distance: 14.8
click at [793, 442] on span "No soy el único que está flipando." at bounding box center [838, 443] width 178 height 14
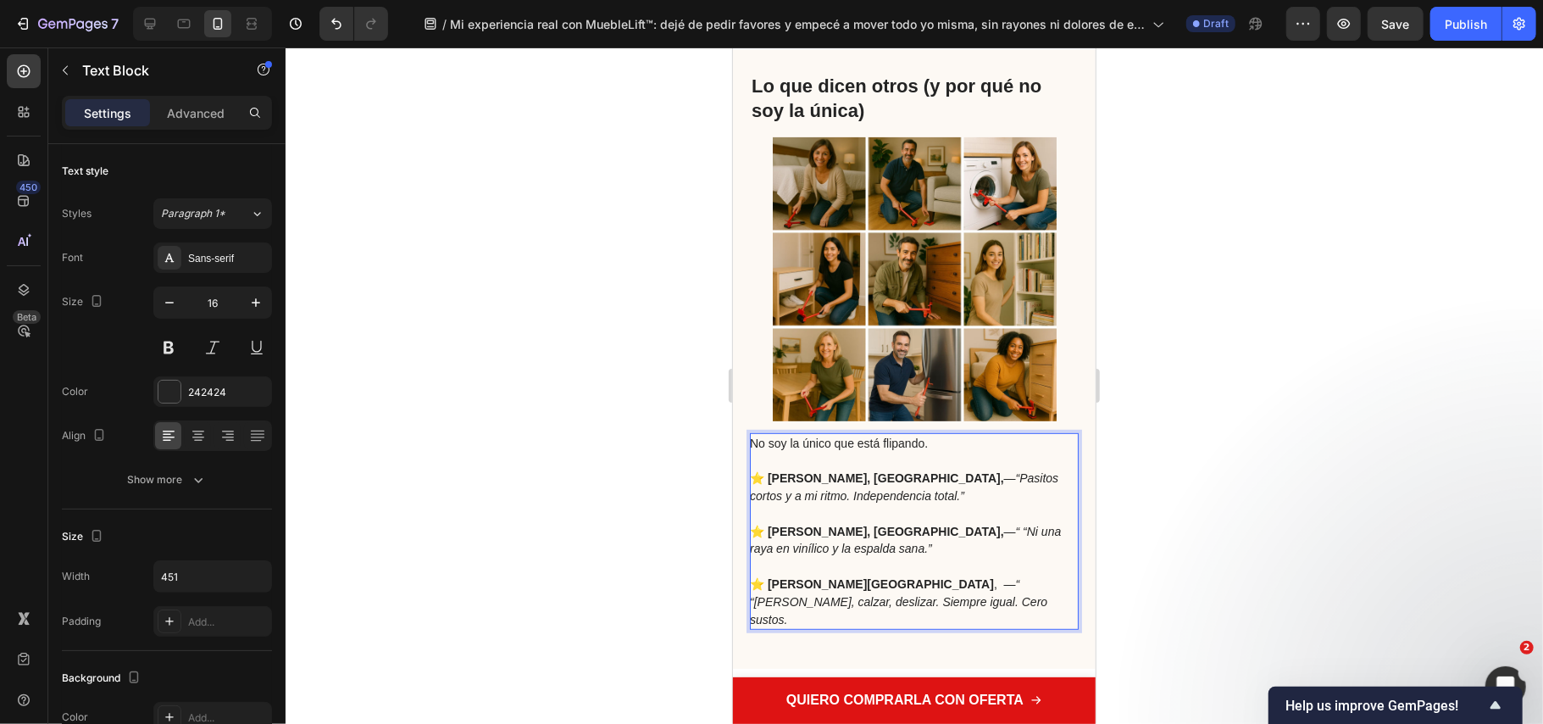
click at [828, 444] on span "No soy la único que está flipando." at bounding box center [838, 443] width 178 height 14
click at [1254, 447] on div at bounding box center [915, 385] width 1258 height 676
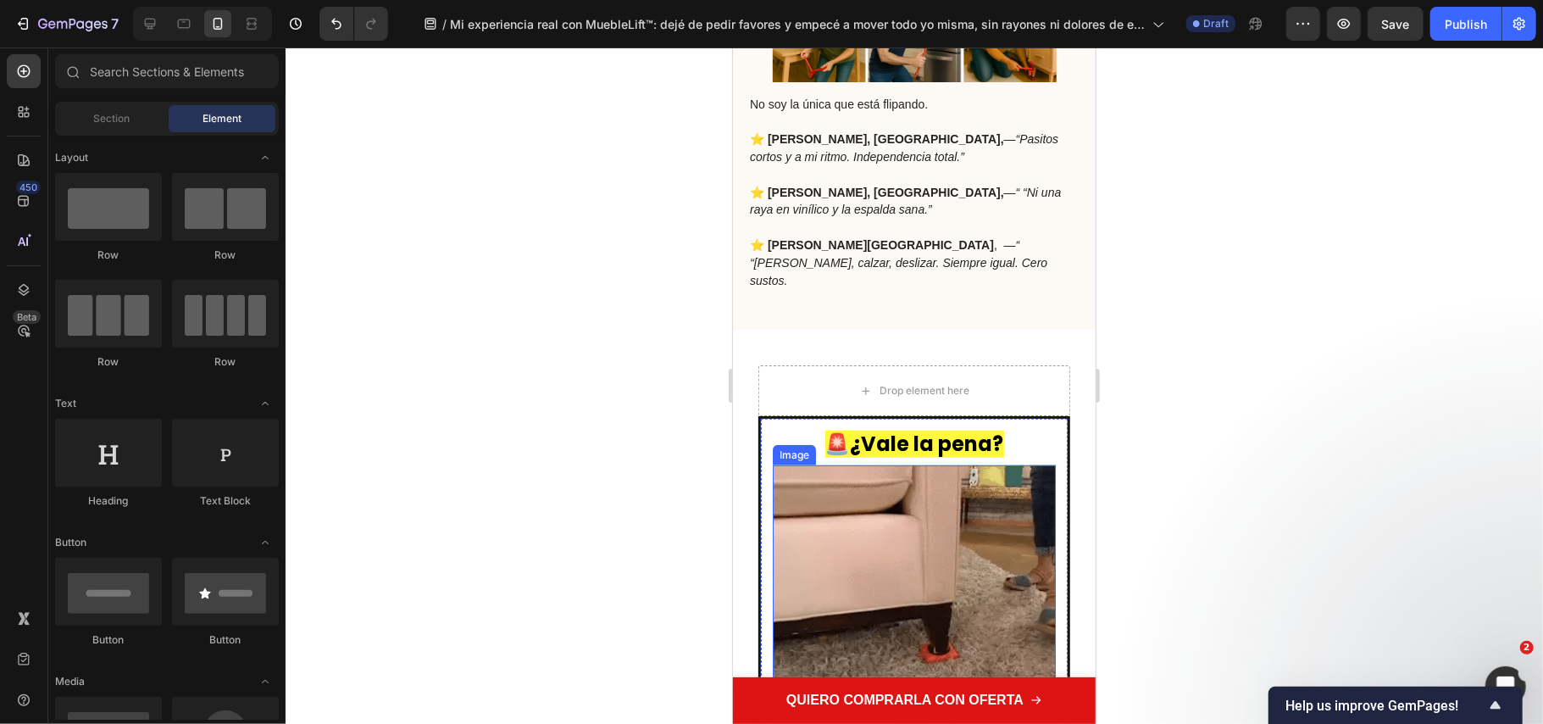
scroll to position [5763, 0]
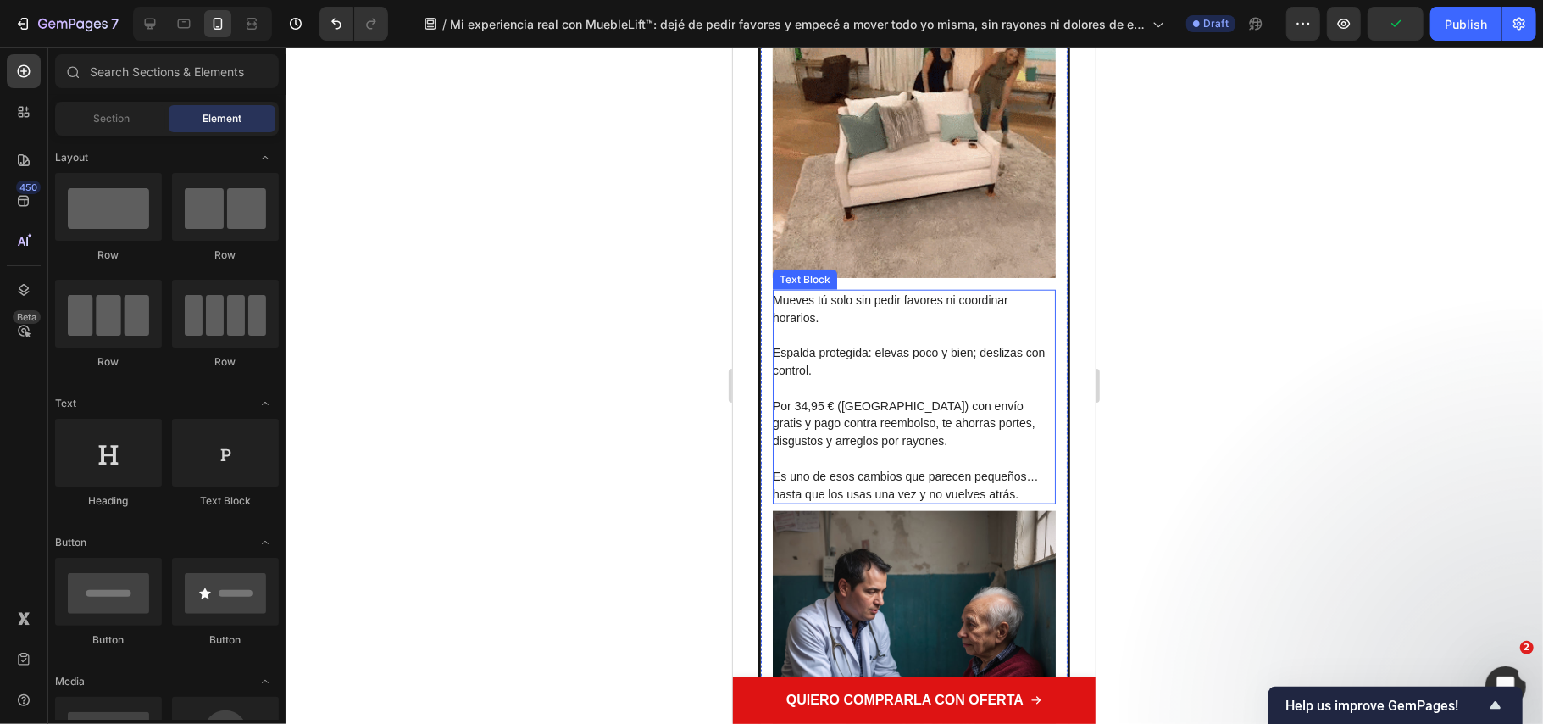
click at [861, 292] on span "Mueves tú solo sin pedir favores ni coordinar horarios." at bounding box center [890, 307] width 236 height 31
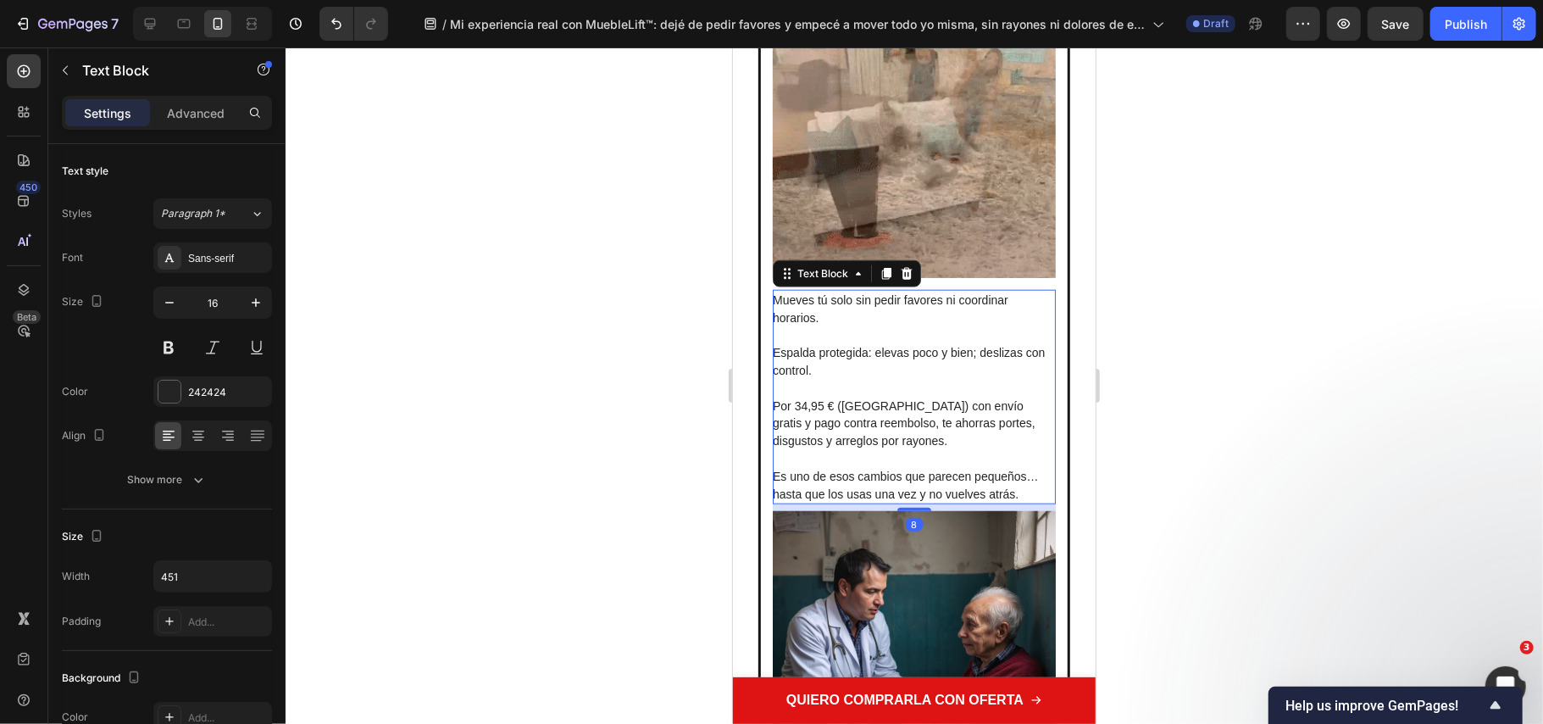
click at [824, 301] on p "Mueves tú solo sin pedir favores ni coordinar horarios." at bounding box center [912, 309] width 281 height 36
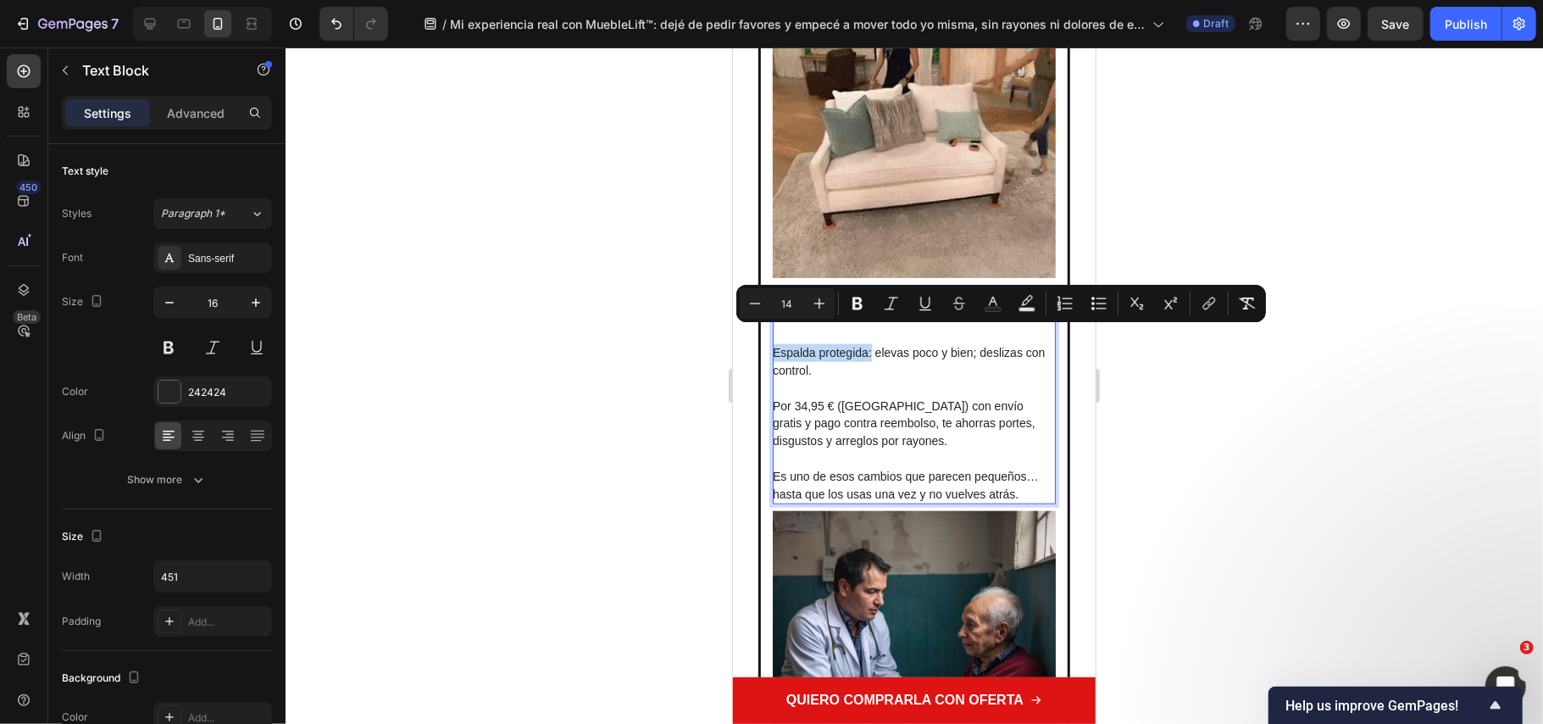
drag, startPoint x: 870, startPoint y: 331, endPoint x: 771, endPoint y: 328, distance: 98.4
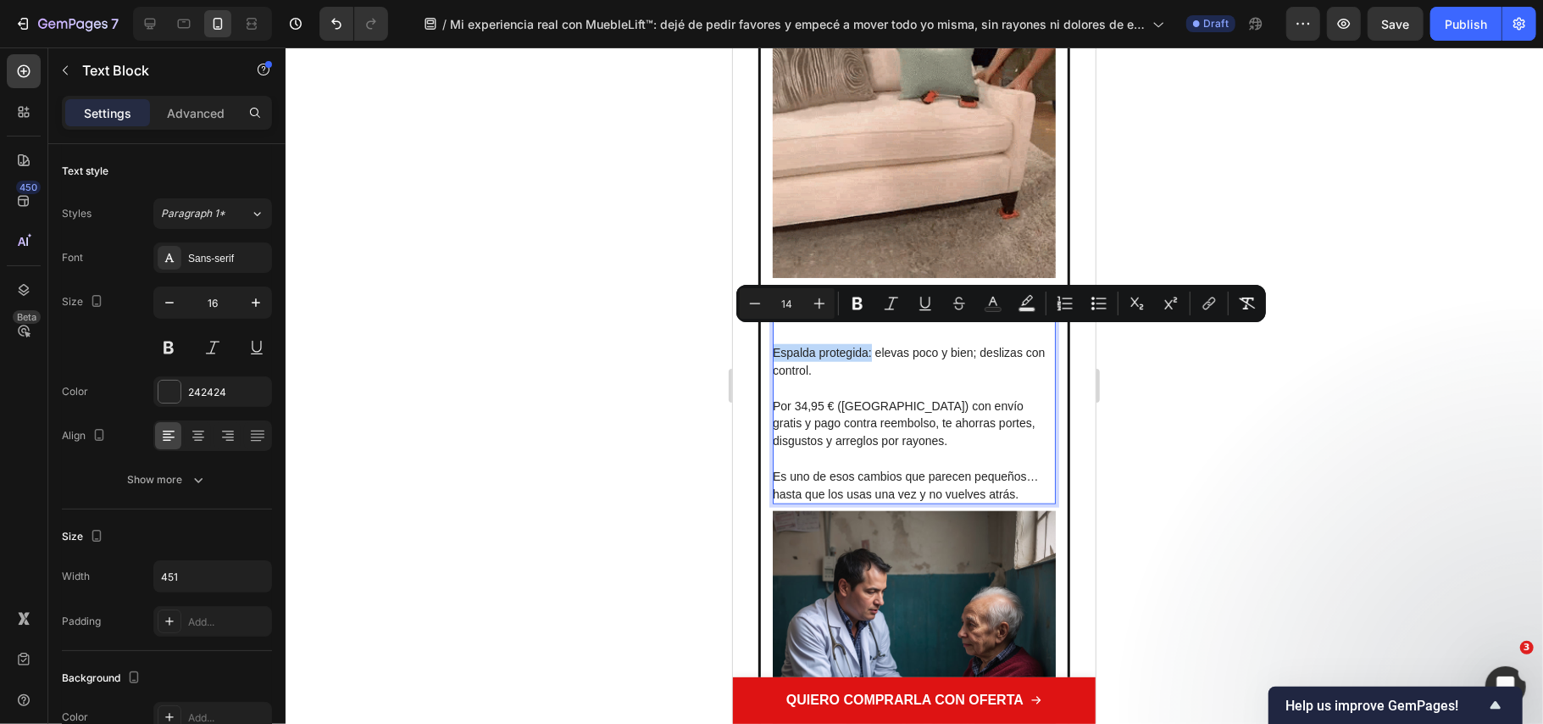
click at [772, 345] on span "Espalda protegida: elevas poco y bien; deslizas con control." at bounding box center [908, 360] width 272 height 31
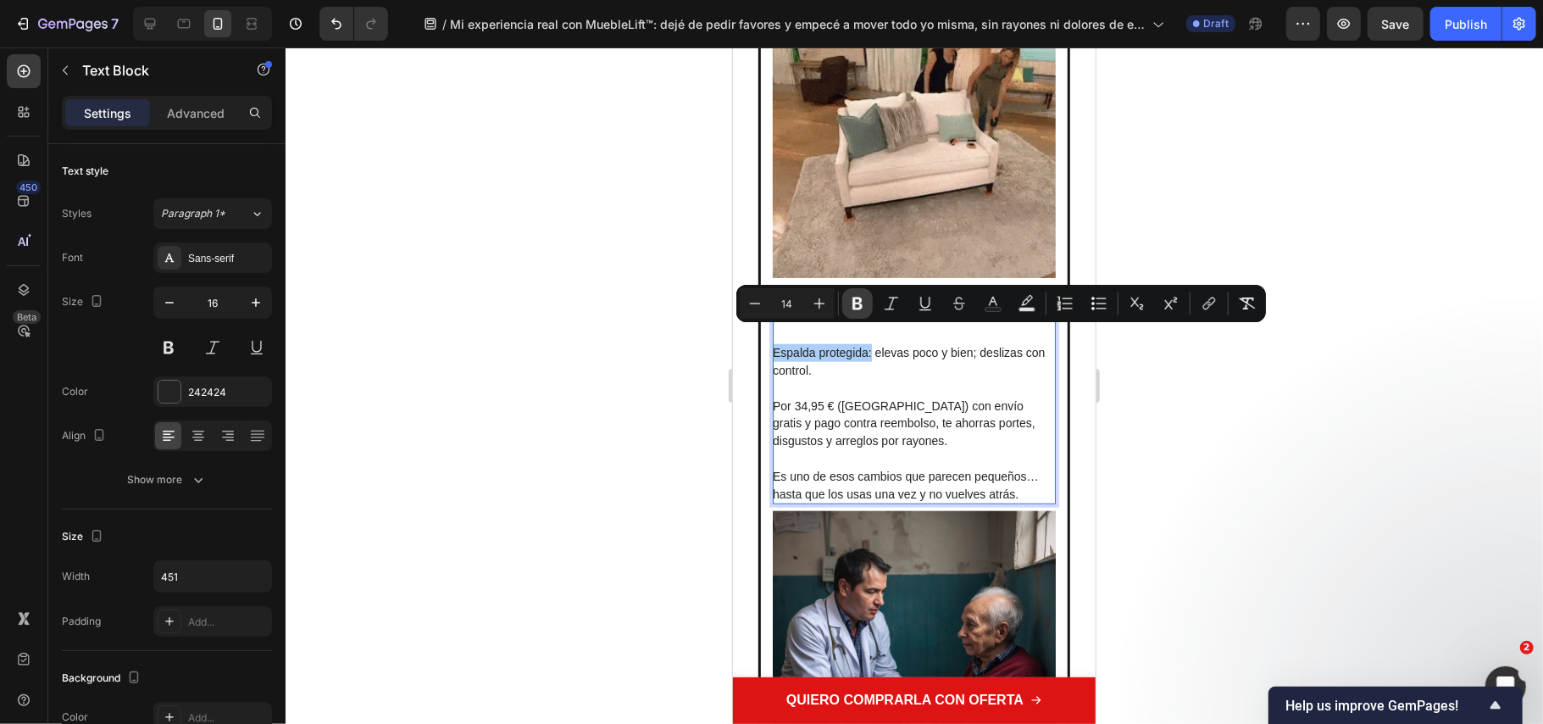
click at [848, 309] on button "Bold" at bounding box center [857, 303] width 31 height 31
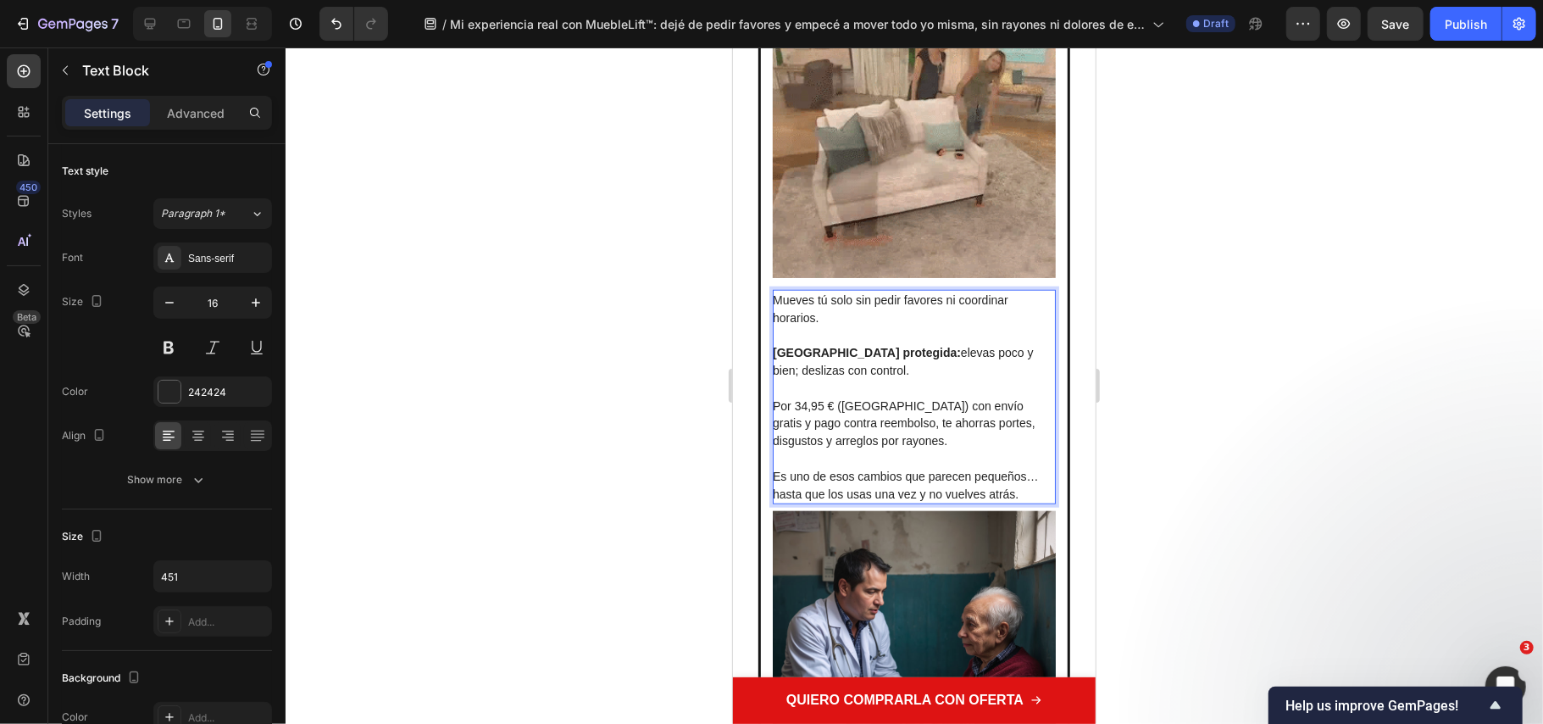
click at [842, 379] on p "Por 34,95 € (España) con envío gratis y pago contra reembolso, te ahorras porte…" at bounding box center [912, 414] width 281 height 70
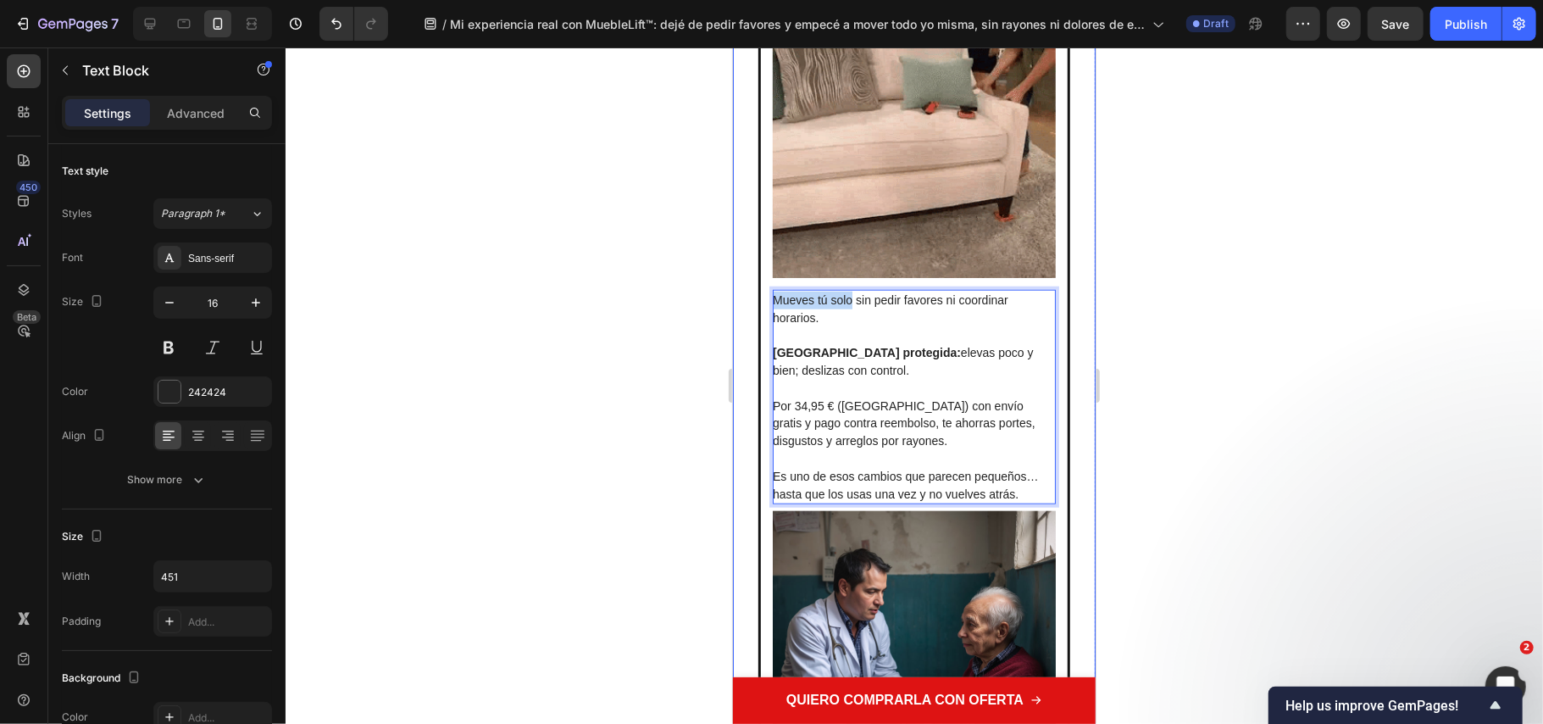
drag, startPoint x: 849, startPoint y: 282, endPoint x: 753, endPoint y: 281, distance: 95.8
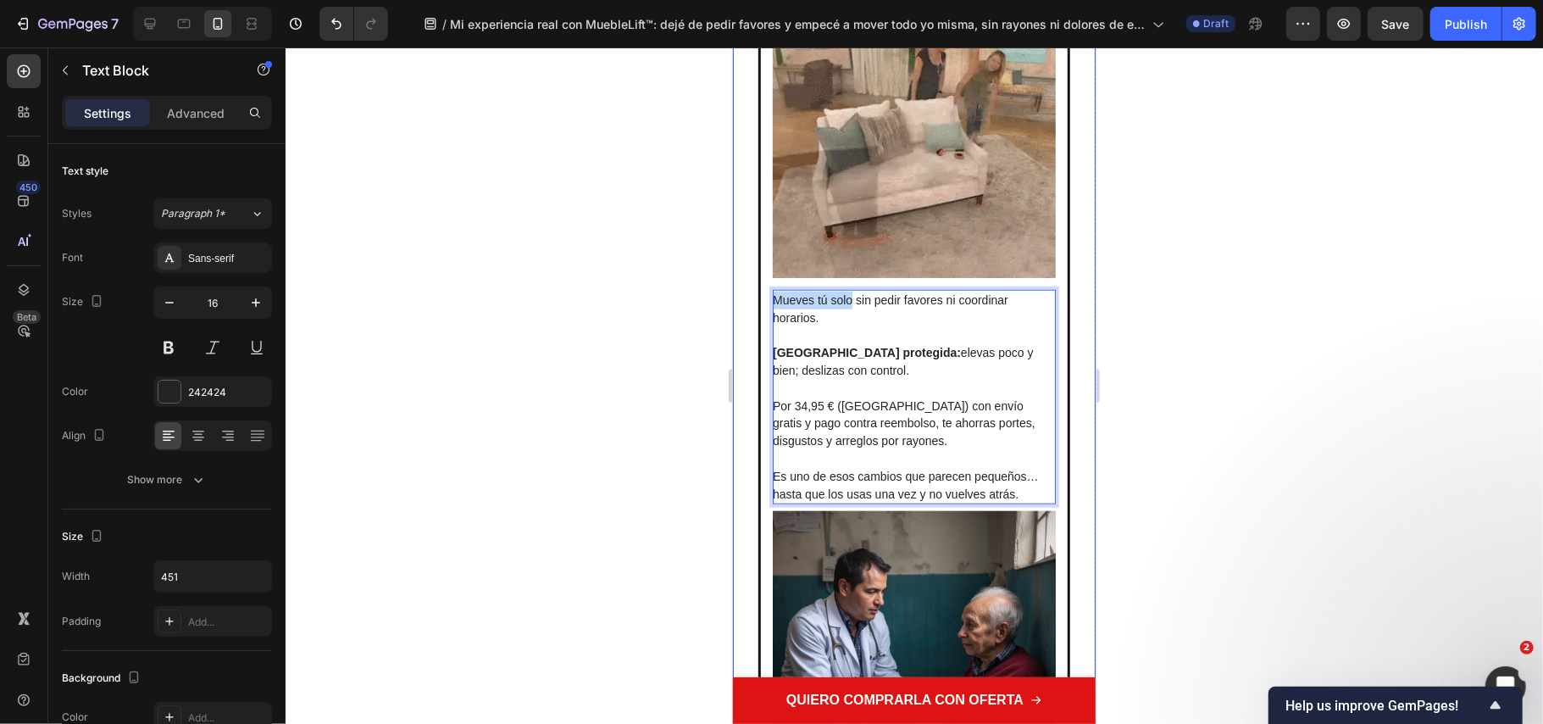
click at [753, 281] on div "🚨 ¿Vale la pena? Text Block Image Mueves tú solo sin pedir favores ni coordinar…" at bounding box center [913, 428] width 363 height 1084
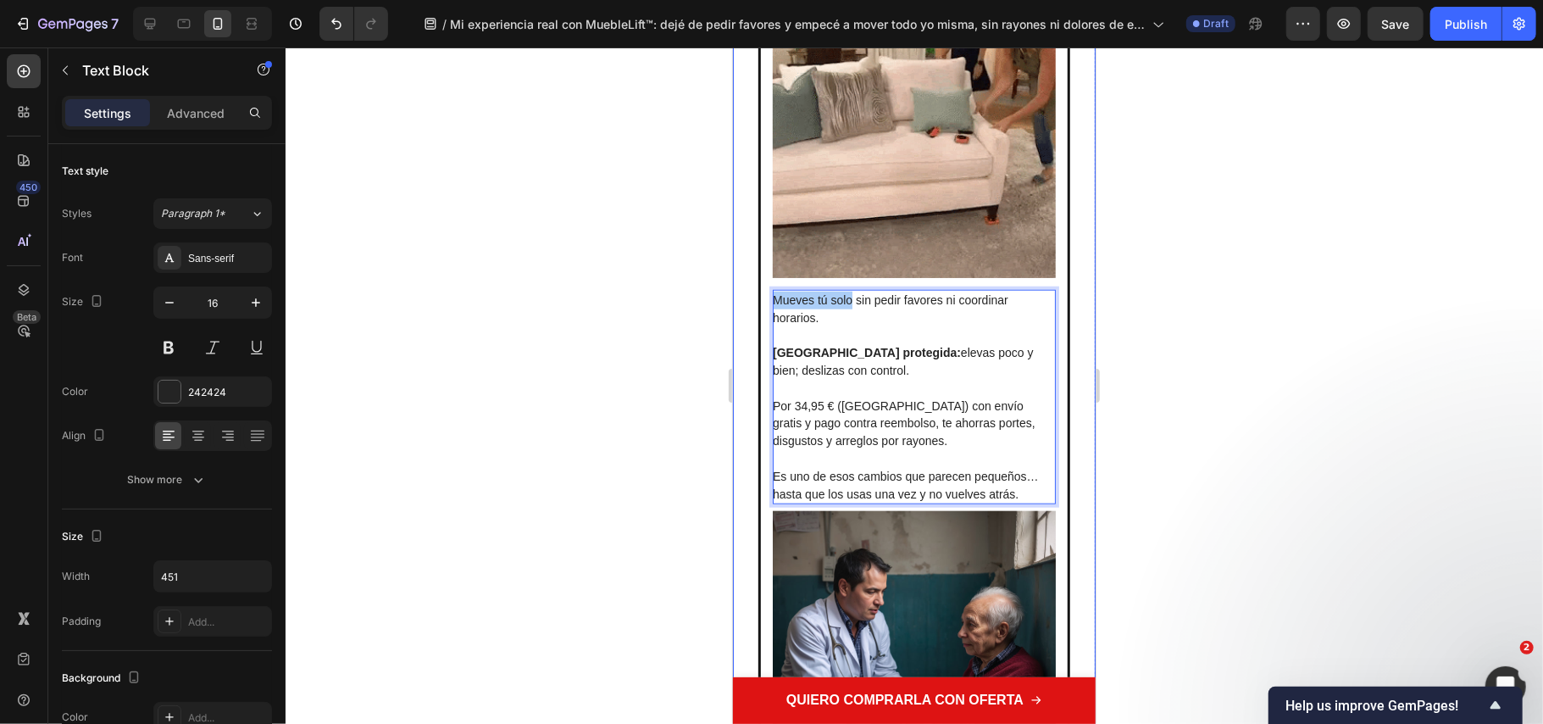
drag, startPoint x: 1154, startPoint y: 313, endPoint x: 1122, endPoint y: 305, distance: 33.1
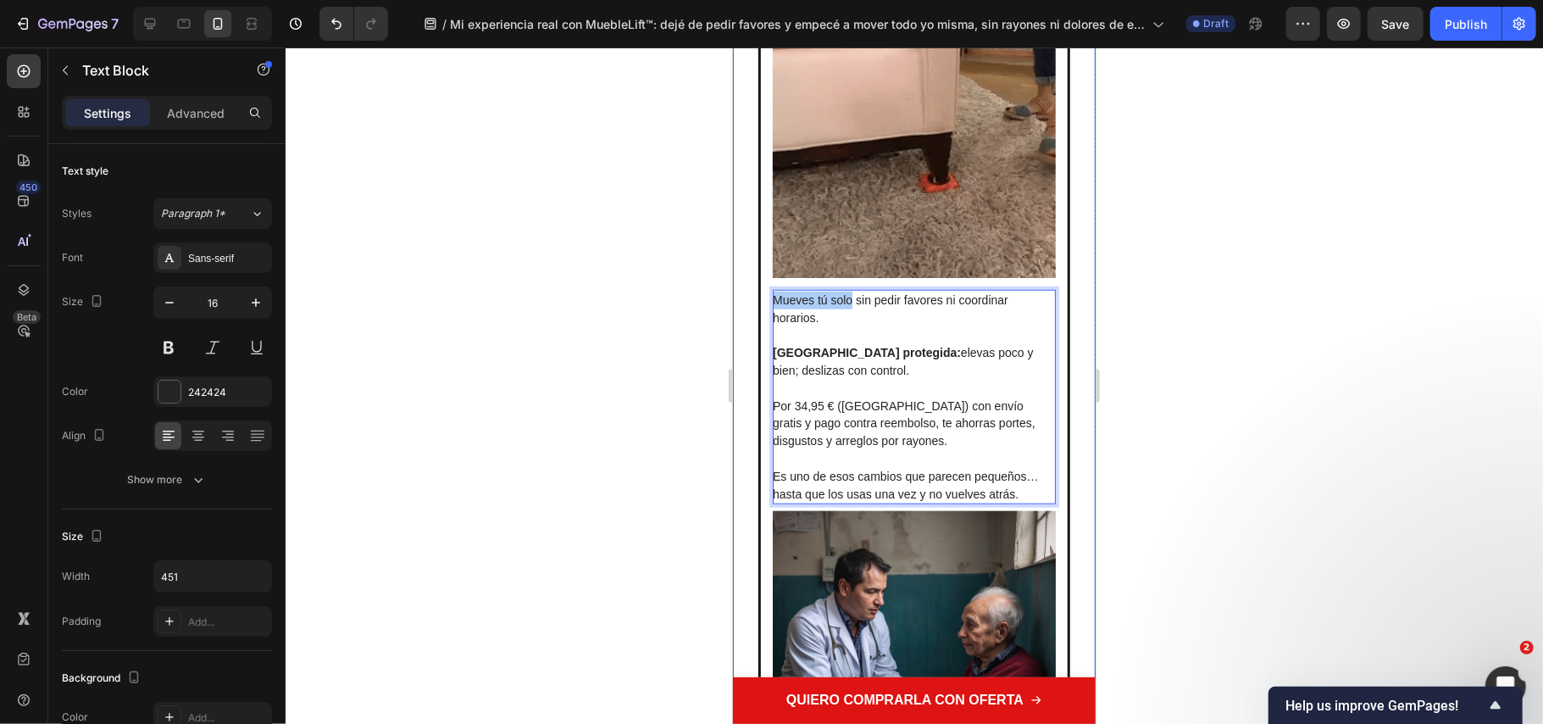
click at [1157, 314] on div at bounding box center [915, 385] width 1258 height 676
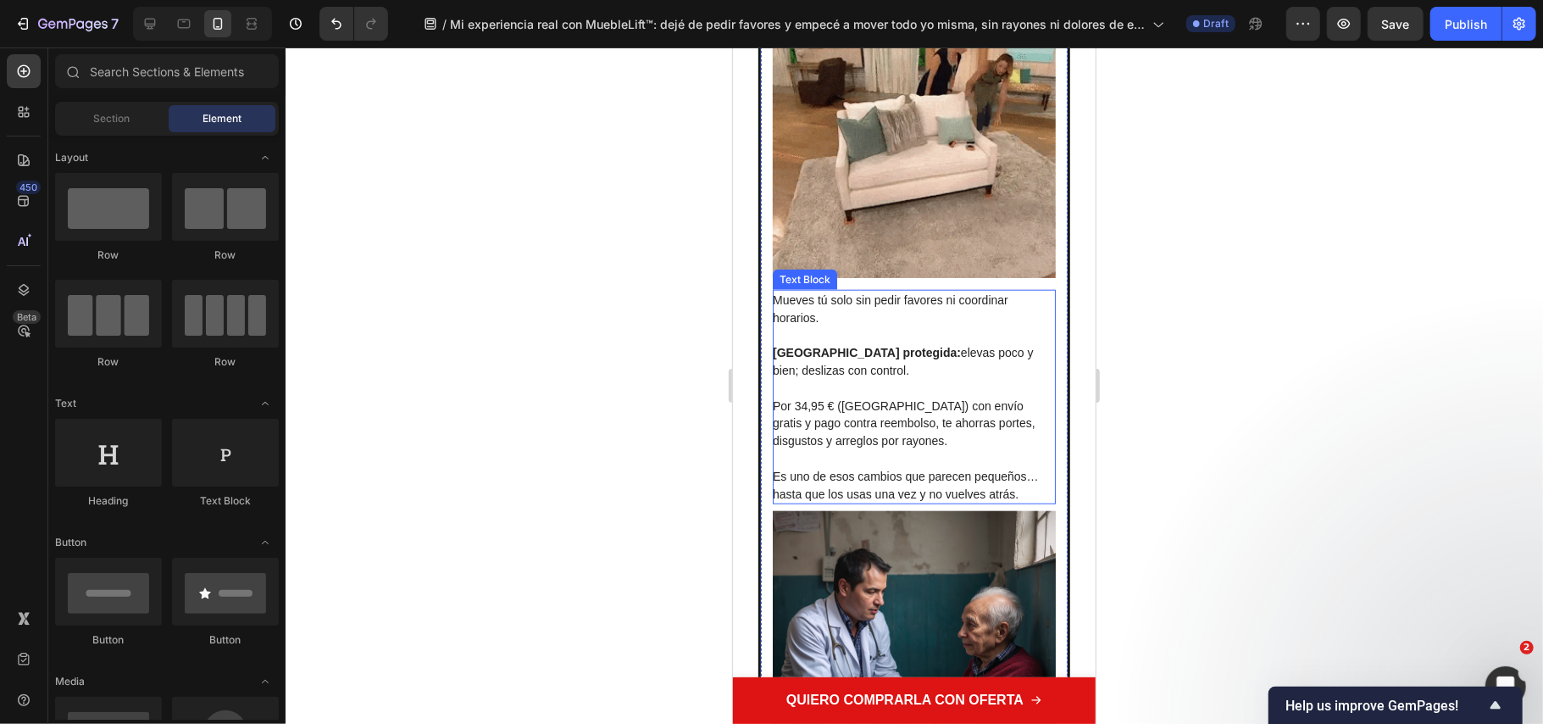
click at [848, 292] on span "Mueves tú solo sin pedir favores ni coordinar horarios." at bounding box center [890, 307] width 236 height 31
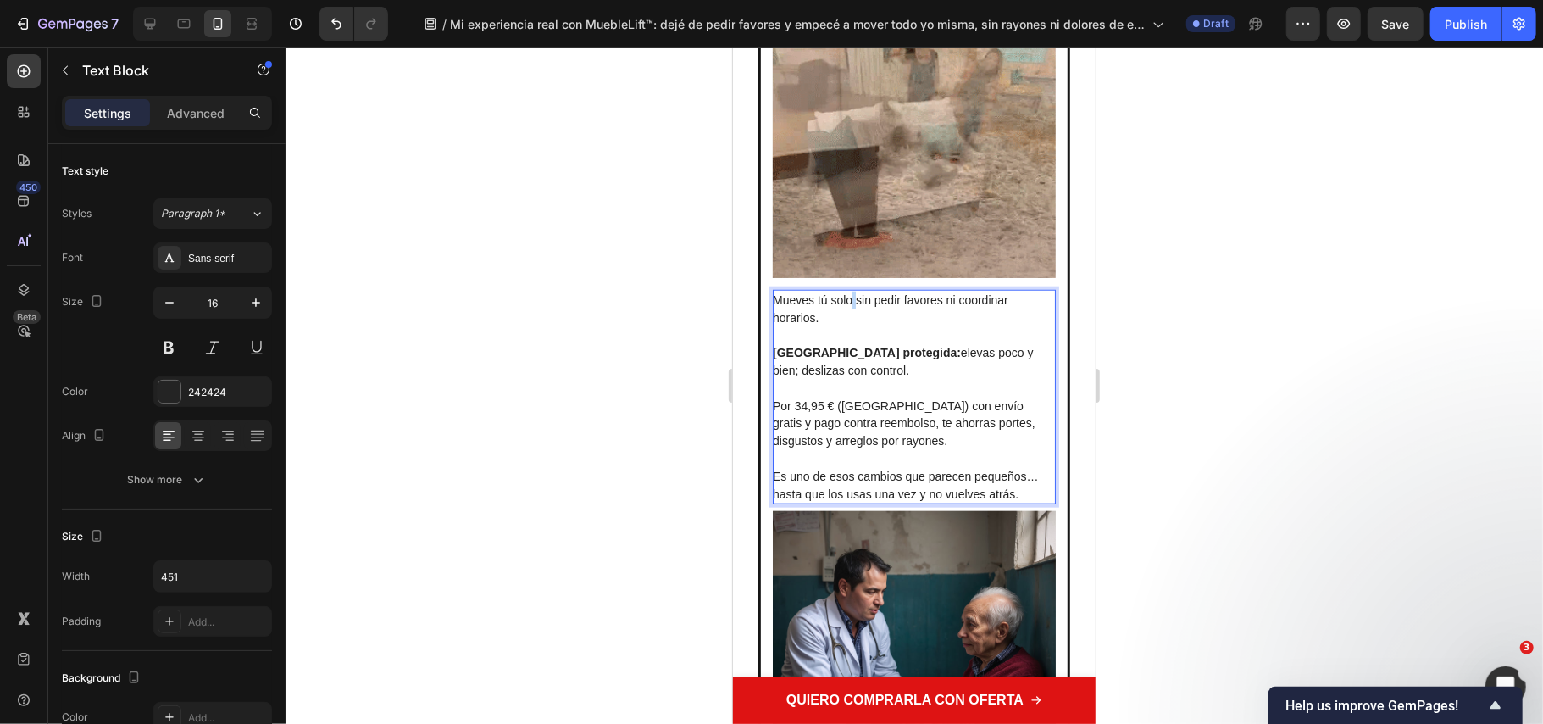
click at [851, 292] on span "Mueves tú solo sin pedir favores ni coordinar horarios." at bounding box center [890, 307] width 236 height 31
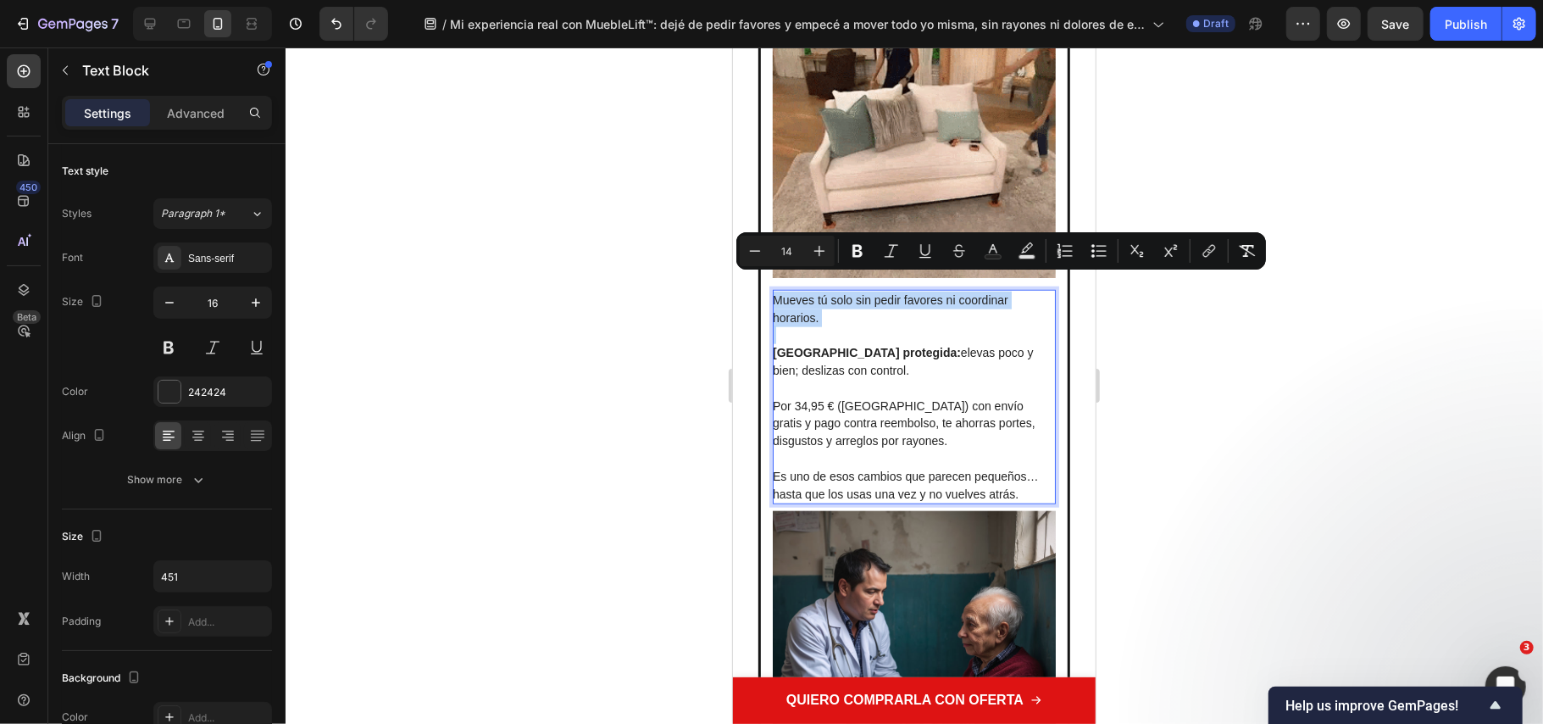
click at [851, 292] on span "Mueves tú solo sin pedir favores ni coordinar horarios." at bounding box center [890, 307] width 236 height 31
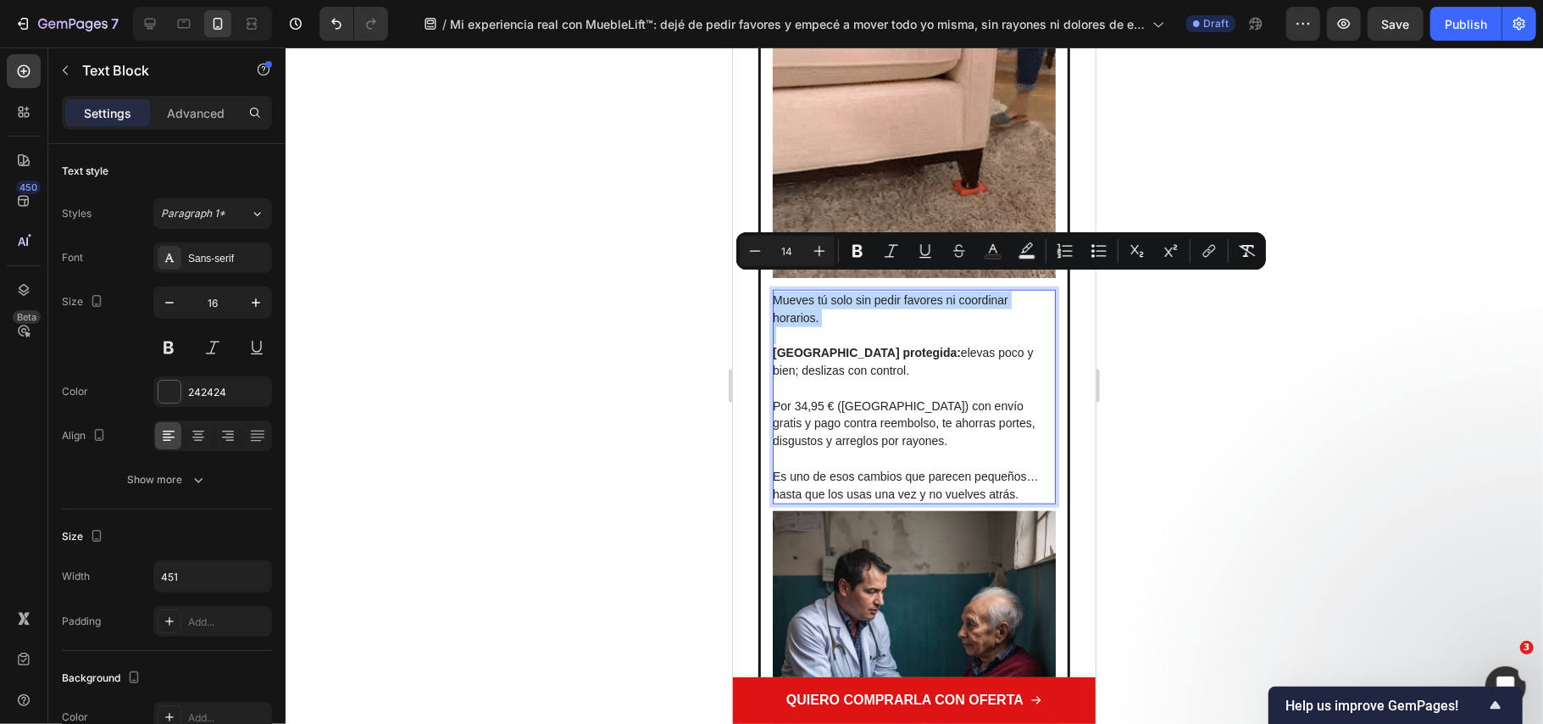
click at [853, 292] on span "Mueves tú solo sin pedir favores ni coordinar horarios." at bounding box center [890, 307] width 236 height 31
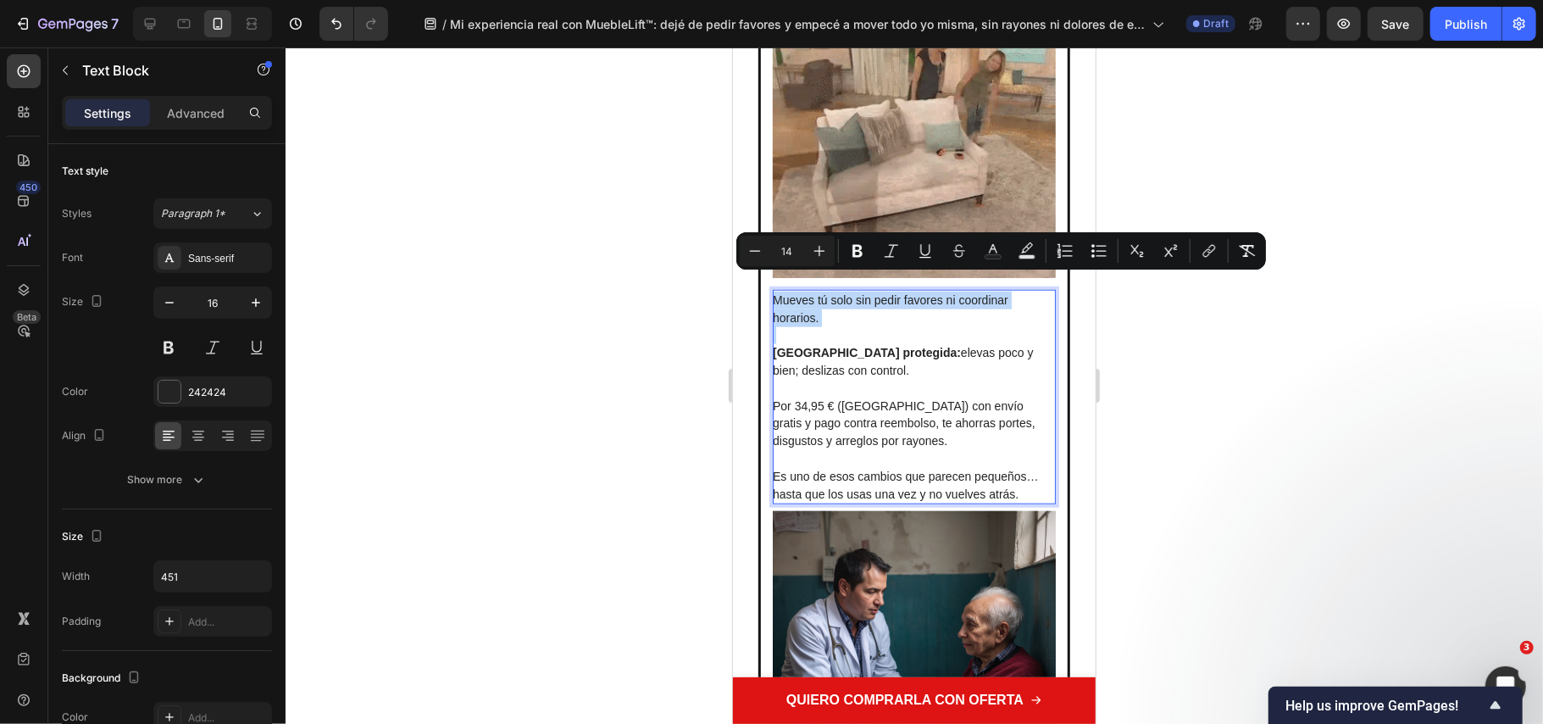
click at [853, 292] on span "Mueves tú solo sin pedir favores ni coordinar horarios." at bounding box center [890, 307] width 236 height 31
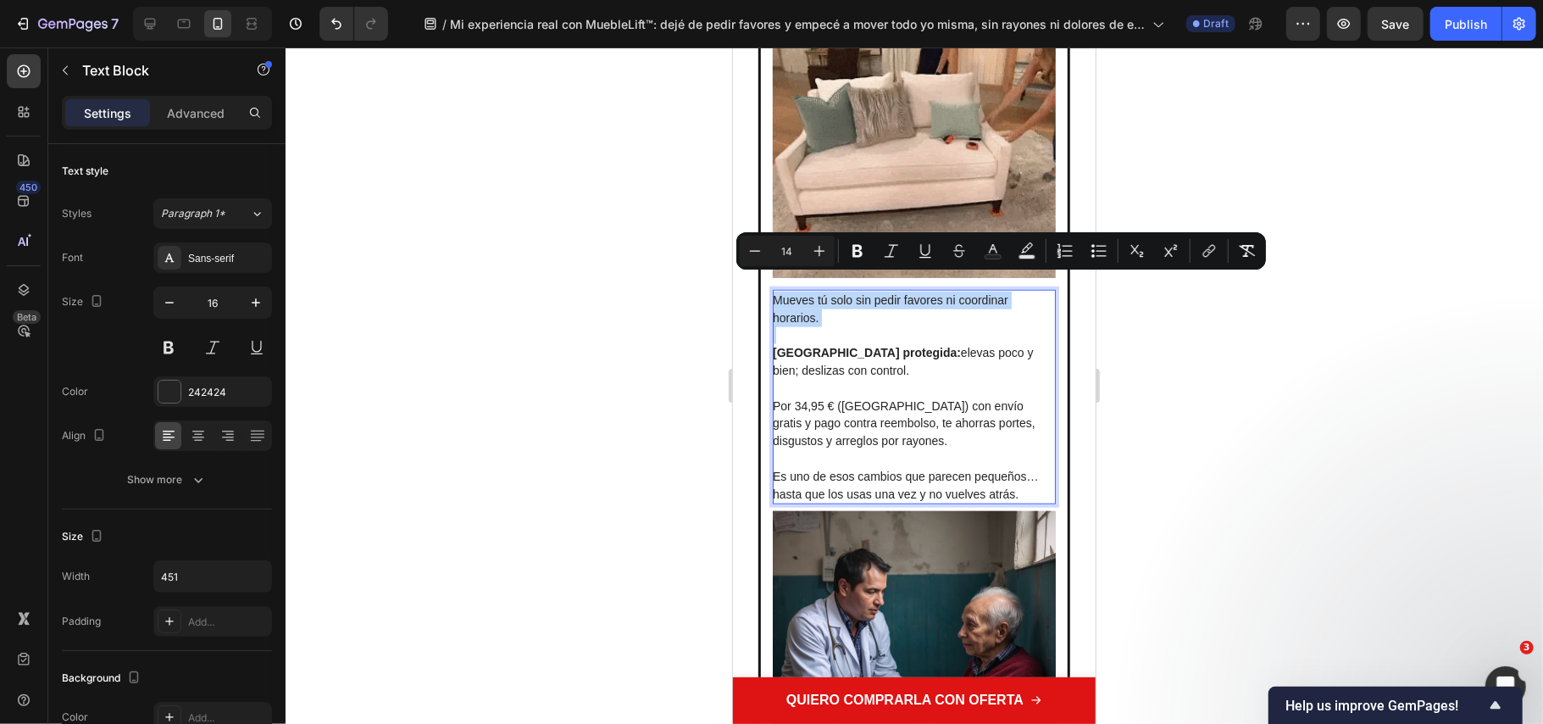
click at [853, 292] on p "Mueves tú solo sin pedir favores ni coordinar horarios." at bounding box center [912, 309] width 281 height 36
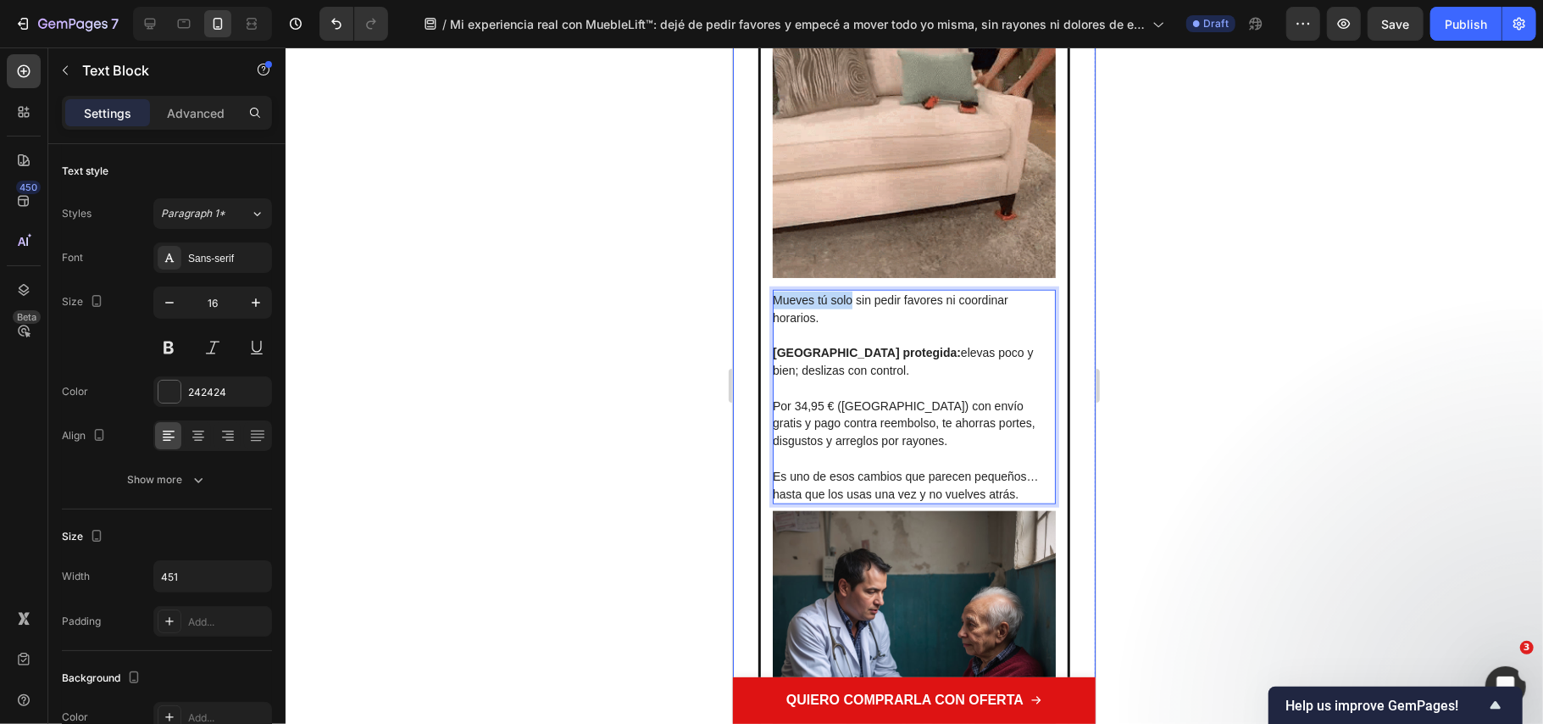
drag, startPoint x: 852, startPoint y: 287, endPoint x: 748, endPoint y: 268, distance: 106.1
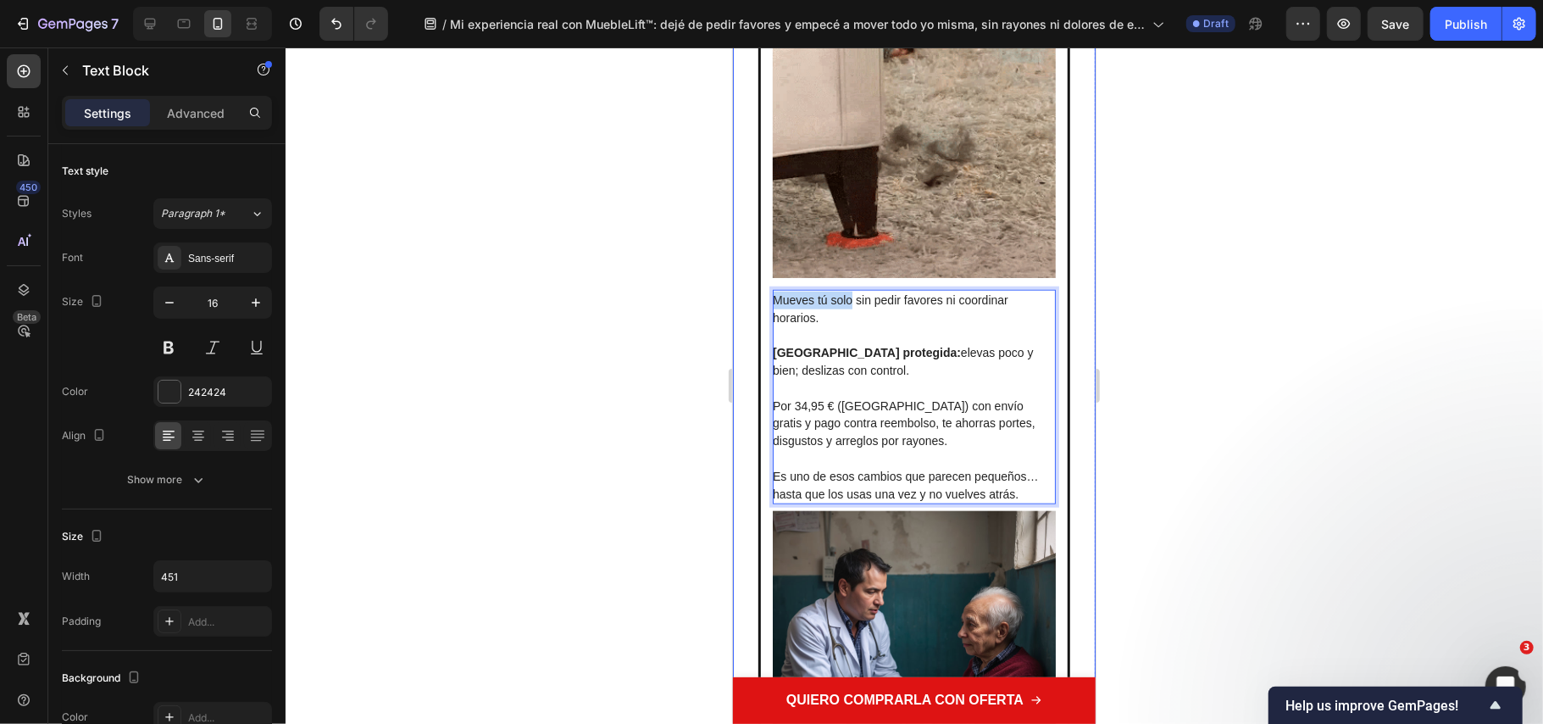
click at [748, 268] on div "🚨 ¿Vale la pena? Text Block Image Mueves tú solo sin pedir favores ni coordinar…" at bounding box center [913, 428] width 363 height 1084
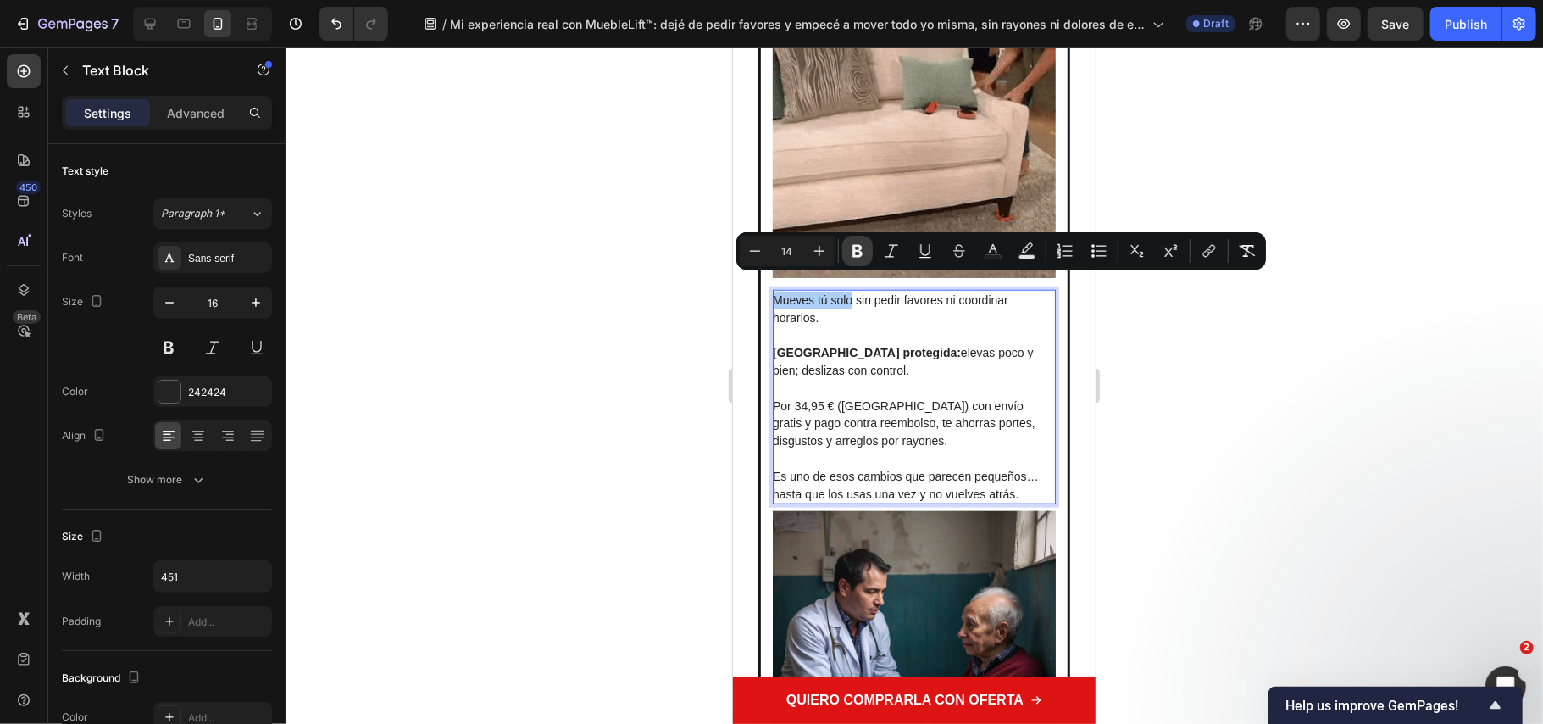
click at [848, 261] on button "Bold" at bounding box center [857, 251] width 31 height 31
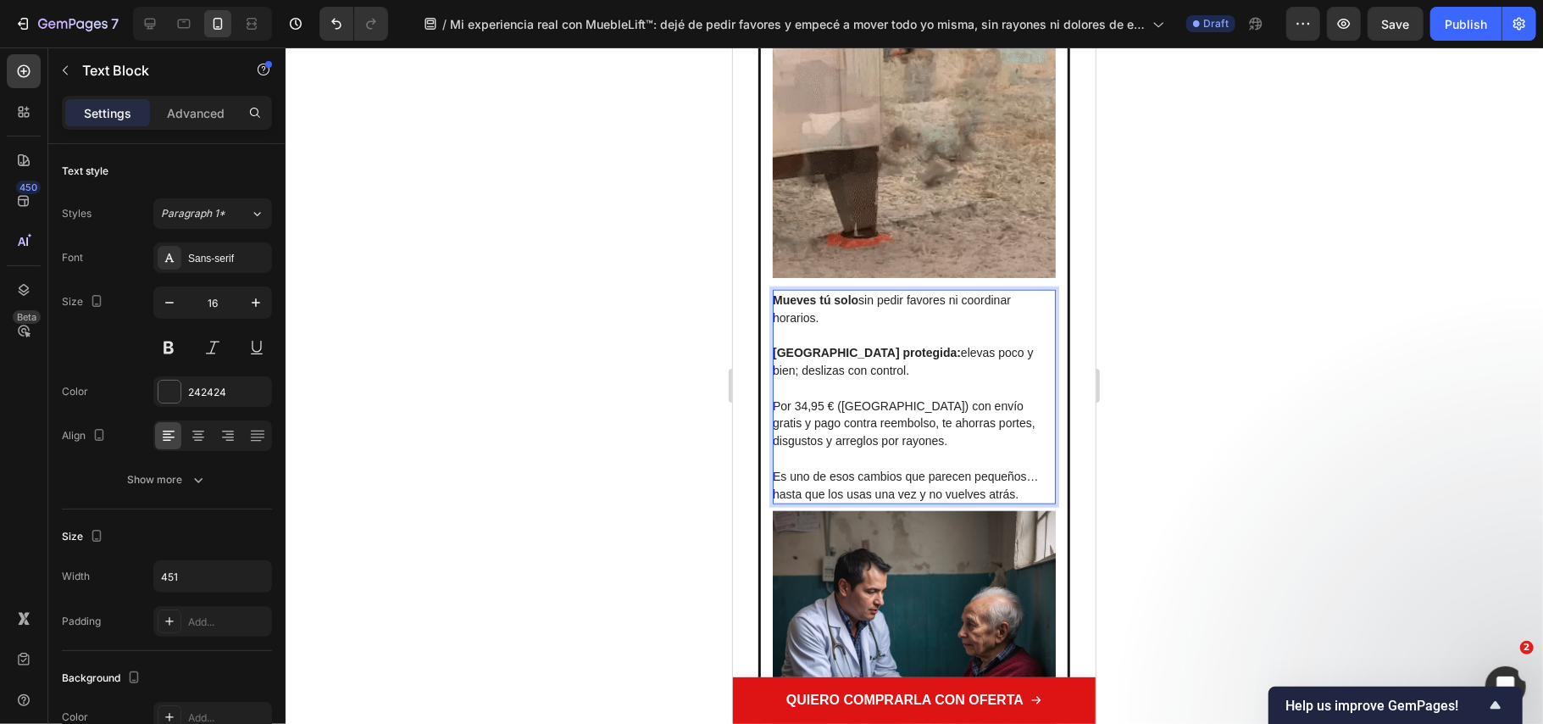
click at [924, 425] on p "Por 34,95 € (España) con envío gratis y pago contra reembolso, te ahorras porte…" at bounding box center [912, 414] width 281 height 70
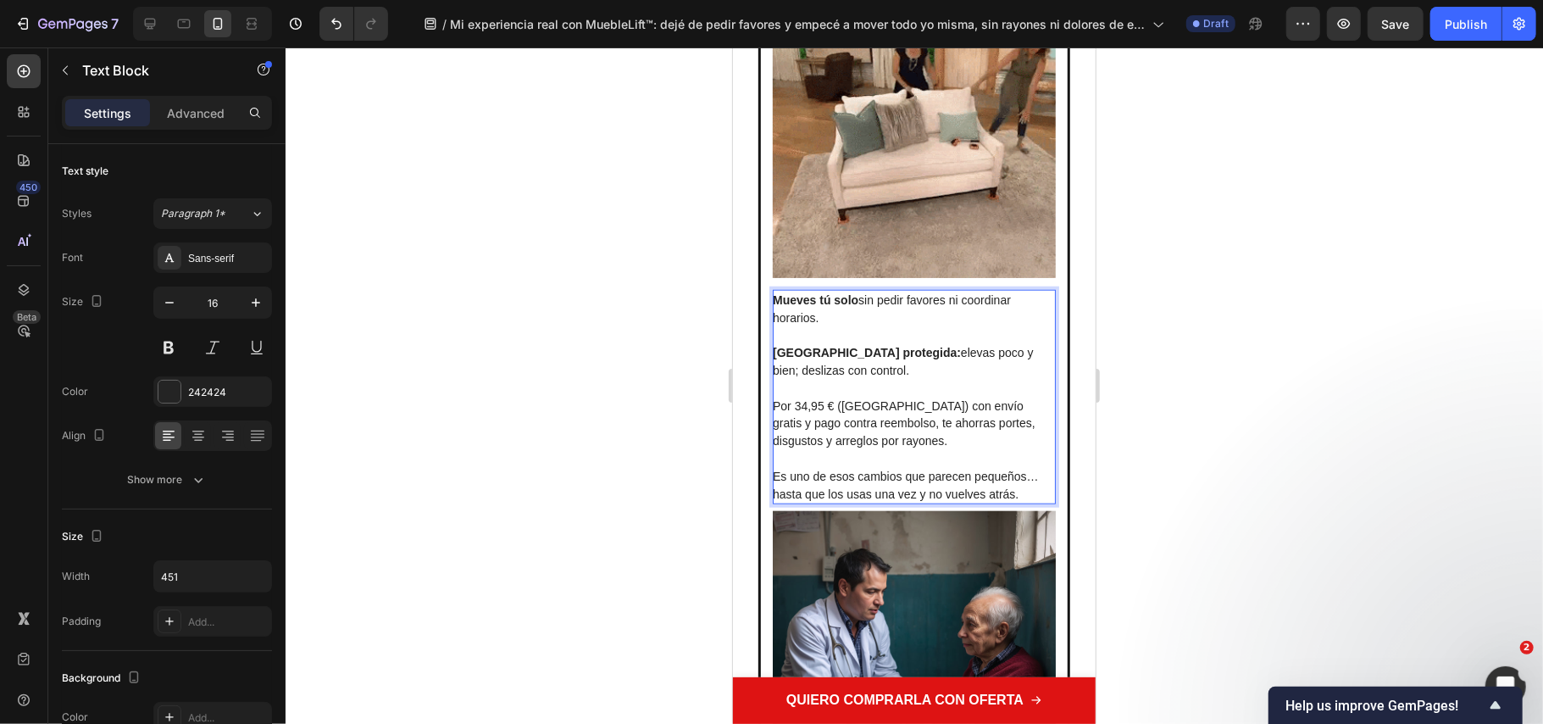
click at [1211, 482] on div at bounding box center [915, 385] width 1258 height 676
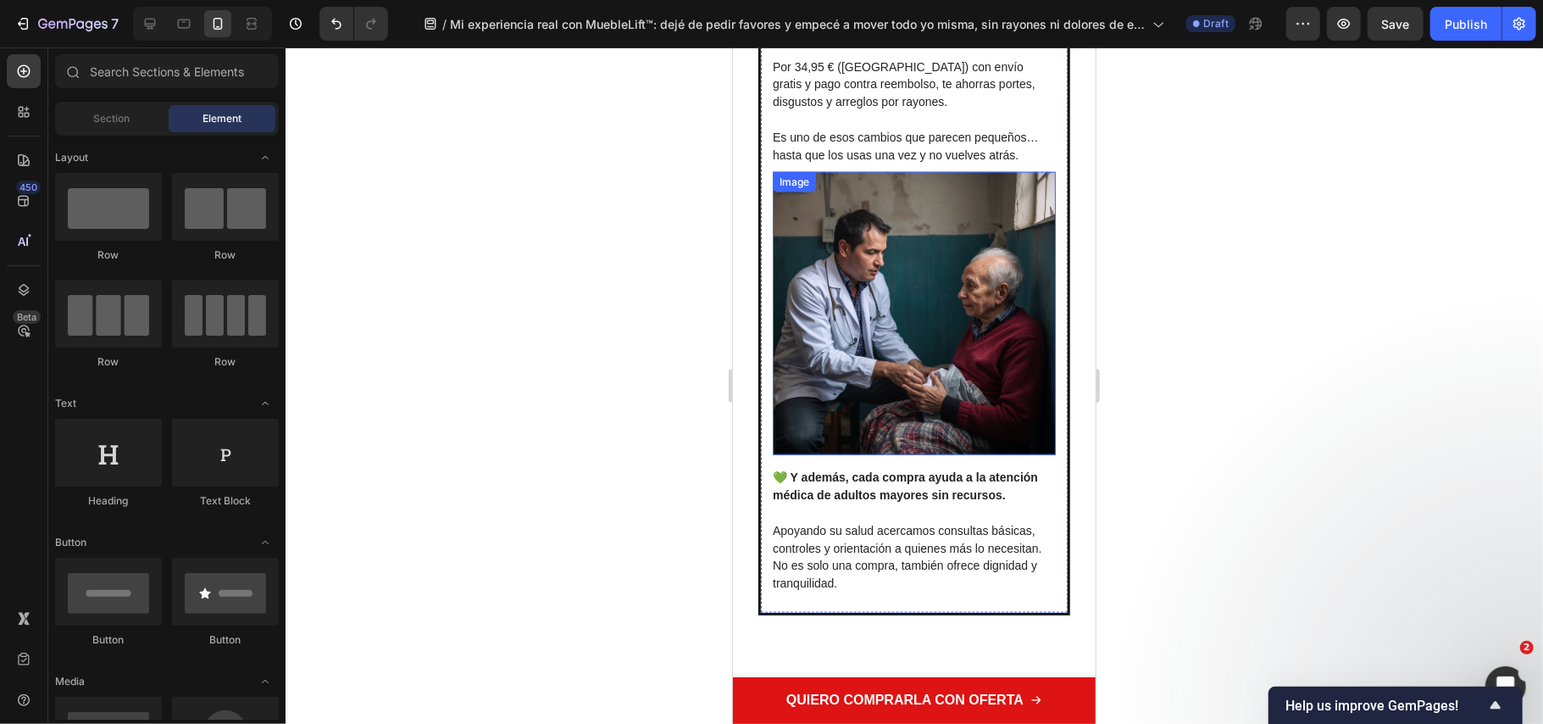
scroll to position [5989, 0]
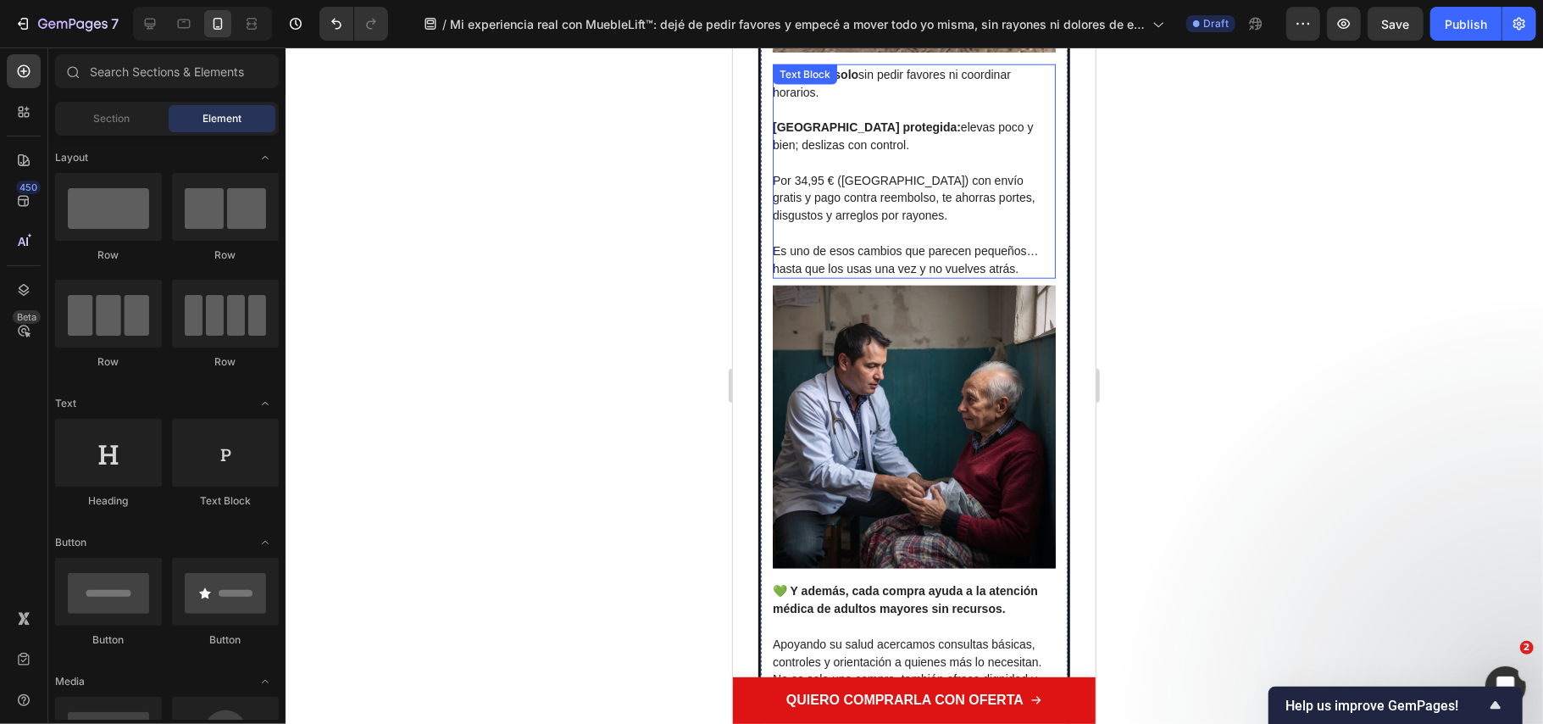
click at [845, 247] on span "Es uno de esos cambios que parecen pequeños… hasta que los usas una vez y no vu…" at bounding box center [905, 258] width 266 height 31
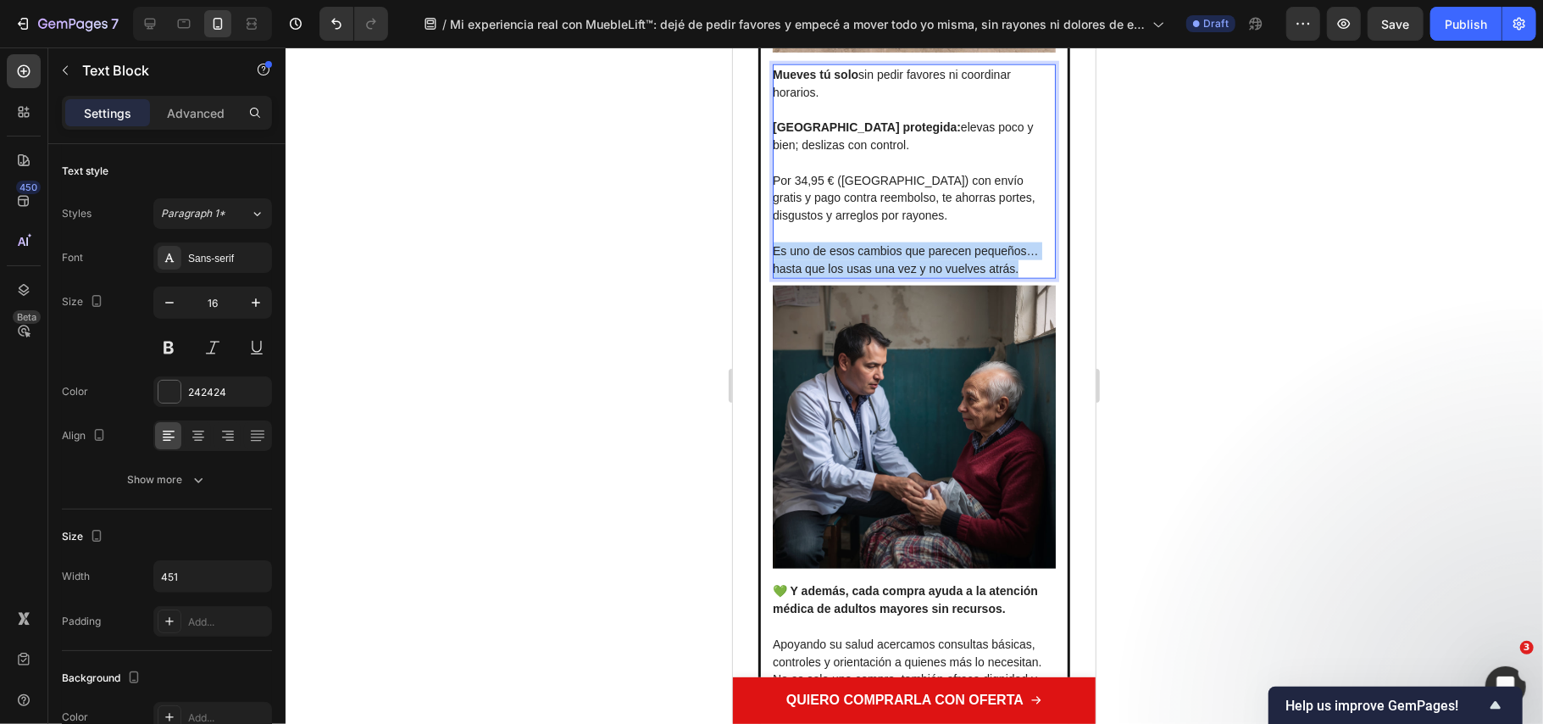
click at [845, 247] on span "Es uno de esos cambios que parecen pequeños… hasta que los usas una vez y no vu…" at bounding box center [905, 258] width 266 height 31
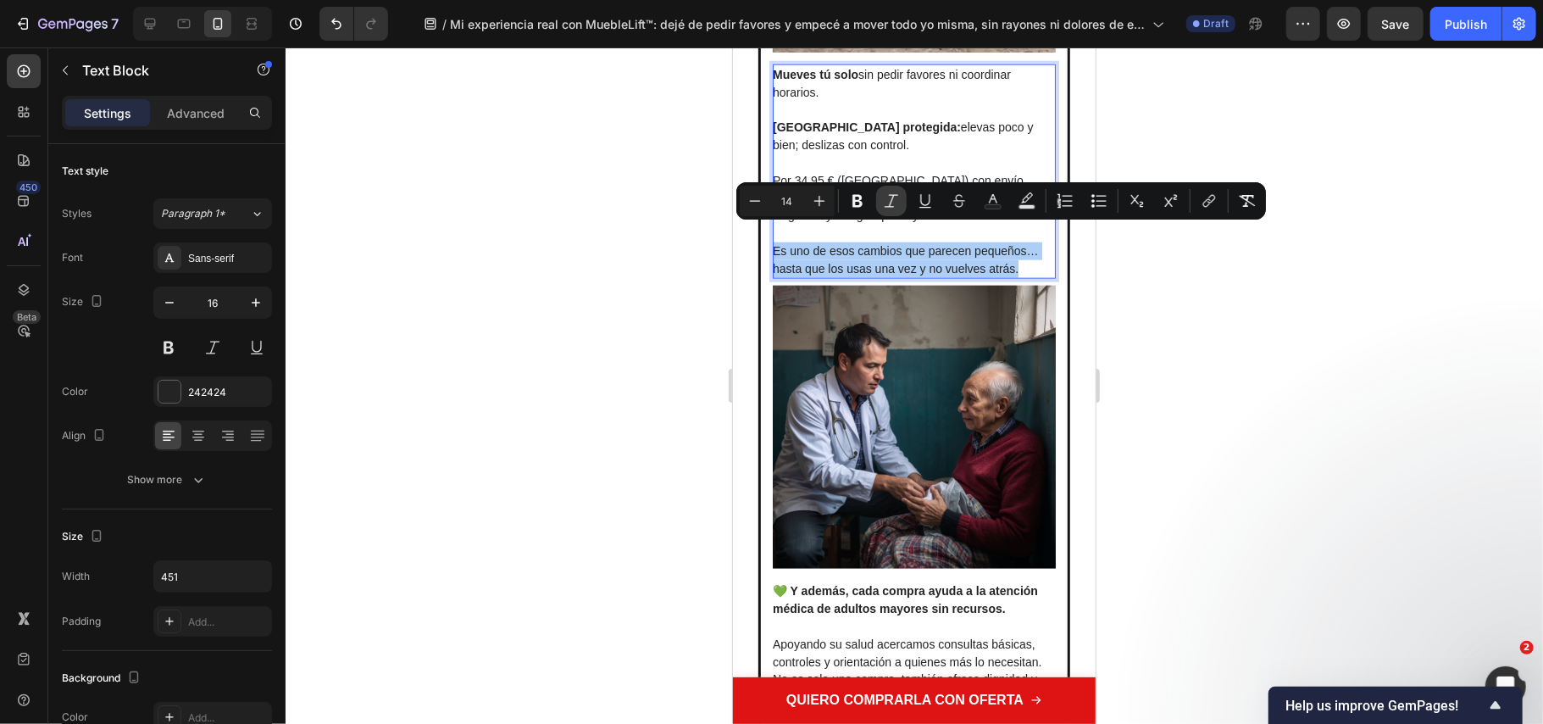
click at [885, 204] on icon "Editor contextual toolbar" at bounding box center [891, 200] width 17 height 17
click at [664, 350] on div at bounding box center [915, 385] width 1258 height 676
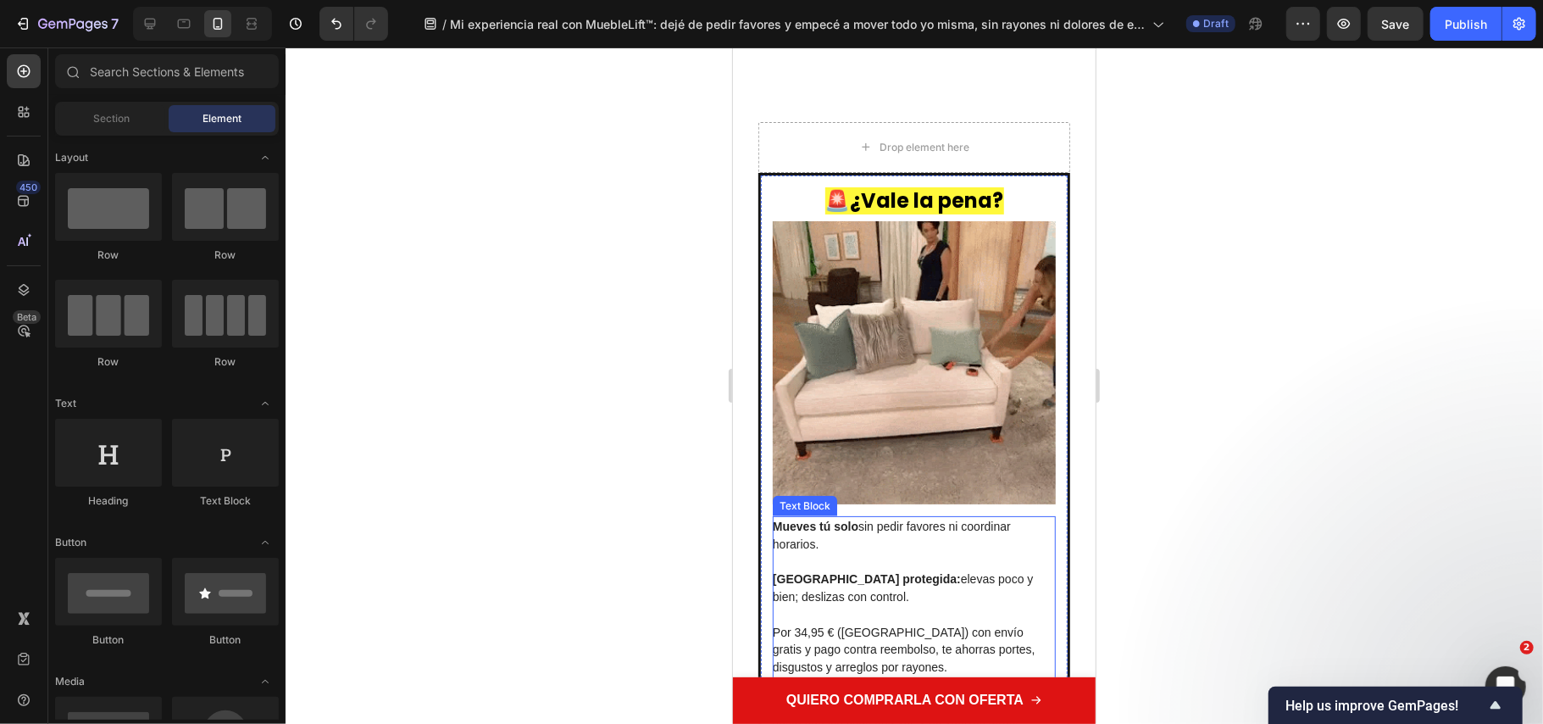
scroll to position [5876, 0]
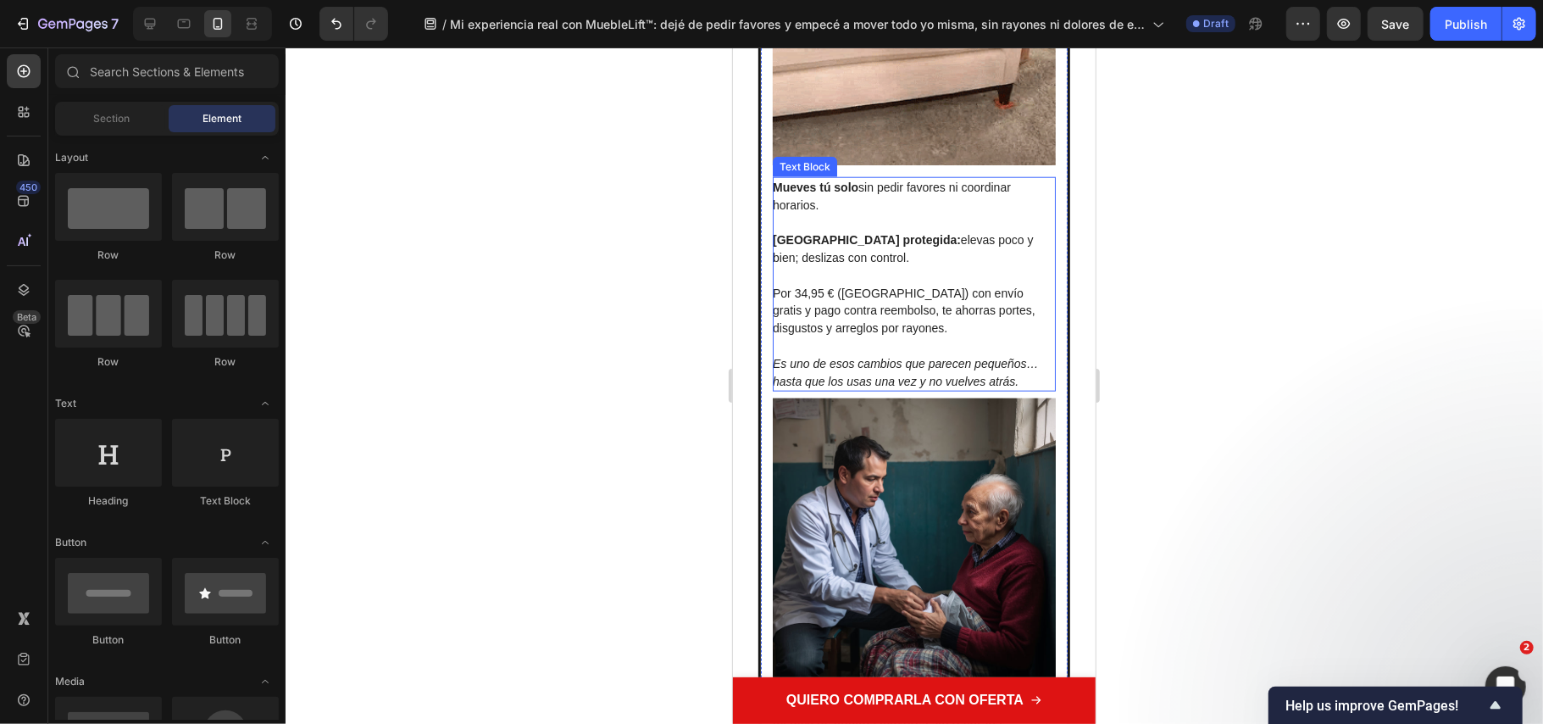
click at [854, 336] on p "Rich Text Editor. Editing area: main" at bounding box center [912, 345] width 281 height 18
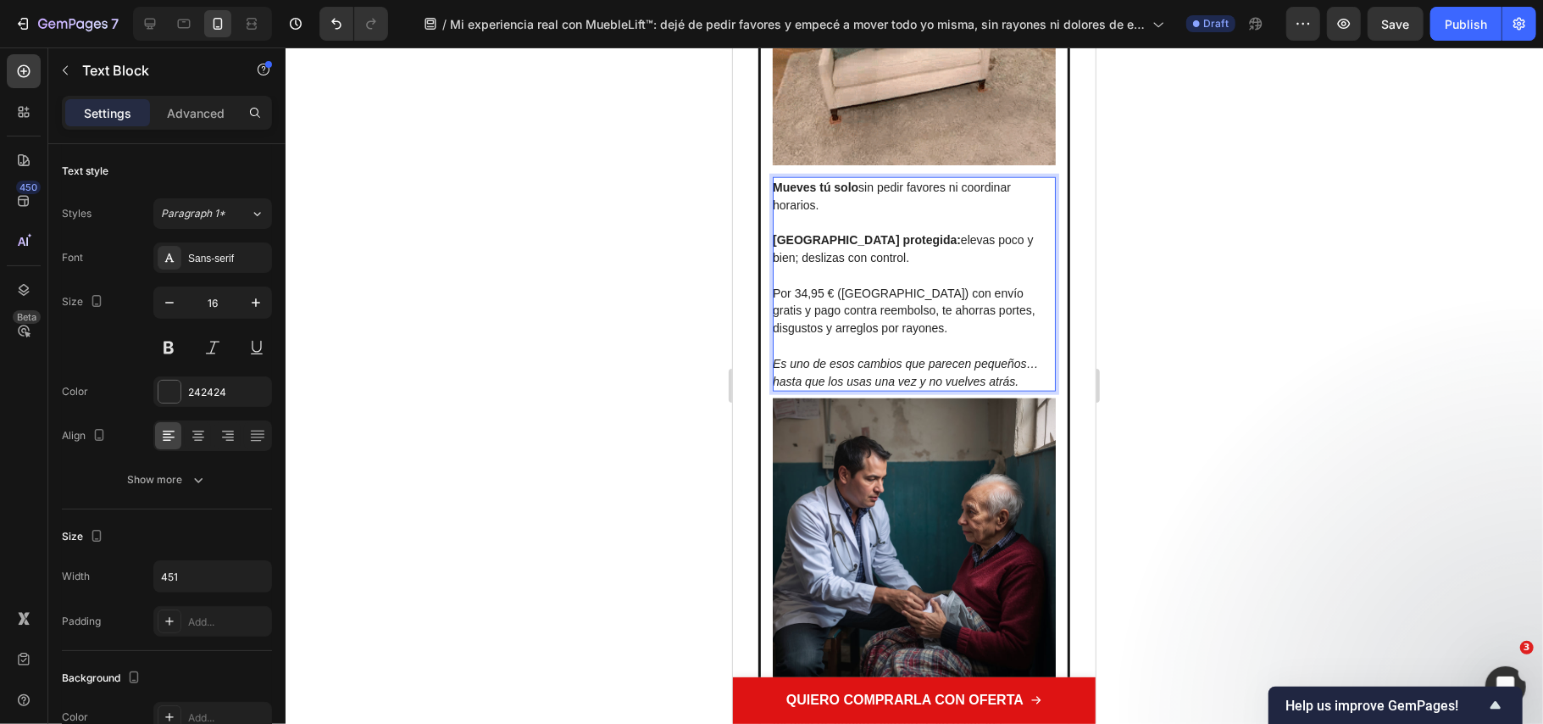
click at [929, 370] on p "Es uno de esos cambios que parecen pequeños… hasta que los usas una vez y no vu…" at bounding box center [912, 372] width 281 height 36
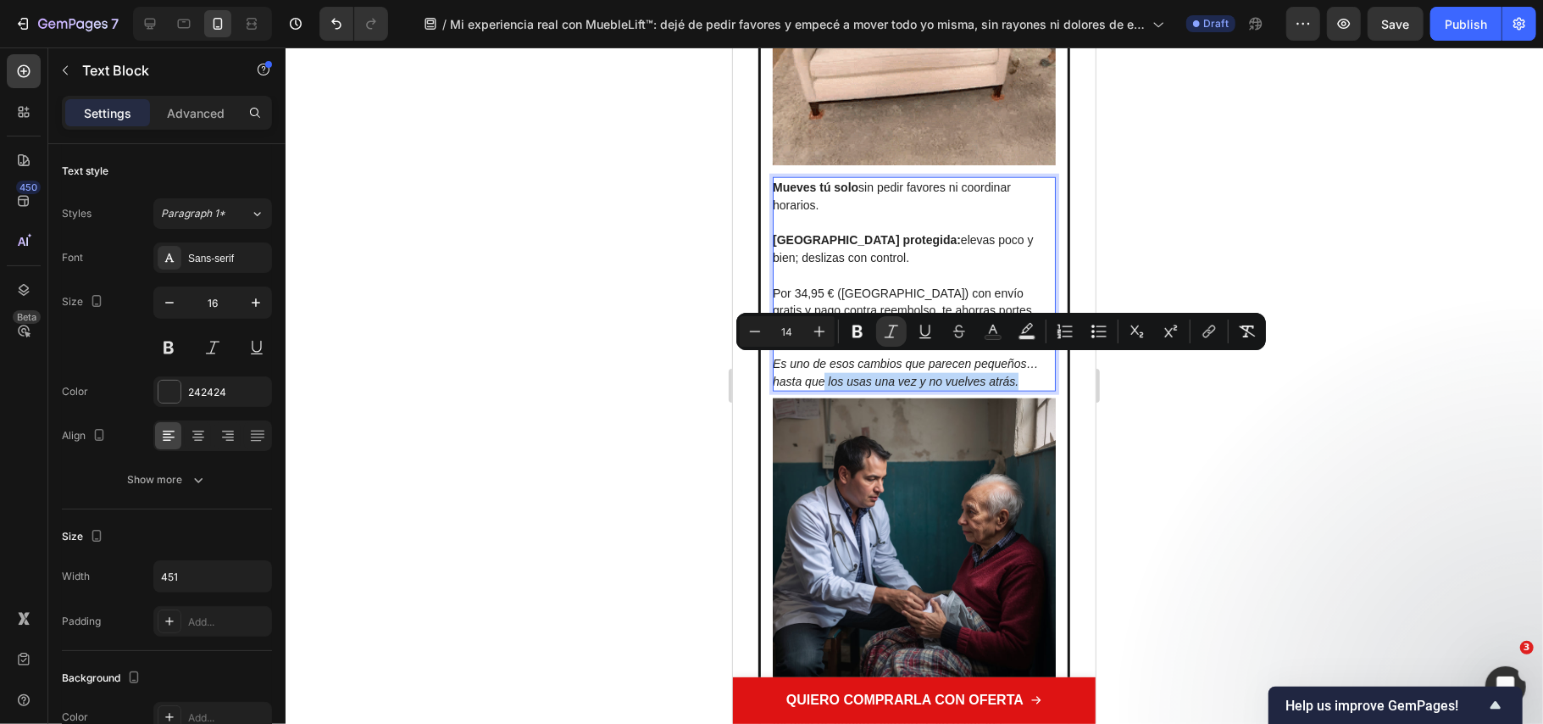
drag, startPoint x: 902, startPoint y: 363, endPoint x: 933, endPoint y: 375, distance: 33.8
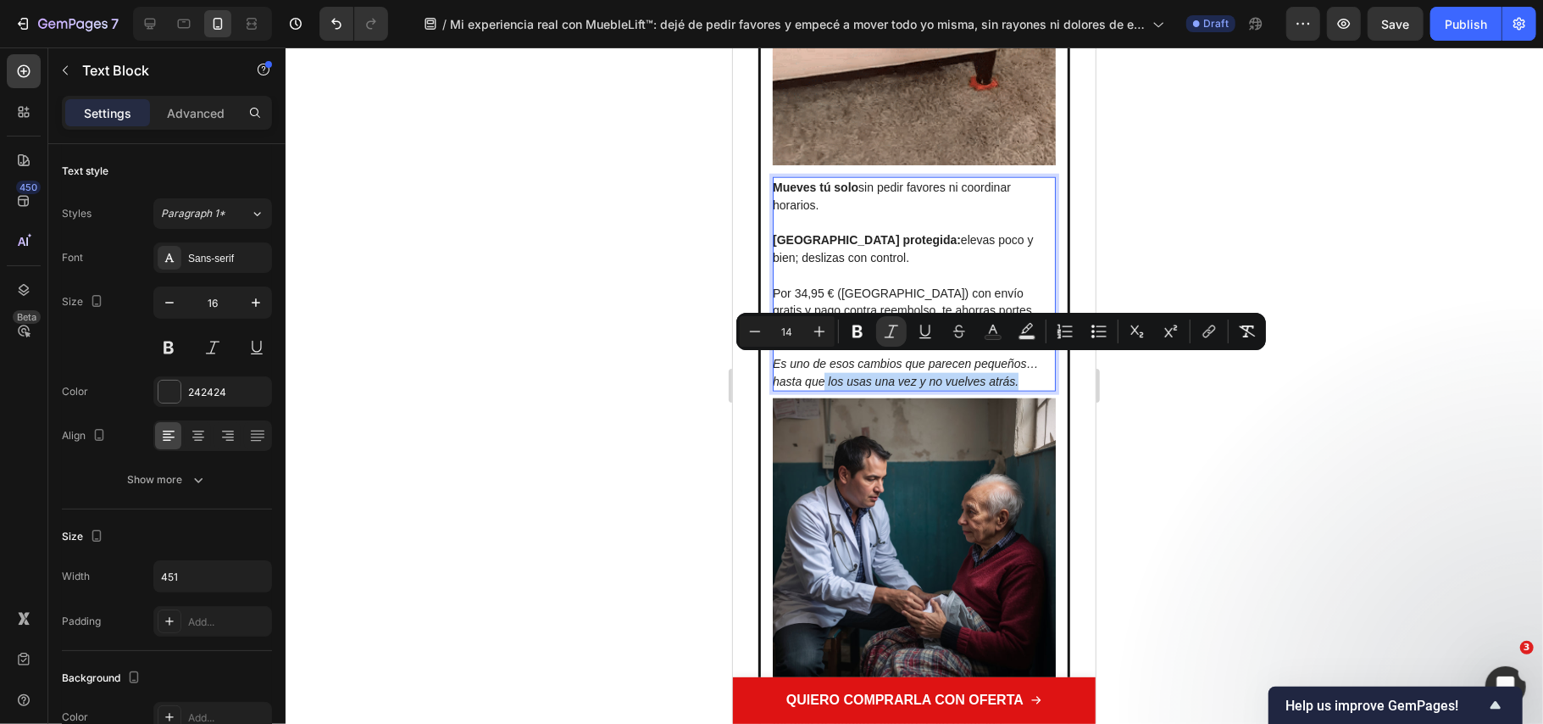
click at [966, 386] on p "Es uno de esos cambios que parecen pequeños… hasta que los usas una vez y no vu…" at bounding box center [912, 372] width 281 height 36
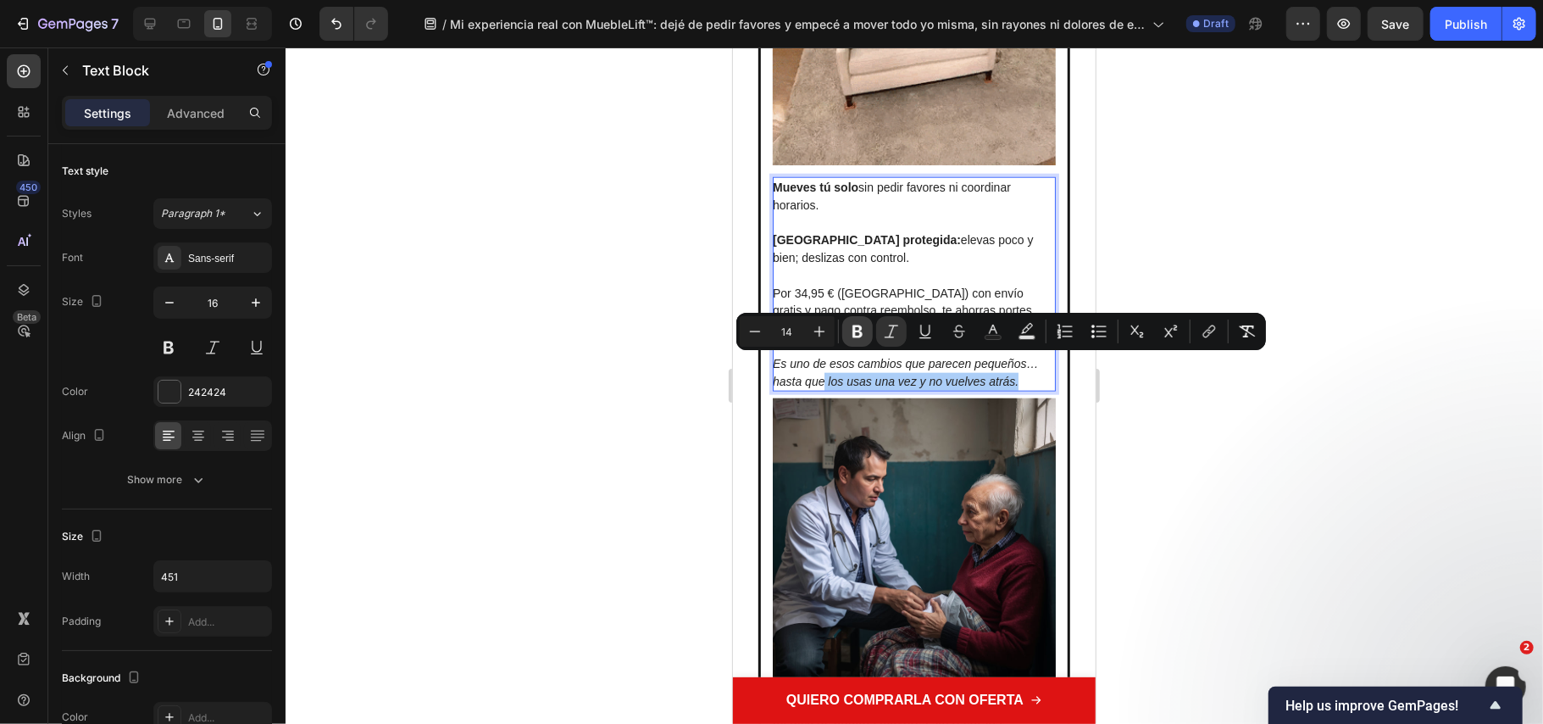
click at [861, 334] on icon "Editor contextual toolbar" at bounding box center [858, 331] width 10 height 13
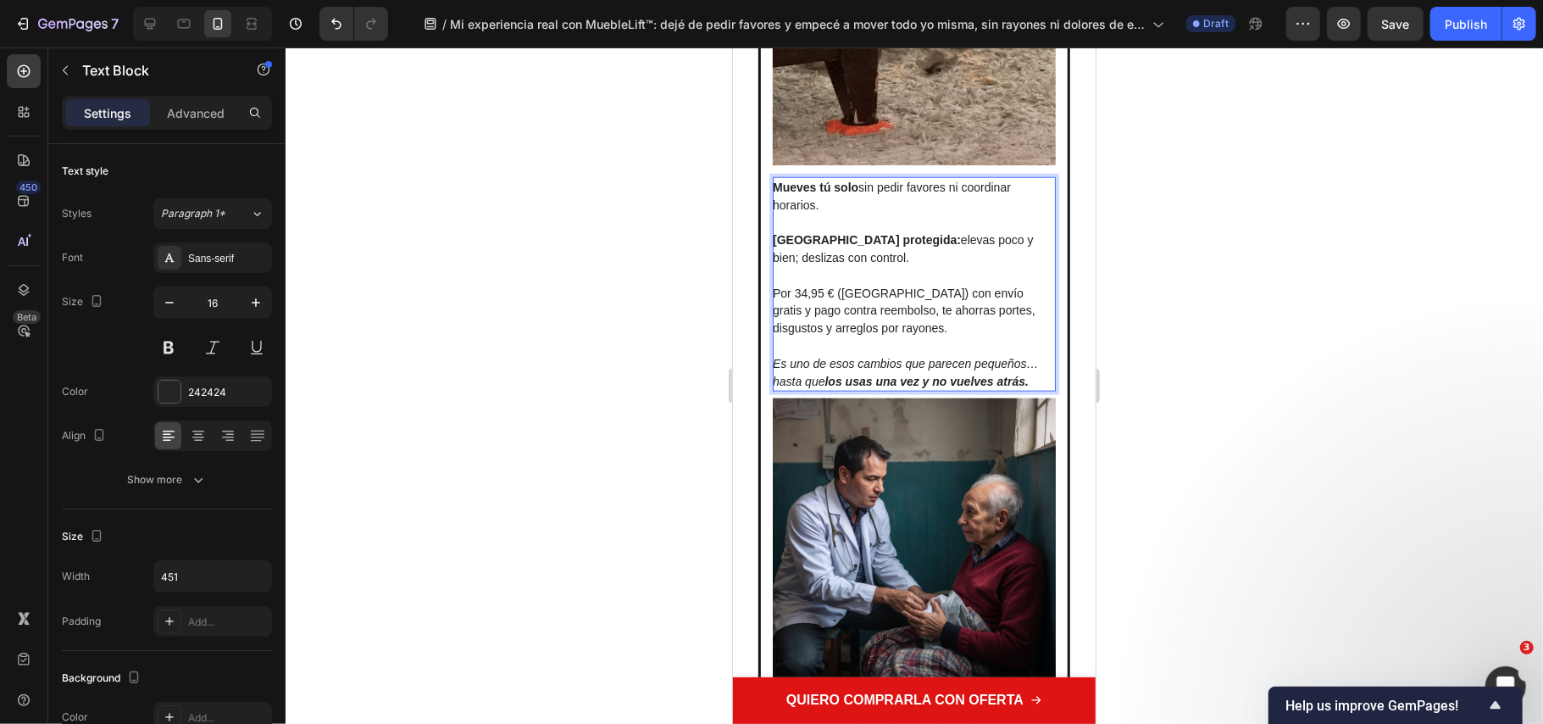
click at [715, 242] on div at bounding box center [915, 385] width 1258 height 676
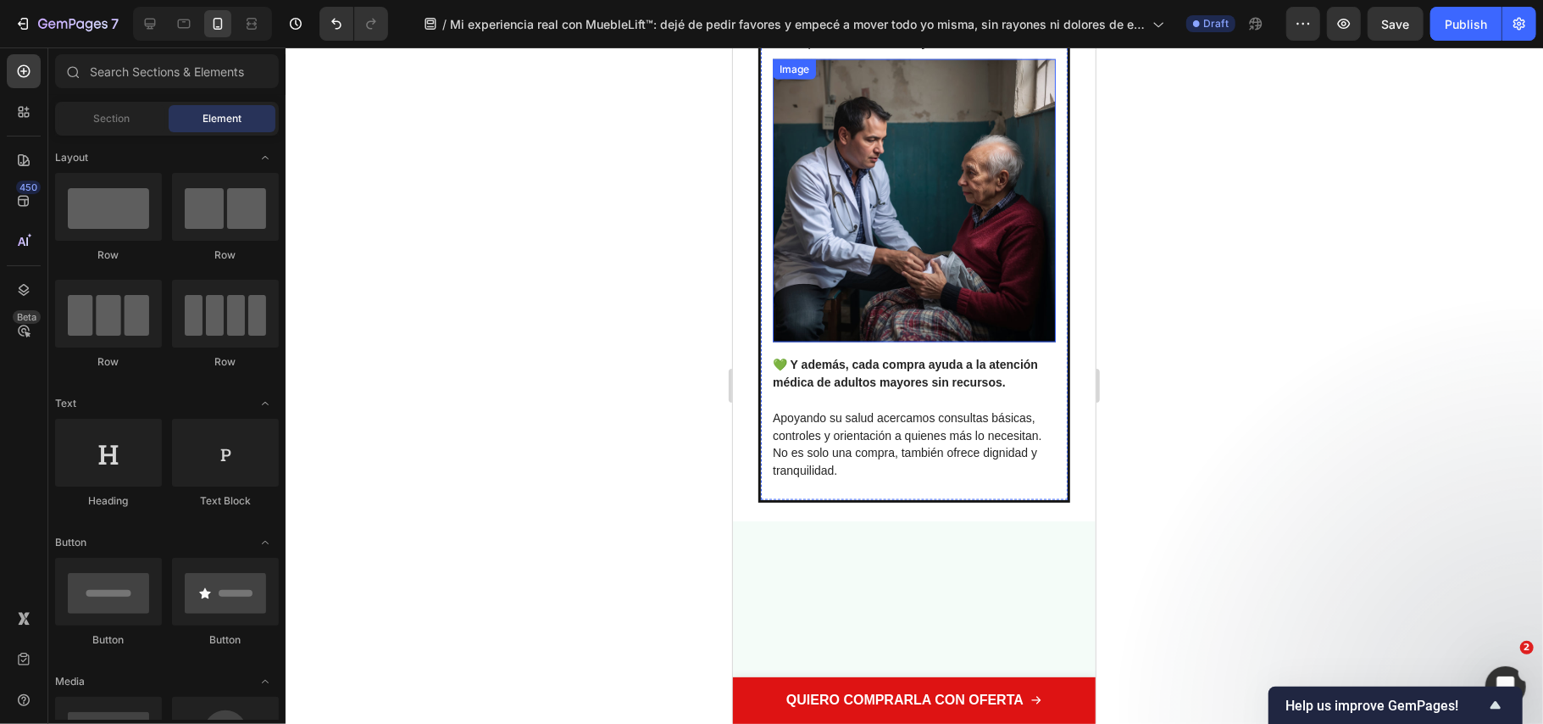
scroll to position [6102, 0]
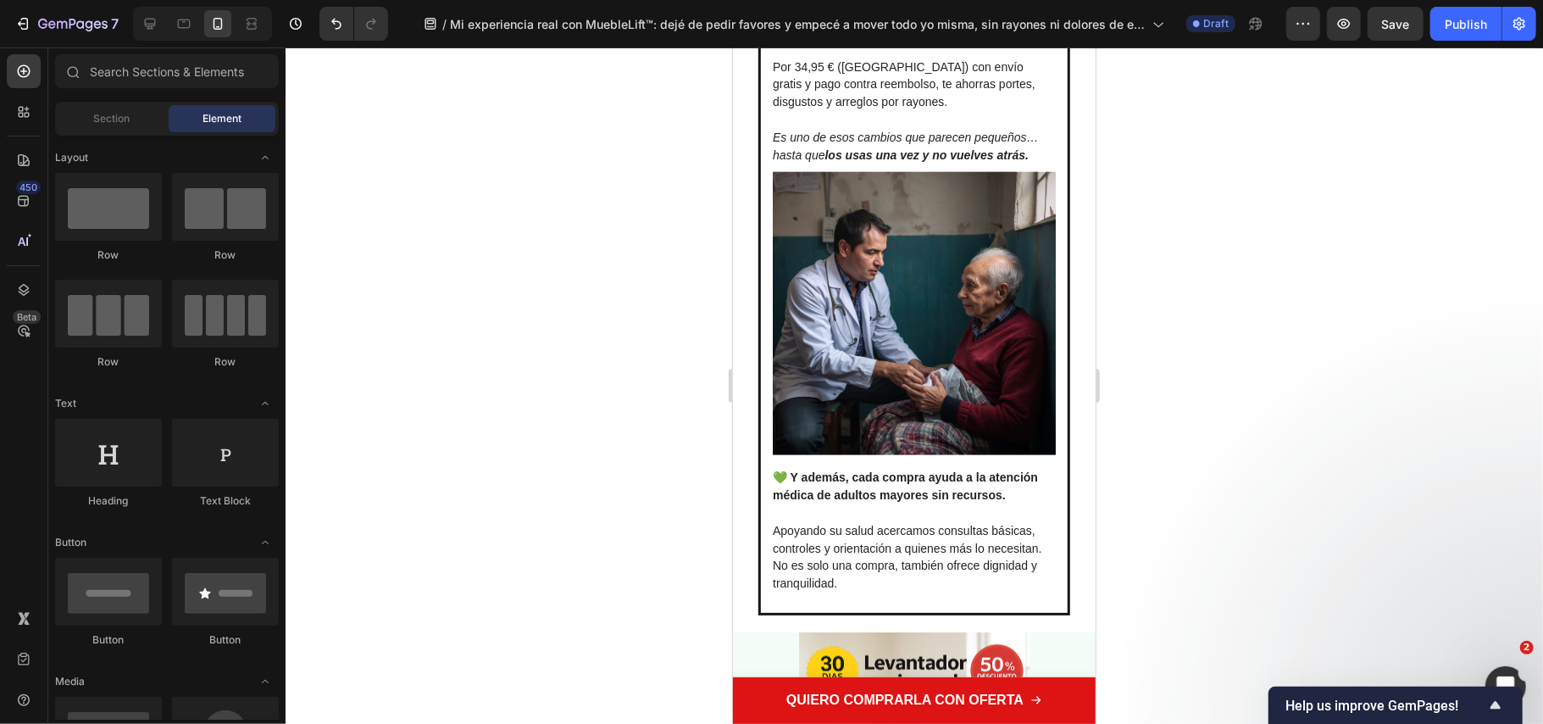
scroll to position [6102, 0]
click at [866, 367] on img at bounding box center [913, 312] width 283 height 283
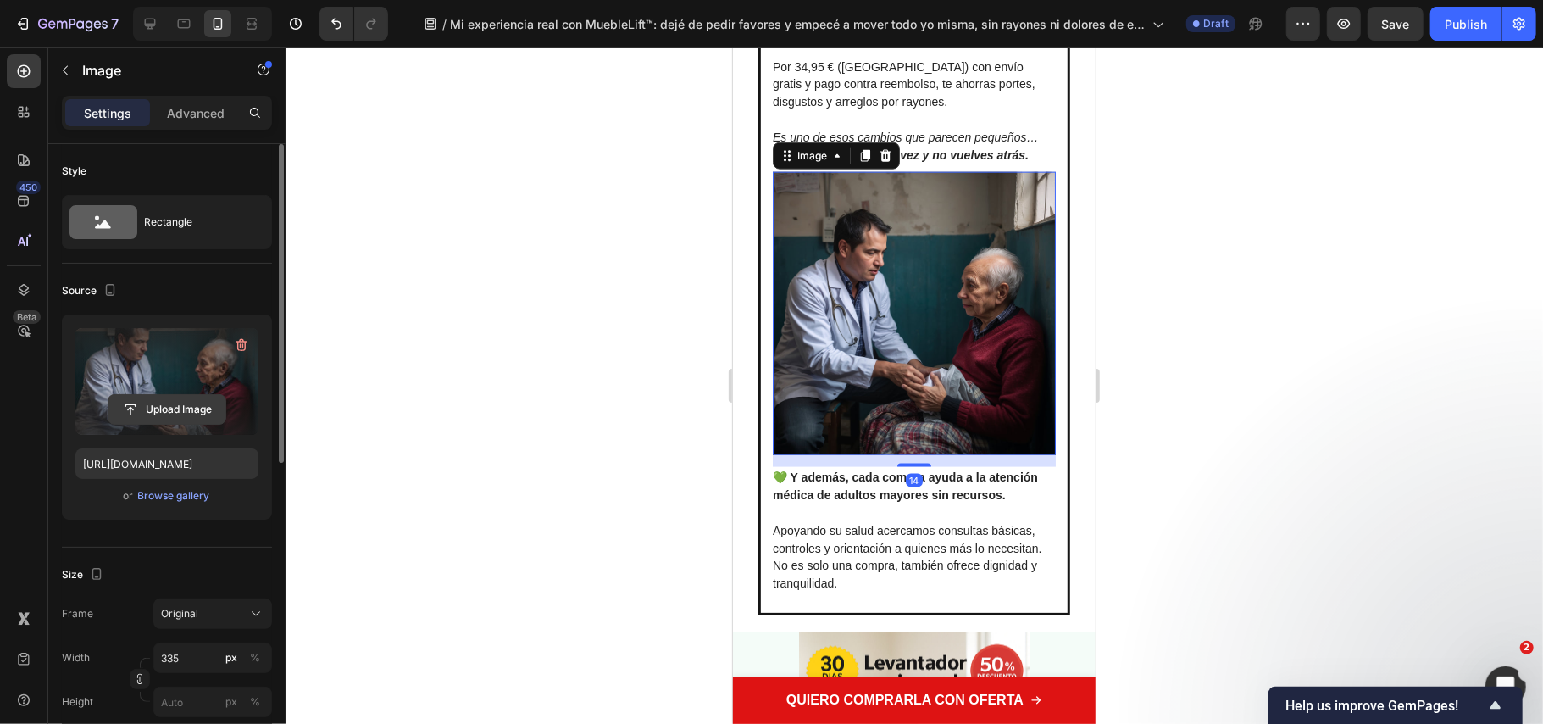
click at [186, 398] on input "file" at bounding box center [166, 409] width 117 height 29
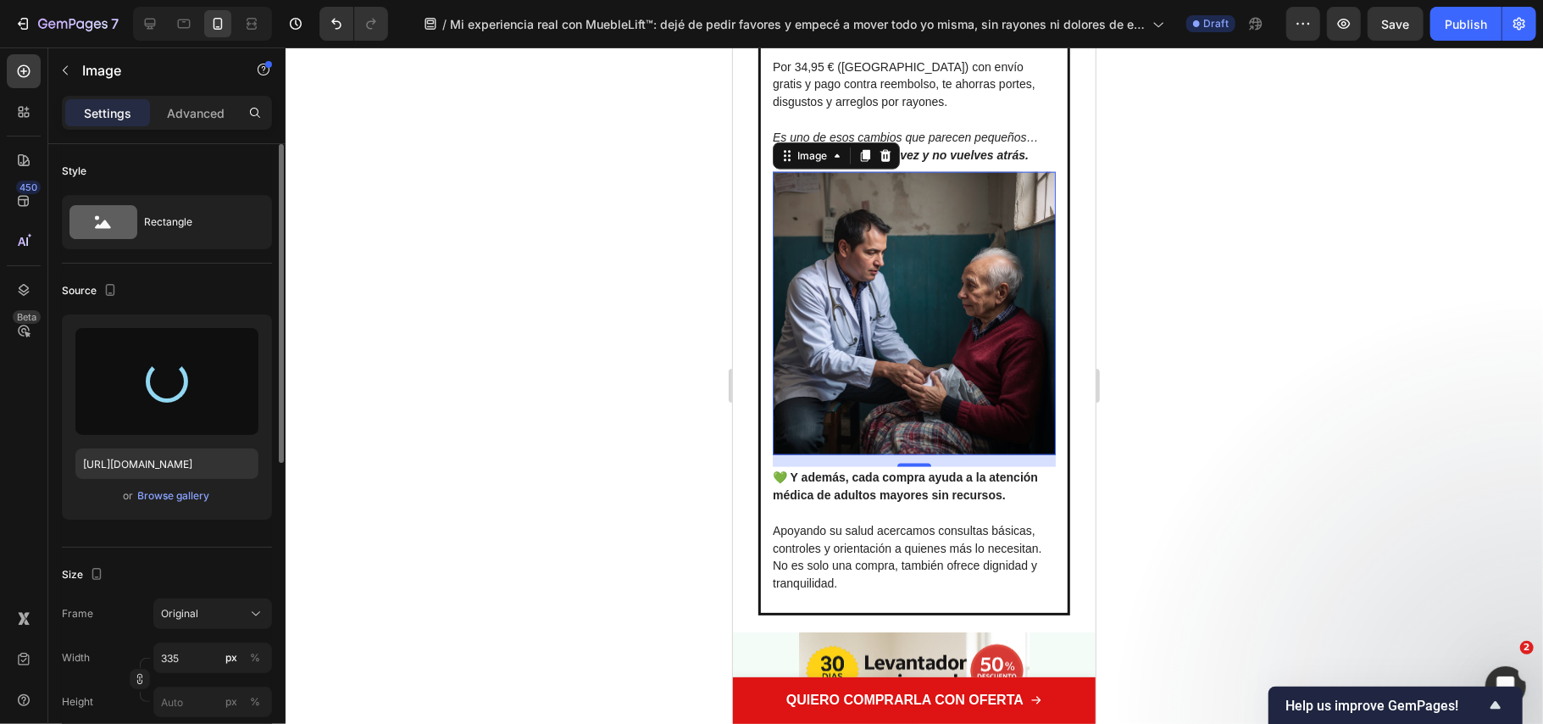
type input "[URL][DOMAIN_NAME]"
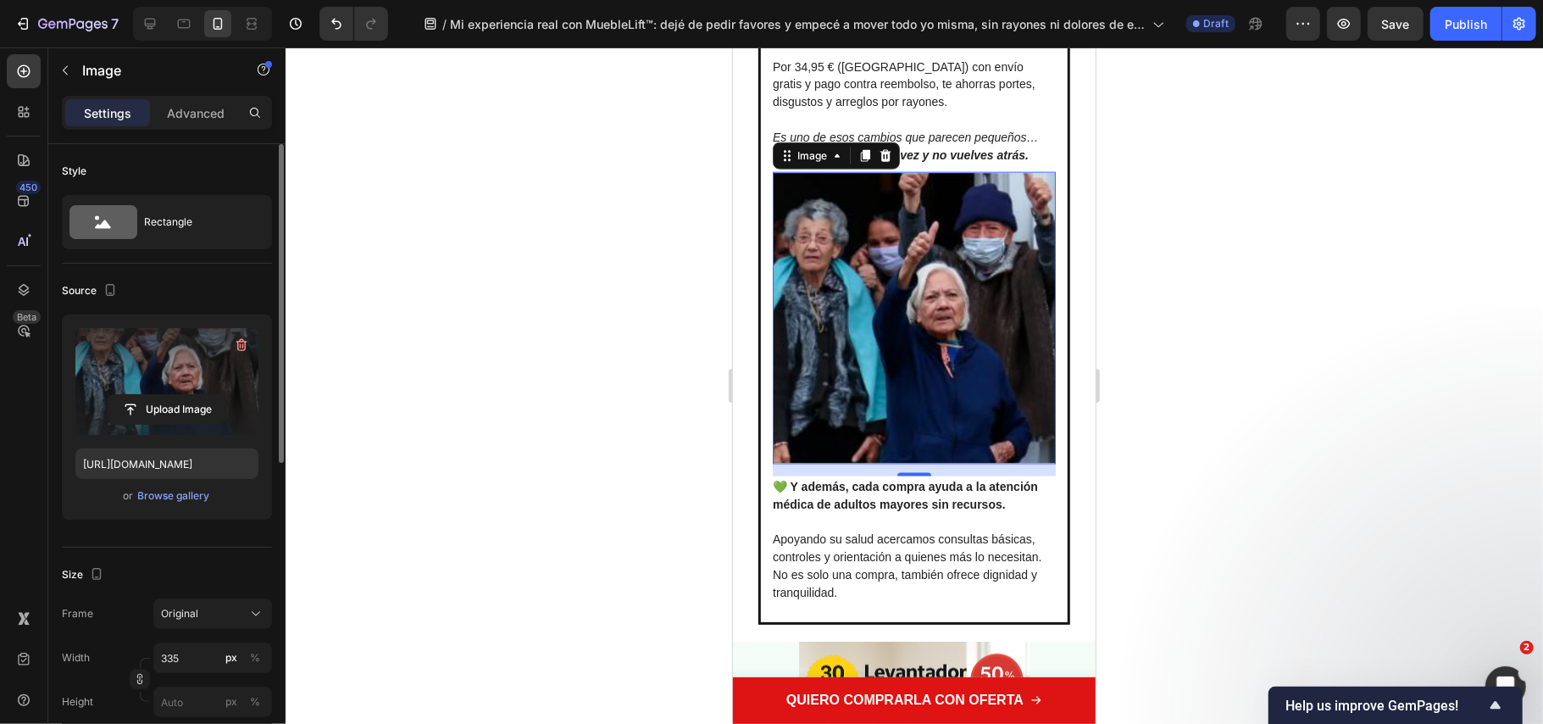
click at [1279, 519] on div at bounding box center [915, 385] width 1258 height 676
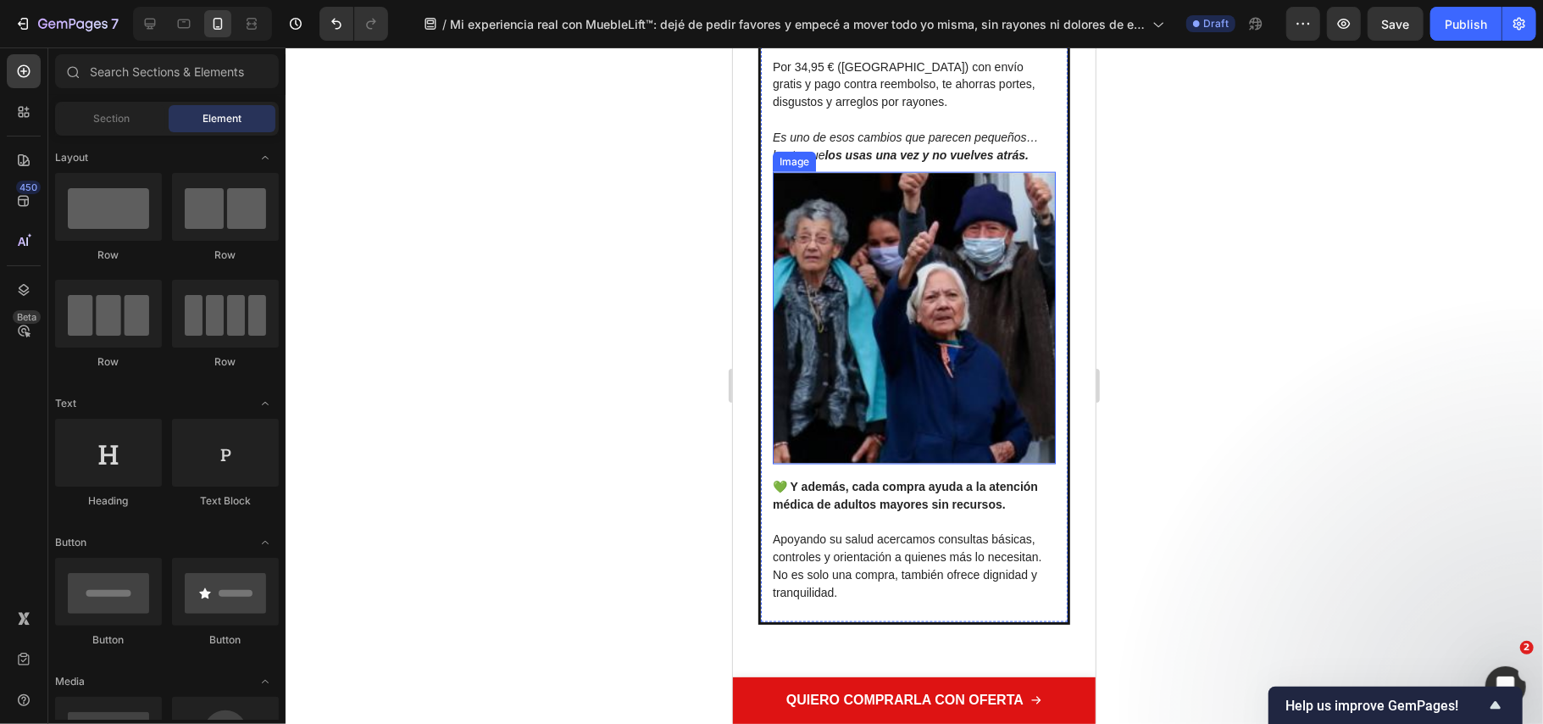
scroll to position [5989, 0]
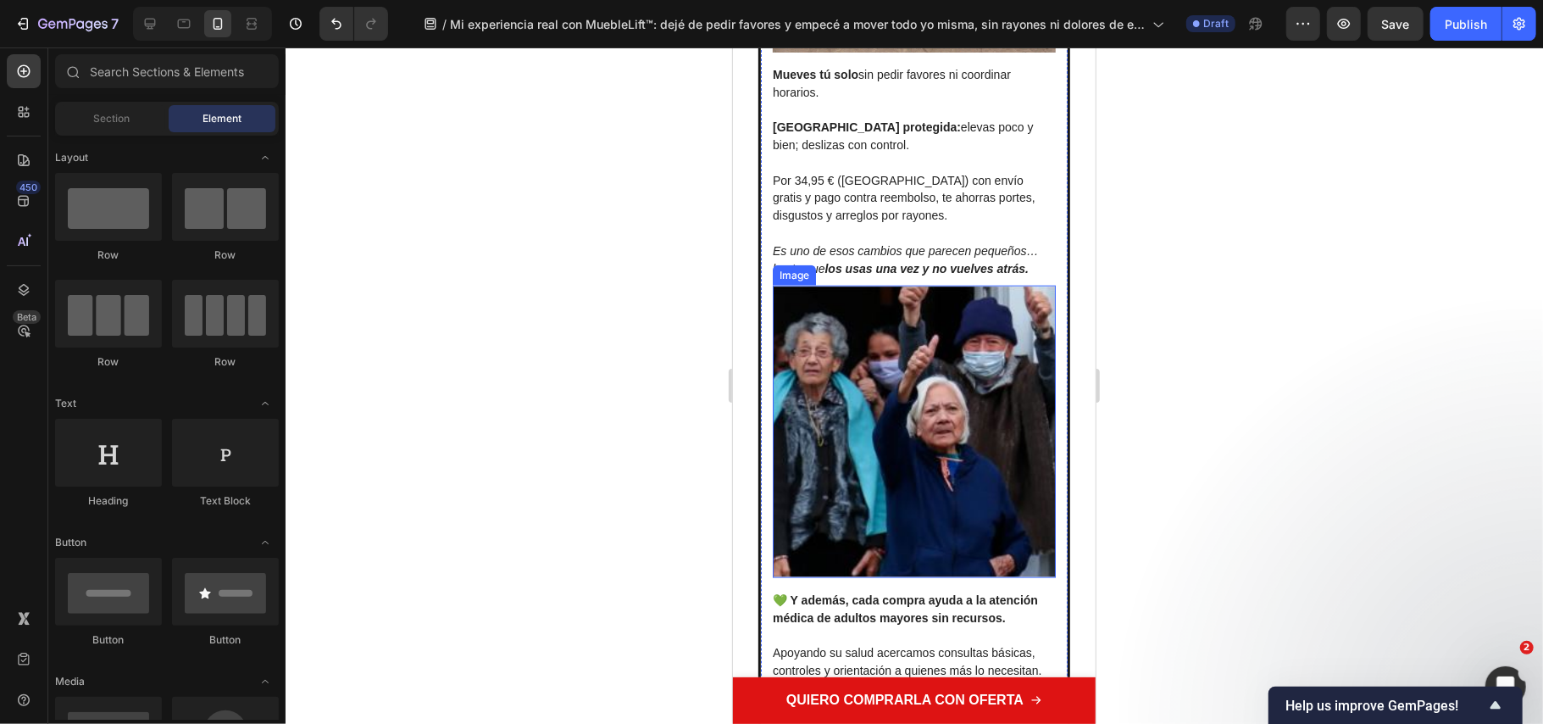
click at [923, 453] on img at bounding box center [913, 431] width 283 height 292
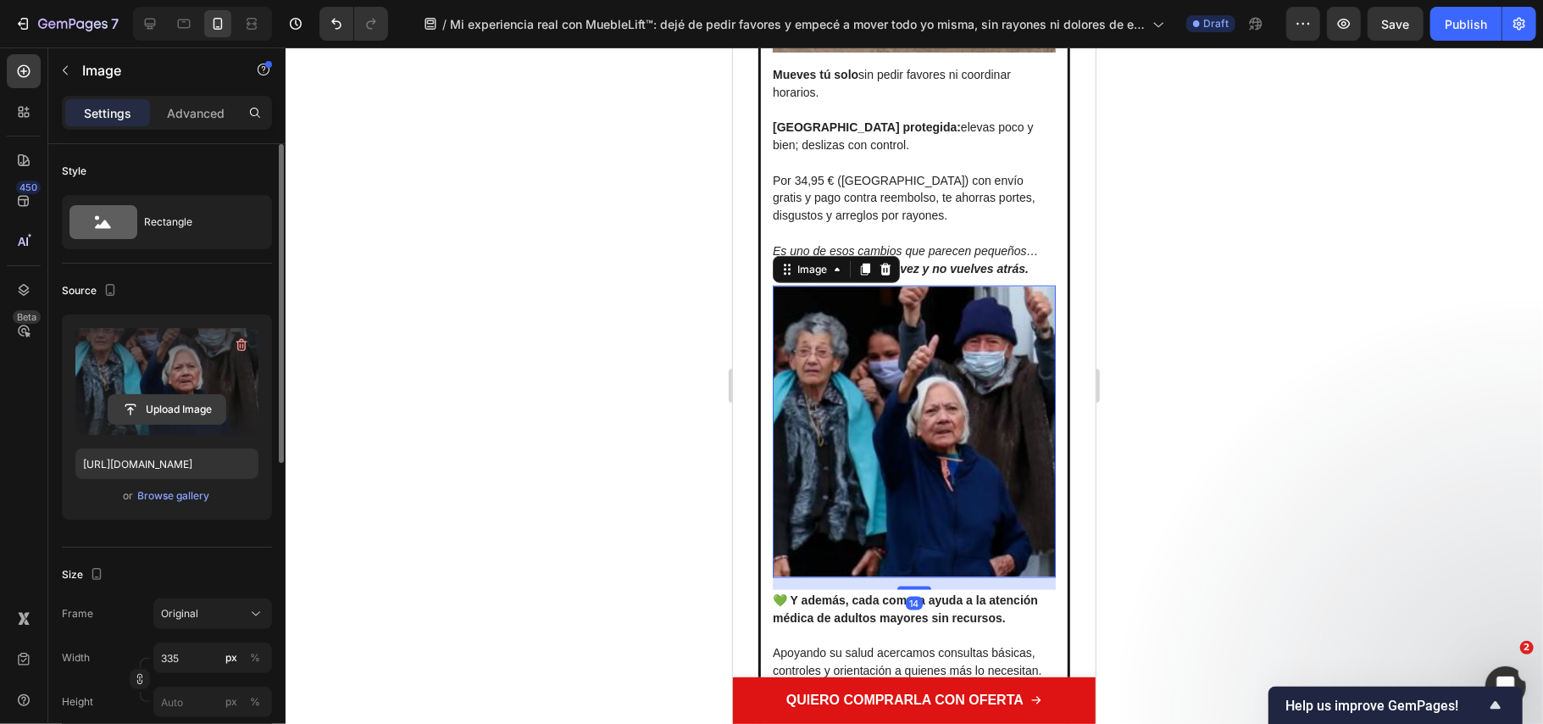
click at [194, 411] on input "file" at bounding box center [166, 409] width 117 height 29
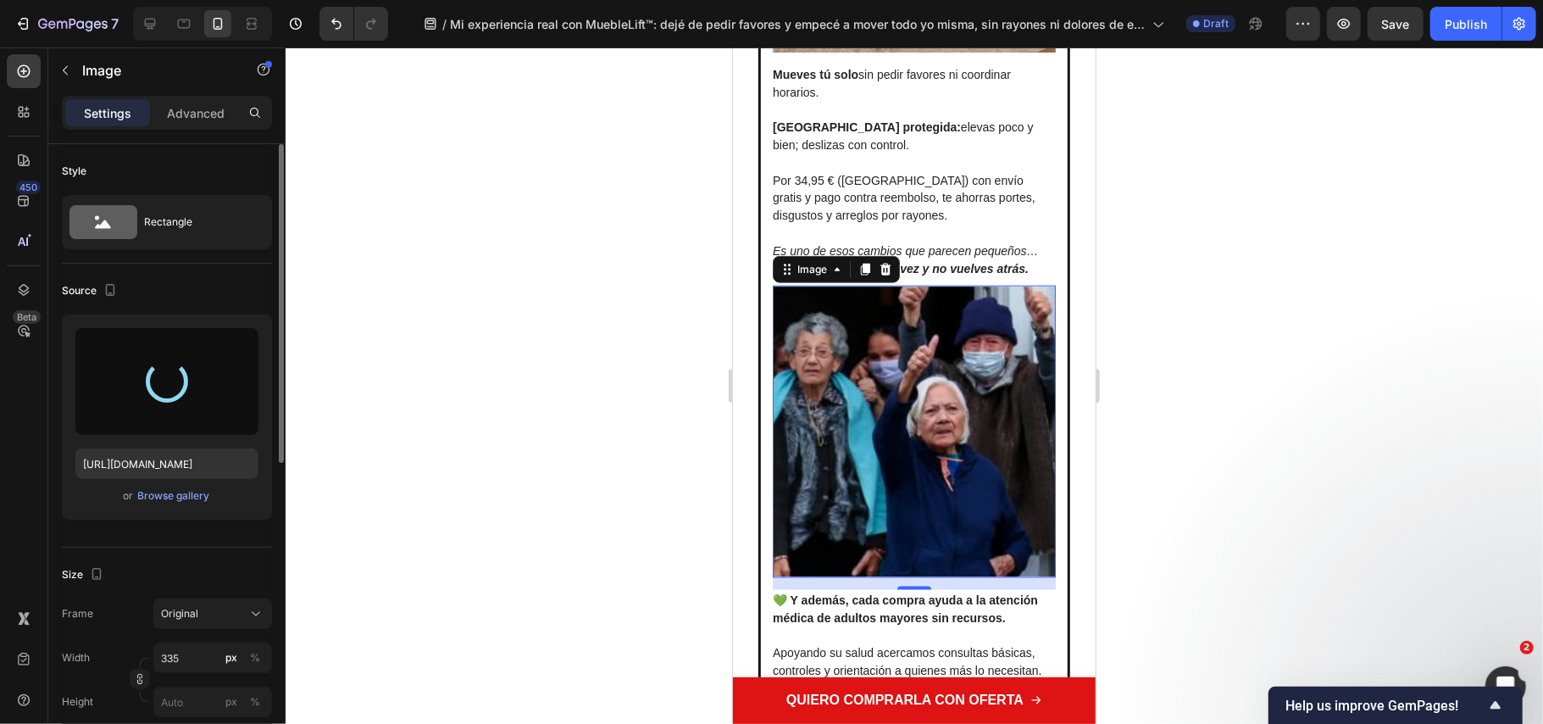
type input "[URL][DOMAIN_NAME]"
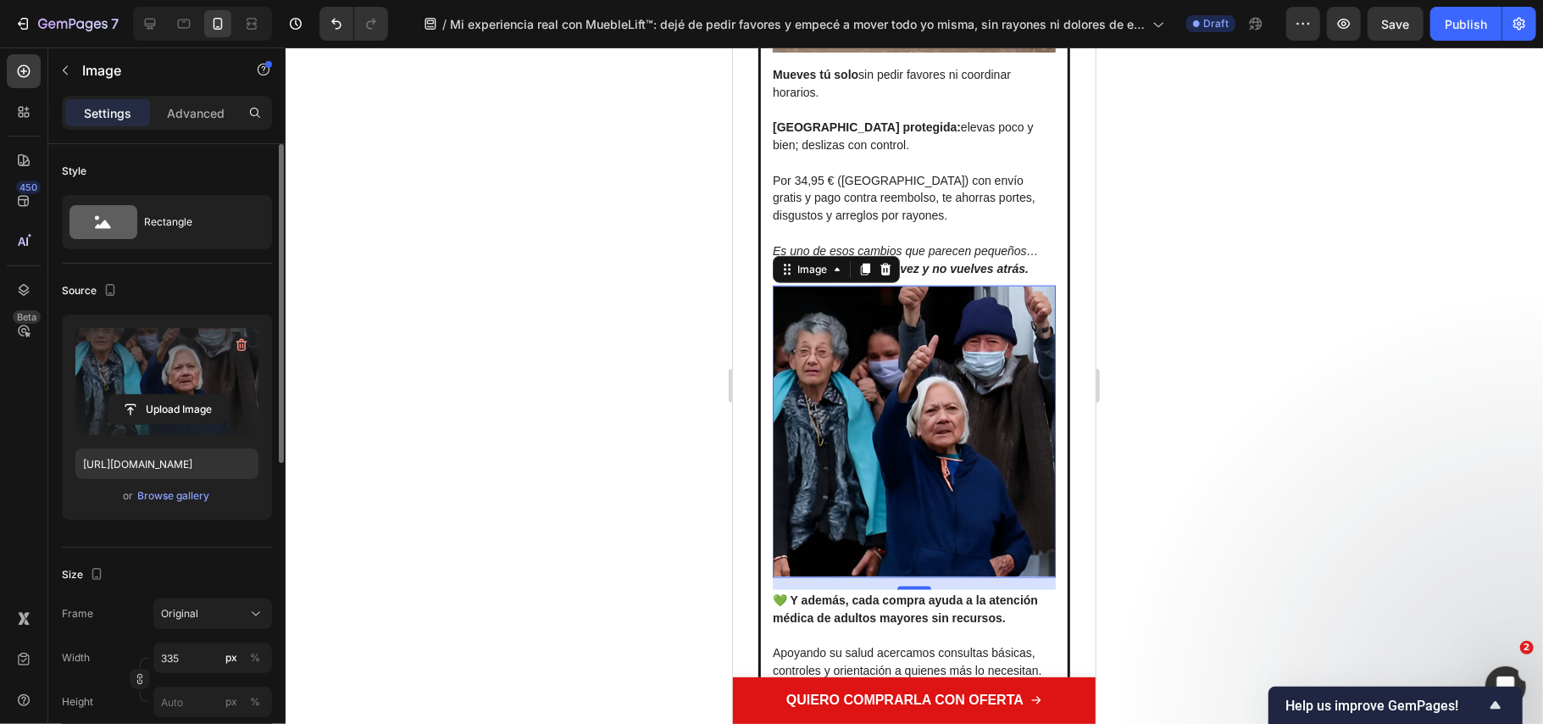
click at [639, 418] on div at bounding box center [915, 385] width 1258 height 676
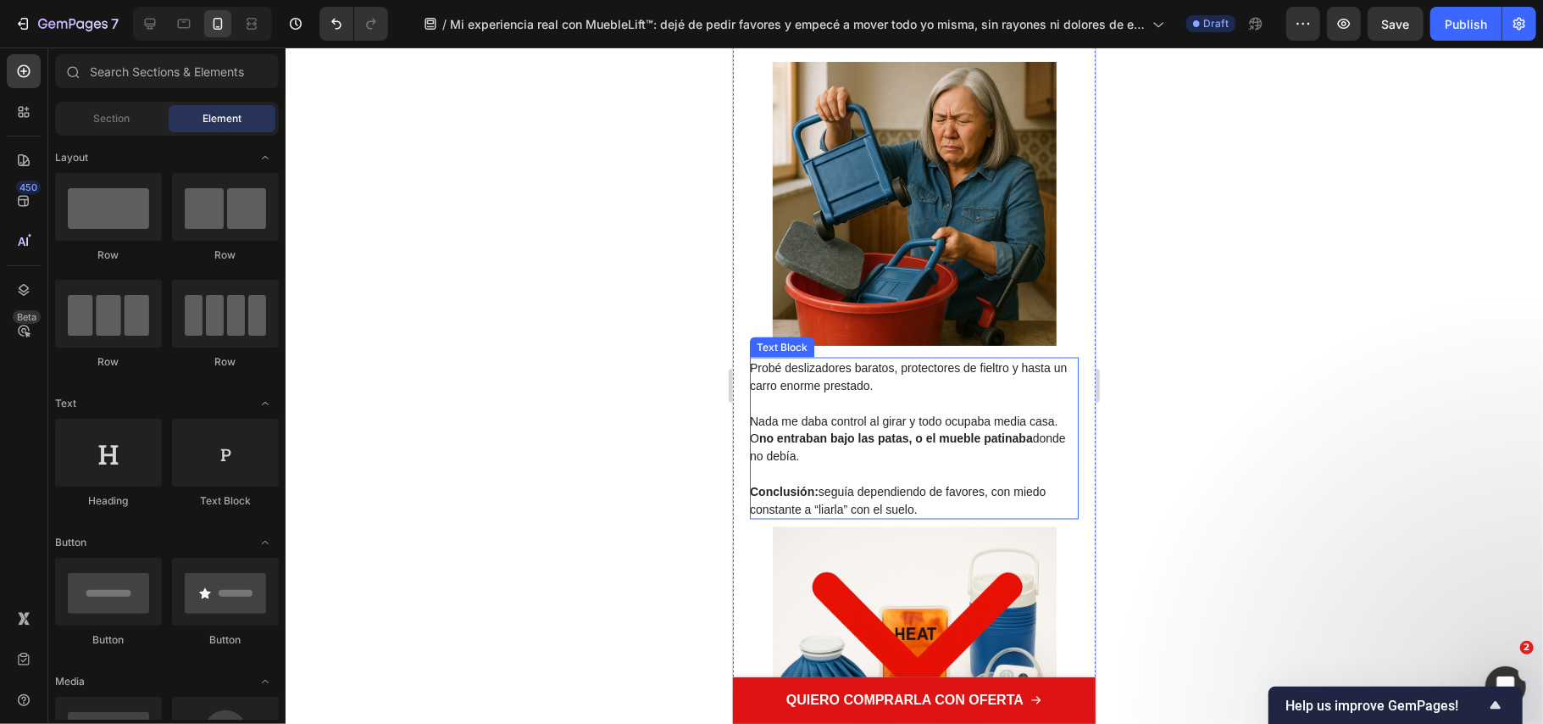
scroll to position [1695, 0]
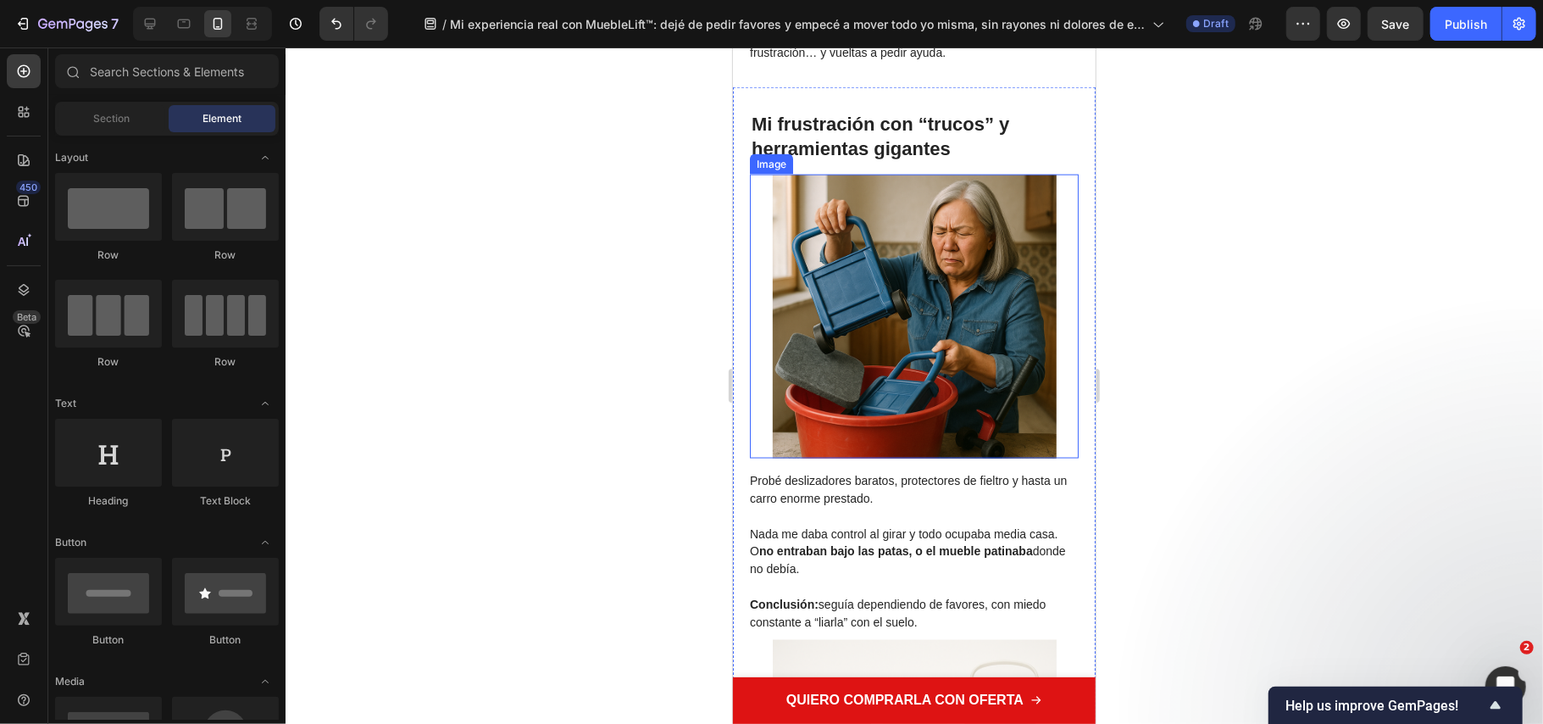
click at [842, 312] on img at bounding box center [914, 316] width 284 height 284
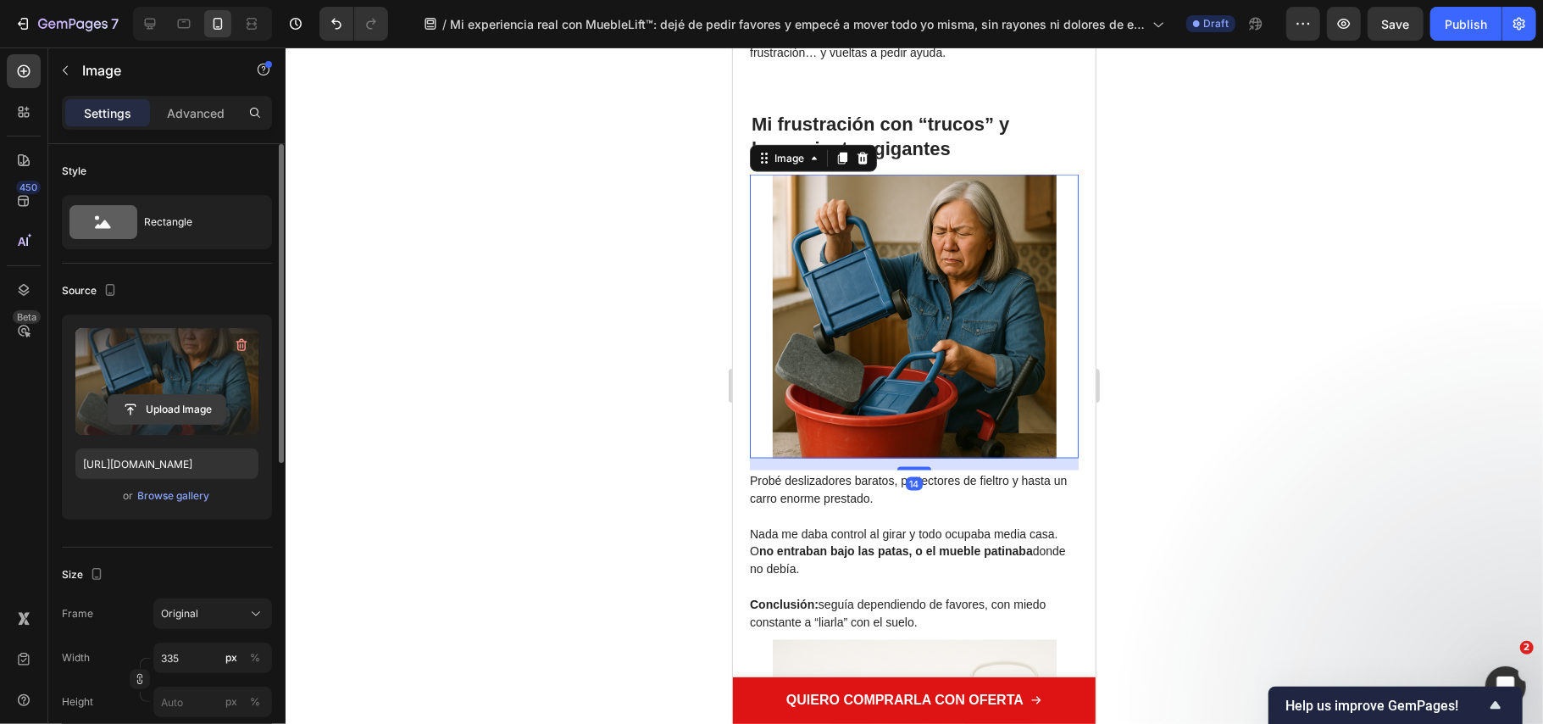
click at [144, 415] on input "file" at bounding box center [166, 409] width 117 height 29
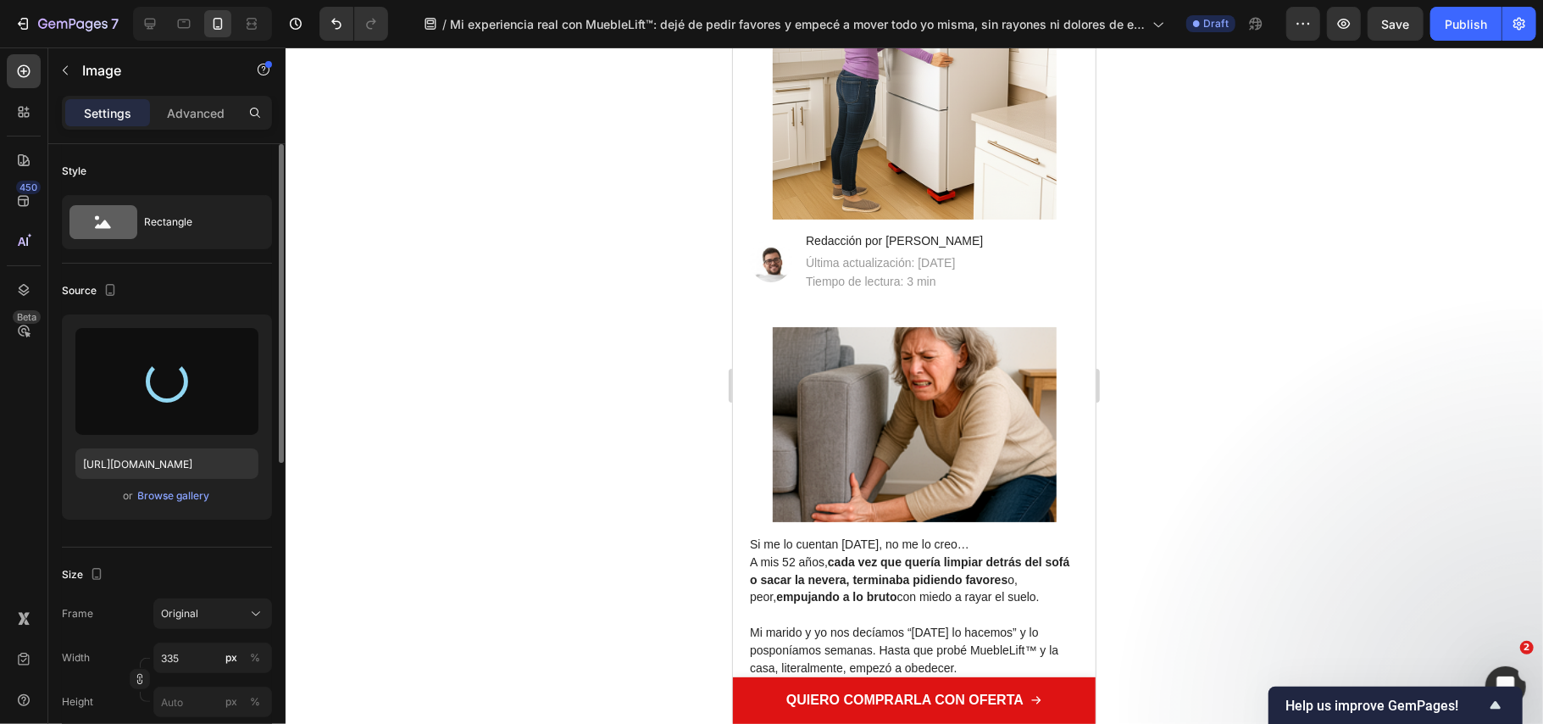
scroll to position [113, 0]
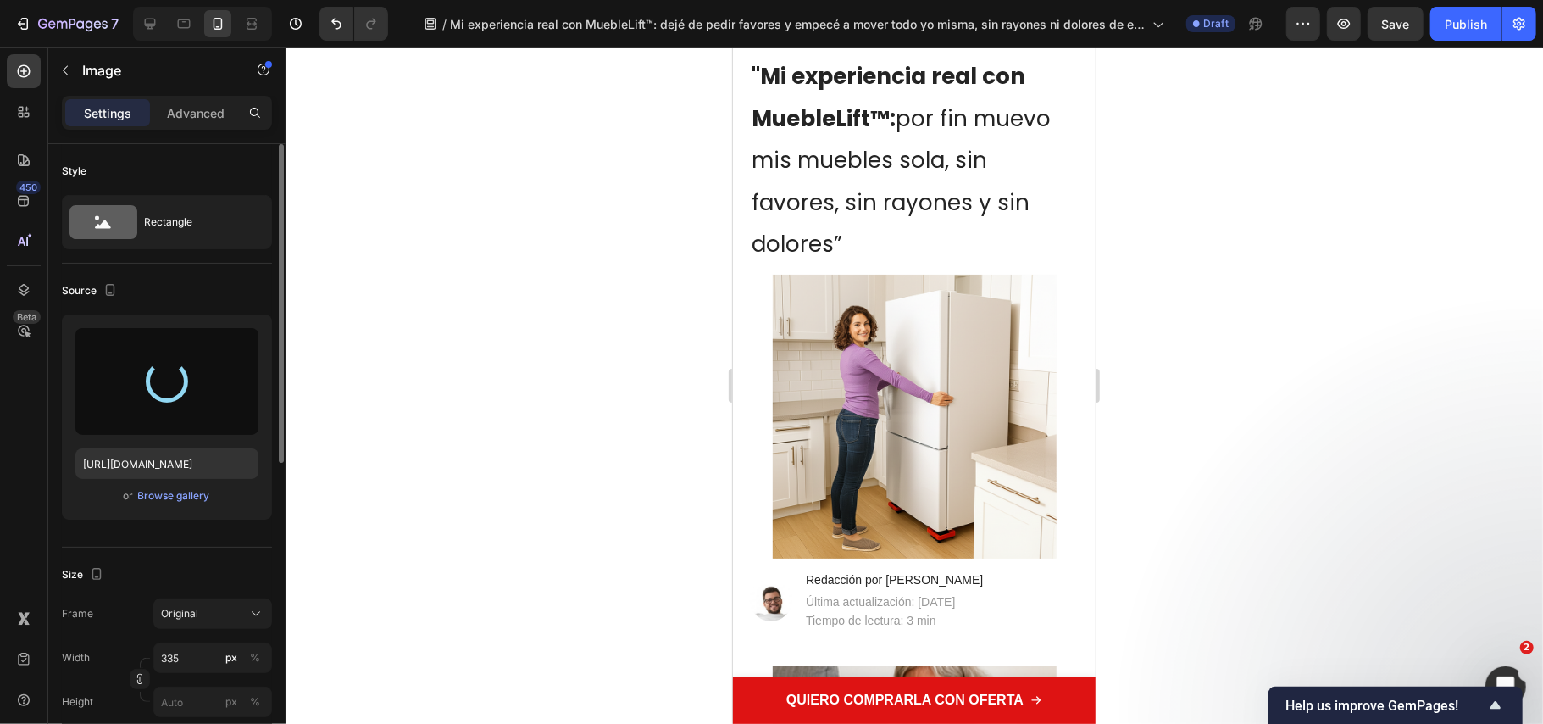
type input "[URL][DOMAIN_NAME]"
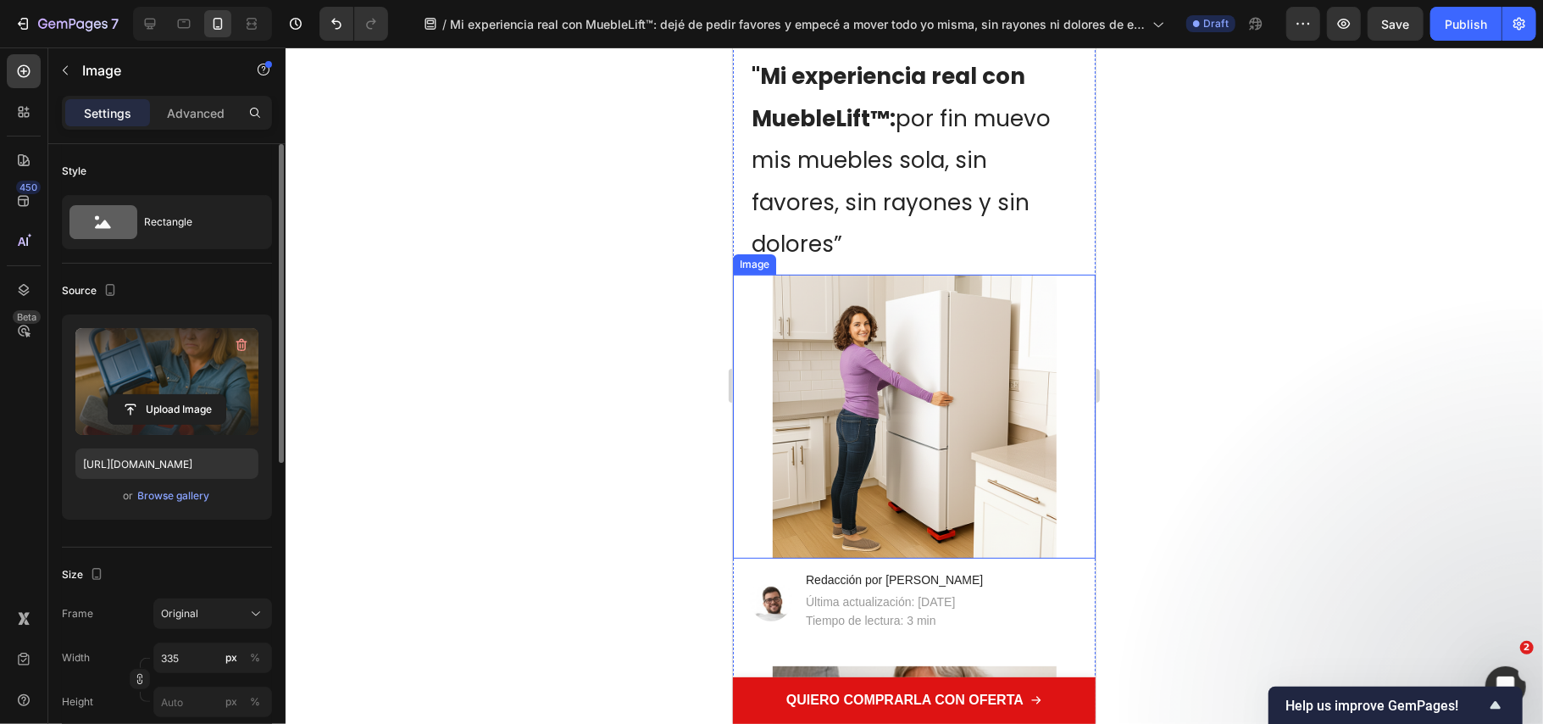
scroll to position [339, 0]
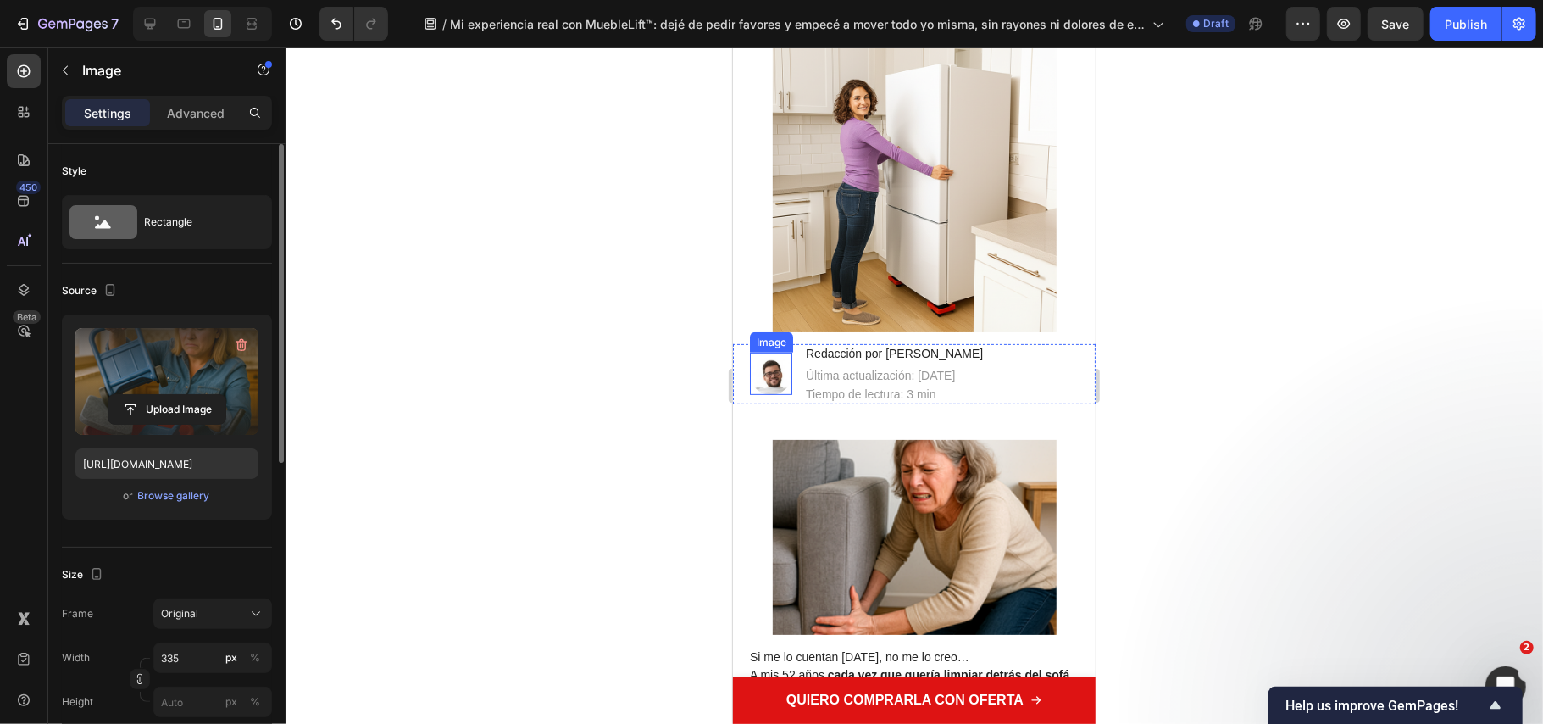
click at [775, 372] on img at bounding box center [770, 373] width 42 height 42
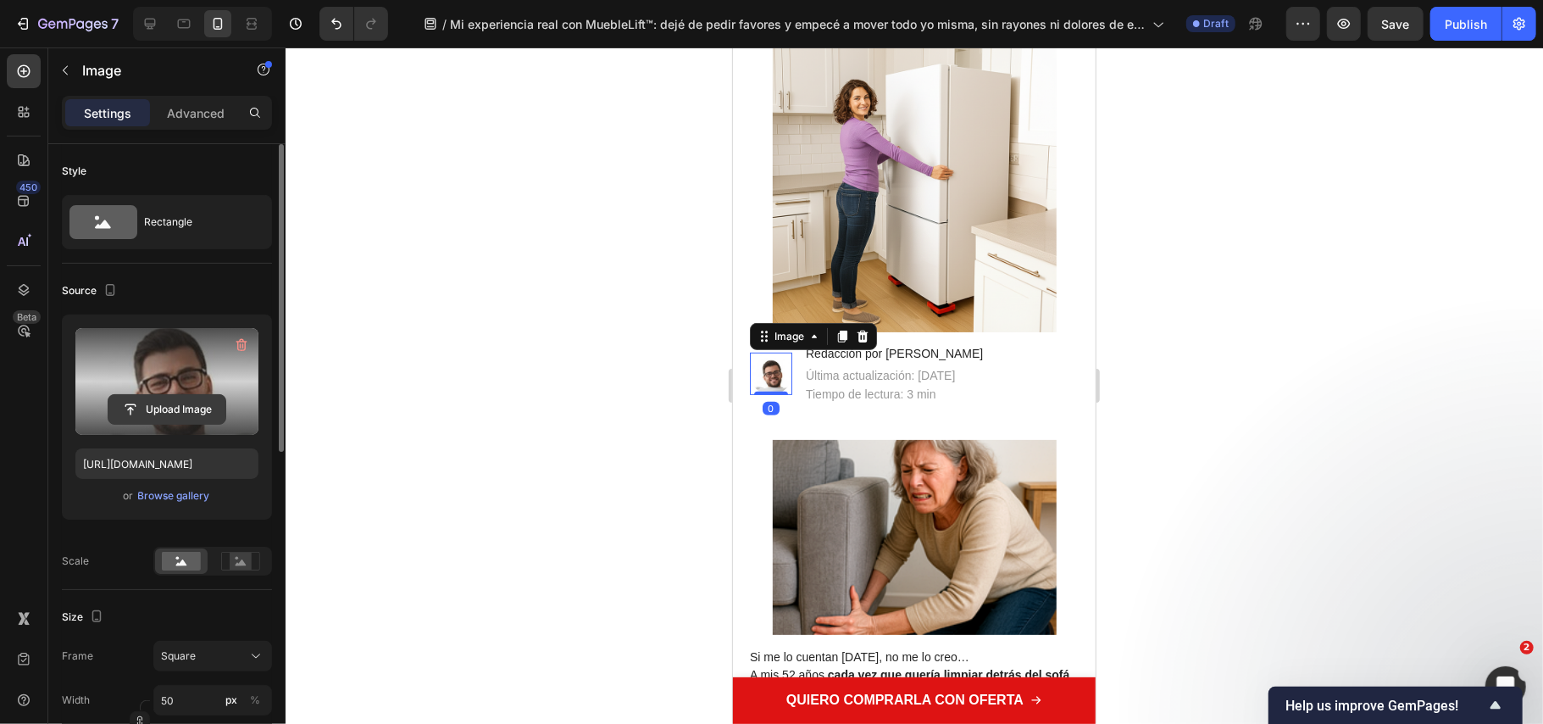
click at [225, 403] on input "file" at bounding box center [166, 409] width 117 height 29
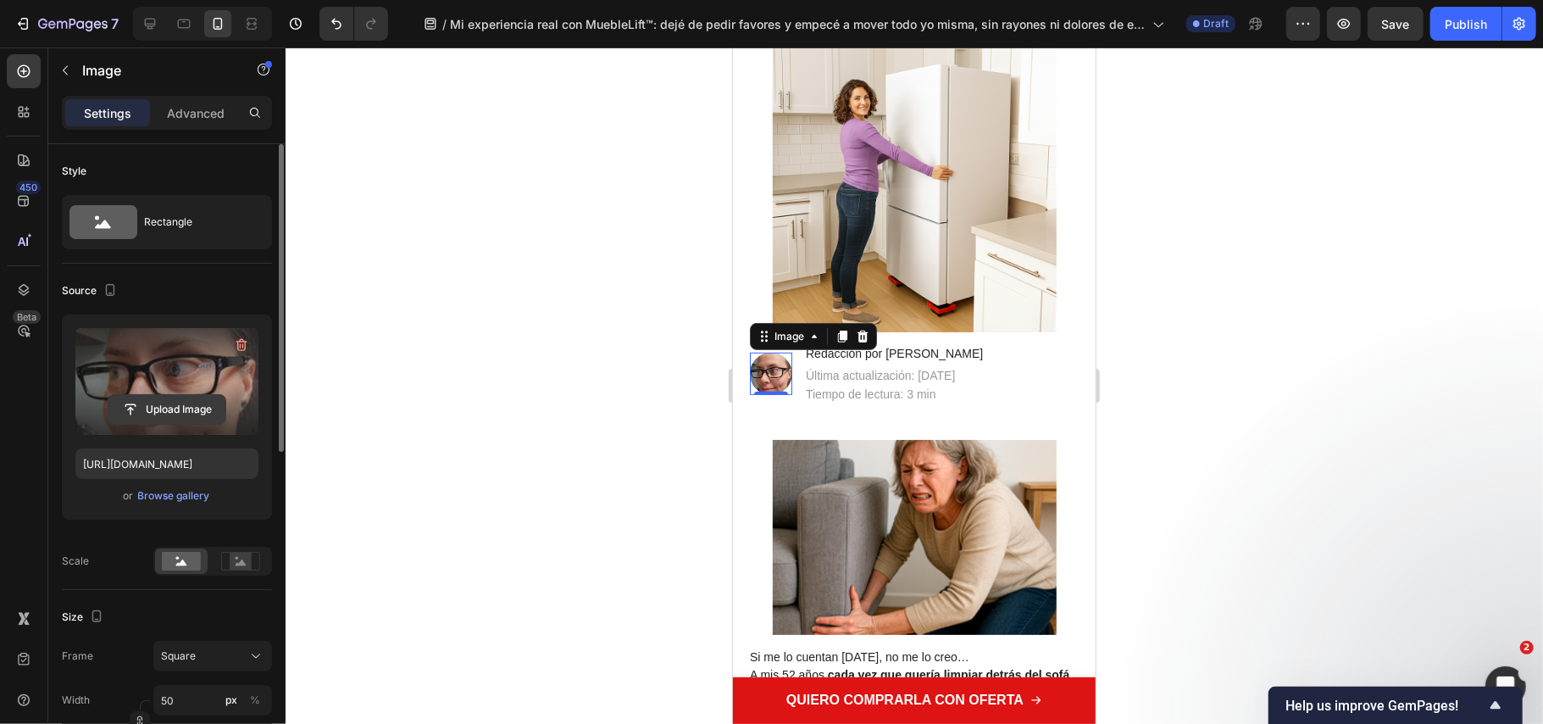
click at [146, 408] on input "file" at bounding box center [166, 409] width 117 height 29
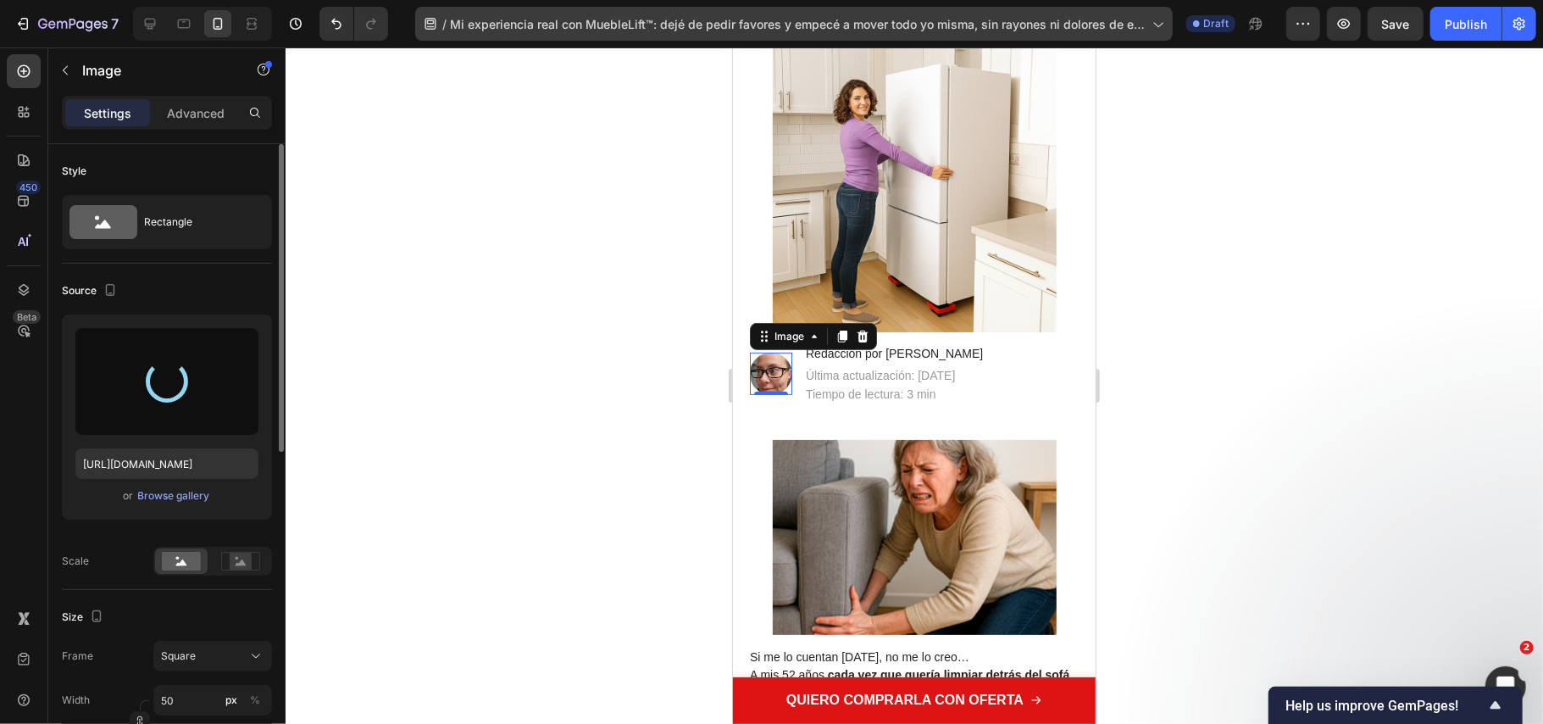
type input "https://cdn.shopify.com/s/files/1/0686/9916/0809/files/gempages_536292980345013…"
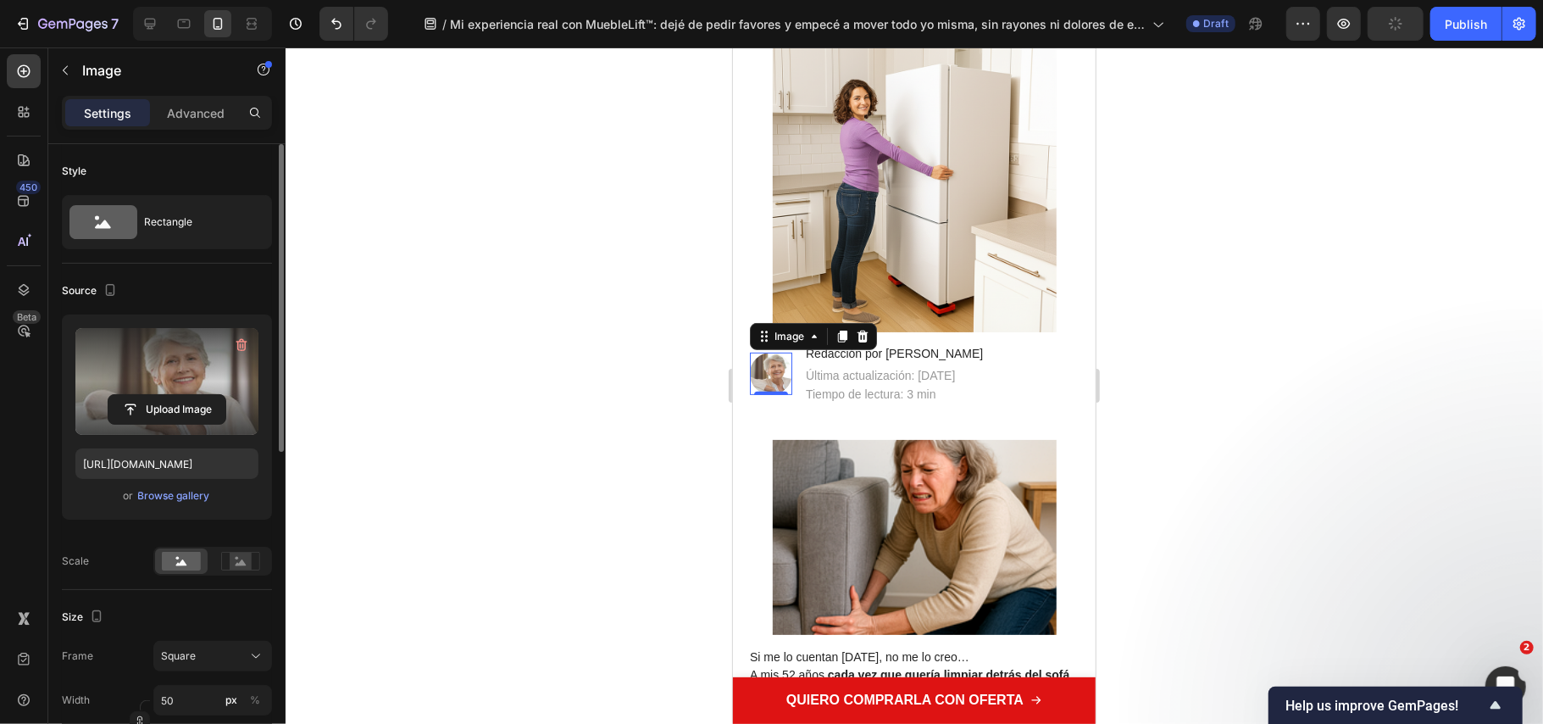
click at [634, 390] on div at bounding box center [915, 385] width 1258 height 676
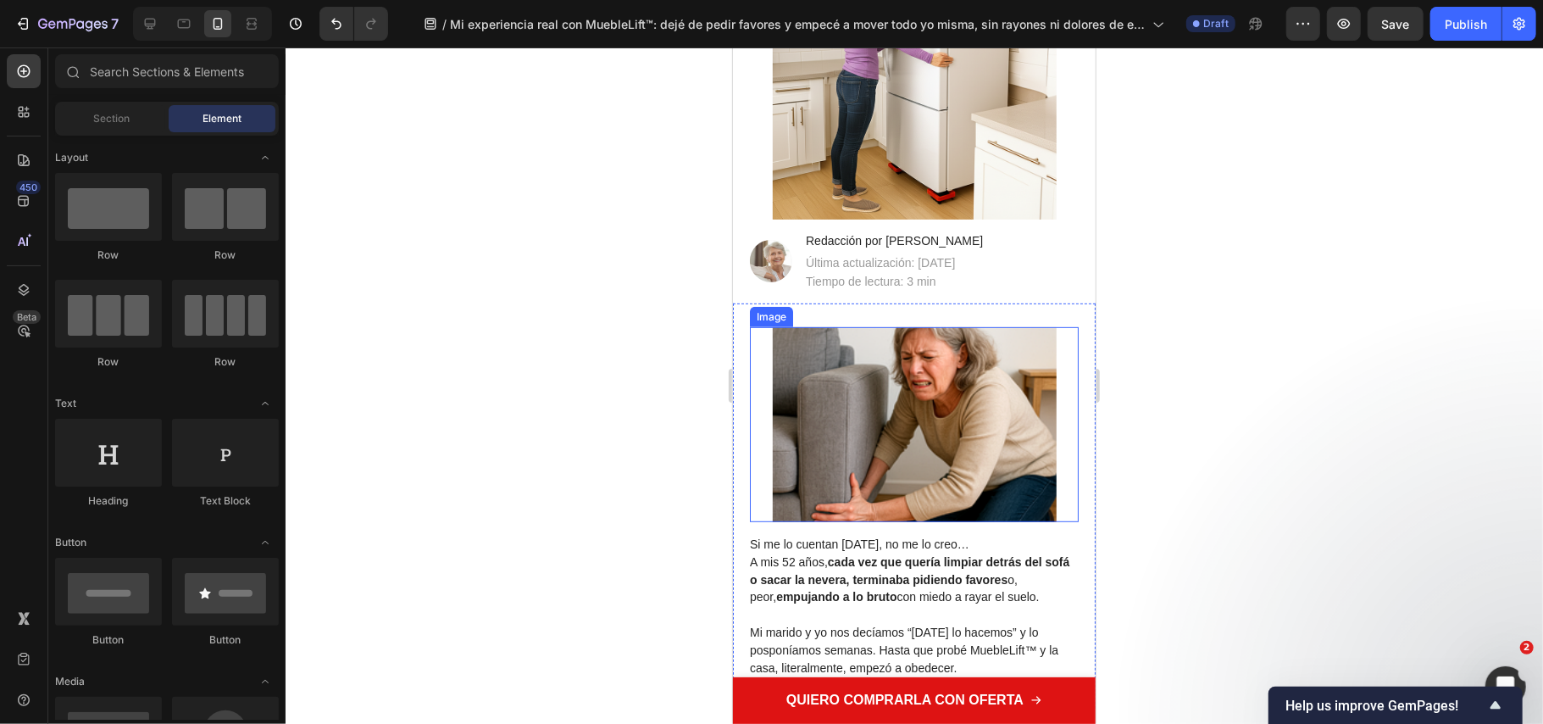
scroll to position [225, 0]
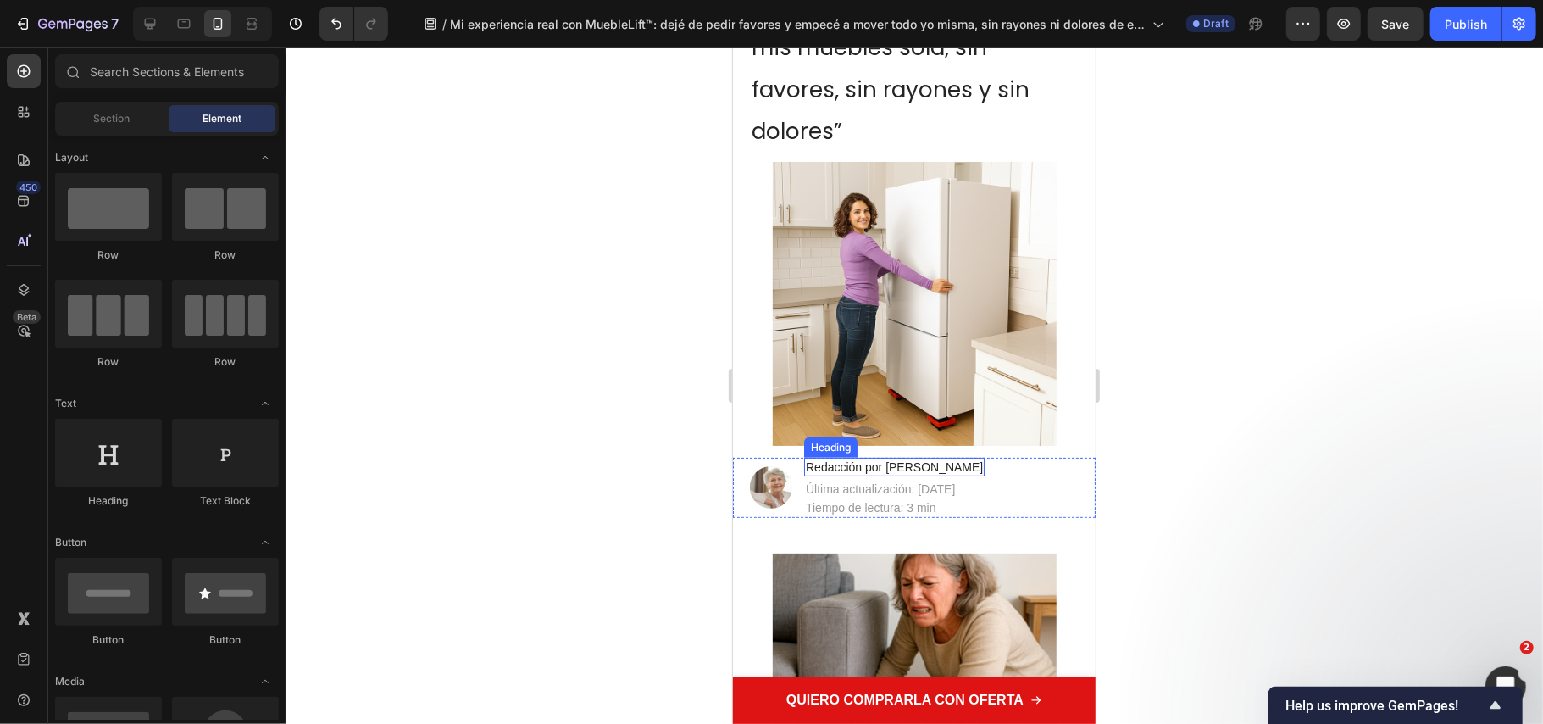
click at [898, 465] on h2 "Redacción por [PERSON_NAME]" at bounding box center [893, 466] width 181 height 19
click at [898, 464] on h2 "Redacción por [PERSON_NAME]" at bounding box center [893, 466] width 181 height 19
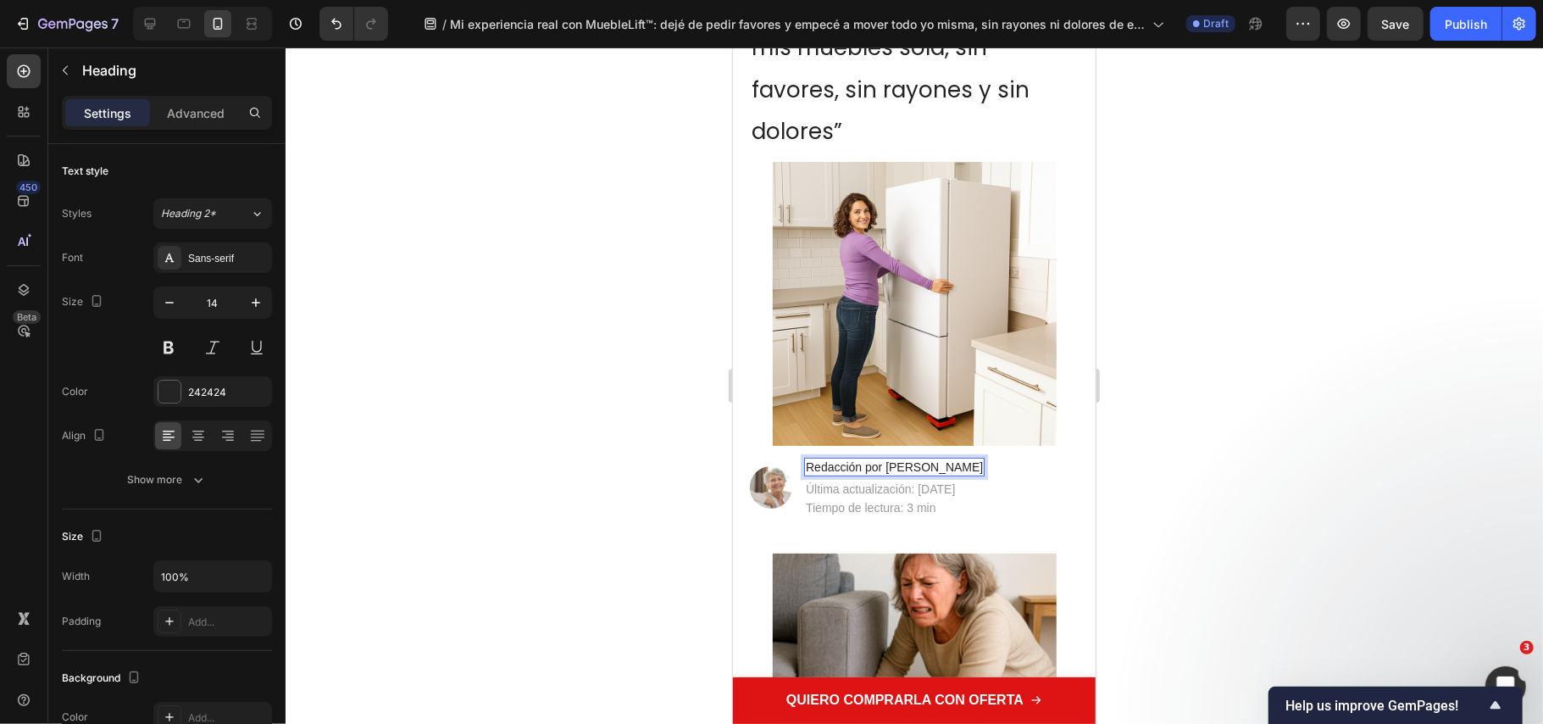
click at [898, 464] on p "Redacción por [PERSON_NAME]" at bounding box center [893, 466] width 177 height 15
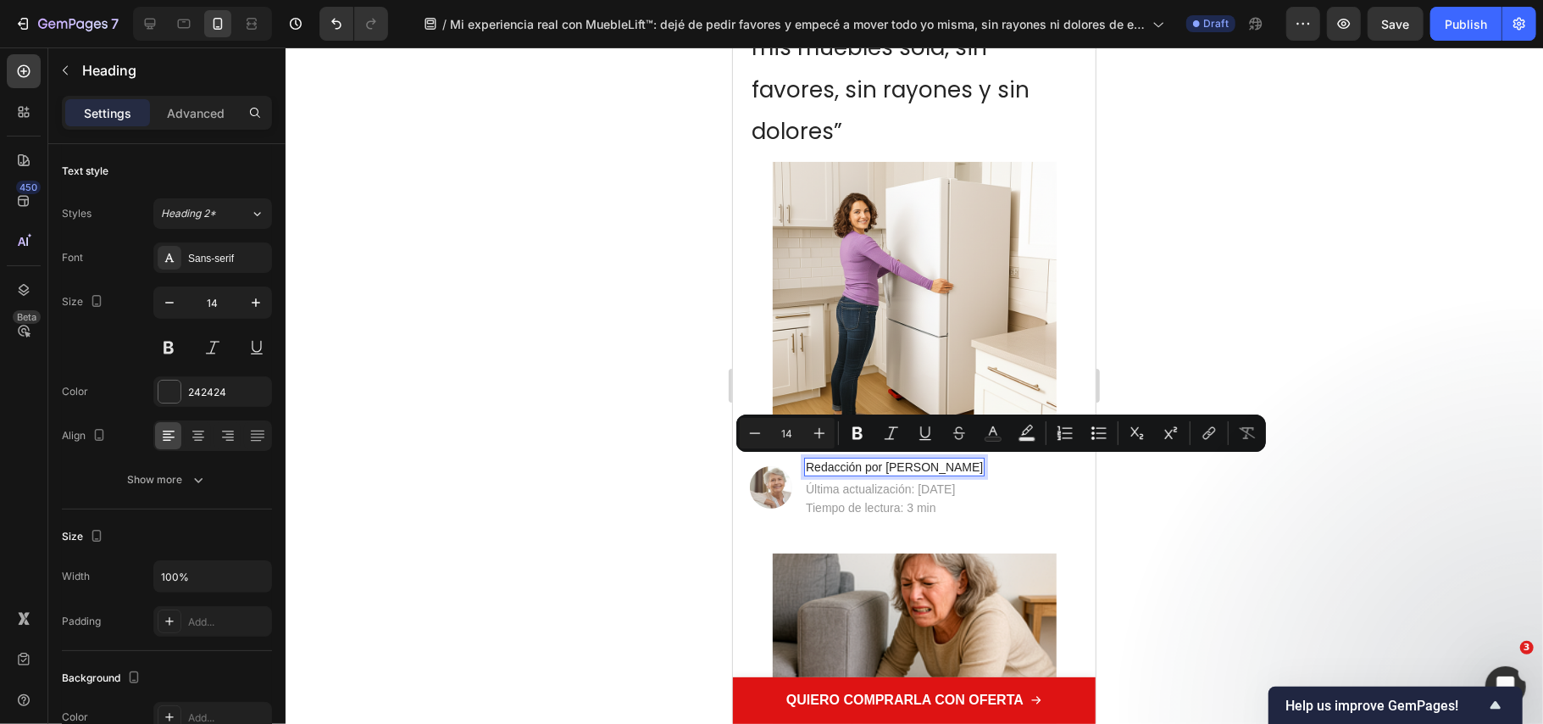
click at [898, 464] on p "Redacción por [PERSON_NAME]" at bounding box center [893, 466] width 177 height 15
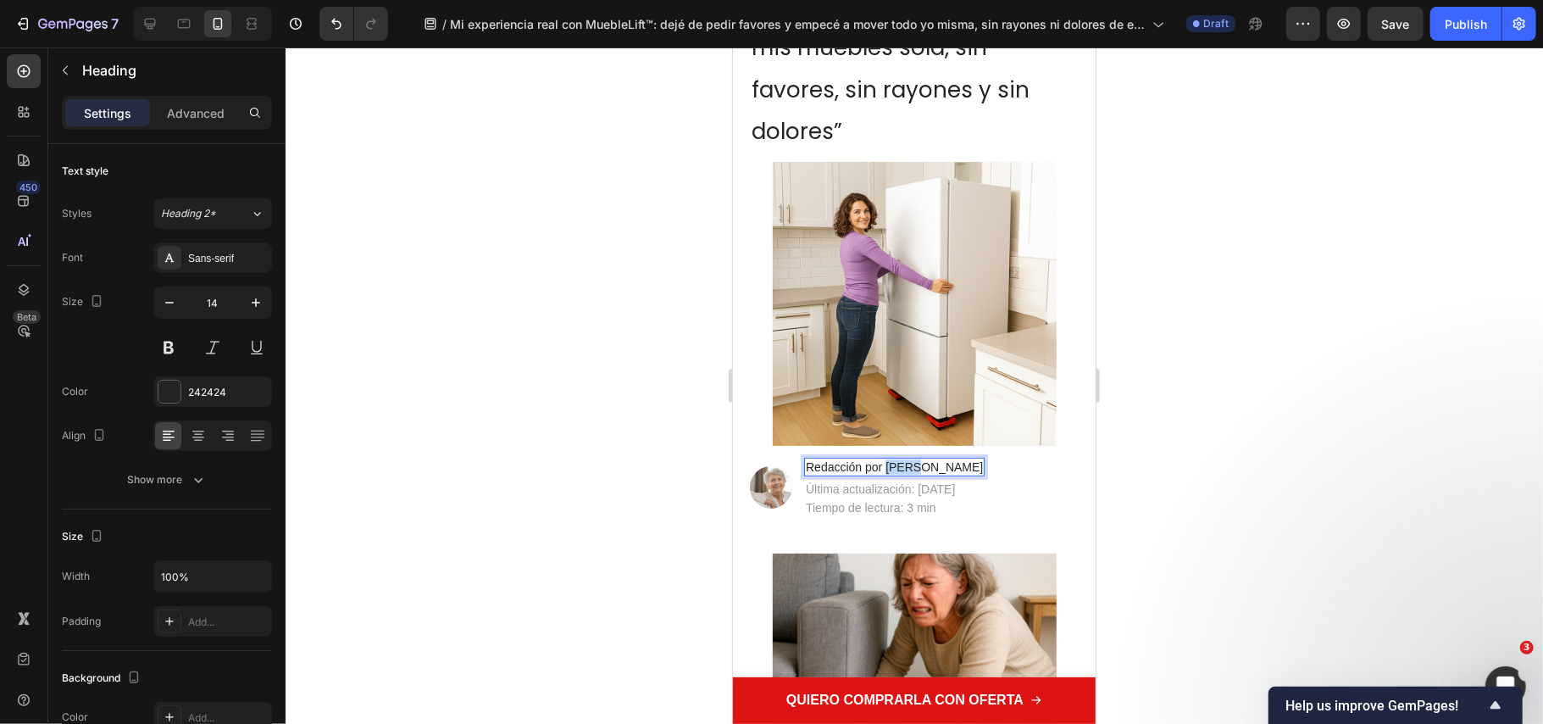
click at [898, 464] on p "Redacción por [PERSON_NAME]" at bounding box center [893, 466] width 177 height 15
click at [598, 417] on div at bounding box center [915, 385] width 1258 height 676
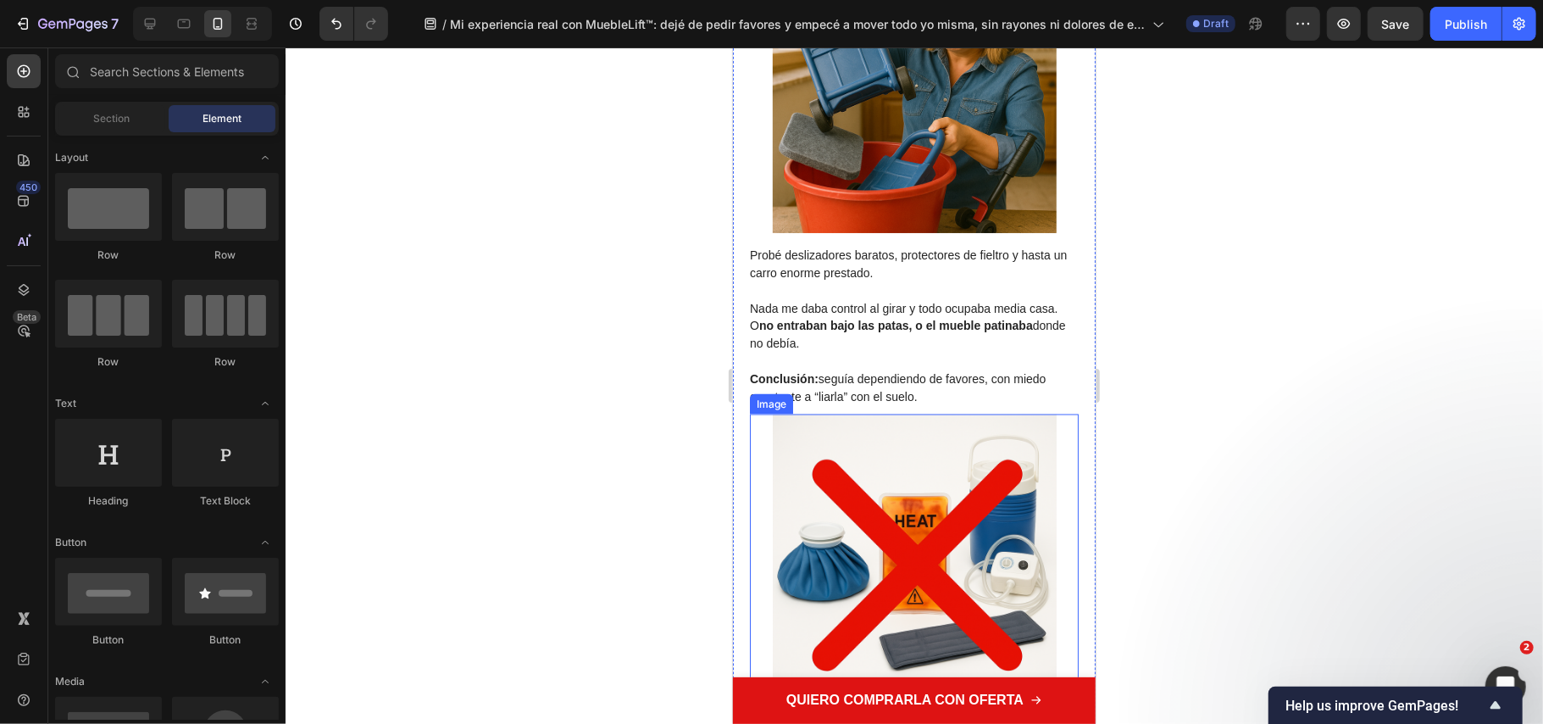
scroll to position [2147, 0]
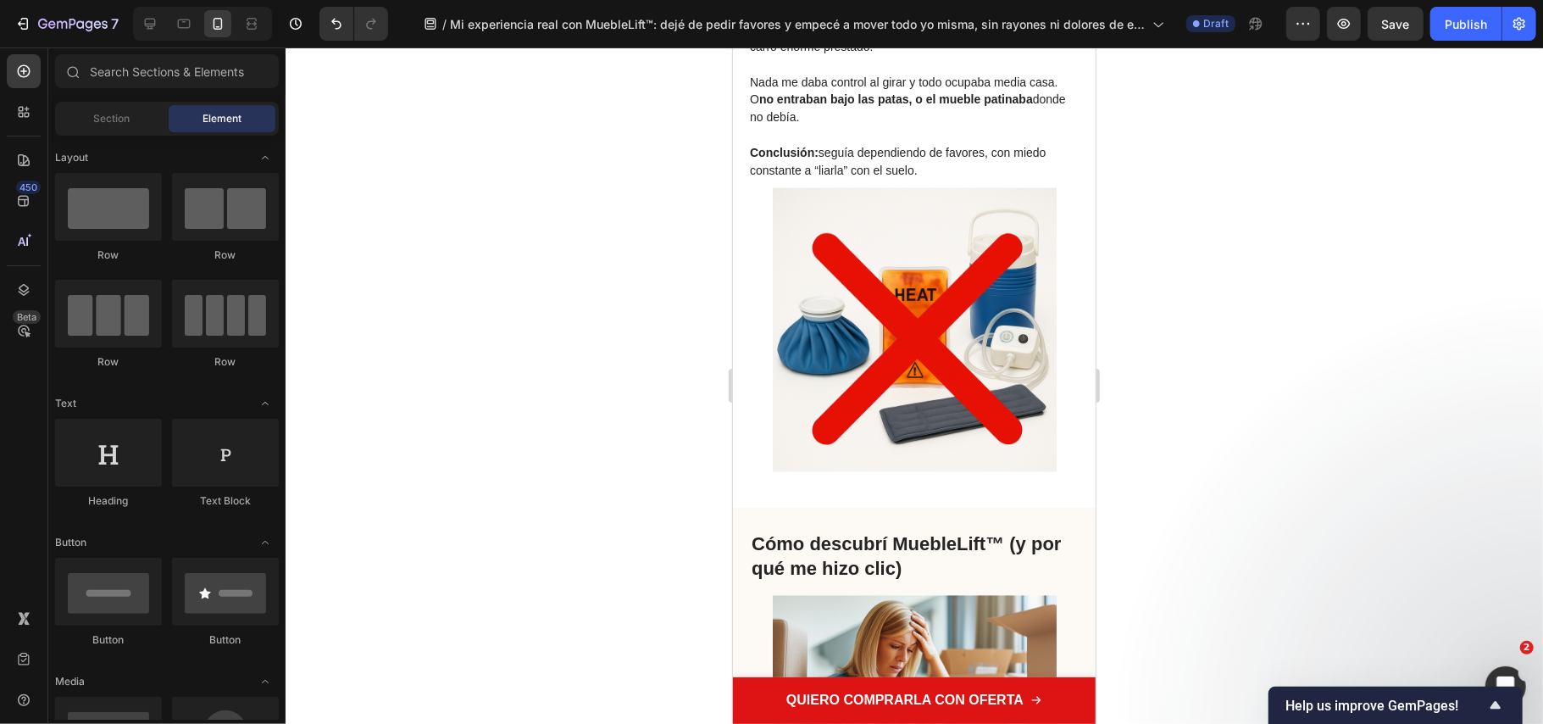
drag, startPoint x: 470, startPoint y: 300, endPoint x: 662, endPoint y: 449, distance: 243.4
click at [470, 298] on div at bounding box center [915, 385] width 1258 height 676
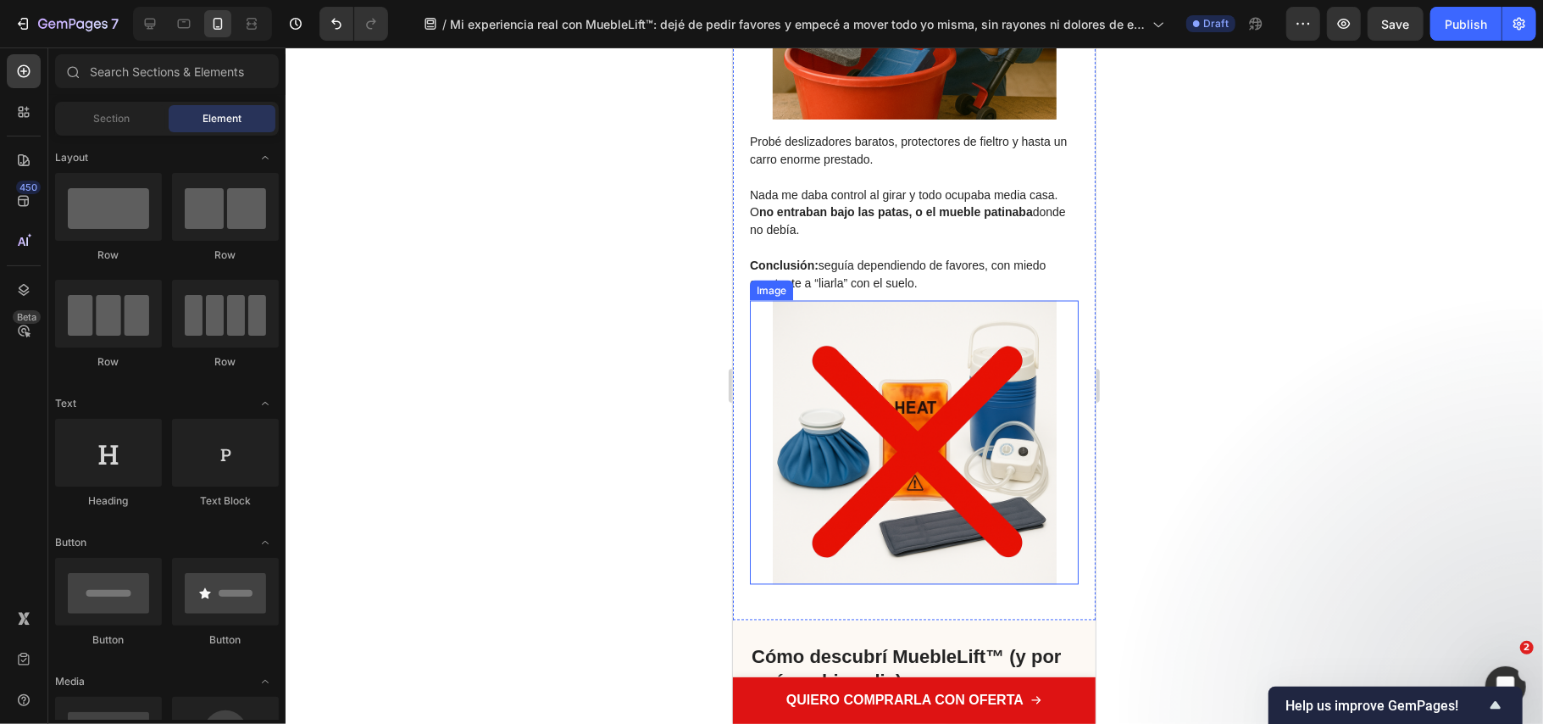
click at [912, 450] on img at bounding box center [914, 442] width 284 height 284
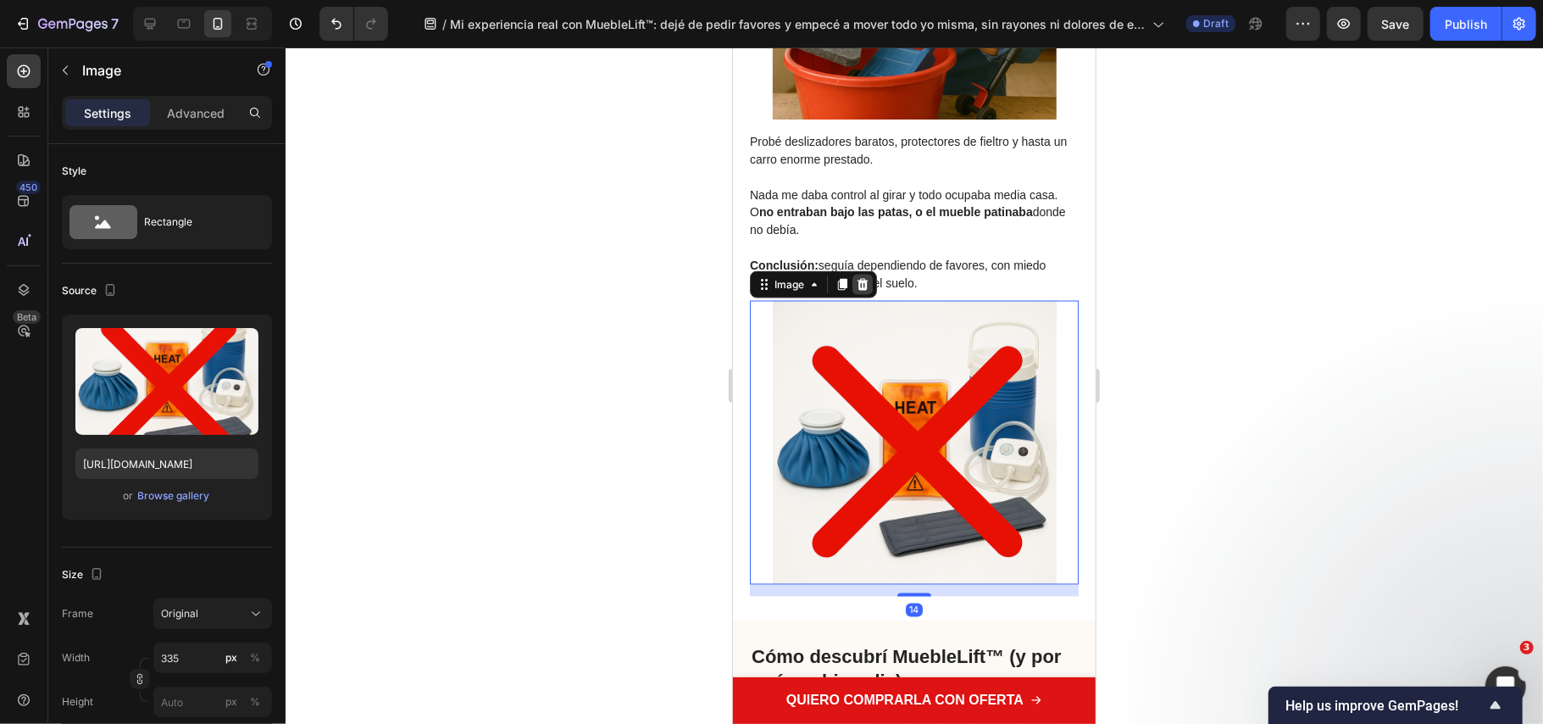
click at [863, 289] on icon at bounding box center [862, 284] width 11 height 12
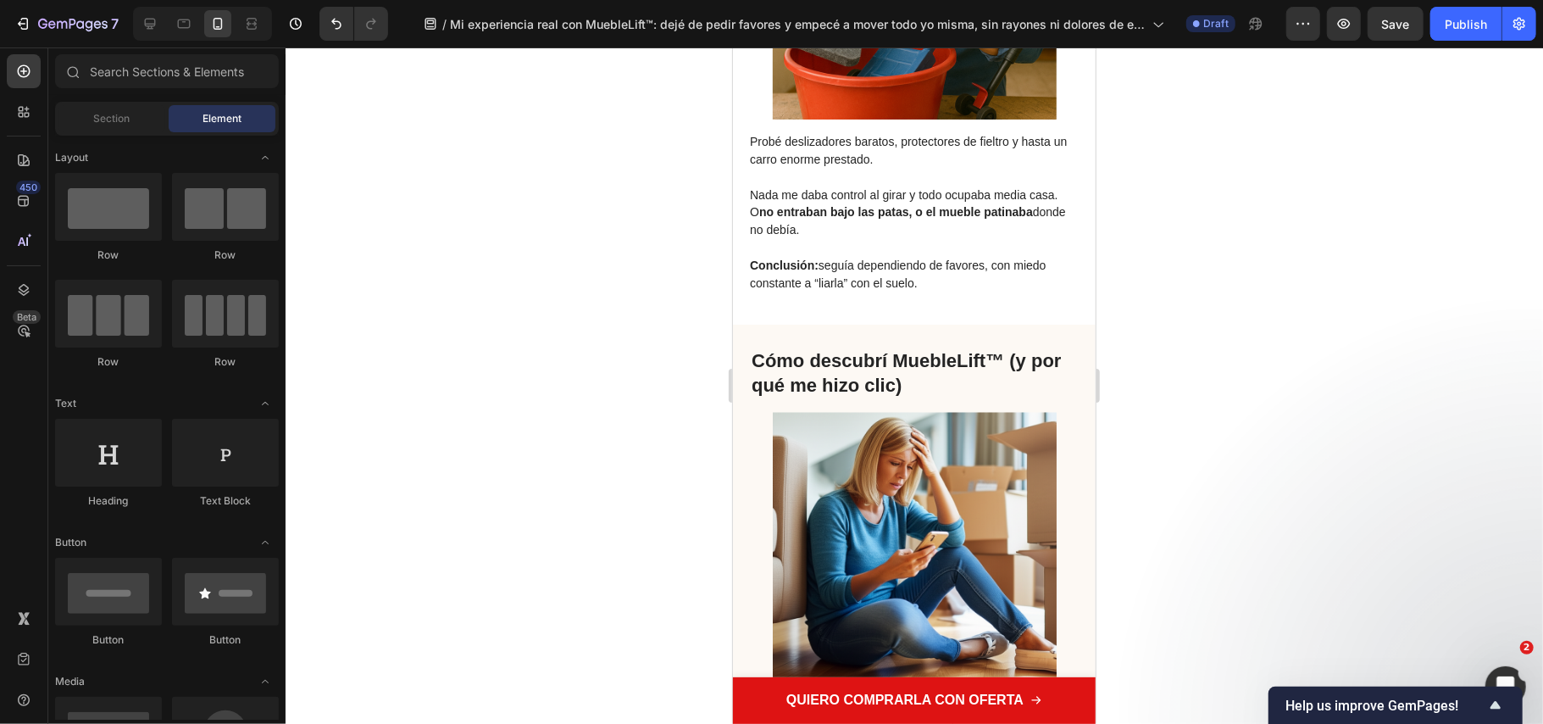
click at [658, 360] on div at bounding box center [915, 385] width 1258 height 676
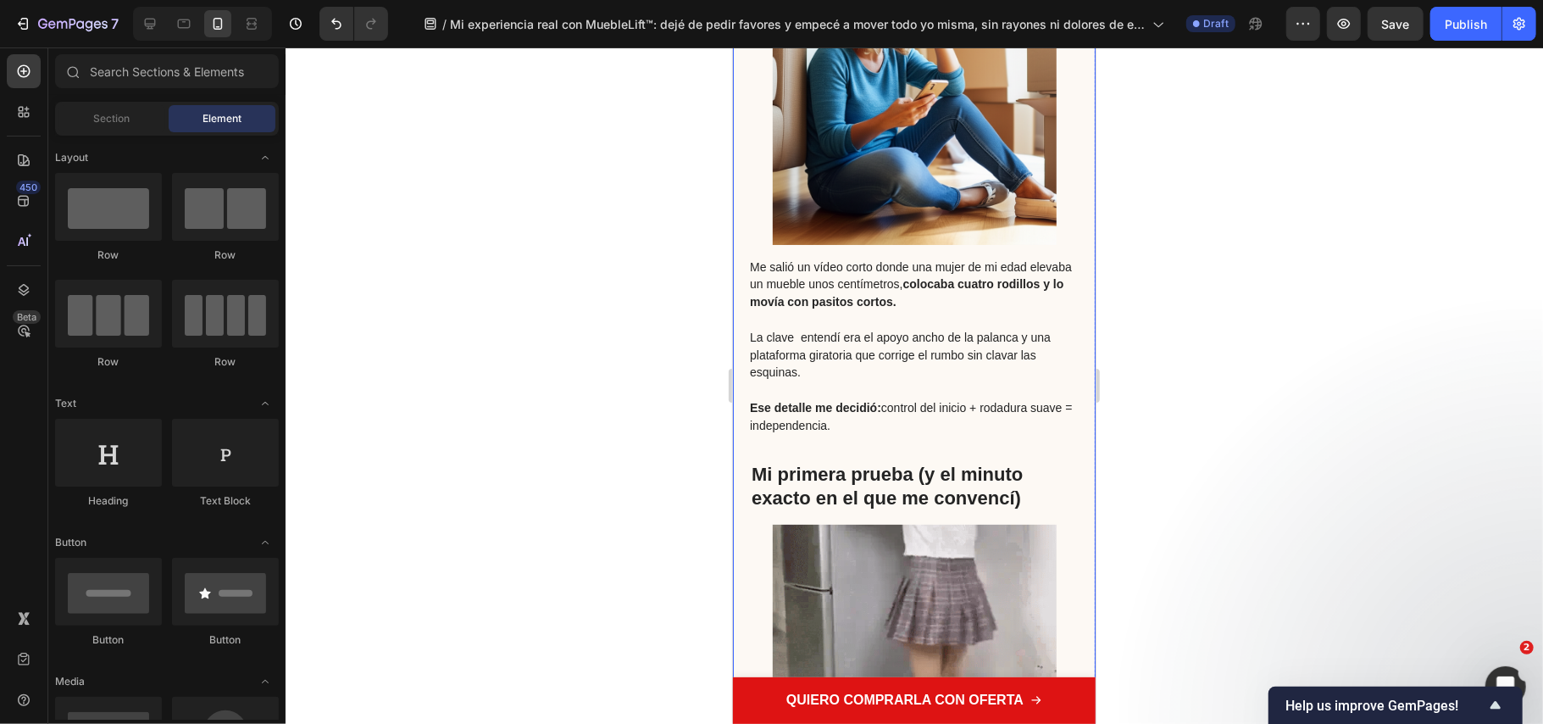
click at [741, 448] on div "Cómo descubrí MuebleLift™ (y por qué me hizo clic) Heading Image Me salió un ví…" at bounding box center [913, 452] width 363 height 1160
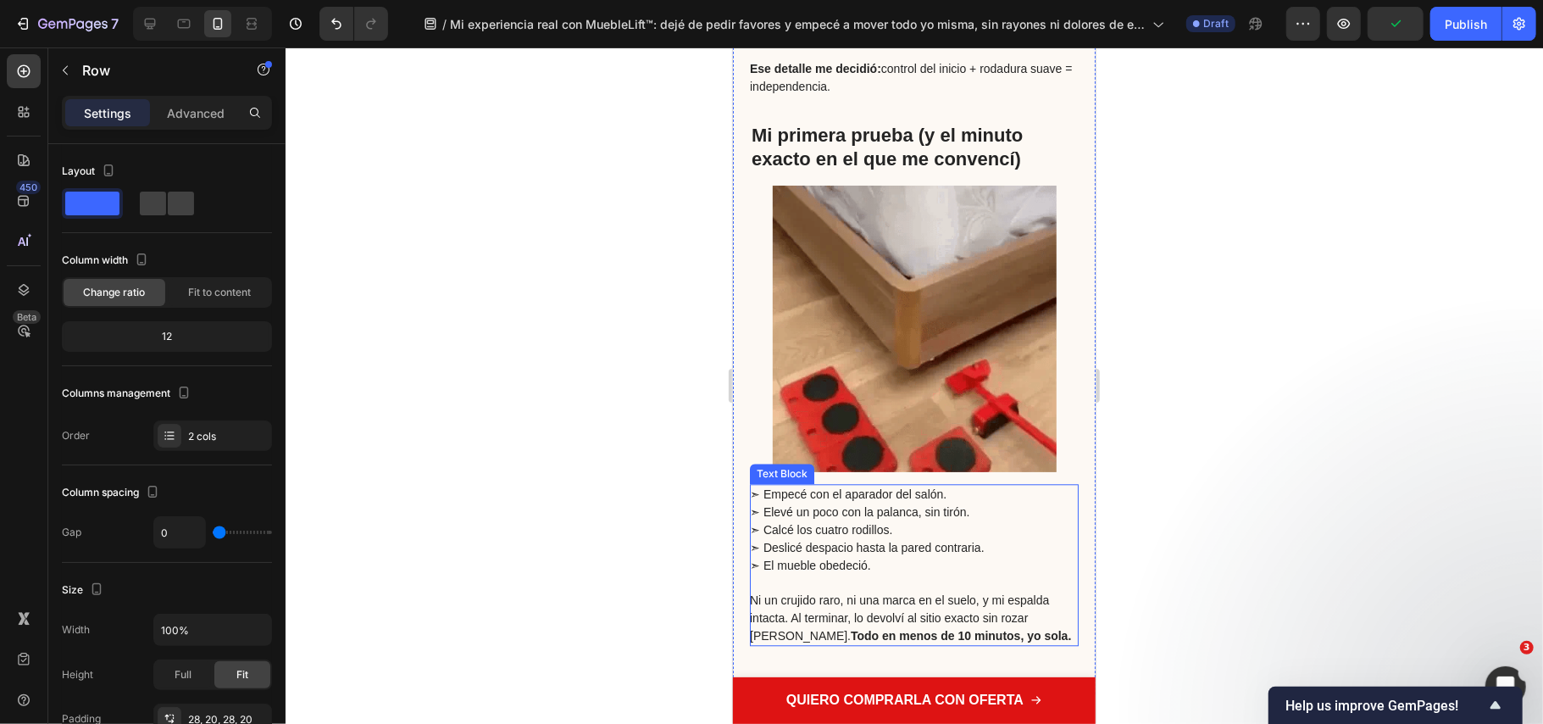
scroll to position [3277, 0]
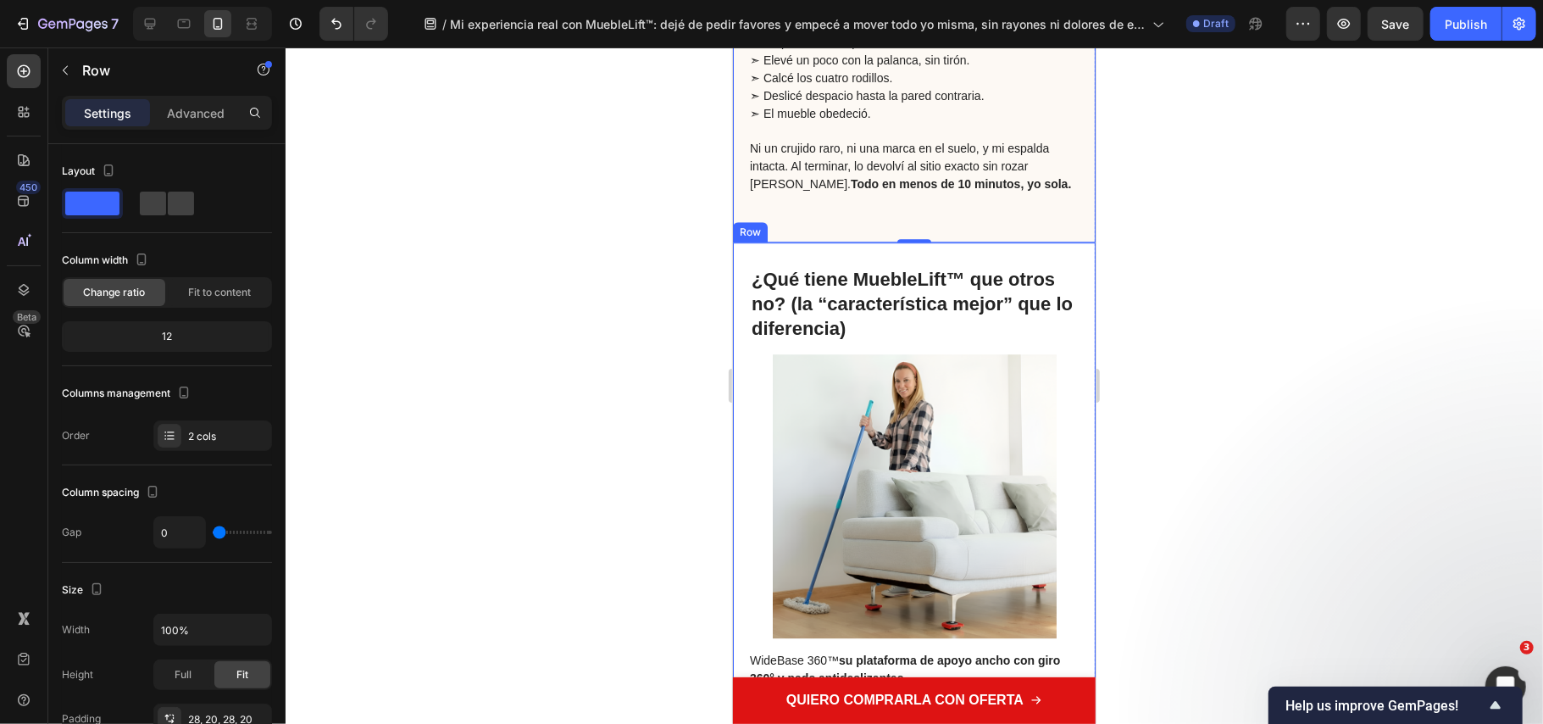
click at [941, 342] on div "¿Qué tiene MuebleLift™ que otros no? (la “característica mejor” que lo diferenc…" at bounding box center [913, 457] width 329 height 384
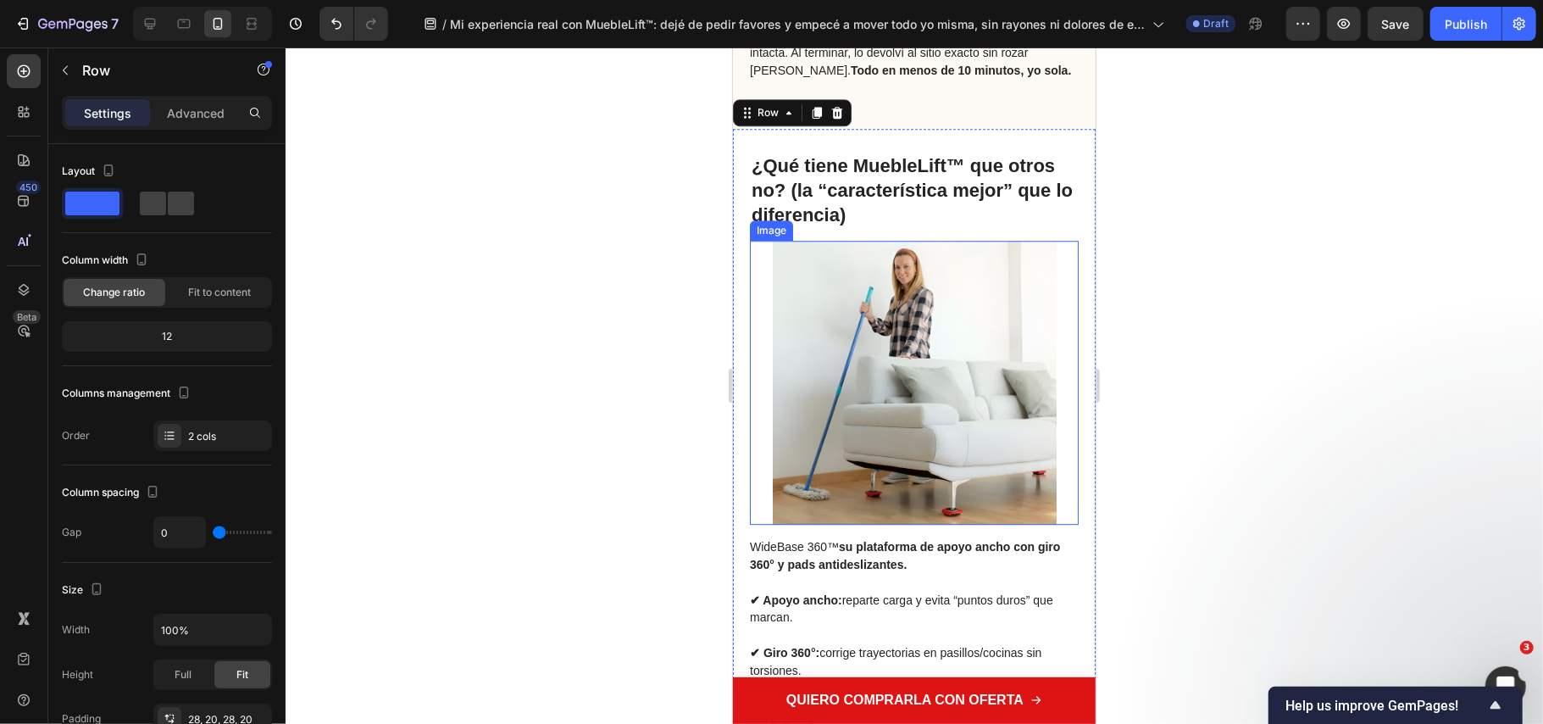
scroll to position [3164, 0]
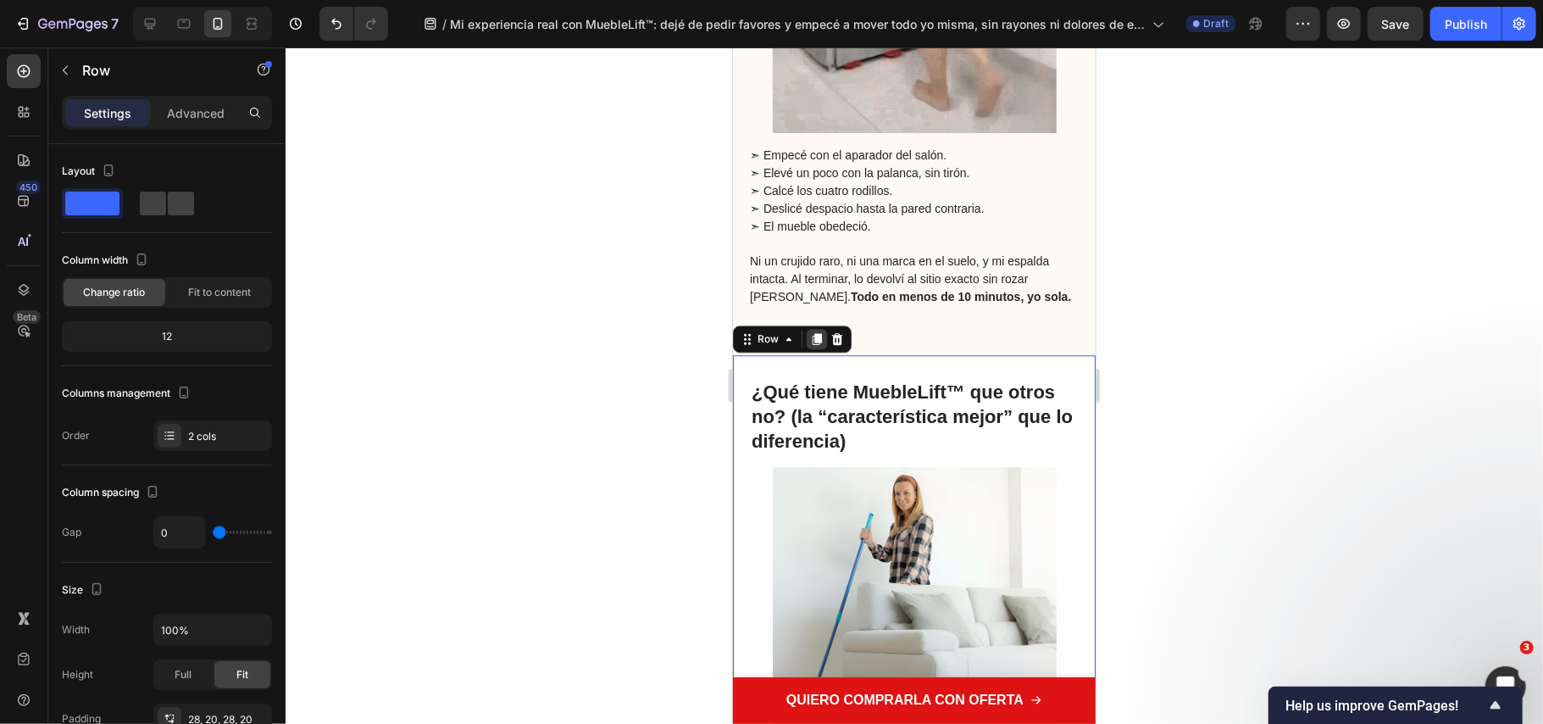
click at [814, 336] on icon at bounding box center [816, 339] width 9 height 12
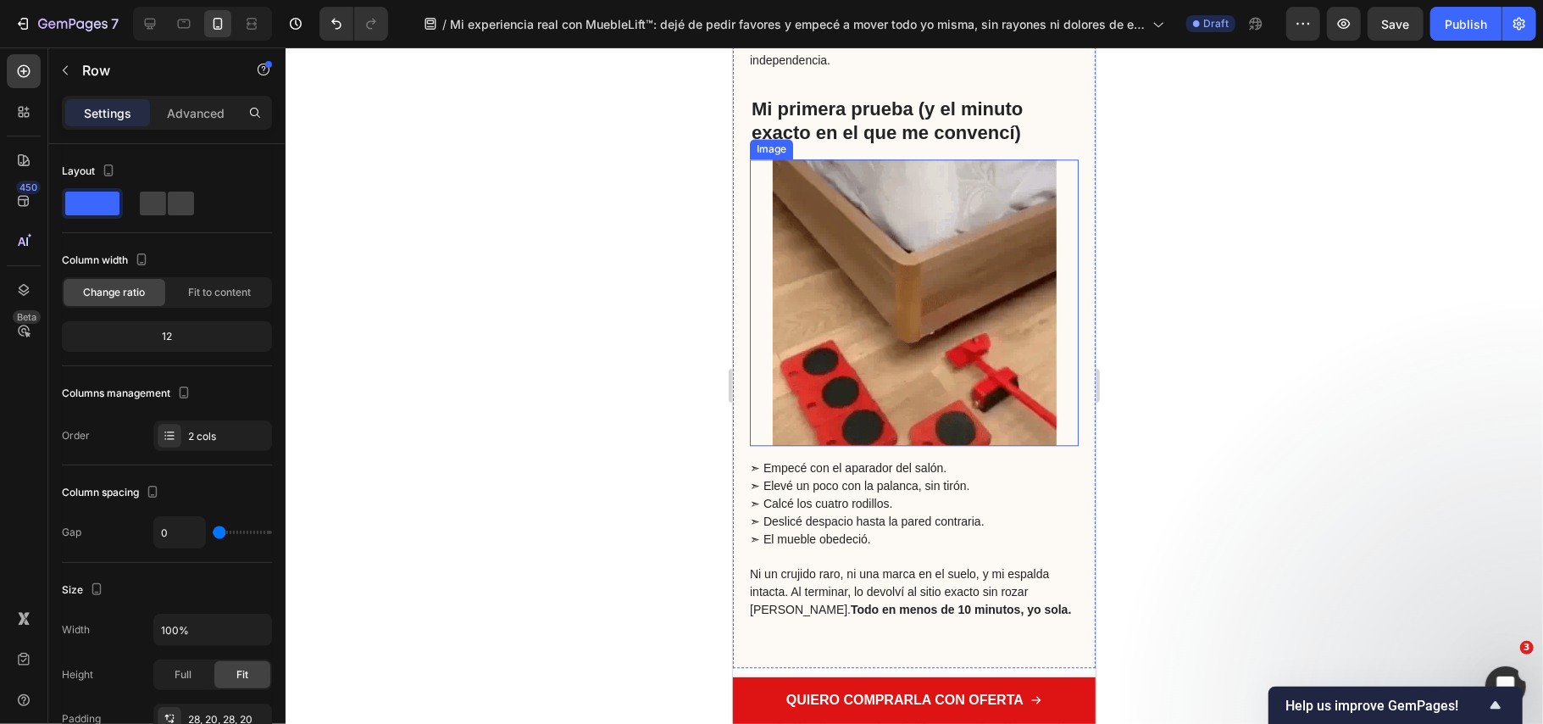
scroll to position [2738, 0]
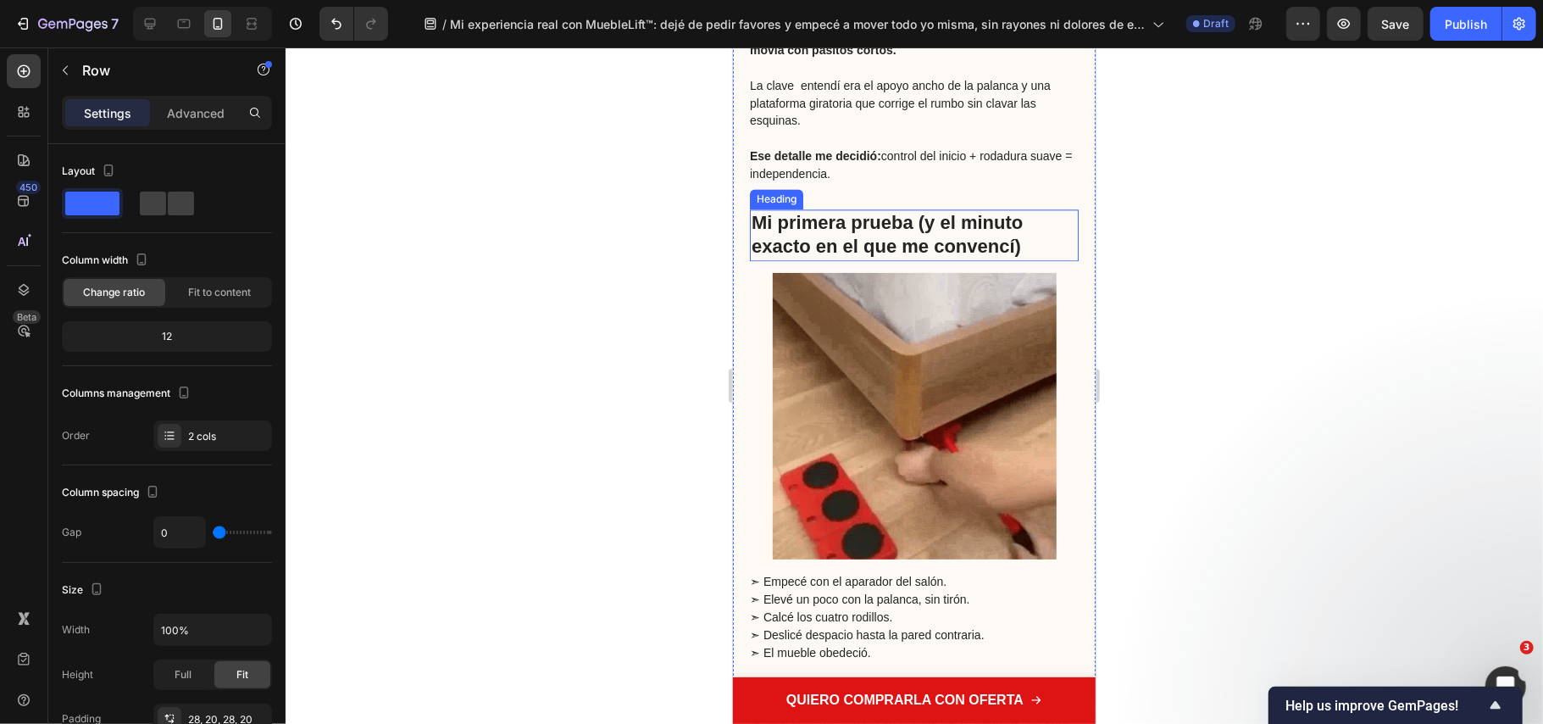
click at [808, 224] on strong "Mi primera prueba (y el minuto exacto en el que me convencí)" at bounding box center [886, 234] width 271 height 46
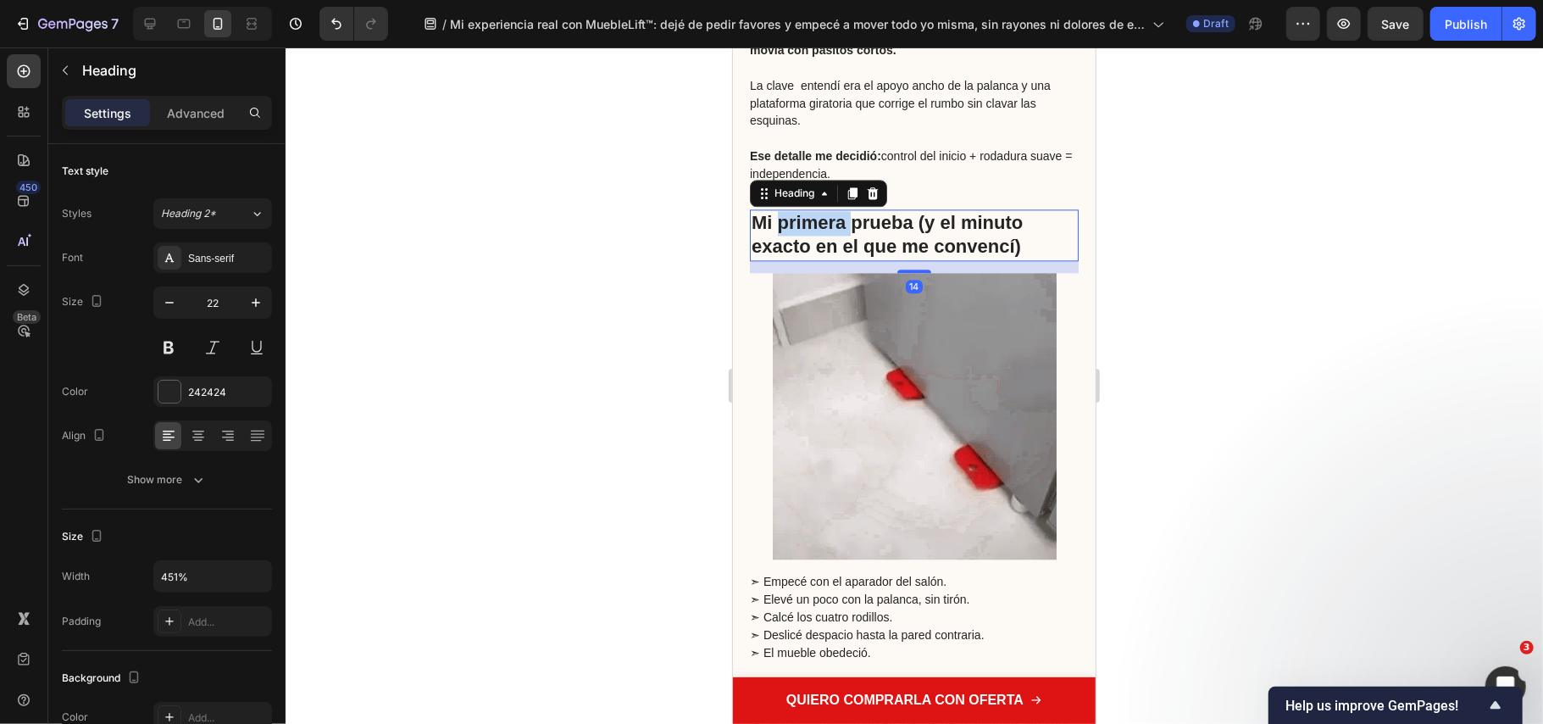
click at [811, 226] on strong "Mi primera prueba (y el minuto exacto en el que me convencí)" at bounding box center [886, 234] width 271 height 46
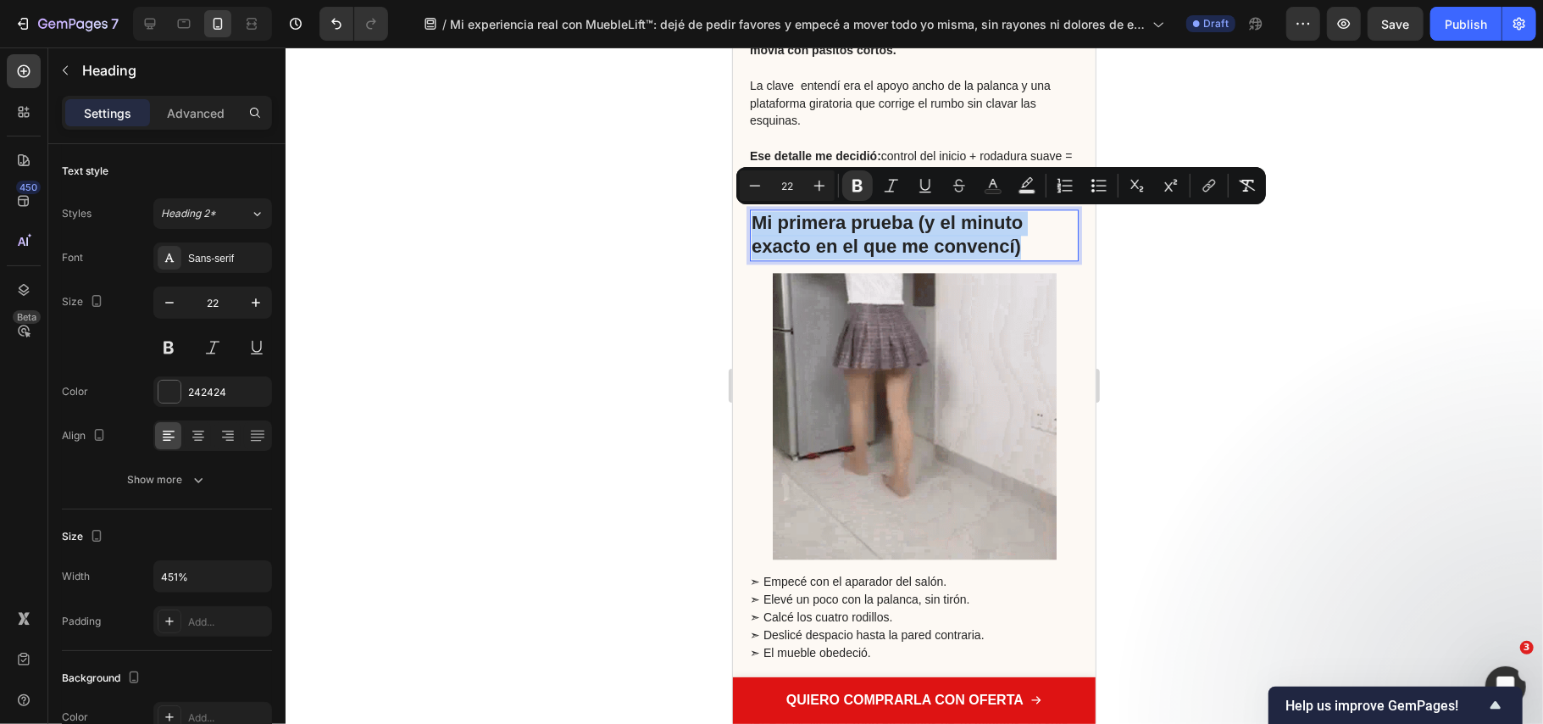
click at [811, 226] on strong "Mi primera prueba (y el minuto exacto en el que me convencí)" at bounding box center [886, 234] width 271 height 46
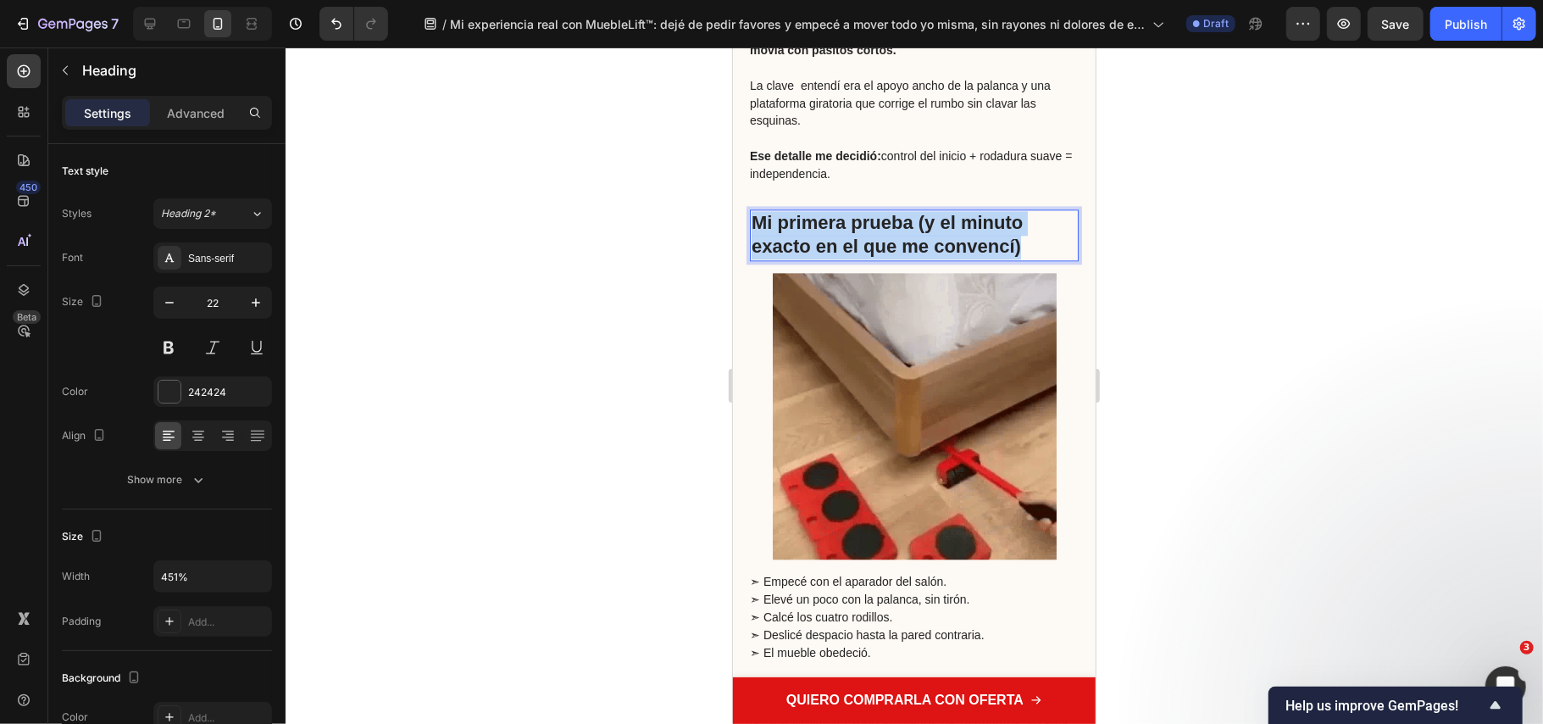
click at [811, 226] on strong "Mi primera prueba (y el minuto exacto en el que me convencí)" at bounding box center [886, 234] width 271 height 46
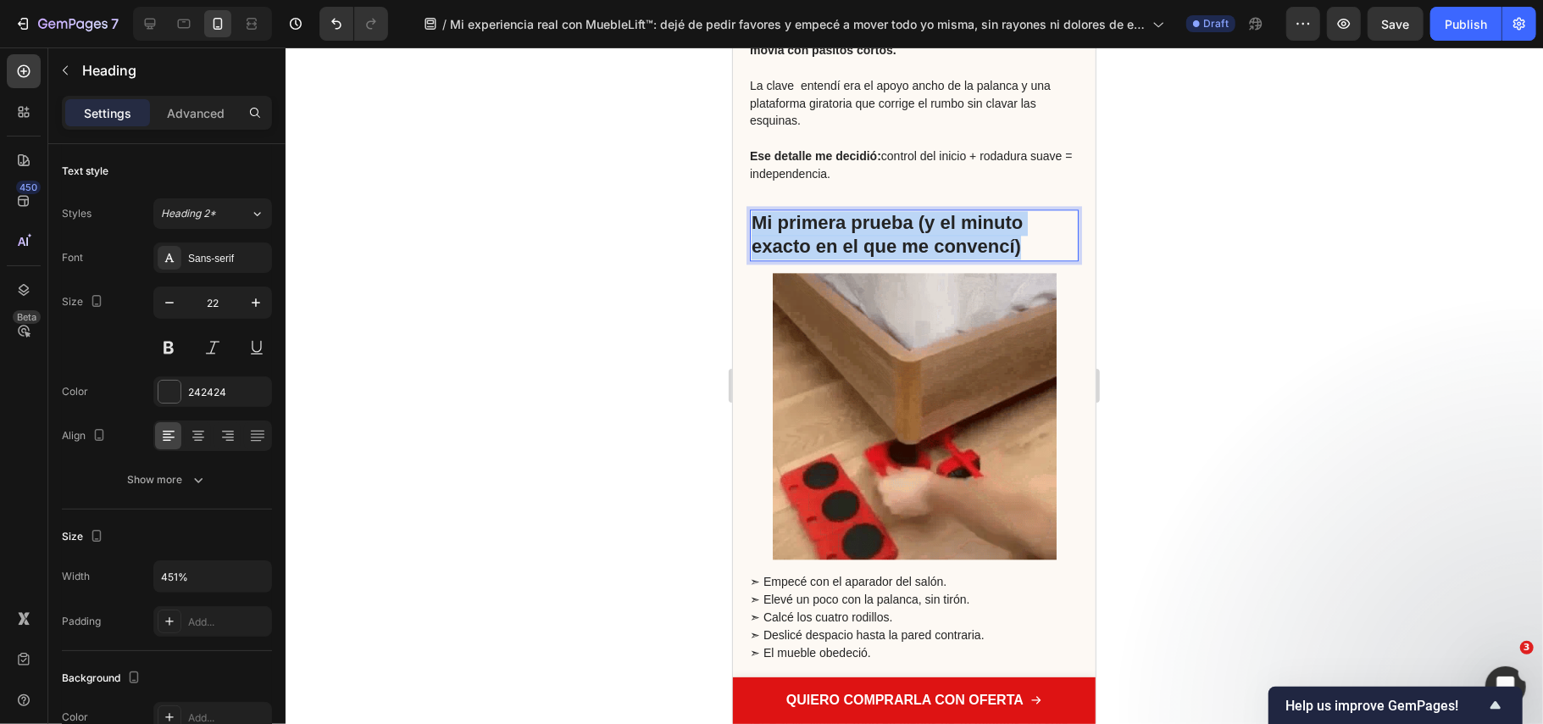
click at [811, 226] on strong "Mi primera prueba (y el minuto exacto en el que me convencí)" at bounding box center [886, 234] width 271 height 46
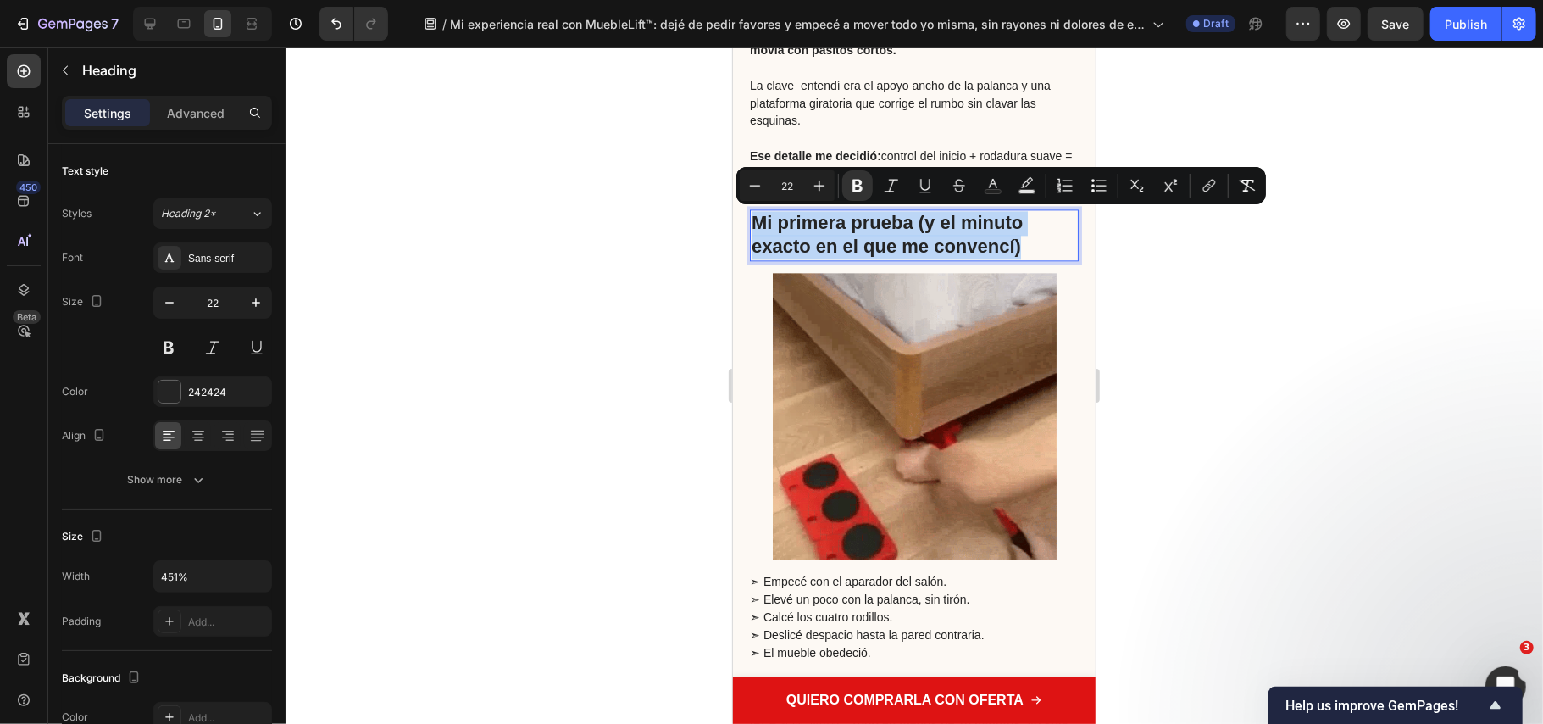
copy strong "Mi primera prueba (y el minuto exacto en el que me convencí)"
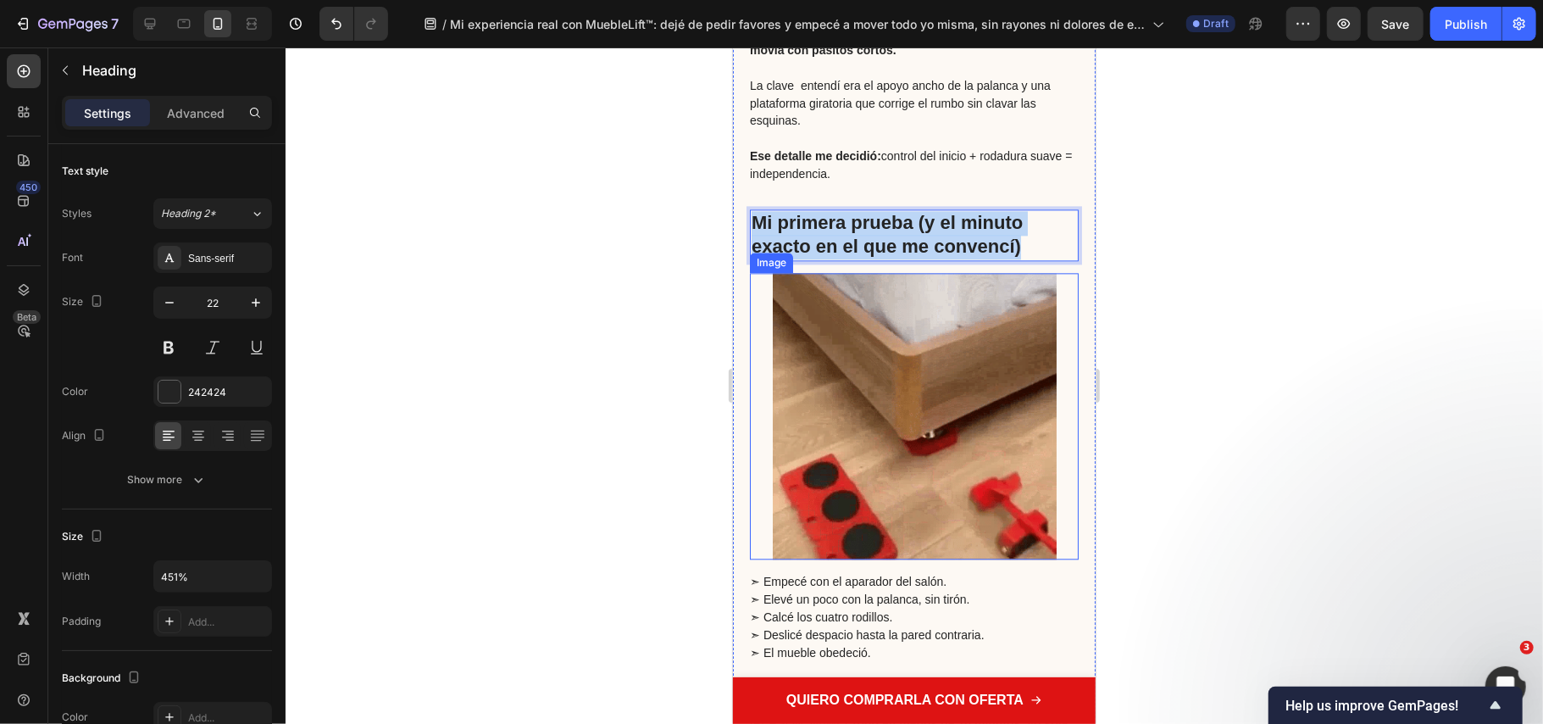
scroll to position [3077, 0]
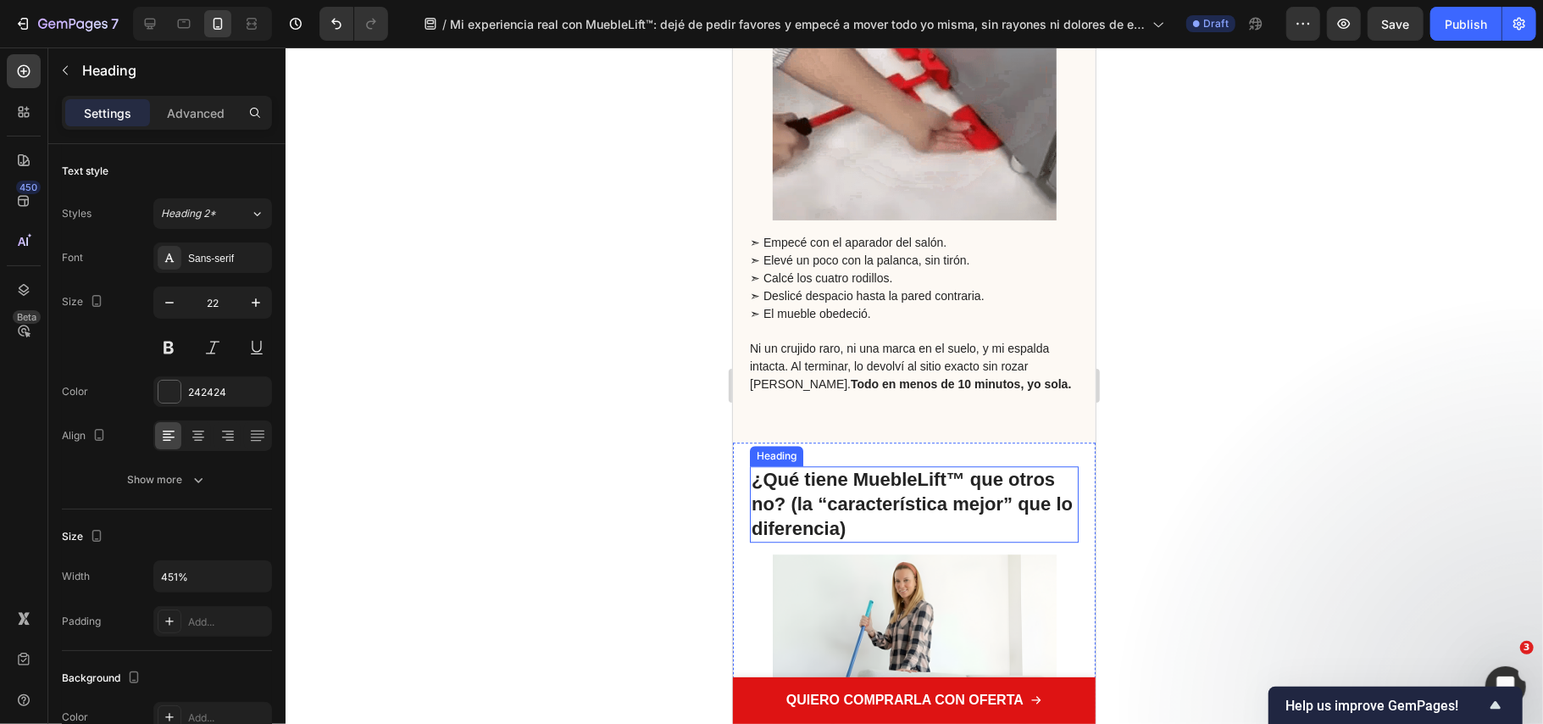
click at [844, 494] on strong "¿Qué tiene MuebleLift™ que otros no? (la “característica mejor” que lo diferenc…" at bounding box center [911, 502] width 321 height 69
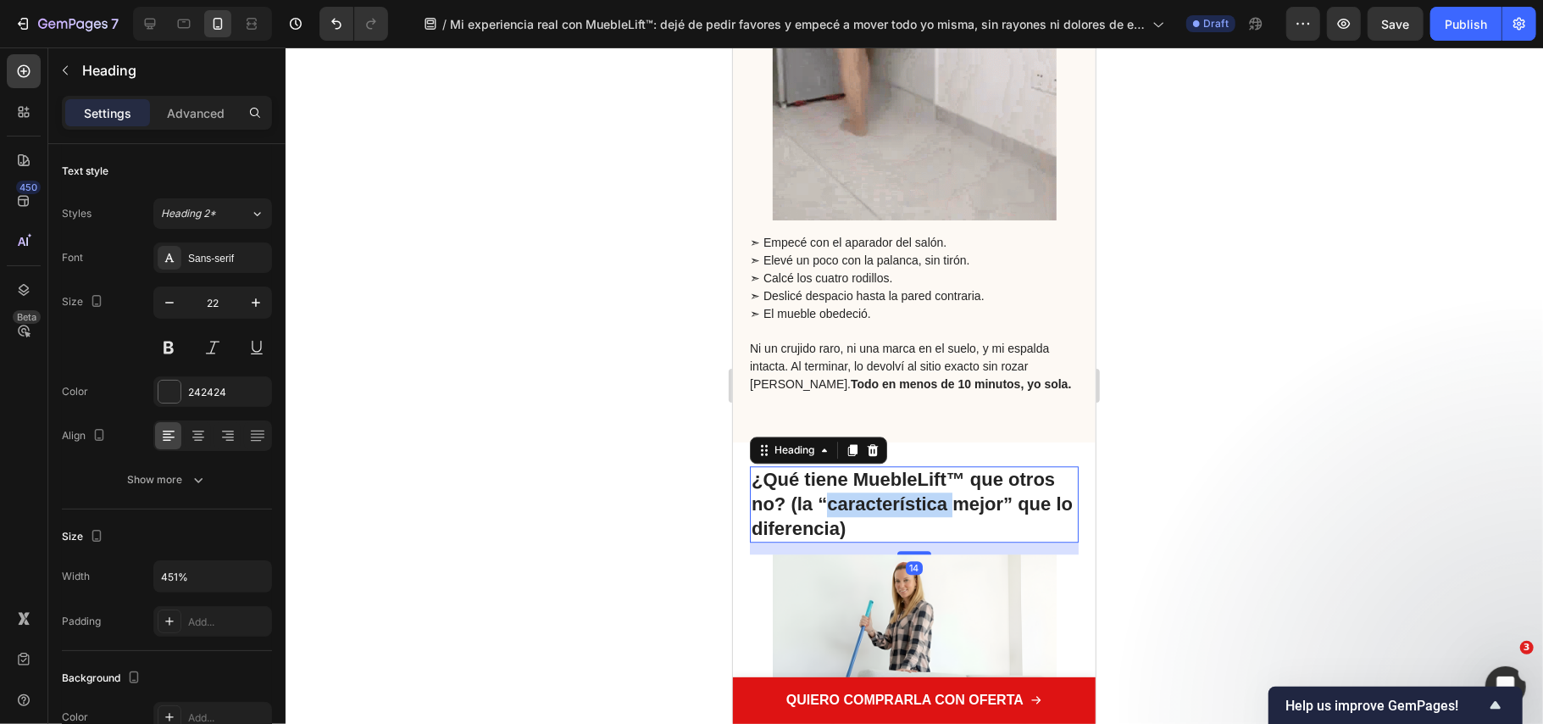
click at [842, 492] on strong "¿Qué tiene MuebleLift™ que otros no? (la “característica mejor” que lo diferenc…" at bounding box center [911, 502] width 321 height 69
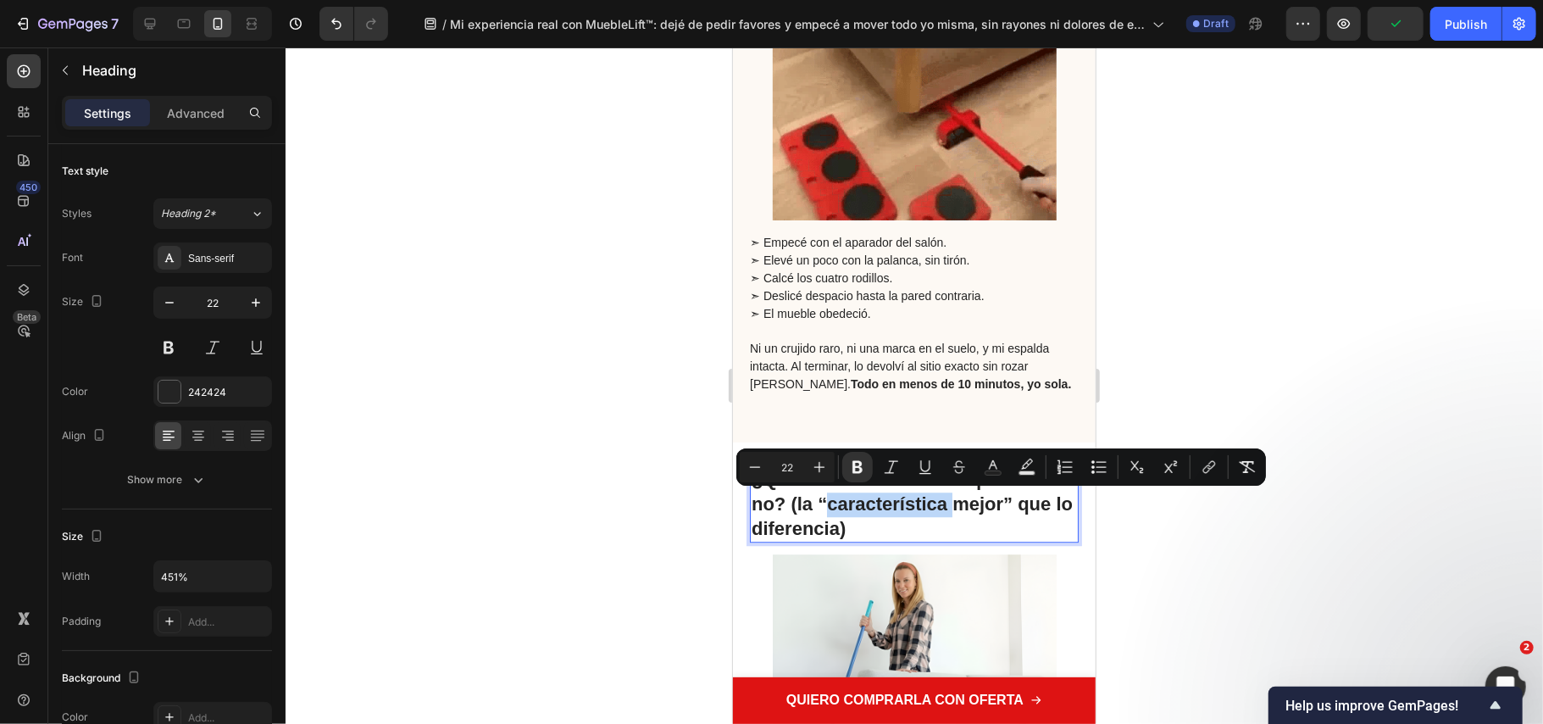
click at [853, 492] on strong "¿Qué tiene MuebleLift™ que otros no? (la “característica mejor” que lo diferenc…" at bounding box center [911, 502] width 321 height 69
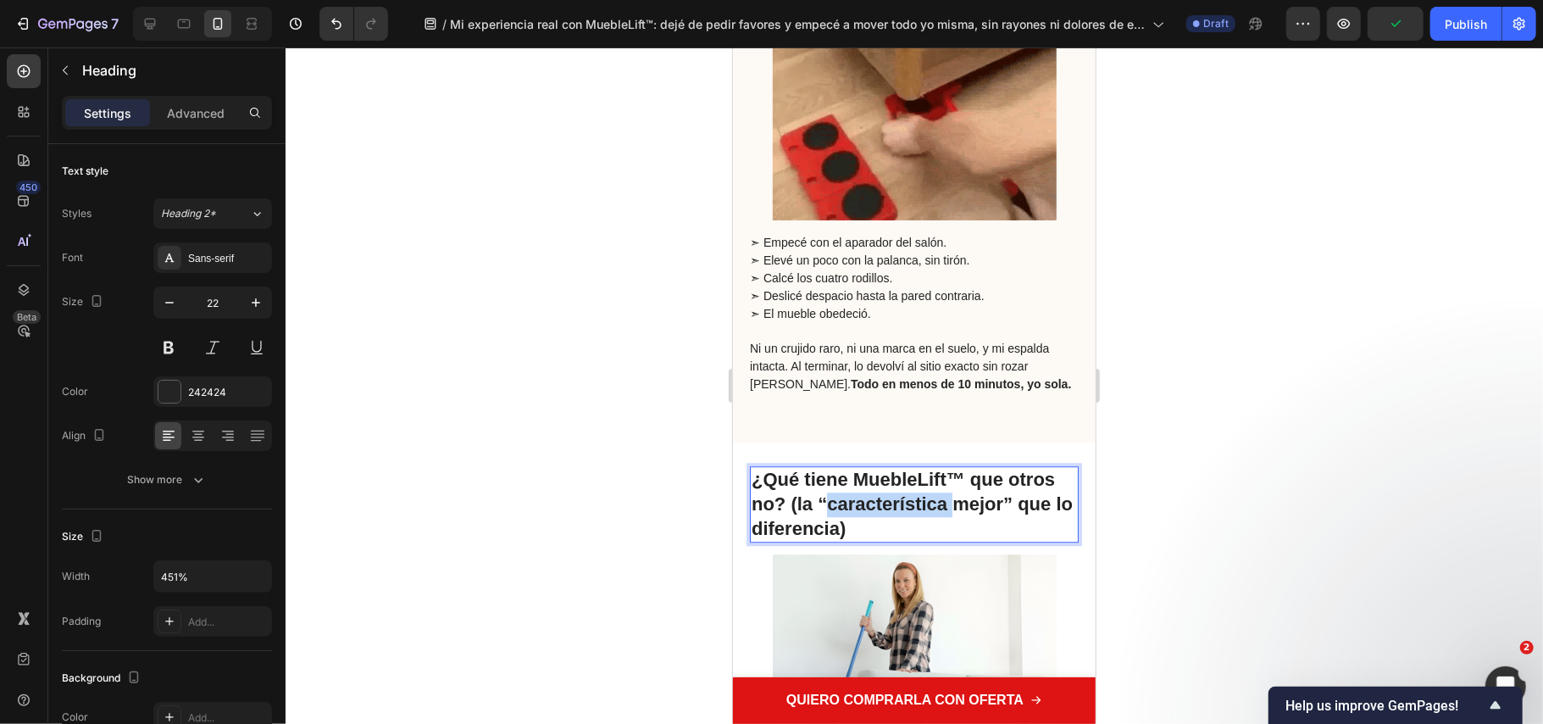
click at [853, 492] on strong "¿Qué tiene MuebleLift™ que otros no? (la “característica mejor” que lo diferenc…" at bounding box center [911, 502] width 321 height 69
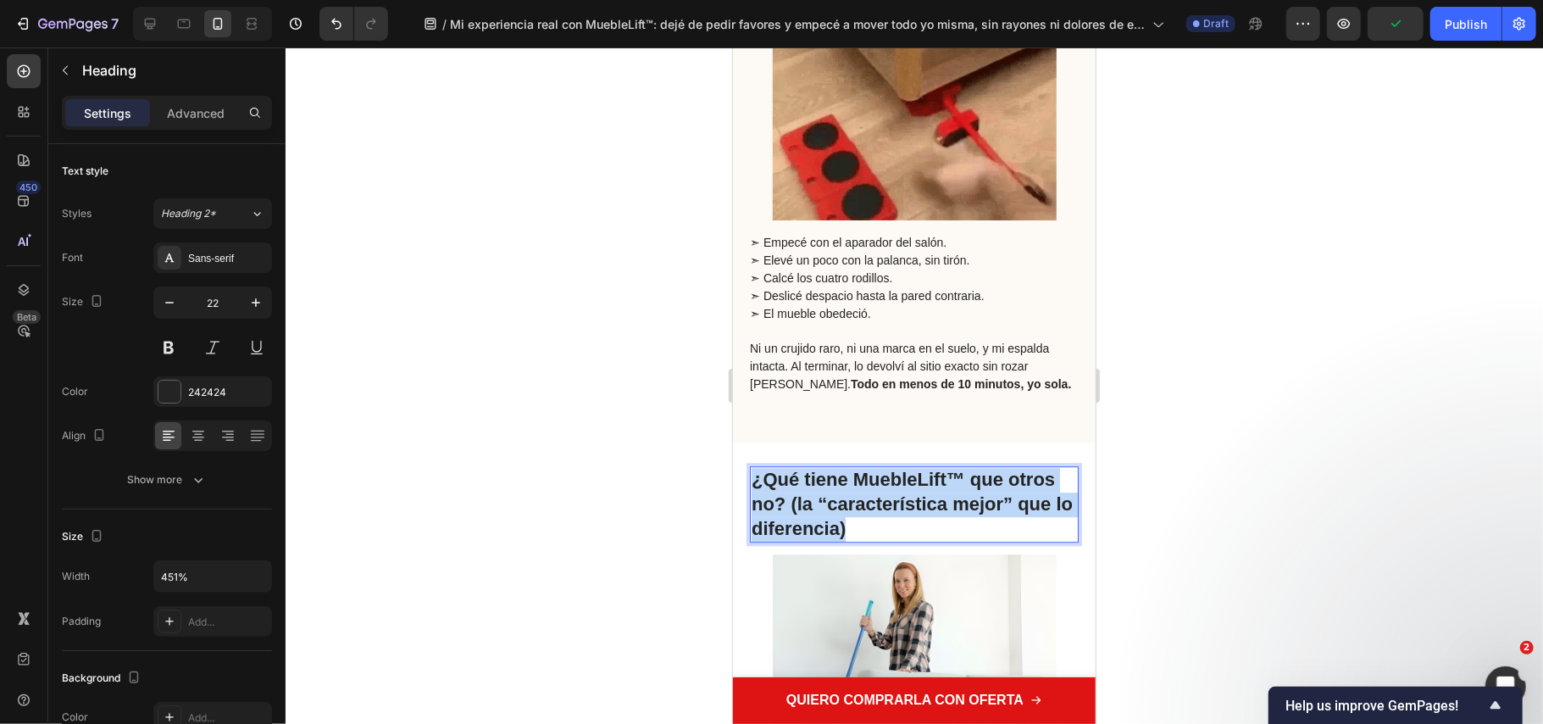
click at [853, 489] on p "¿Qué tiene MuebleLift™ que otros no? (la “característica mejor” que lo diferenc…" at bounding box center [913, 503] width 325 height 73
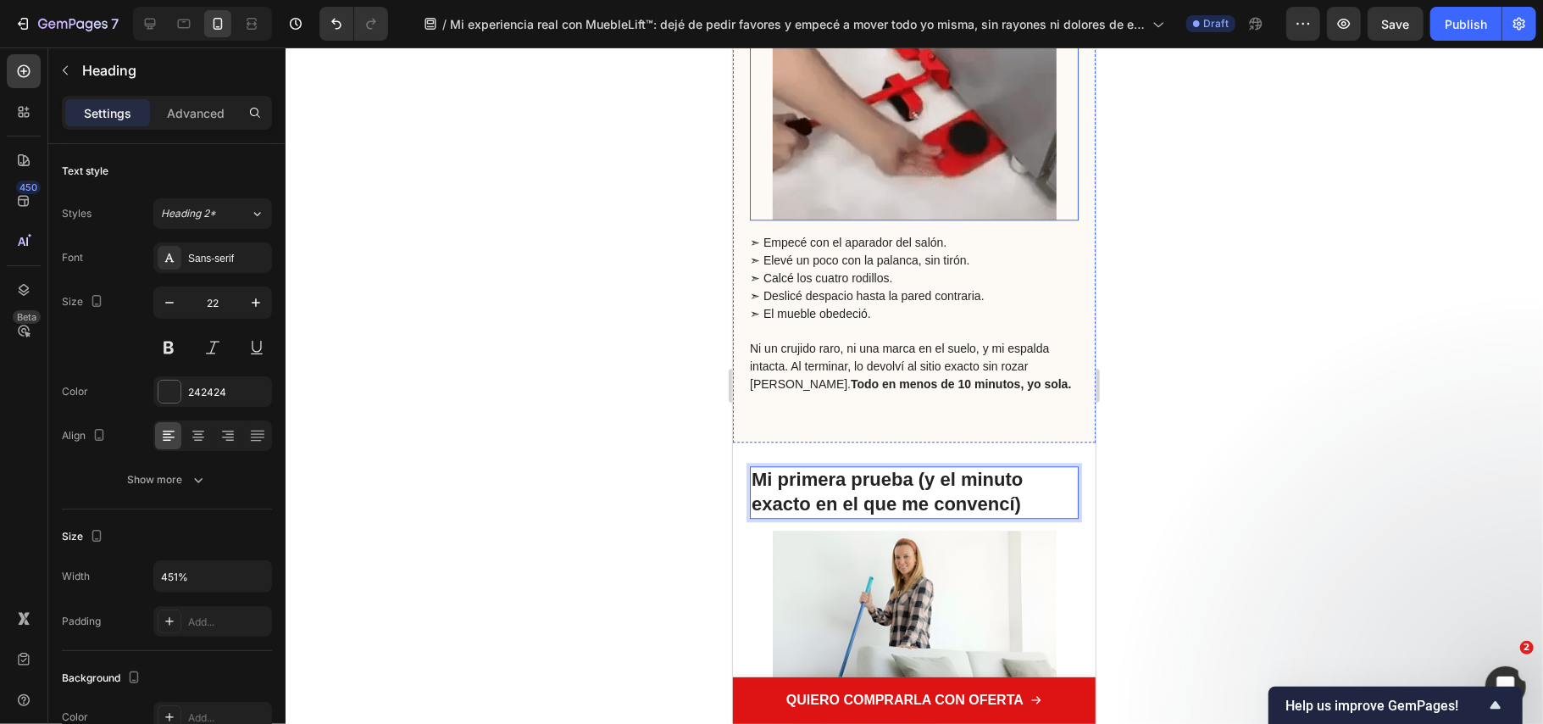
click at [827, 140] on img at bounding box center [914, 76] width 284 height 287
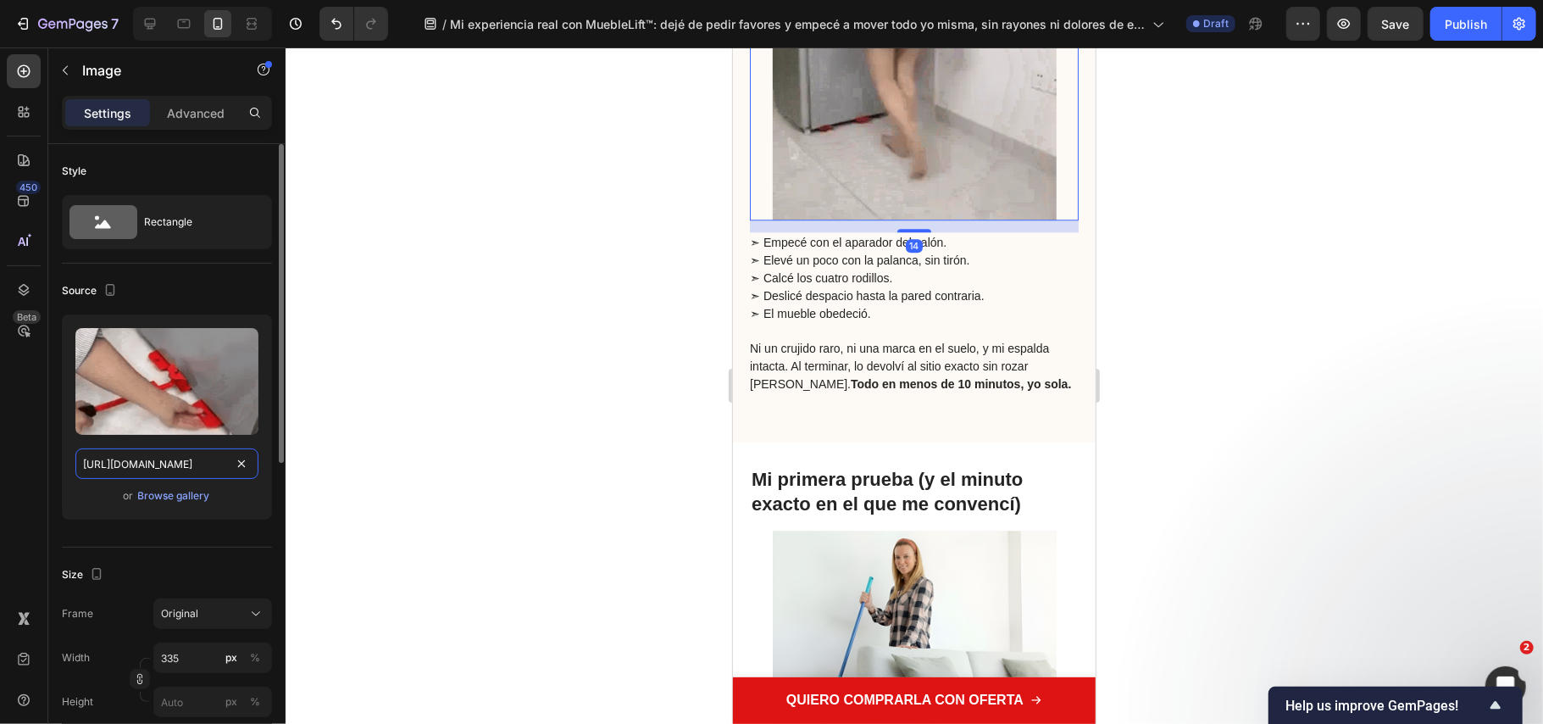
click at [170, 458] on input "https://cdn.shopify.com/s/files/1/0686/9916/0809/files/gempages_536292980345013…" at bounding box center [166, 463] width 183 height 31
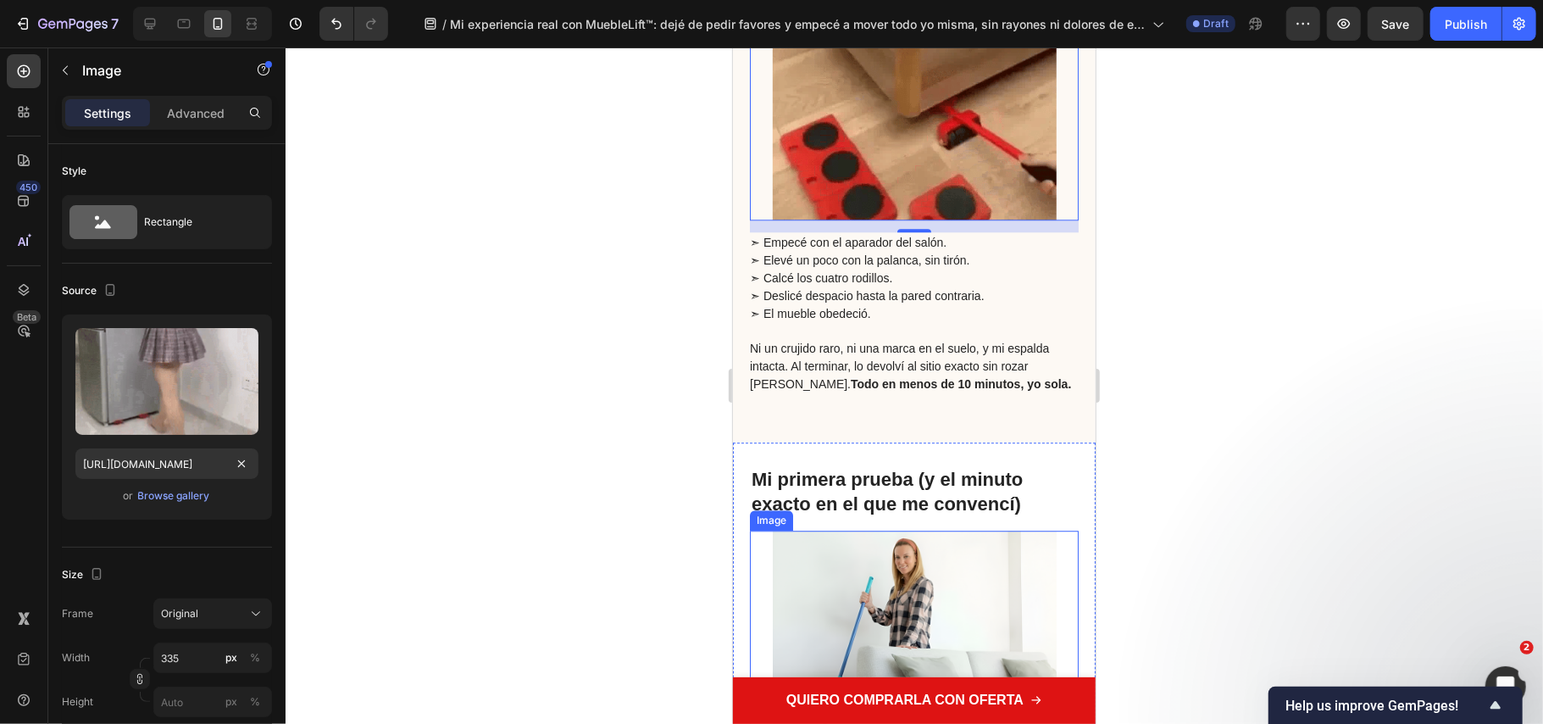
click at [809, 610] on img at bounding box center [914, 672] width 284 height 284
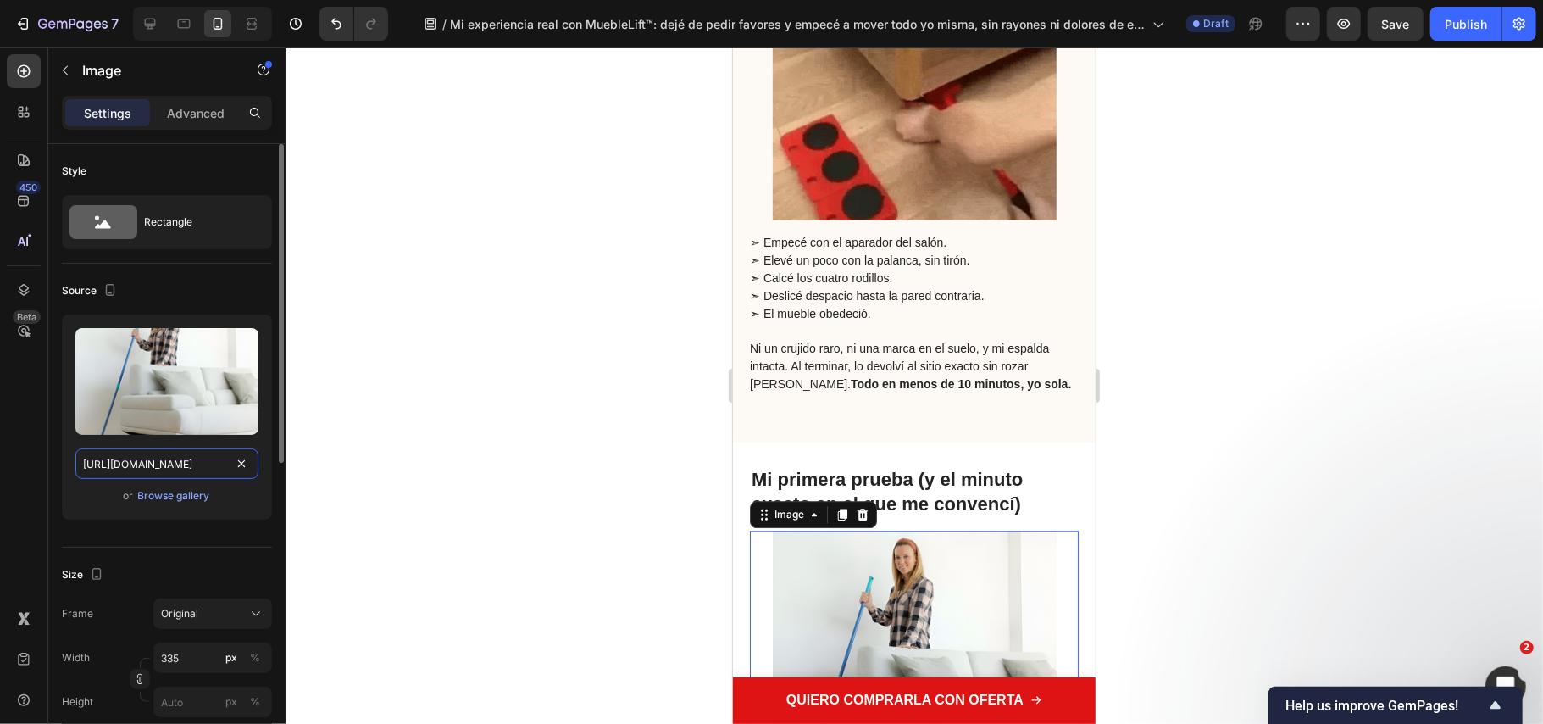
click at [99, 463] on input "https://cdn.shopify.com/s/files/1/0686/9916/0809/files/gempages_536292980345013…" at bounding box center [166, 463] width 183 height 31
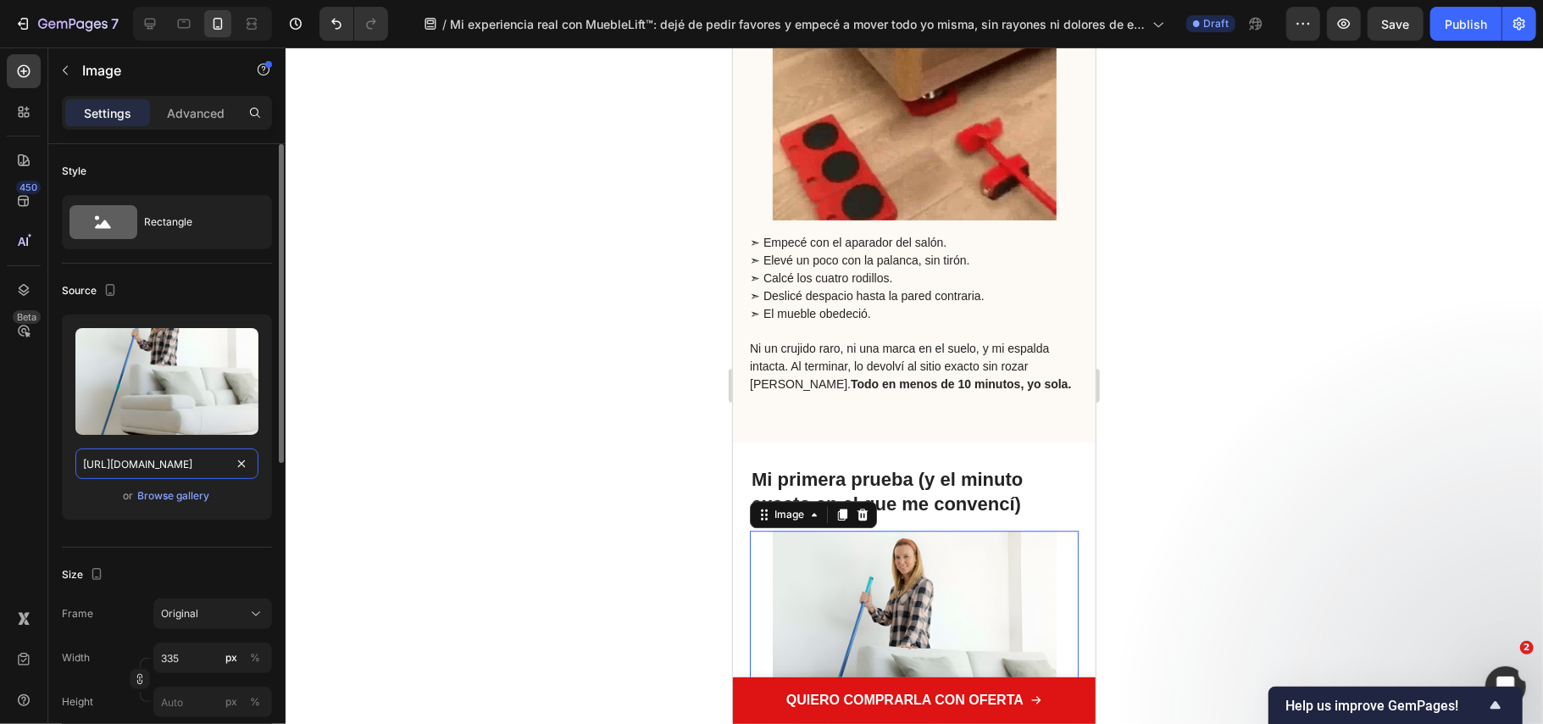
paste input "d3ccd0e4-a3a3-4342-84e6-72015f5aac64.webp"
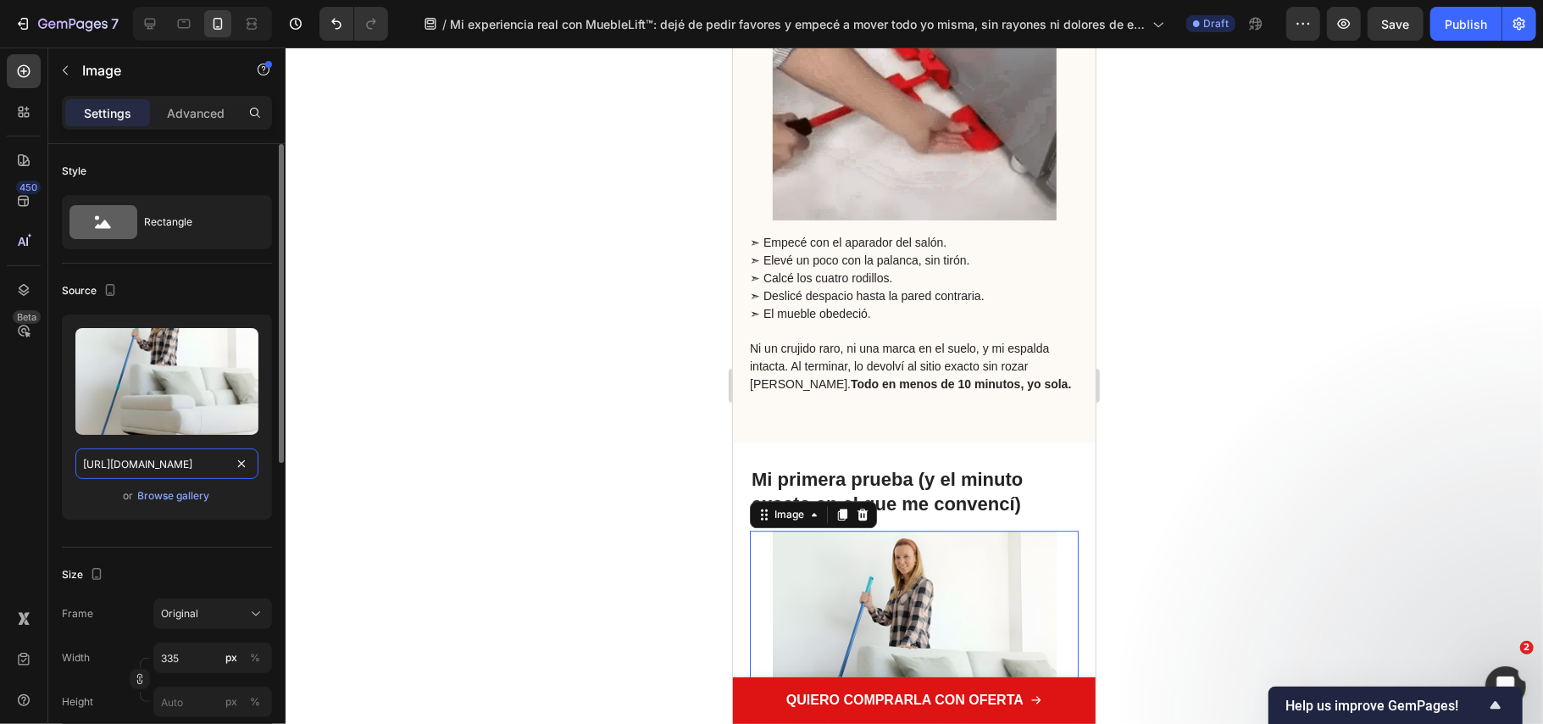
type input "https://cdn.shopify.com/s/files/1/0686/9916/0809/files/gempages_536292980345013…"
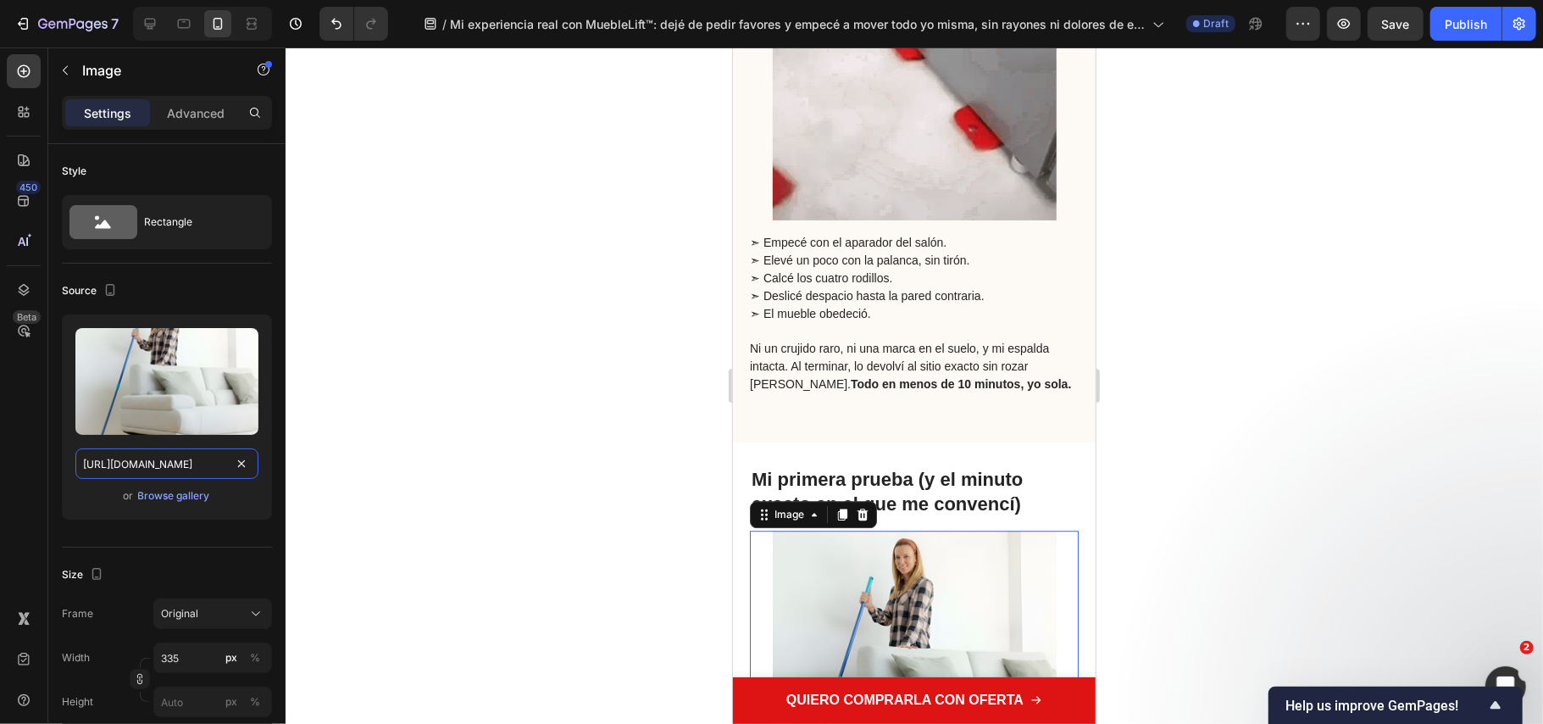
scroll to position [0, 536]
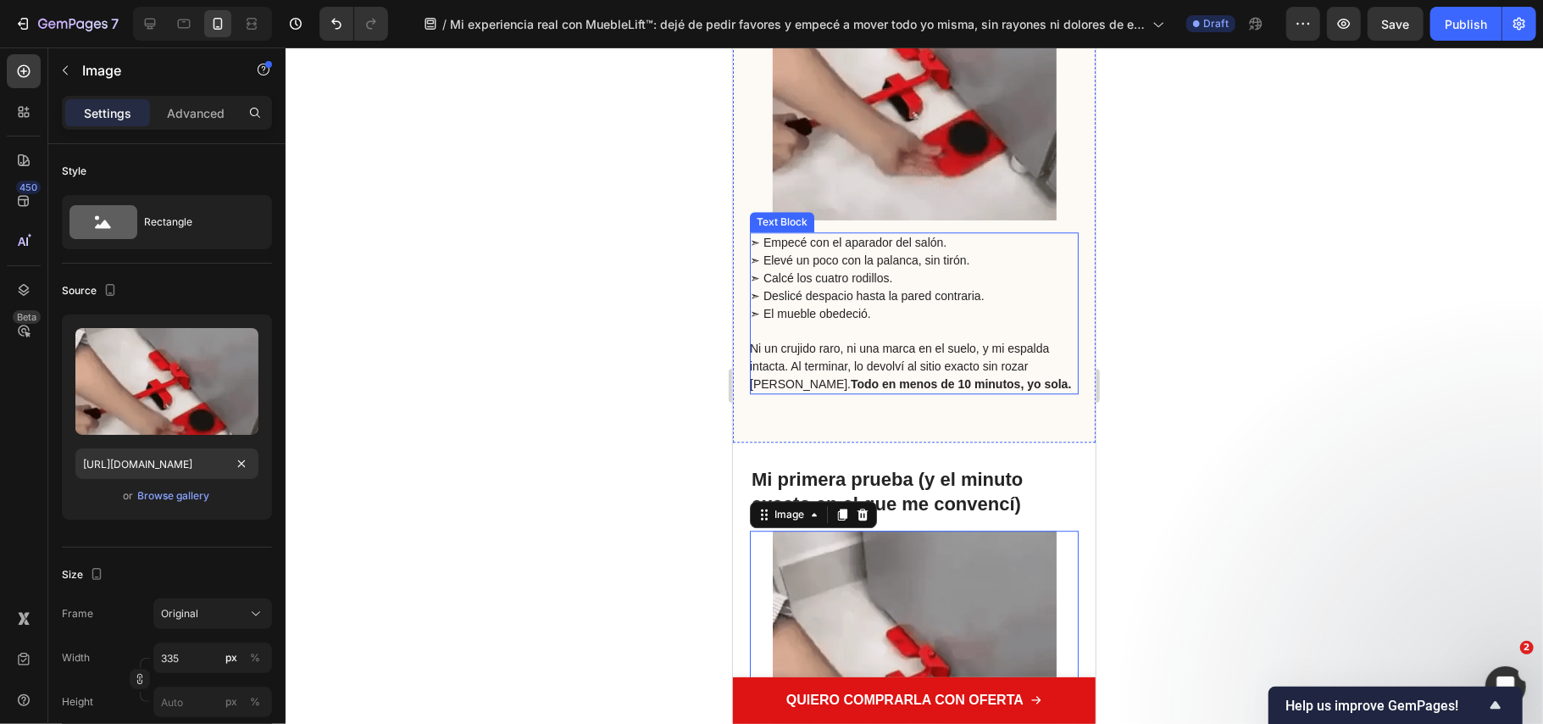
click at [866, 311] on span "➣ El mueble obedeció." at bounding box center [809, 313] width 121 height 14
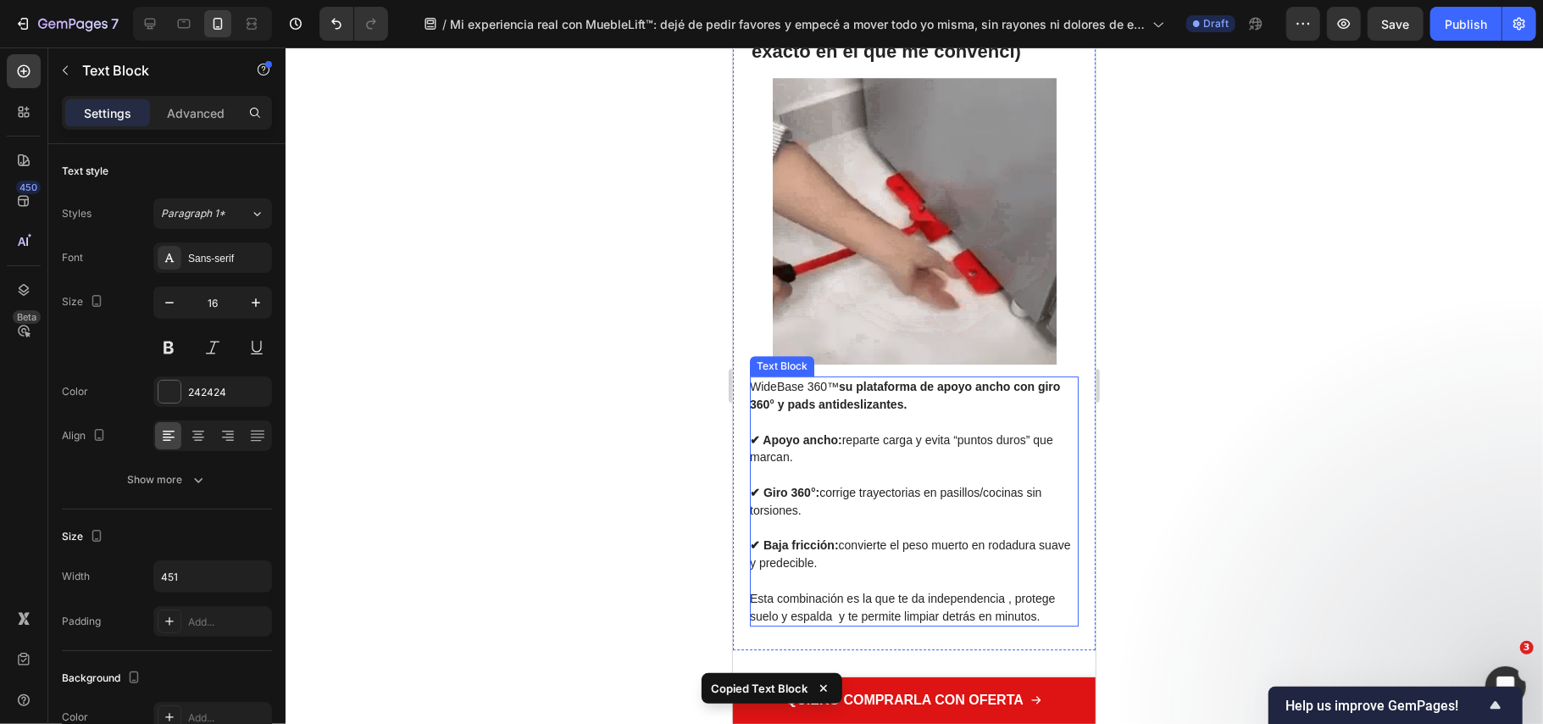
scroll to position [3190, 0]
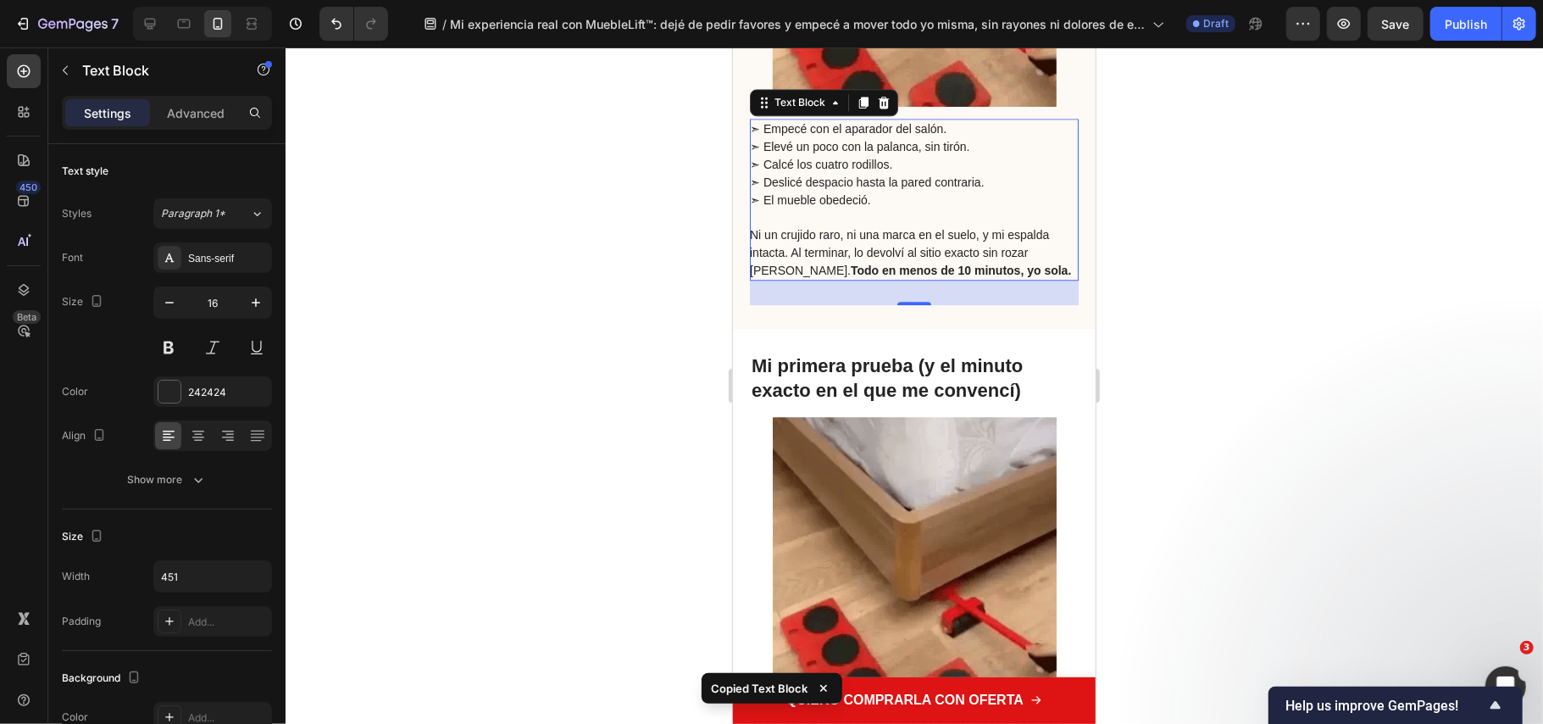
drag, startPoint x: 981, startPoint y: 253, endPoint x: 988, endPoint y: 261, distance: 10.8
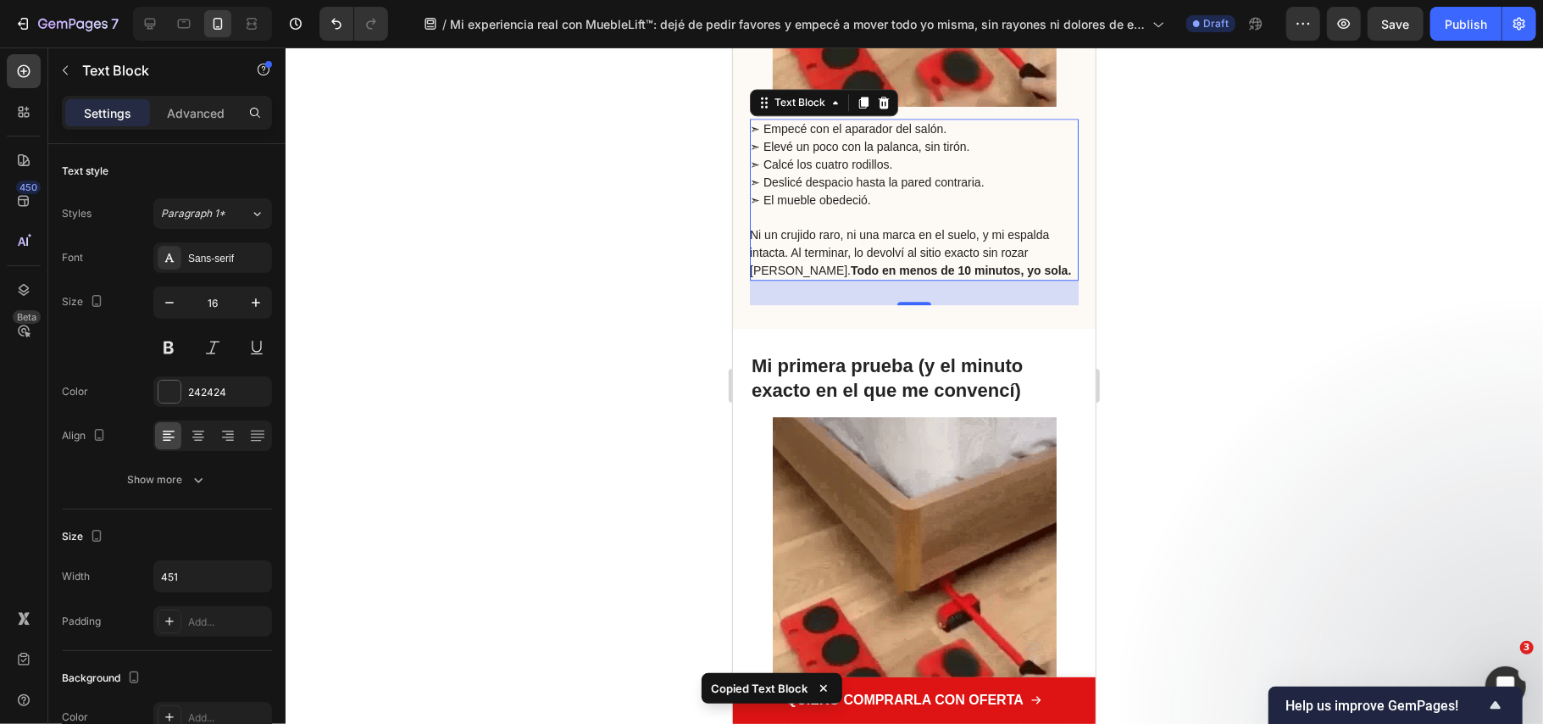
click at [984, 257] on span "Ni un crujido raro, ni una marca en el suelo, y mi espalda intacta. Al terminar…" at bounding box center [909, 251] width 321 height 49
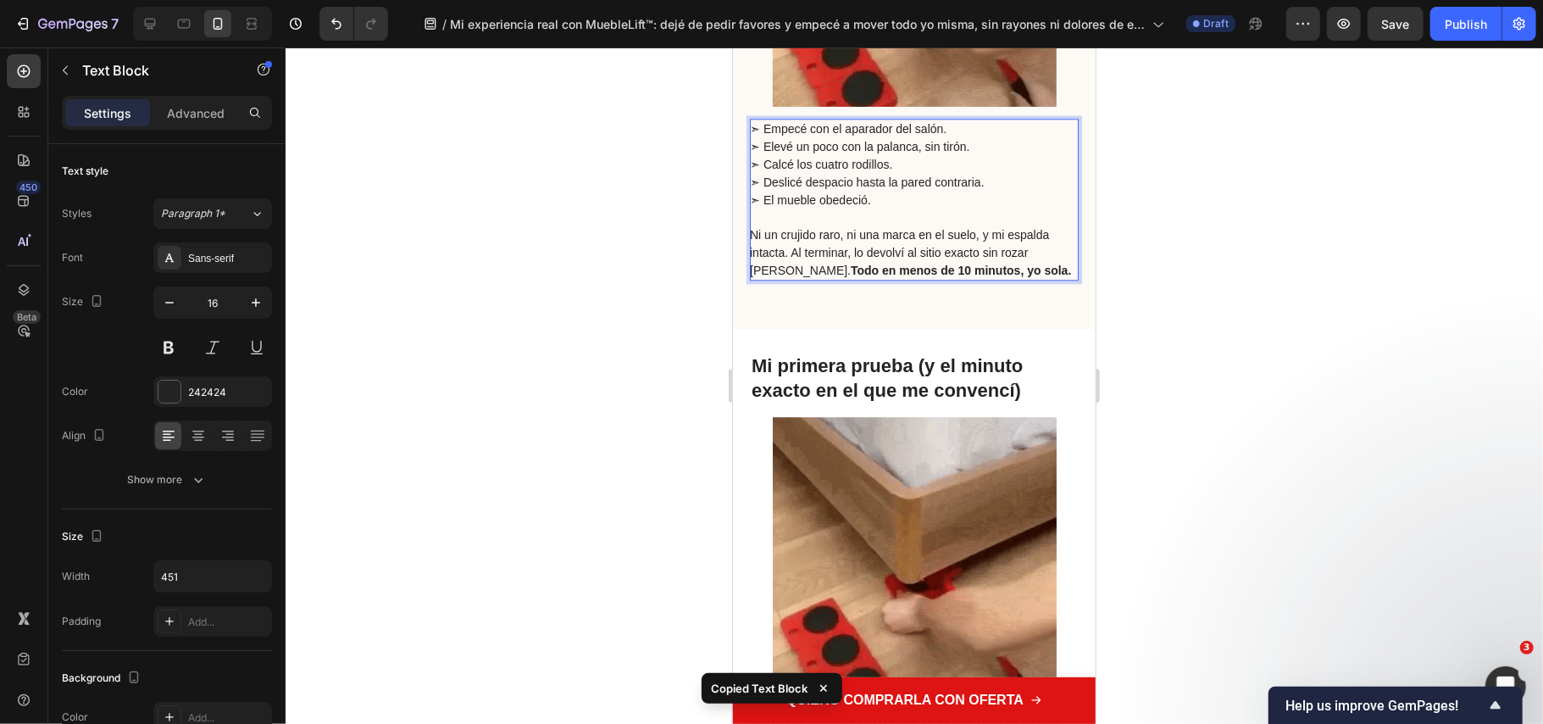
click at [1012, 275] on p "Ni un crujido raro, ni una marca en el suelo, y mi espalda intacta. Al terminar…" at bounding box center [912, 251] width 327 height 53
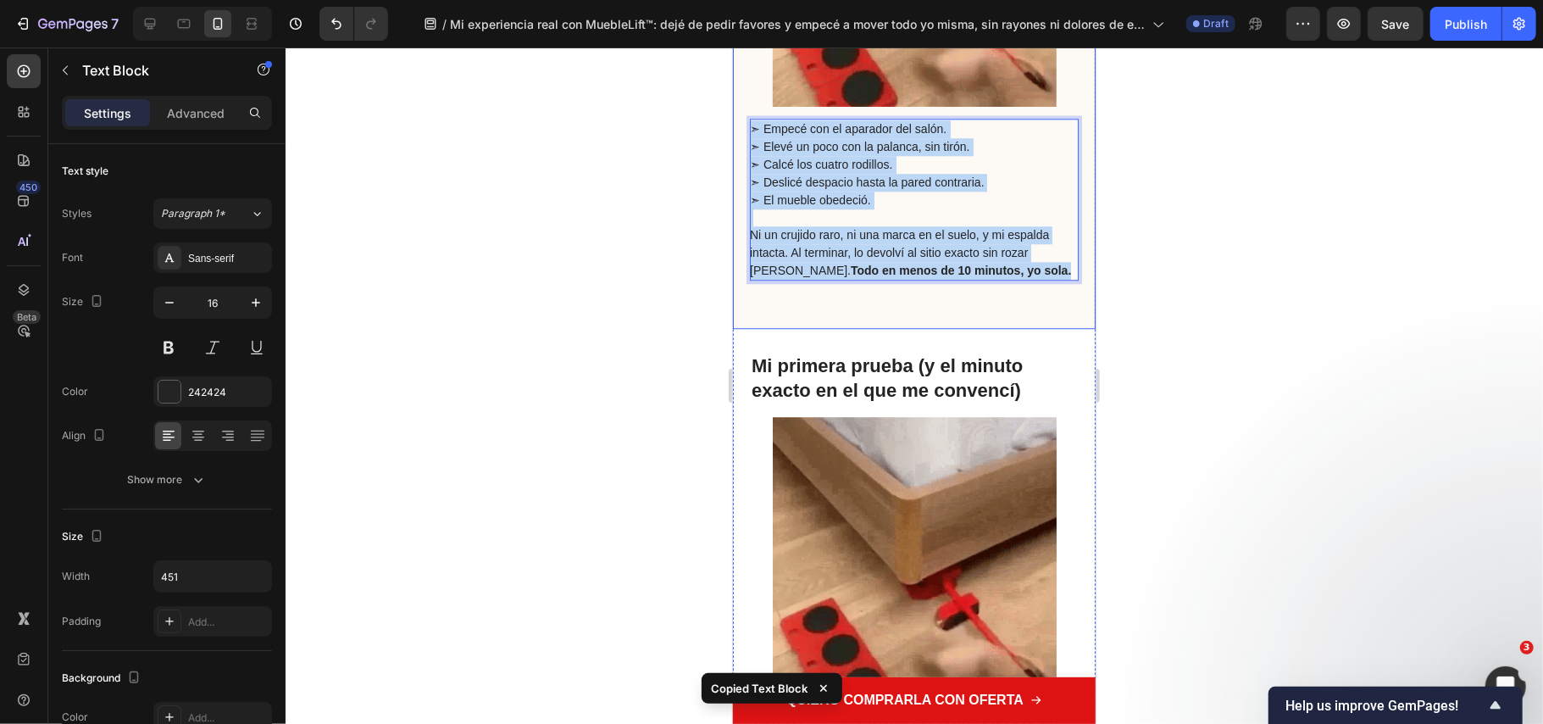
drag, startPoint x: 1025, startPoint y: 270, endPoint x: 751, endPoint y: 111, distance: 316.7
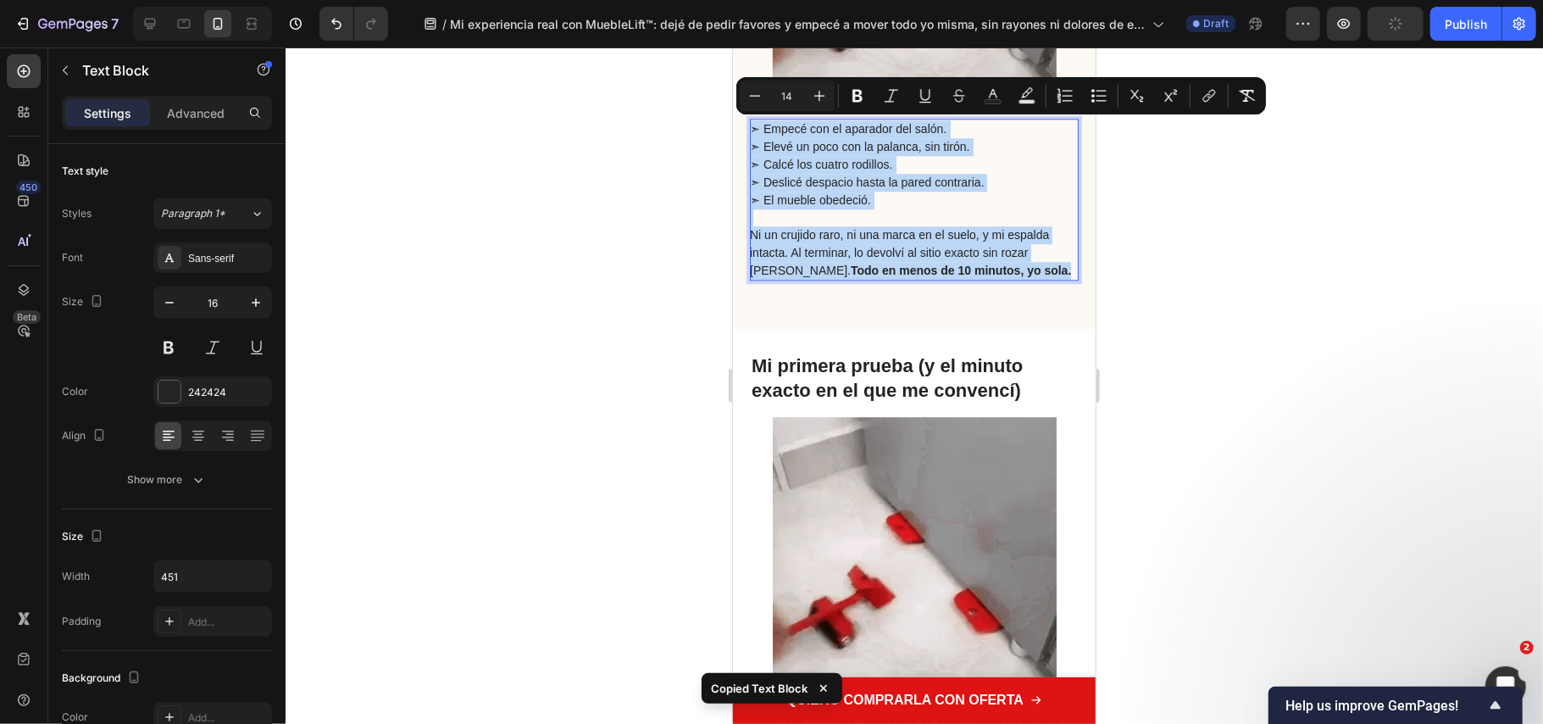
copy div "➣ Empecé con el aparador del salón. ➣ Elevé un poco con la palanca, sin tirón. …"
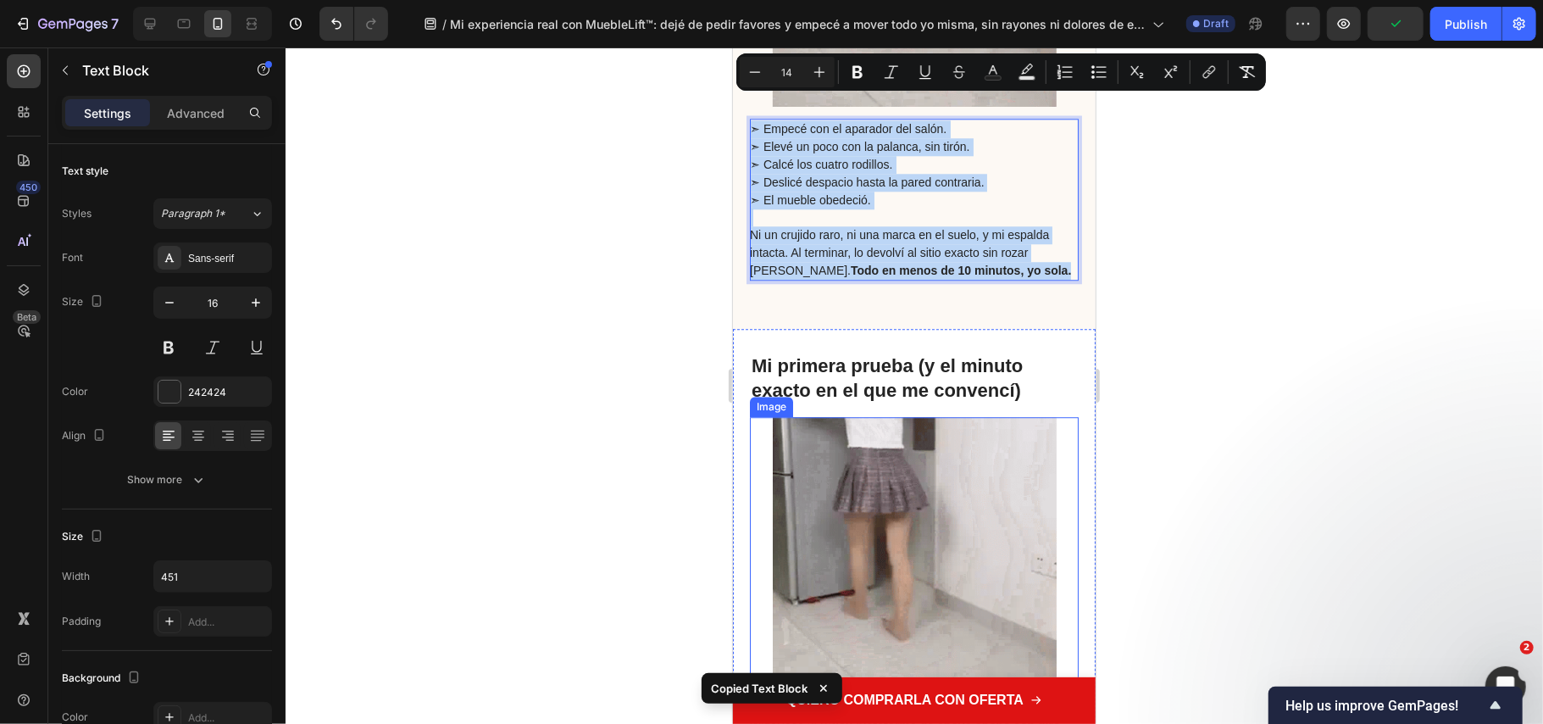
scroll to position [3642, 0]
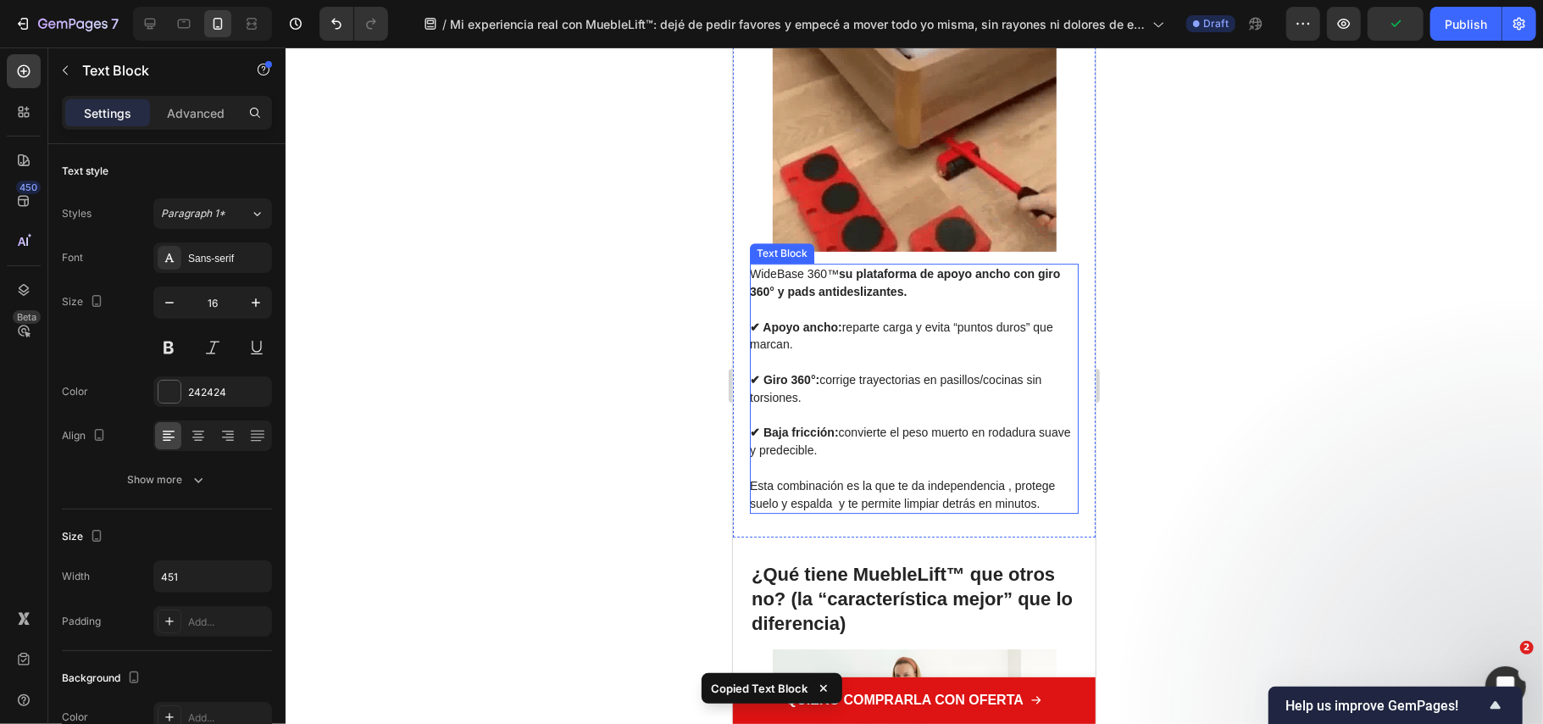
click at [949, 491] on p "Esta combinación es la que te da independencia , protege suelo y espalda y te p…" at bounding box center [912, 494] width 327 height 36
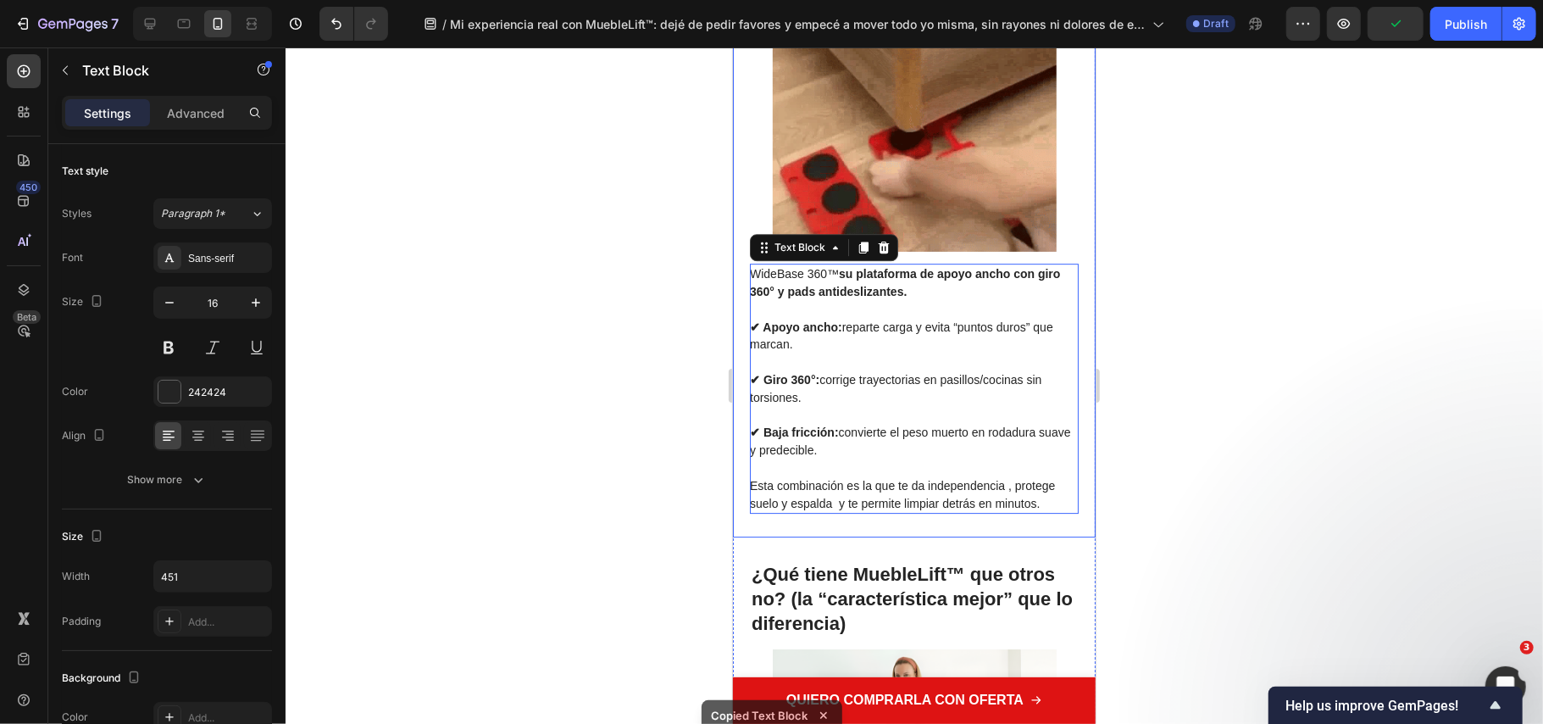
click at [1063, 494] on div "⁠⁠⁠⁠⁠⁠⁠ Mi primera prueba (y el minuto exacto en el que me convencí) Heading Im…" at bounding box center [913, 206] width 363 height 660
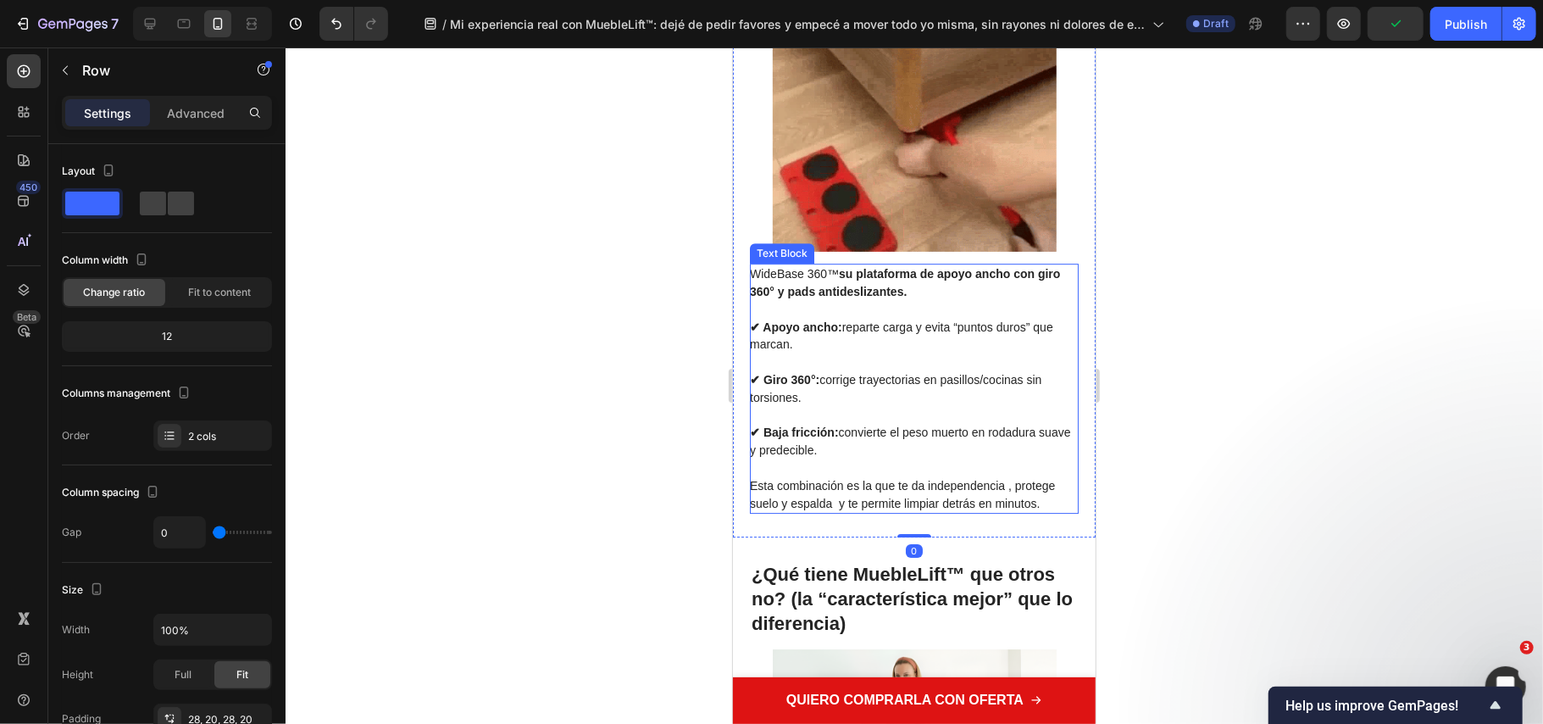
click at [1039, 501] on p "Esta combinación es la que te da independencia , protege suelo y espalda y te p…" at bounding box center [912, 494] width 327 height 36
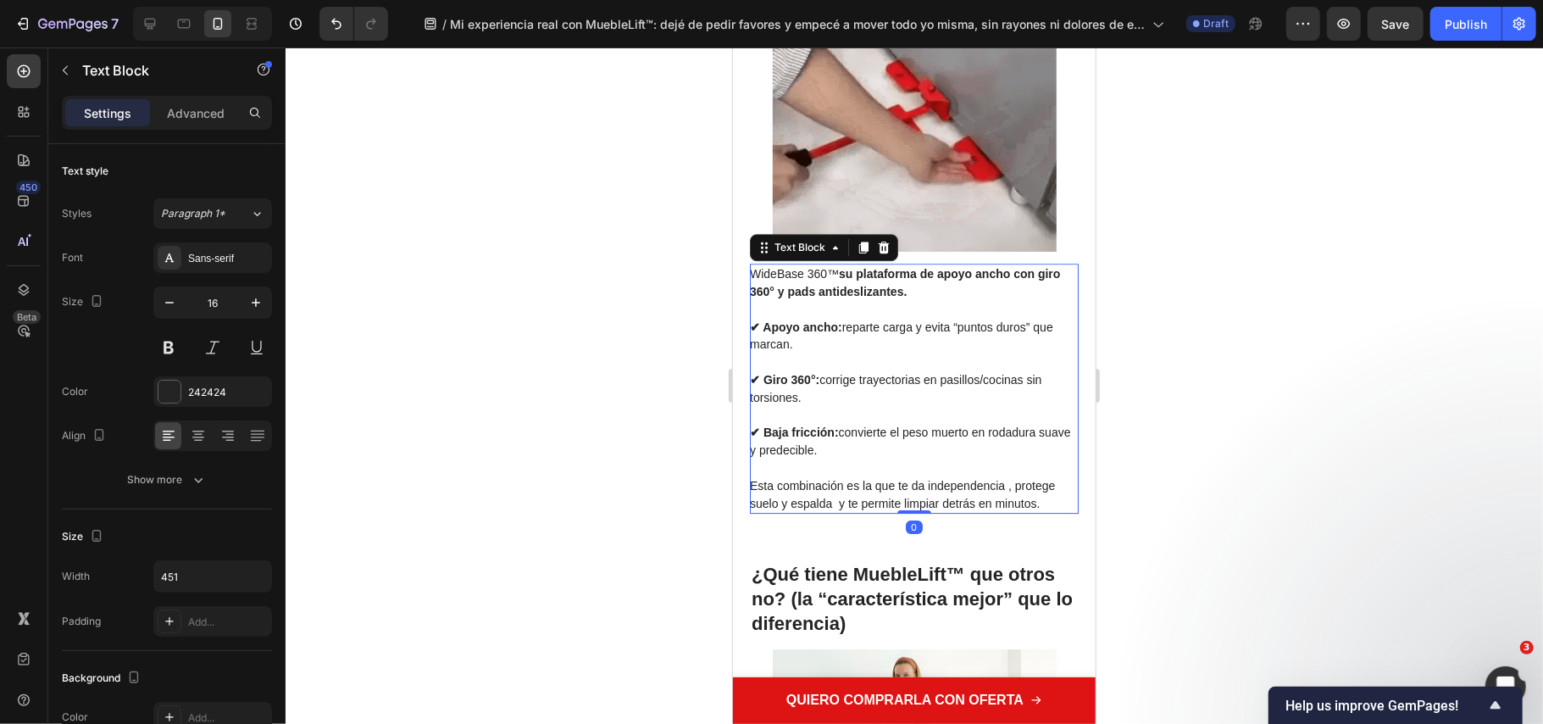
click at [1042, 503] on p "Esta combinación es la que te da independencia , protege suelo y espalda y te p…" at bounding box center [912, 494] width 327 height 36
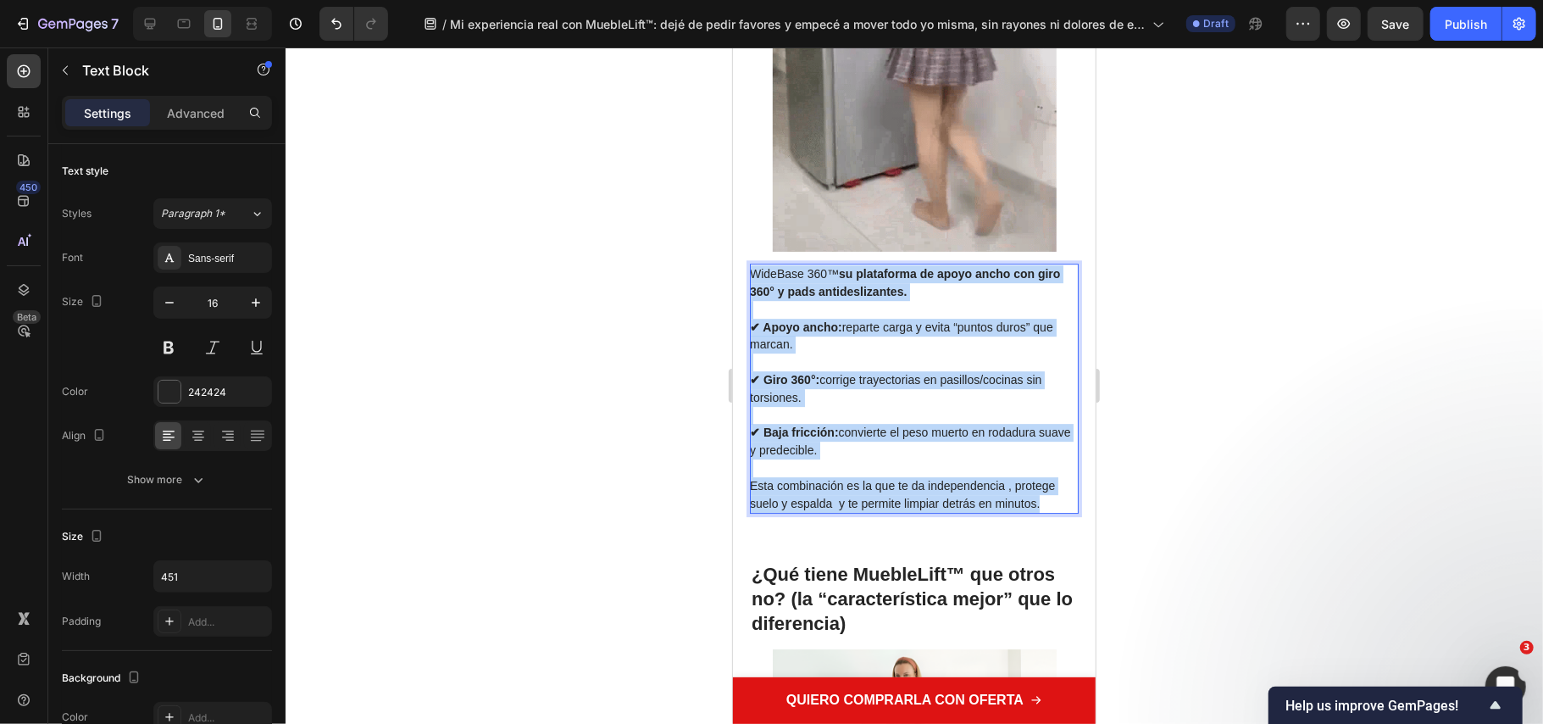
drag, startPoint x: 1025, startPoint y: 494, endPoint x: 662, endPoint y: 269, distance: 427.1
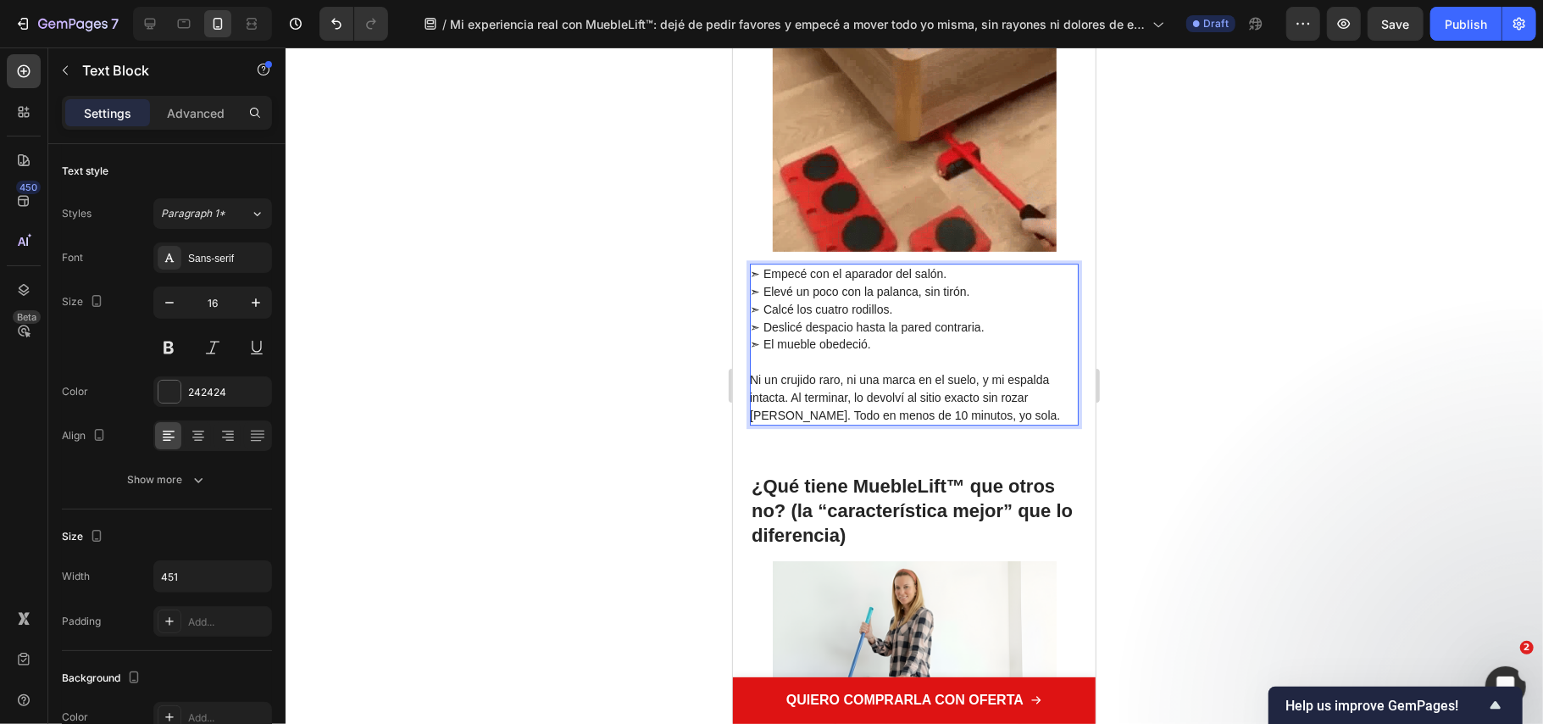
drag, startPoint x: 1279, startPoint y: 403, endPoint x: 346, endPoint y: 394, distance: 933.2
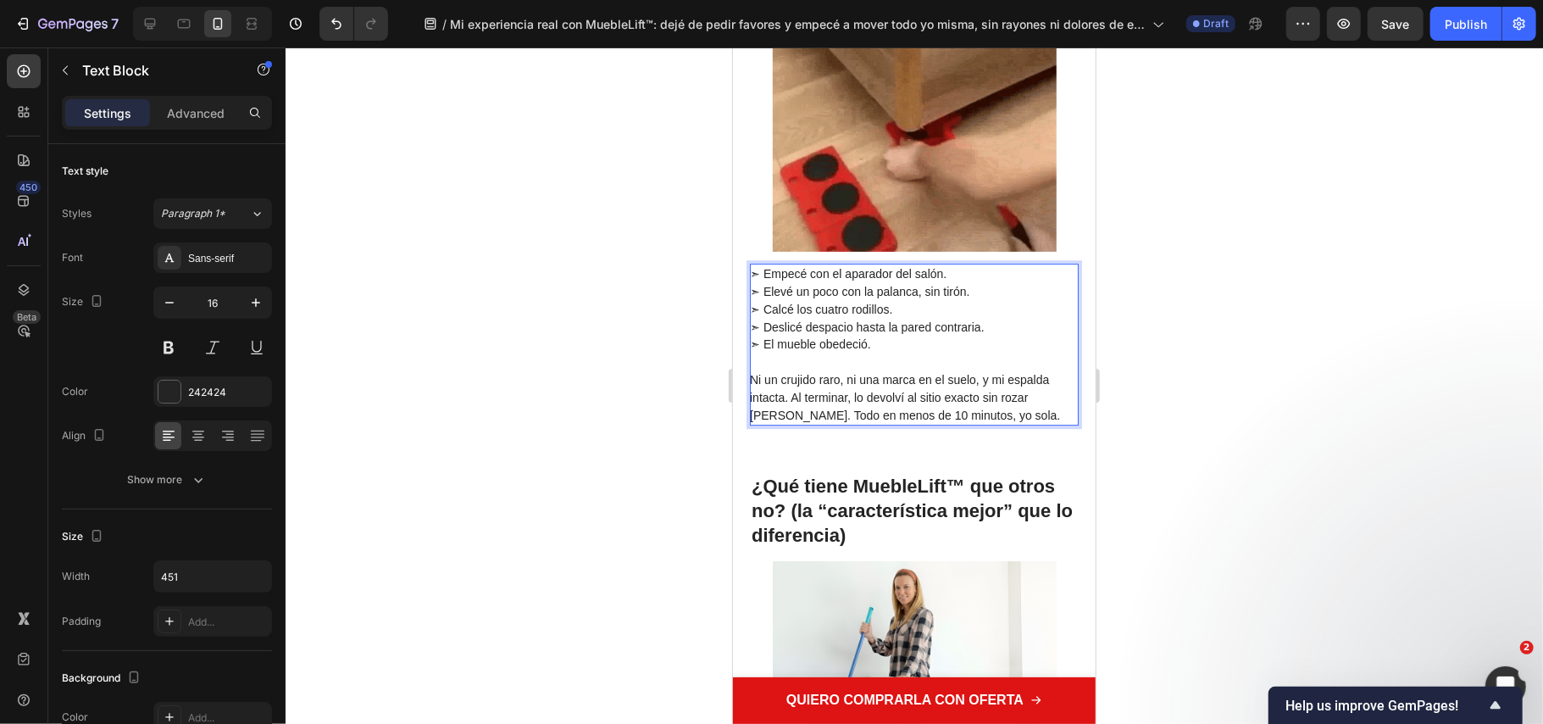
click at [1279, 403] on div at bounding box center [915, 385] width 1258 height 676
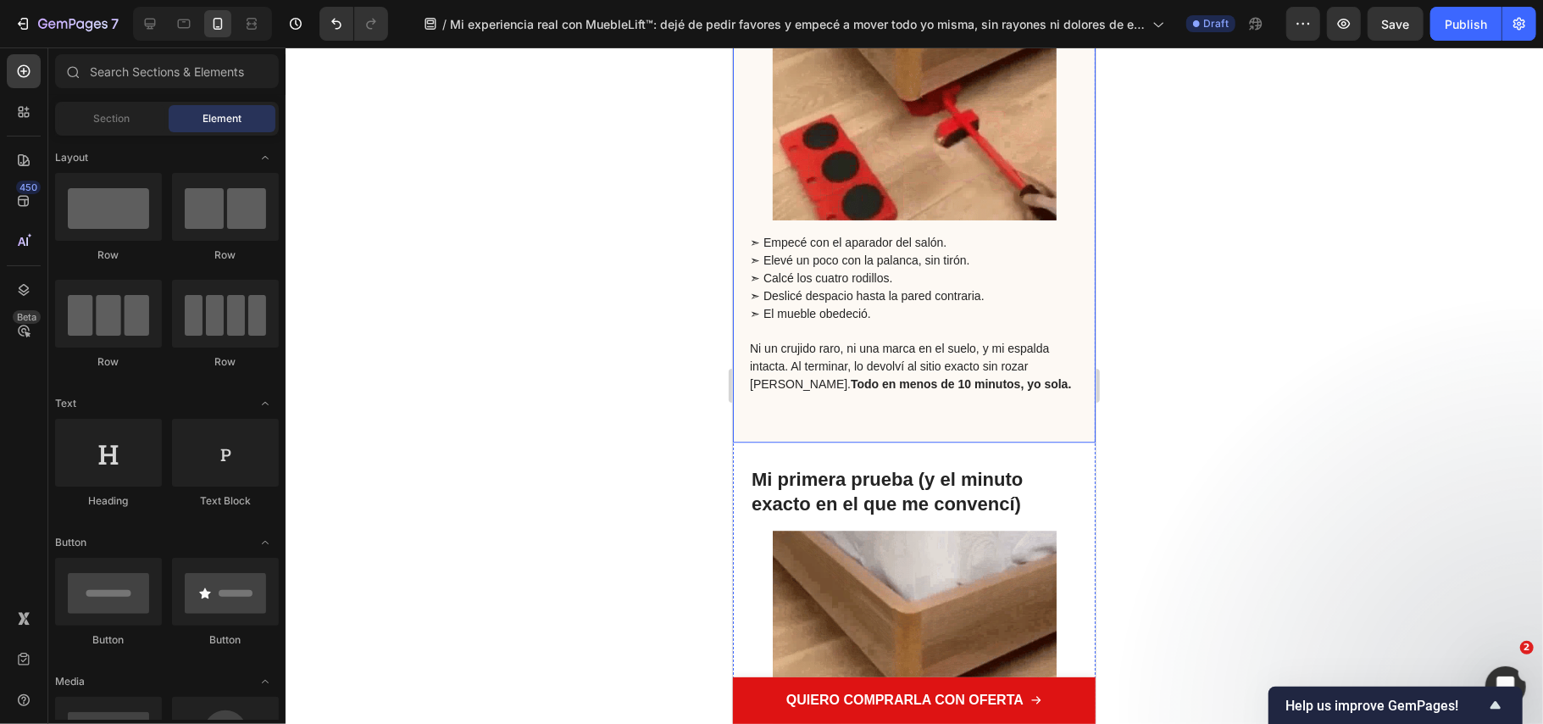
scroll to position [2851, 0]
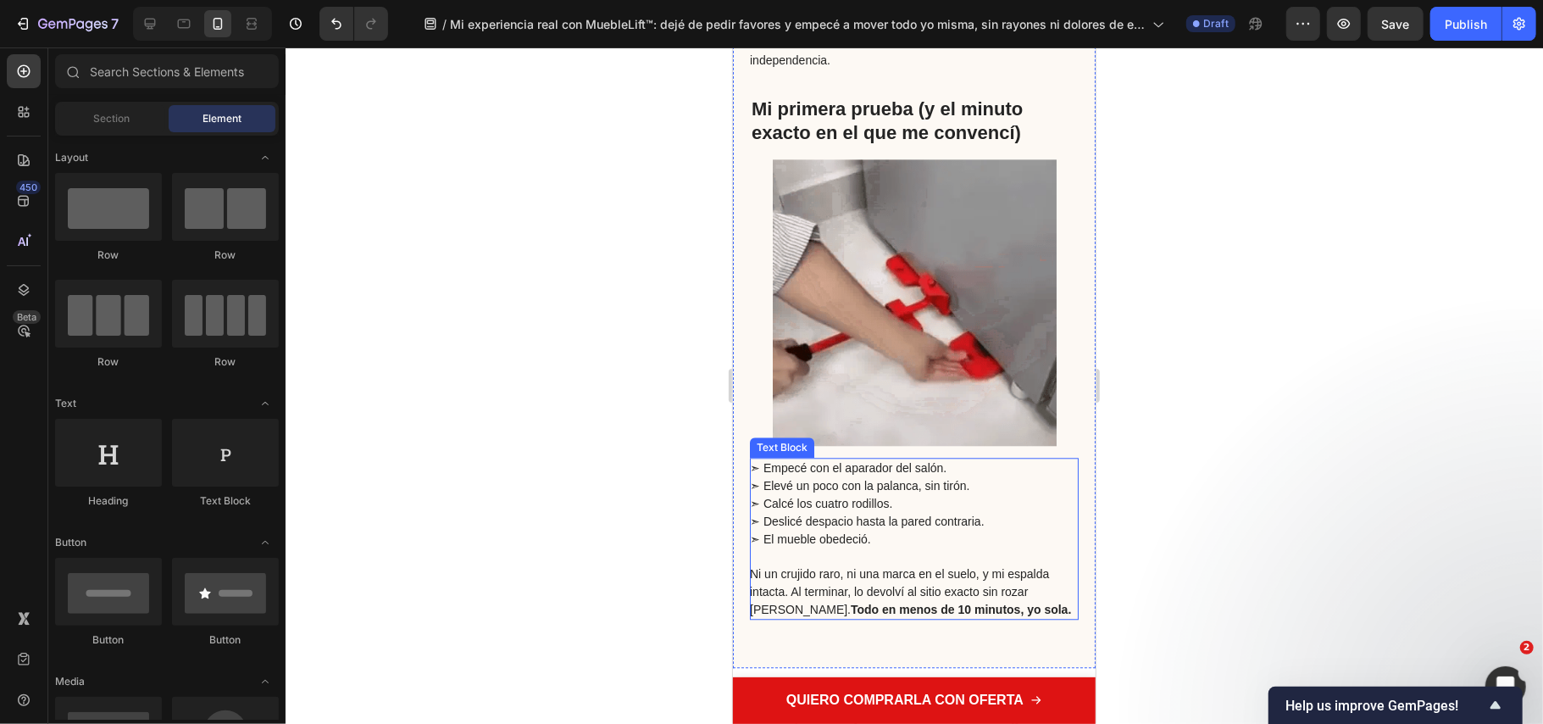
click at [1031, 564] on p "Ni un crujido raro, ni una marca en el suelo, y mi espalda intacta. Al terminar…" at bounding box center [912, 590] width 327 height 53
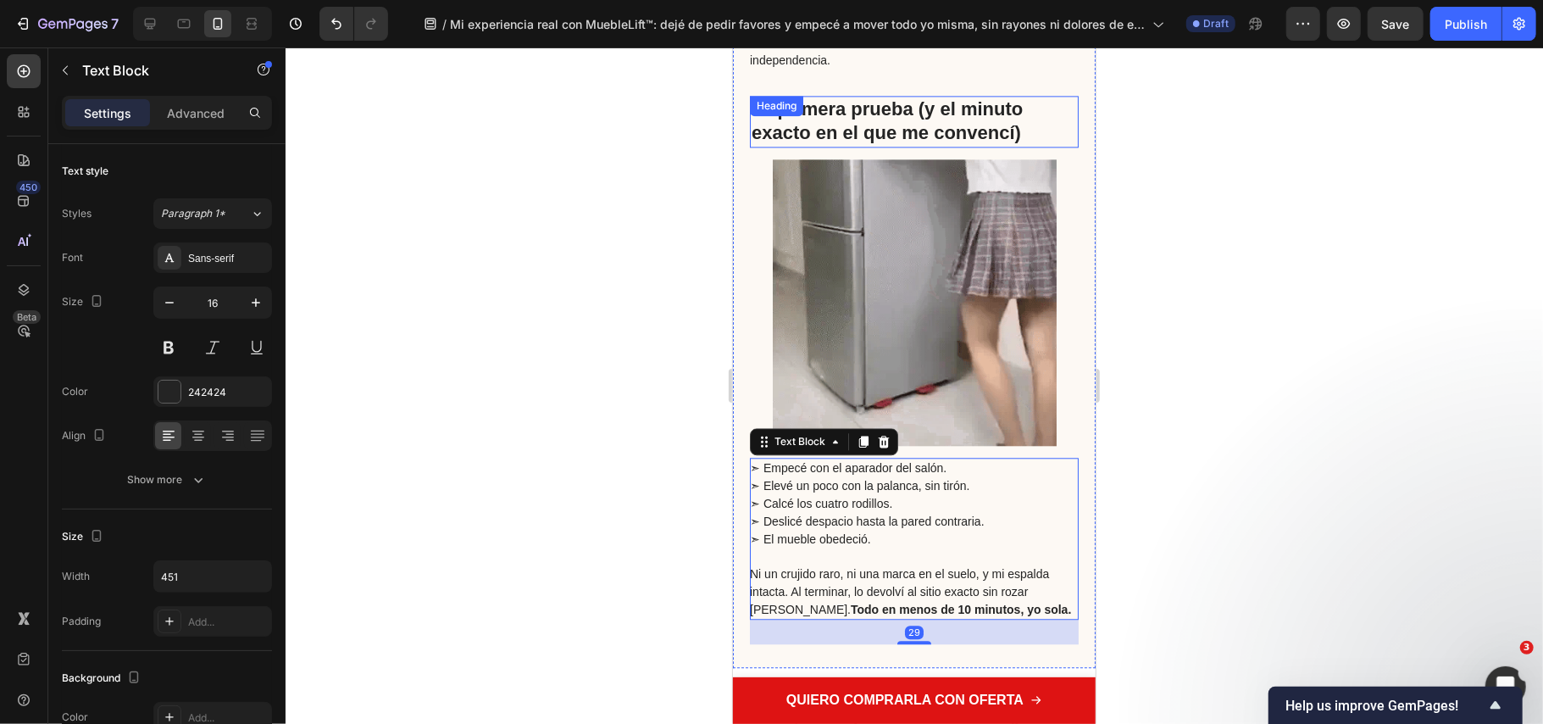
click at [1036, 125] on p "⁠⁠⁠⁠⁠⁠⁠ Mi primera prueba (y el minuto exacto en el que me convencí)" at bounding box center [913, 121] width 325 height 48
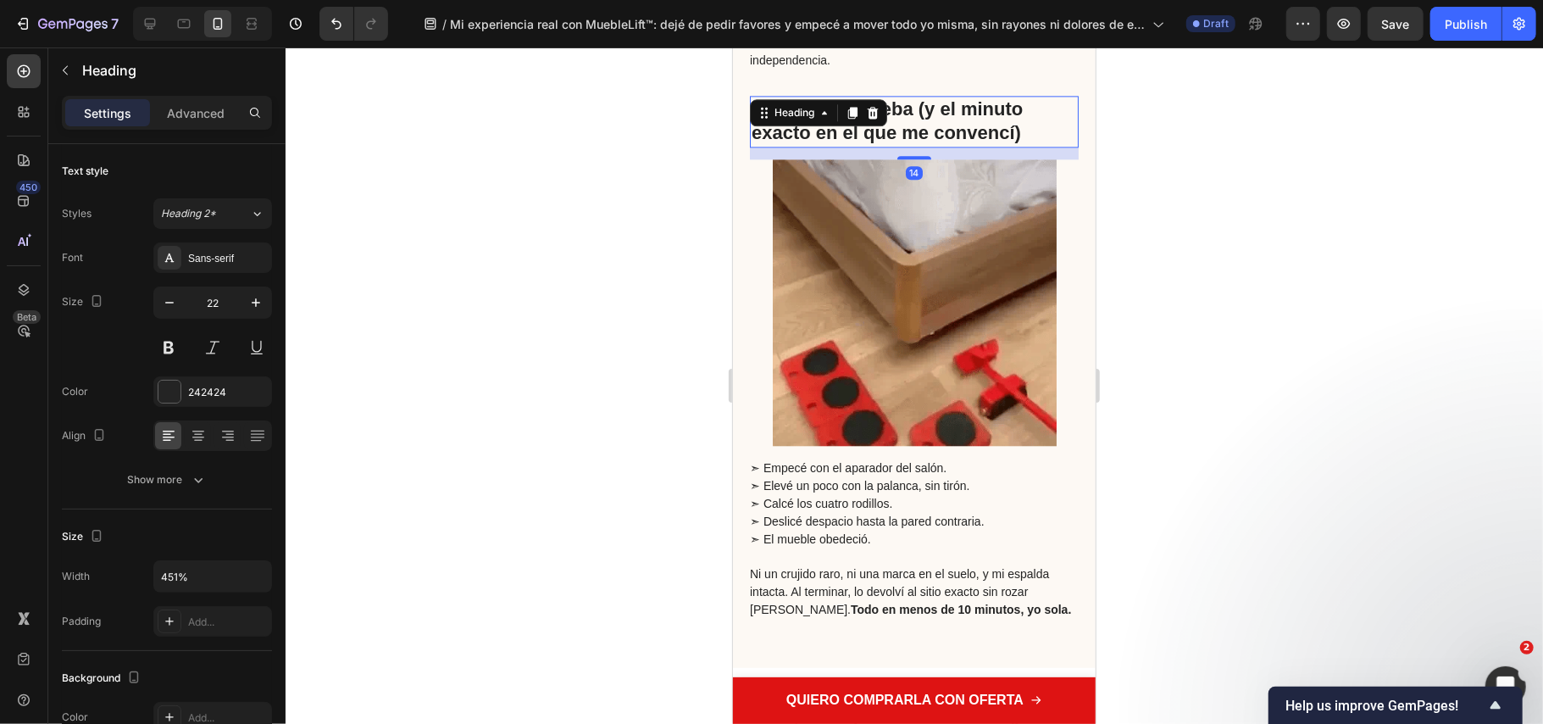
click at [1287, 286] on div at bounding box center [915, 385] width 1258 height 676
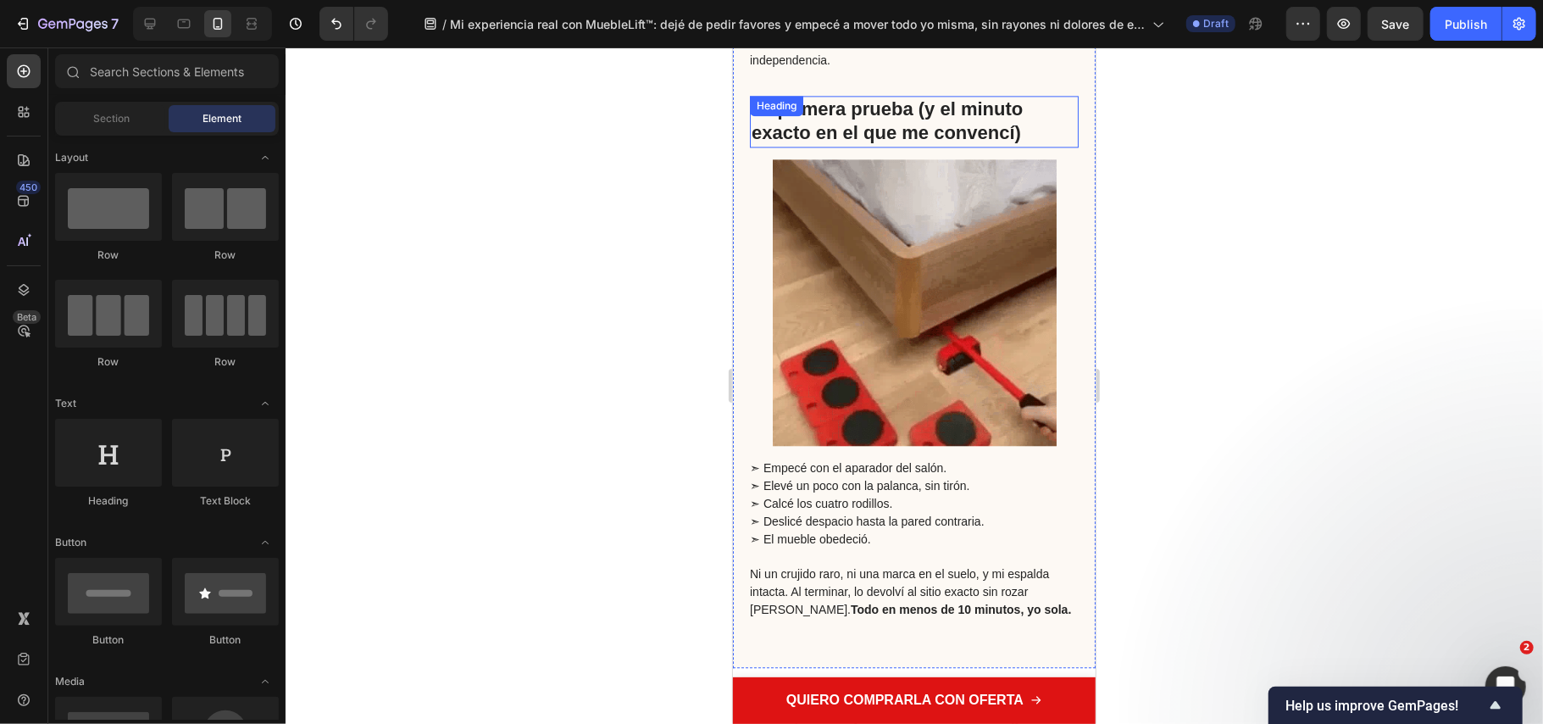
click at [1041, 113] on p "⁠⁠⁠⁠⁠⁠⁠ Mi primera prueba (y el minuto exacto en el que me convencí)" at bounding box center [913, 121] width 325 height 48
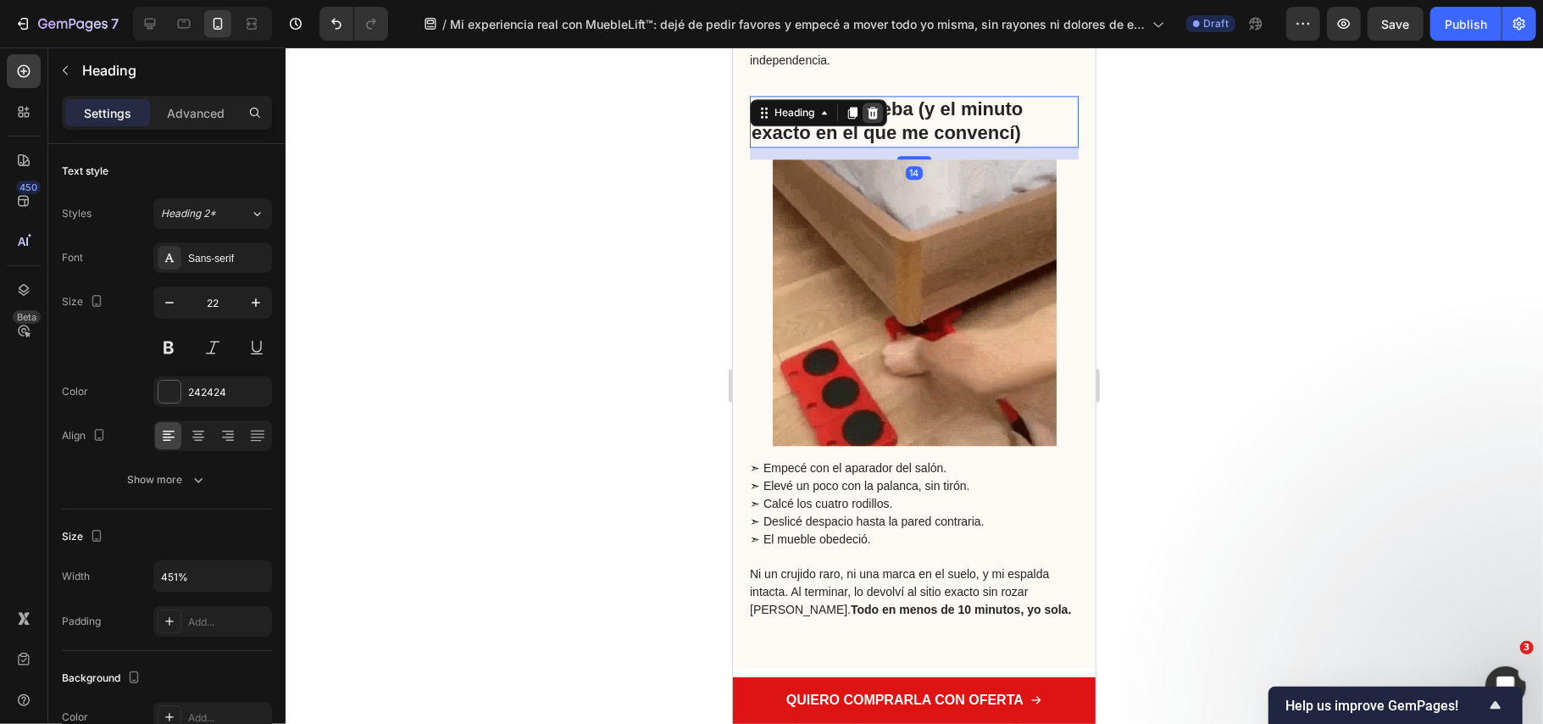
click at [873, 108] on icon at bounding box center [872, 112] width 11 height 12
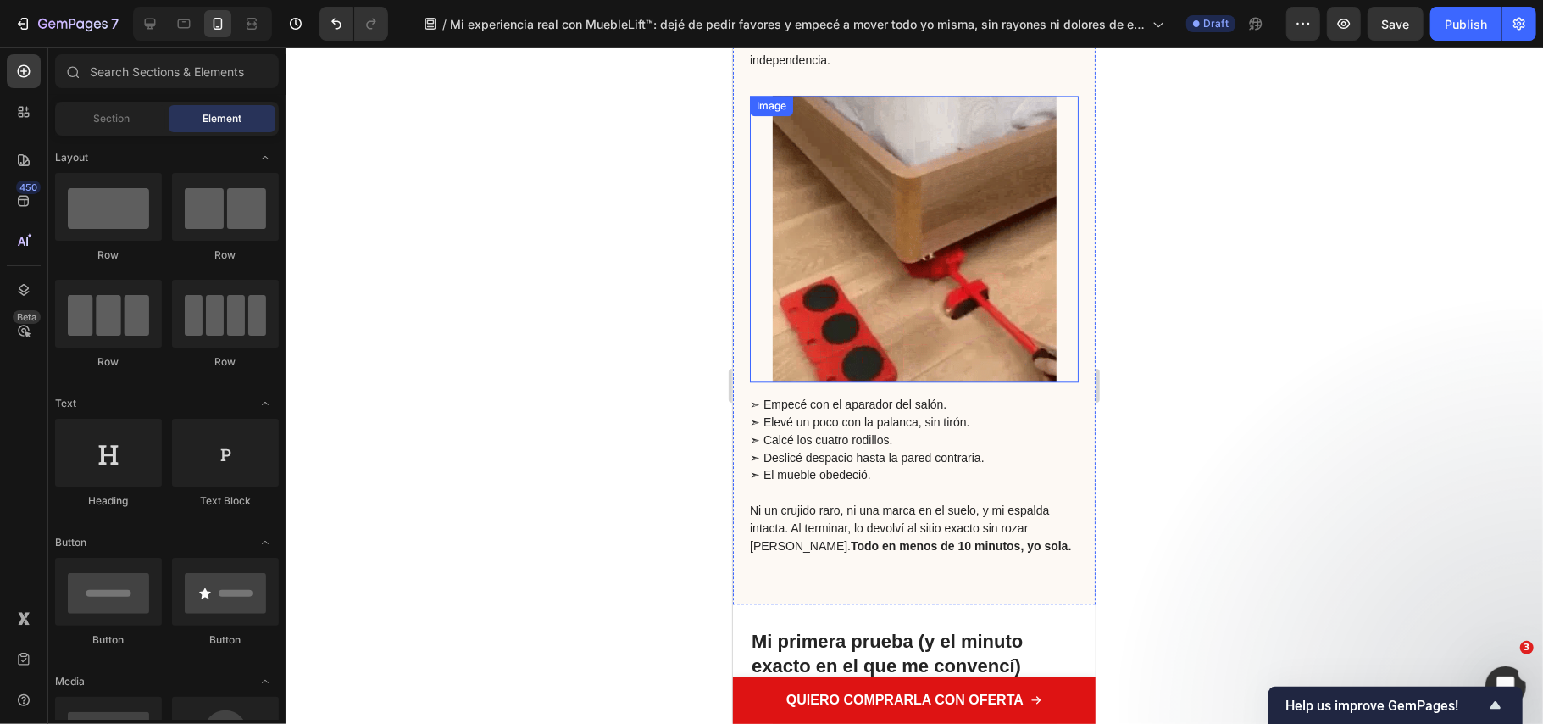
click at [878, 136] on img at bounding box center [914, 238] width 284 height 287
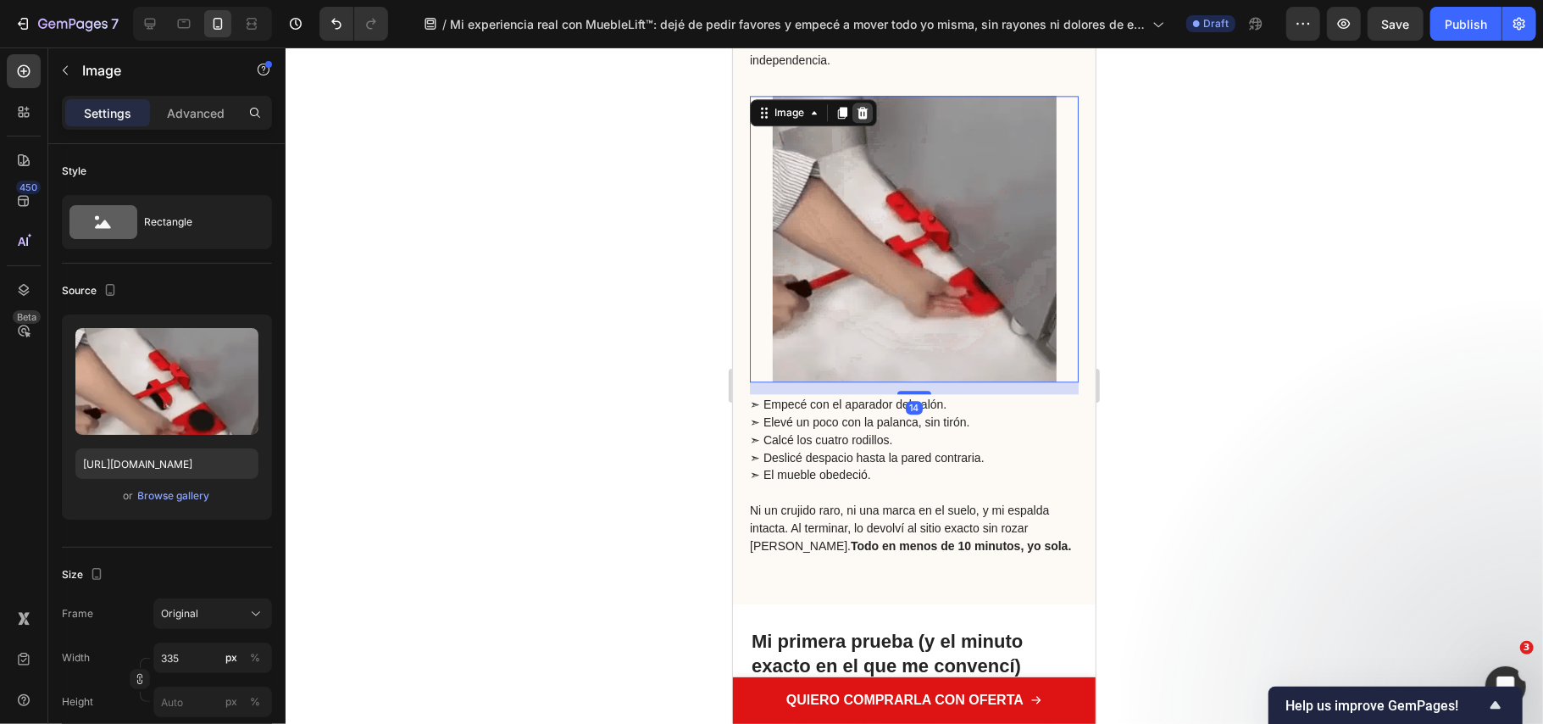
click at [861, 121] on div at bounding box center [862, 112] width 20 height 20
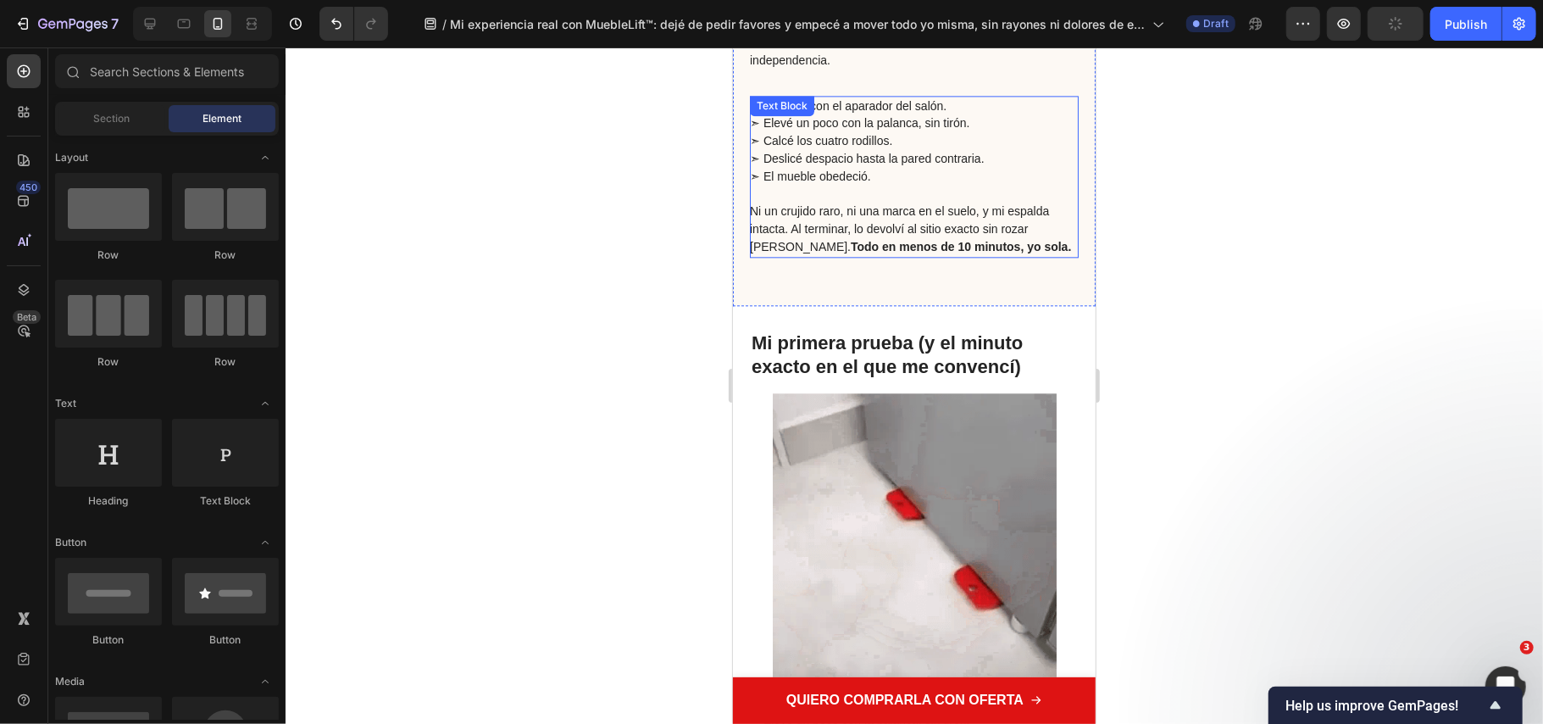
click at [864, 125] on span "➣ Elevé un poco con la palanca, sin tirón." at bounding box center [859, 122] width 220 height 14
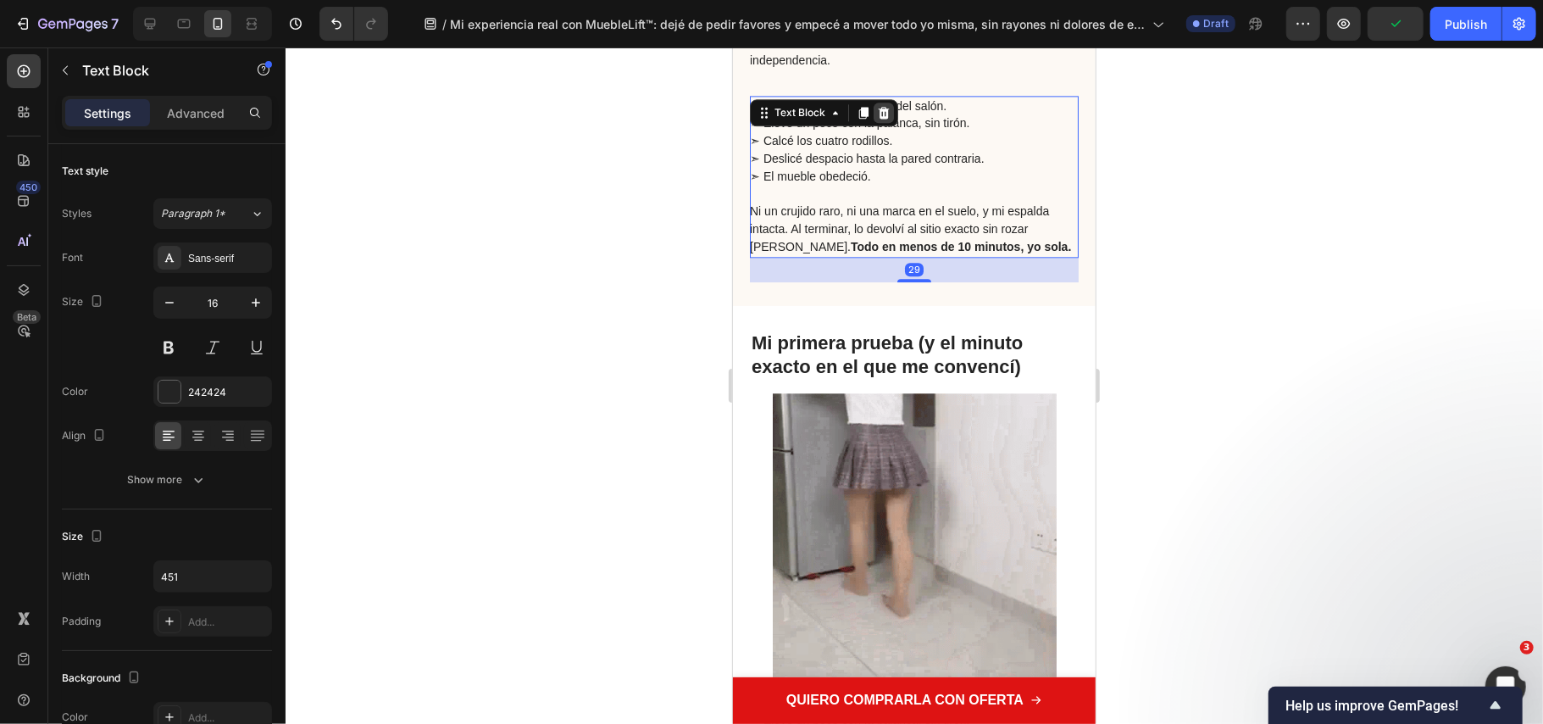
click at [886, 116] on icon at bounding box center [883, 112] width 11 height 12
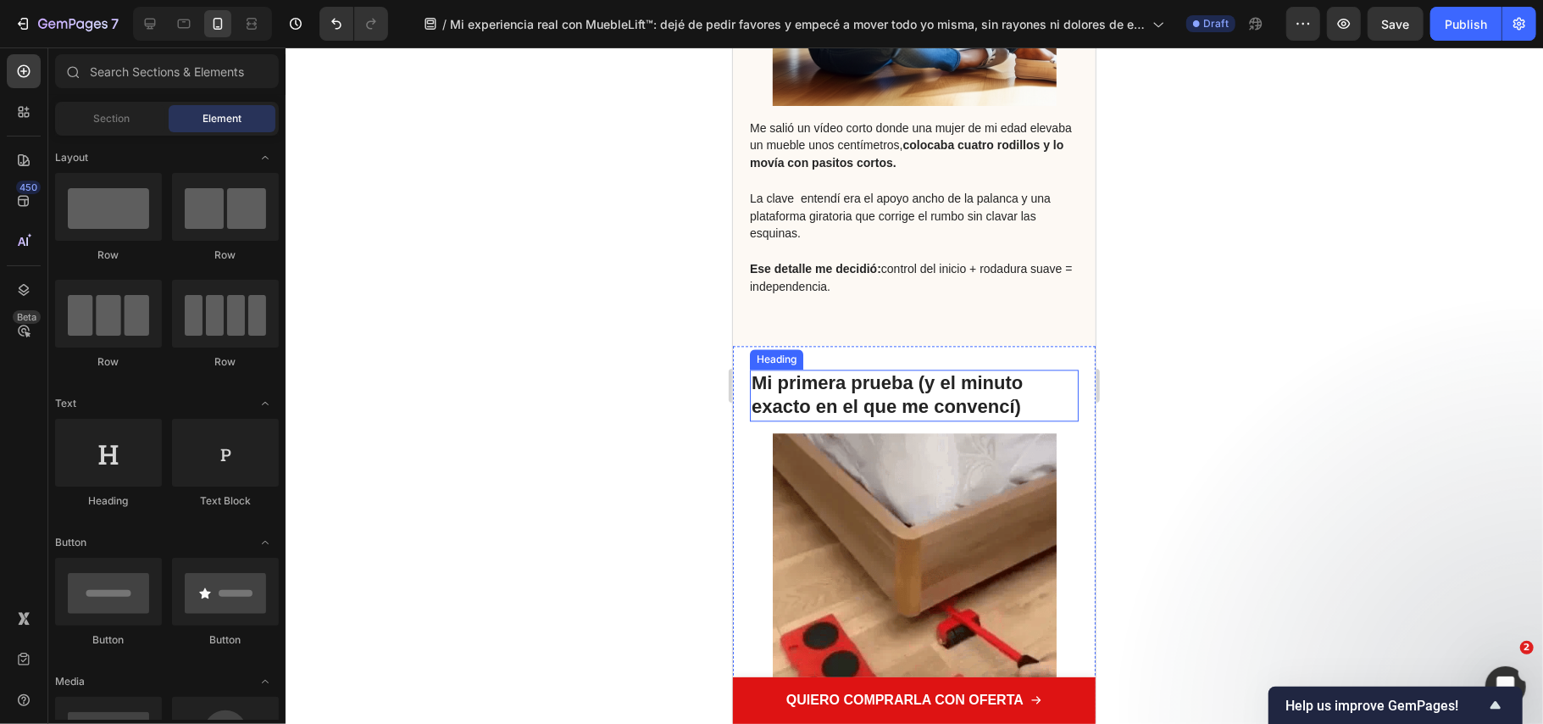
scroll to position [2964, 0]
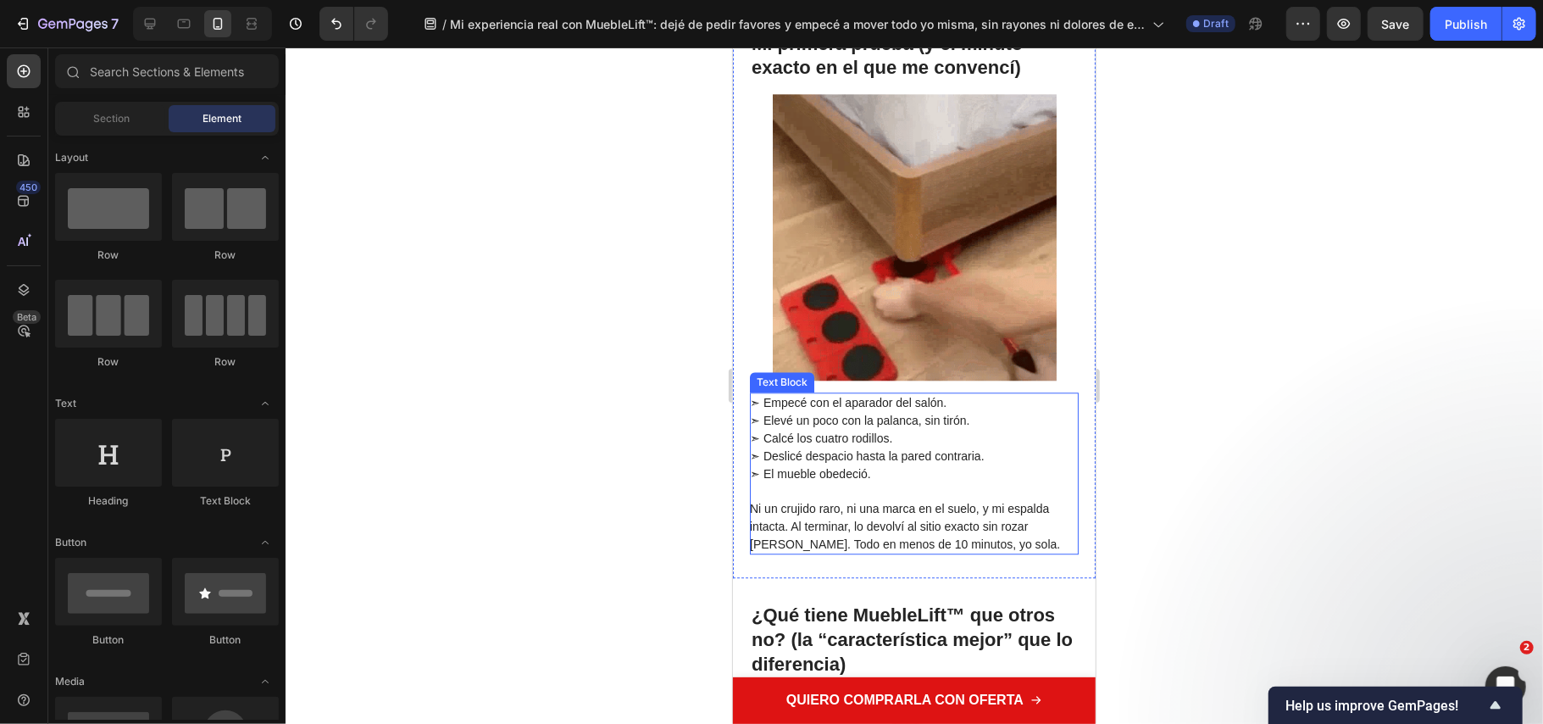
click at [832, 418] on span "➣ Elevé un poco con la palanca, sin tirón." at bounding box center [859, 420] width 220 height 14
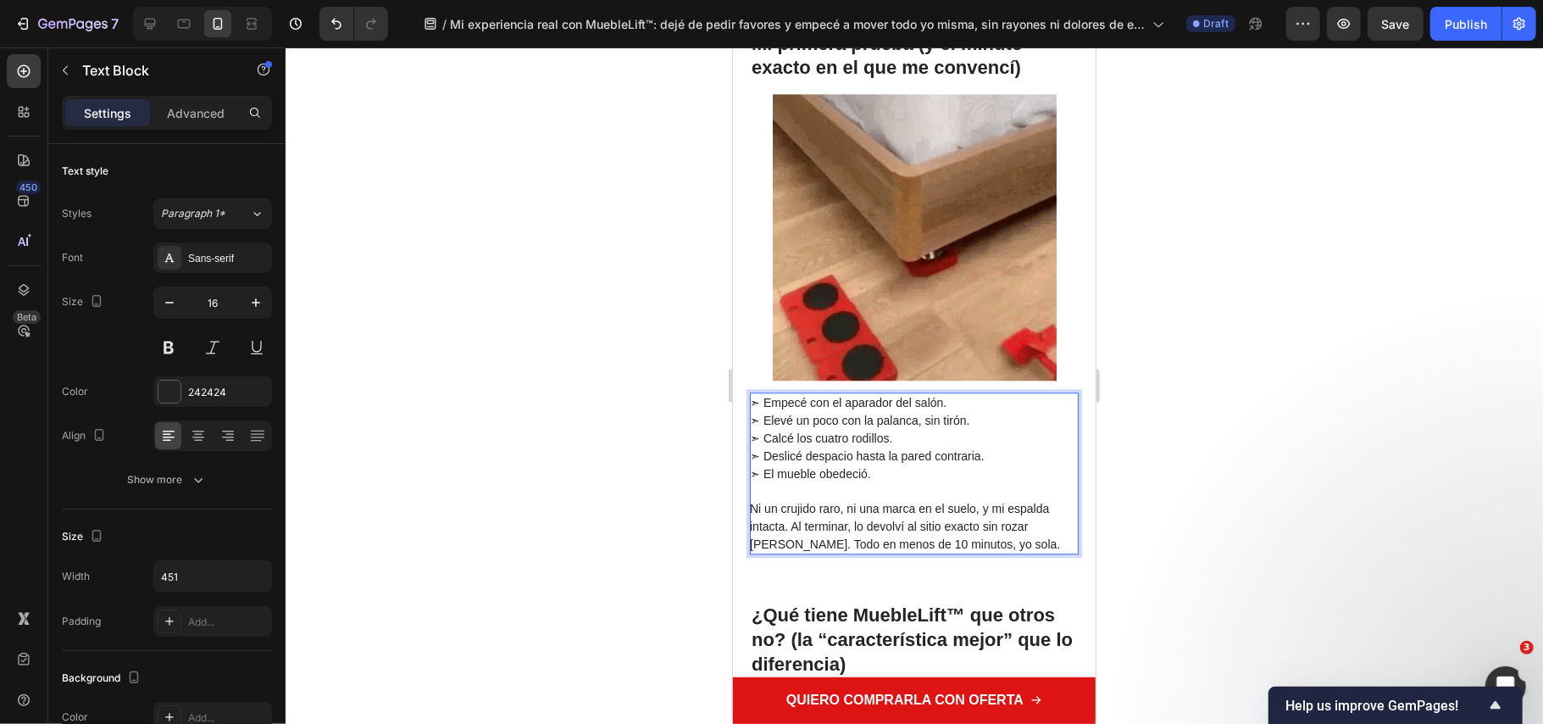
click at [817, 469] on span "➣ El mueble obedeció." at bounding box center [809, 473] width 121 height 14
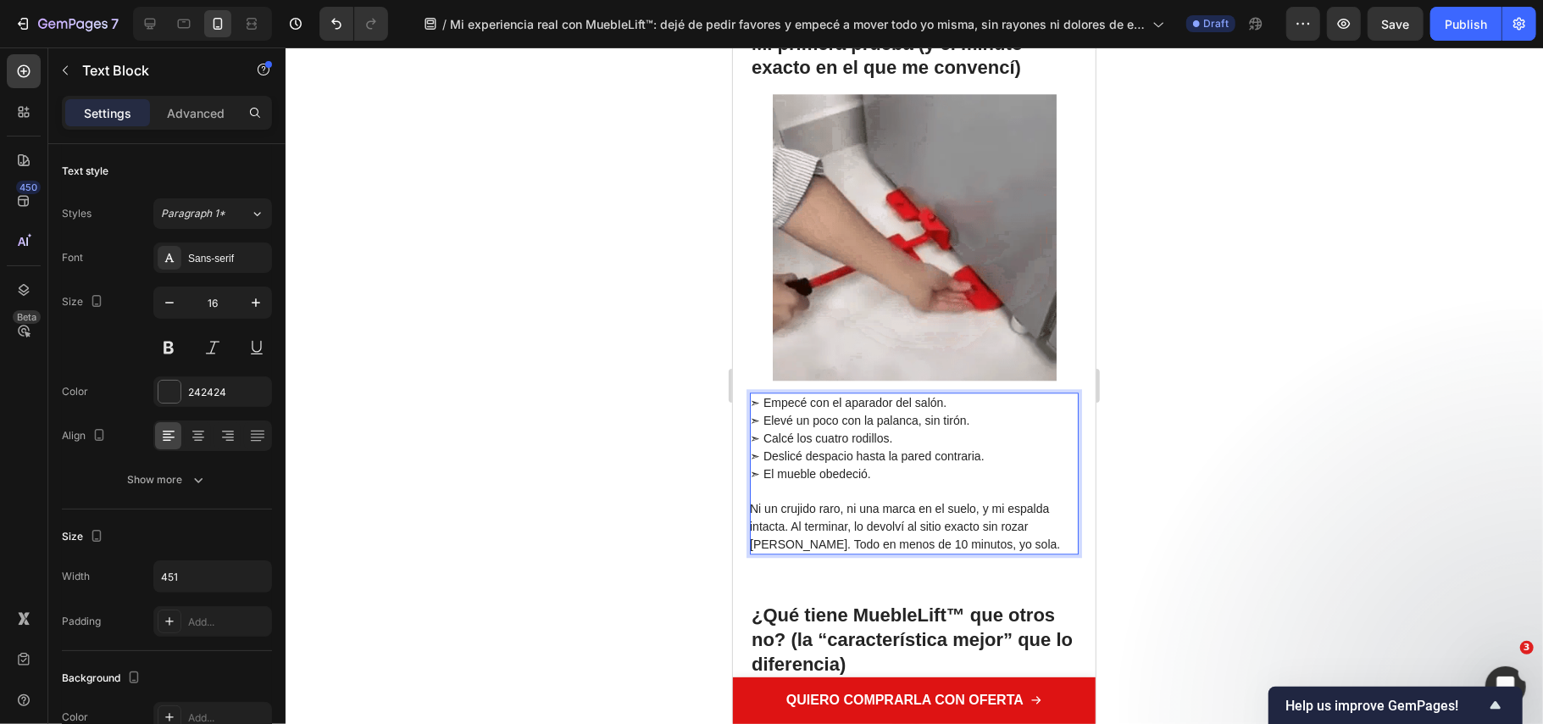
click at [817, 511] on span "Ni un crujido raro, ni una marca en el suelo, y mi espalda intacta. Al terminar…" at bounding box center [904, 525] width 310 height 49
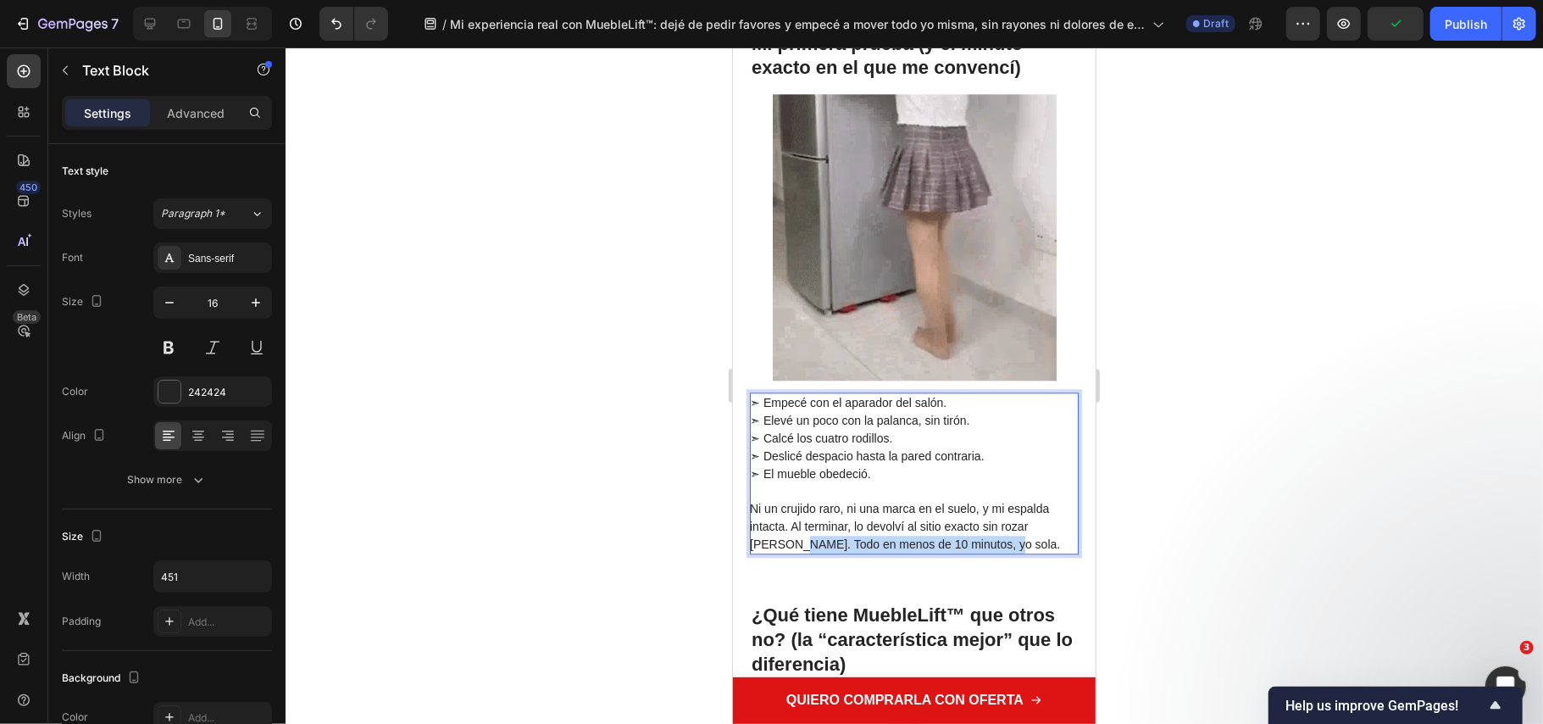
drag, startPoint x: 1017, startPoint y: 543, endPoint x: 793, endPoint y: 542, distance: 223.7
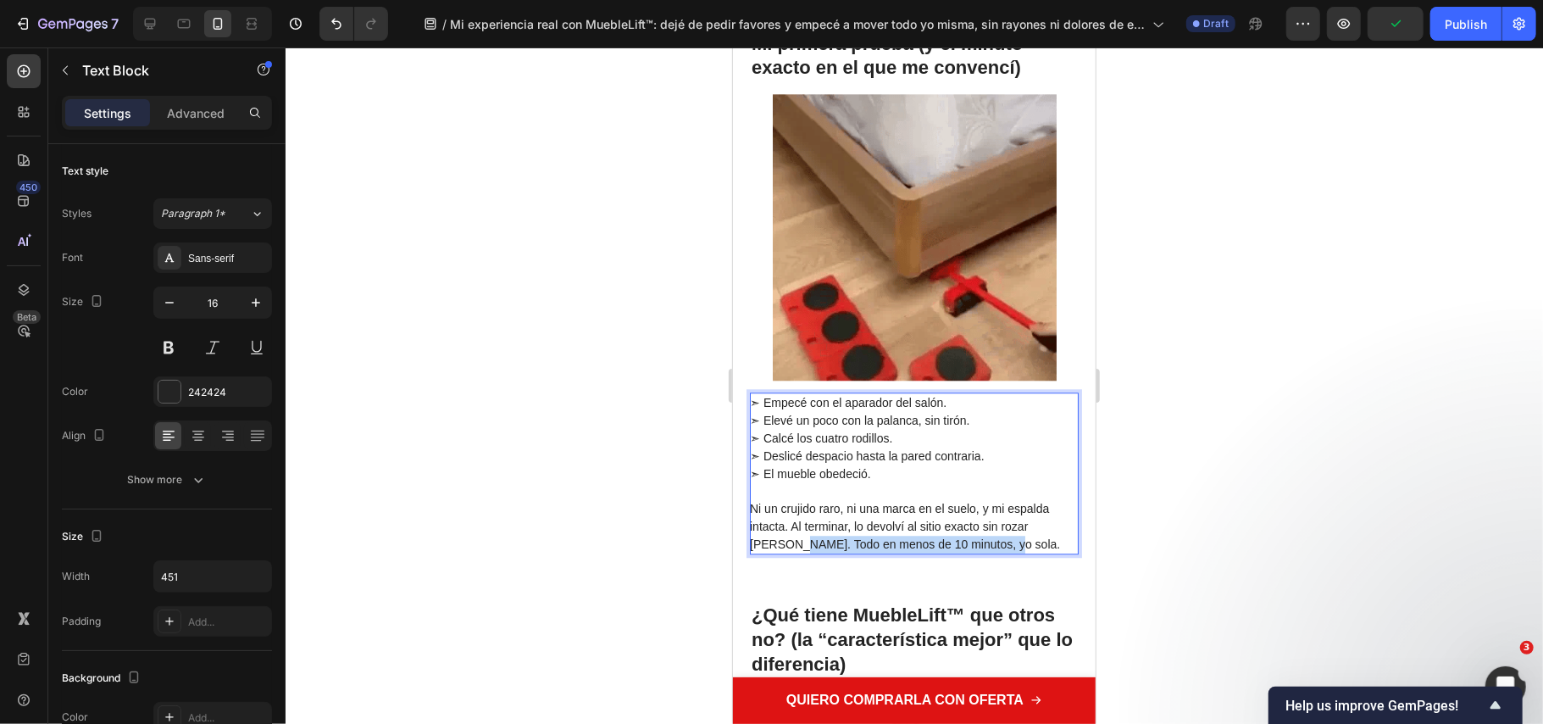
click at [793, 542] on p "Ni un crujido raro, ni una marca en el suelo, y mi espalda intacta. Al terminar…" at bounding box center [912, 525] width 327 height 53
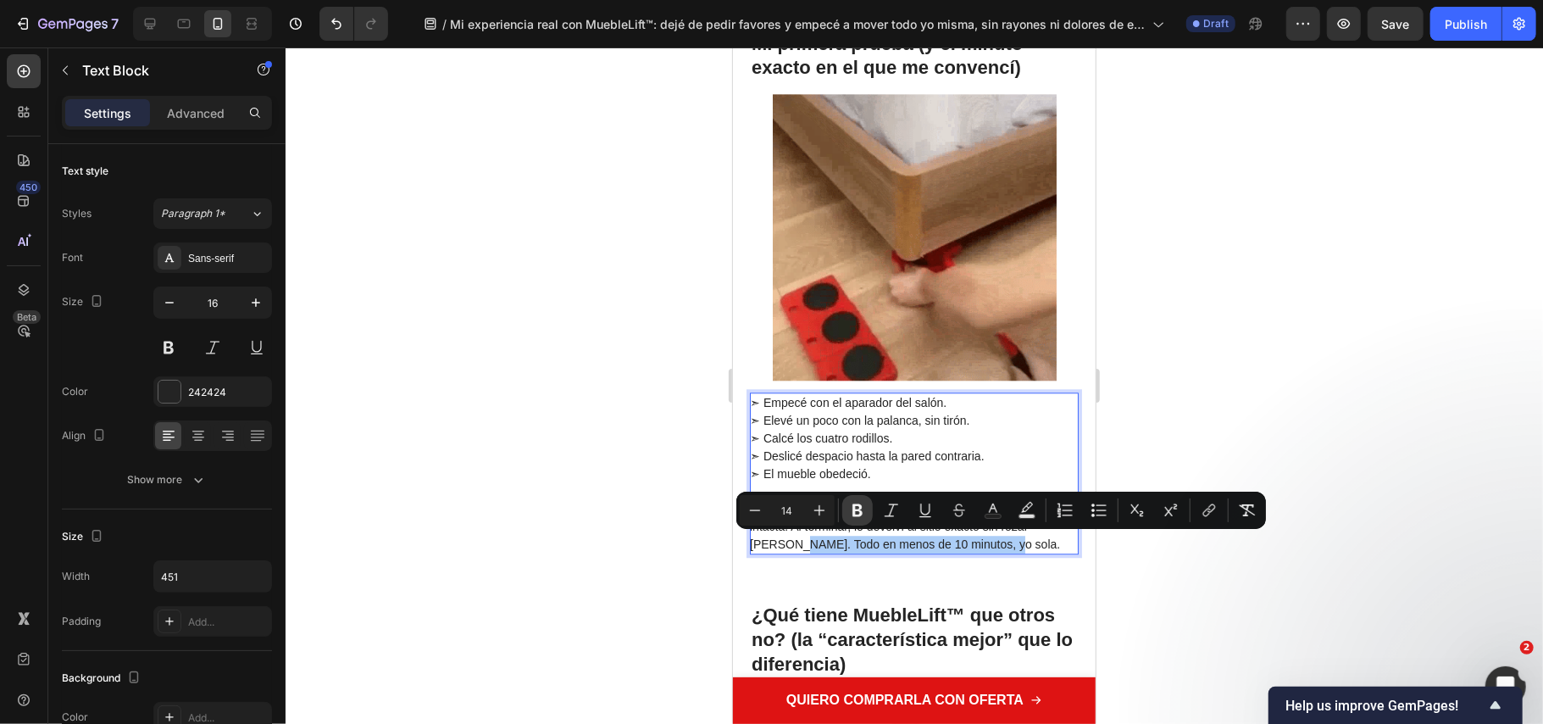
click at [854, 512] on icon "Editor contextual toolbar" at bounding box center [858, 510] width 10 height 13
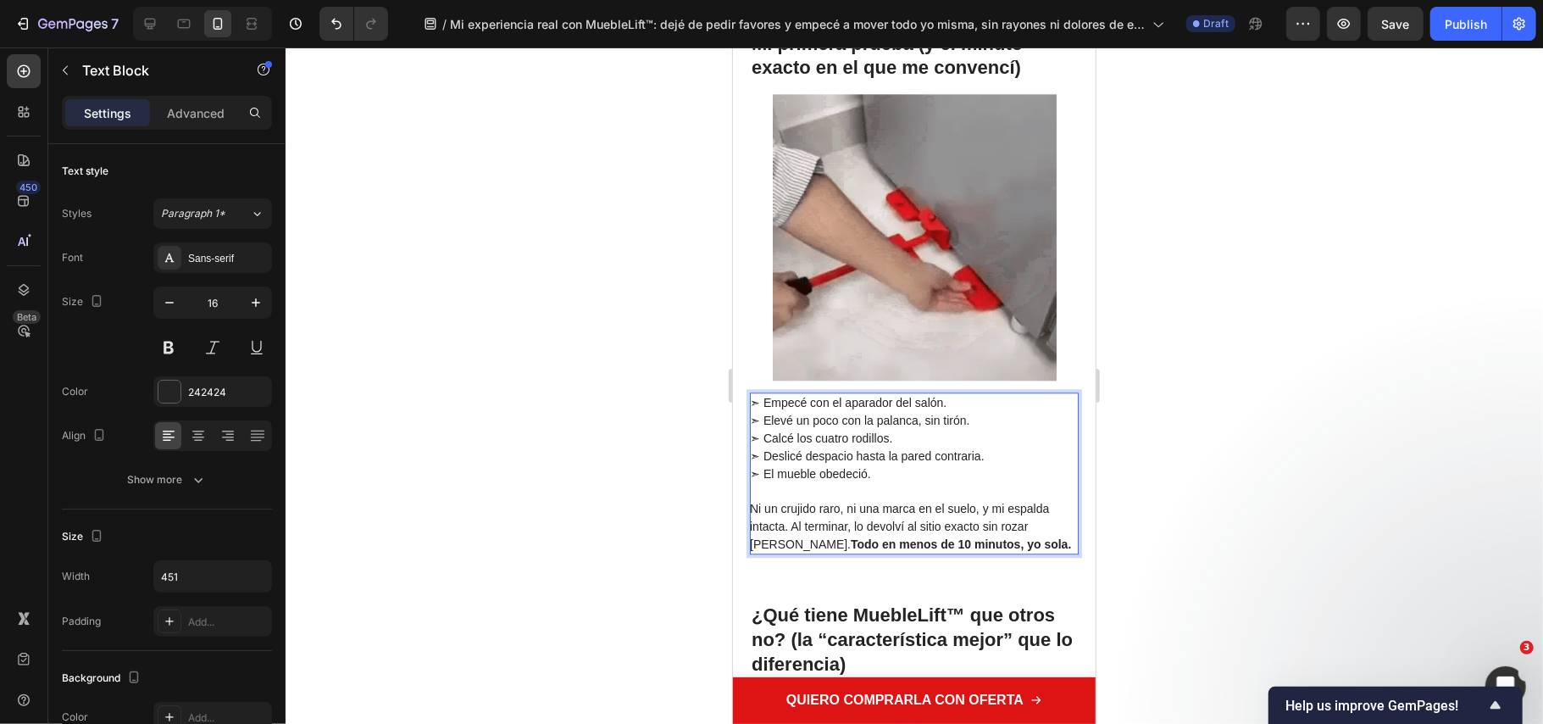
click at [631, 384] on div at bounding box center [915, 385] width 1258 height 676
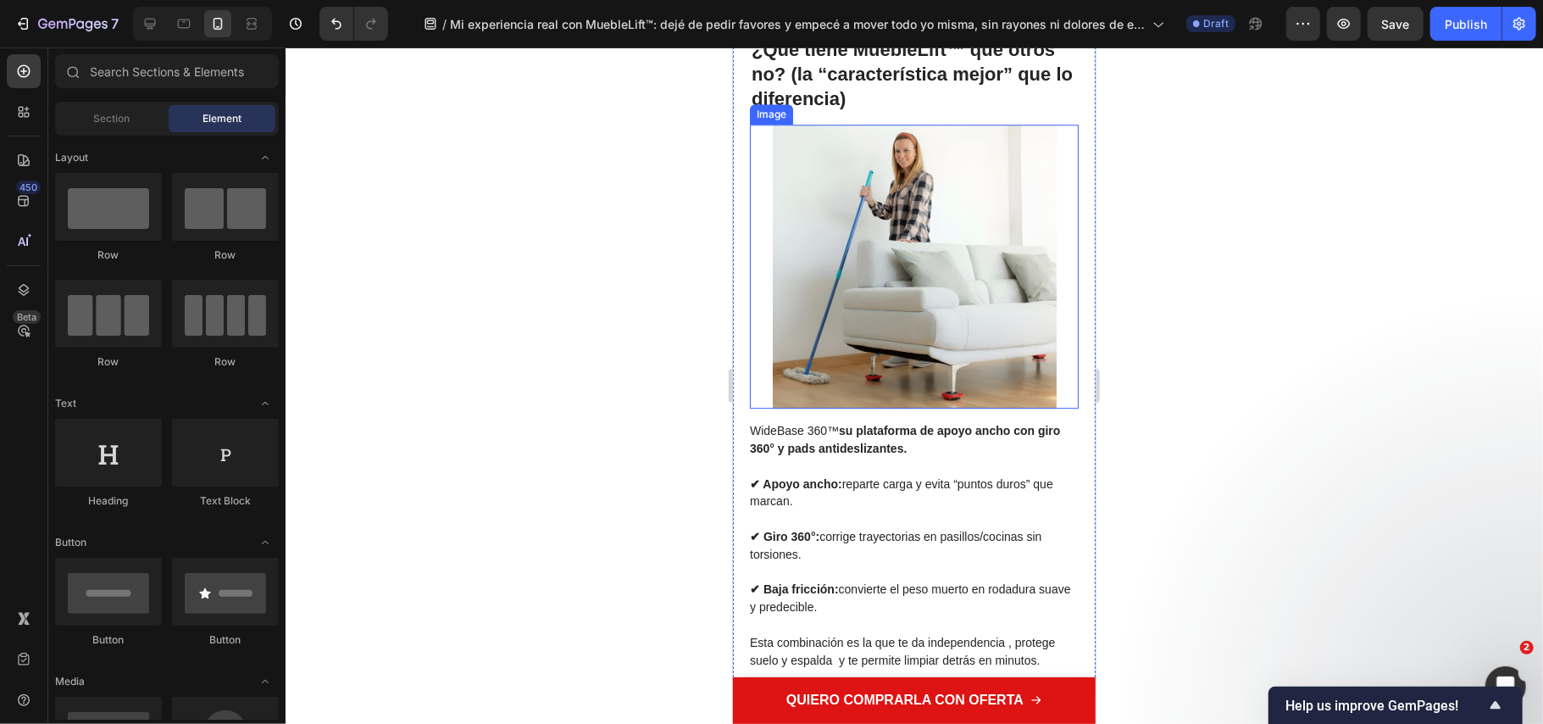
scroll to position [3190, 0]
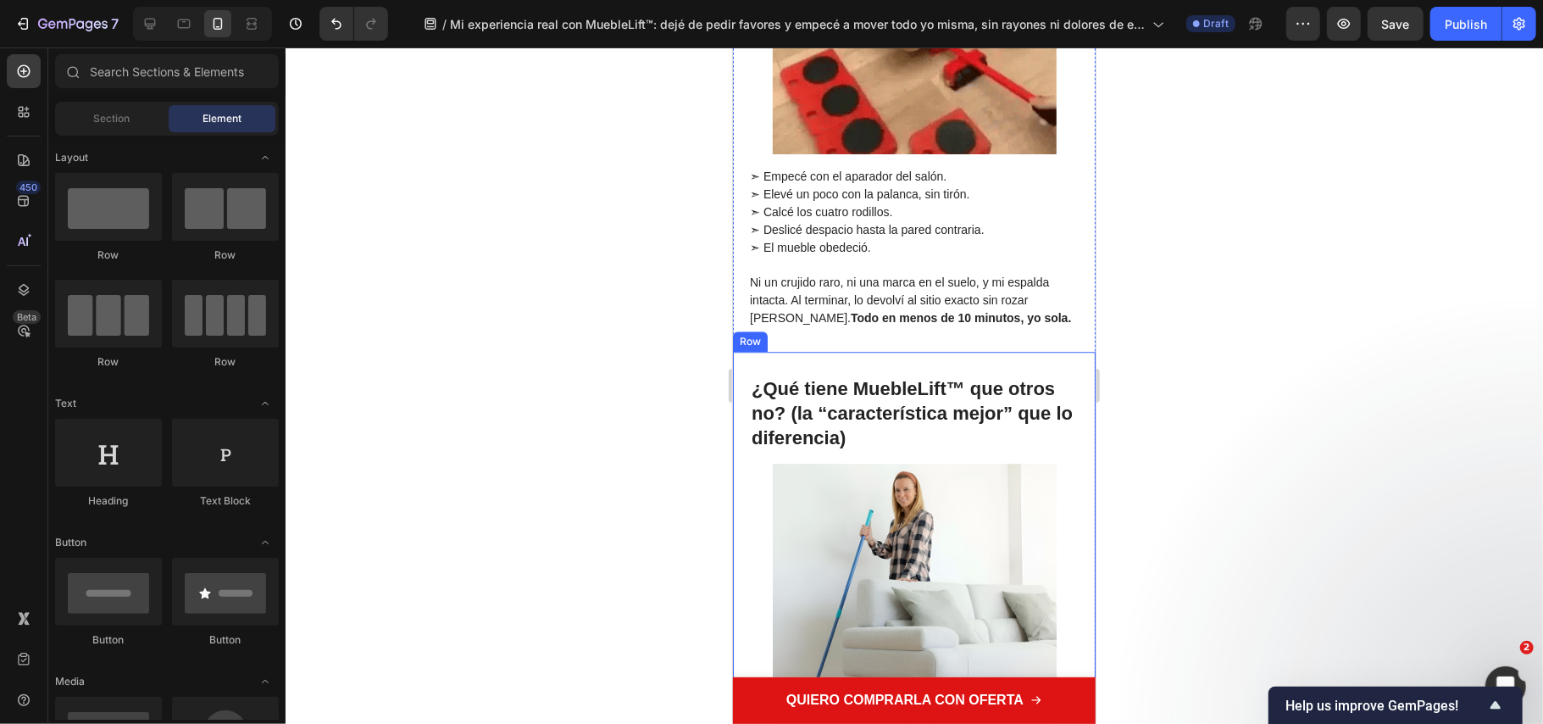
click at [737, 408] on div "¿Qué tiene MuebleLift™ que otros no? (la “característica mejor” que lo diferenc…" at bounding box center [913, 691] width 363 height 681
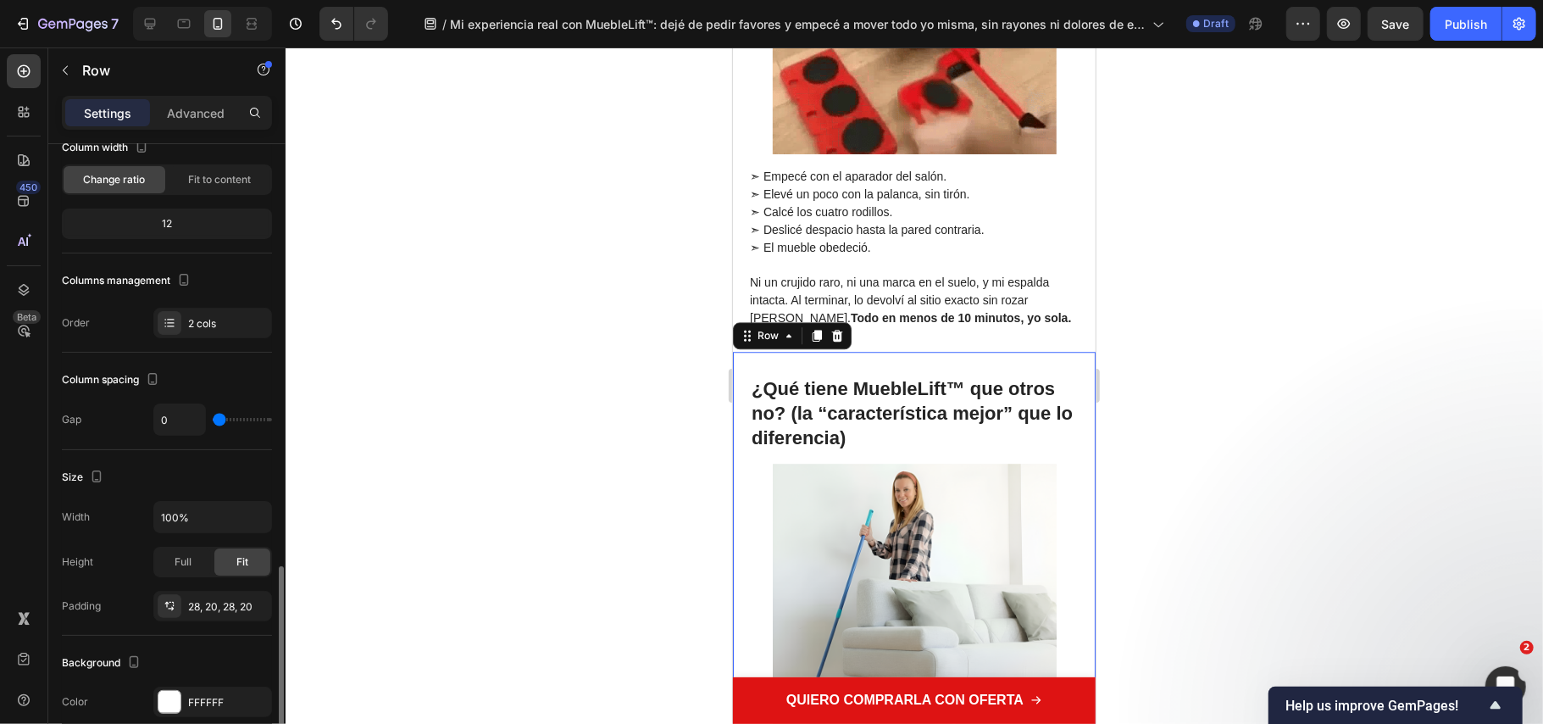
scroll to position [339, 0]
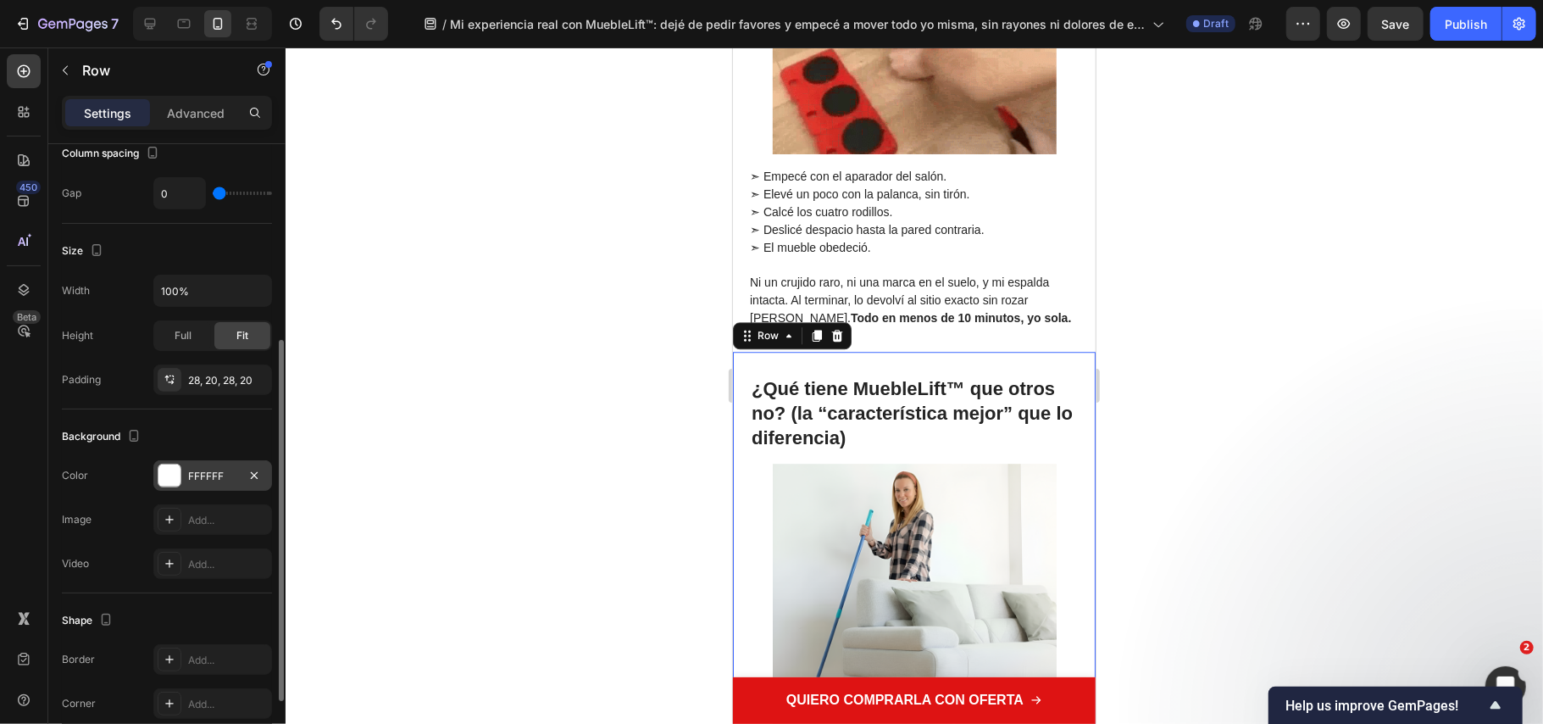
click at [170, 482] on div at bounding box center [169, 475] width 22 height 22
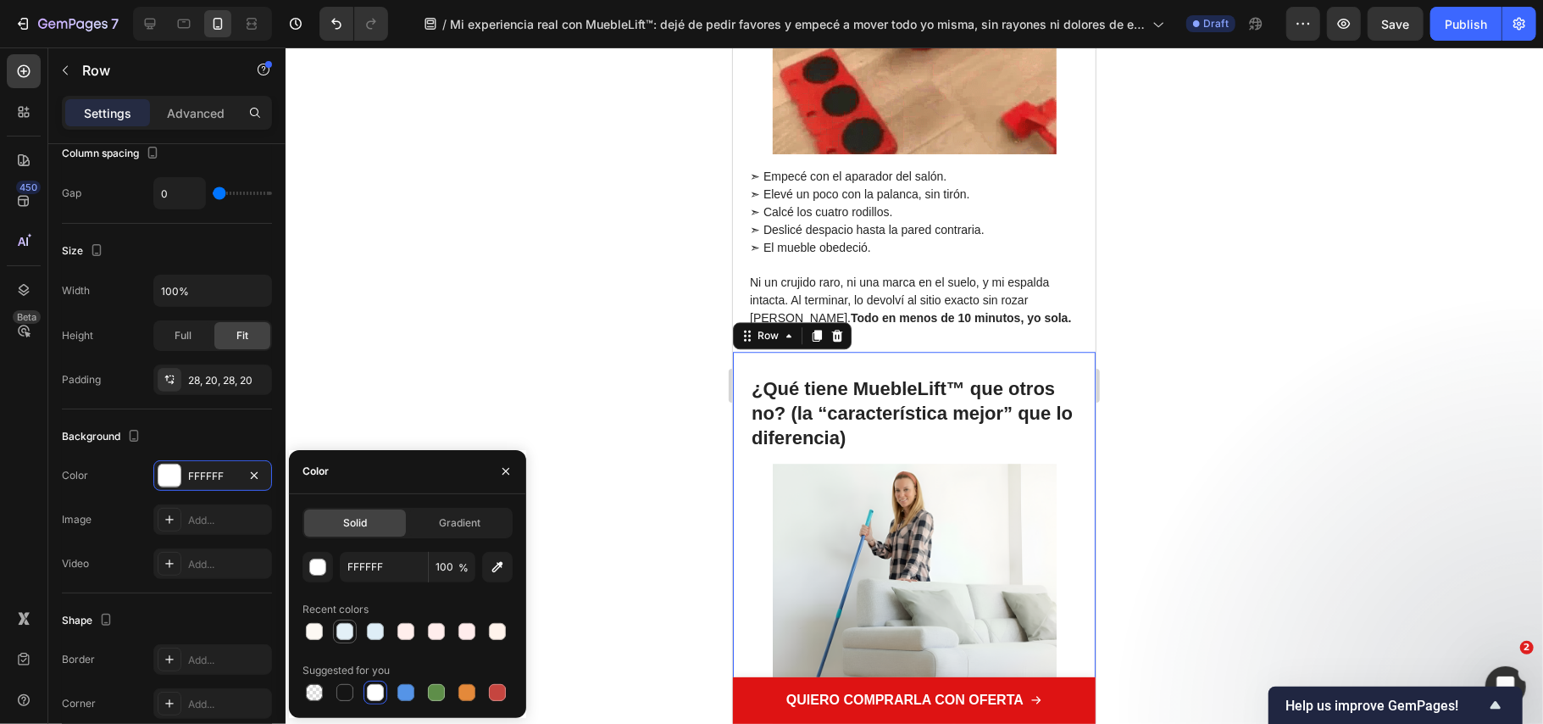
click at [342, 631] on div at bounding box center [344, 631] width 17 height 17
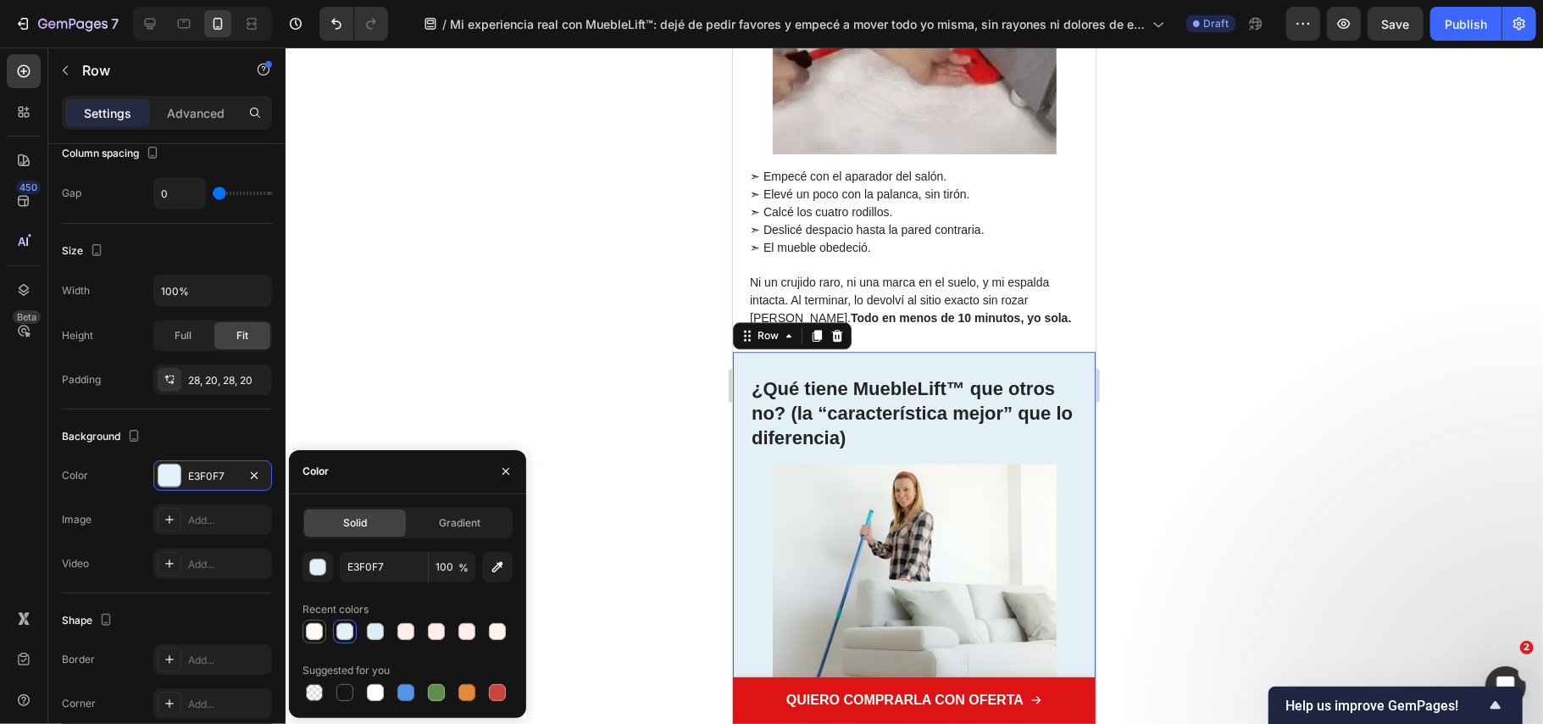
click at [316, 625] on div at bounding box center [314, 631] width 17 height 17
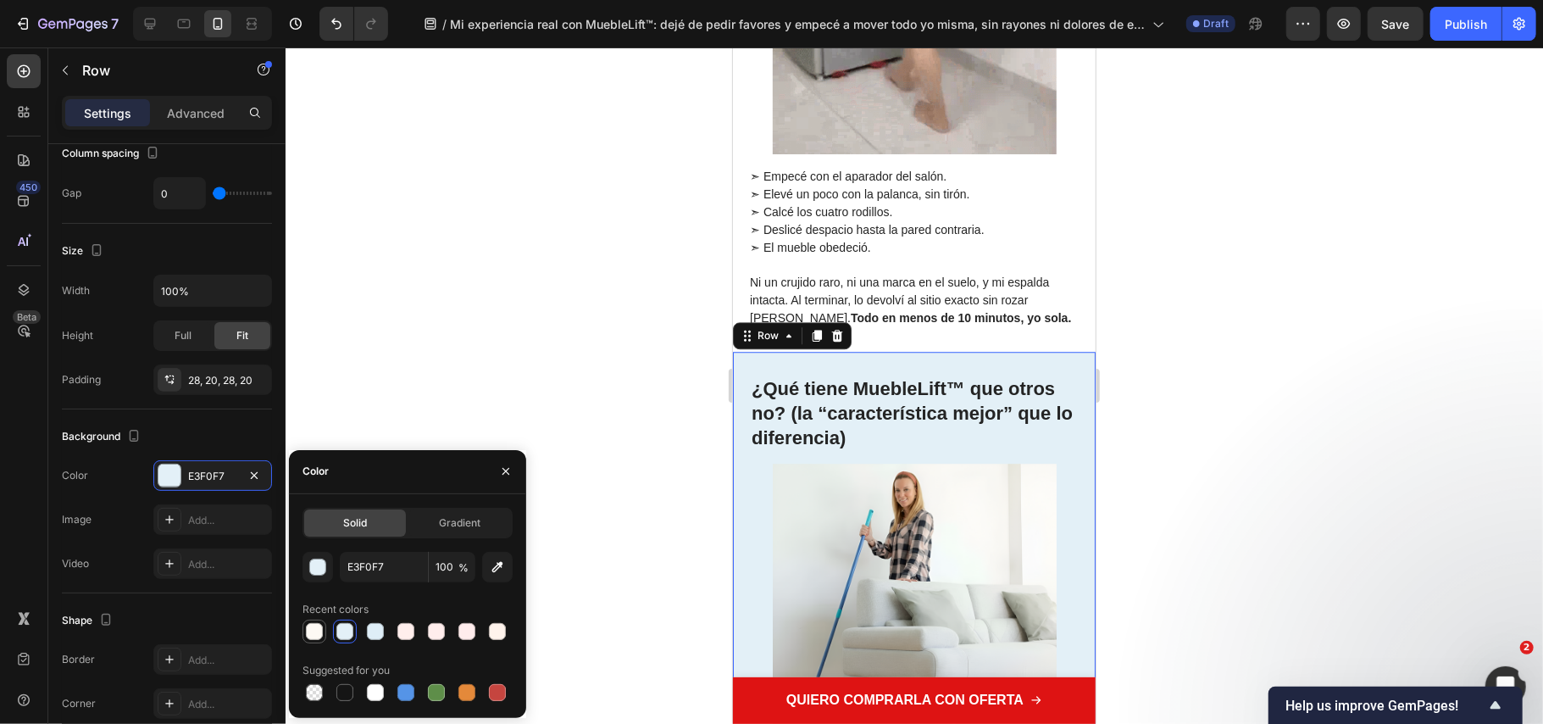
type input "FDF9F4"
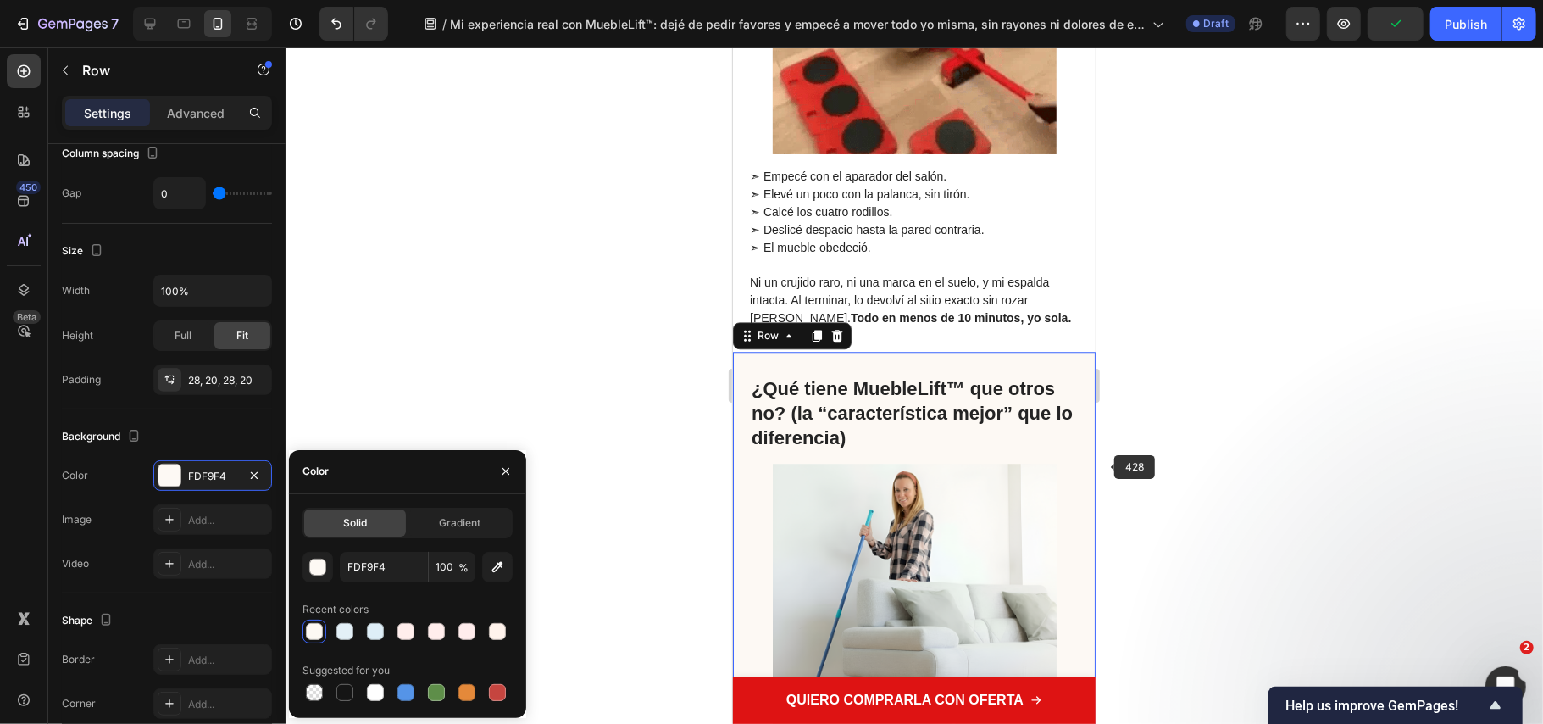
click at [1134, 462] on div at bounding box center [915, 385] width 1258 height 676
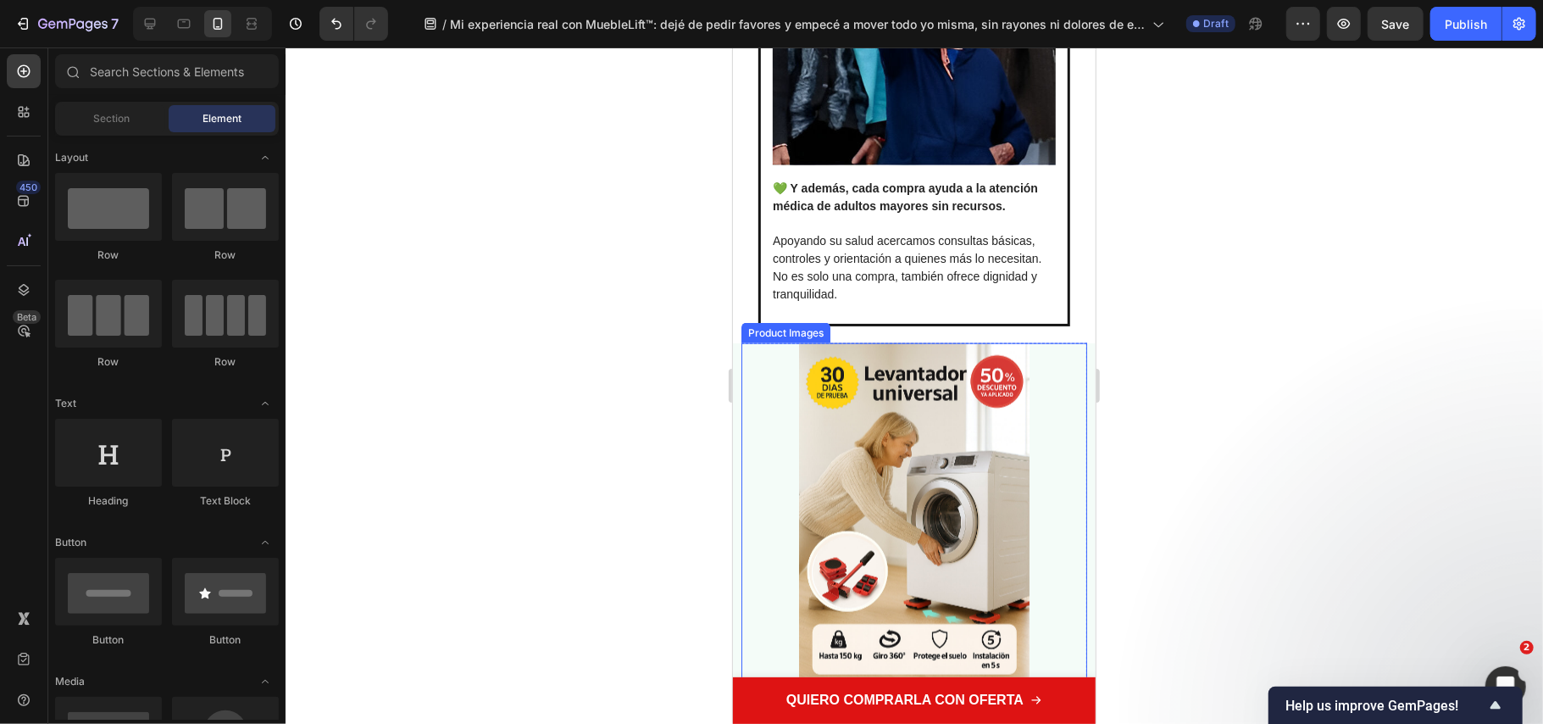
scroll to position [5902, 0]
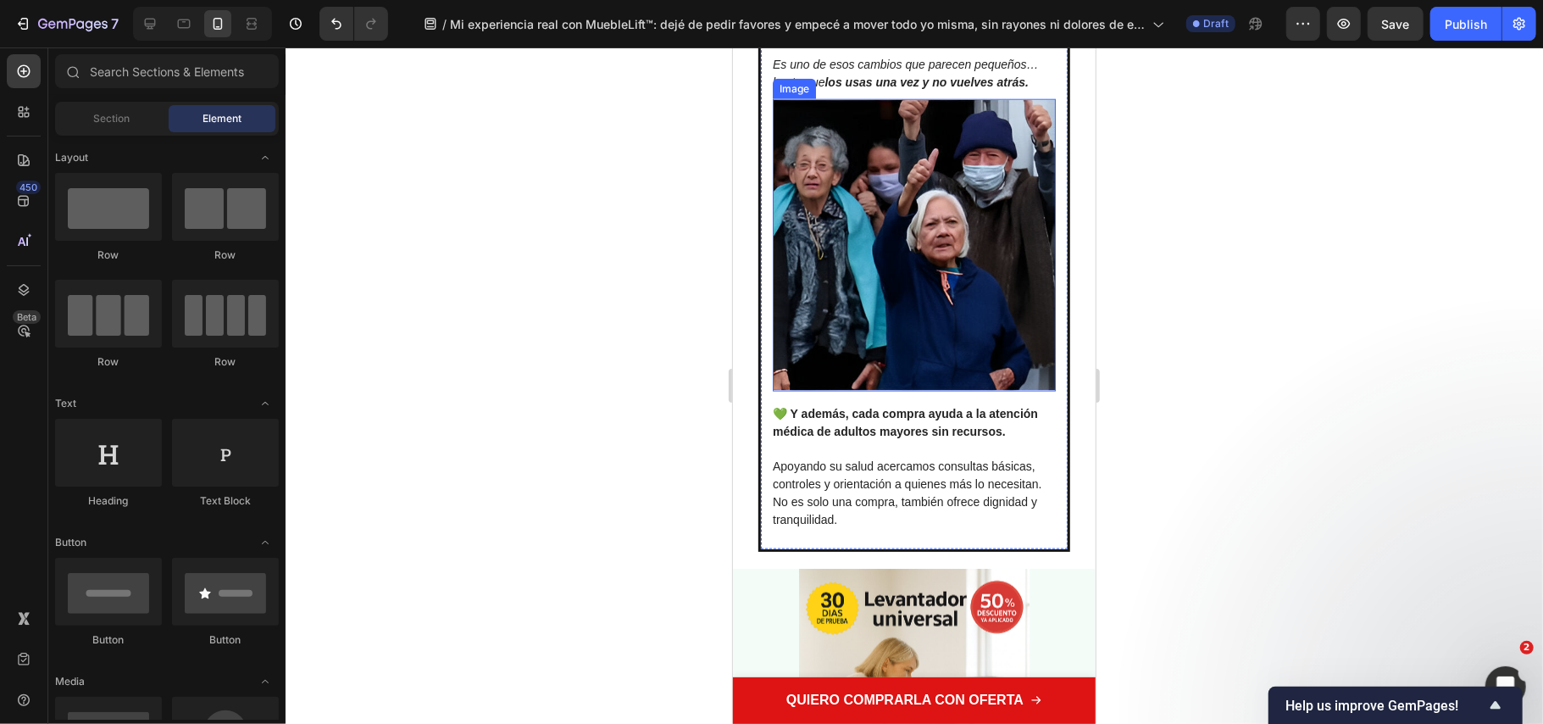
click at [831, 282] on img at bounding box center [913, 244] width 283 height 292
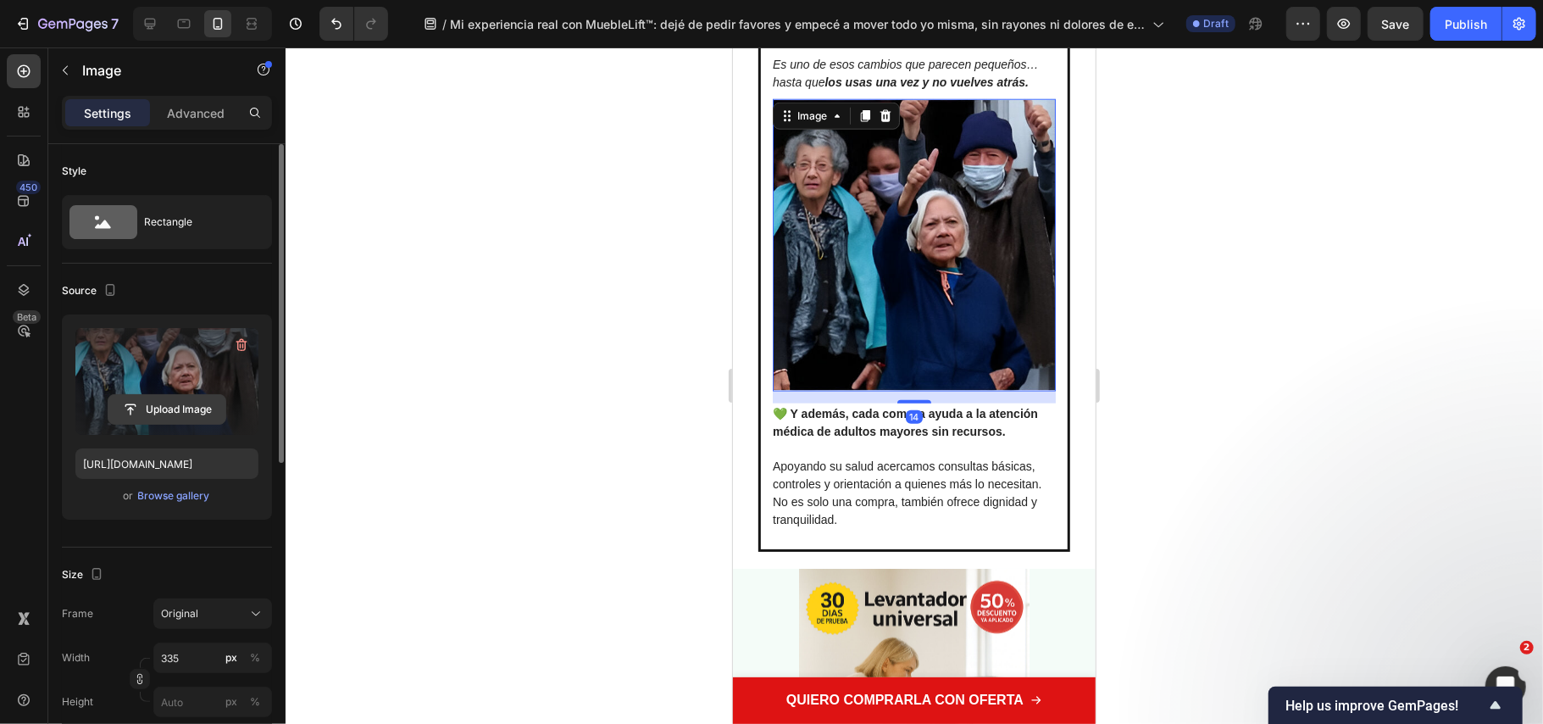
click at [158, 407] on input "file" at bounding box center [166, 409] width 117 height 29
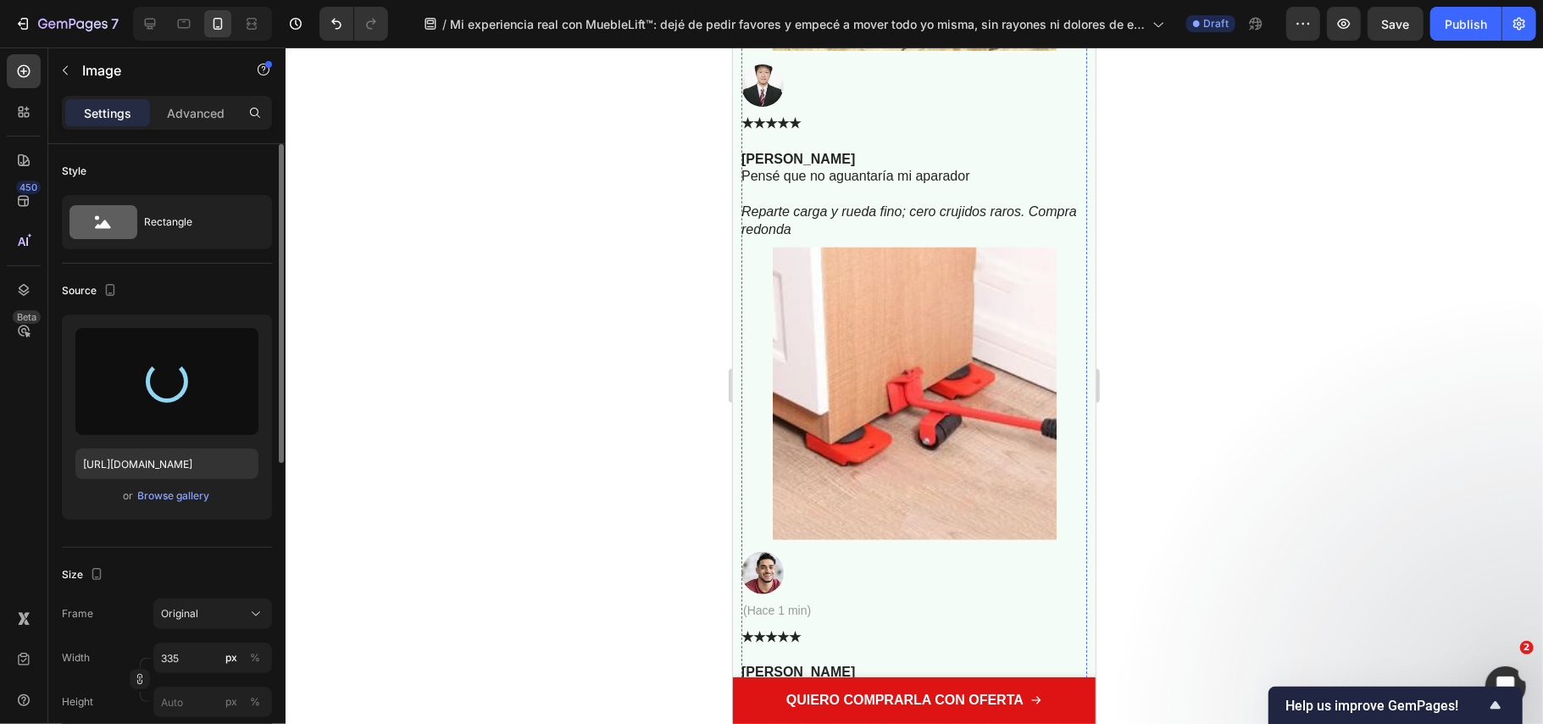
scroll to position [11100, 0]
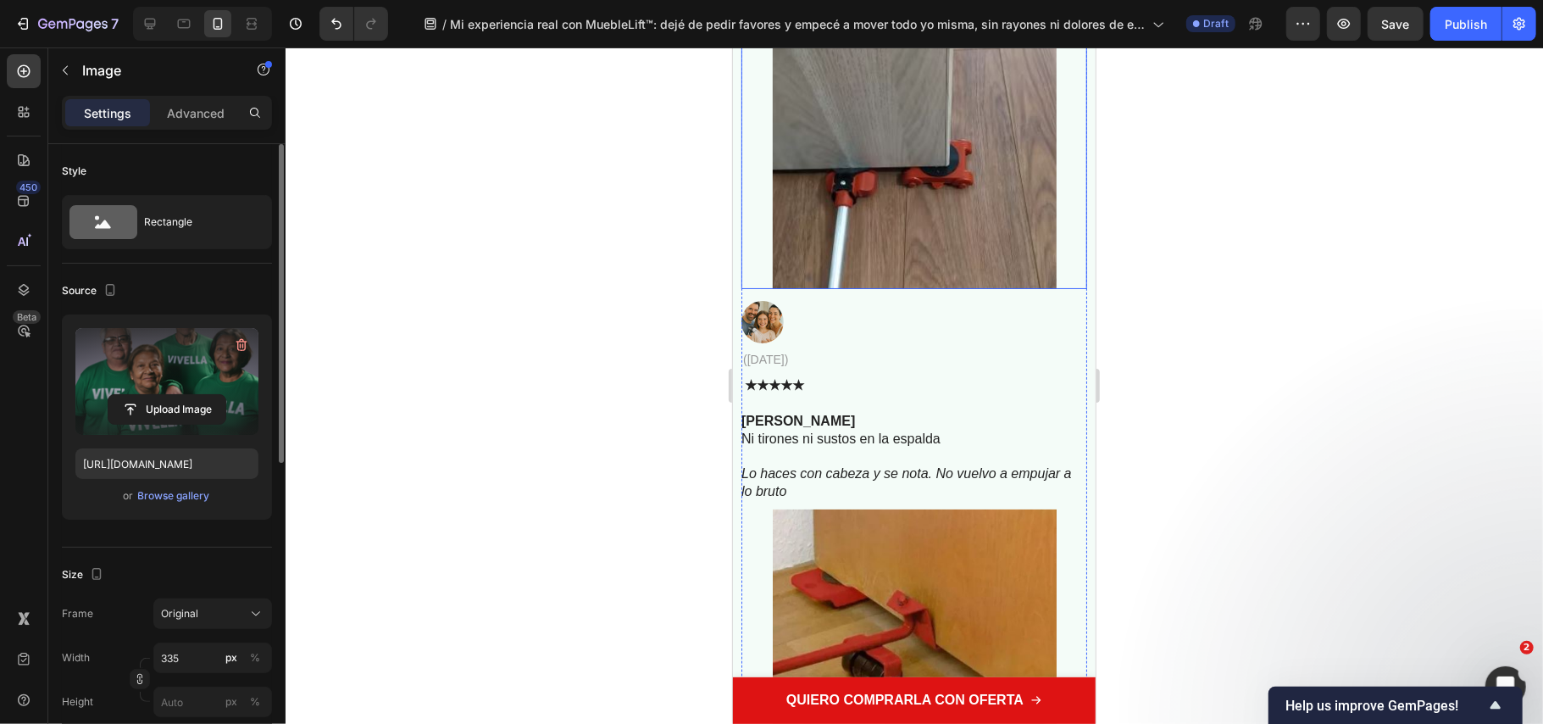
type input "https://cdn.shopify.com/s/files/1/0686/9916/0809/files/gempages_536292980345013…"
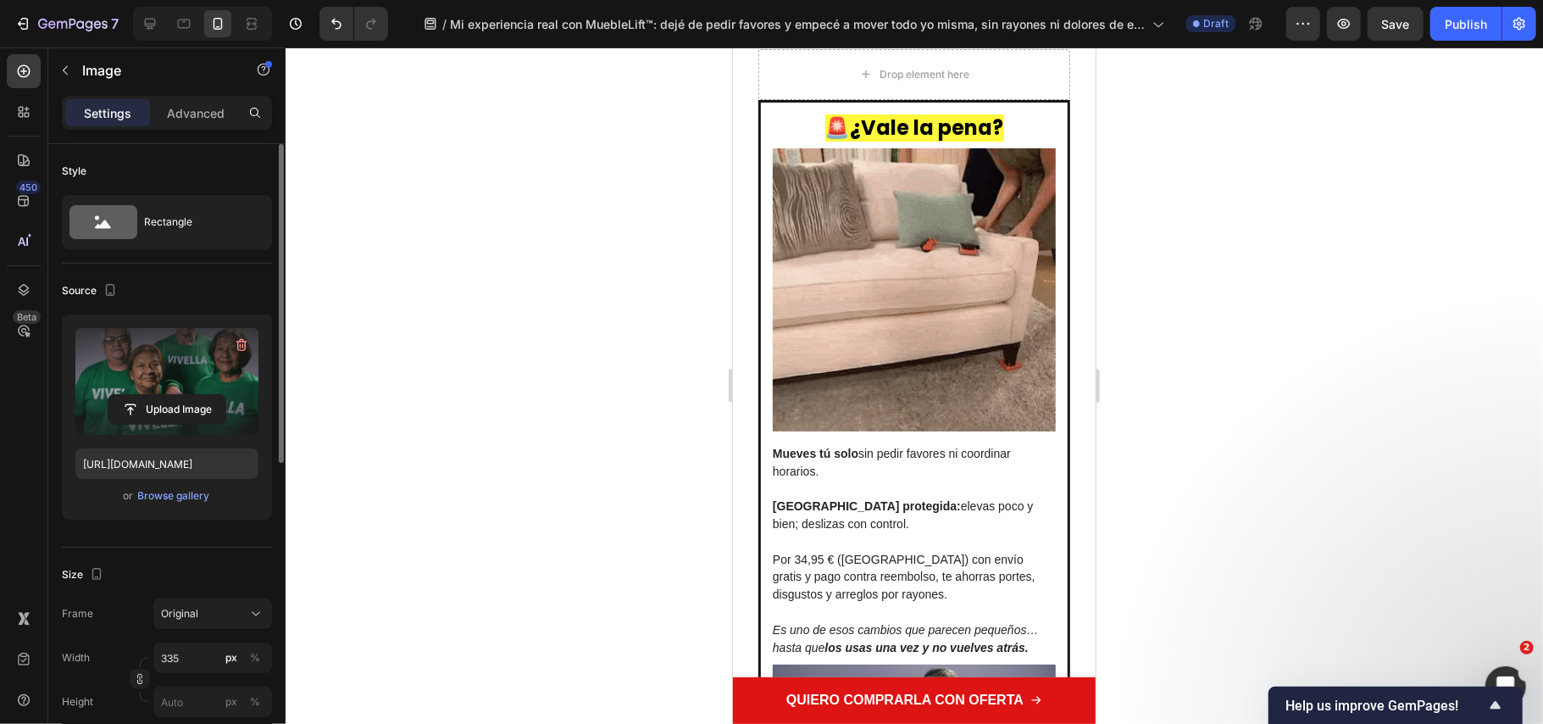
scroll to position [5789, 0]
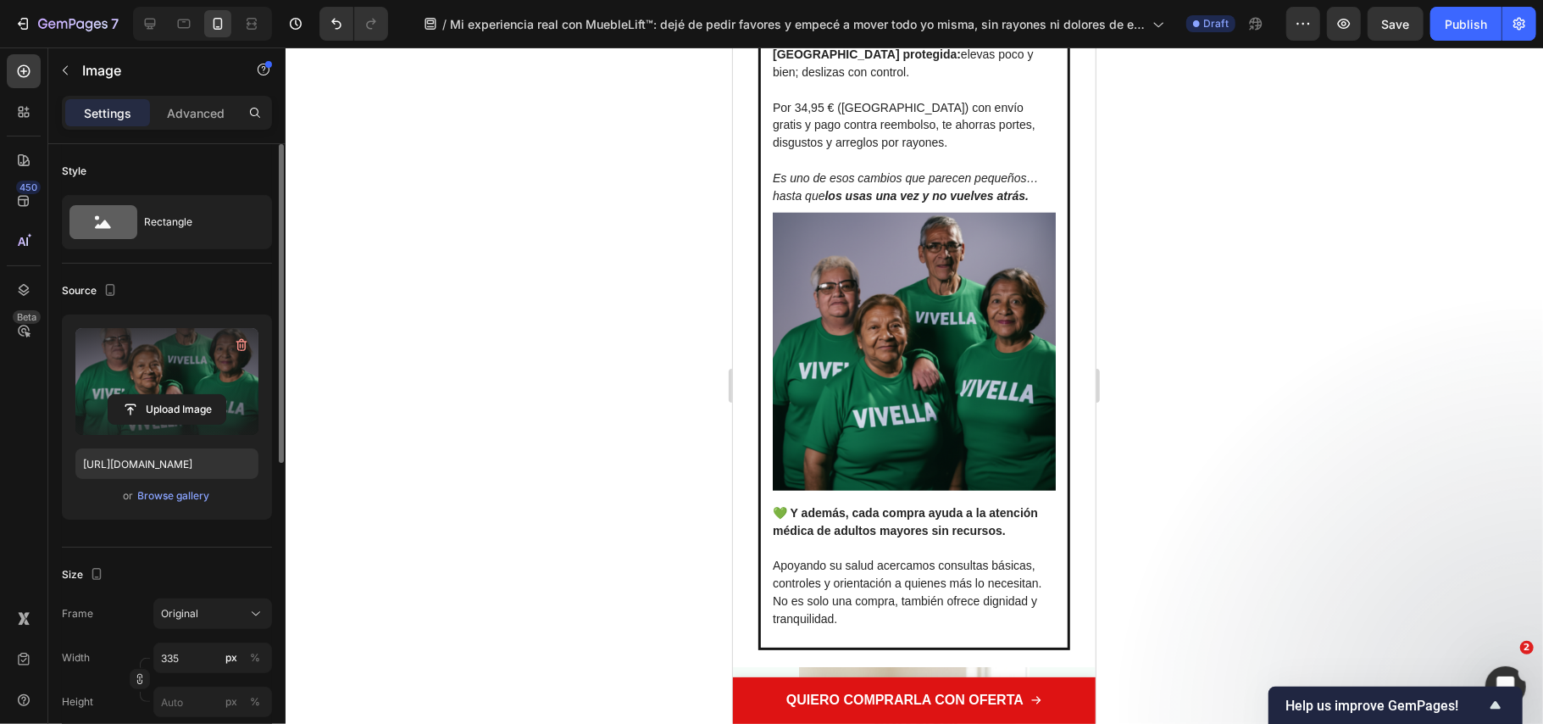
drag, startPoint x: 1269, startPoint y: 476, endPoint x: 244, endPoint y: 435, distance: 1025.5
click at [1269, 476] on div at bounding box center [915, 385] width 1258 height 676
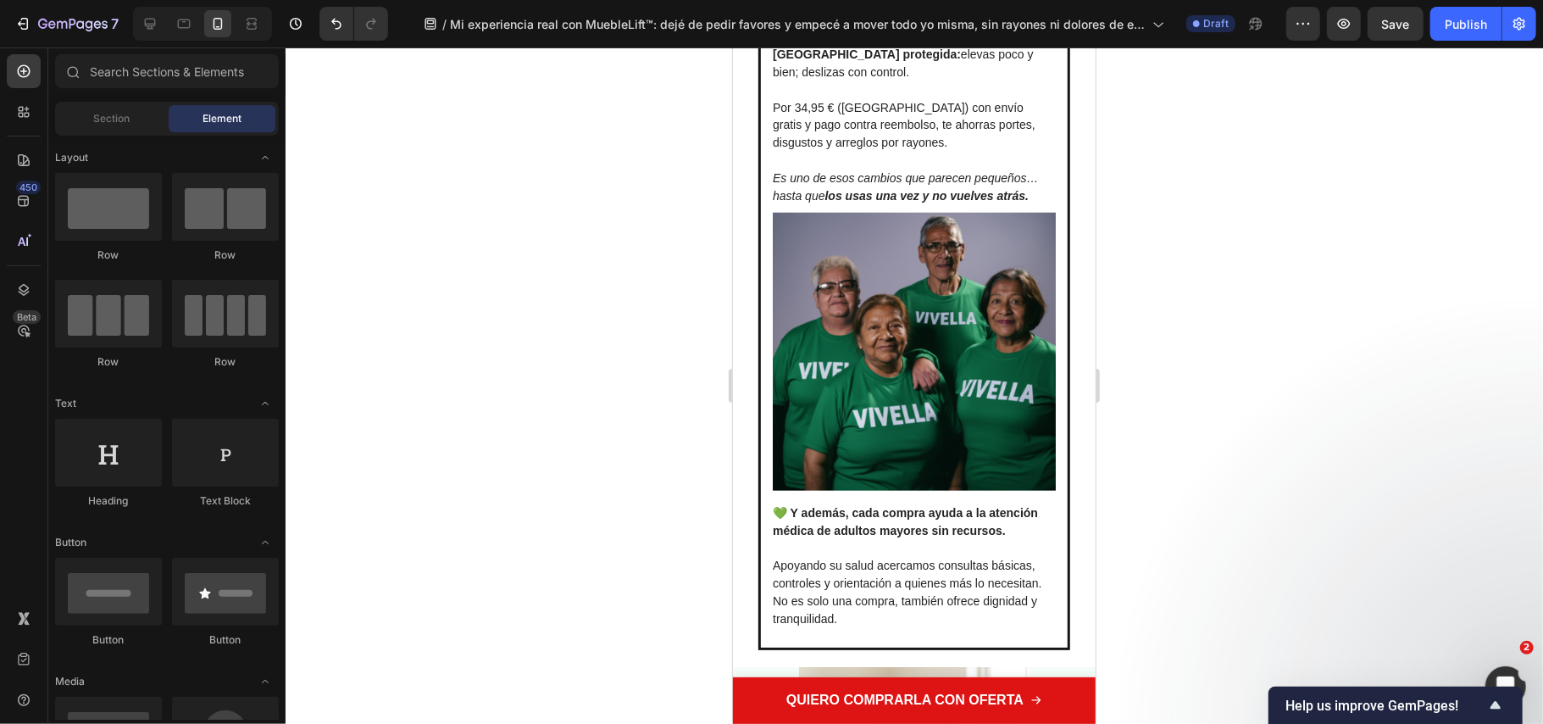
click at [524, 376] on div at bounding box center [915, 385] width 1258 height 676
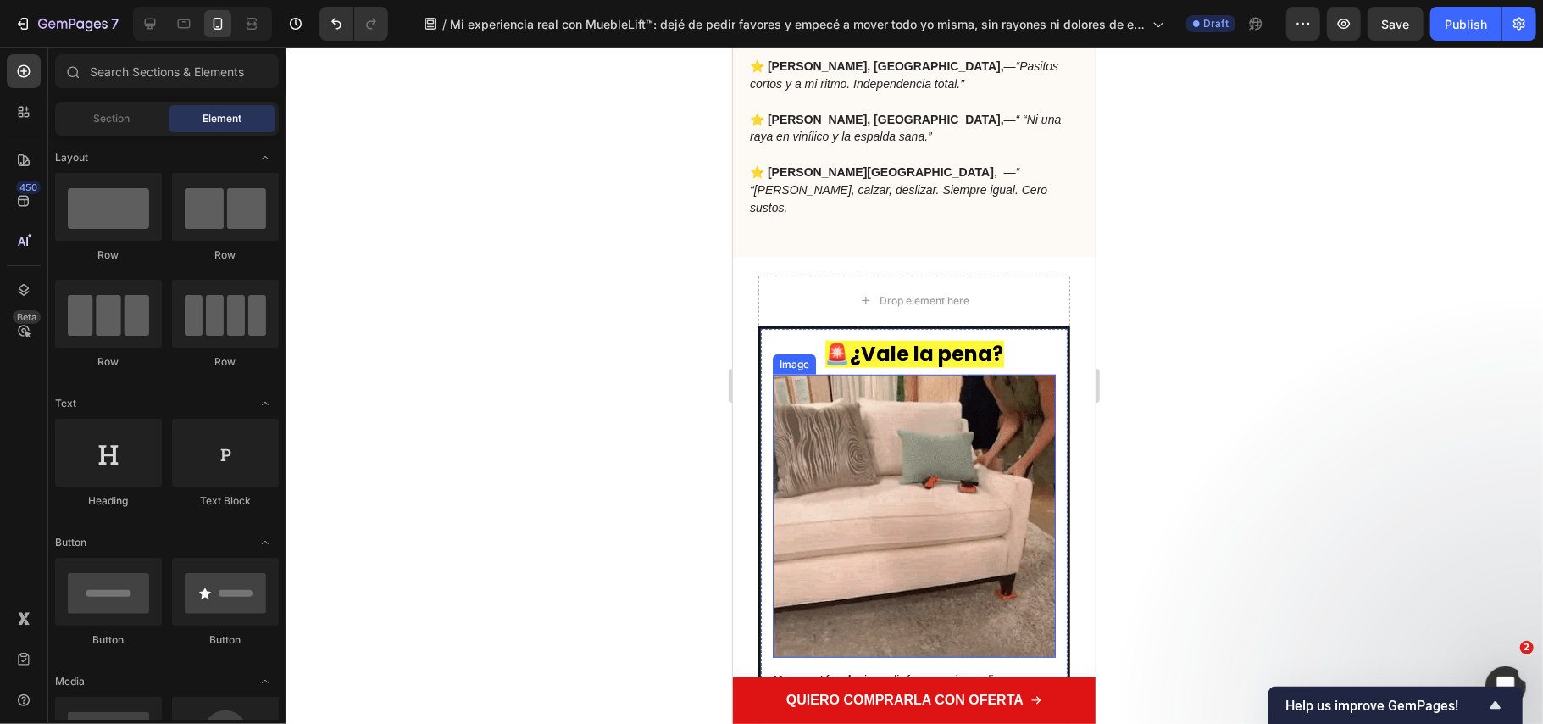
scroll to position [5676, 0]
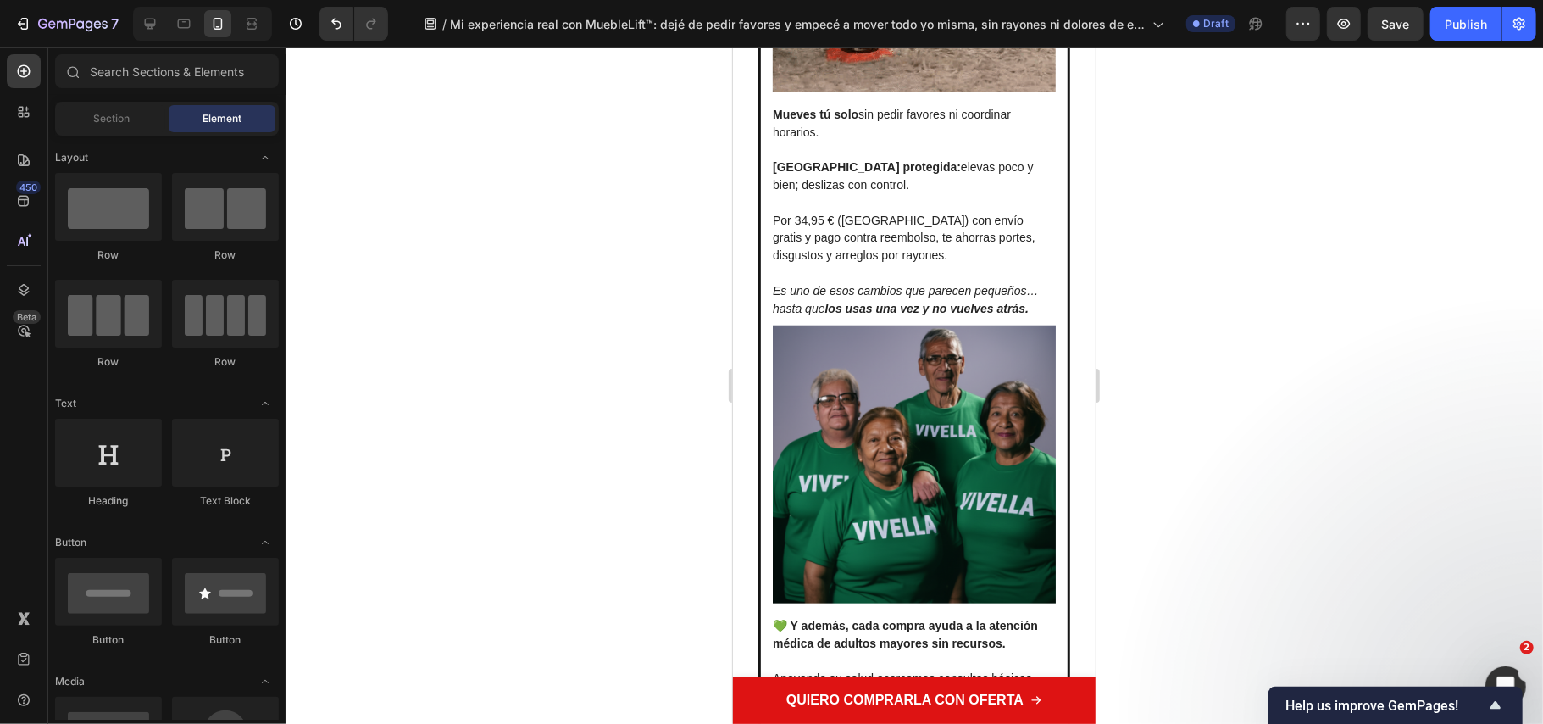
click at [1285, 392] on div at bounding box center [915, 385] width 1258 height 676
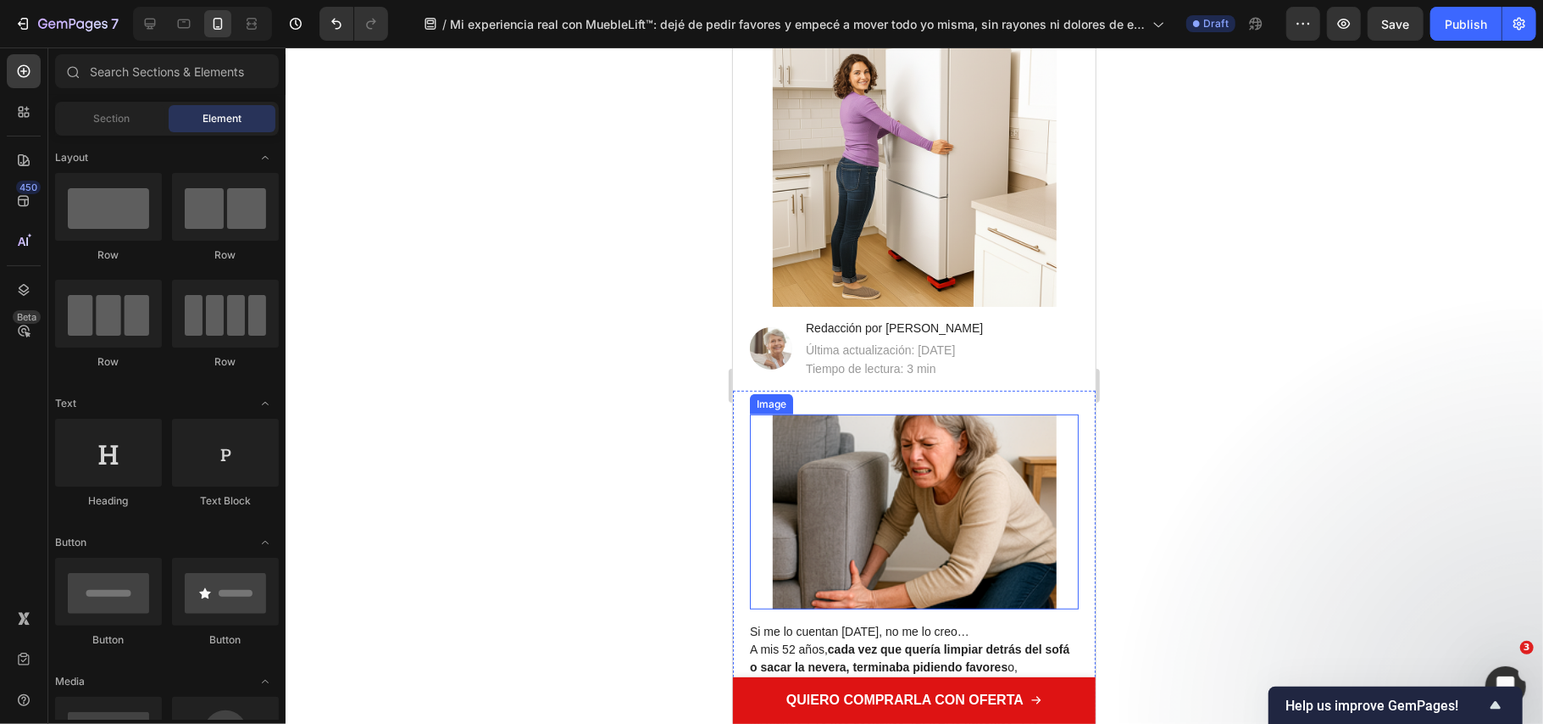
scroll to position [591, 0]
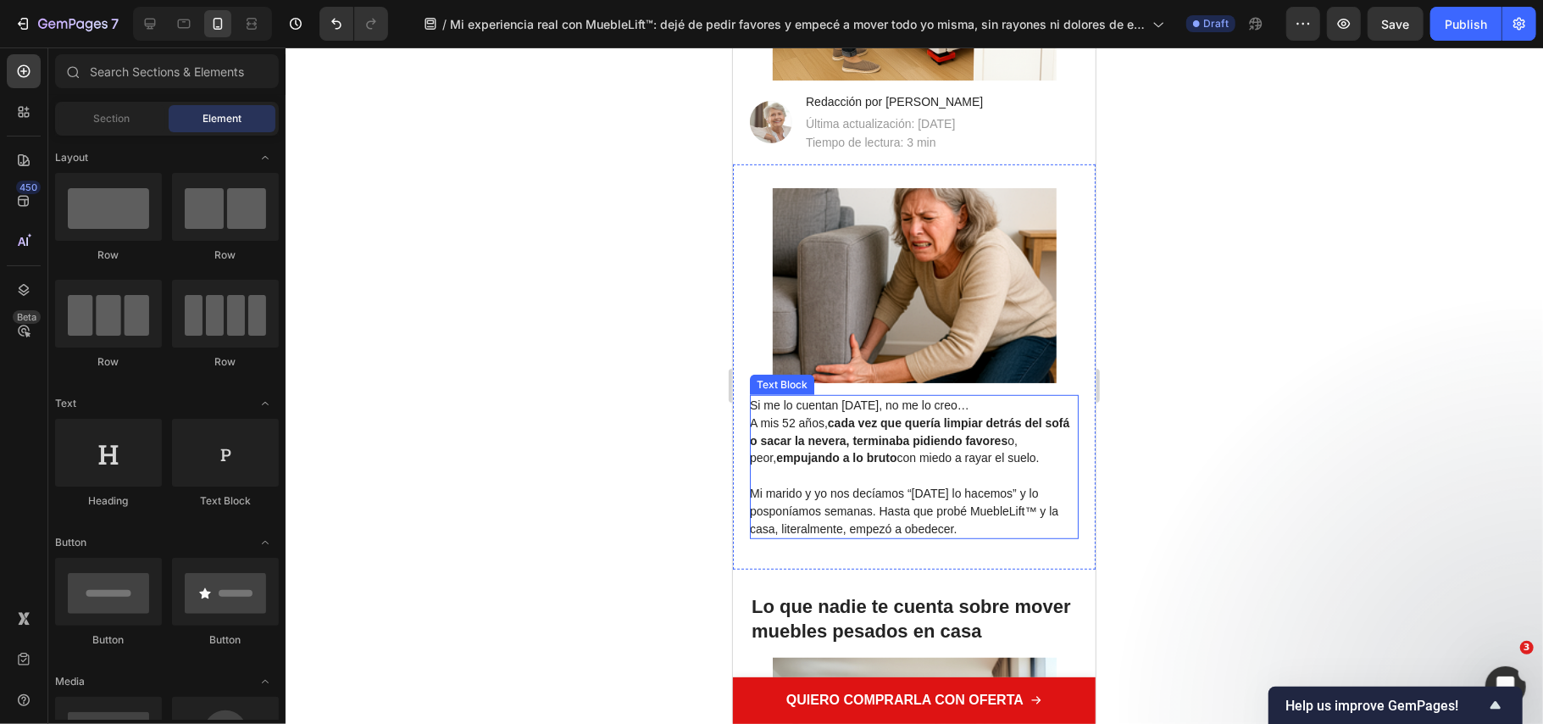
click at [969, 399] on span "Si me lo cuentan [DATE], no me lo creo…" at bounding box center [859, 404] width 220 height 14
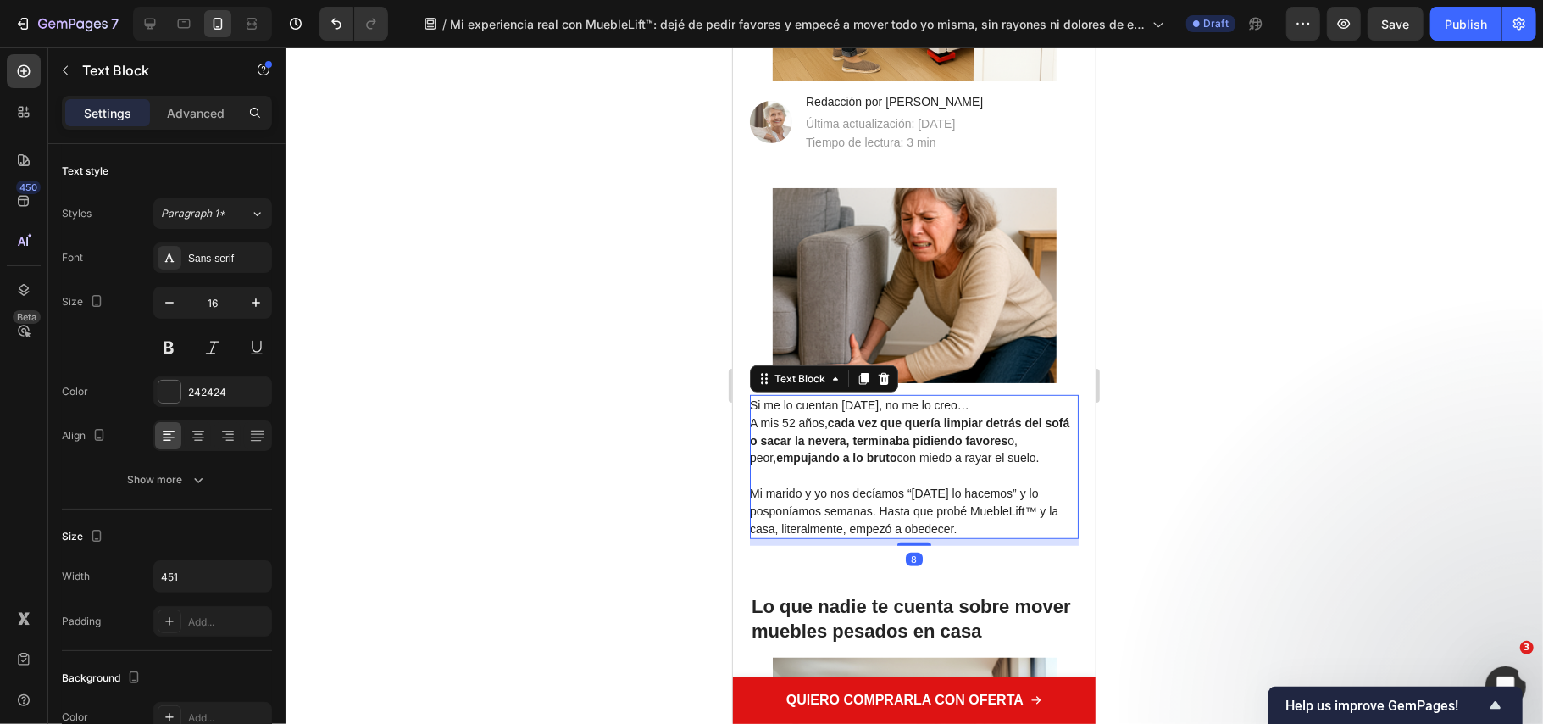
click at [1024, 404] on p "Si me lo cuentan hace dos meses, no me lo creo… A mis 52 años, cada vez que que…" at bounding box center [912, 431] width 327 height 70
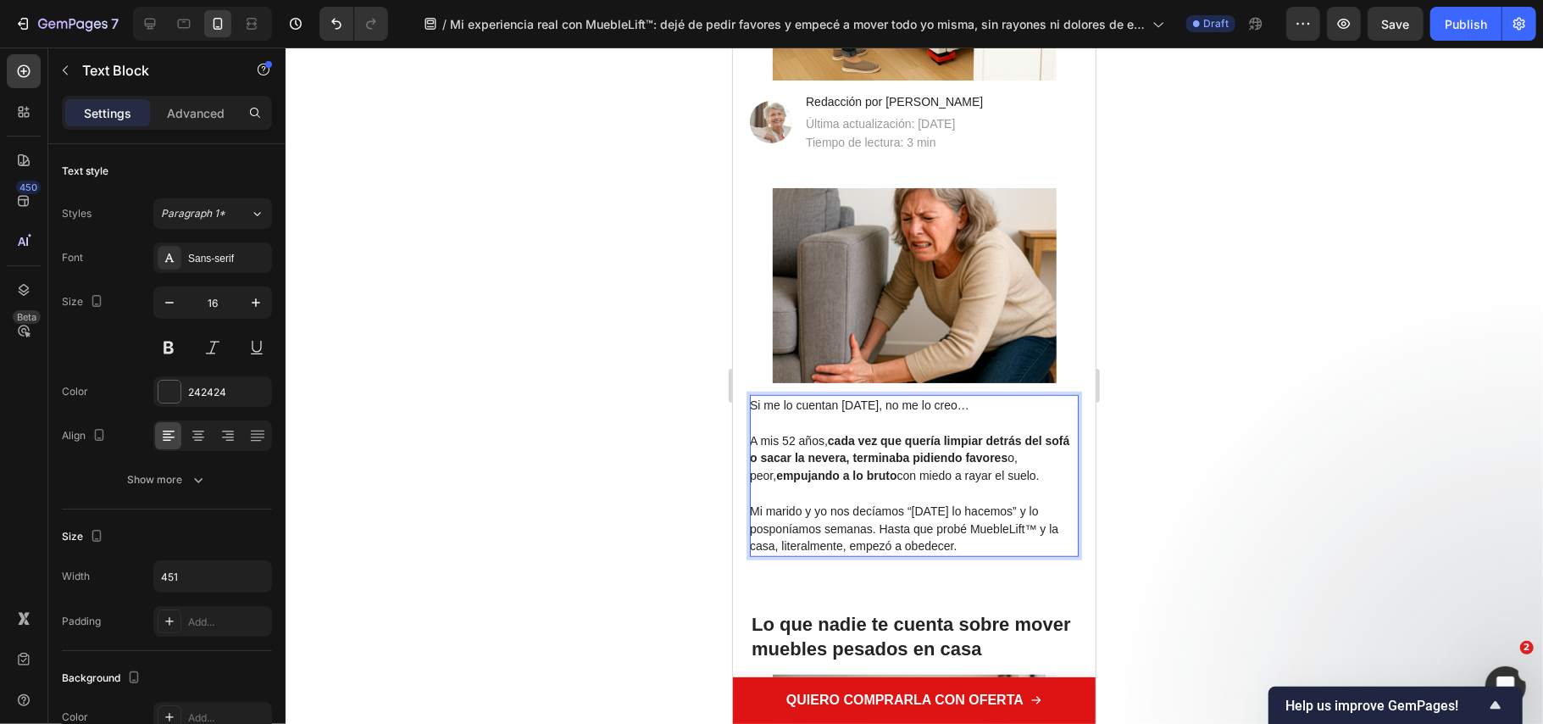
click at [1204, 434] on div at bounding box center [915, 385] width 1258 height 676
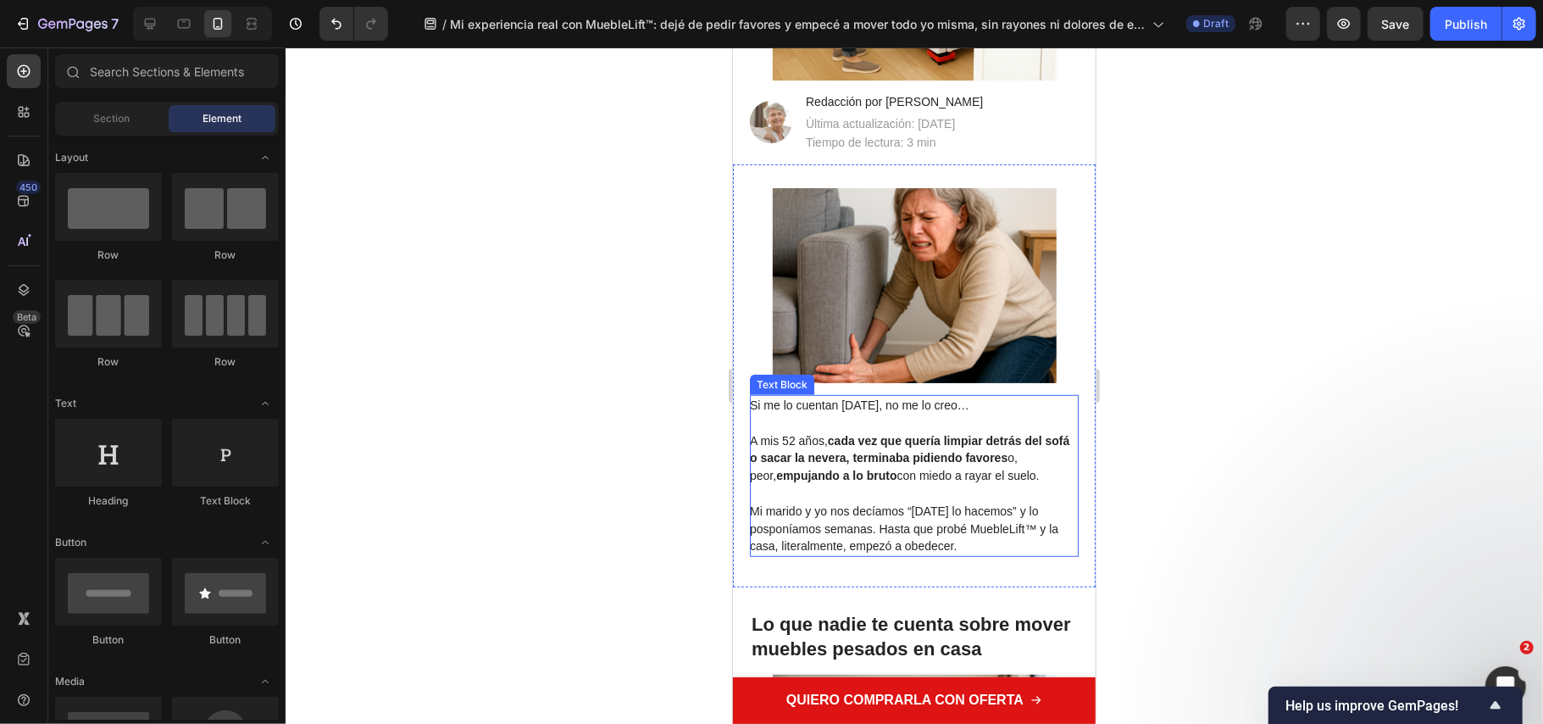
click at [958, 418] on p "⁠⁠⁠⁠⁠⁠⁠ A mis 52 años, cada vez que quería limpiar detrás del sofá o sacar la n…" at bounding box center [912, 449] width 327 height 70
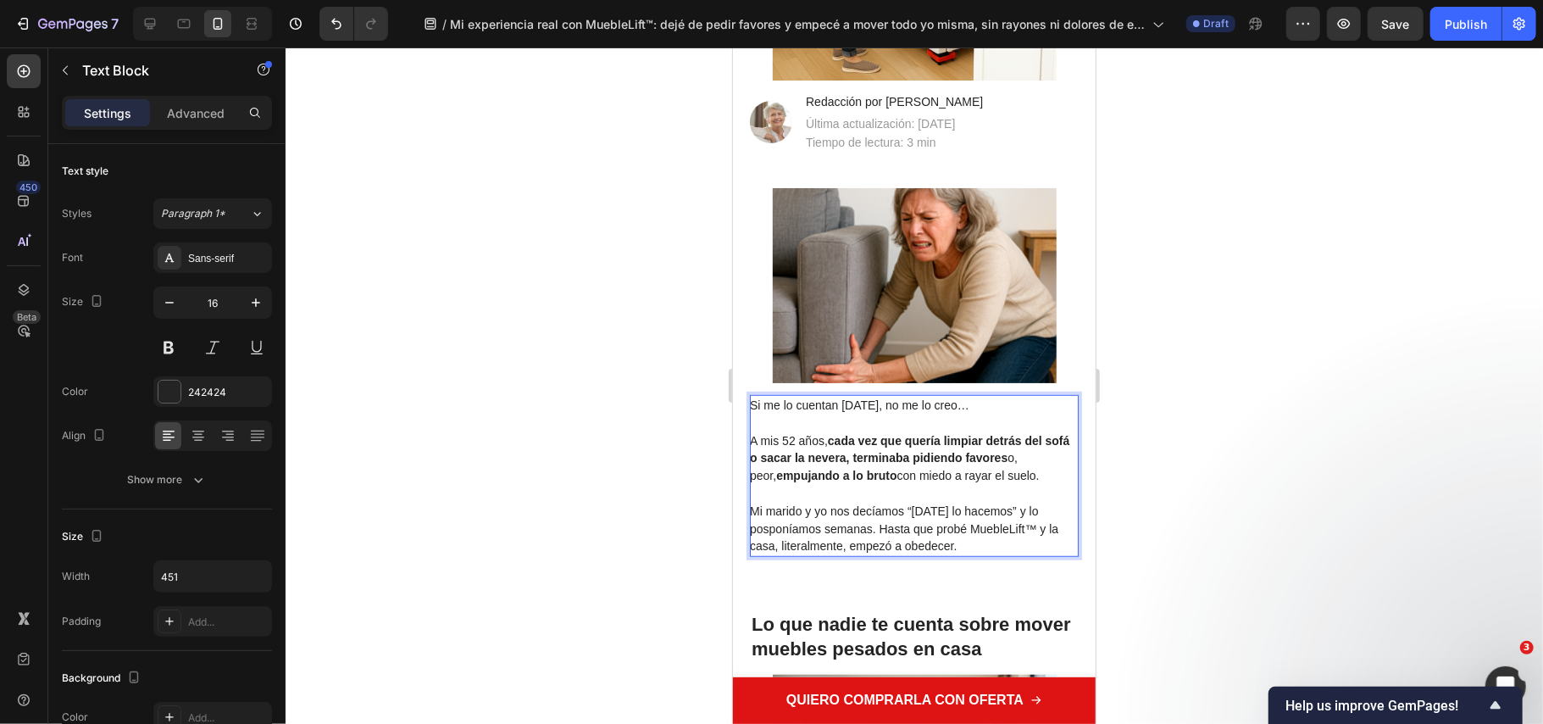
click at [969, 410] on span "Si me lo cuentan [DATE], no me lo creo…" at bounding box center [859, 404] width 220 height 14
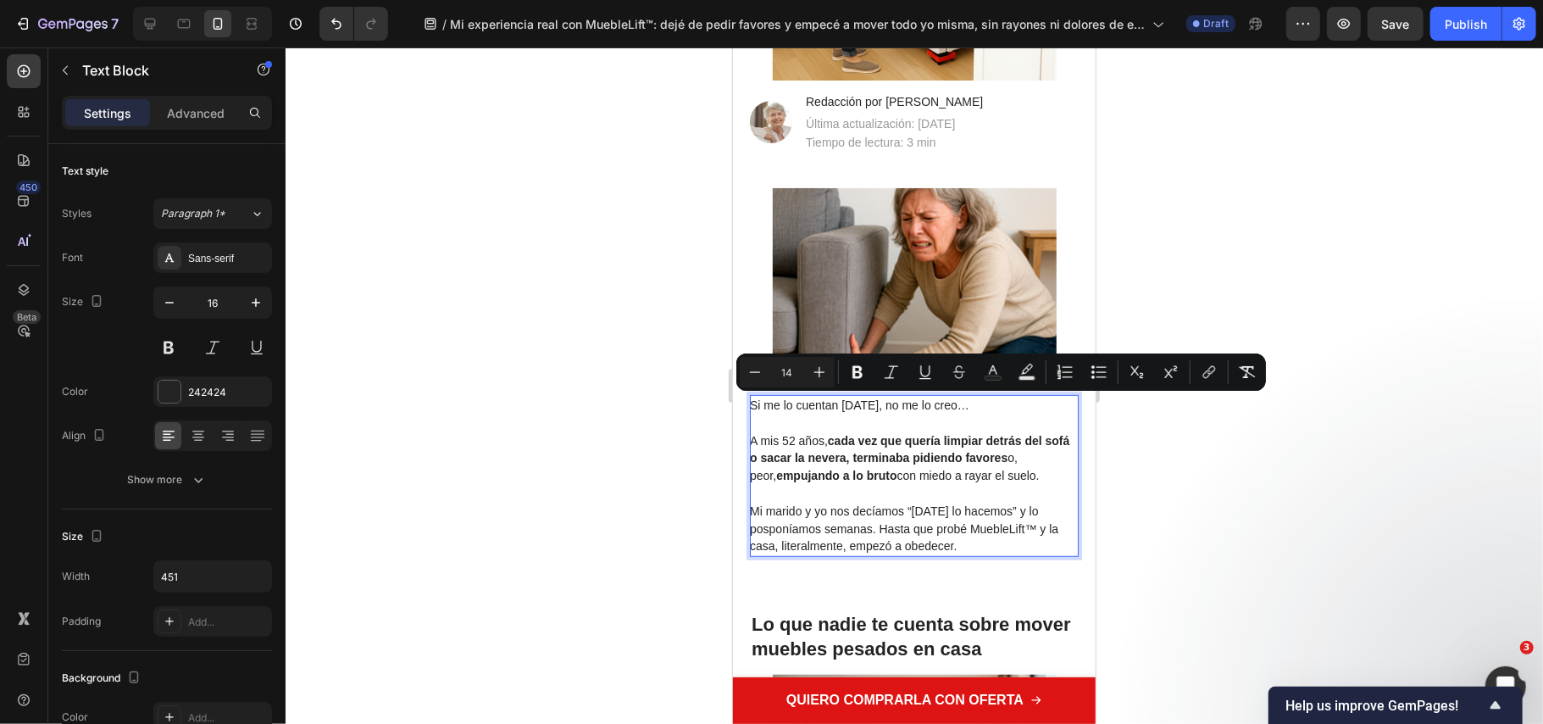
drag, startPoint x: 1018, startPoint y: 403, endPoint x: 933, endPoint y: 403, distance: 84.8
click at [933, 403] on p "Si me lo cuentan [DATE], no me lo creo…" at bounding box center [912, 405] width 327 height 18
click at [1222, 493] on div at bounding box center [915, 385] width 1258 height 676
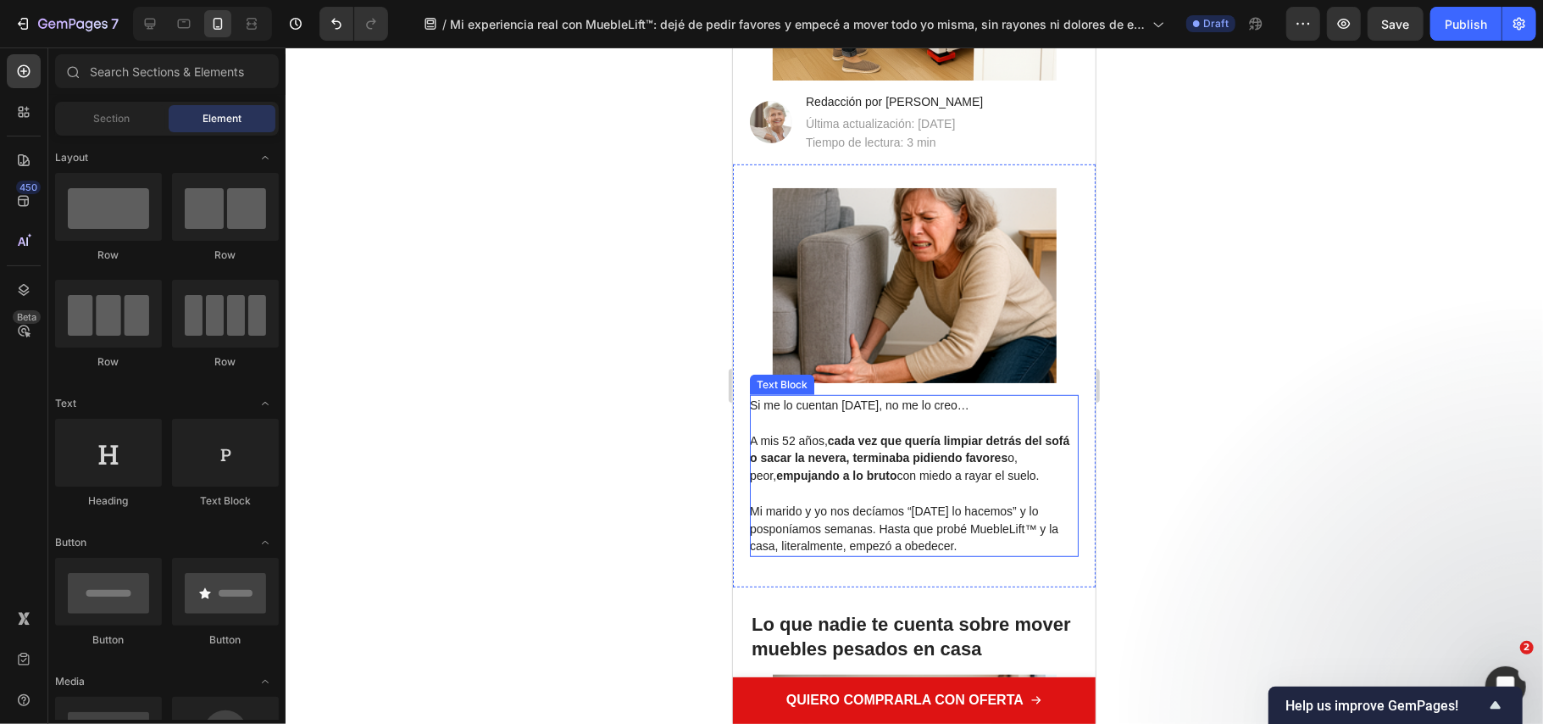
click at [888, 530] on span "Mi marido y yo nos decíamos “[DATE] lo hacemos” y lo posponíamos semanas. Hasta…" at bounding box center [903, 527] width 309 height 49
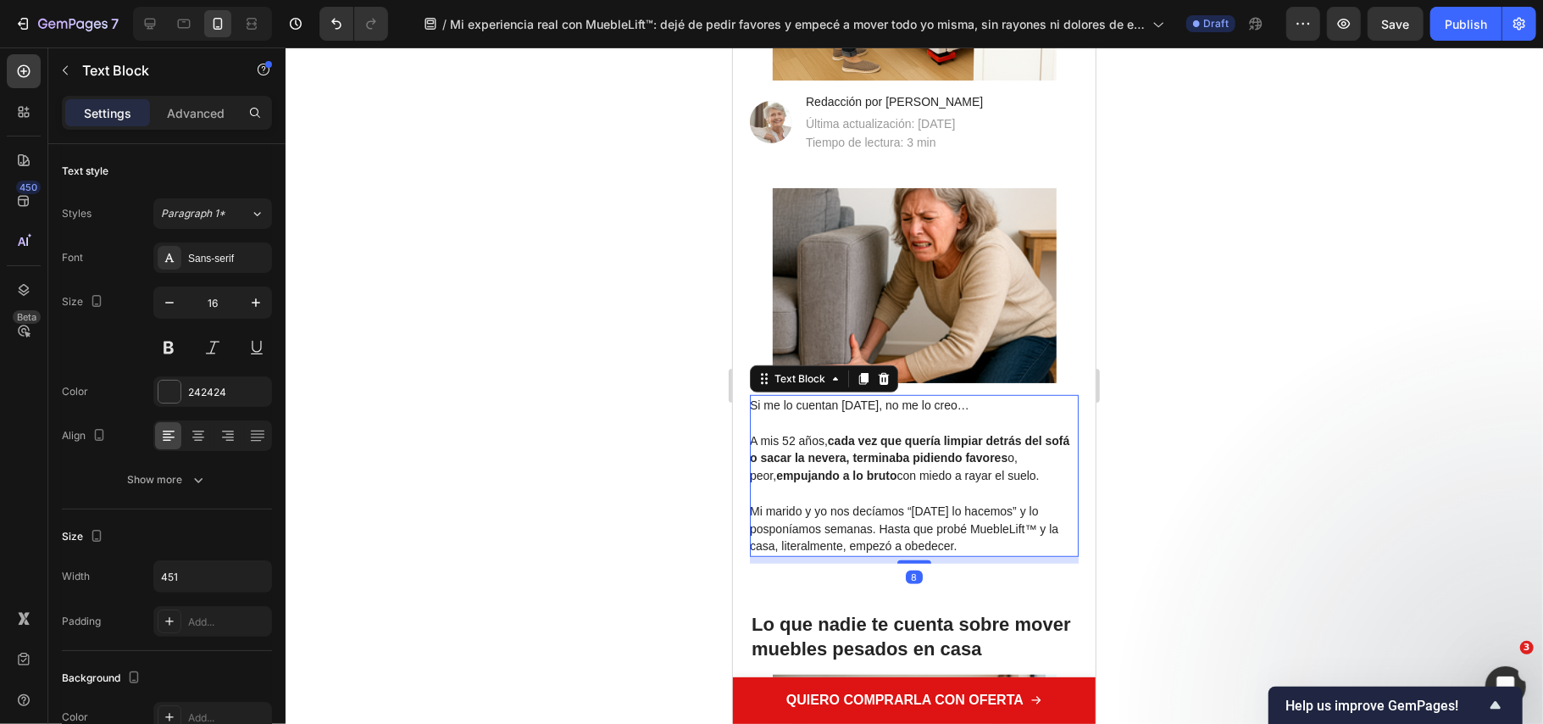
click at [881, 530] on span "Mi marido y yo nos decíamos “[DATE] lo hacemos” y lo posponíamos semanas. Hasta…" at bounding box center [903, 527] width 309 height 49
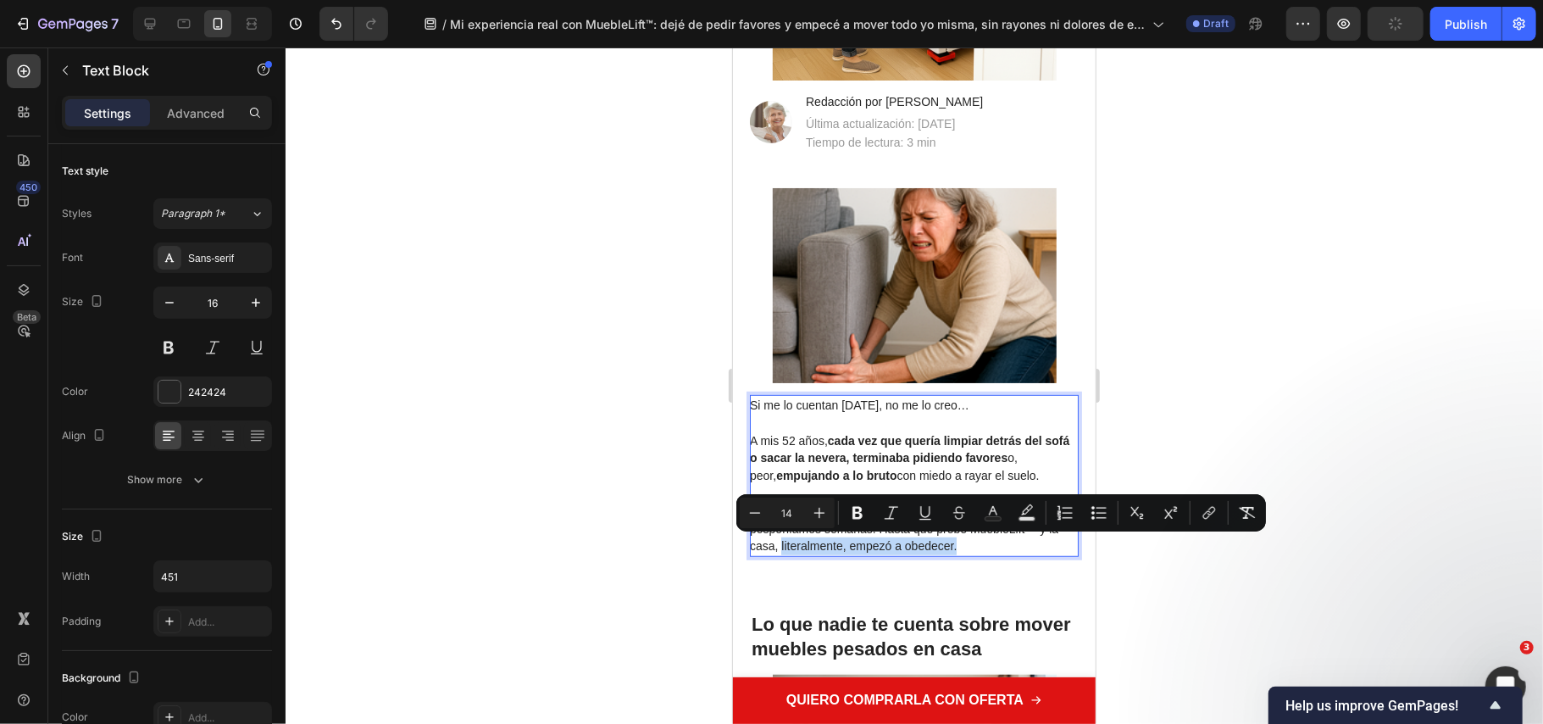
drag, startPoint x: 970, startPoint y: 543, endPoint x: 781, endPoint y: 552, distance: 189.2
click at [781, 552] on p "Mi marido y yo nos decíamos “[DATE] lo hacemos” y lo posponíamos semanas. Hasta…" at bounding box center [912, 528] width 327 height 53
click at [978, 557] on div "Si me lo cuentan hace dos meses, no me lo creo… A mis 52 años, cada vez que que…" at bounding box center [913, 478] width 329 height 169
click at [970, 543] on p "Mi marido y yo nos decíamos “[DATE] lo hacemos” y lo posponíamos semanas. Hasta…" at bounding box center [912, 528] width 327 height 53
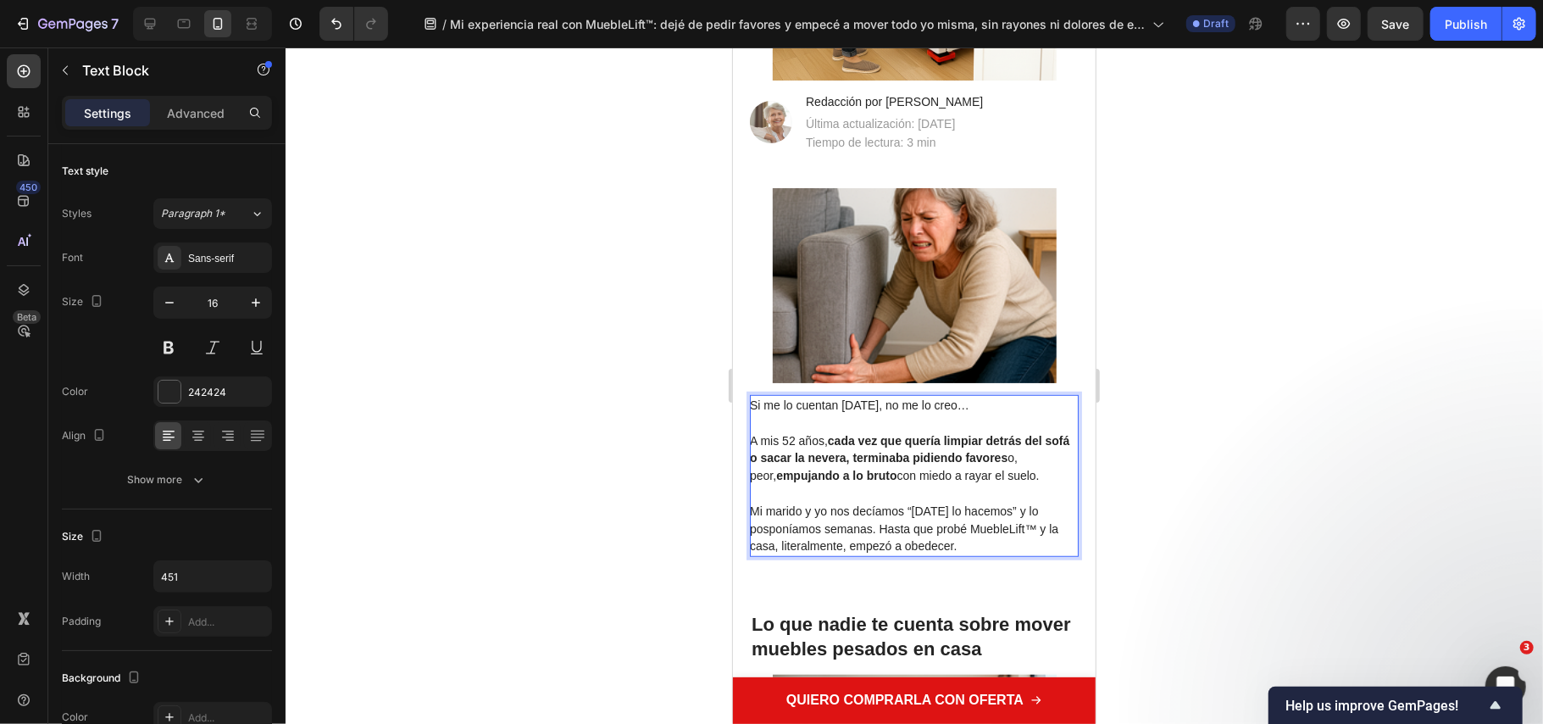
click at [1051, 530] on span "Mi marido y yo nos decíamos “[DATE] lo hacemos” y lo posponíamos semanas. Hasta…" at bounding box center [903, 527] width 309 height 49
click at [1282, 519] on div at bounding box center [915, 385] width 1258 height 676
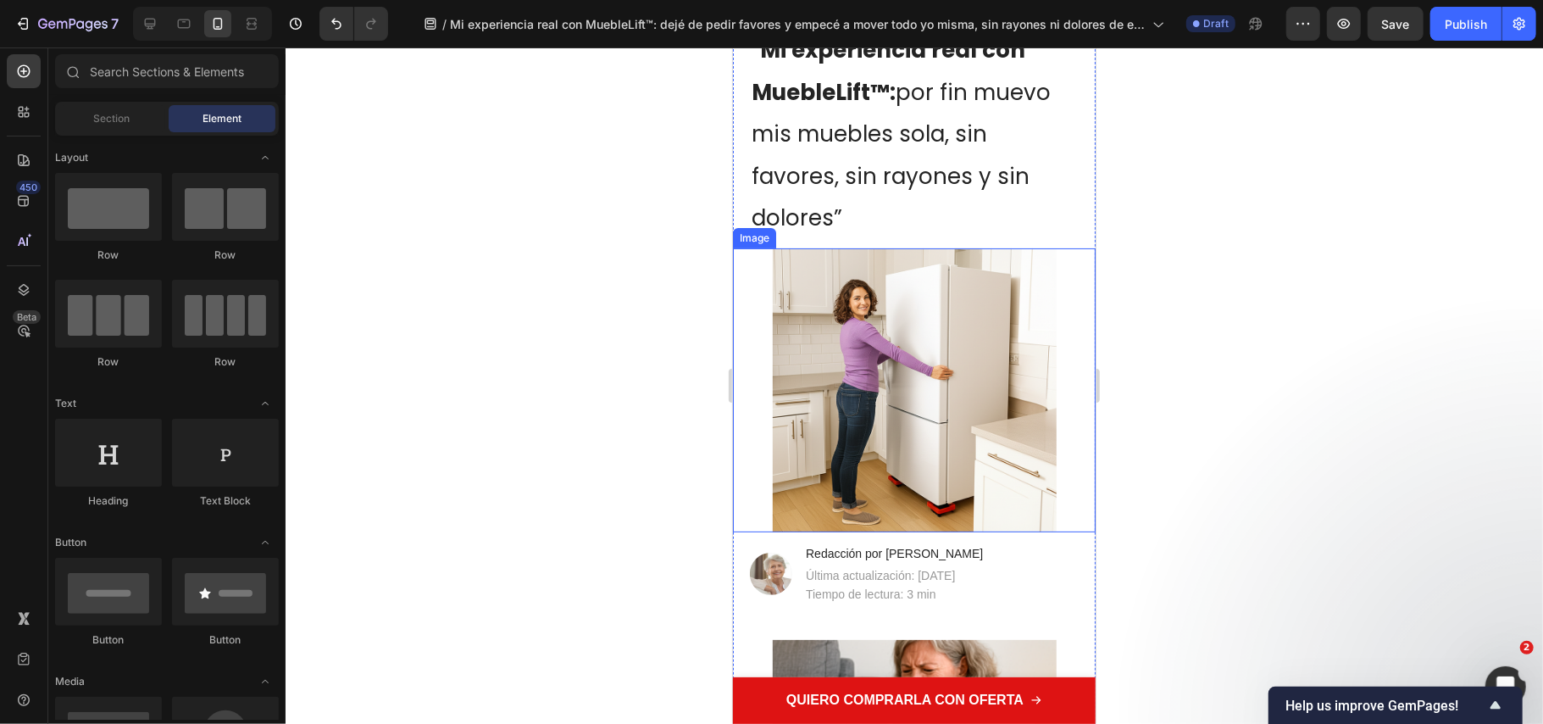
scroll to position [0, 0]
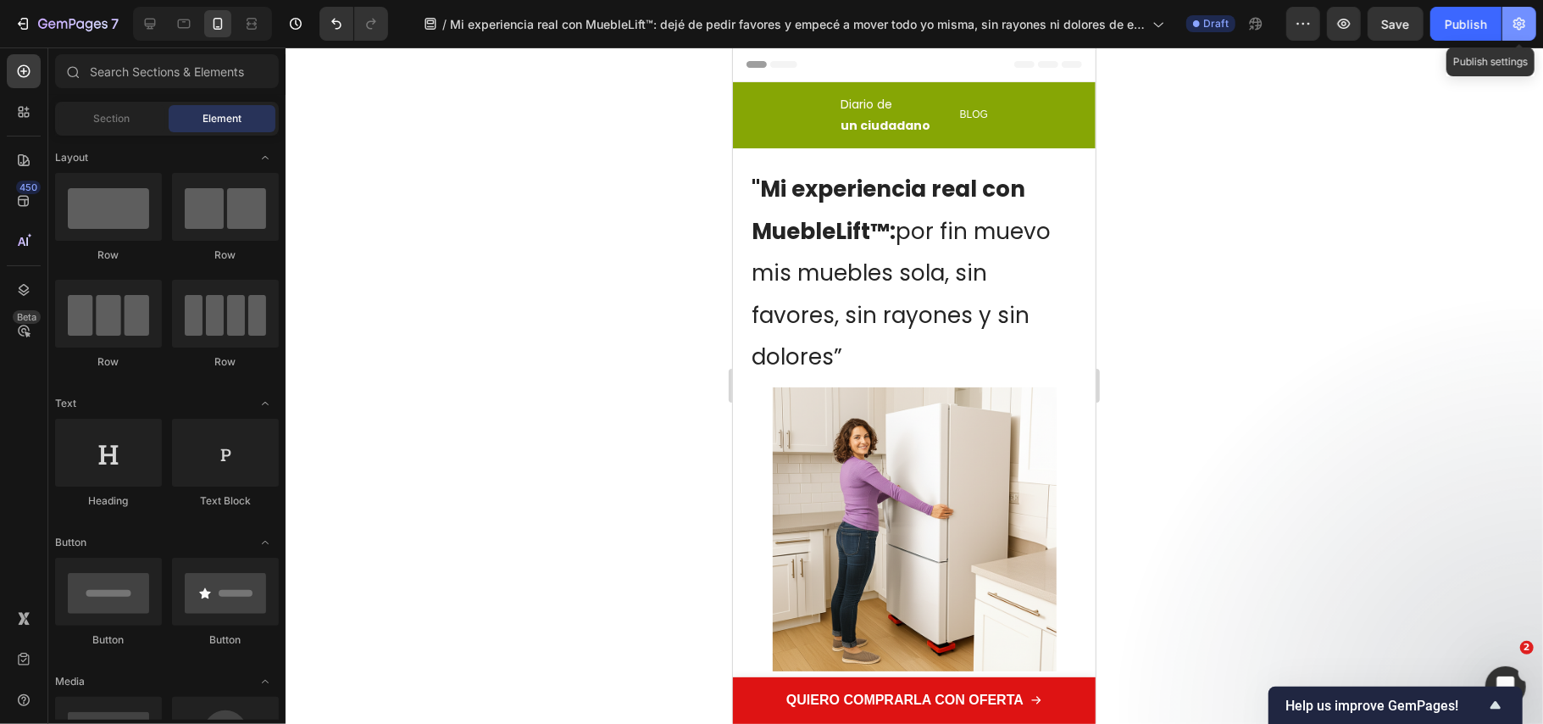
click at [1530, 22] on button "button" at bounding box center [1520, 24] width 34 height 34
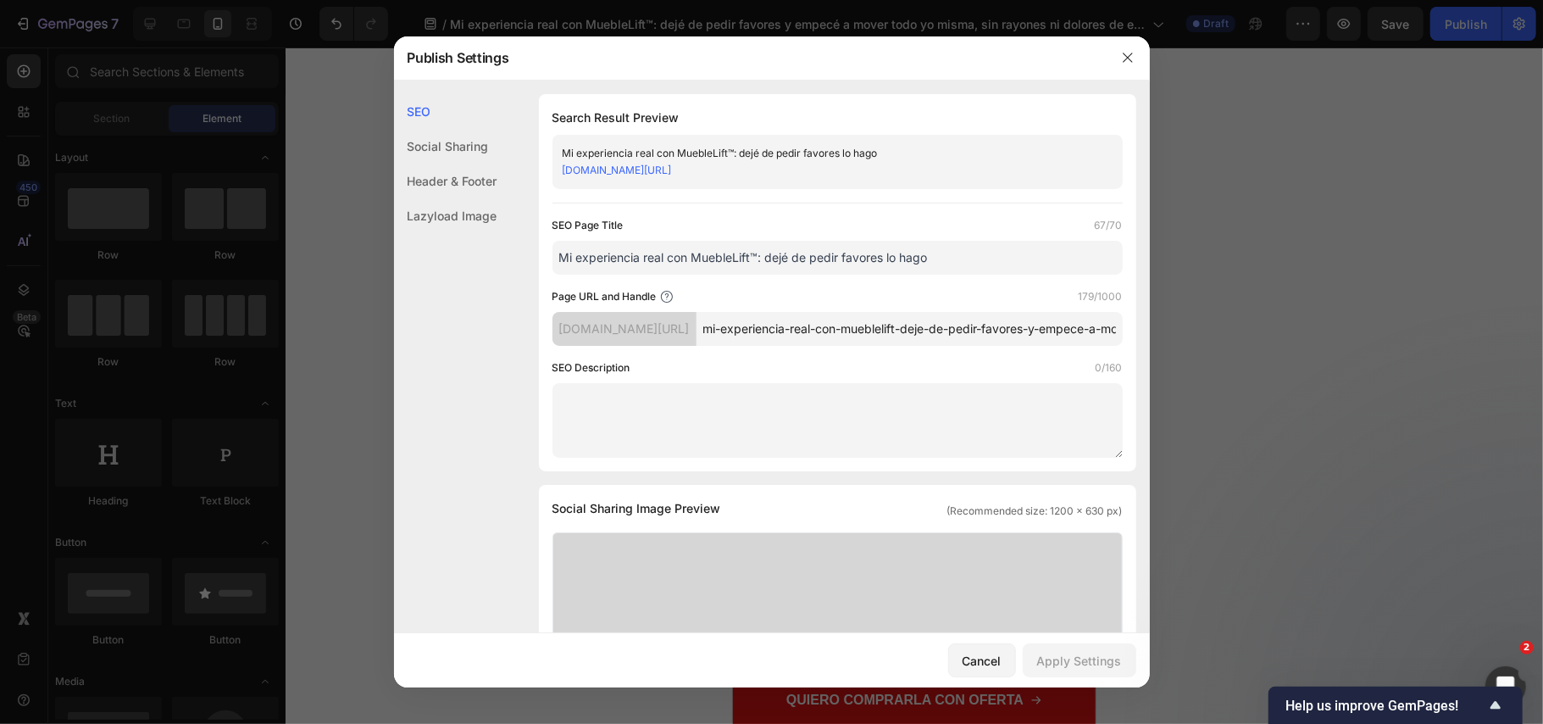
drag, startPoint x: 1327, startPoint y: 397, endPoint x: 1151, endPoint y: 346, distance: 183.7
click at [1326, 394] on div at bounding box center [771, 362] width 1543 height 724
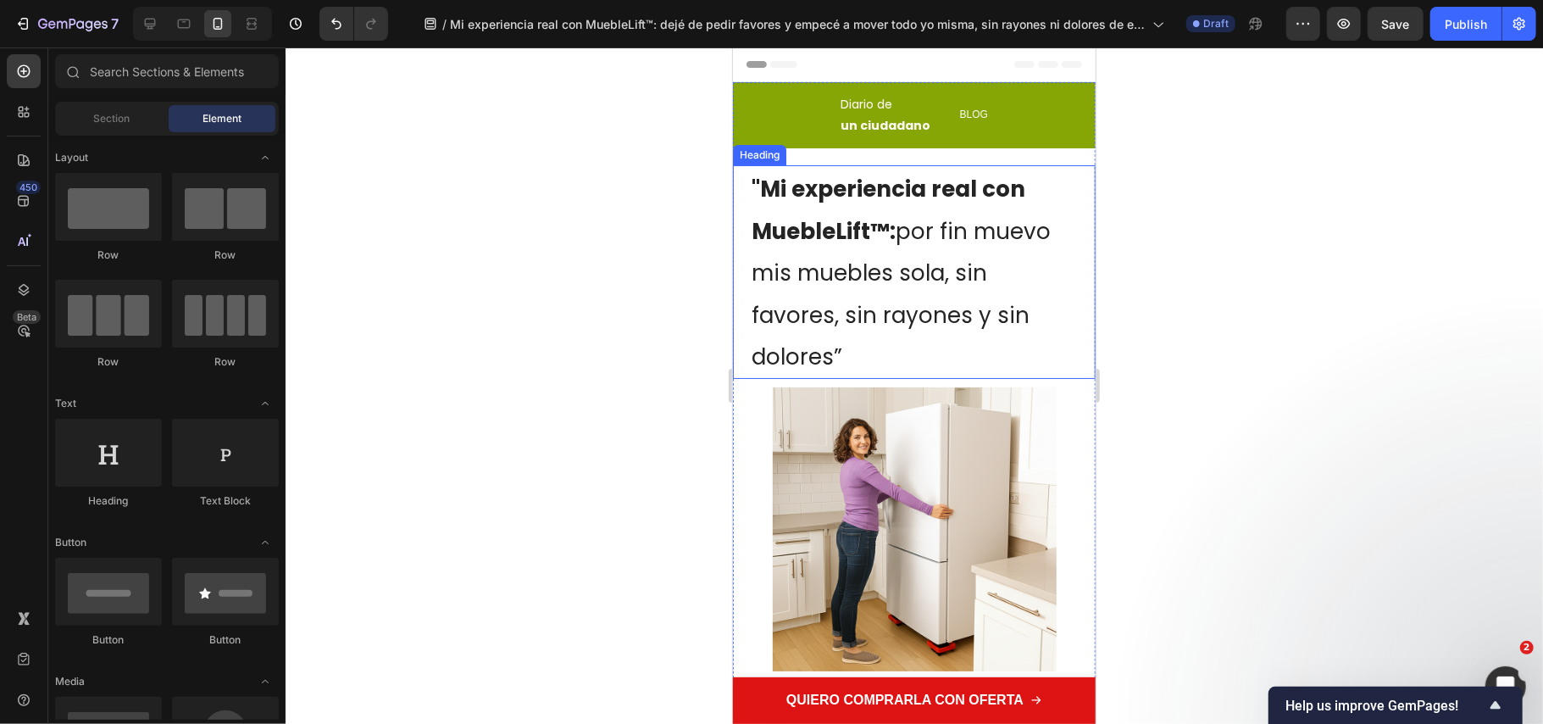
click at [907, 247] on h1 ""Mi experiencia real con MuebleLift™: por fin muevo mis muebles sola, sin favor…" at bounding box center [913, 271] width 329 height 214
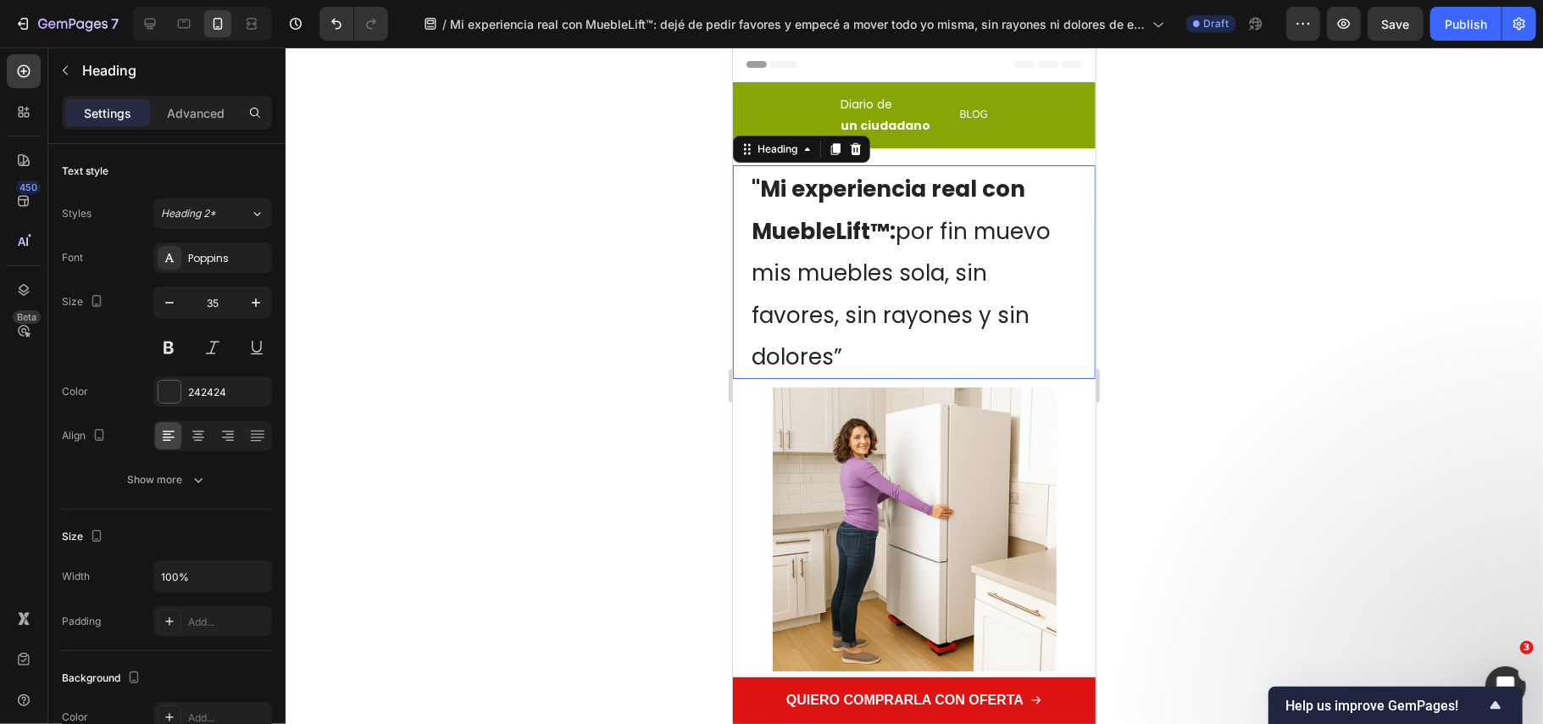
click at [906, 247] on p ""Mi experiencia real con MuebleLift™: por fin muevo mis muebles sola, sin favor…" at bounding box center [913, 271] width 325 height 210
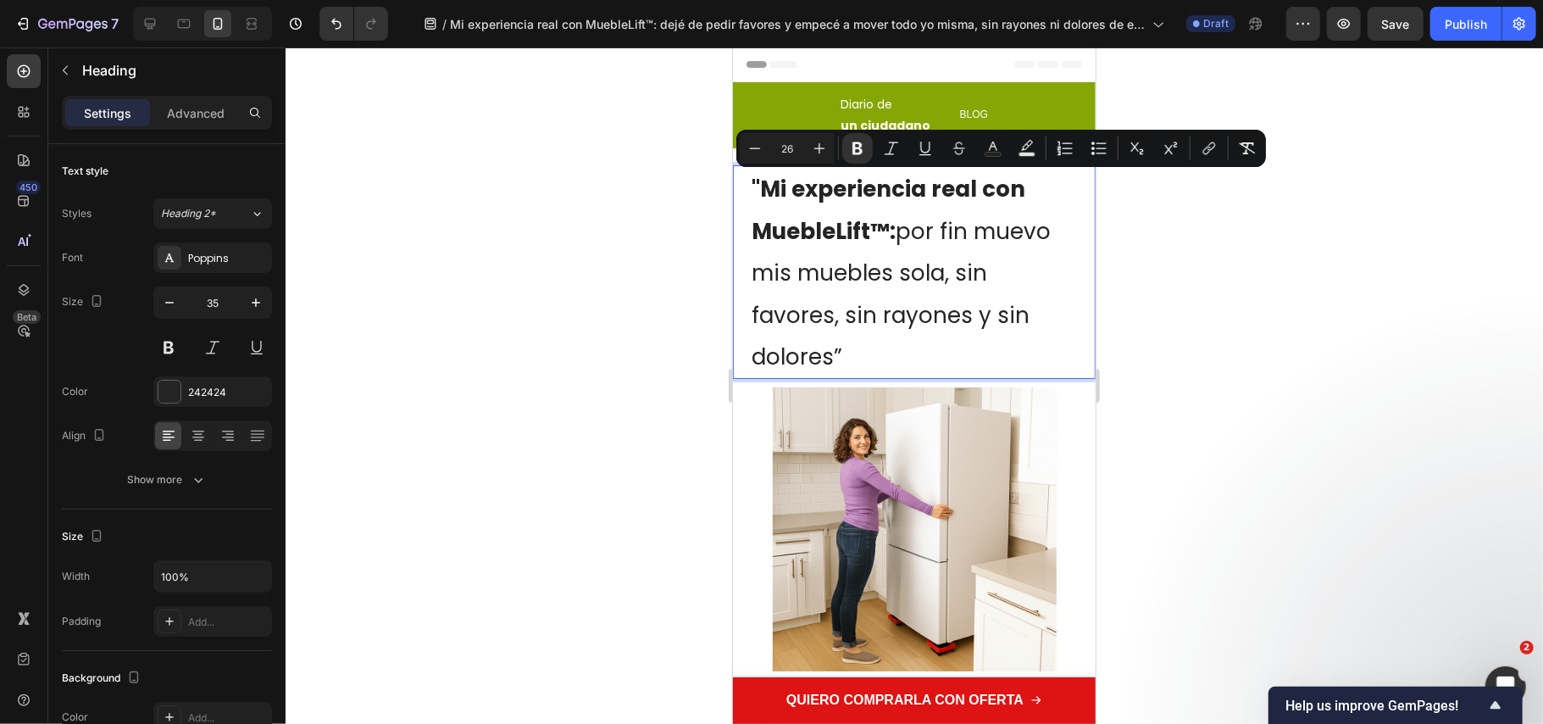
copy span ""Mi experiencia real con MuebleLift™: por fin muevo mis muebles sola, sin favor…"
click at [1524, 20] on icon "button" at bounding box center [1520, 24] width 12 height 13
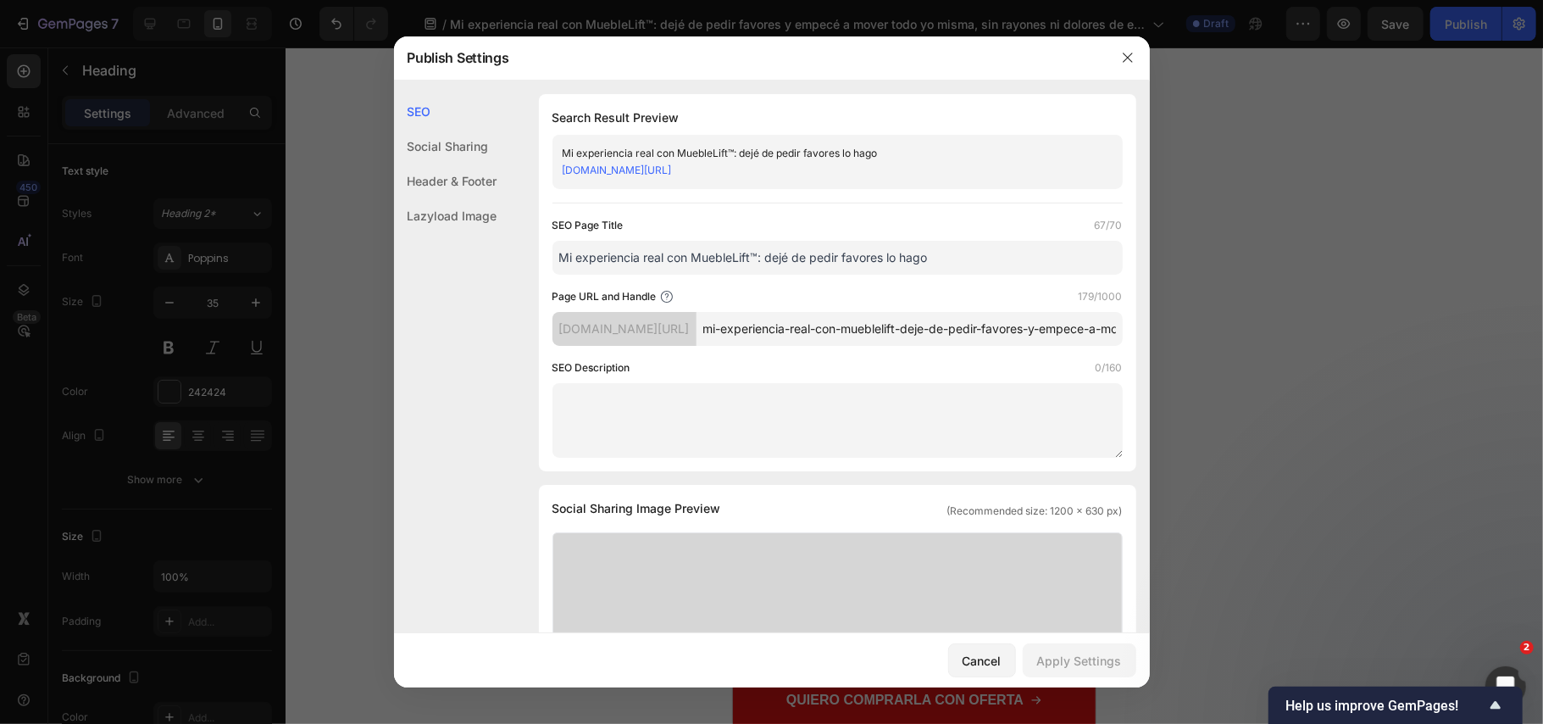
click at [763, 275] on input "Mi experiencia real con MuebleLift™: dejé de pedir favores lo hago" at bounding box center [838, 258] width 570 height 34
click at [764, 275] on input "Mi experiencia real con MuebleLift™: dejé de pedir favores lo hago" at bounding box center [838, 258] width 570 height 34
paste input ""Mi experiencia real con MuebleLift™: por fin muevo mis muebles sola, sin favor…"
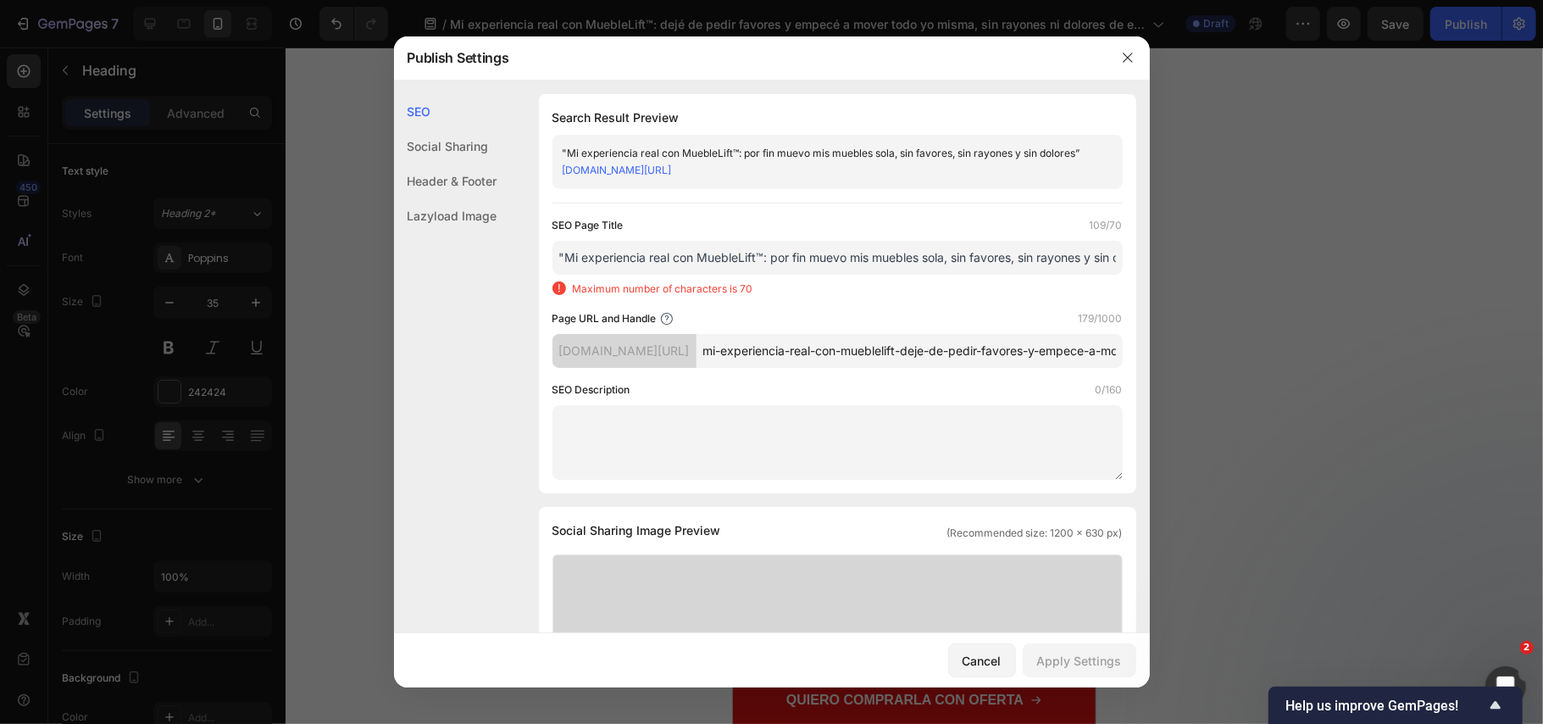
drag, startPoint x: 648, startPoint y: 295, endPoint x: 512, endPoint y: 297, distance: 136.5
click at [588, 275] on input ""Mi experiencia real con MuebleLift™: por fin muevo mis muebles sola, sin favor…" at bounding box center [838, 258] width 570 height 34
click at [568, 275] on input ""Mi experiencia real con MuebleLift™: por fin muevo mis muebles sola, sin favor…" at bounding box center [838, 258] width 570 height 34
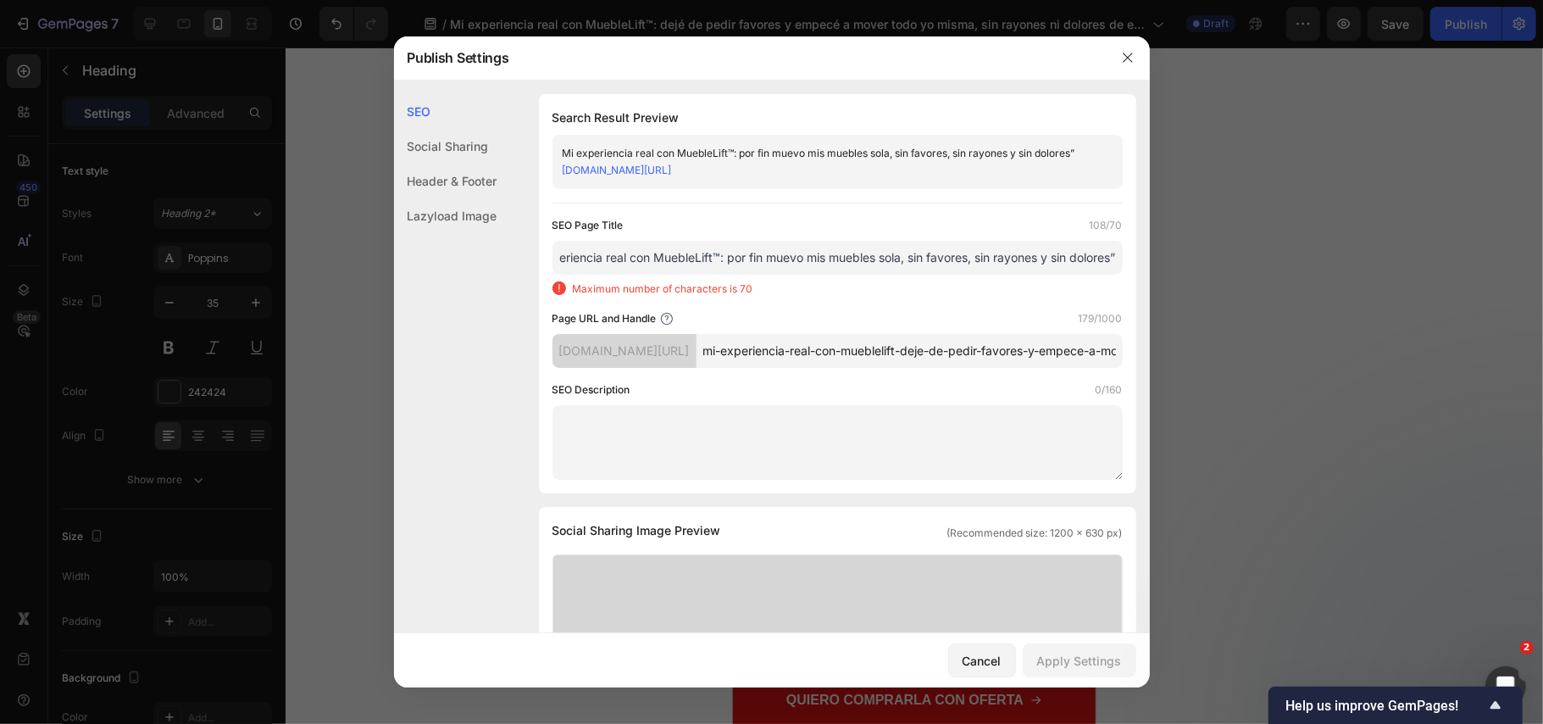
drag, startPoint x: 1075, startPoint y: 292, endPoint x: 1137, endPoint y: 292, distance: 62.7
click at [1137, 292] on div "SEO Social Sharing Header & Footer Lazyload Image SEO Search Result Preview Mi …" at bounding box center [772, 357] width 756 height 553
drag, startPoint x: 1117, startPoint y: 283, endPoint x: 1109, endPoint y: 282, distance: 8.5
click at [1115, 282] on div "Search Result Preview Mi experiencia real con MuebleLift™: por fin muevo mis mu…" at bounding box center [838, 293] width 598 height 399
drag, startPoint x: 1075, startPoint y: 298, endPoint x: 1137, endPoint y: 300, distance: 62.7
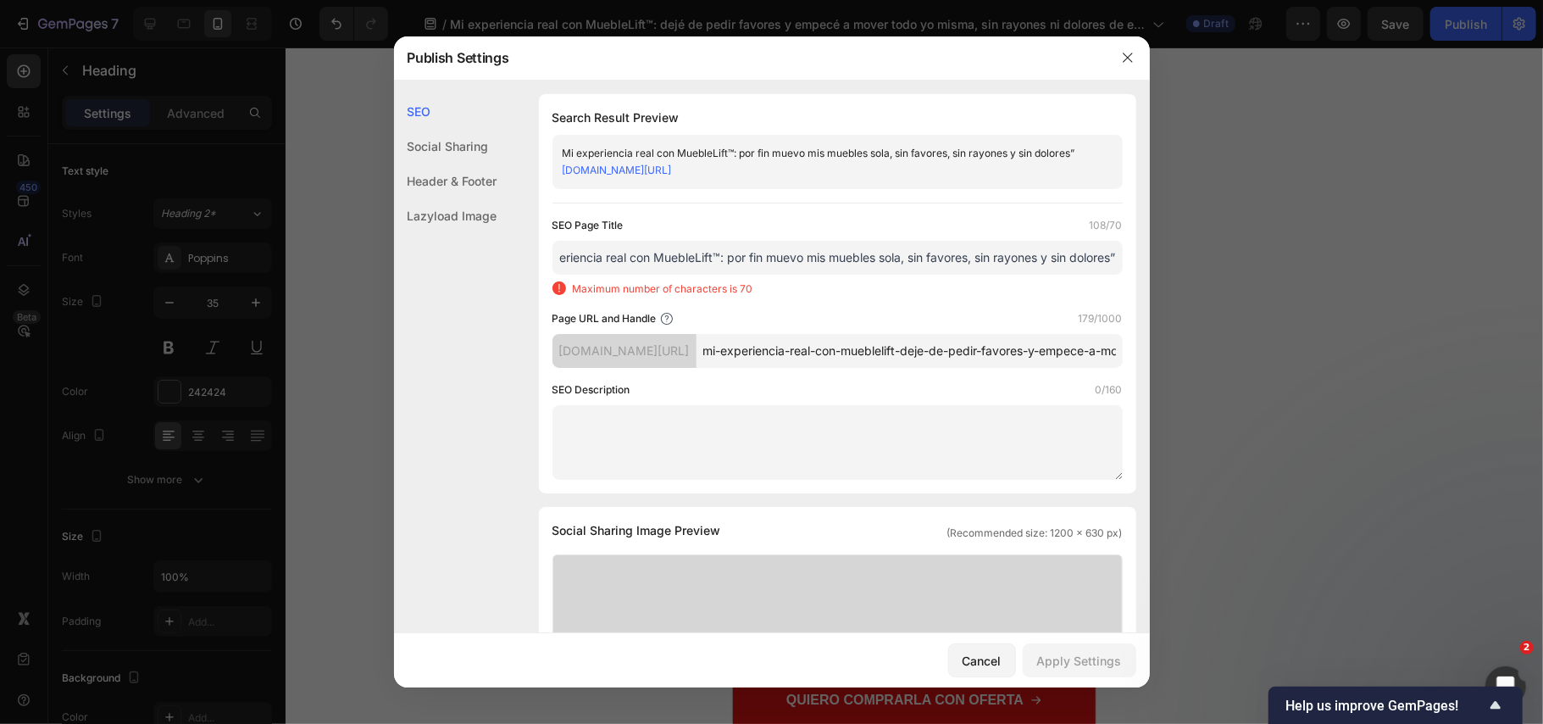
click at [1137, 300] on div "SEO Social Sharing Header & Footer Lazyload Image SEO Search Result Preview Mi …" at bounding box center [772, 357] width 756 height 553
click at [1096, 275] on input "Mi experiencia real con MuebleLift™: por fin muevo mis muebles sola, sin favore…" at bounding box center [838, 258] width 570 height 34
click at [1099, 275] on input "Mi experiencia real con MuebleLift™: por fin muevo mis muebles sola, sin favore…" at bounding box center [838, 258] width 570 height 34
click at [887, 275] on input "Mi experiencia real con MuebleLift™: por fin muevo mis muebles sola, sin favore…" at bounding box center [838, 258] width 570 height 34
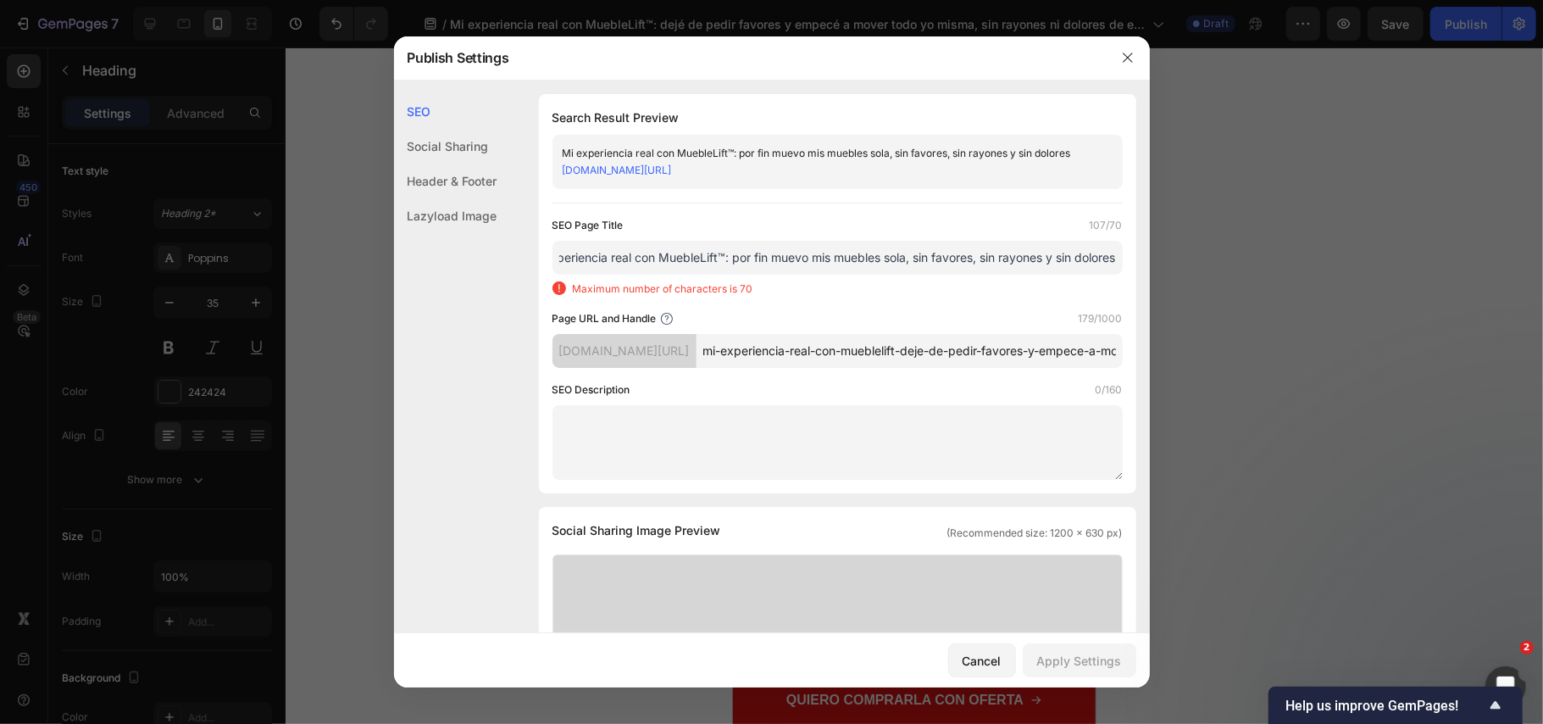
click at [887, 275] on input "Mi experiencia real con MuebleLift™: por fin muevo mis muebles sola, sin favore…" at bounding box center [838, 258] width 570 height 34
click at [693, 275] on input "Mi experiencia real con MuebleLift™: por fin muevo mis muebles sola, sin favore…" at bounding box center [838, 258] width 570 height 34
drag, startPoint x: 759, startPoint y: 289, endPoint x: 689, endPoint y: 288, distance: 70.4
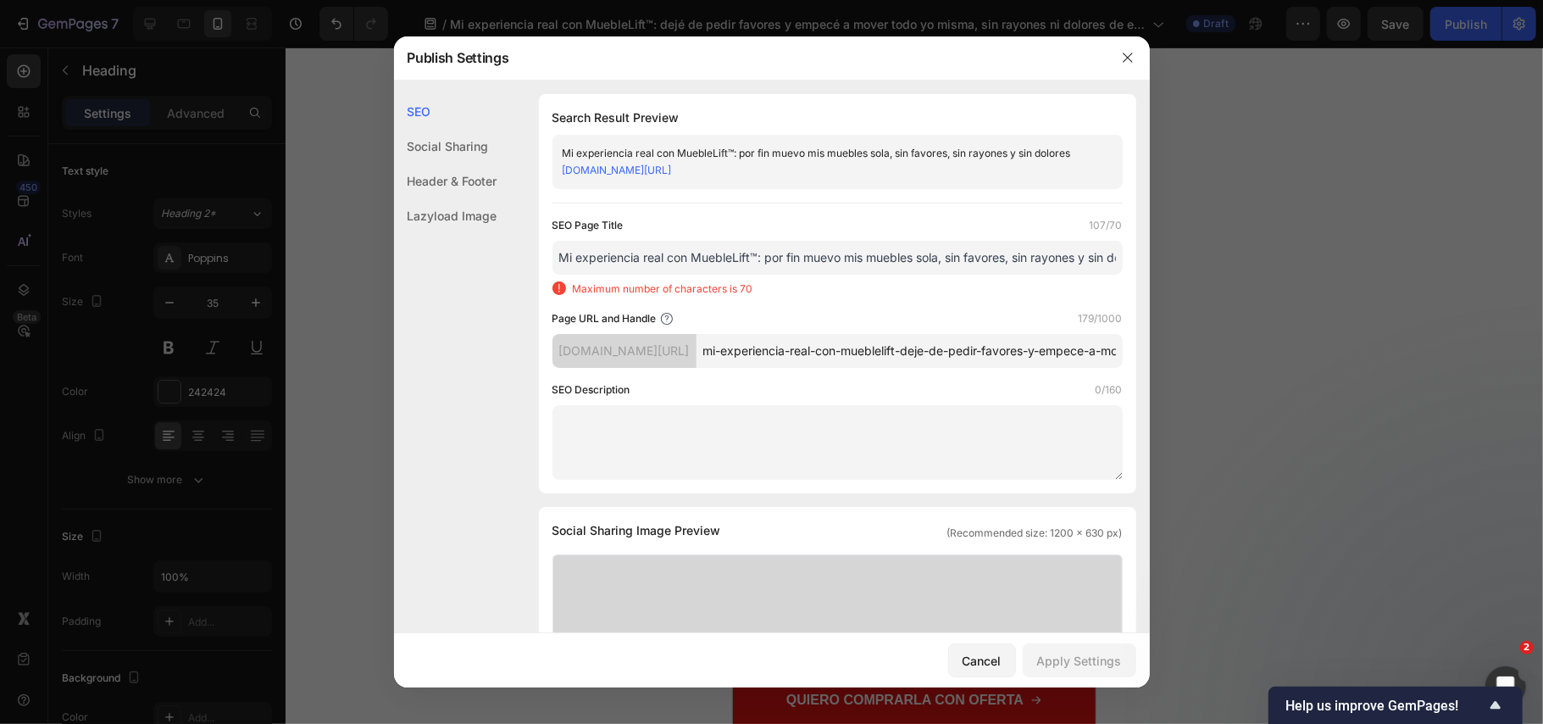
click at [689, 275] on input "Mi experiencia real con MuebleLift™: por fin muevo mis muebles sola, sin favore…" at bounding box center [838, 258] width 570 height 34
click at [726, 275] on input "Mi experiencia real con MuebleLift™: por fin muevo mis muebles sola, sin favore…" at bounding box center [838, 258] width 570 height 34
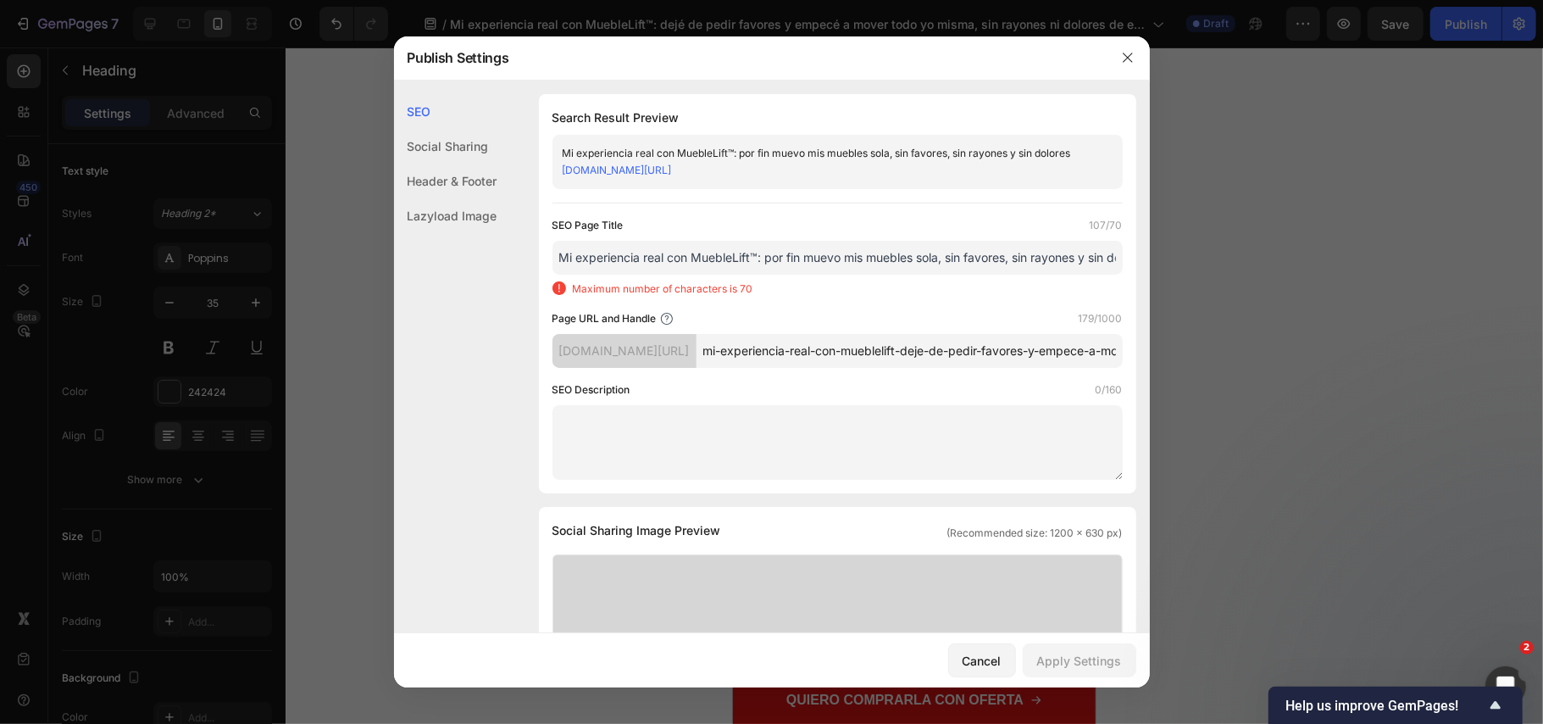
paste input "con MuebleLift™: muevo muebles sola, sin rayones ni dolor"
click at [743, 275] on input "Mi experiencia con MuebleLift™: muevo muebles sola, sin rayones ni dolor" at bounding box center [838, 258] width 570 height 34
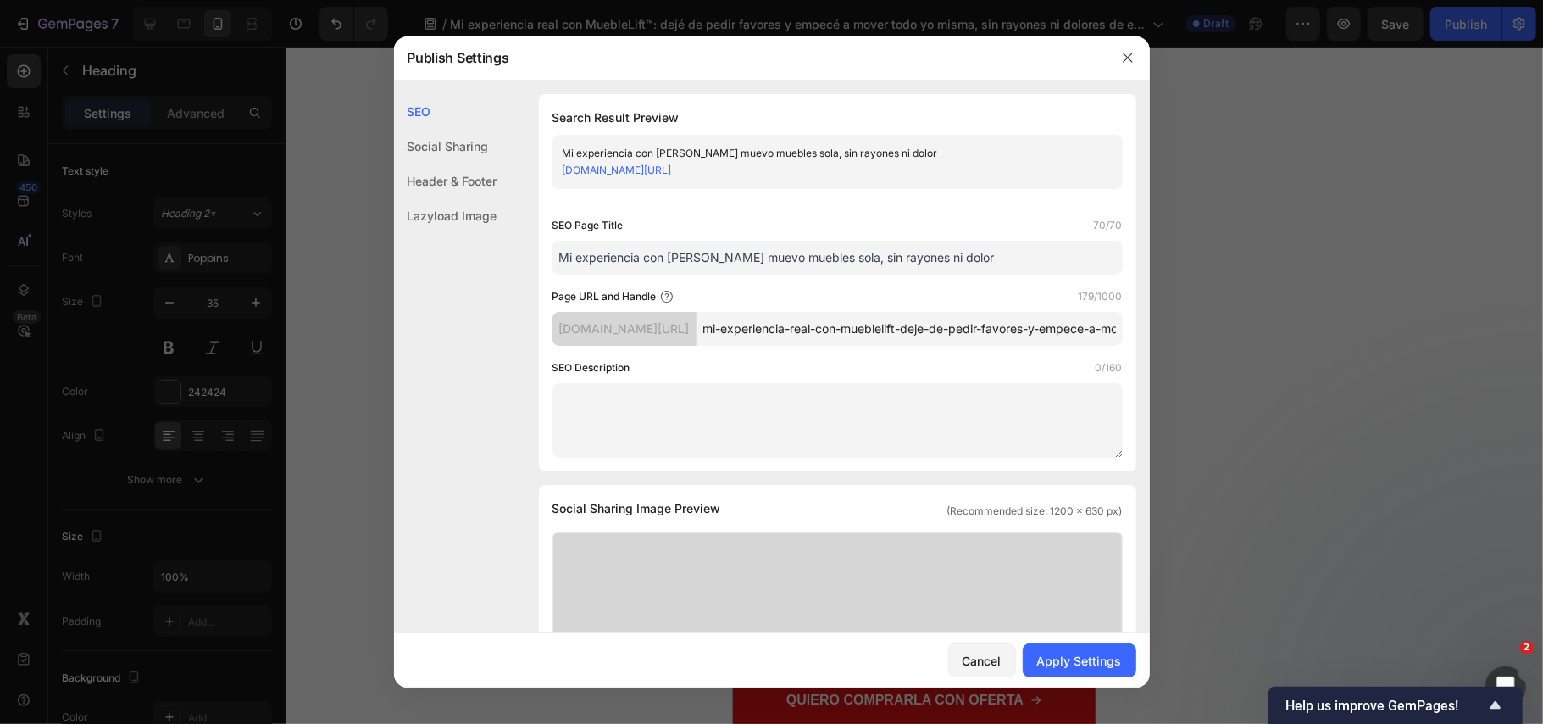
type input "Mi experiencia con MuebleLift muevo muebles sola, sin rayones ni dolor"
click at [788, 346] on input "mi-experiencia-real-con-mueblelift-deje-de-pedir-favores-y-empece-a-mover-todo-…" at bounding box center [910, 329] width 426 height 34
click at [790, 346] on input "mi-experiencia-real-con-mueblelift-deje-de-pedir-favores-y-empece-a-mover-todo-…" at bounding box center [910, 329] width 426 height 34
paste input "por-fin-muevo-mis-muebles-sola-sin-favores-sin-rayones-y-sin-dolores"
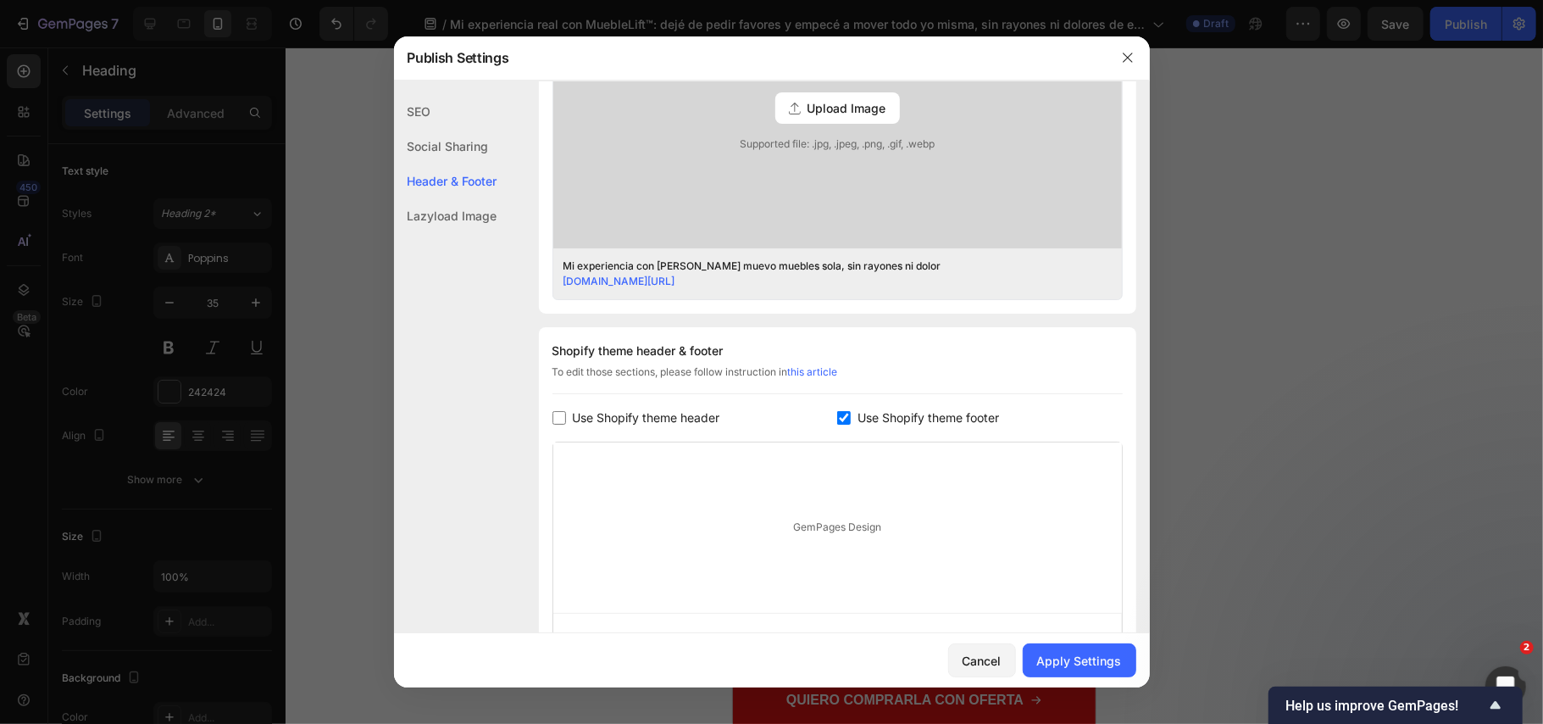
scroll to position [770, 0]
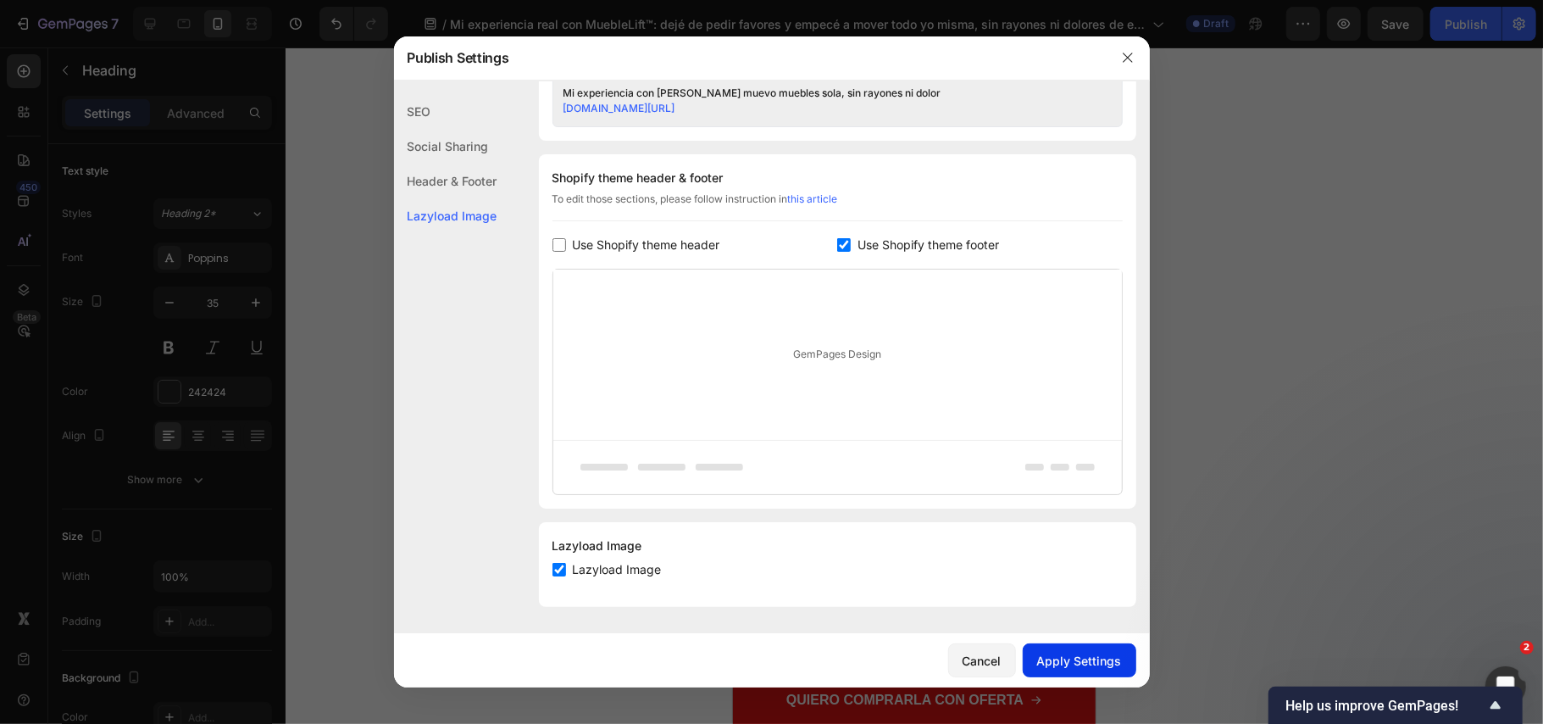
type input "mi-experiencia-real-con-mueblelift-por-fin-muevo-mis-muebles-sola-sin-favores-s…"
click at [1087, 659] on div "Apply Settings" at bounding box center [1079, 661] width 85 height 18
click at [1126, 58] on icon "button" at bounding box center [1128, 58] width 14 height 14
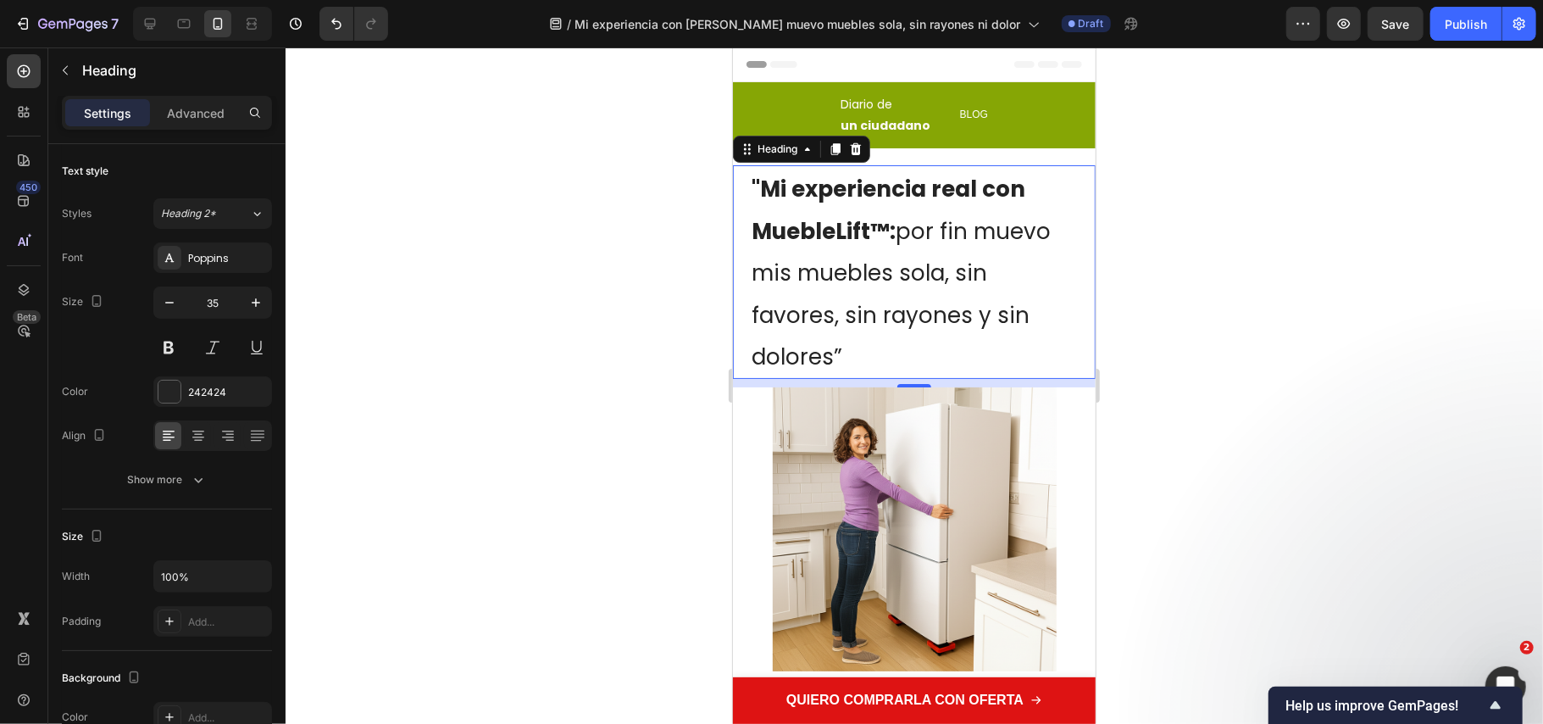
click at [1127, 363] on div at bounding box center [915, 385] width 1258 height 676
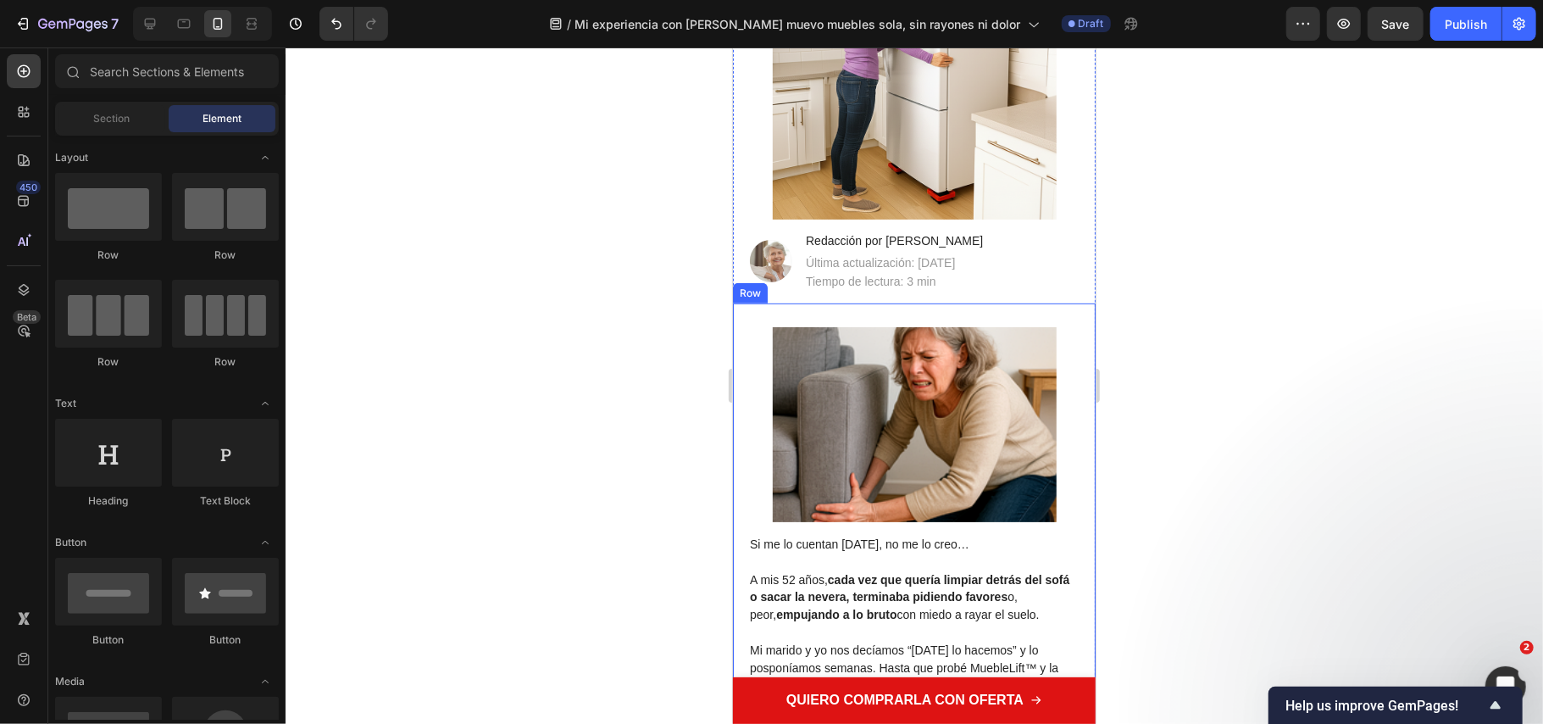
scroll to position [564, 0]
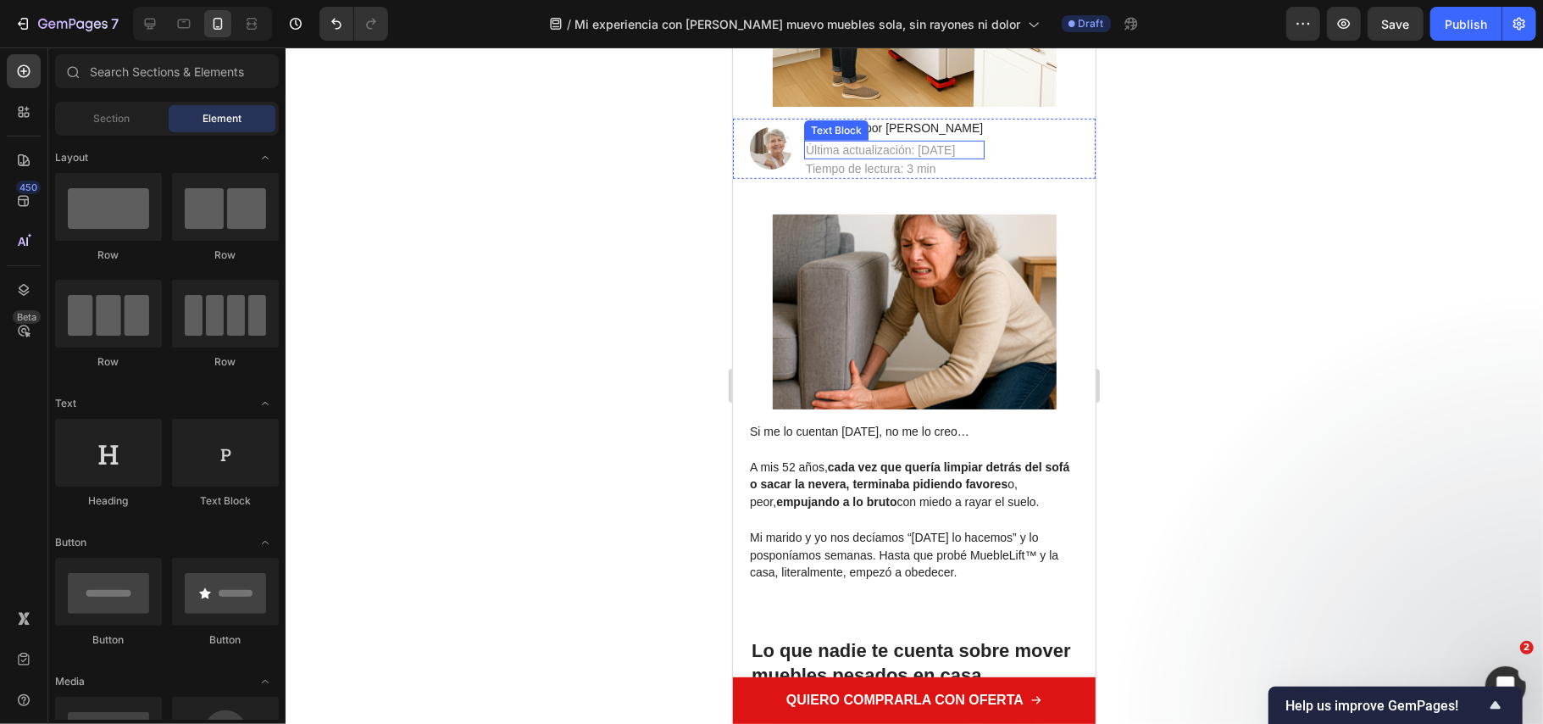
click at [924, 146] on p "Última actualización: [DATE]" at bounding box center [893, 149] width 177 height 15
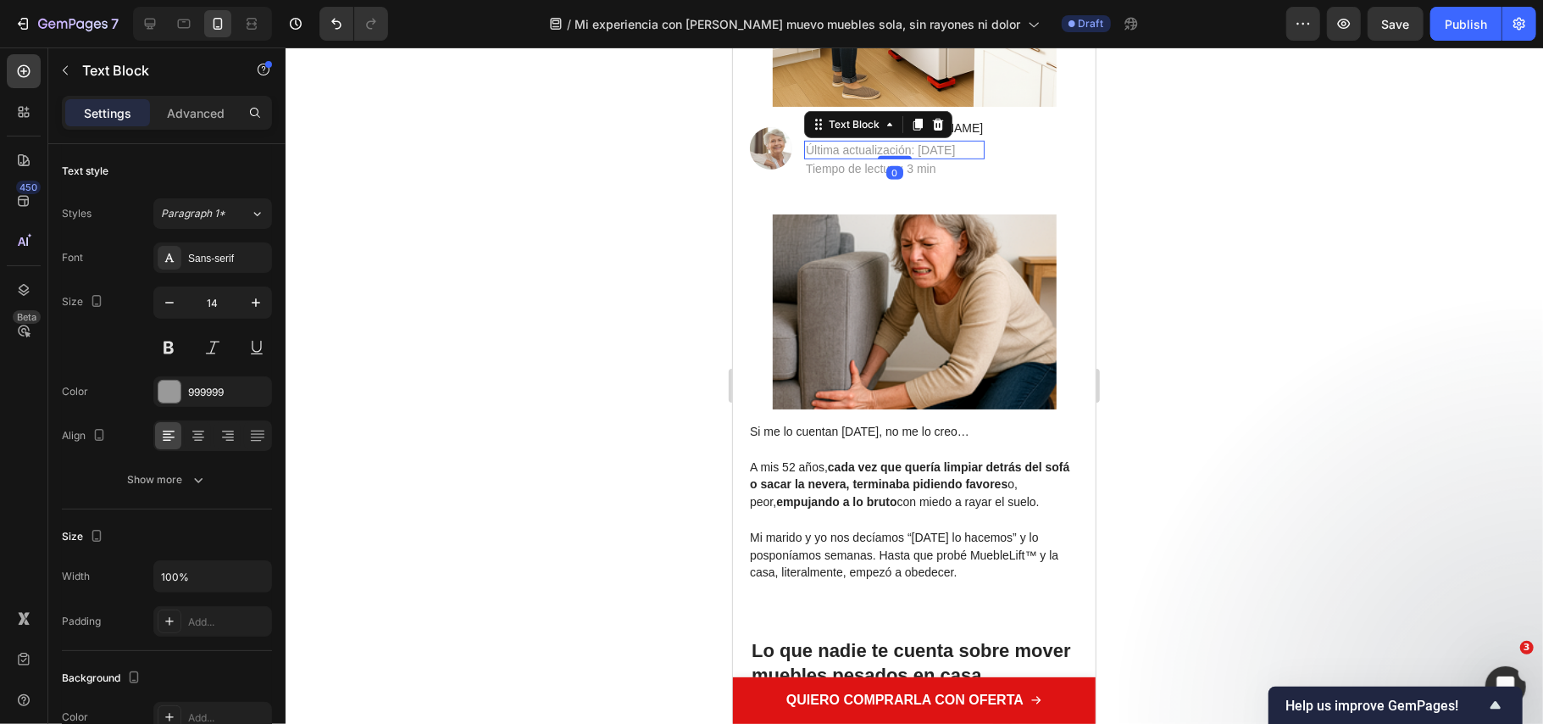
click at [917, 152] on p "Última actualización: [DATE]" at bounding box center [893, 149] width 177 height 15
click at [1281, 367] on div at bounding box center [915, 385] width 1258 height 676
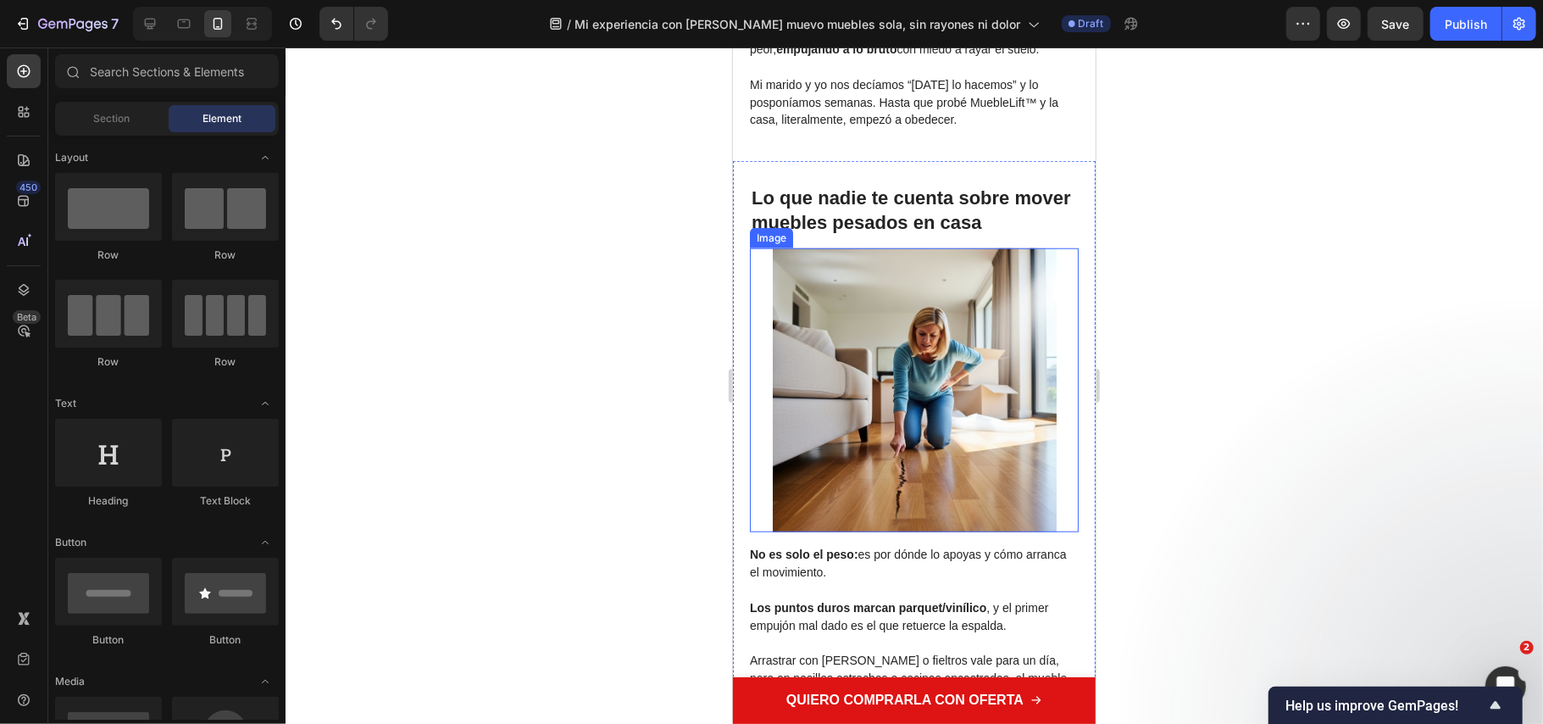
scroll to position [791, 0]
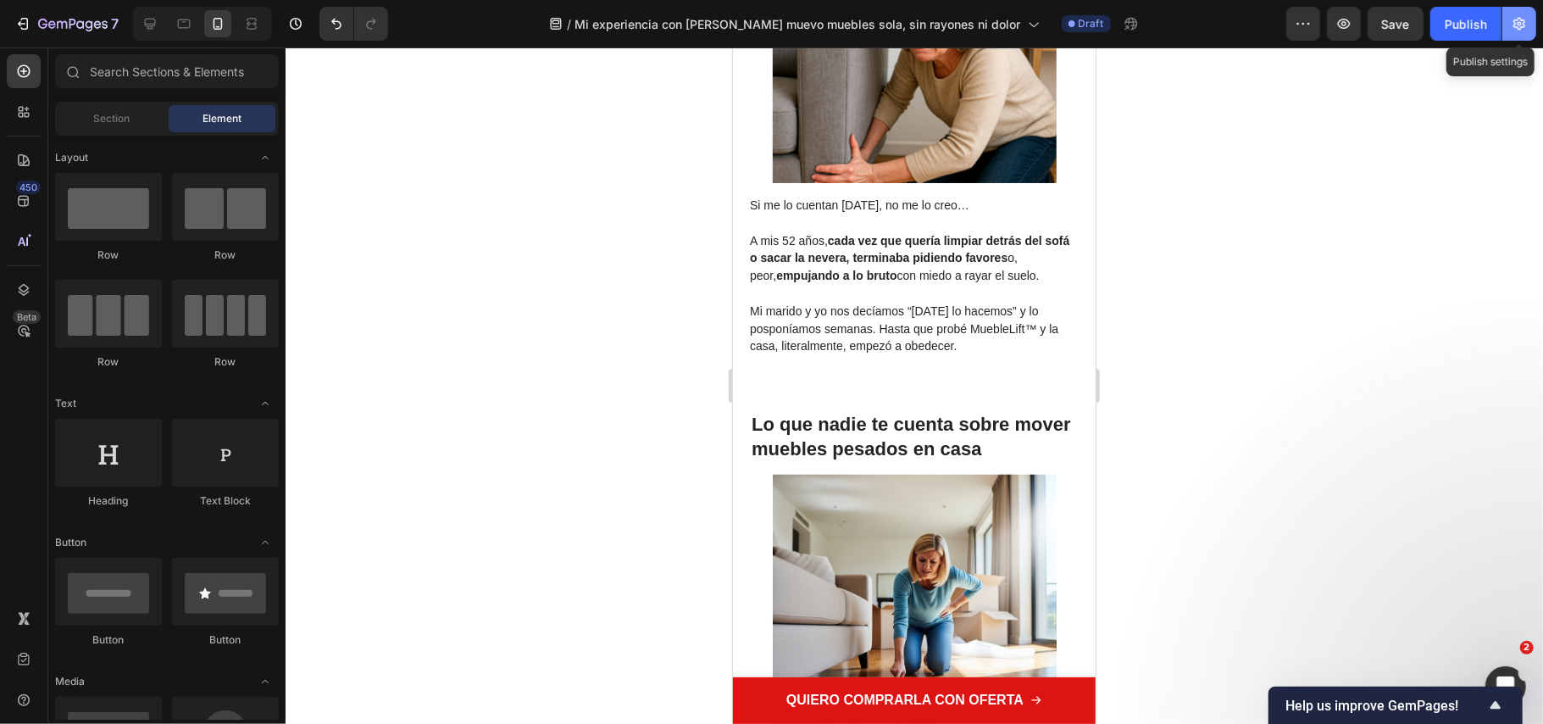
click at [1520, 20] on icon "button" at bounding box center [1519, 23] width 17 height 17
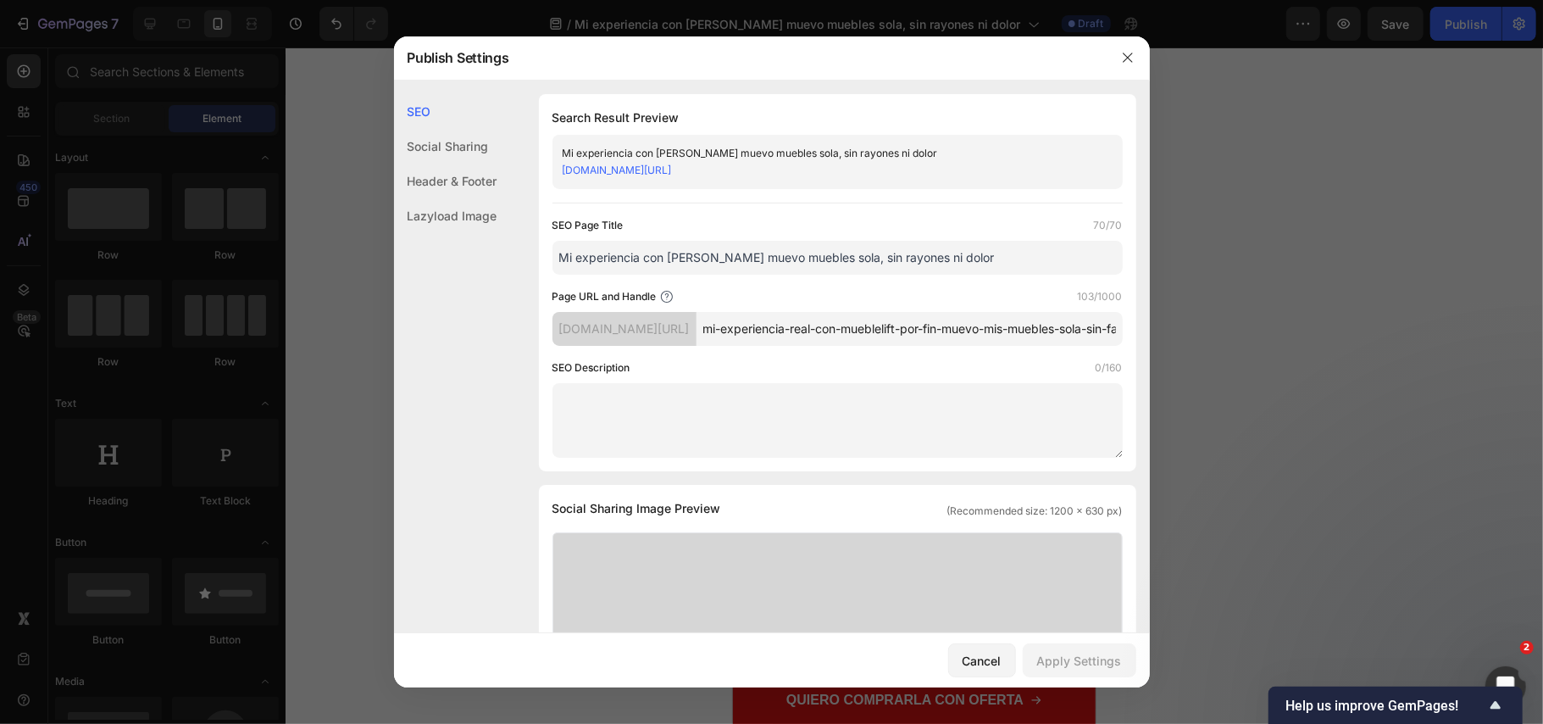
click at [672, 166] on link "8ffa78-11.myshopify.com/pages/mi-experiencia-real-con-mueblelift-por-fin-muevo-…" at bounding box center [617, 170] width 109 height 13
click at [1126, 61] on icon "button" at bounding box center [1128, 58] width 14 height 14
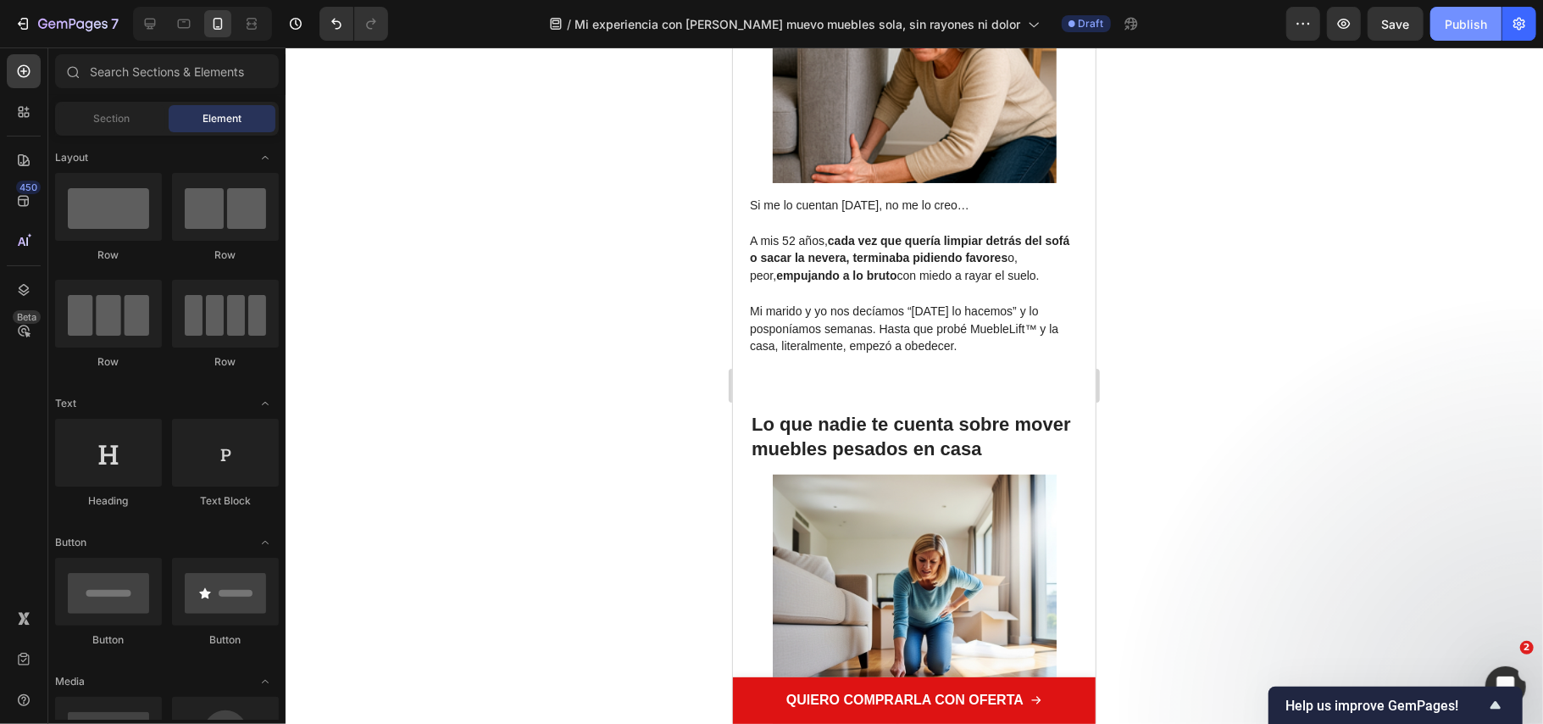
click at [1451, 24] on div "Publish" at bounding box center [1466, 24] width 42 height 18
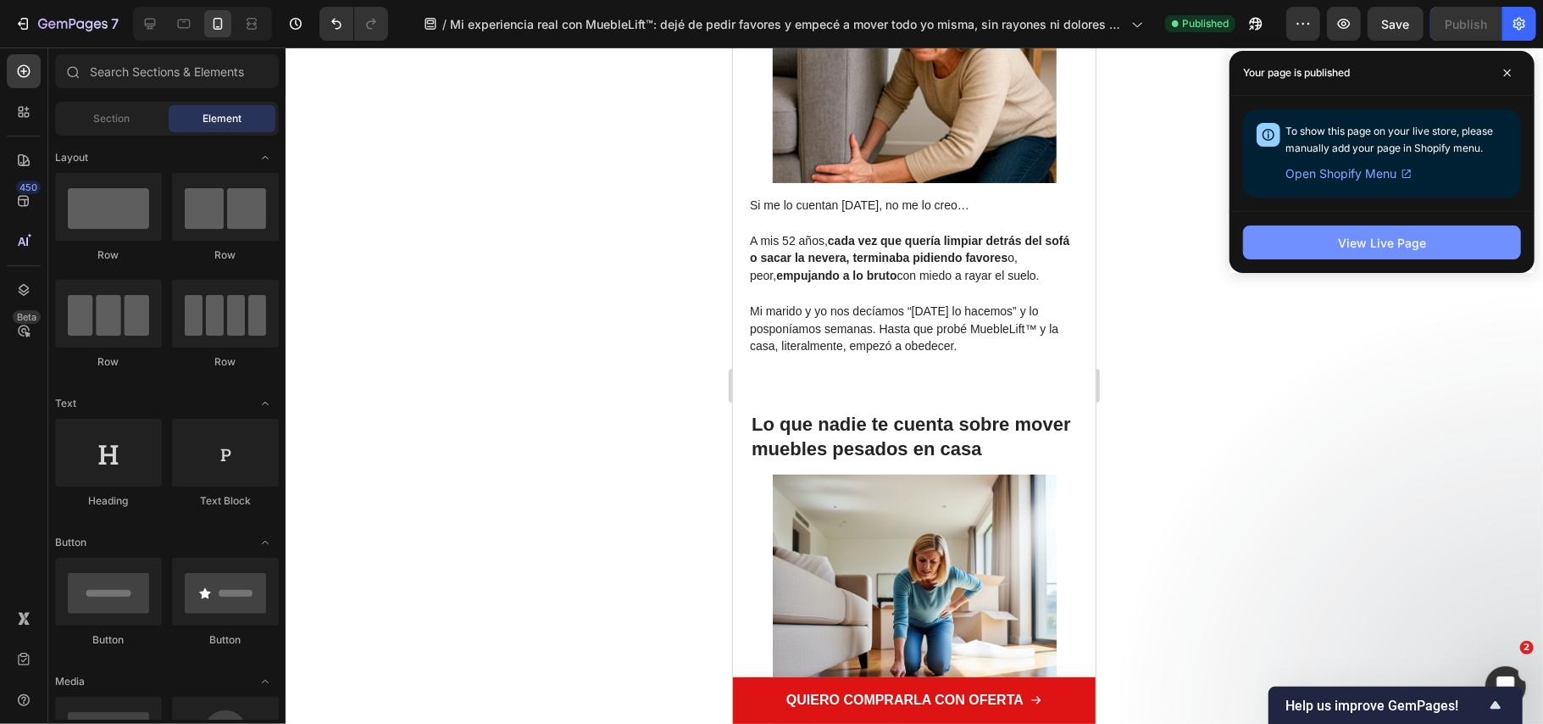
click at [1370, 242] on div "View Live Page" at bounding box center [1382, 243] width 88 height 18
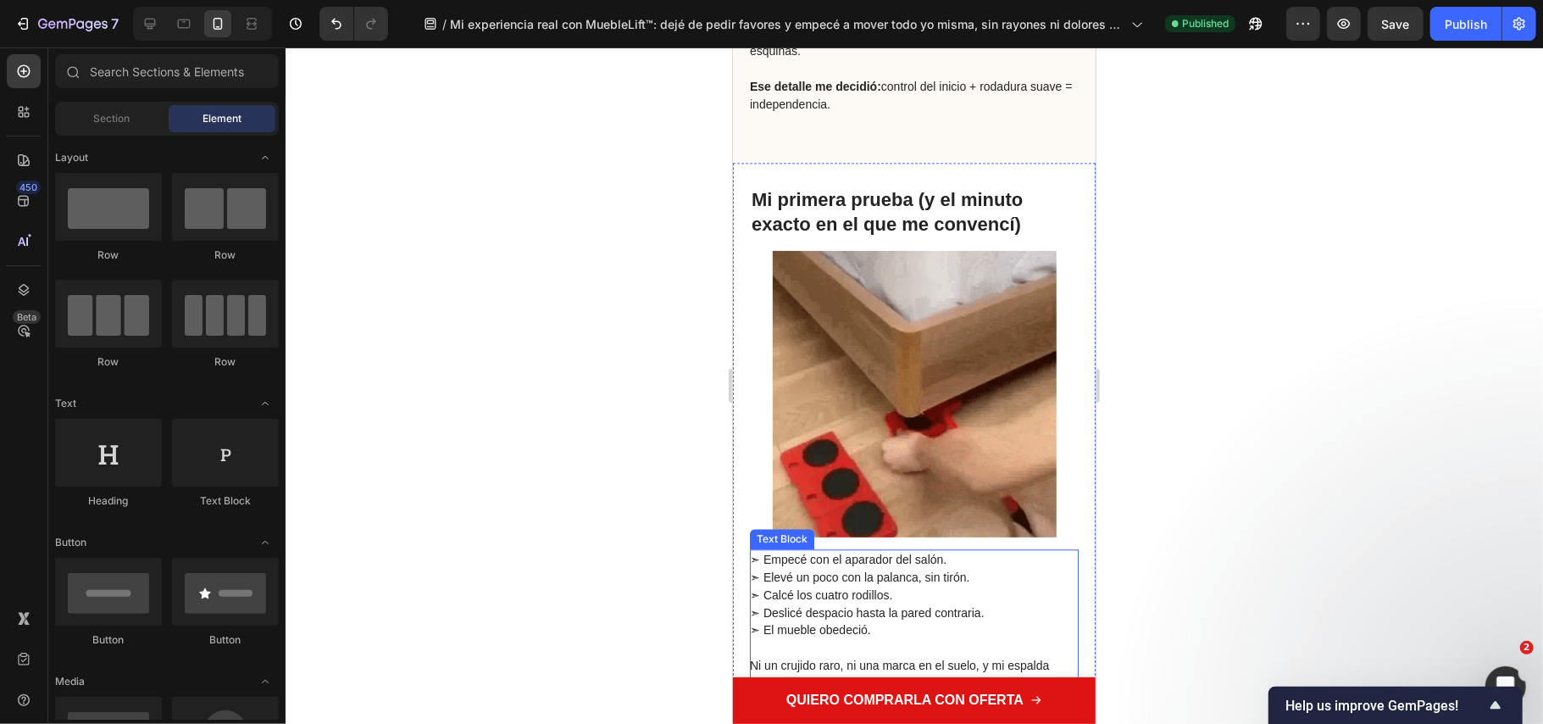
scroll to position [3051, 0]
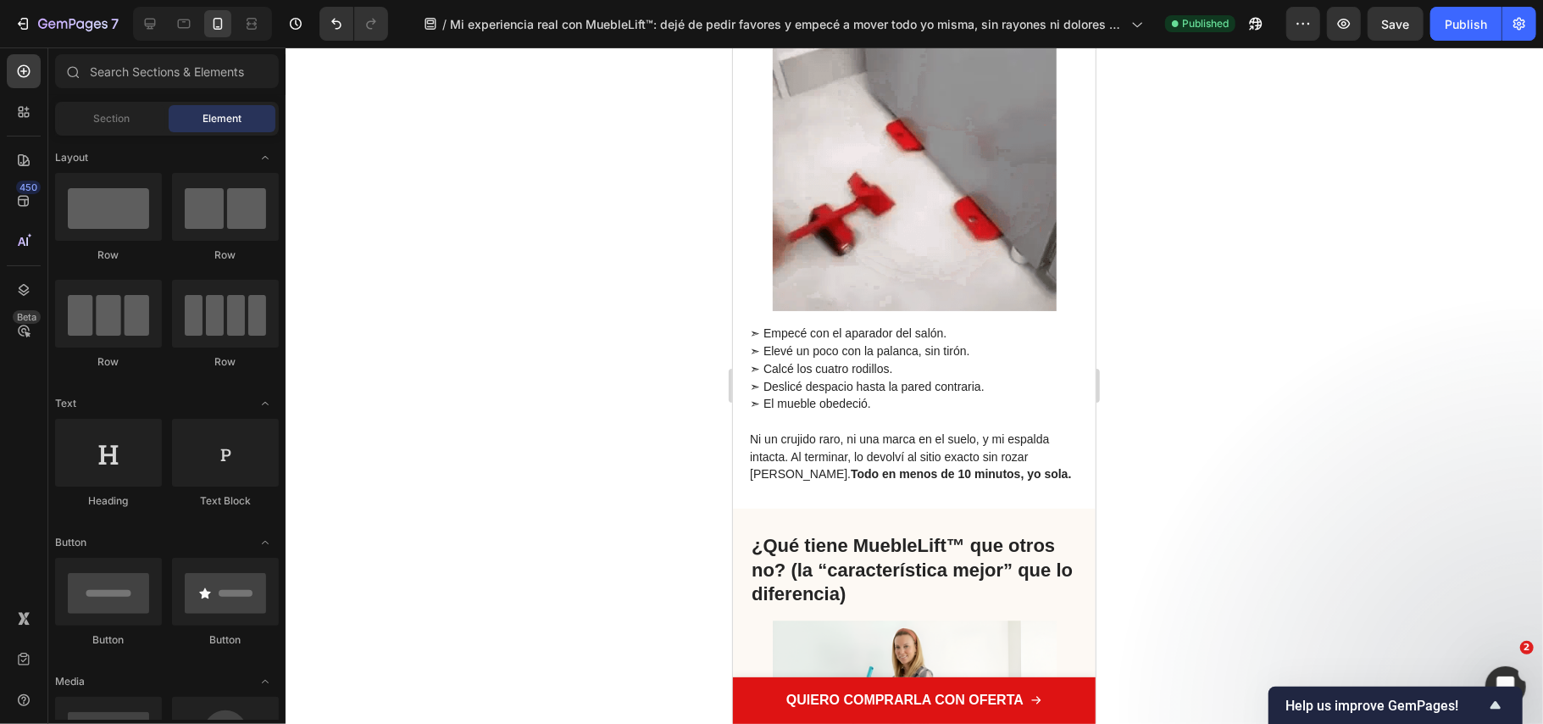
click at [1252, 388] on div at bounding box center [915, 385] width 1258 height 676
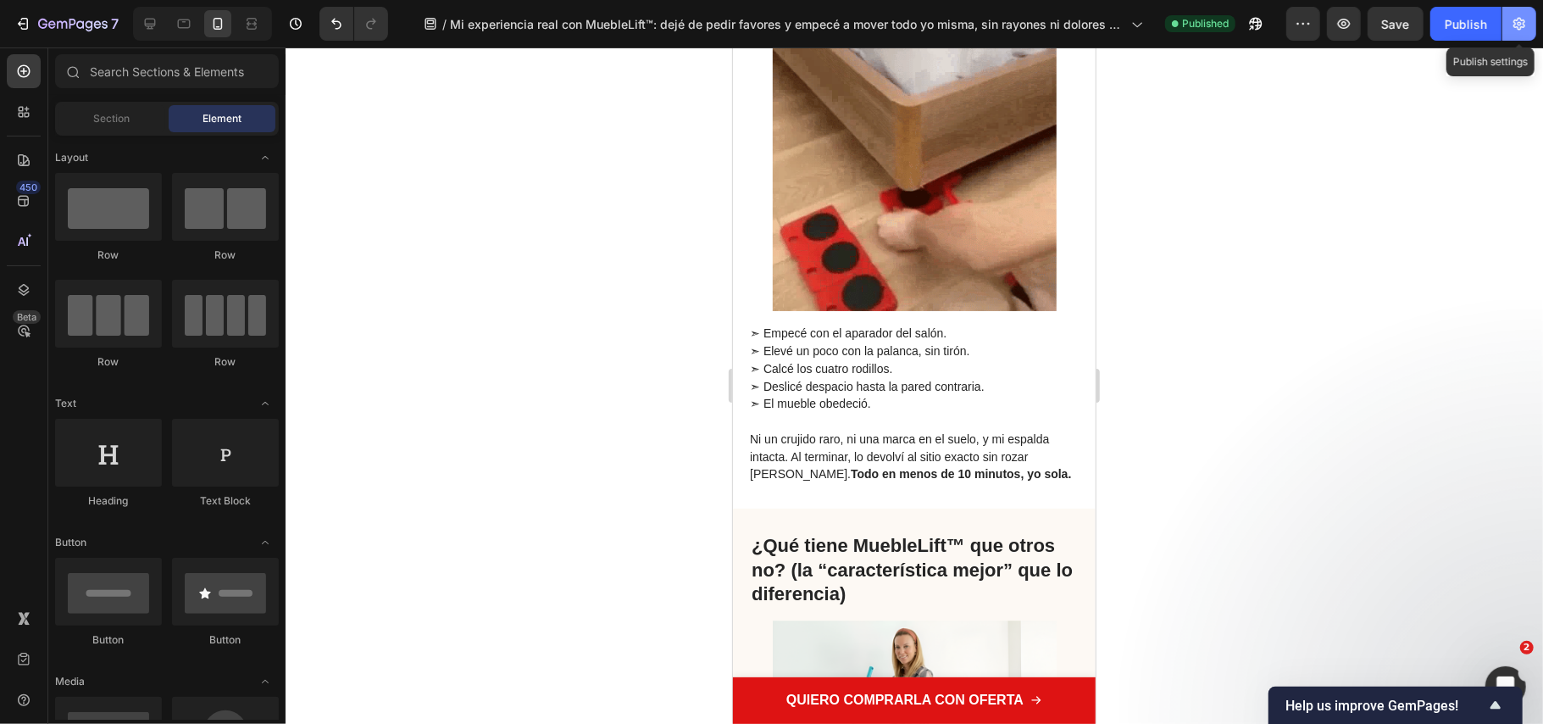
click at [1524, 15] on icon "button" at bounding box center [1519, 23] width 17 height 17
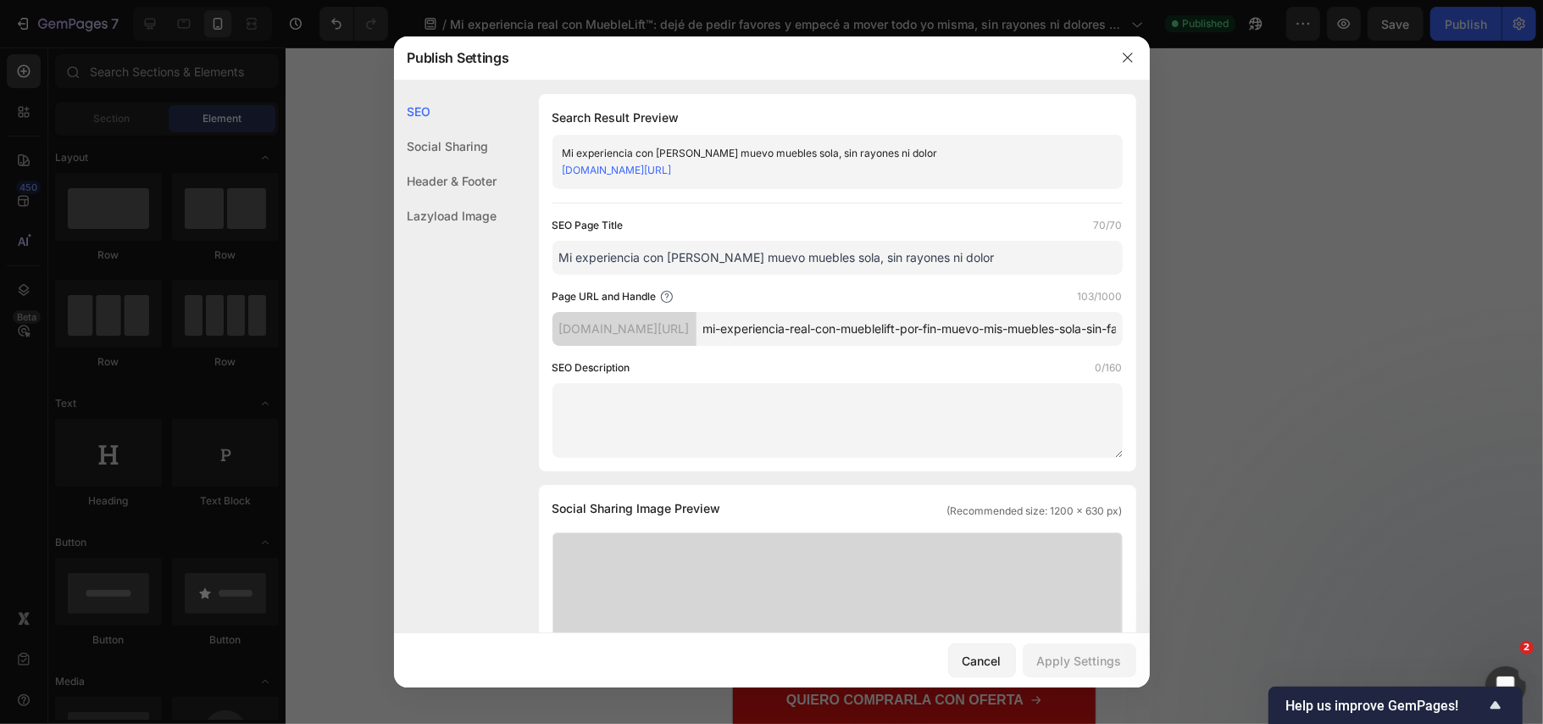
click at [672, 176] on link "8ffa78-11.myshopify.com/pages/mi-experiencia-real-con-mueblelift-por-fin-muevo-…" at bounding box center [617, 170] width 109 height 13
click at [1120, 56] on button "button" at bounding box center [1128, 57] width 27 height 27
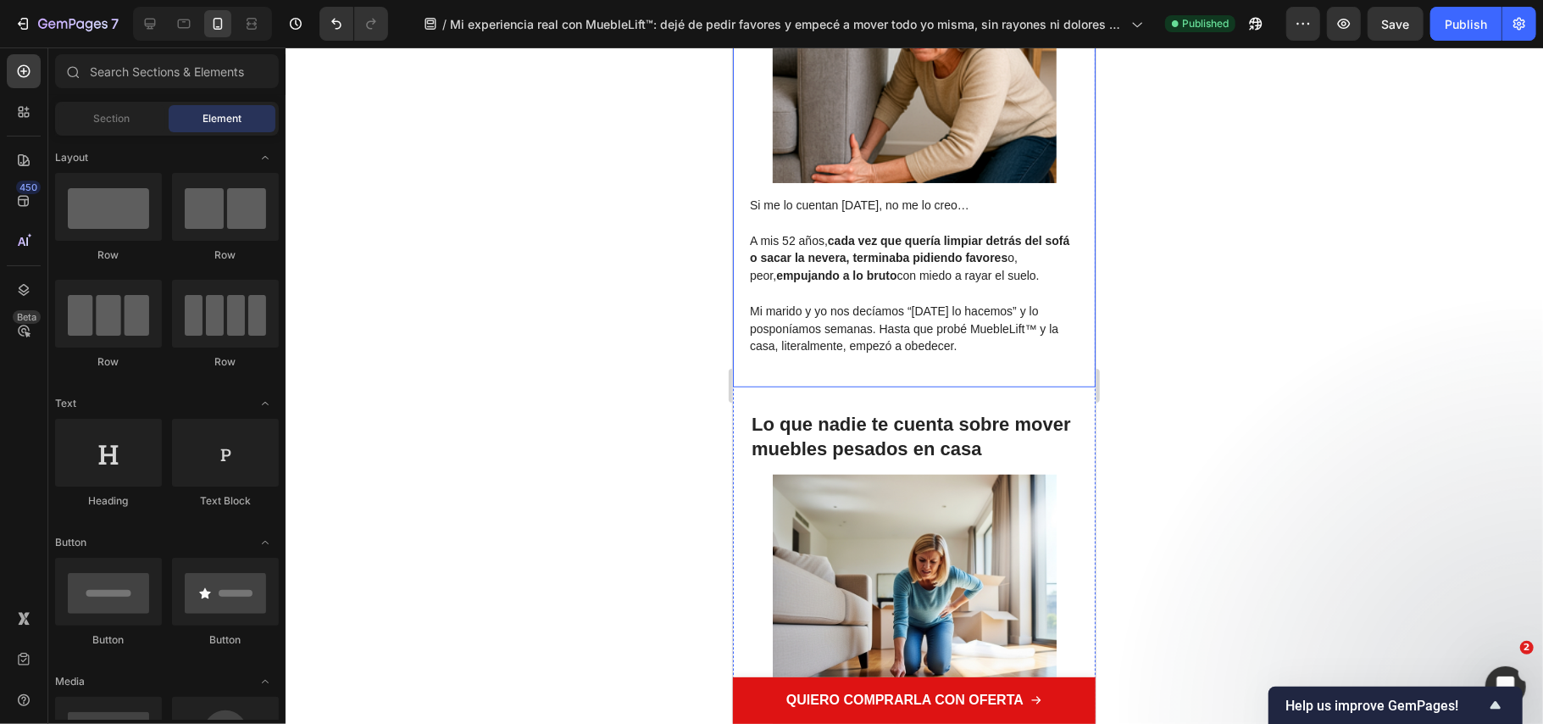
scroll to position [339, 0]
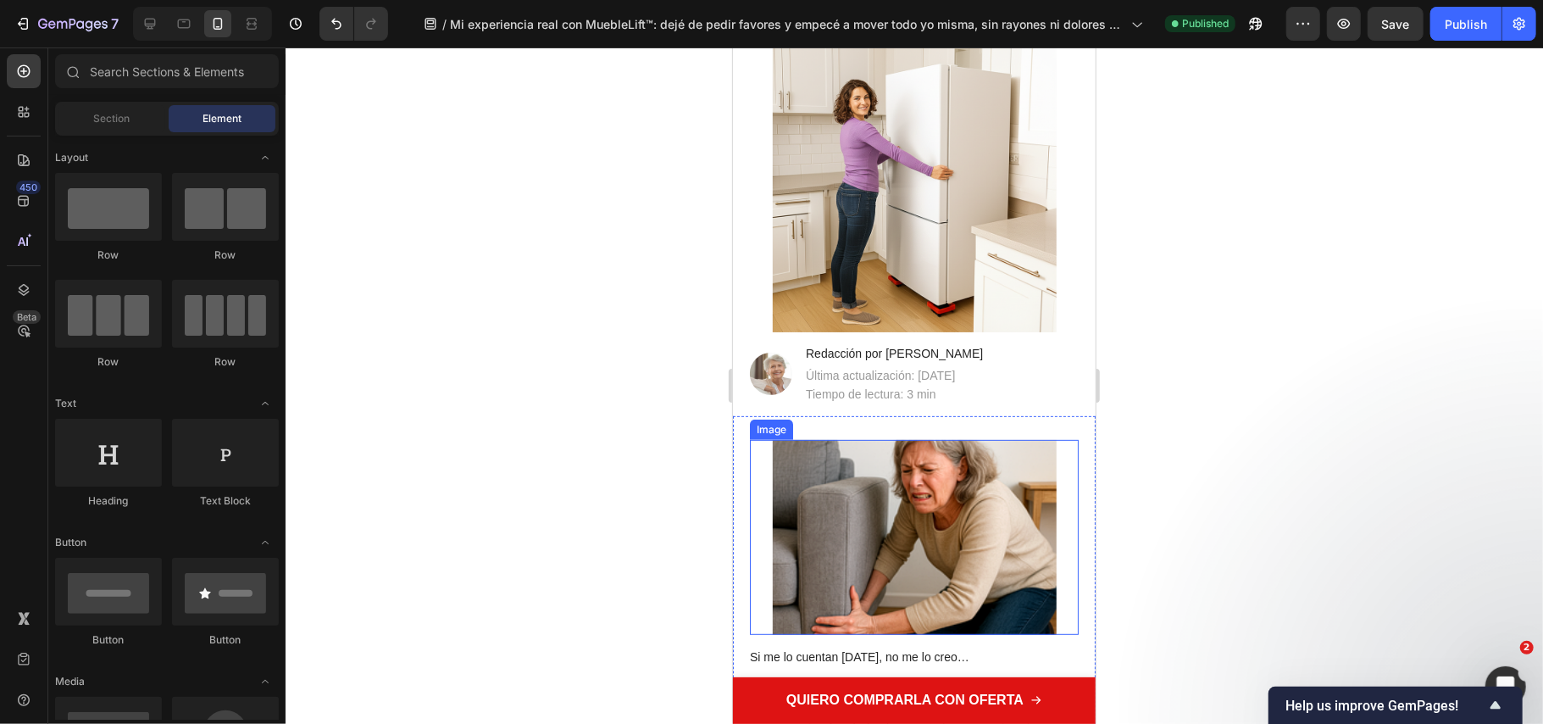
click at [937, 462] on img at bounding box center [914, 536] width 284 height 195
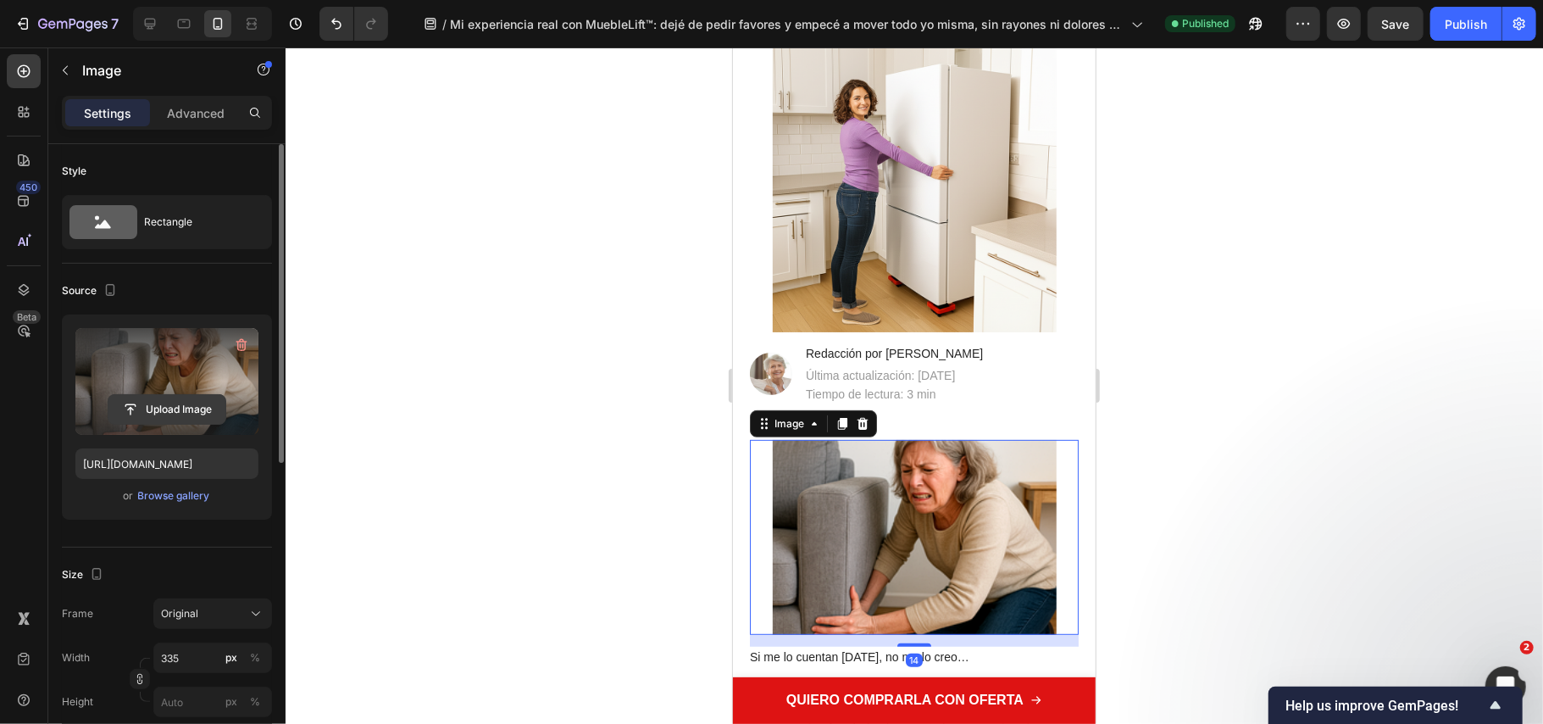
click at [175, 397] on input "file" at bounding box center [166, 409] width 117 height 29
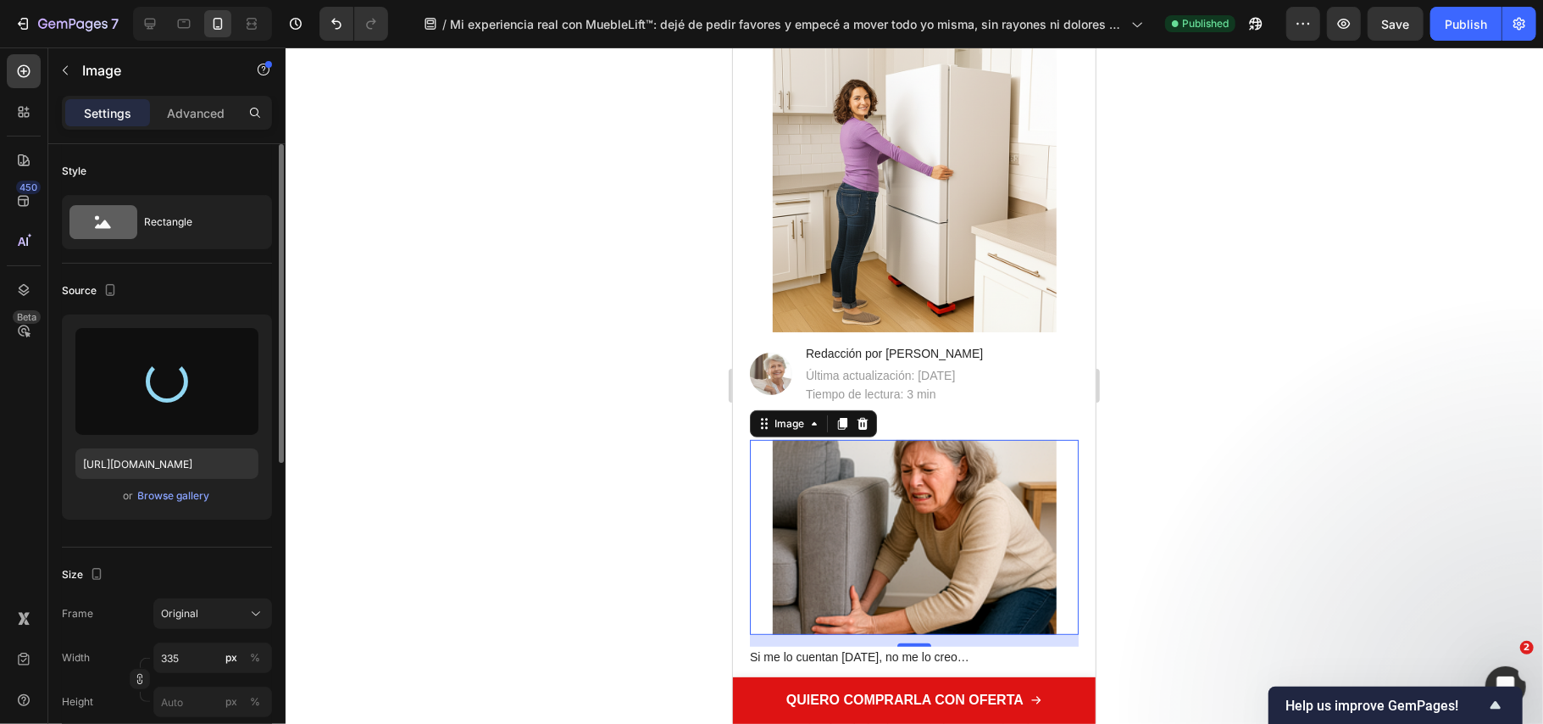
type input "https://cdn.shopify.com/s/files/1/0686/9916/0809/files/gempages_536292980345013…"
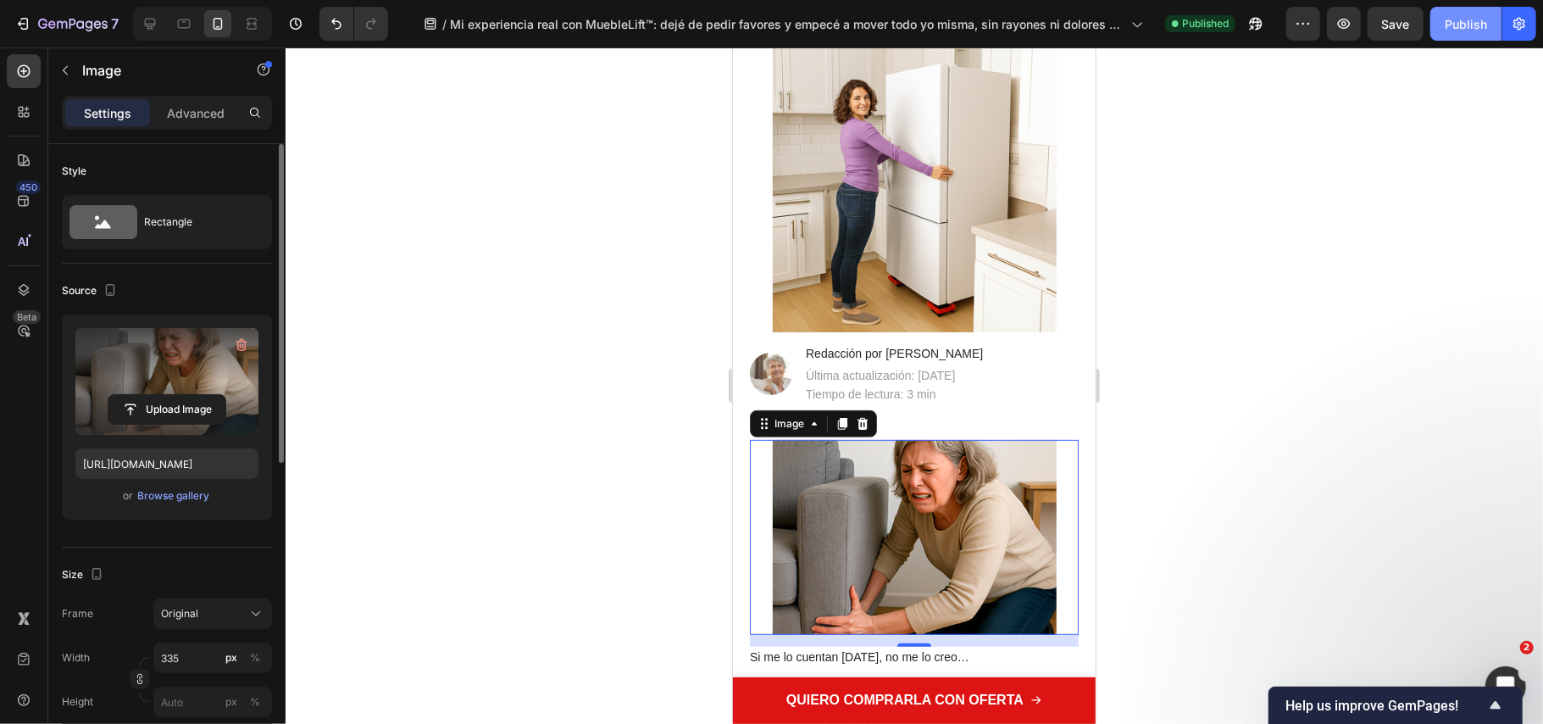
click at [1455, 34] on button "Publish" at bounding box center [1466, 24] width 71 height 34
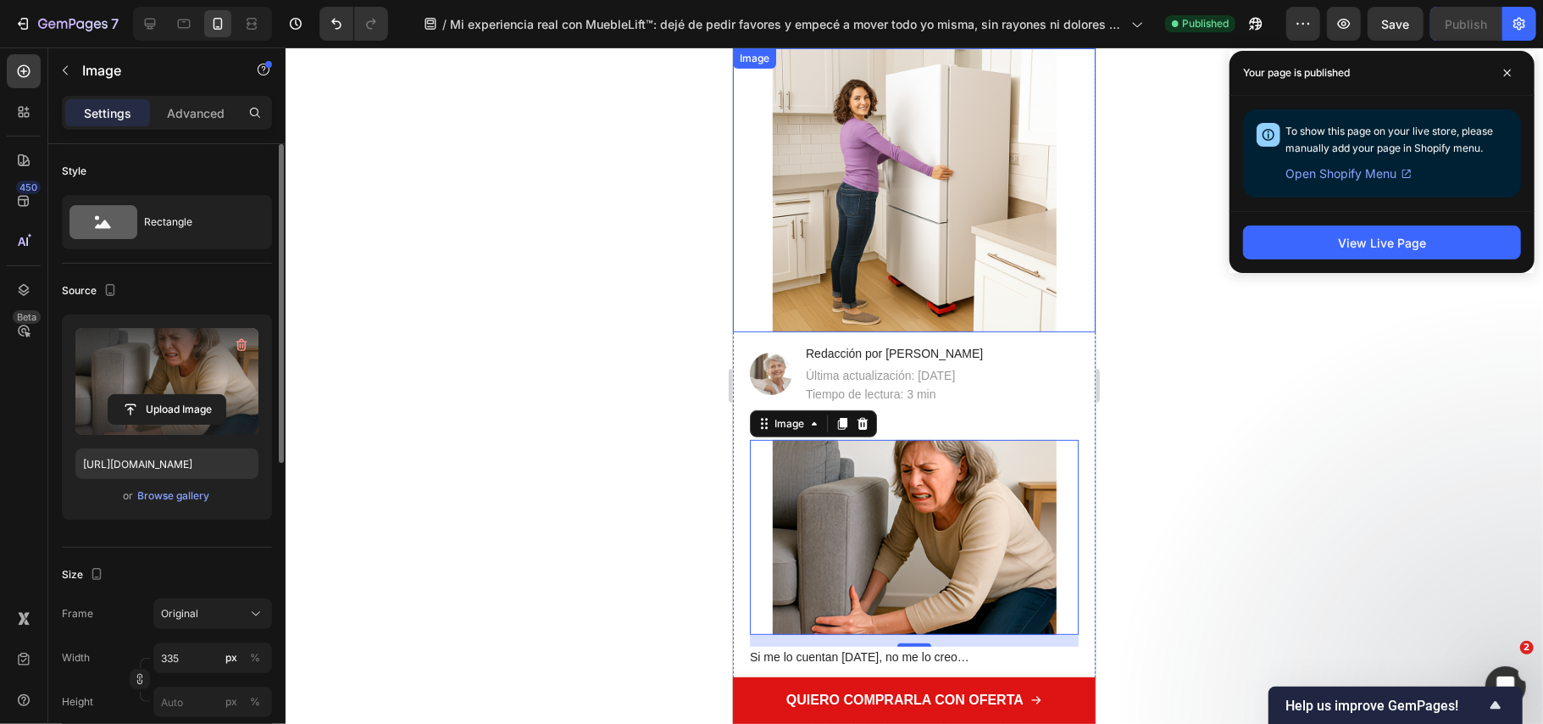
scroll to position [0, 0]
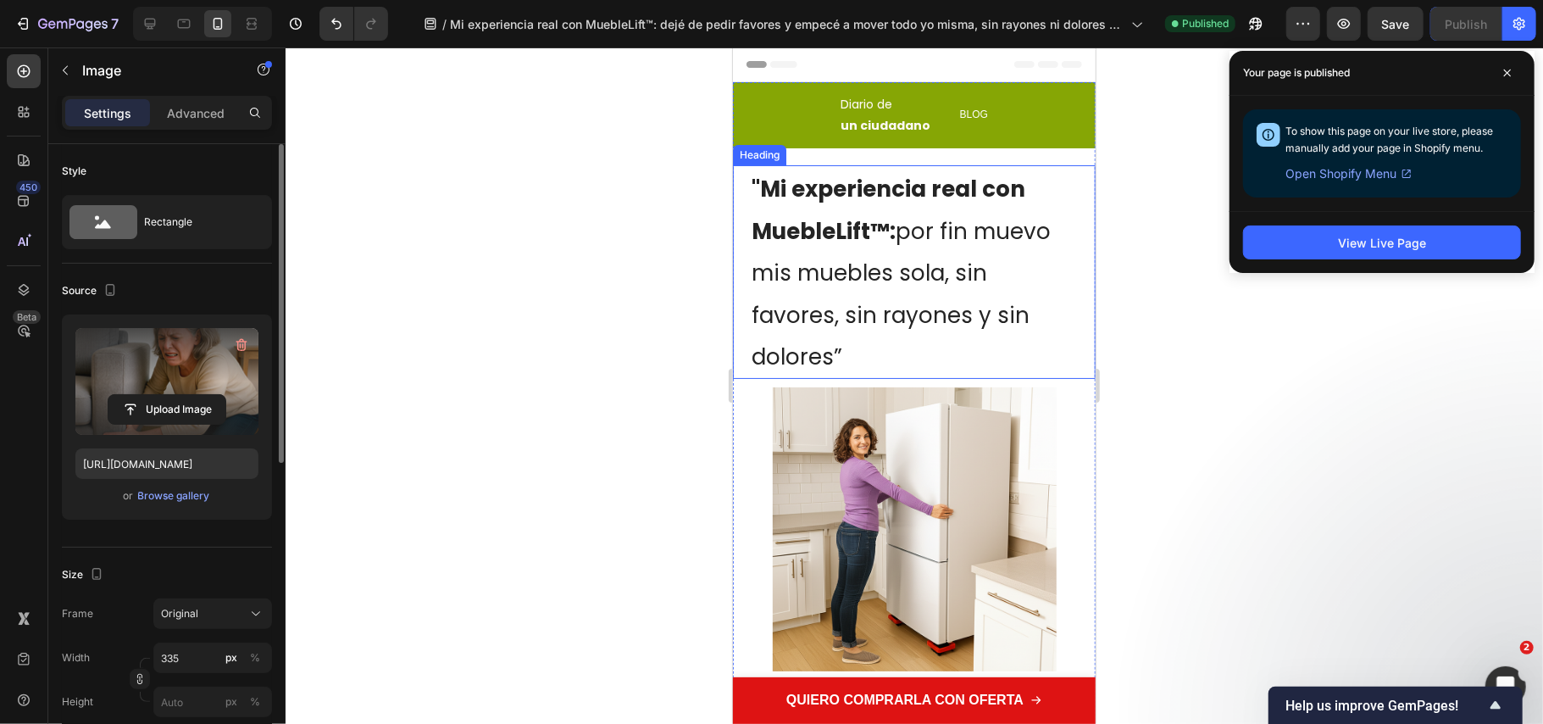
click at [907, 356] on p "⁠⁠⁠⁠⁠⁠⁠ "Mi experiencia real con MuebleLift™: por fin muevo mis muebles sola, s…" at bounding box center [913, 271] width 325 height 210
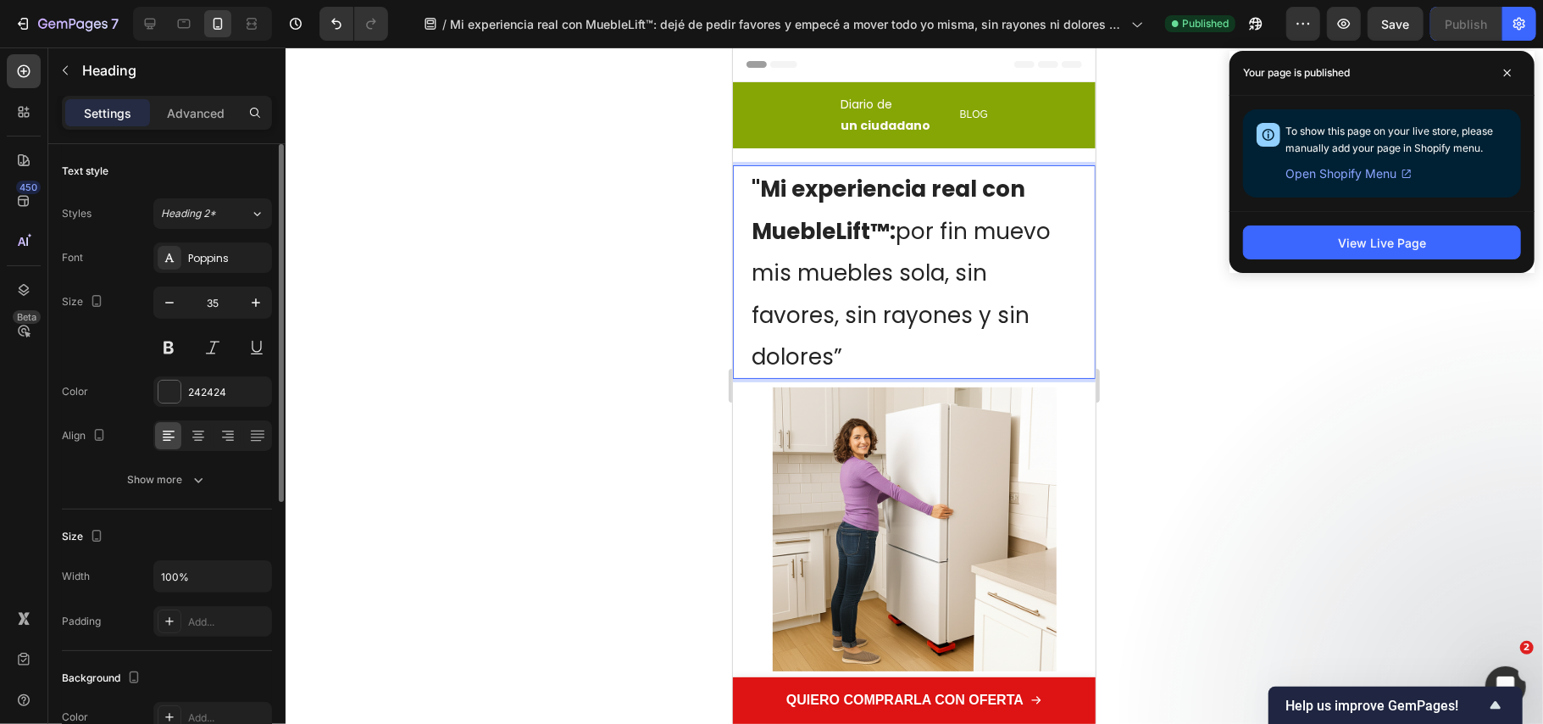
click at [454, 253] on div at bounding box center [915, 385] width 1258 height 676
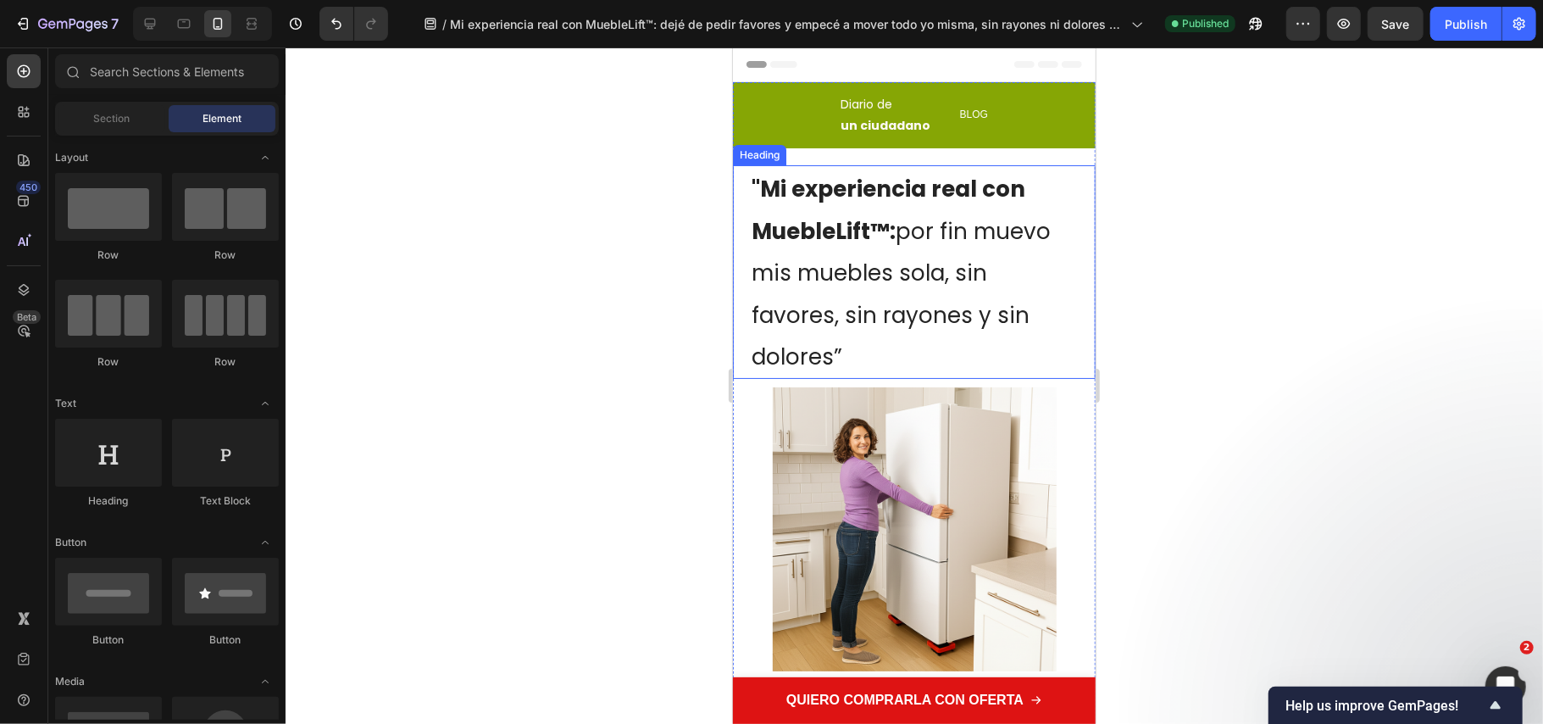
click at [852, 220] on strong ""Mi experiencia real con MuebleLift™:" at bounding box center [888, 209] width 274 height 73
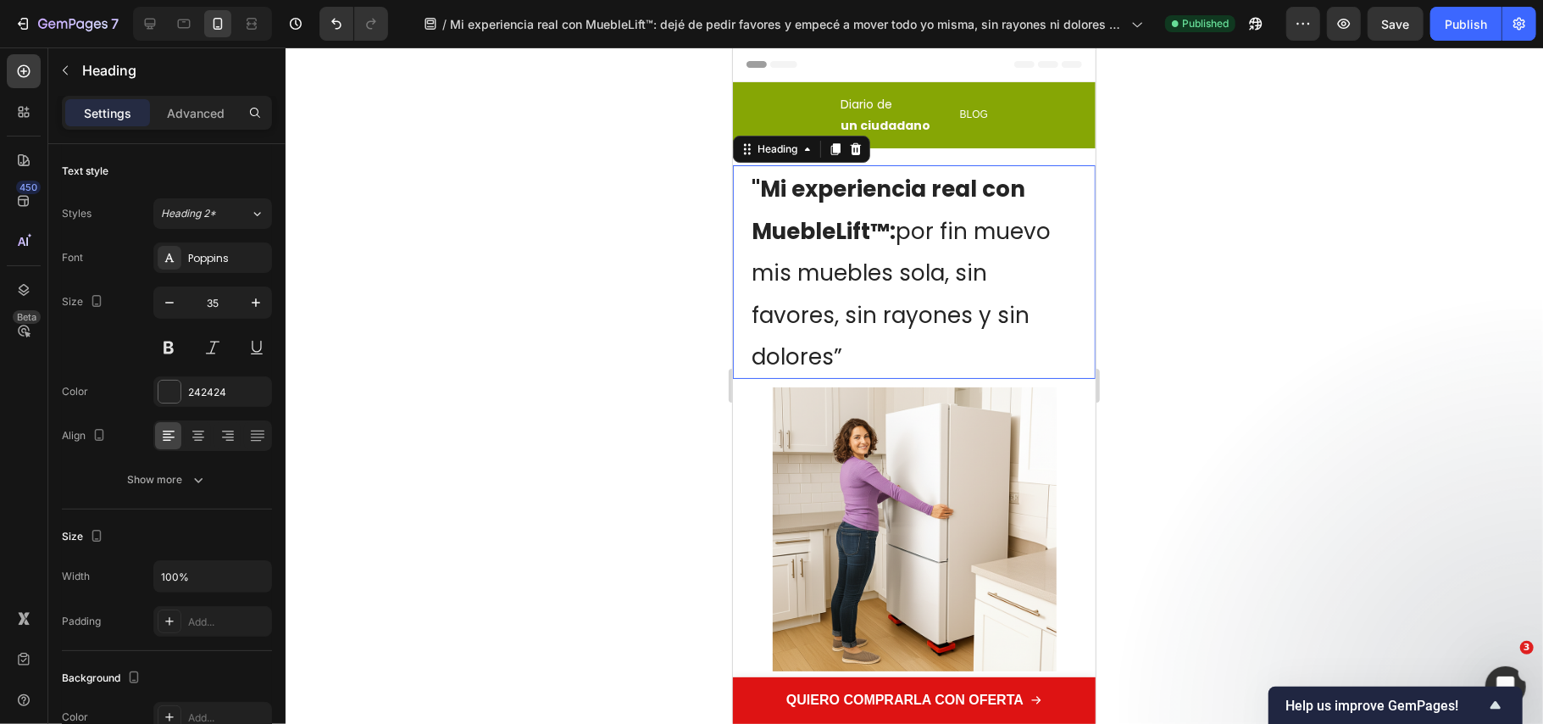
click at [852, 220] on strong ""Mi experiencia real con MuebleLift™:" at bounding box center [888, 209] width 274 height 73
click at [851, 220] on strong ""Mi experiencia real con MuebleLift™:" at bounding box center [888, 209] width 274 height 73
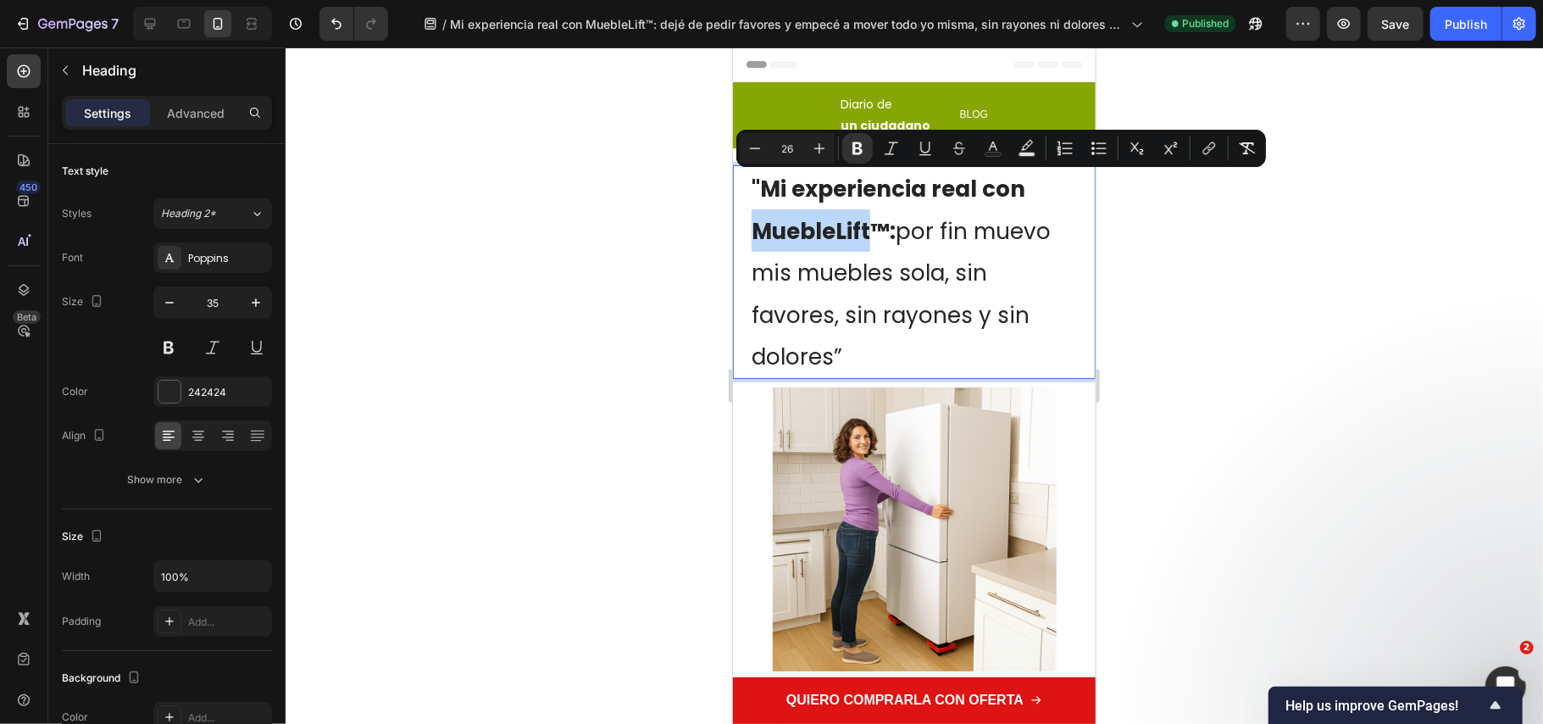
copy span ""Mi experiencia real con MuebleLift™: por fin muevo mis muebles sola, sin favor…"
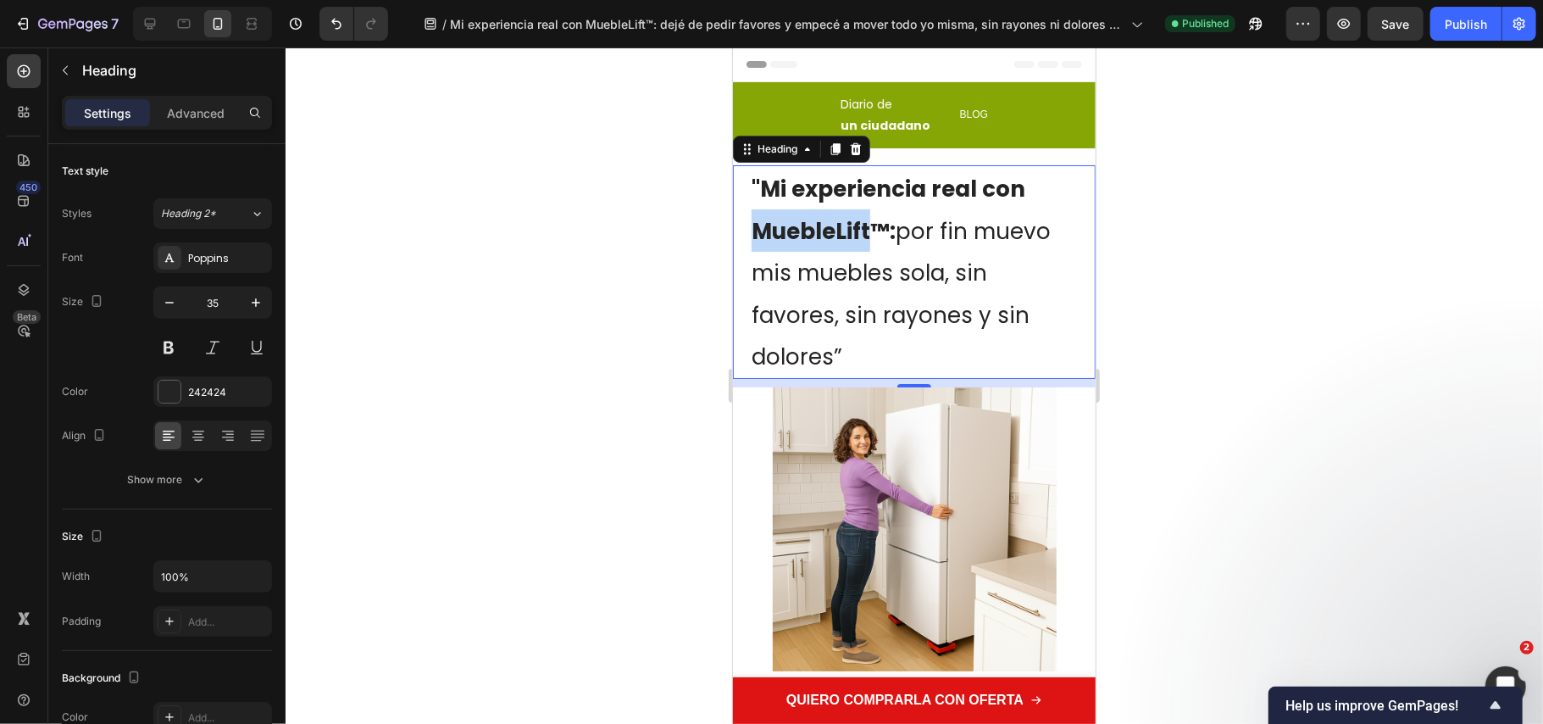
click at [862, 292] on p ""Mi experiencia real con MuebleLift™: por fin muevo mis muebles sola, sin favor…" at bounding box center [913, 271] width 325 height 210
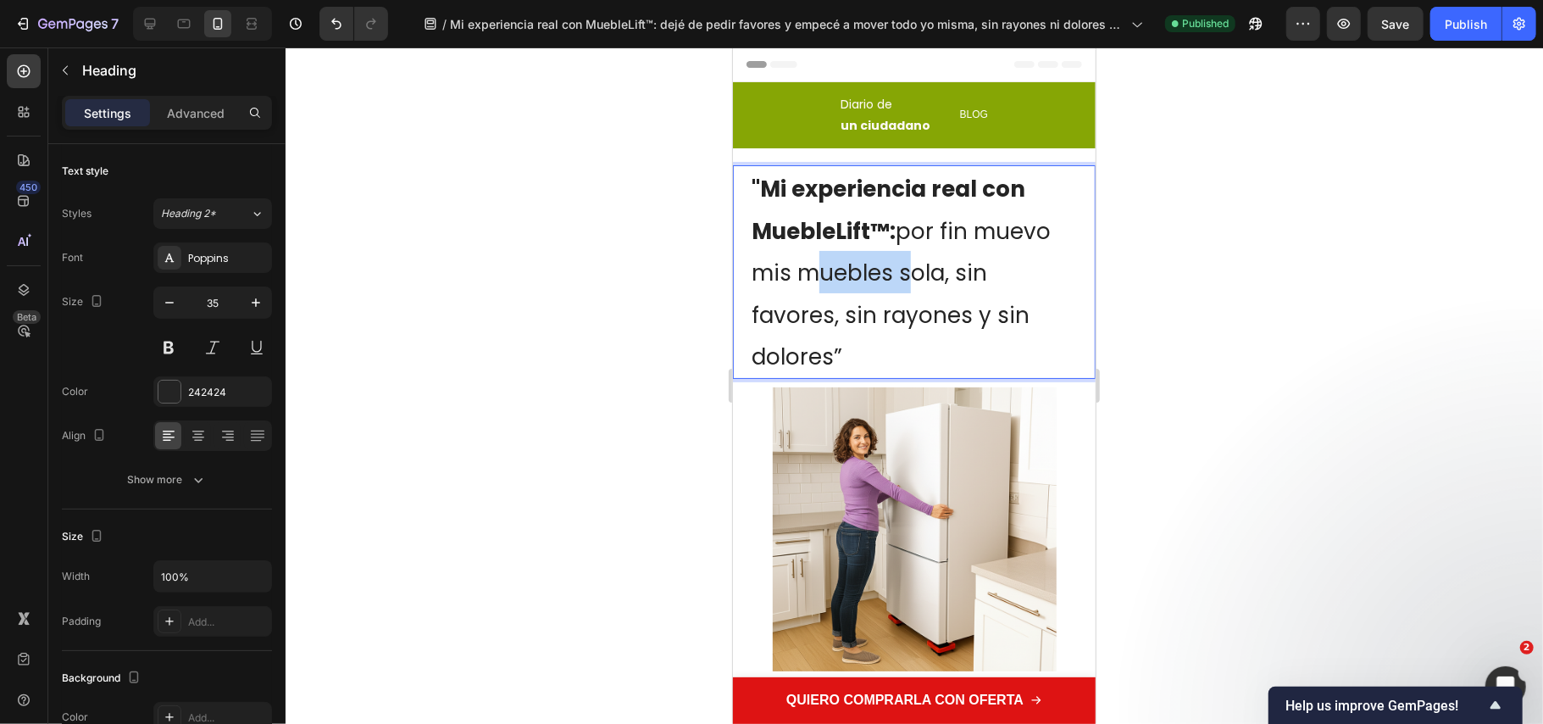
click at [862, 292] on p ""Mi experiencia real con MuebleLift™: por fin muevo mis muebles sola, sin favor…" at bounding box center [913, 271] width 325 height 210
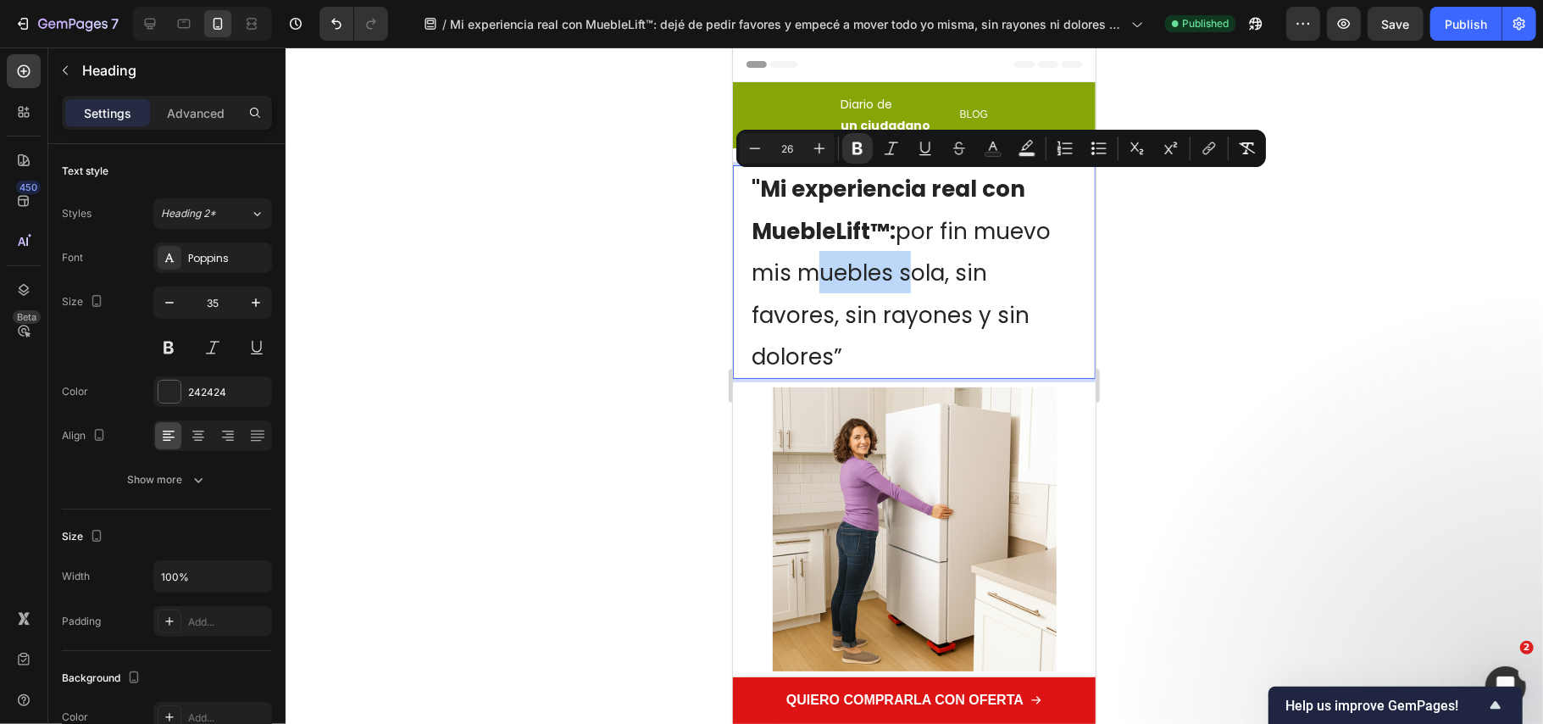
copy span ""Mi experiencia real con MuebleLift™: por fin muevo mis muebles sola, sin favor…"
click at [628, 482] on div at bounding box center [915, 385] width 1258 height 676
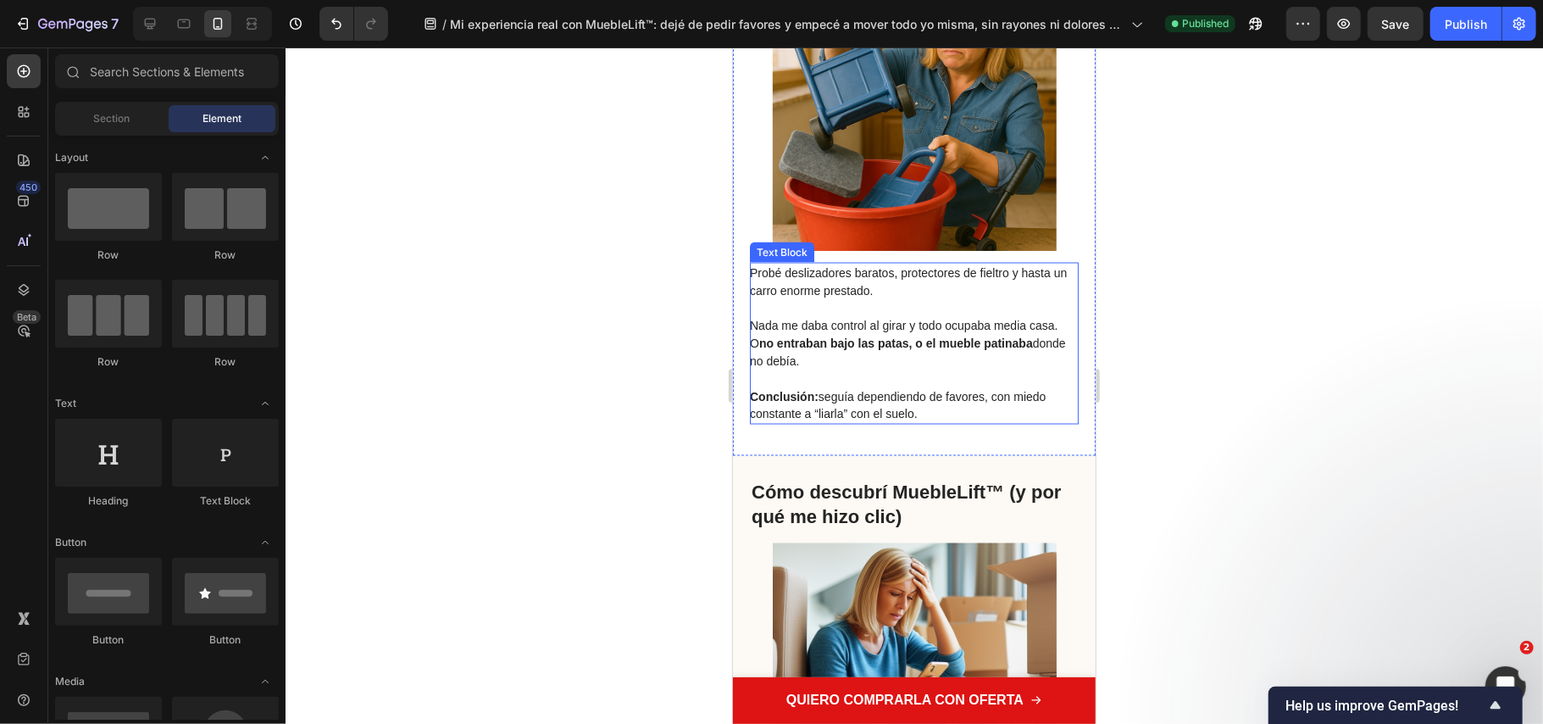
scroll to position [1695, 0]
